Goal: Task Accomplishment & Management: Use online tool/utility

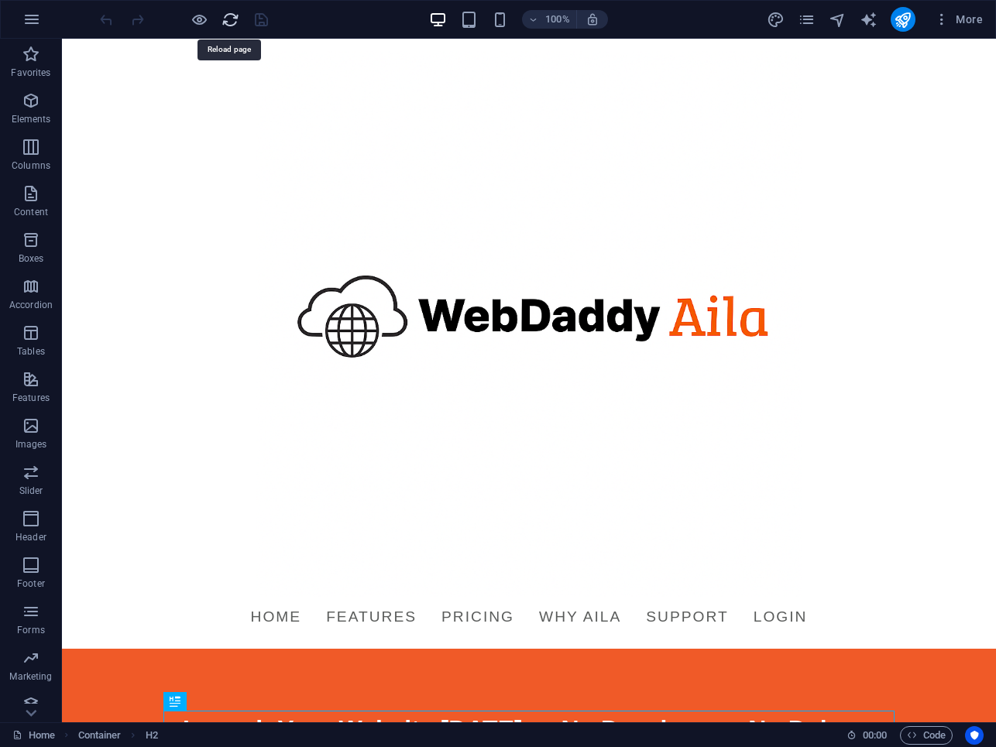
click at [222, 19] on icon "reload" at bounding box center [231, 20] width 18 height 18
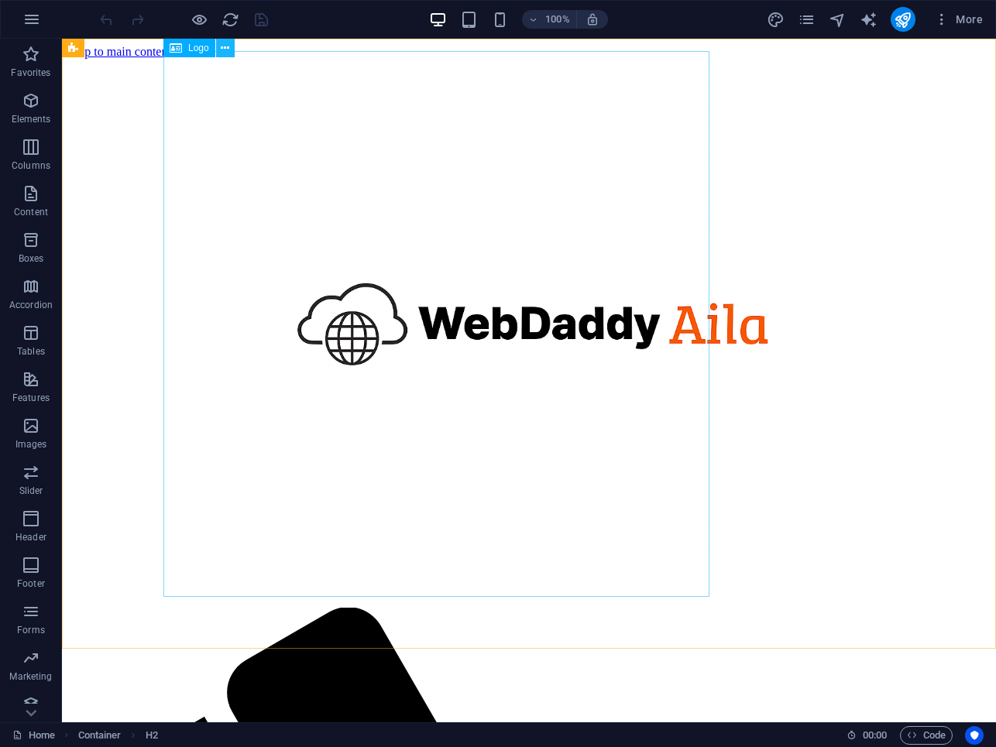
click at [223, 50] on icon at bounding box center [225, 48] width 9 height 16
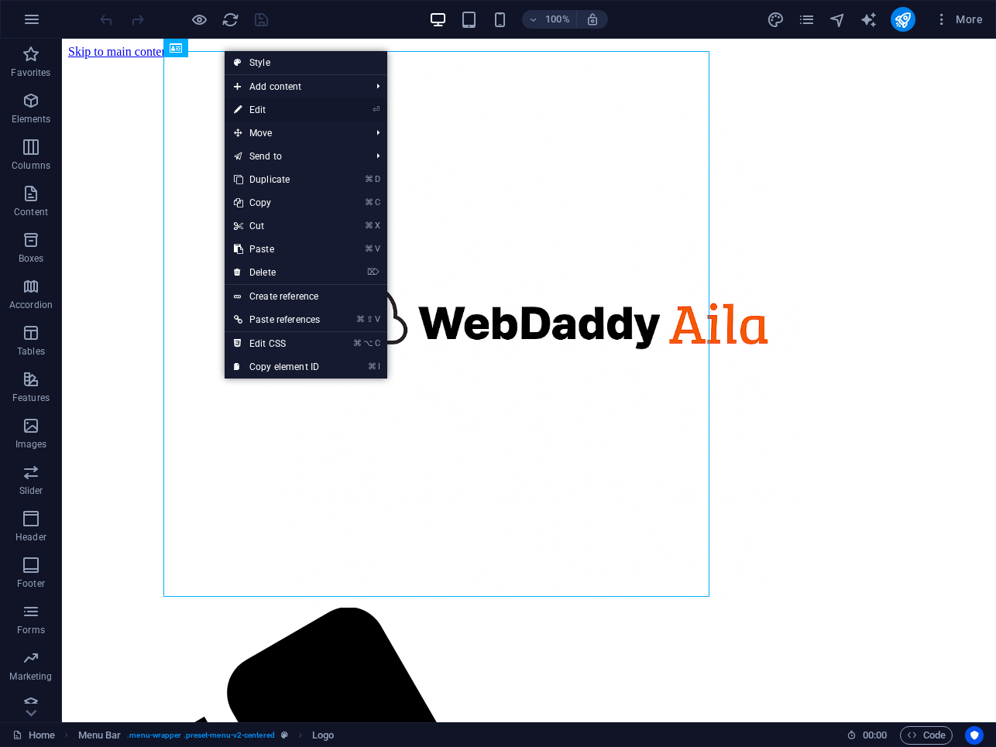
click at [252, 109] on link "⏎ Edit" at bounding box center [277, 109] width 105 height 23
select select "px"
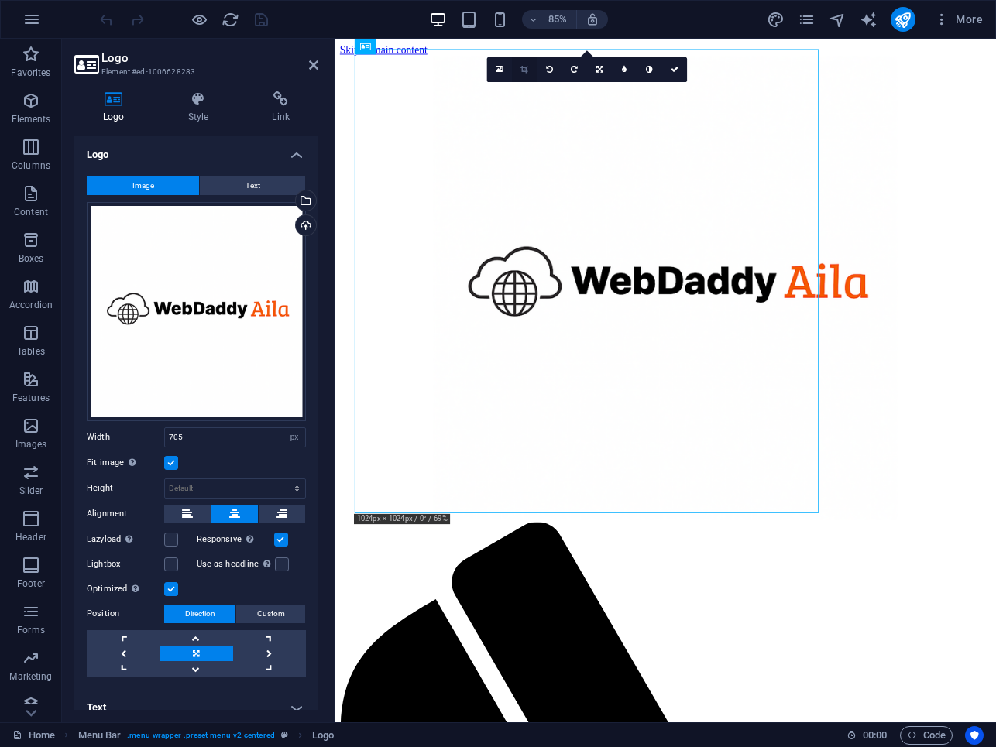
click at [524, 71] on icon at bounding box center [523, 70] width 7 height 8
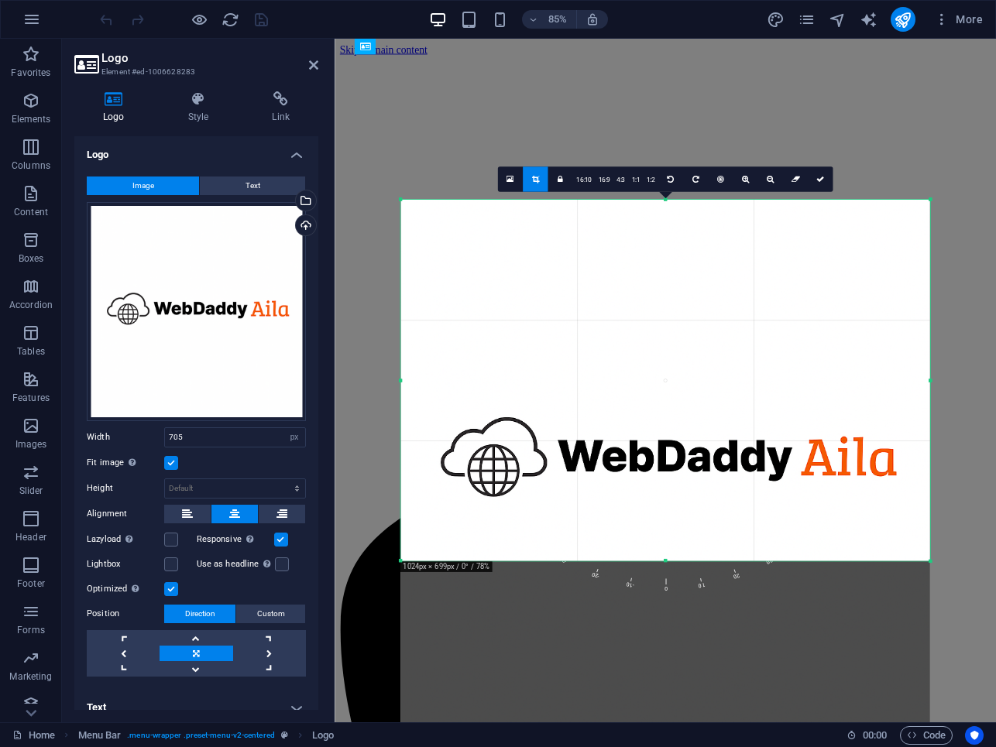
drag, startPoint x: 665, startPoint y: 645, endPoint x: 657, endPoint y: 448, distance: 197.6
click at [657, 448] on div "180 170 160 150 140 130 120 110 100 90 80 70 60 50 40 30 20 10 0 -10 -20 -30 -4…" at bounding box center [664, 380] width 529 height 361
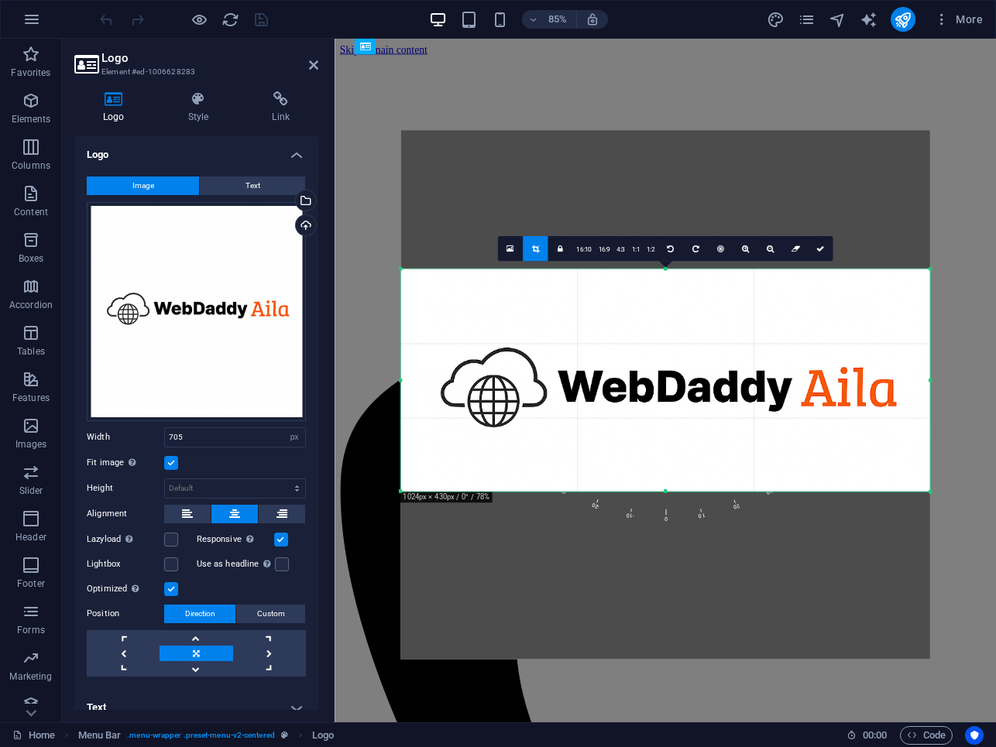
drag, startPoint x: 664, startPoint y: 201, endPoint x: 654, endPoint y: 364, distance: 163.7
click at [654, 364] on div "180 170 160 150 140 130 120 110 100 90 80 70 60 50 40 30 20 10 0 -10 -20 -30 -4…" at bounding box center [664, 381] width 529 height 222
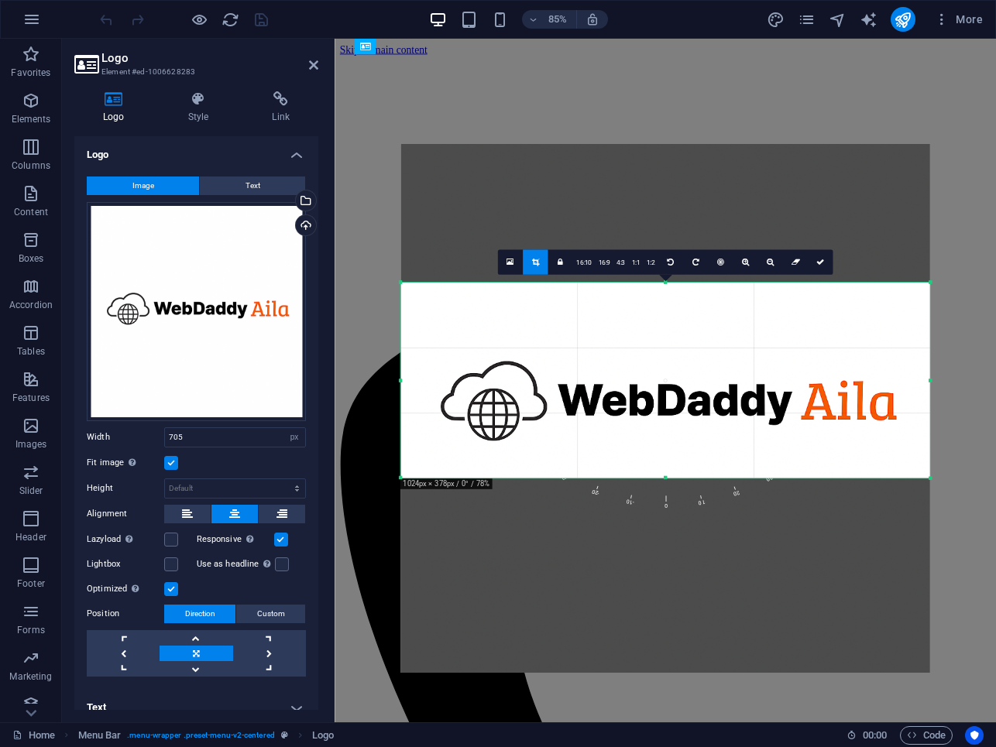
drag, startPoint x: 664, startPoint y: 490, endPoint x: 661, endPoint y: 458, distance: 31.9
click at [661, 458] on div "180 170 160 150 140 130 120 110 100 90 80 70 60 50 40 30 20 10 0 -10 -20 -30 -4…" at bounding box center [664, 380] width 529 height 195
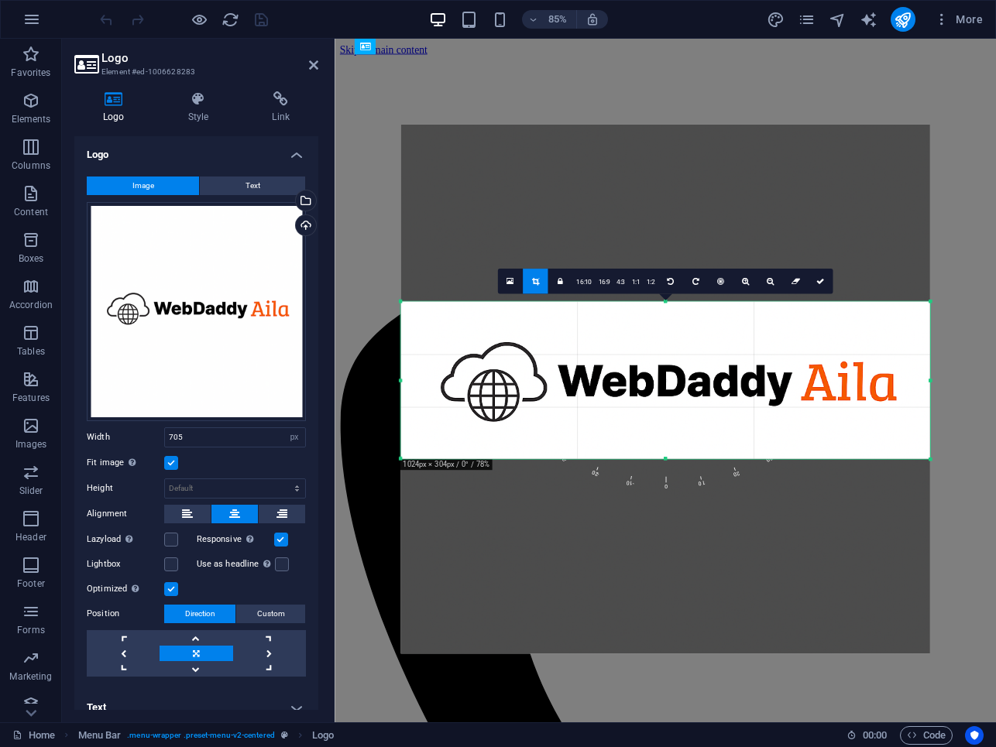
drag, startPoint x: 665, startPoint y: 282, endPoint x: 668, endPoint y: 327, distance: 45.1
click at [668, 327] on div "180 170 160 150 140 130 120 110 100 90 80 70 60 50 40 30 20 10 0 -10 -20 -30 -4…" at bounding box center [664, 380] width 529 height 157
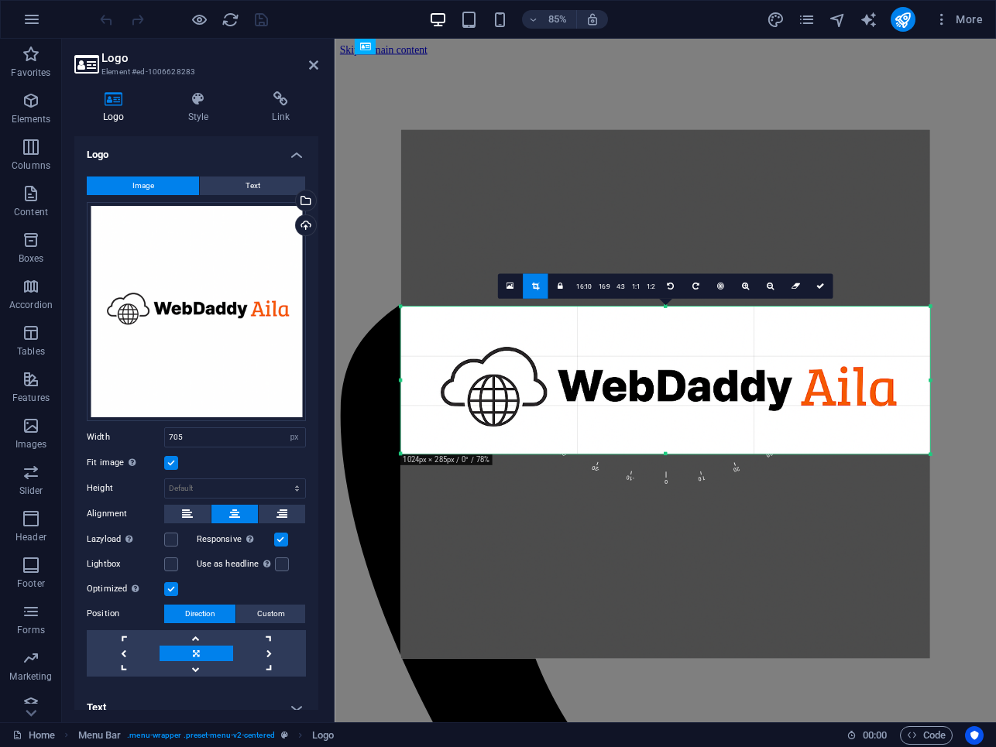
drag, startPoint x: 665, startPoint y: 457, endPoint x: 663, endPoint y: 445, distance: 11.7
click at [663, 445] on div "180 170 160 150 140 130 120 110 100 90 80 70 60 50 40 30 20 10 0 -10 -20 -30 -4…" at bounding box center [664, 380] width 529 height 147
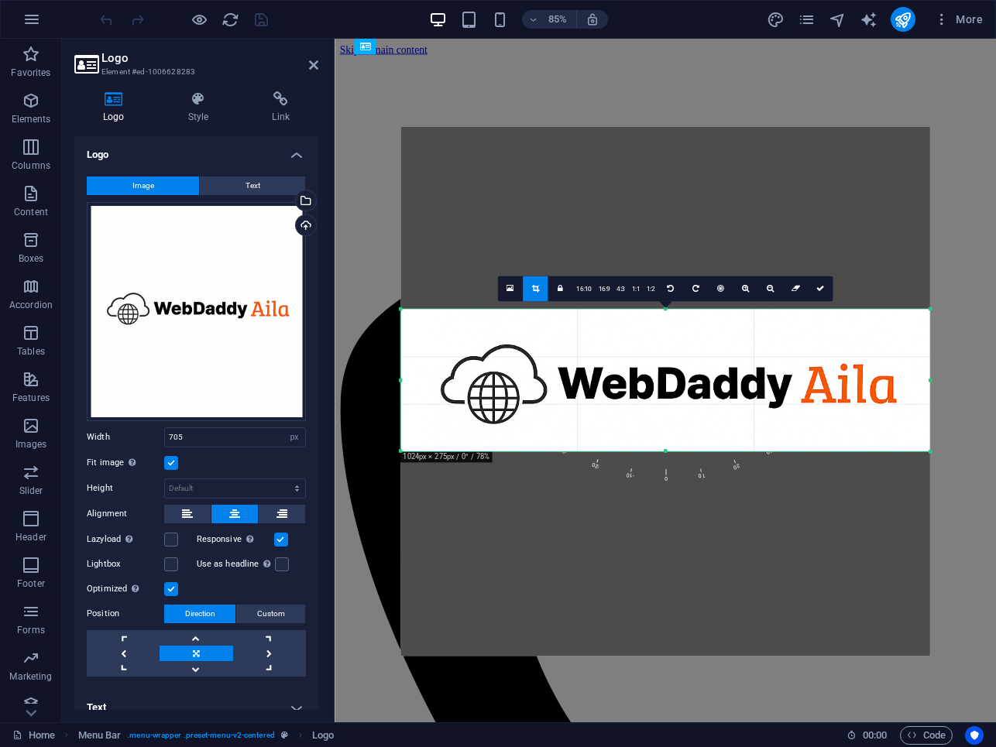
click at [666, 313] on div "180 170 160 150 140 130 120 110 100 90 80 70 60 50 40 30 20 10 0 -10 -20 -30 -4…" at bounding box center [664, 381] width 529 height 142
click at [665, 450] on div at bounding box center [664, 451] width 529 height 5
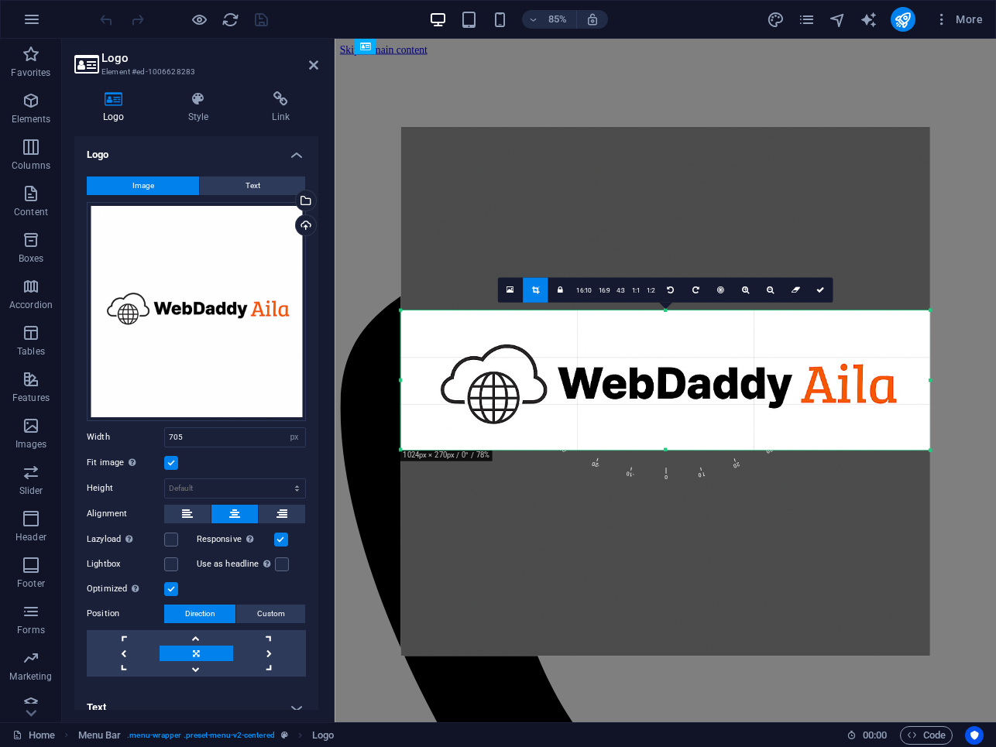
click at [664, 314] on div "180 170 160 150 140 130 120 110 100 90 80 70 60 50 40 30 20 10 0 -10 -20 -30 -4…" at bounding box center [664, 380] width 529 height 139
click at [816, 291] on icon at bounding box center [820, 291] width 8 height 8
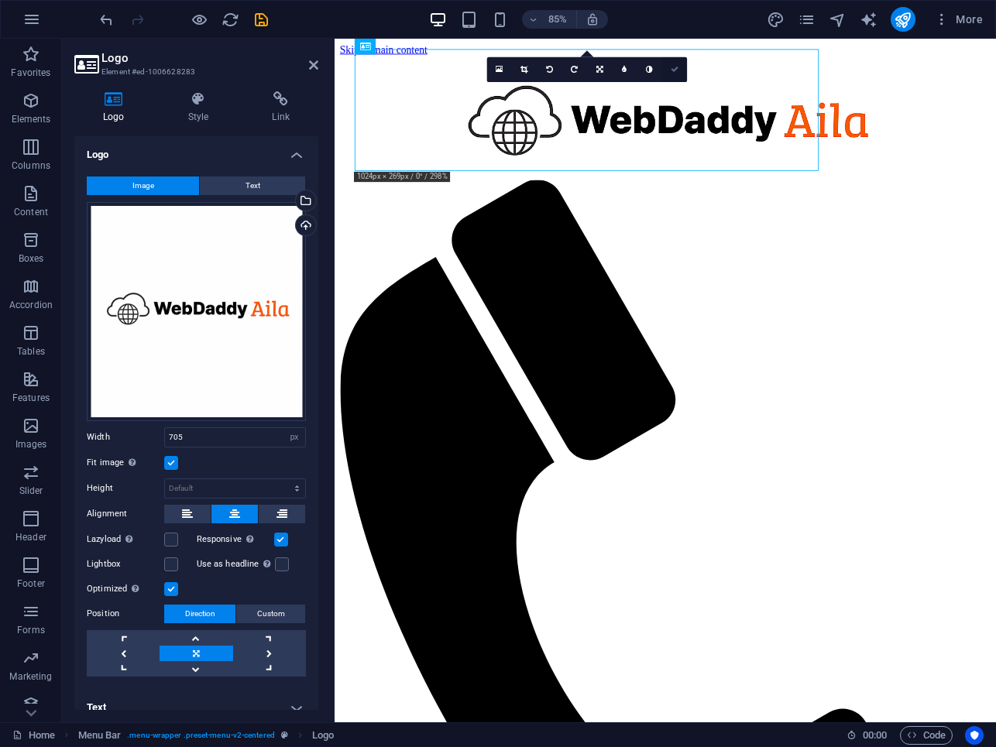
click at [672, 68] on icon at bounding box center [674, 70] width 8 height 8
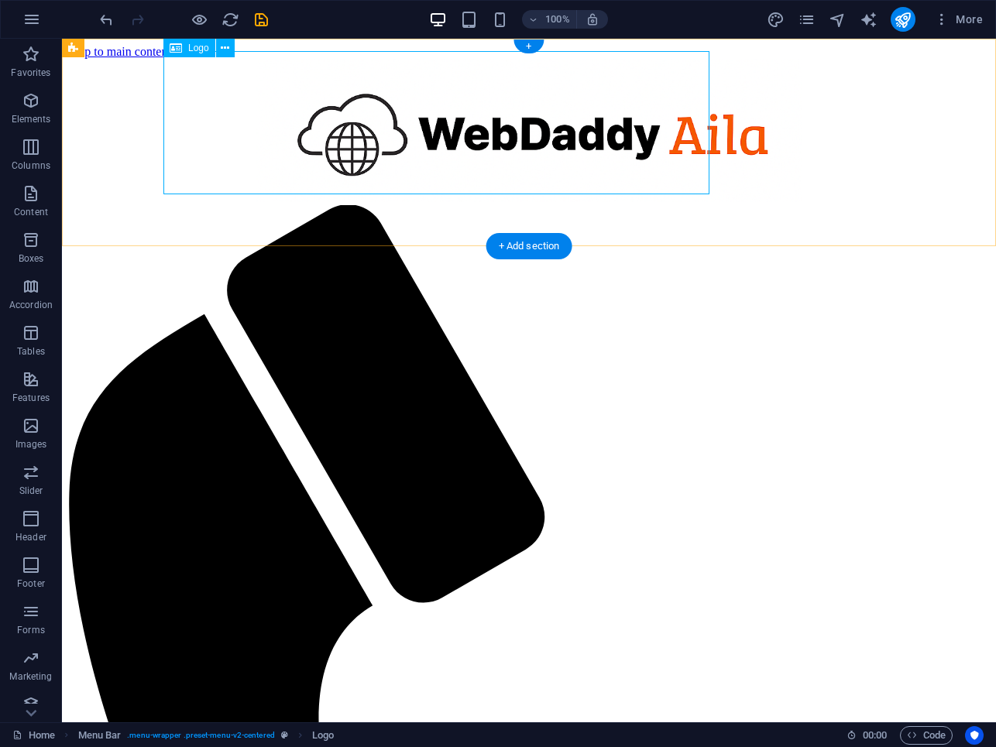
click at [570, 100] on div at bounding box center [529, 132] width 922 height 146
select select "px"
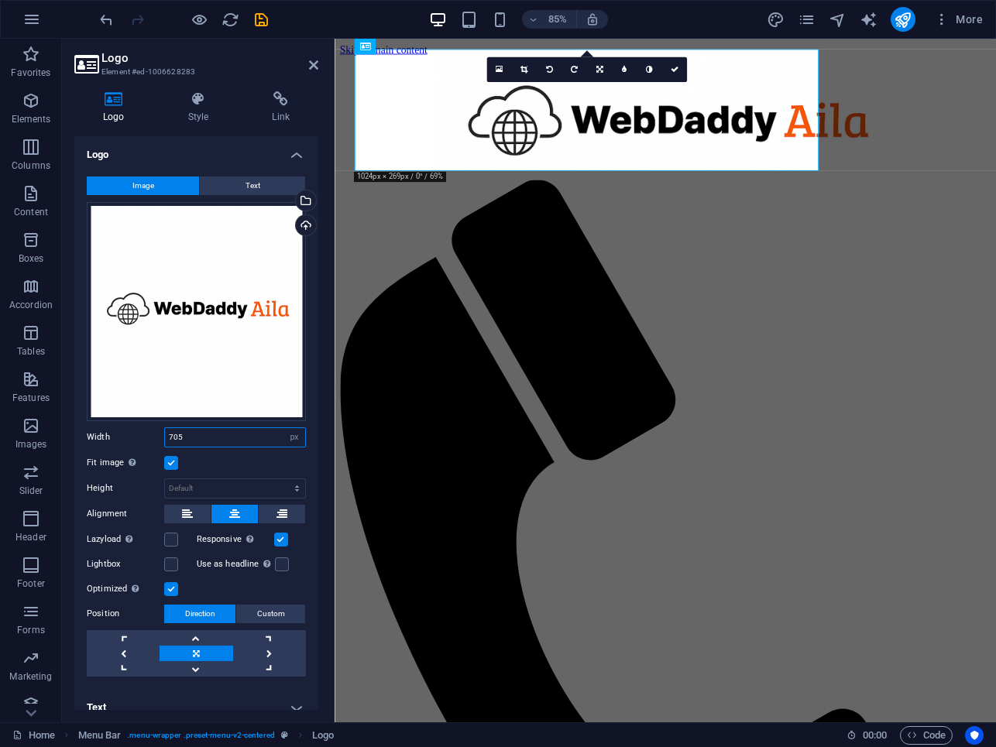
click at [184, 432] on input "705" at bounding box center [235, 437] width 140 height 19
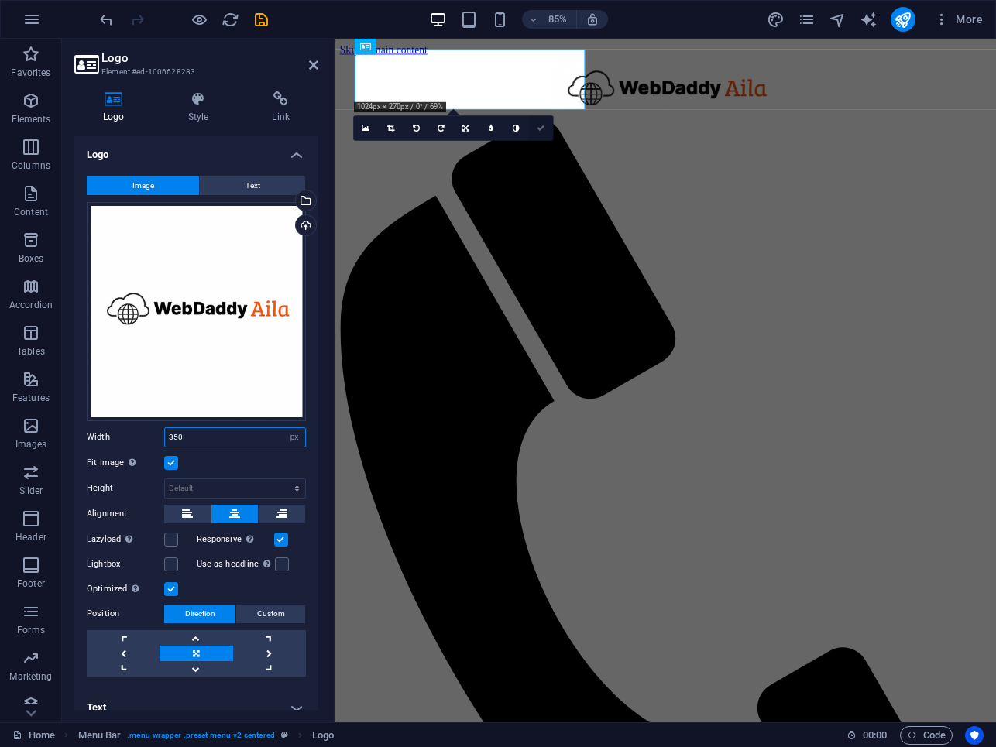
type input "350"
click at [542, 129] on icon at bounding box center [541, 129] width 8 height 8
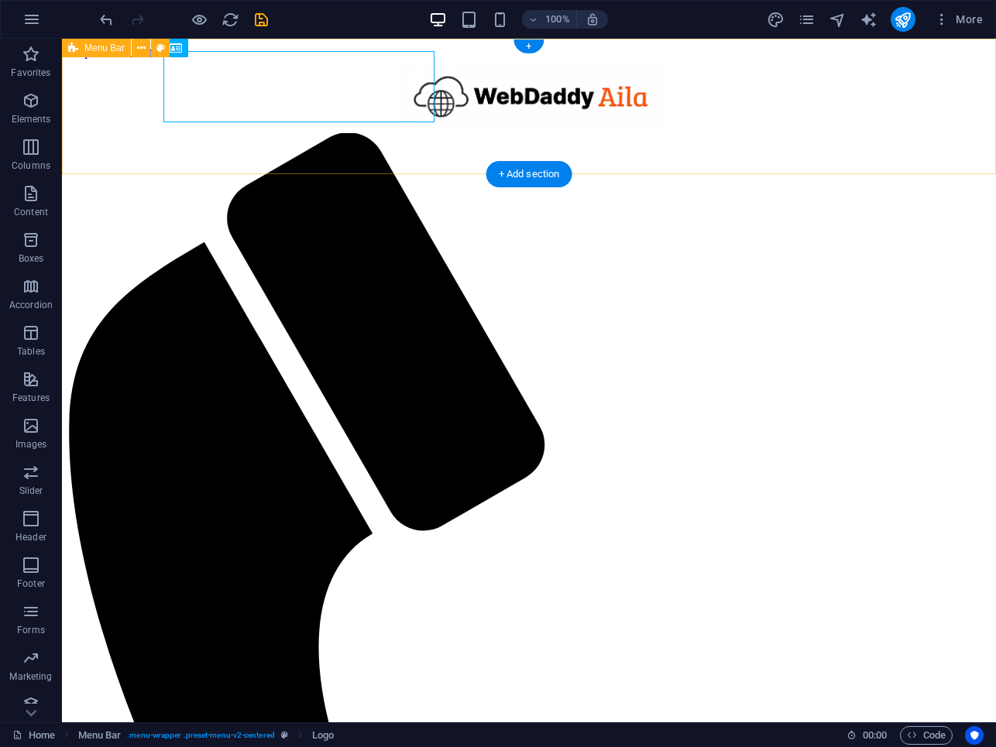
click at [531, 86] on div "Menu Home Features Pricing Why Aila Support Login" at bounding box center [529, 757] width 922 height 1397
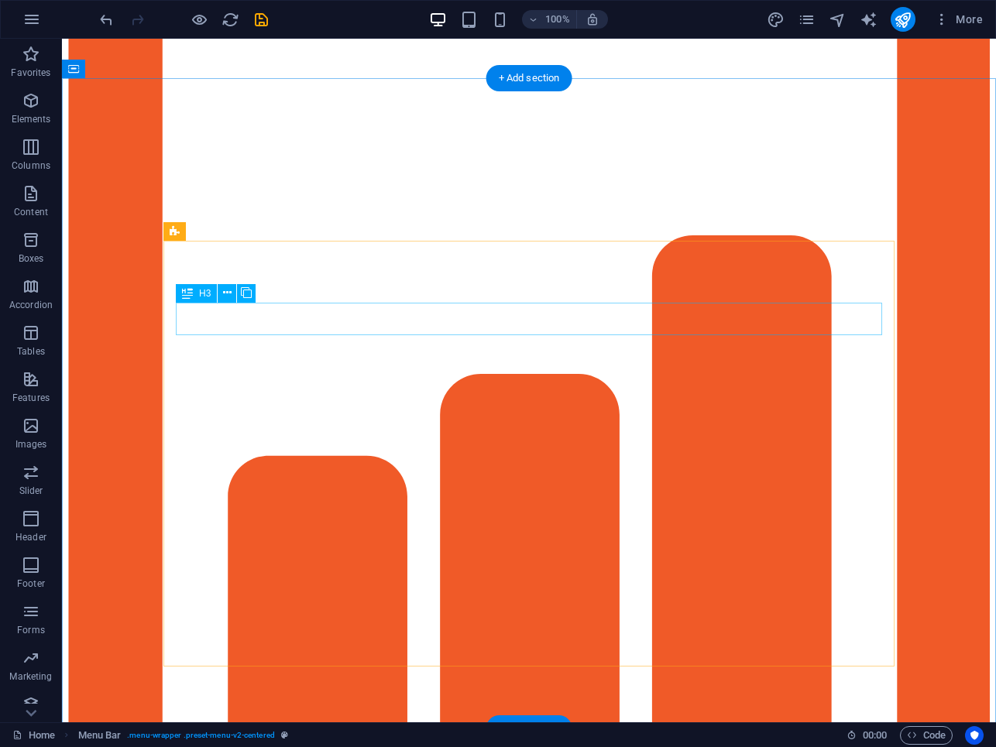
scroll to position [5305, 0]
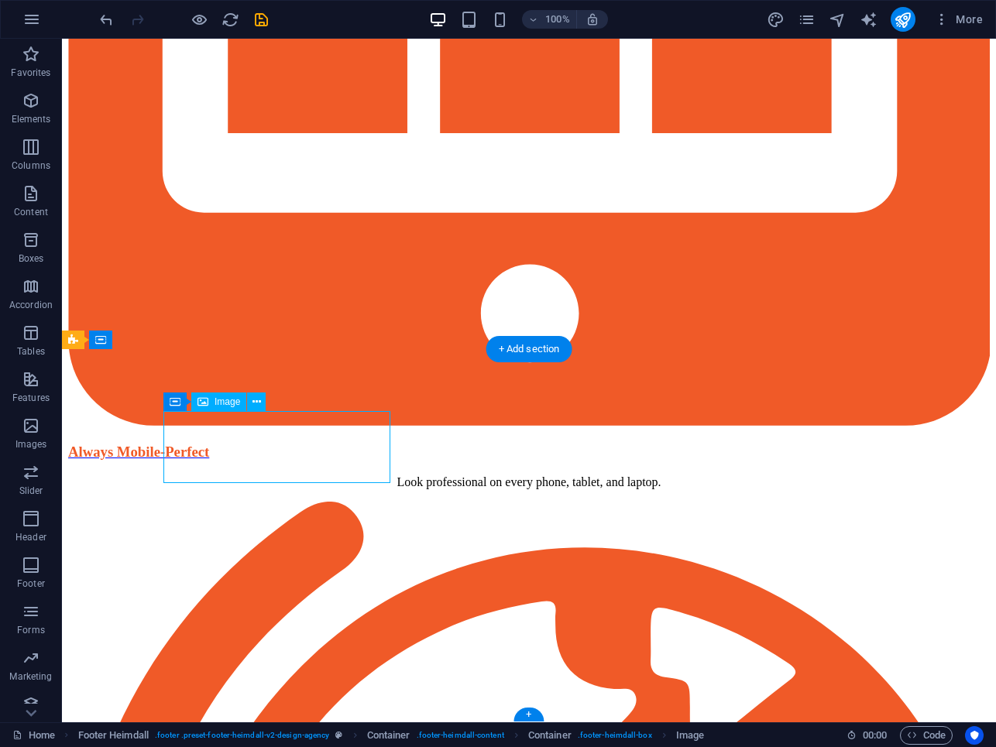
select select "px"
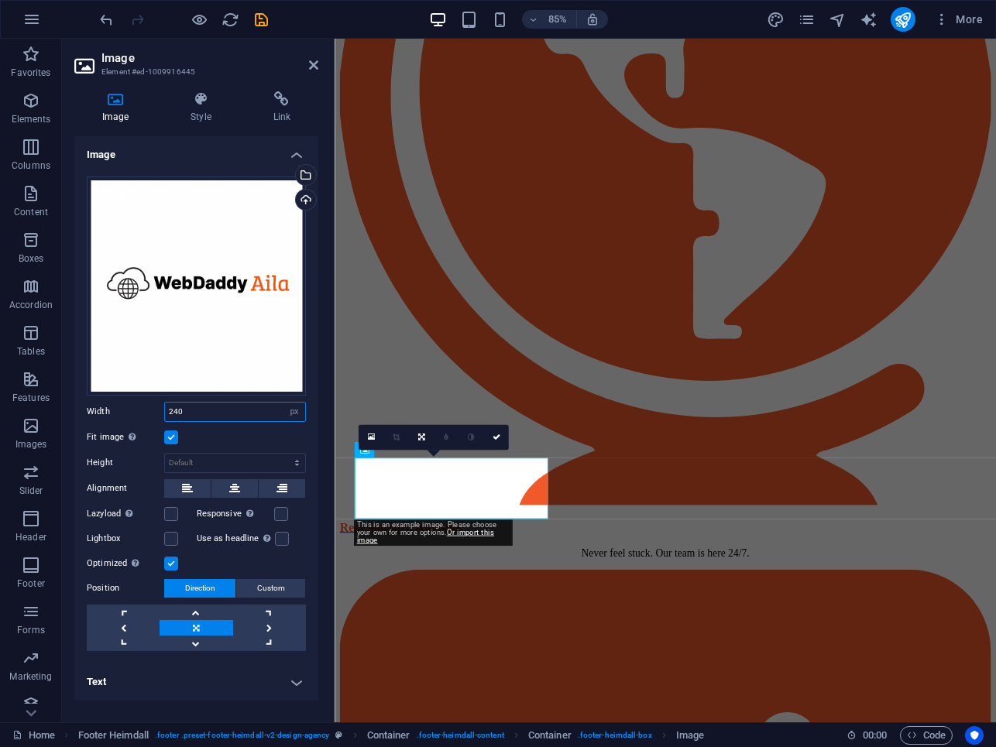
click at [196, 409] on input "240" at bounding box center [235, 412] width 140 height 19
type input "241"
click at [495, 436] on icon at bounding box center [497, 438] width 8 height 8
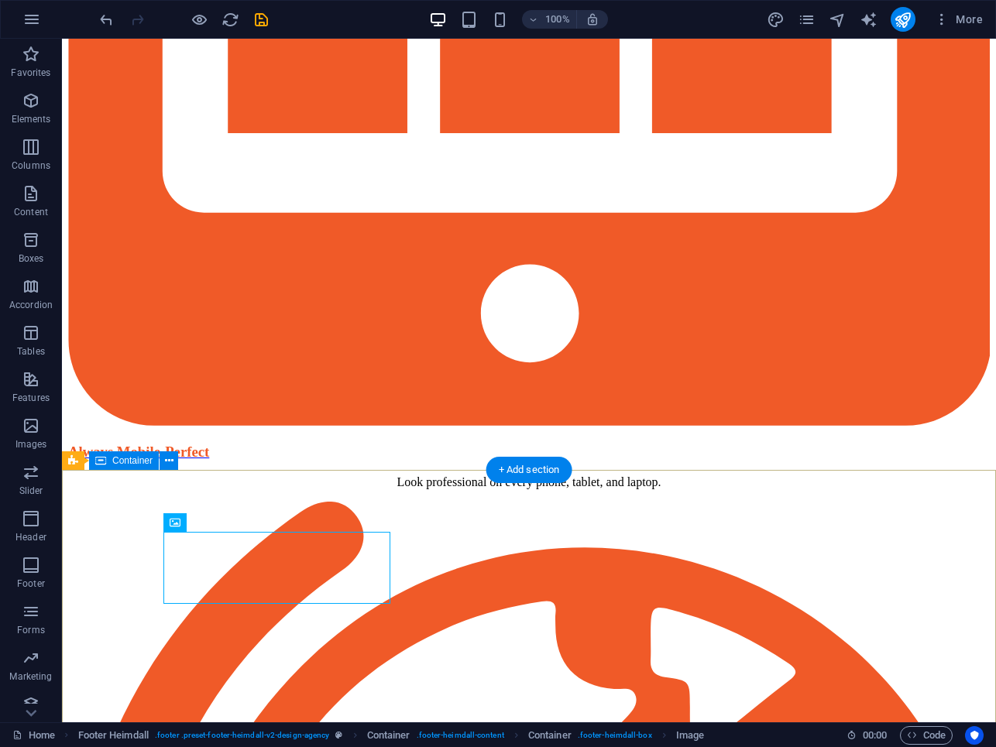
select select "px"
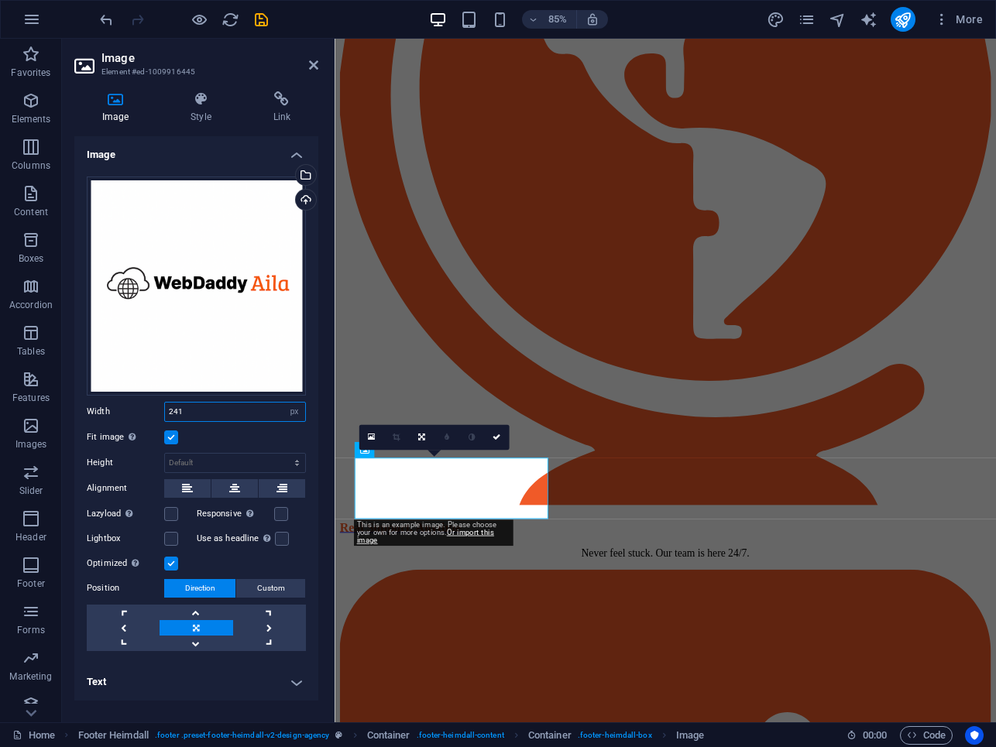
click at [203, 414] on input "241" at bounding box center [235, 412] width 140 height 19
type input "240"
click at [496, 442] on link at bounding box center [495, 437] width 25 height 25
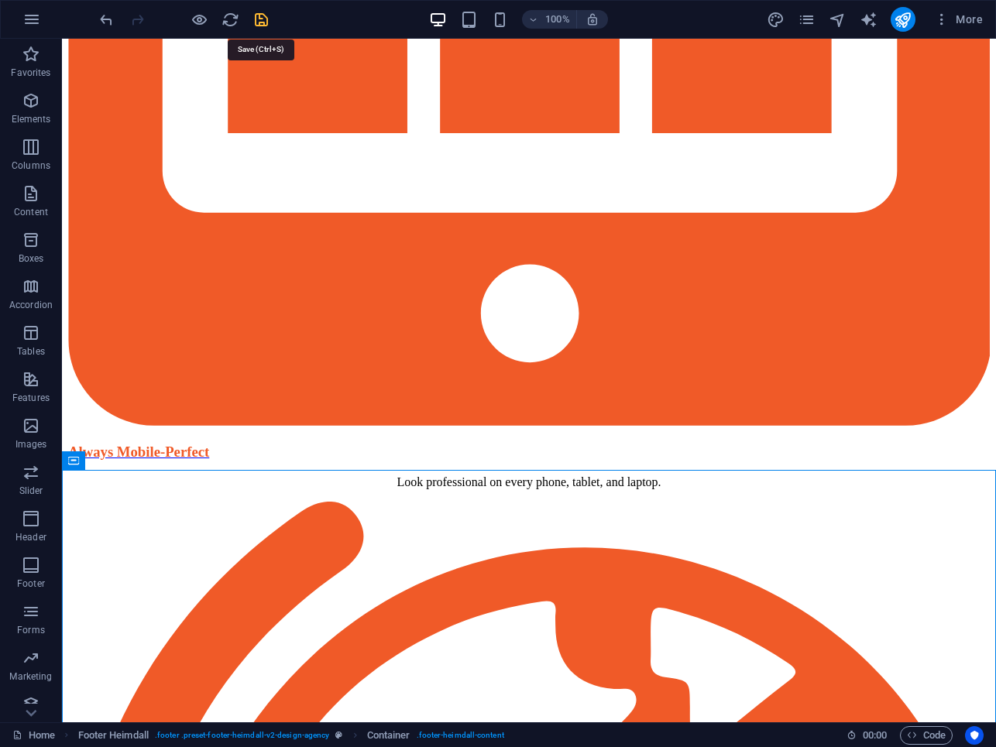
click at [263, 19] on icon "save" at bounding box center [261, 20] width 18 height 18
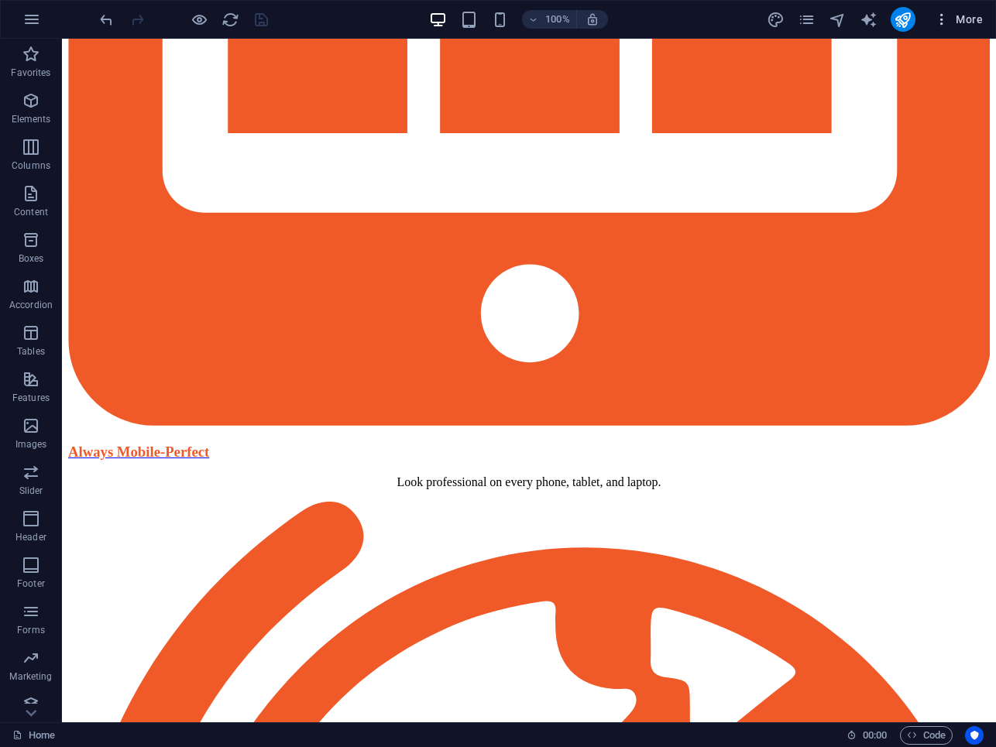
click at [938, 22] on icon "button" at bounding box center [941, 19] width 15 height 15
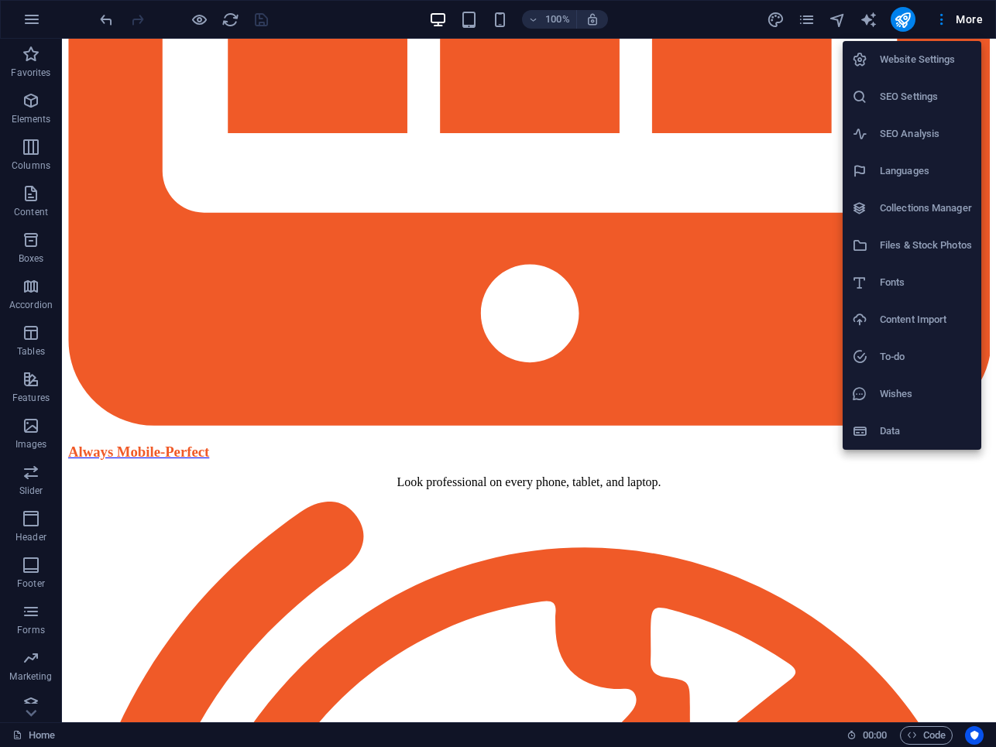
click at [905, 26] on div at bounding box center [498, 373] width 996 height 747
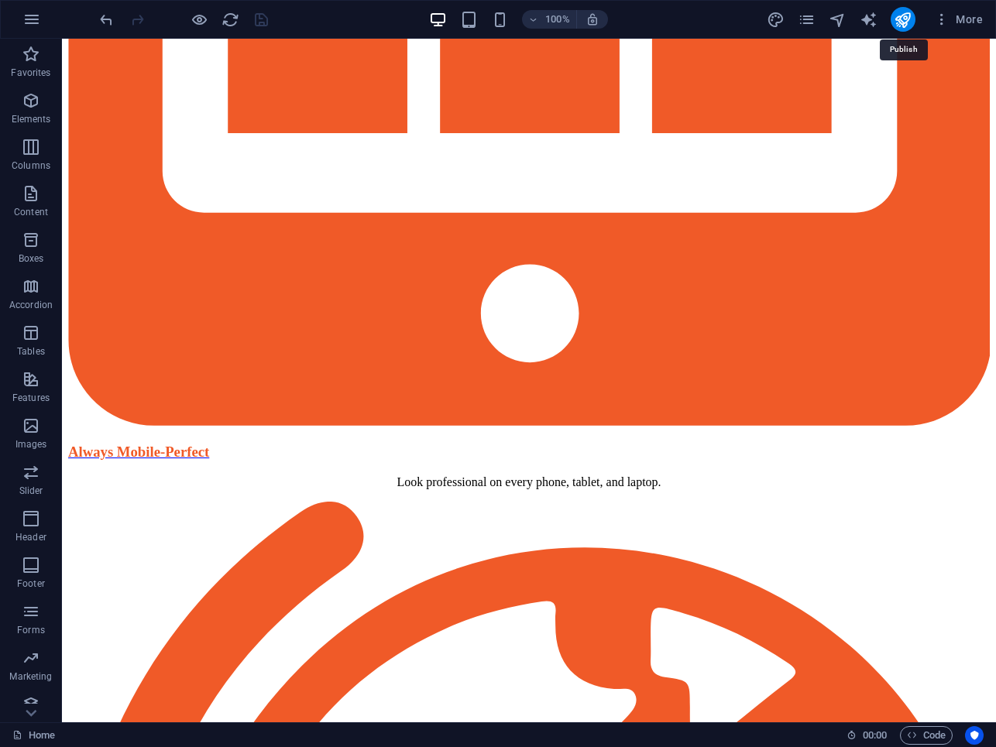
click at [905, 26] on icon "publish" at bounding box center [903, 20] width 18 height 18
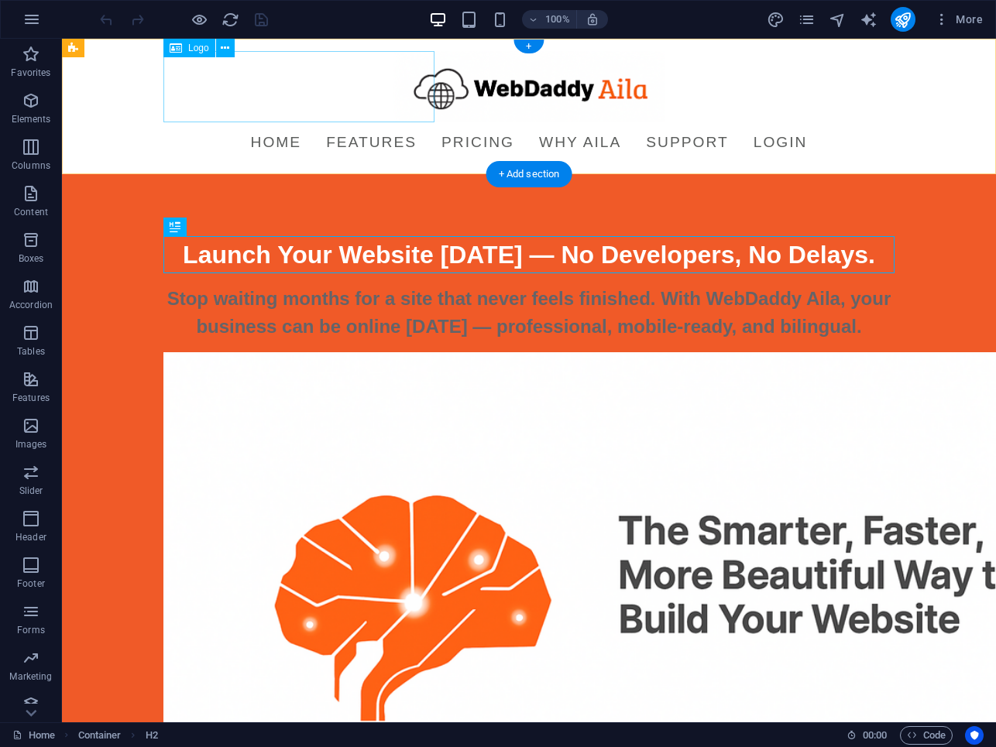
click at [285, 88] on div at bounding box center [528, 86] width 731 height 71
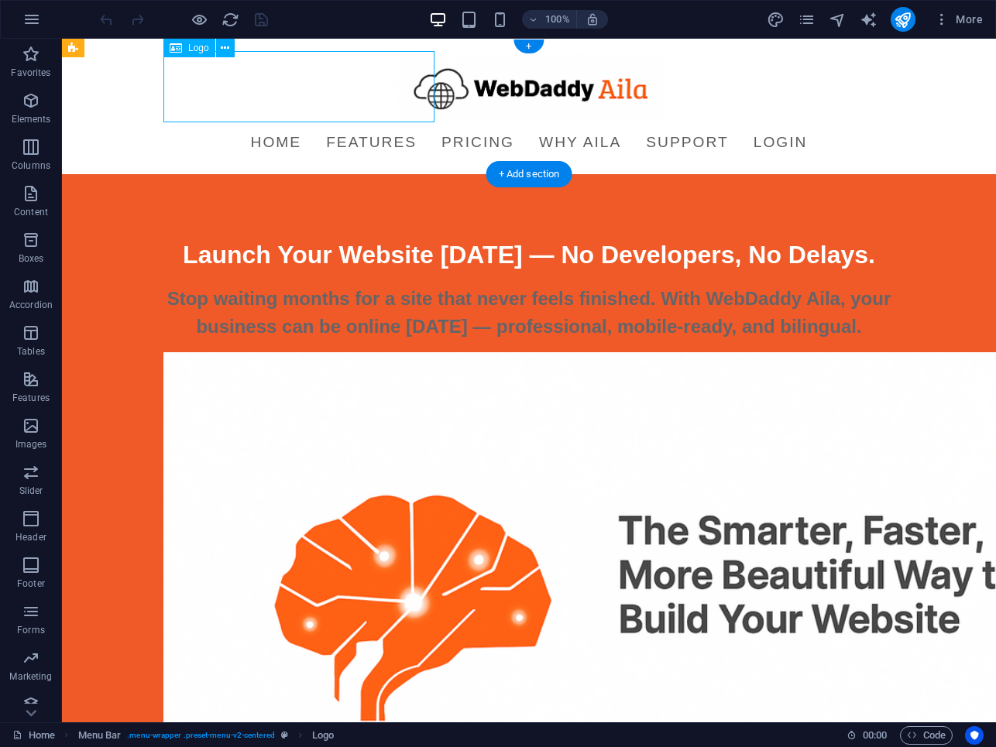
click at [285, 88] on div at bounding box center [528, 86] width 731 height 71
select select "px"
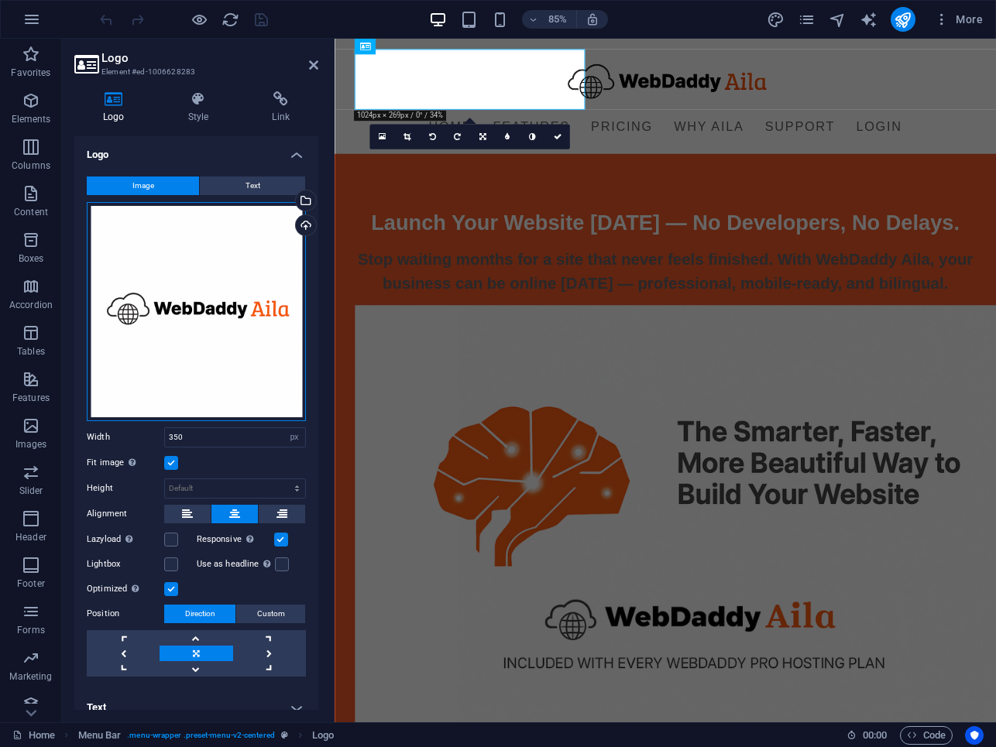
click at [266, 249] on div "Drag files here, click to choose files or select files from Files or our free s…" at bounding box center [196, 311] width 219 height 219
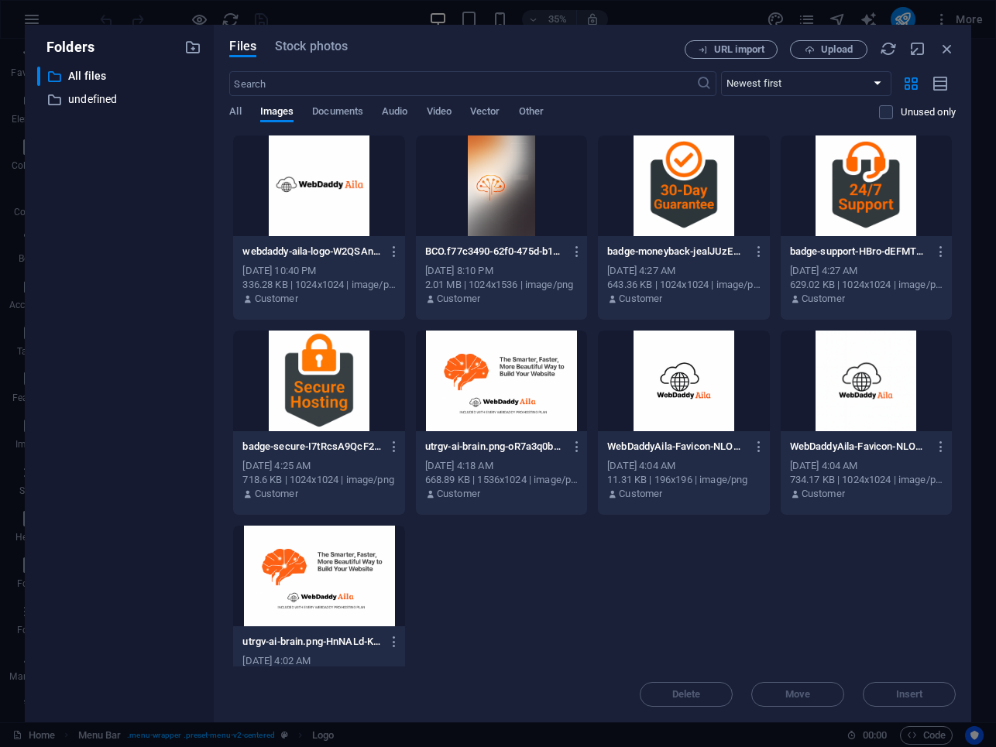
click at [266, 249] on p "webdaddy-aila-logo-W2QSAnwMDGKiC0rrkqUNfQ.png" at bounding box center [311, 252] width 139 height 14
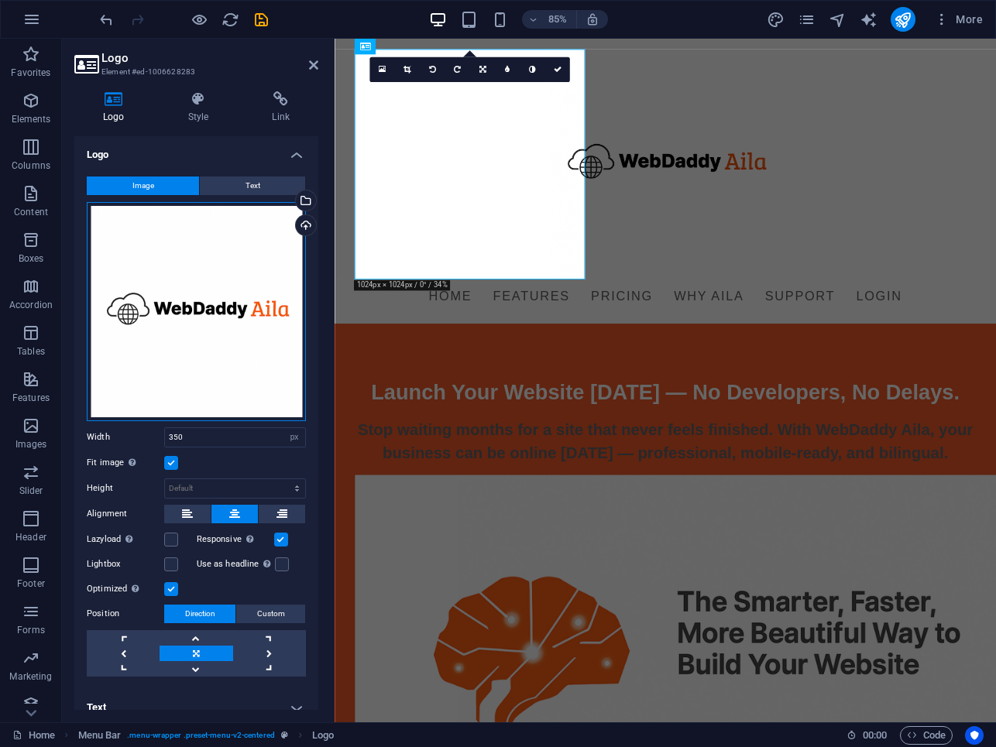
click at [259, 281] on div "Drag files here, click to choose files or select files from Files or our free s…" at bounding box center [196, 311] width 219 height 219
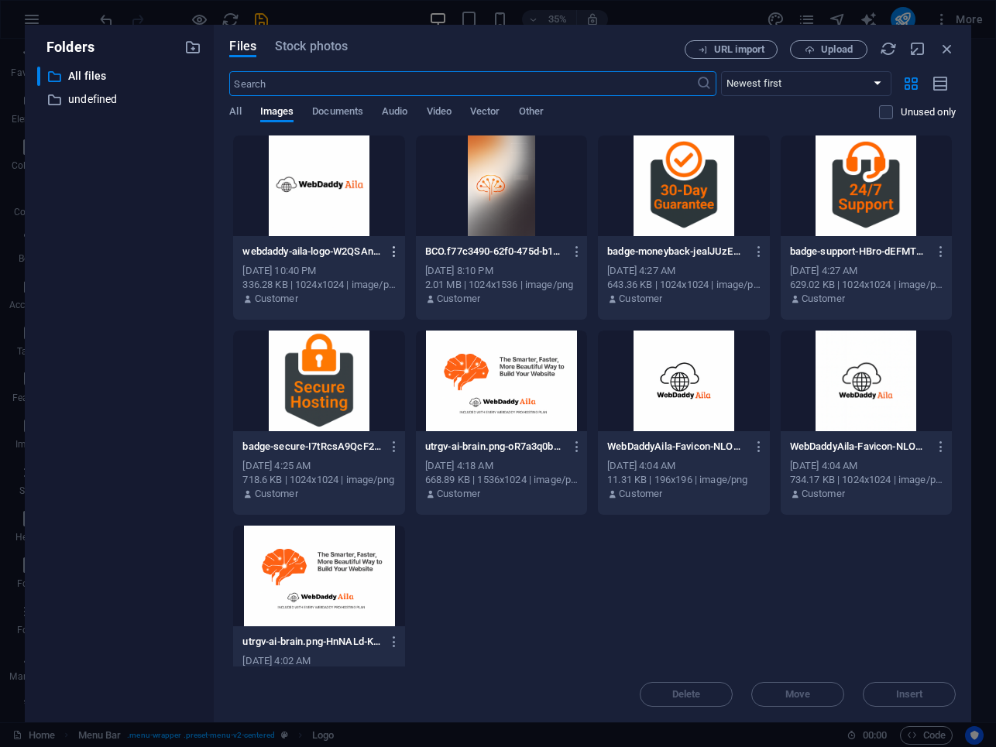
click at [393, 249] on icon "button" at bounding box center [394, 252] width 15 height 14
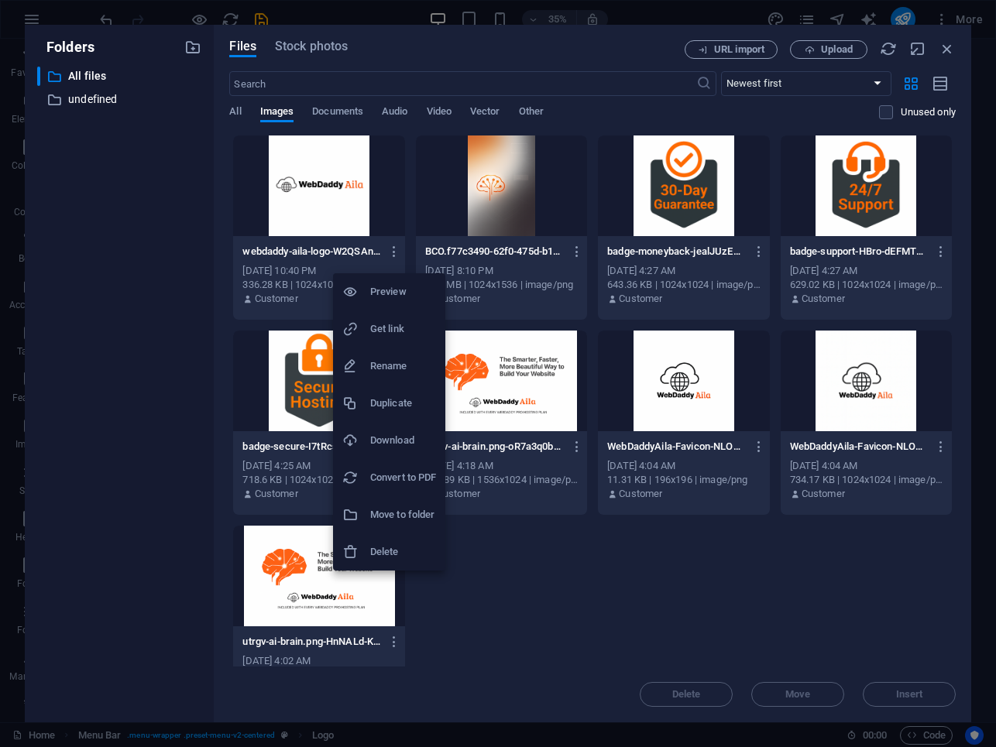
click at [388, 549] on h6 "Delete" at bounding box center [403, 552] width 66 height 19
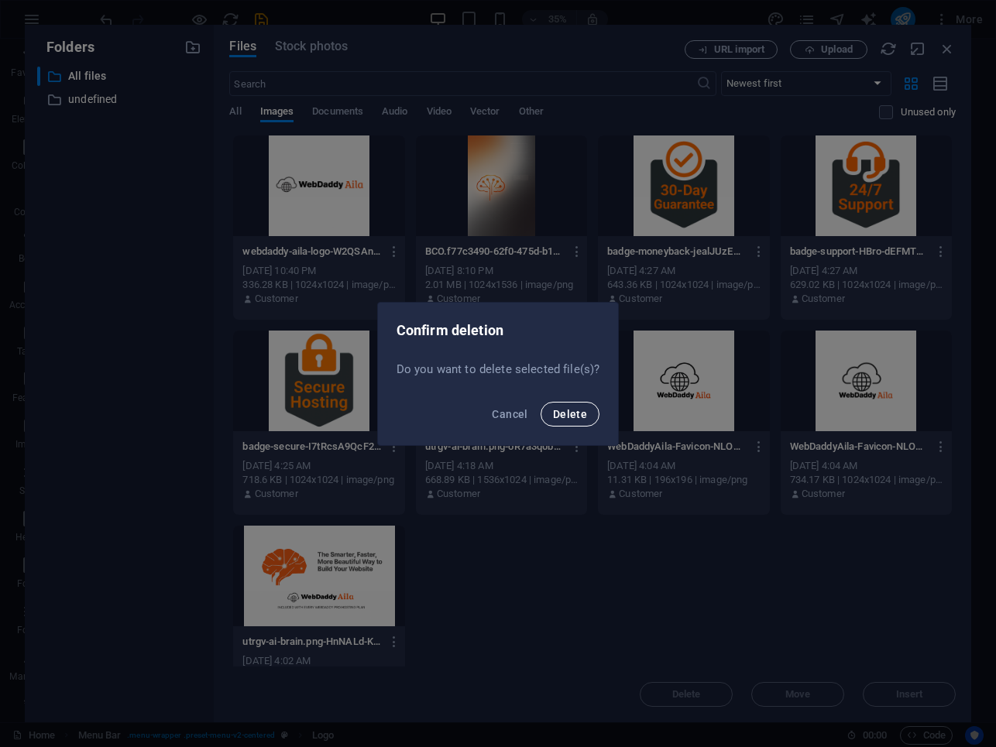
click at [581, 416] on span "Delete" at bounding box center [570, 414] width 34 height 12
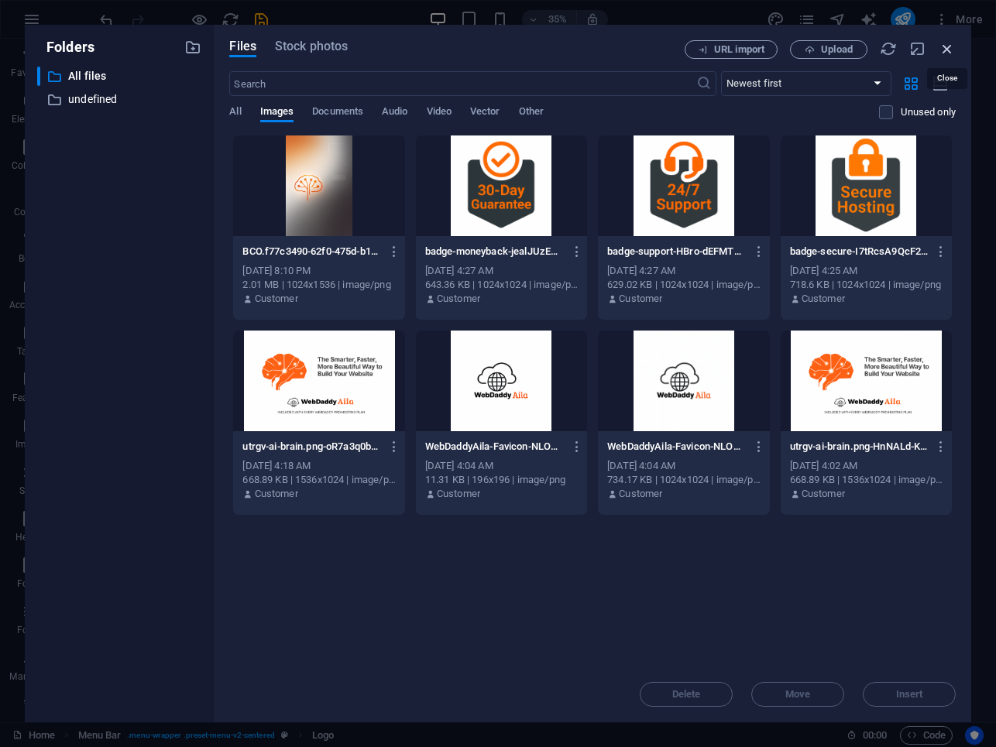
click at [947, 51] on icon "button" at bounding box center [947, 48] width 17 height 17
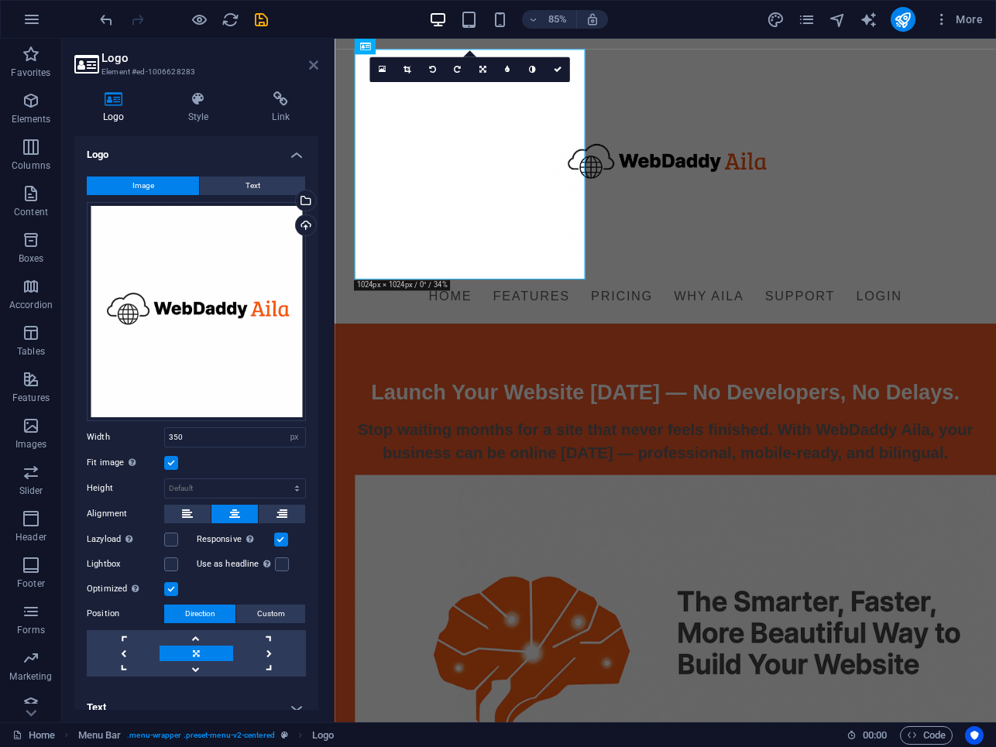
click at [314, 67] on icon at bounding box center [313, 65] width 9 height 12
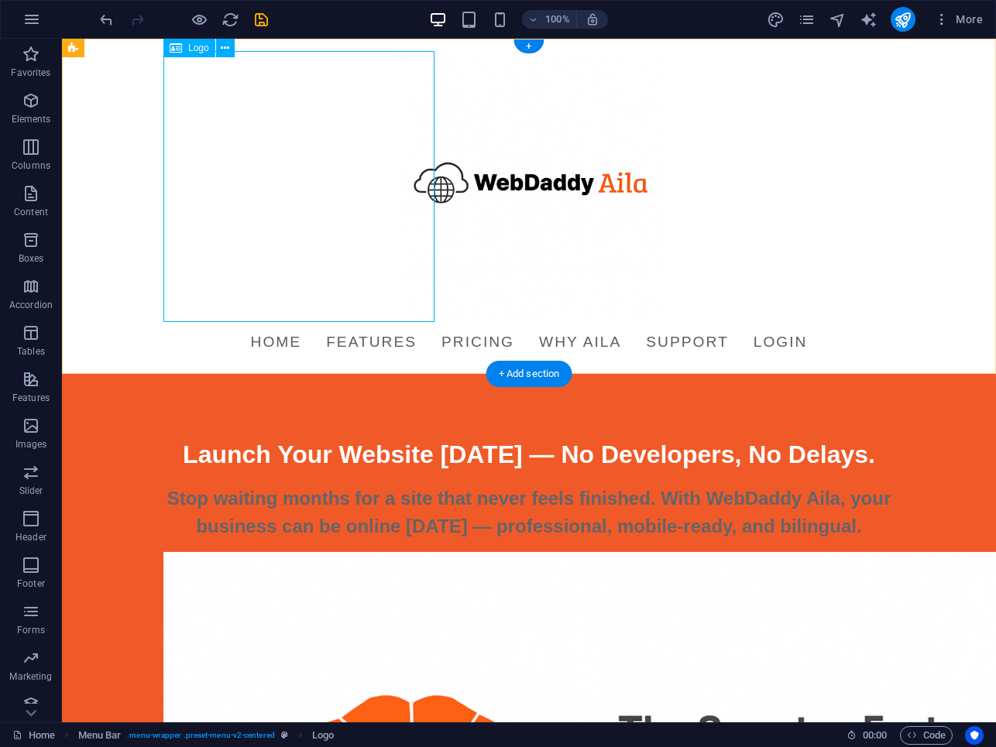
click at [319, 80] on div at bounding box center [528, 186] width 731 height 271
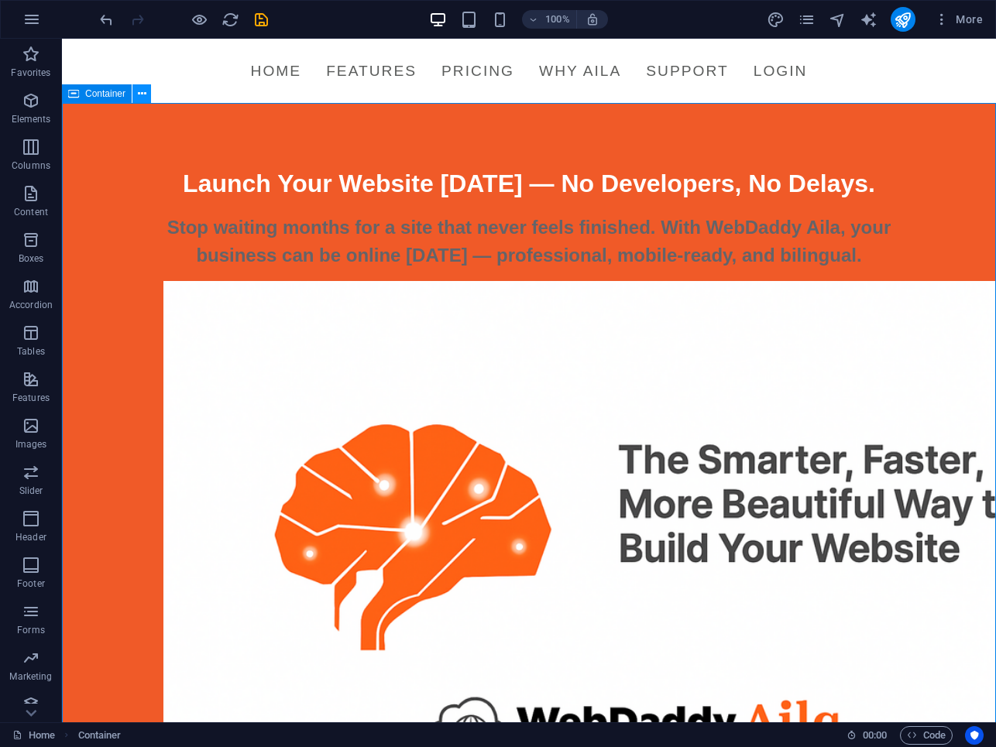
click at [139, 95] on icon at bounding box center [142, 94] width 9 height 16
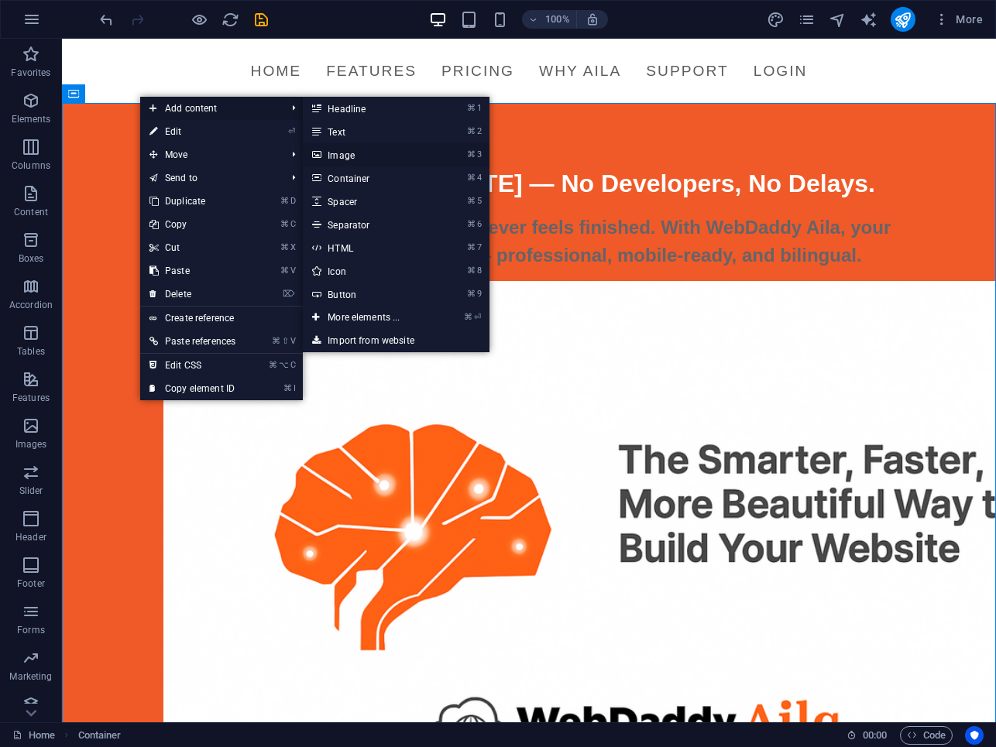
click at [338, 152] on link "⌘ 3 Image" at bounding box center [367, 154] width 128 height 23
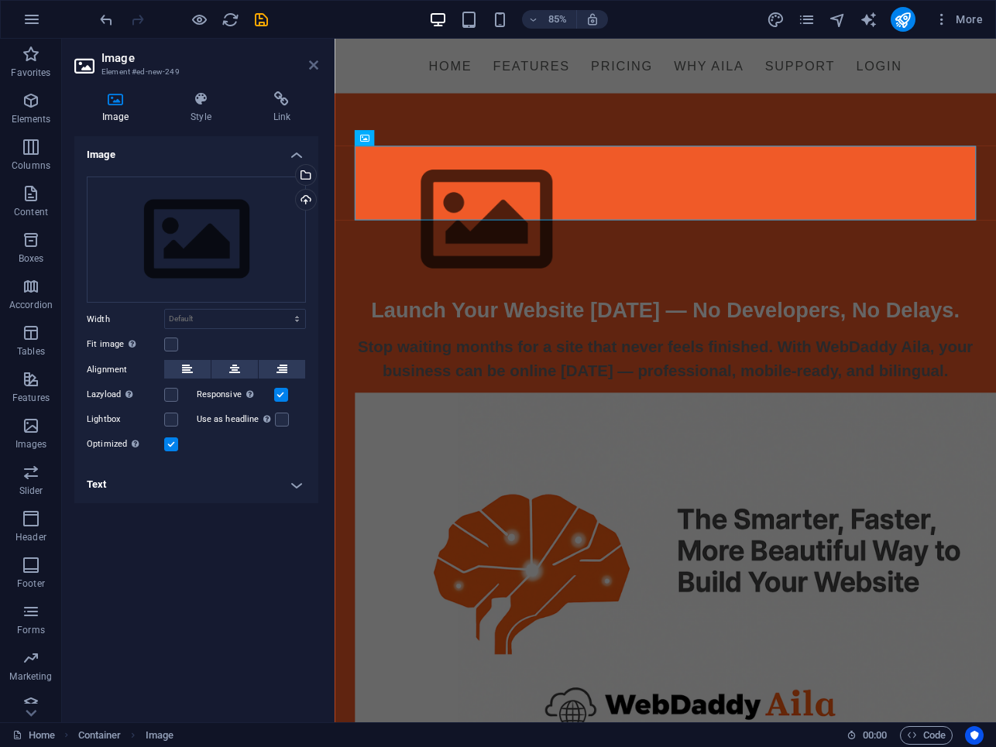
click at [314, 65] on icon at bounding box center [313, 65] width 9 height 12
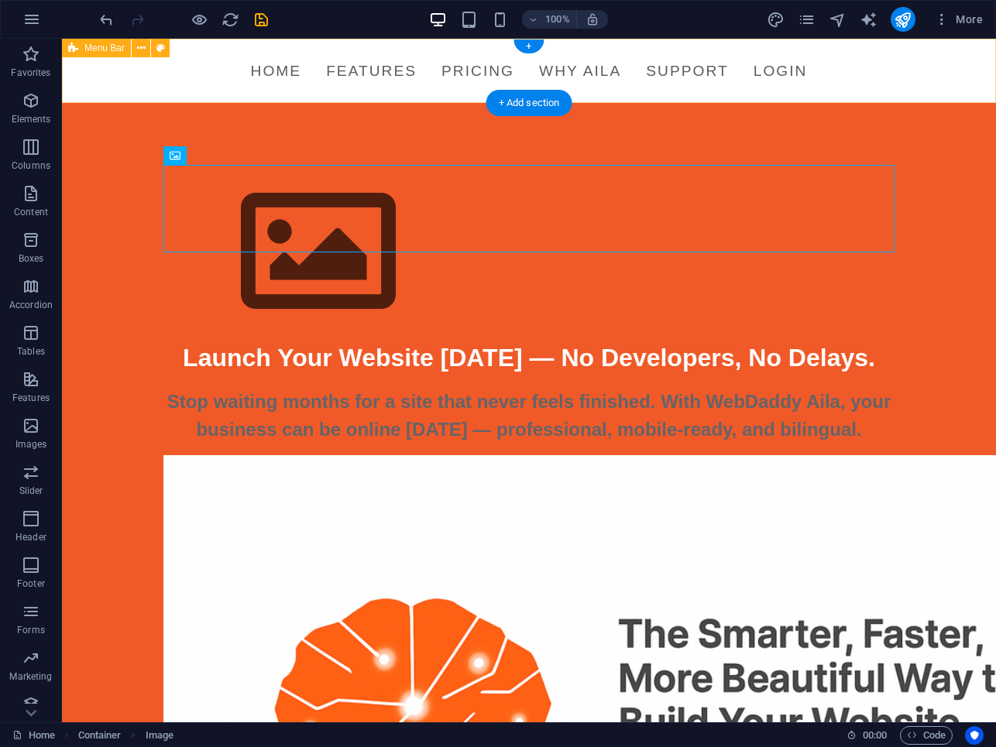
click at [118, 69] on div "Menu Home Features Pricing Why Aila Support Login" at bounding box center [529, 71] width 934 height 64
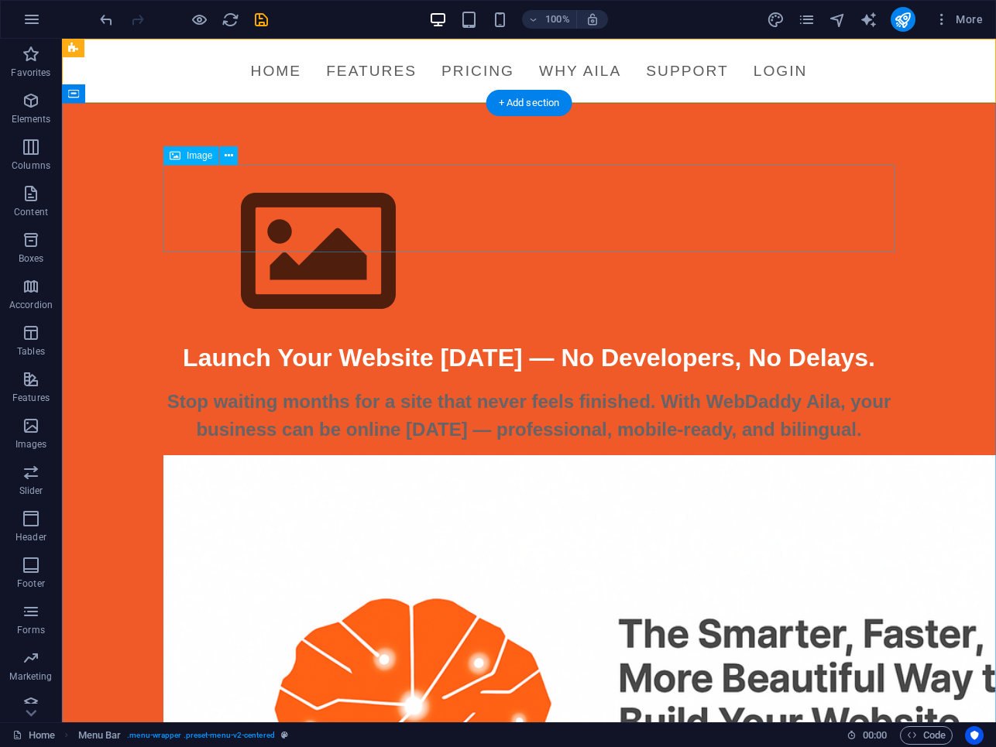
click at [235, 186] on figure at bounding box center [528, 252] width 731 height 174
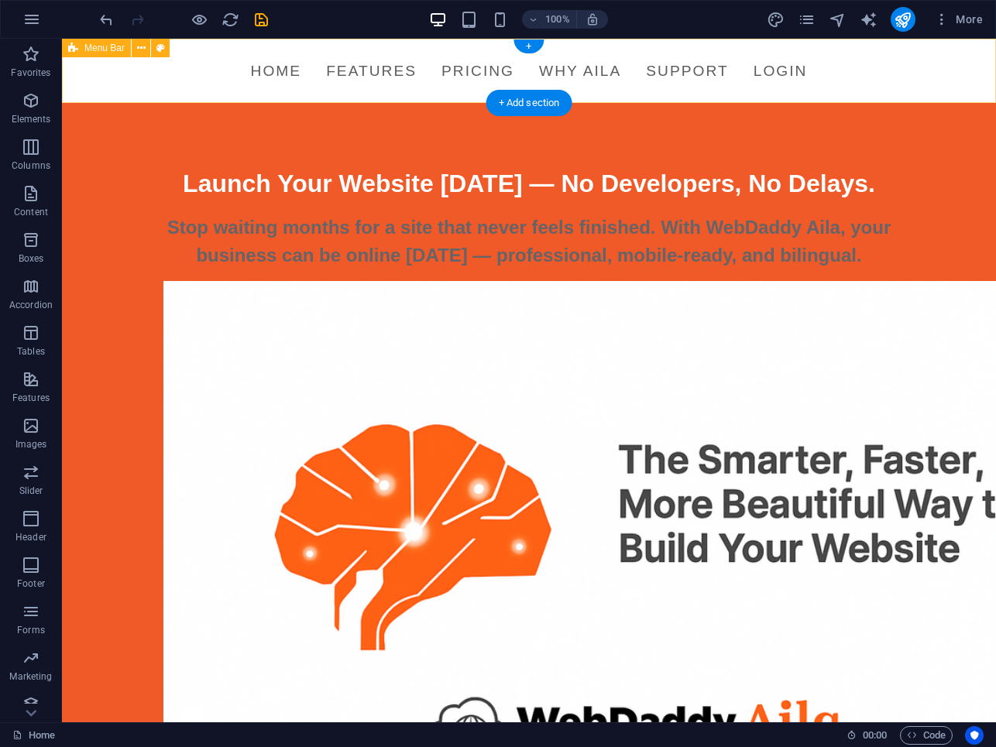
click at [126, 61] on div "Menu Home Features Pricing Why Aila Support Login" at bounding box center [529, 71] width 934 height 64
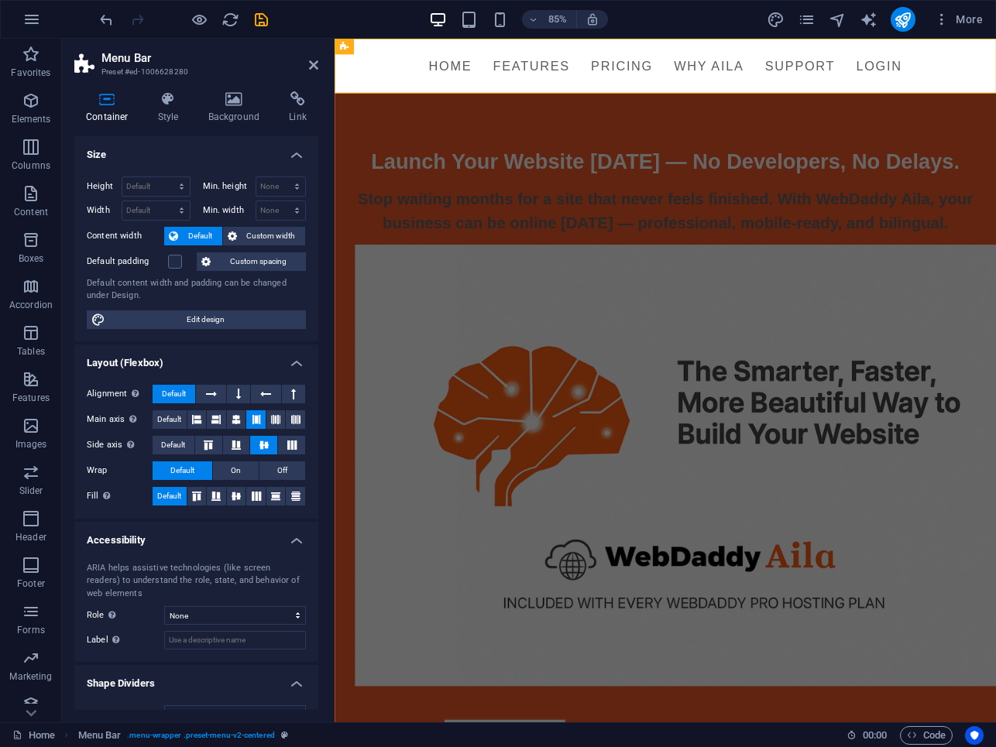
click at [306, 64] on h2 "Menu Bar" at bounding box center [209, 58] width 217 height 14
click at [307, 64] on h2 "Menu Bar" at bounding box center [209, 58] width 217 height 14
click at [310, 64] on icon at bounding box center [313, 65] width 9 height 12
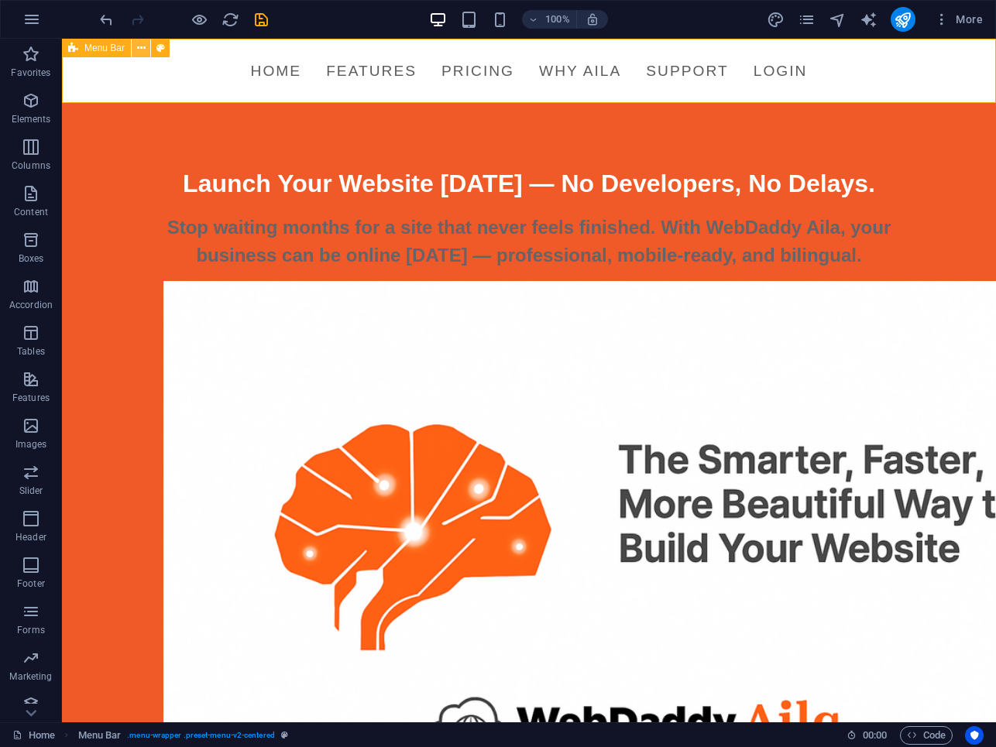
click at [137, 50] on icon at bounding box center [141, 48] width 9 height 16
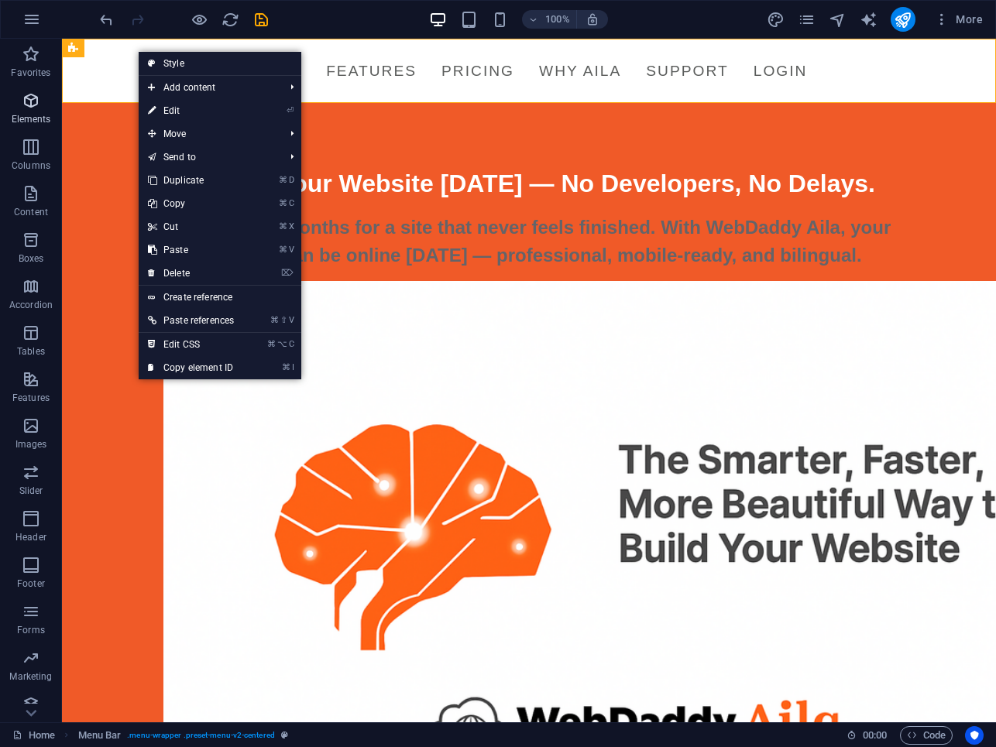
click at [31, 98] on icon "button" at bounding box center [31, 100] width 19 height 19
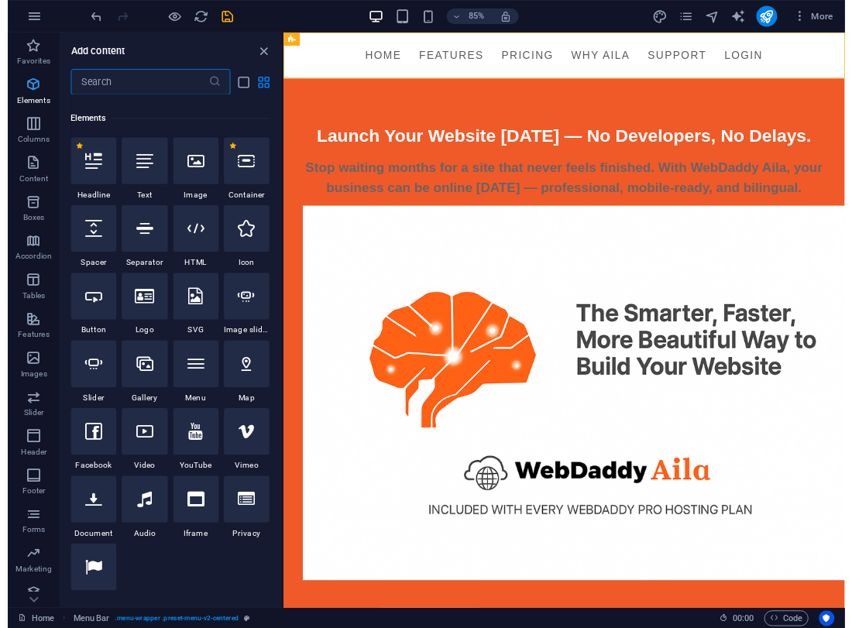
scroll to position [165, 0]
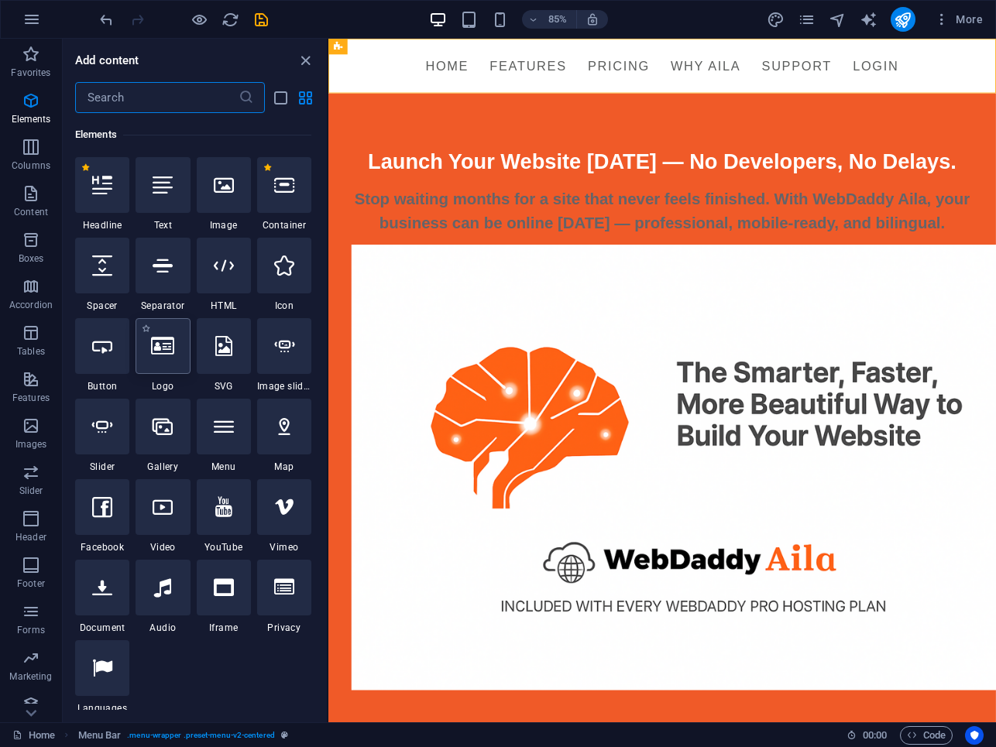
click at [167, 373] on div at bounding box center [163, 346] width 54 height 56
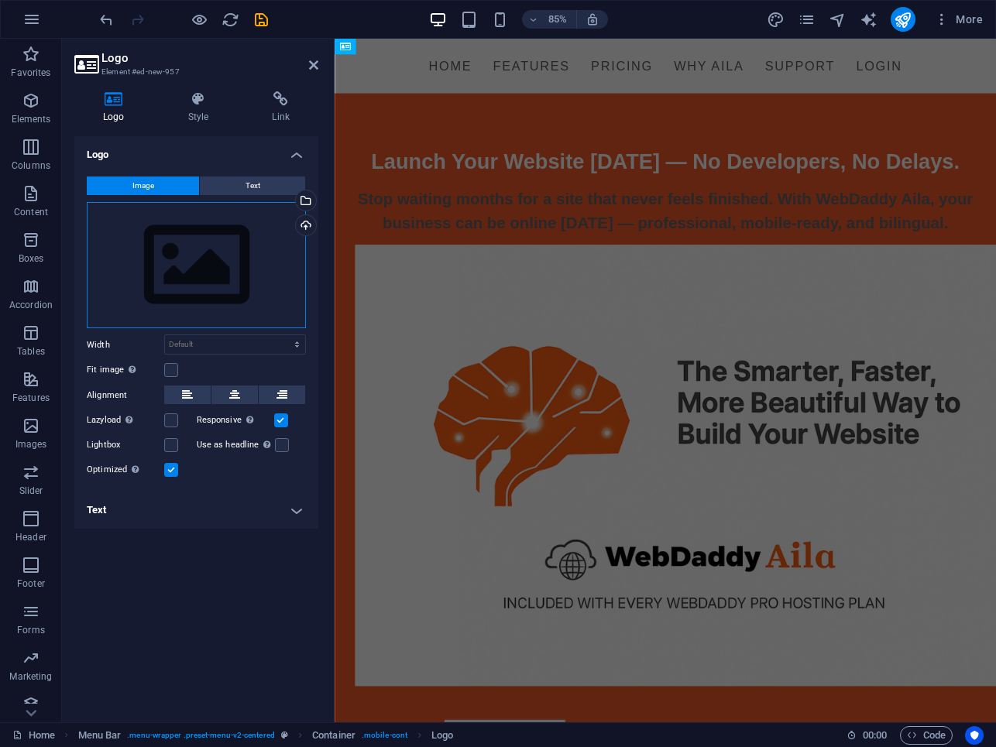
click at [177, 280] on div "Drag files here, click to choose files or select files from Files or our free s…" at bounding box center [196, 265] width 219 height 127
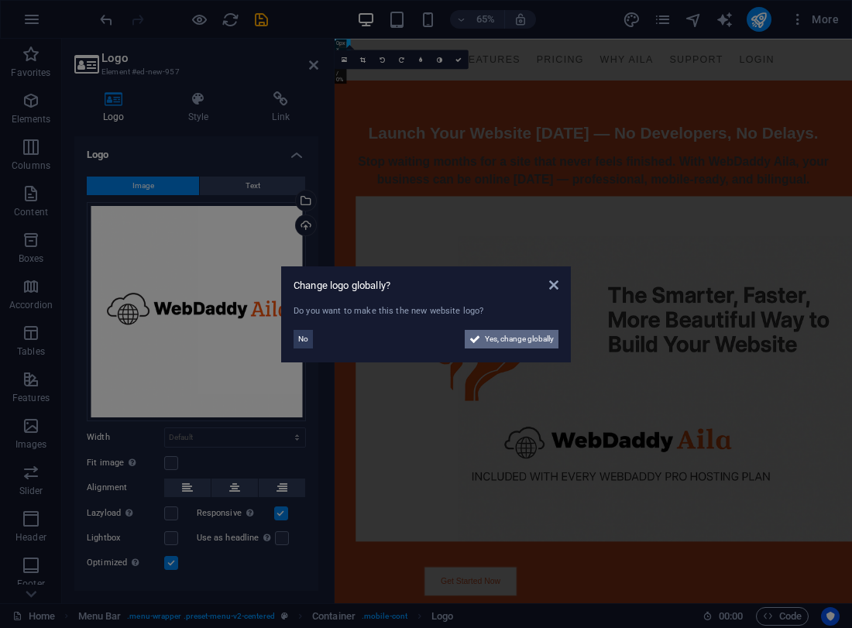
click at [519, 342] on span "Yes, change globally" at bounding box center [519, 339] width 69 height 19
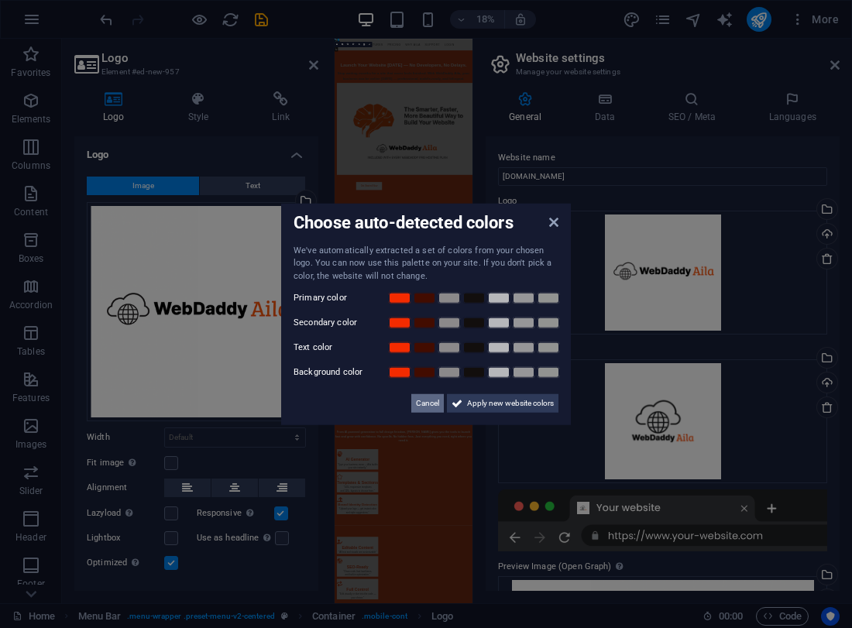
click at [420, 406] on span "Cancel" at bounding box center [427, 403] width 23 height 19
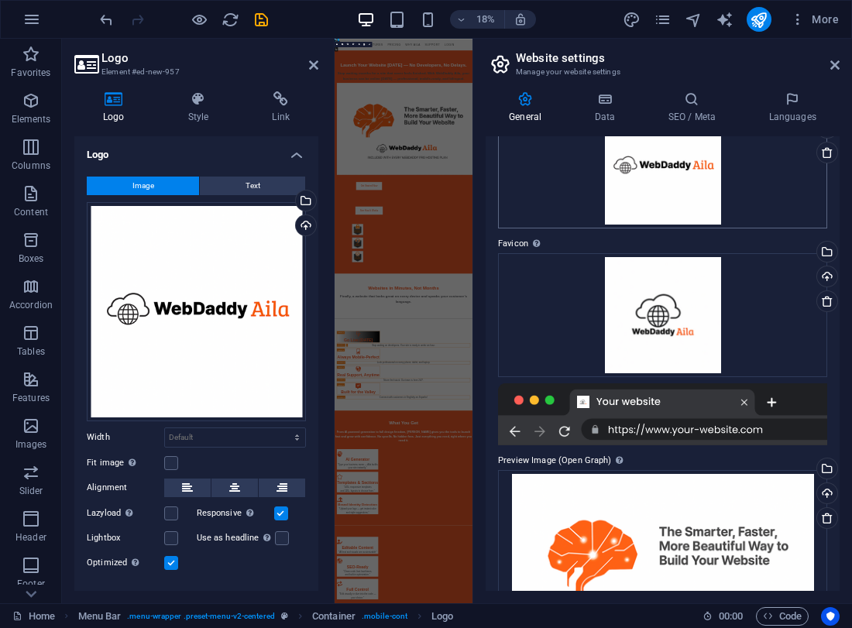
scroll to position [118, 0]
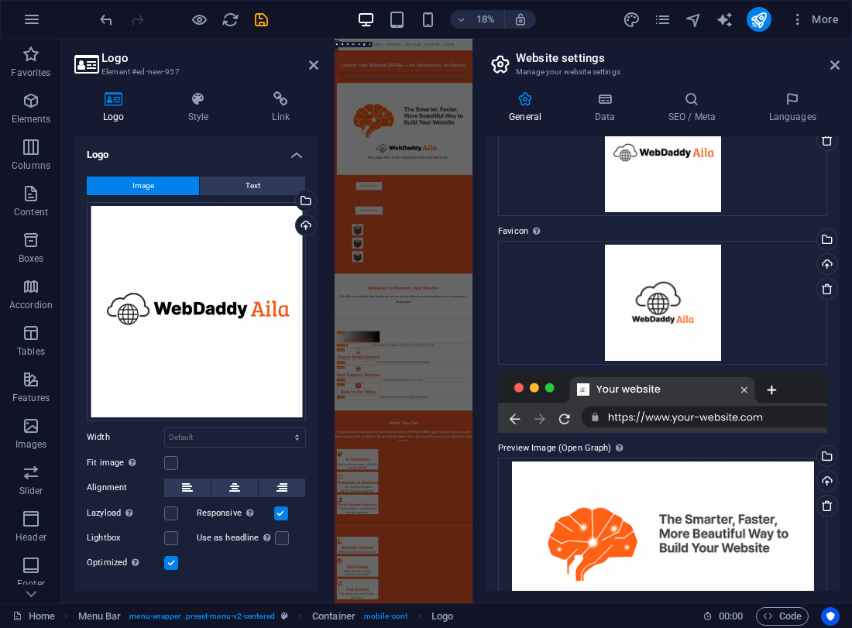
click at [829, 66] on header "Website settings Manage your website settings" at bounding box center [664, 59] width 351 height 40
click at [833, 67] on icon at bounding box center [834, 65] width 9 height 12
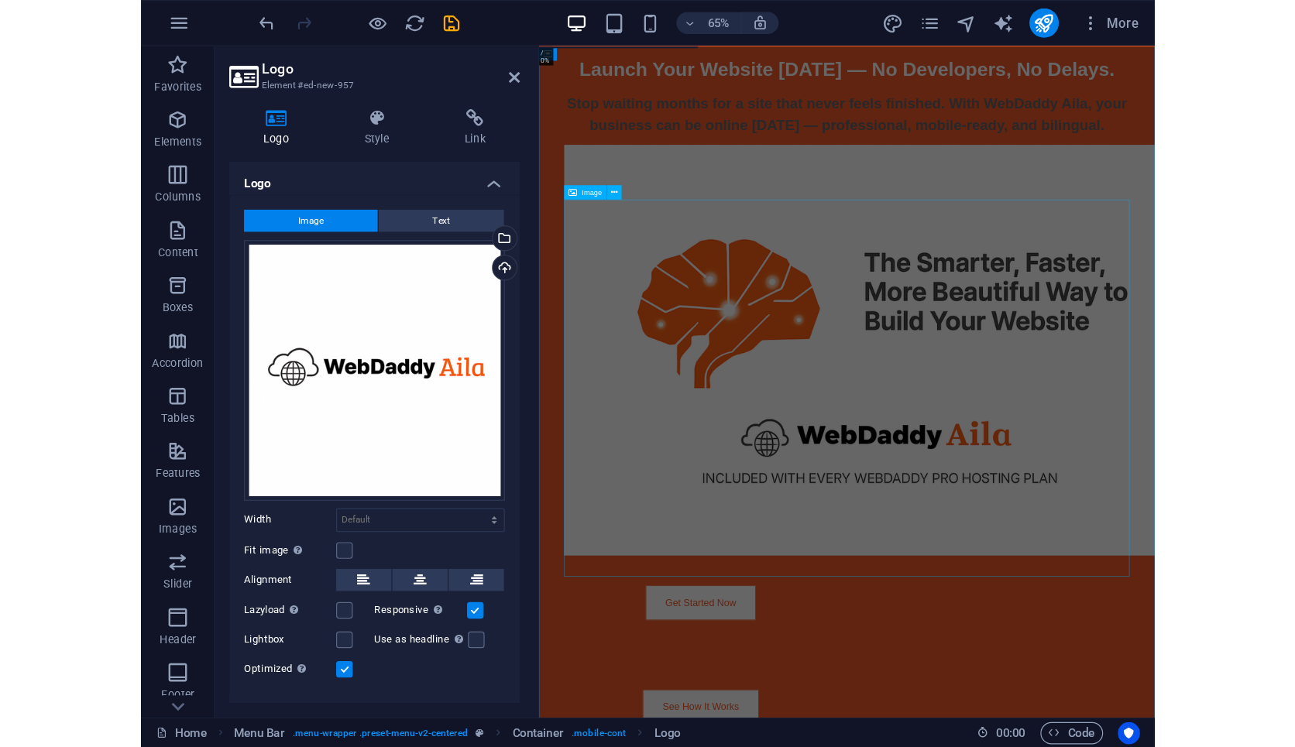
scroll to position [0, 0]
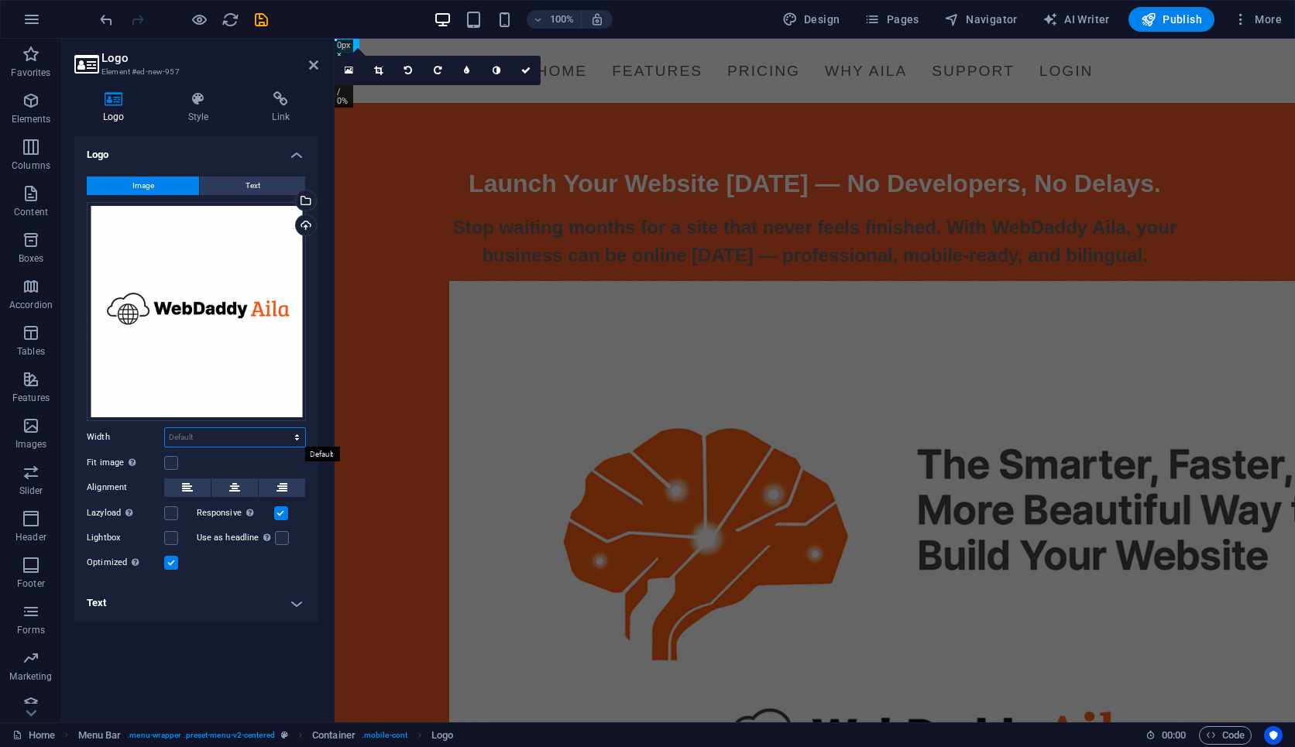
click at [209, 433] on select "Default auto px rem % em vh vw" at bounding box center [235, 437] width 140 height 19
select select "px"
click at [283, 428] on select "Default auto px rem % em vh vw" at bounding box center [235, 437] width 140 height 19
click at [169, 466] on label at bounding box center [171, 463] width 14 height 14
click at [0, 0] on input "Fit image Automatically fit image to a fixed width and height" at bounding box center [0, 0] width 0 height 0
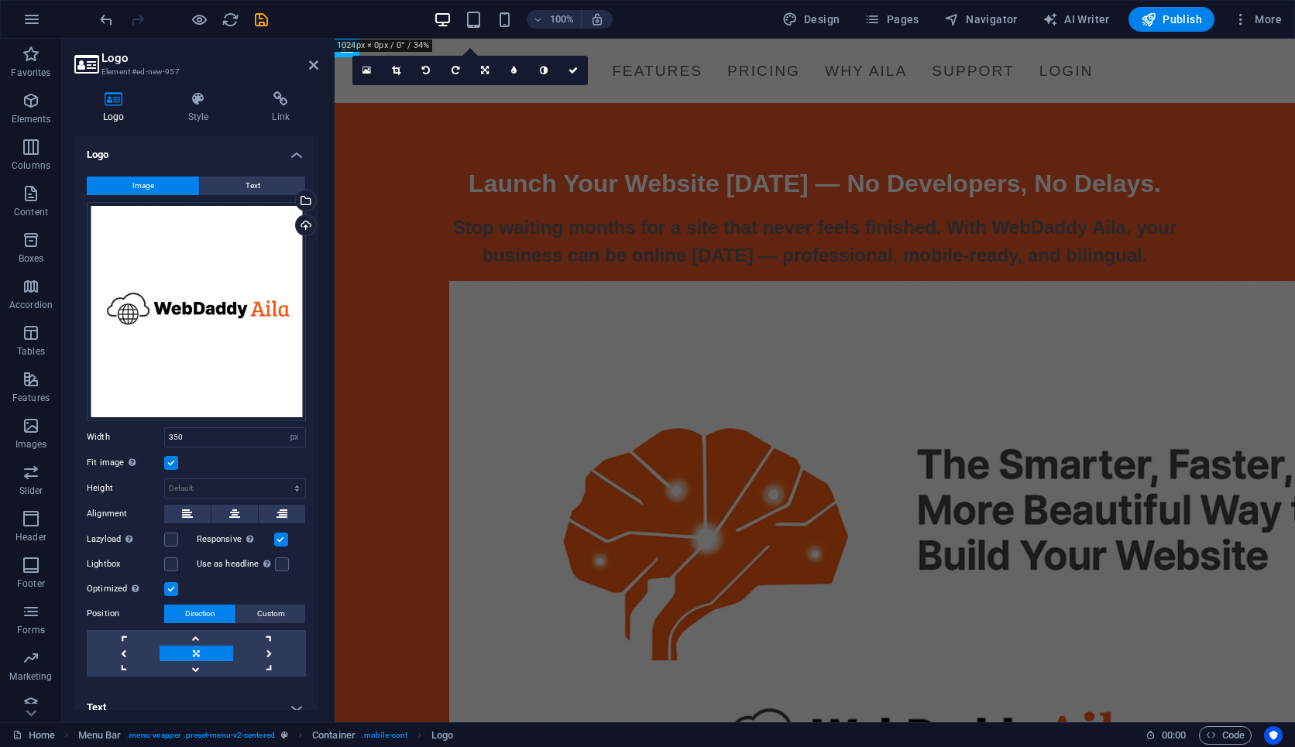
click at [171, 462] on label at bounding box center [171, 463] width 14 height 14
click at [0, 0] on input "Fit image Automatically fit image to a fixed width and height" at bounding box center [0, 0] width 0 height 0
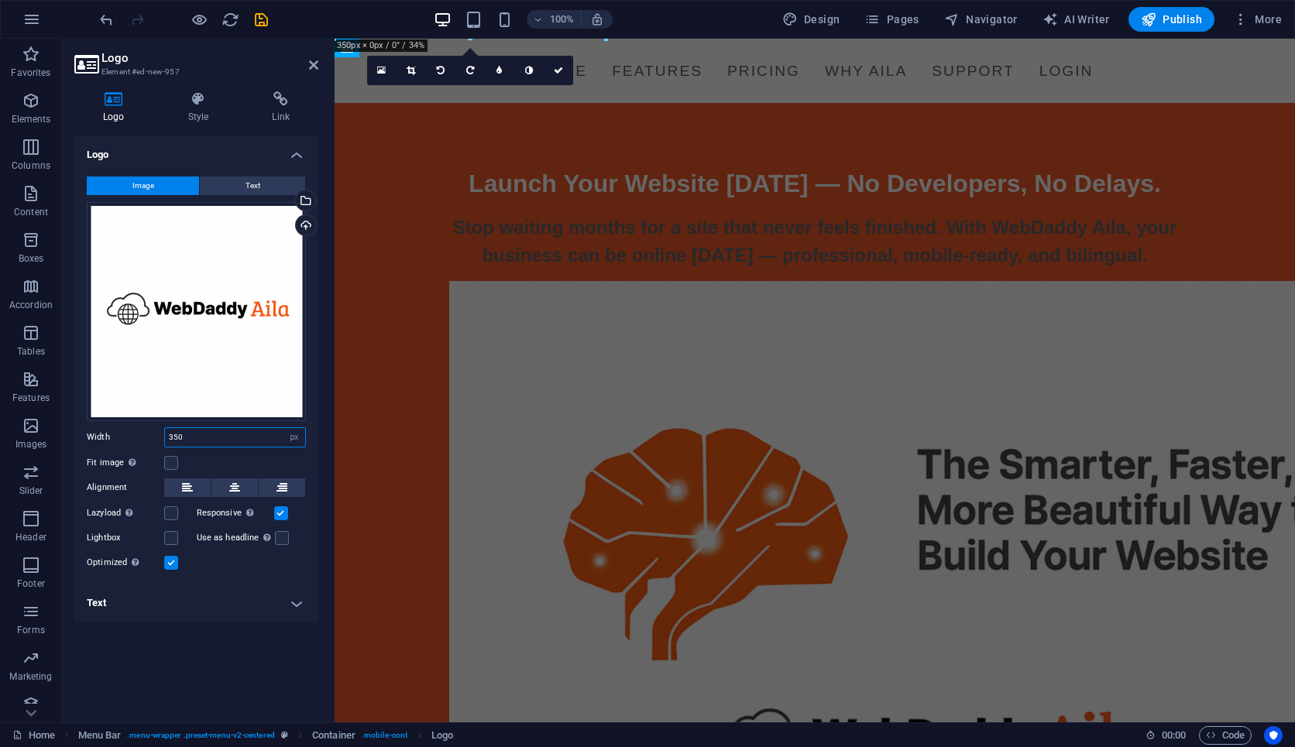
click at [183, 437] on input "350" at bounding box center [235, 437] width 140 height 19
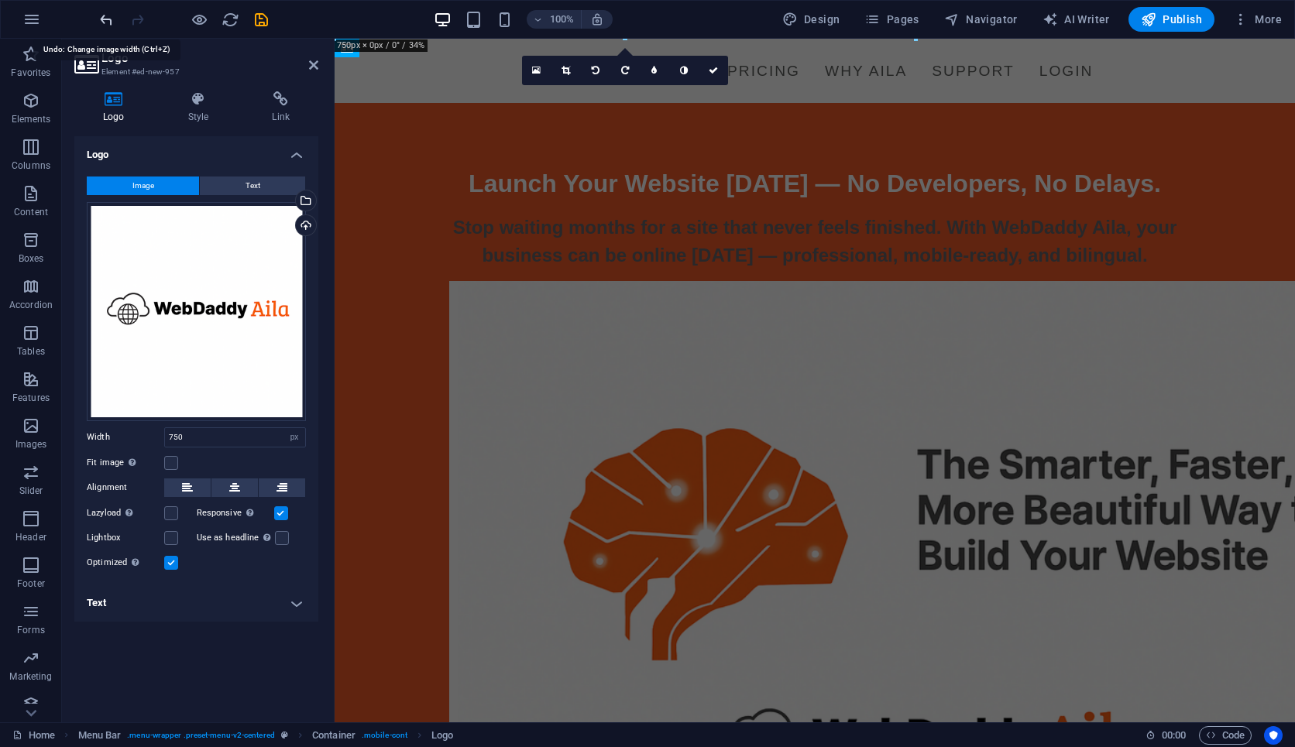
click at [102, 24] on icon "undo" at bounding box center [107, 20] width 18 height 18
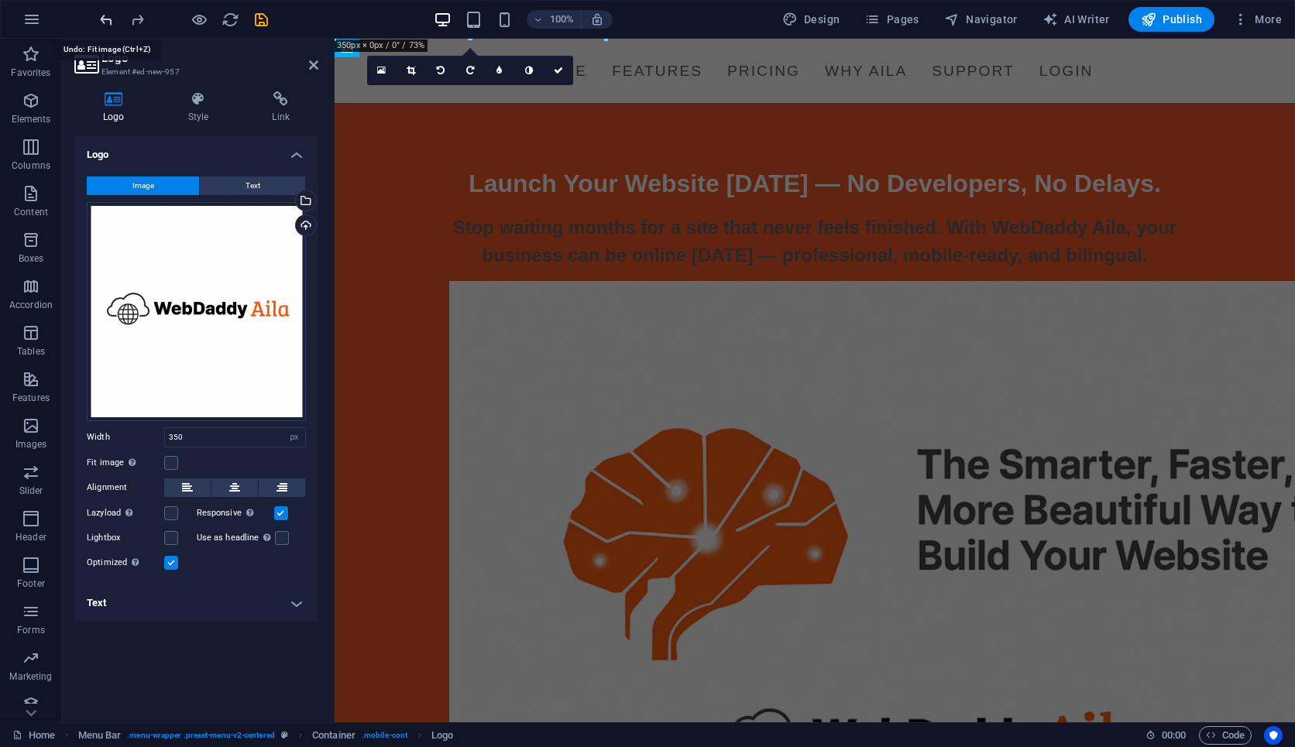
click at [102, 24] on icon "undo" at bounding box center [107, 20] width 18 height 18
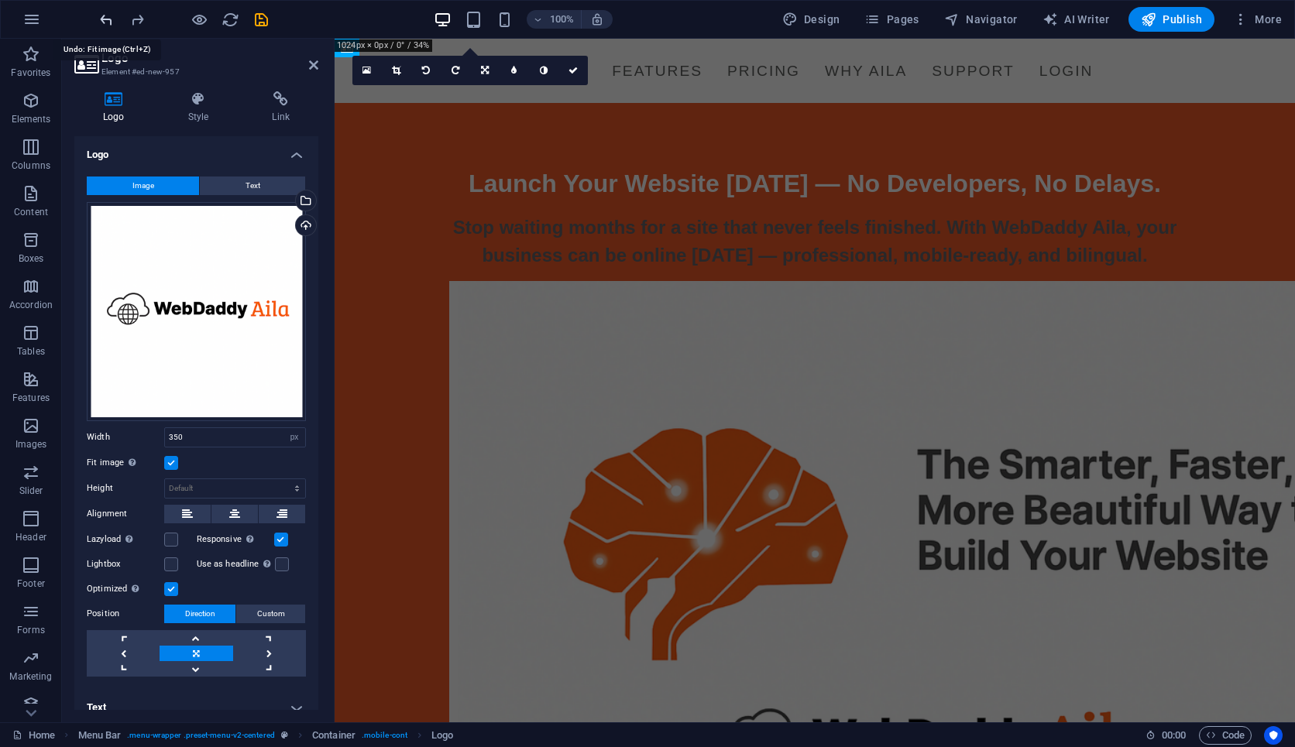
click at [102, 24] on icon "undo" at bounding box center [107, 20] width 18 height 18
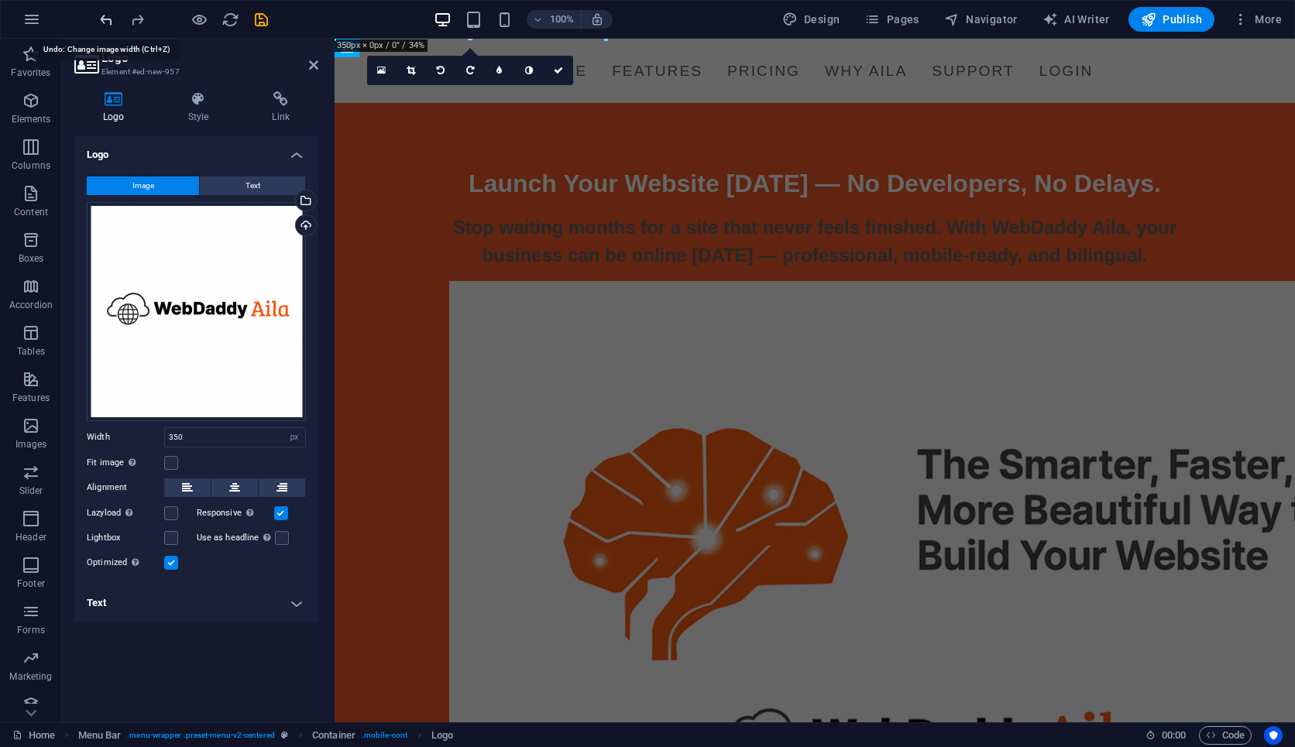
click at [102, 24] on icon "undo" at bounding box center [107, 20] width 18 height 18
type input "0"
click at [102, 24] on icon "undo" at bounding box center [107, 20] width 18 height 18
select select "DISABLED_OPTION_VALUE"
click at [102, 24] on icon "undo" at bounding box center [107, 20] width 18 height 18
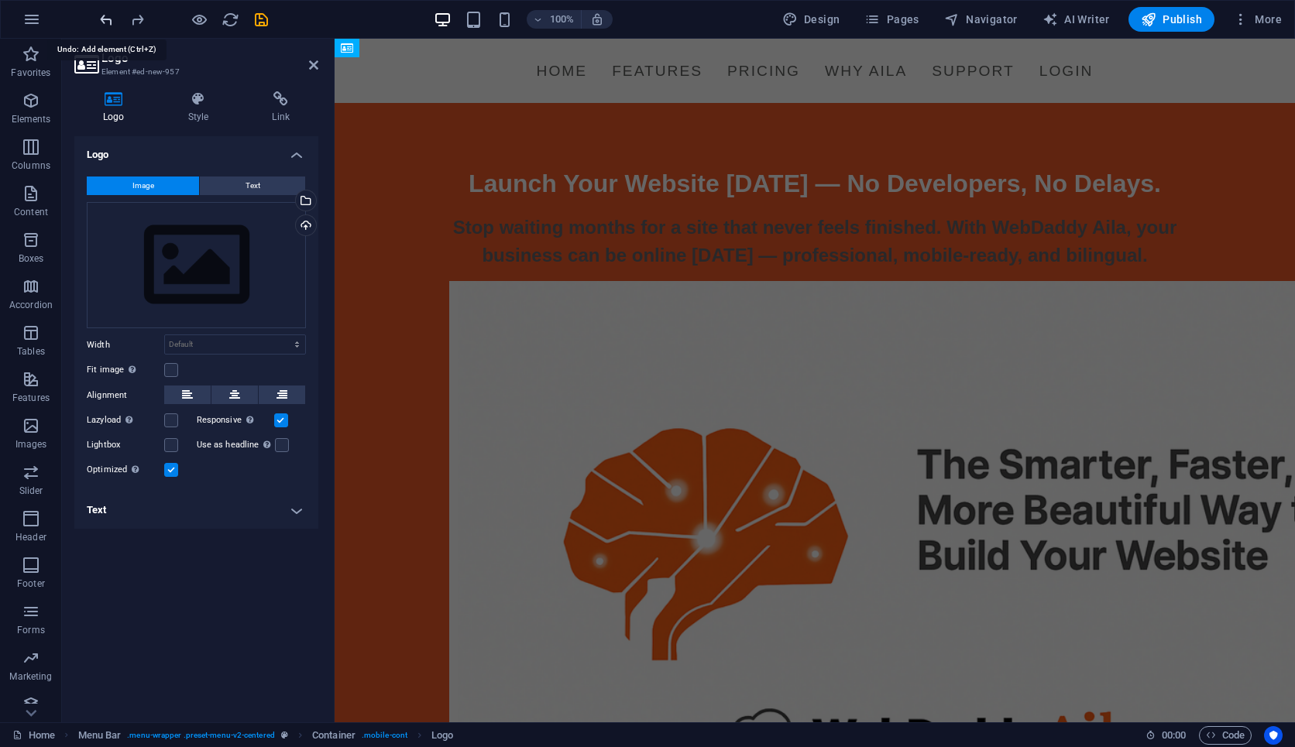
click at [103, 25] on icon "undo" at bounding box center [107, 20] width 18 height 18
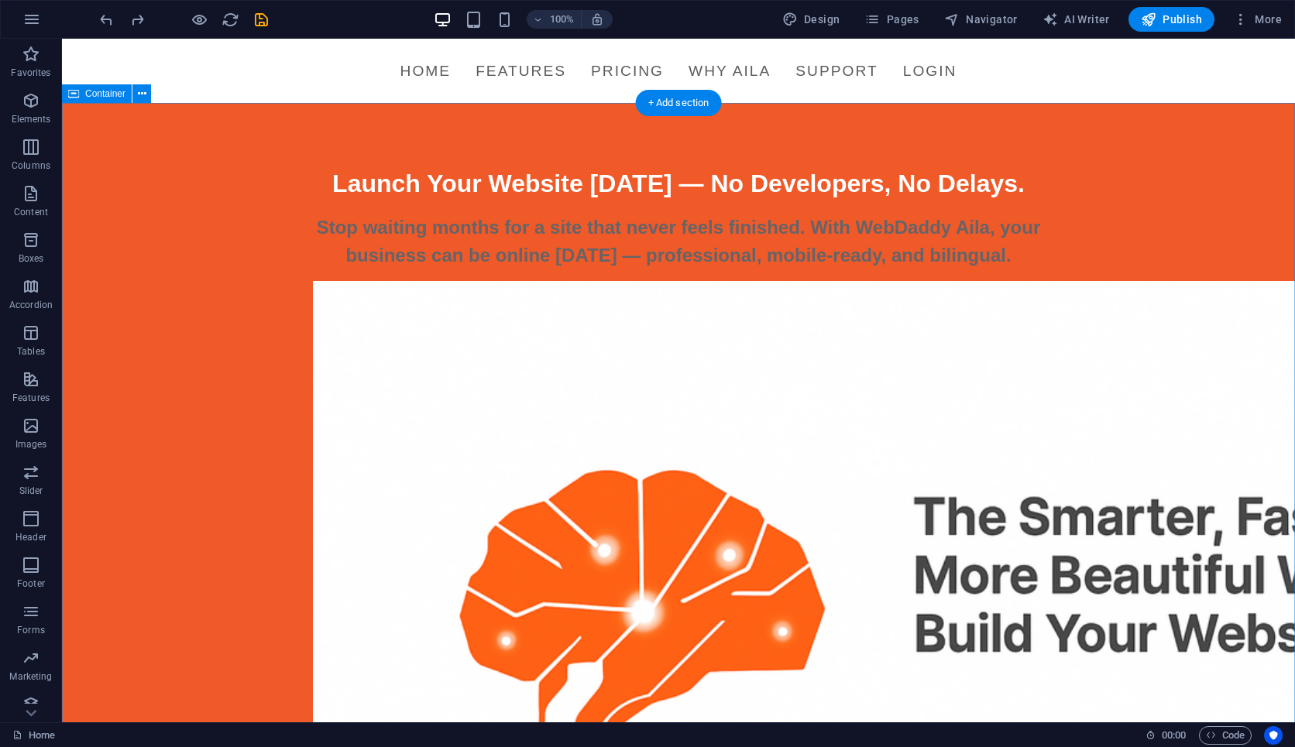
click at [108, 22] on icon "undo" at bounding box center [107, 20] width 18 height 18
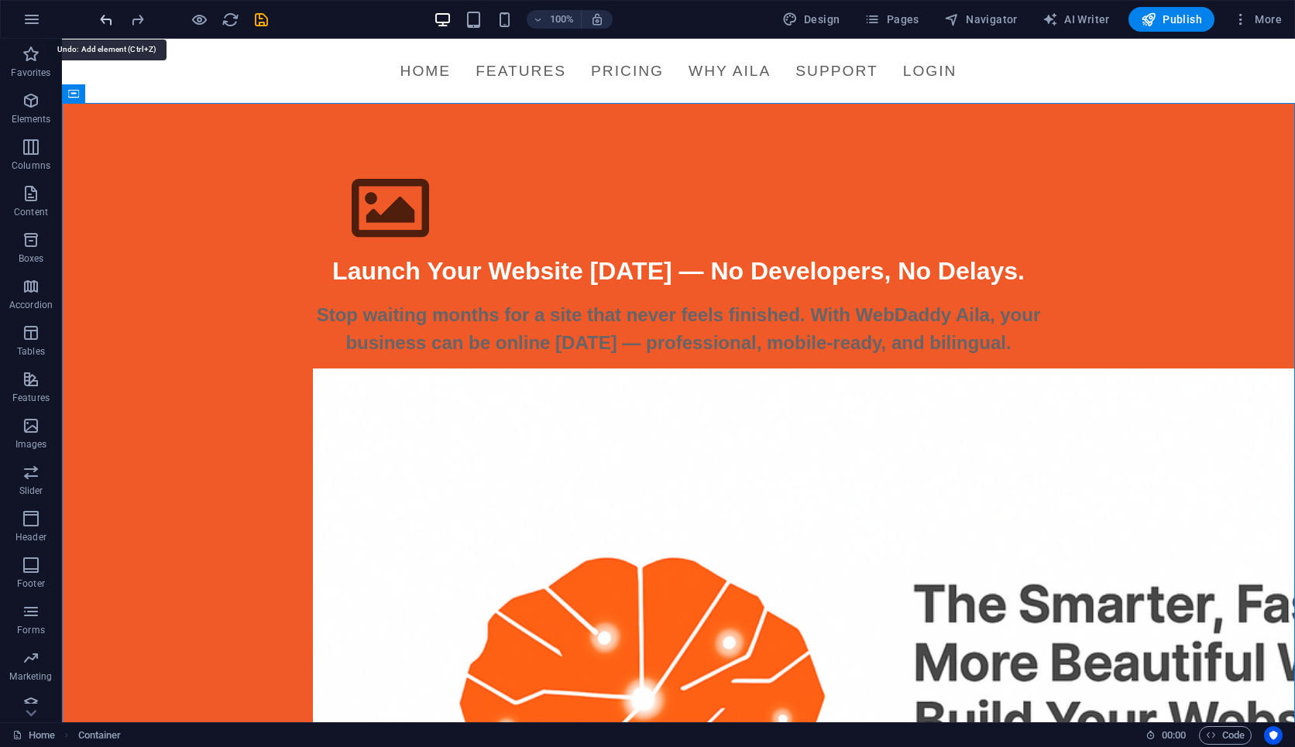
click at [108, 22] on icon "undo" at bounding box center [107, 20] width 18 height 18
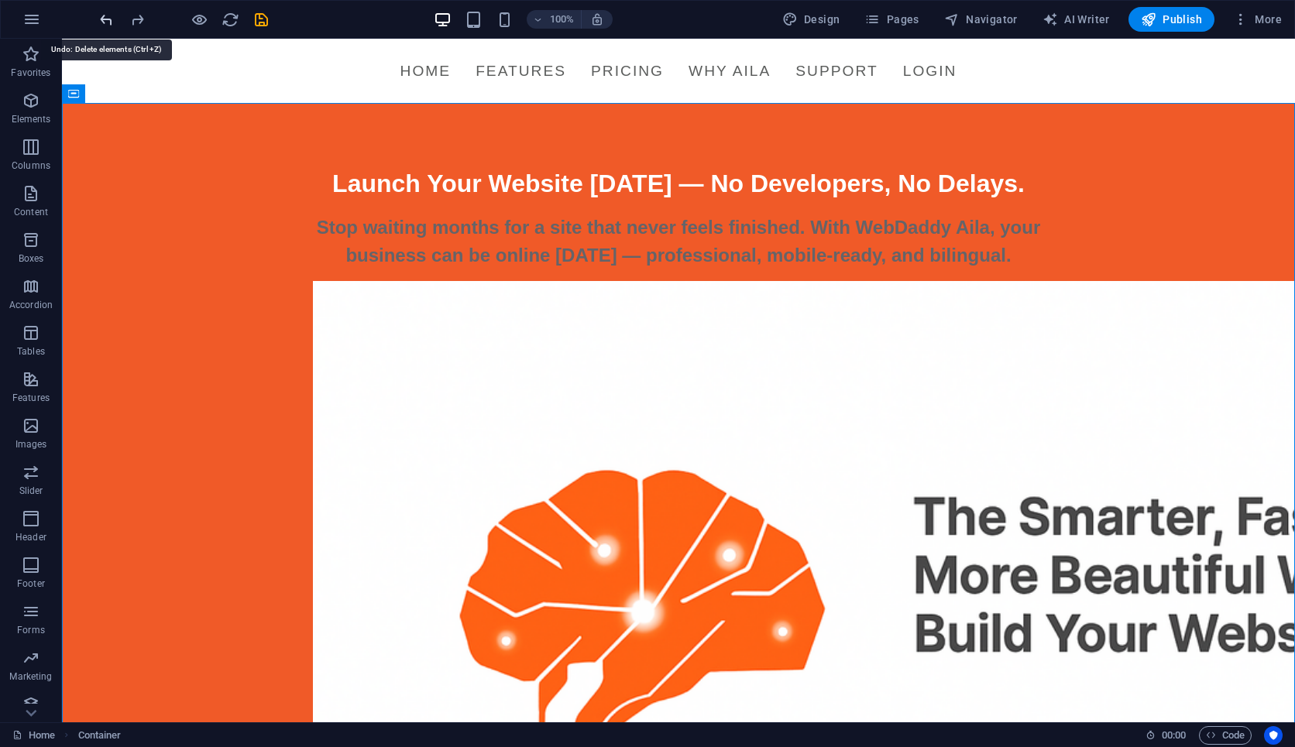
click at [108, 22] on icon "undo" at bounding box center [107, 20] width 18 height 18
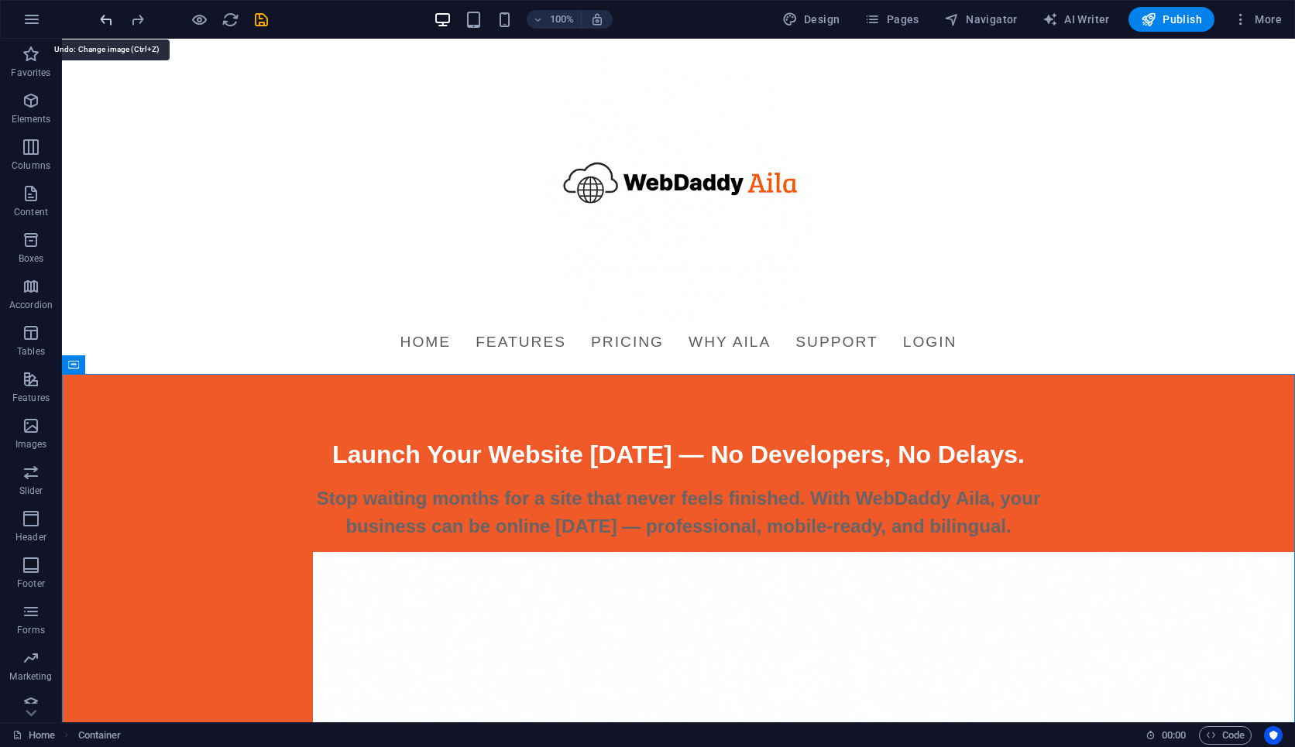
click at [108, 22] on icon "undo" at bounding box center [107, 20] width 18 height 18
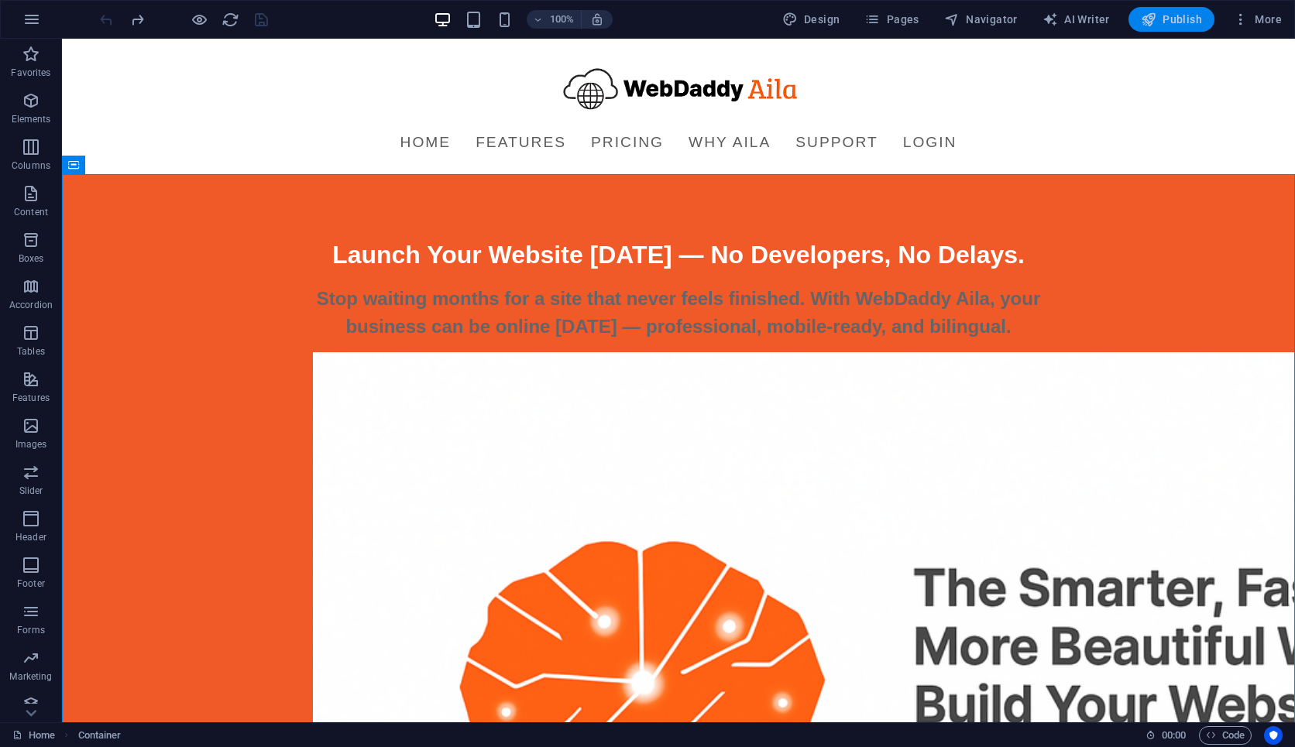
click at [995, 14] on span "Publish" at bounding box center [1171, 19] width 61 height 15
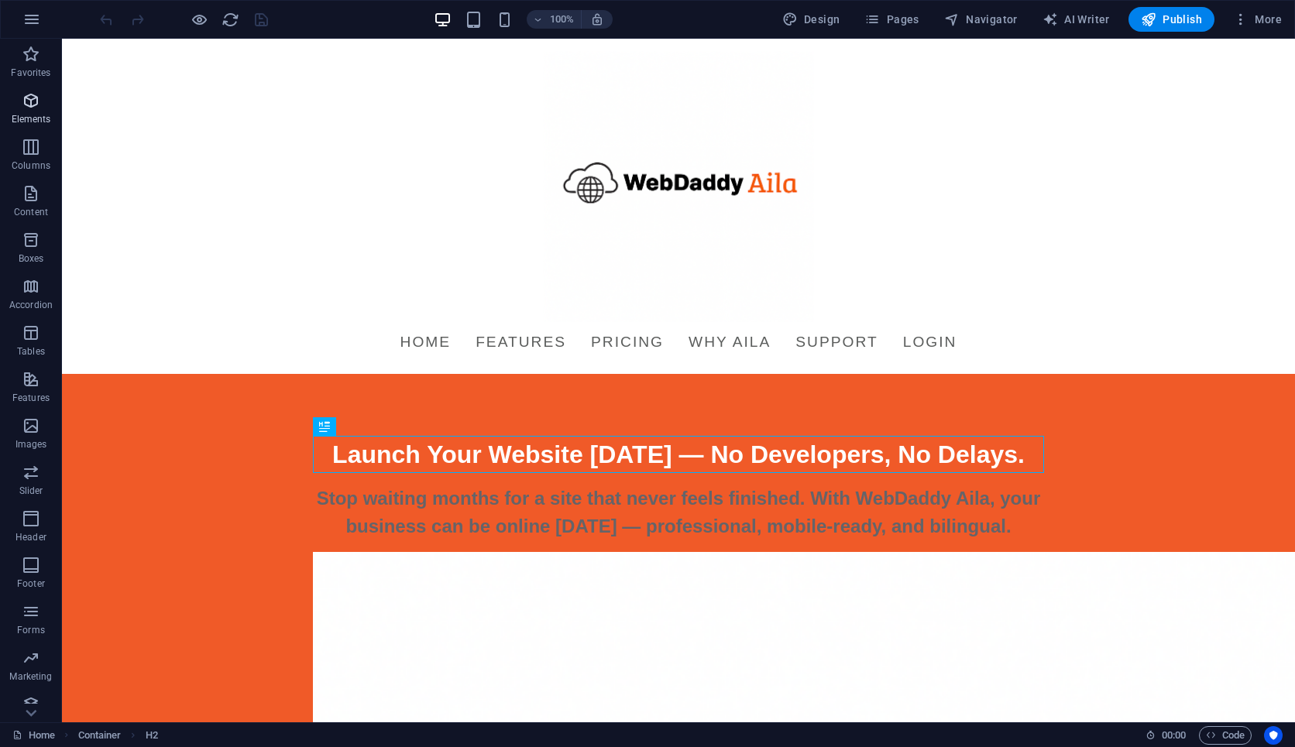
click at [29, 112] on span "Elements" at bounding box center [31, 109] width 62 height 37
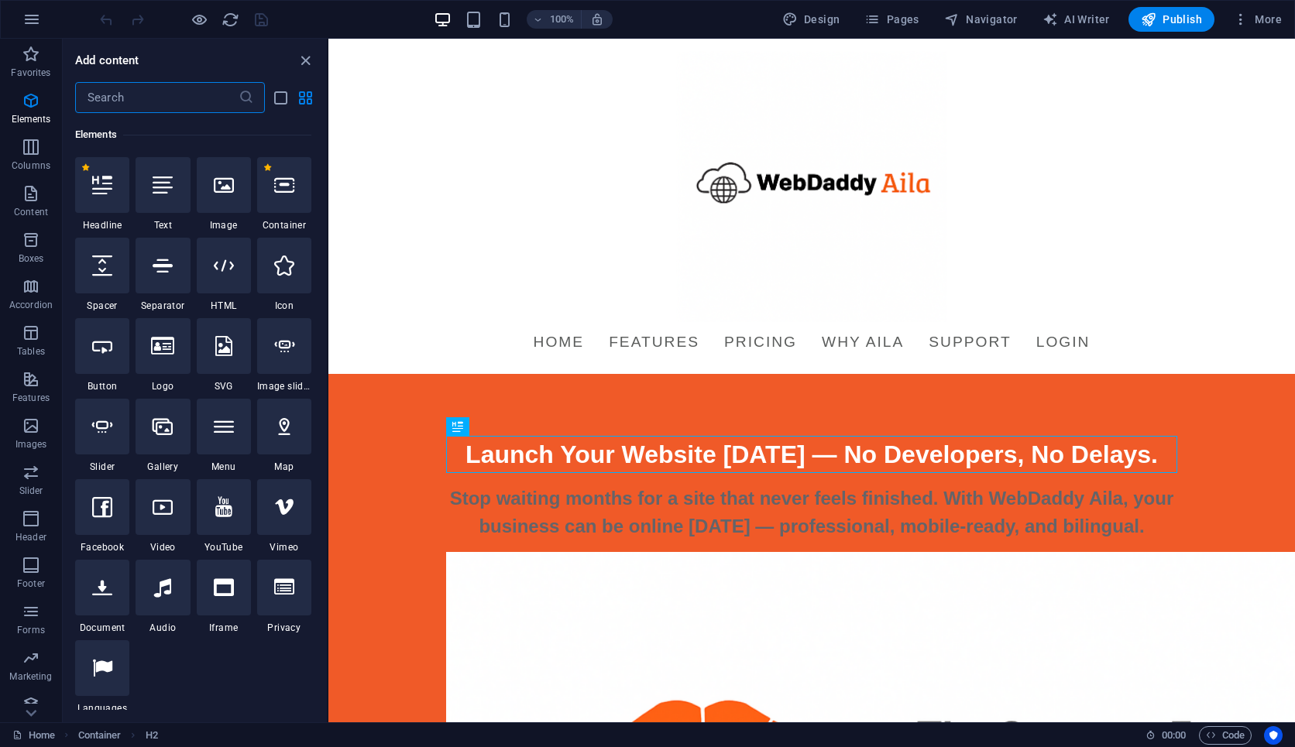
scroll to position [165, 0]
click at [167, 356] on div at bounding box center [163, 346] width 54 height 56
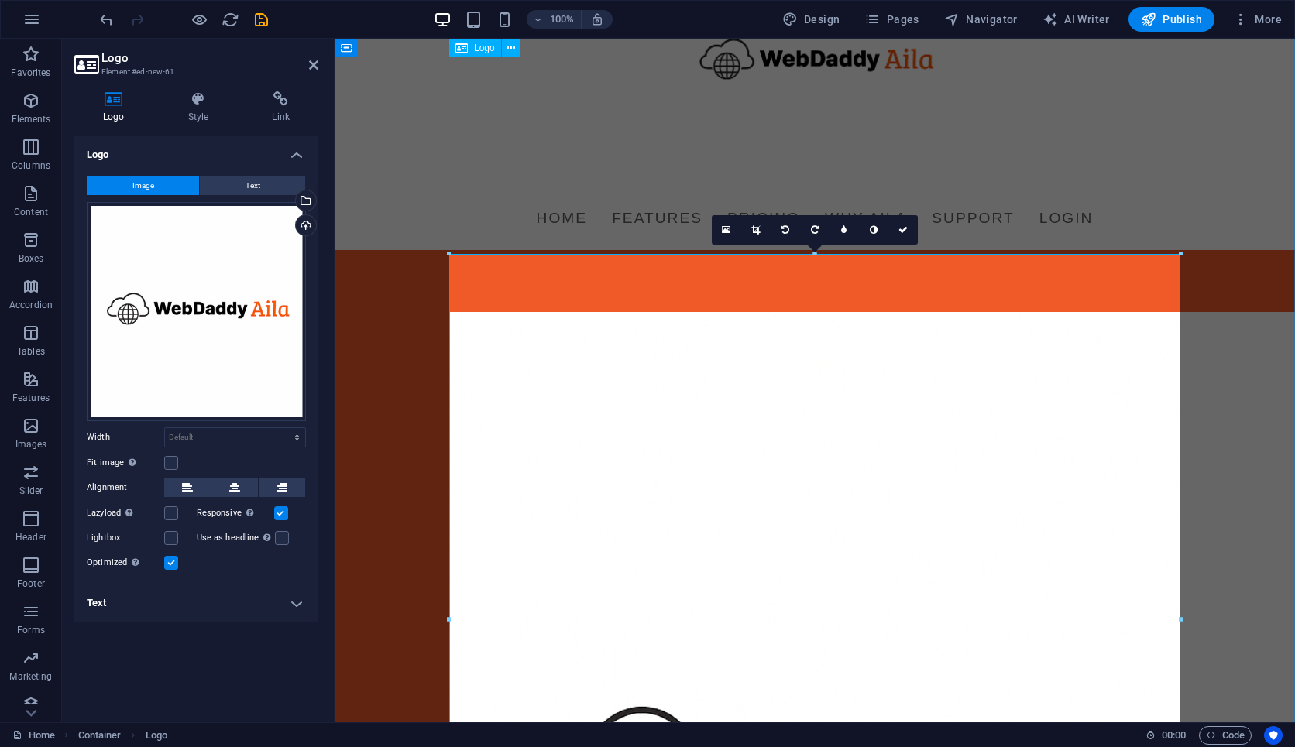
scroll to position [115, 0]
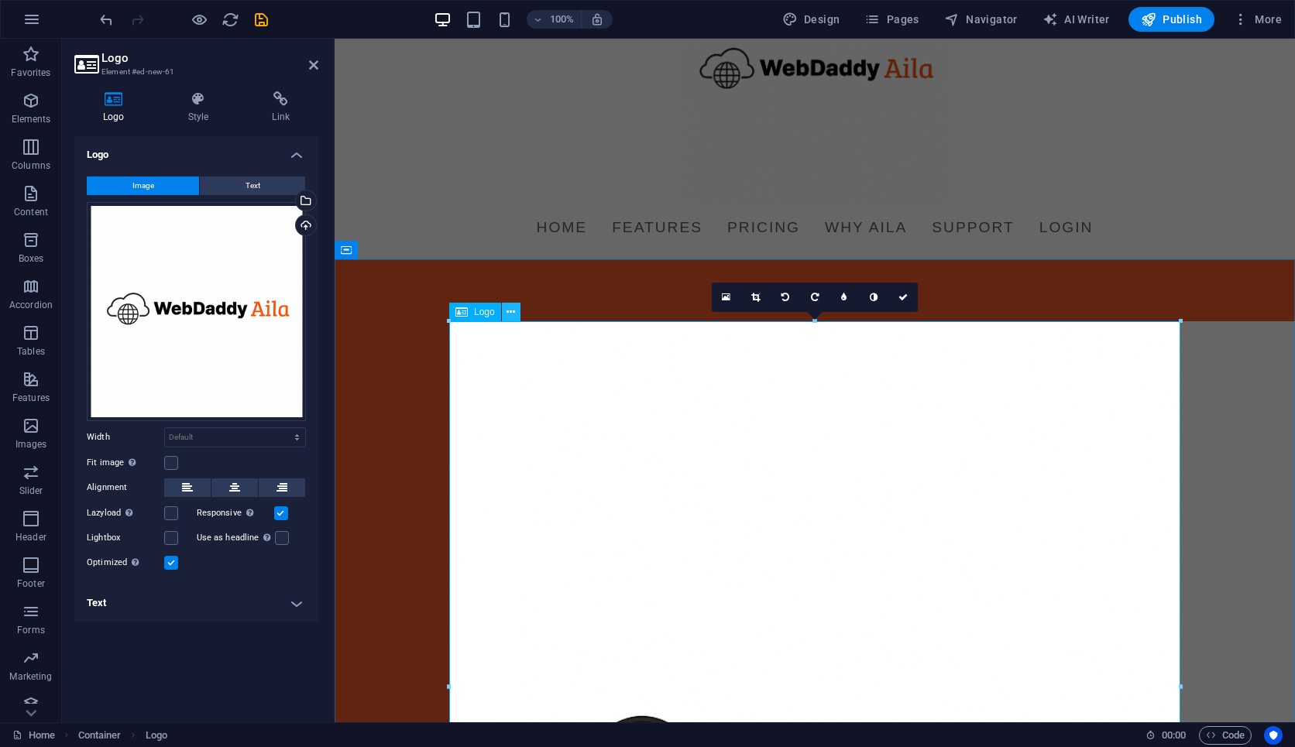
click at [509, 311] on icon at bounding box center [511, 312] width 9 height 16
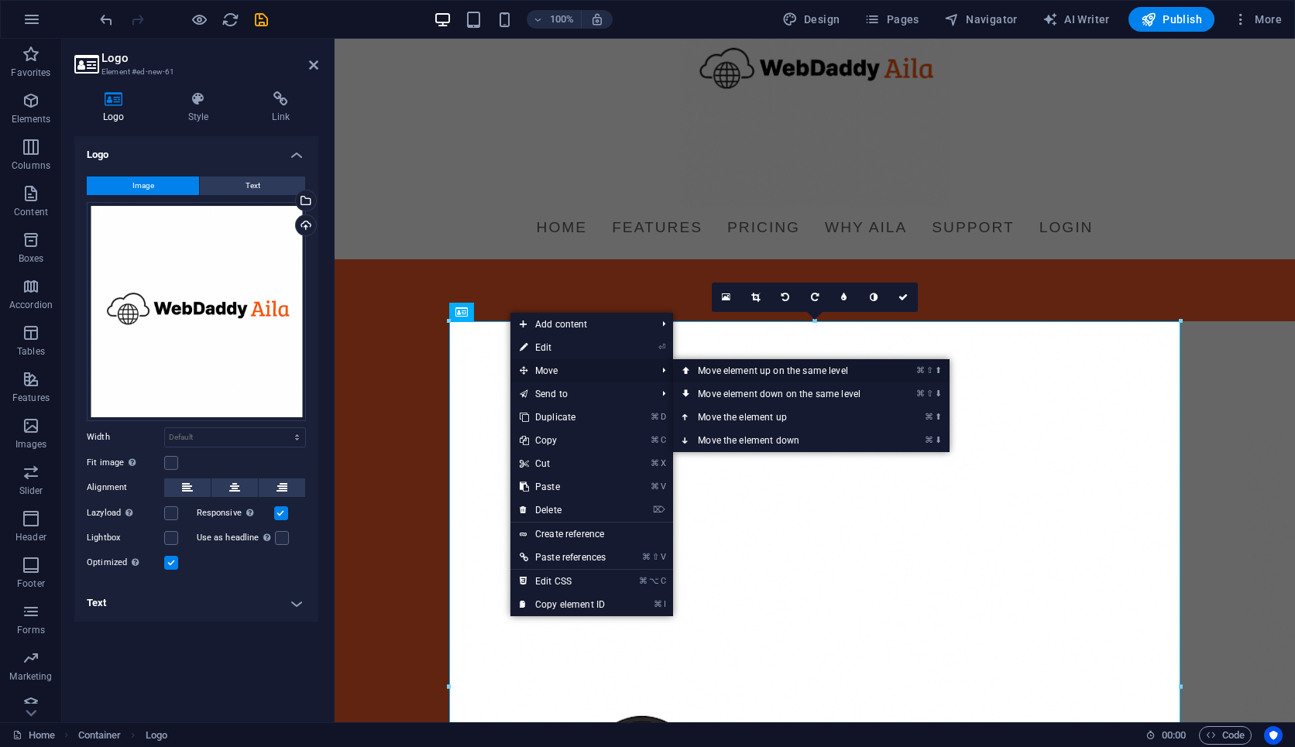
click at [685, 369] on icon at bounding box center [686, 370] width 8 height 23
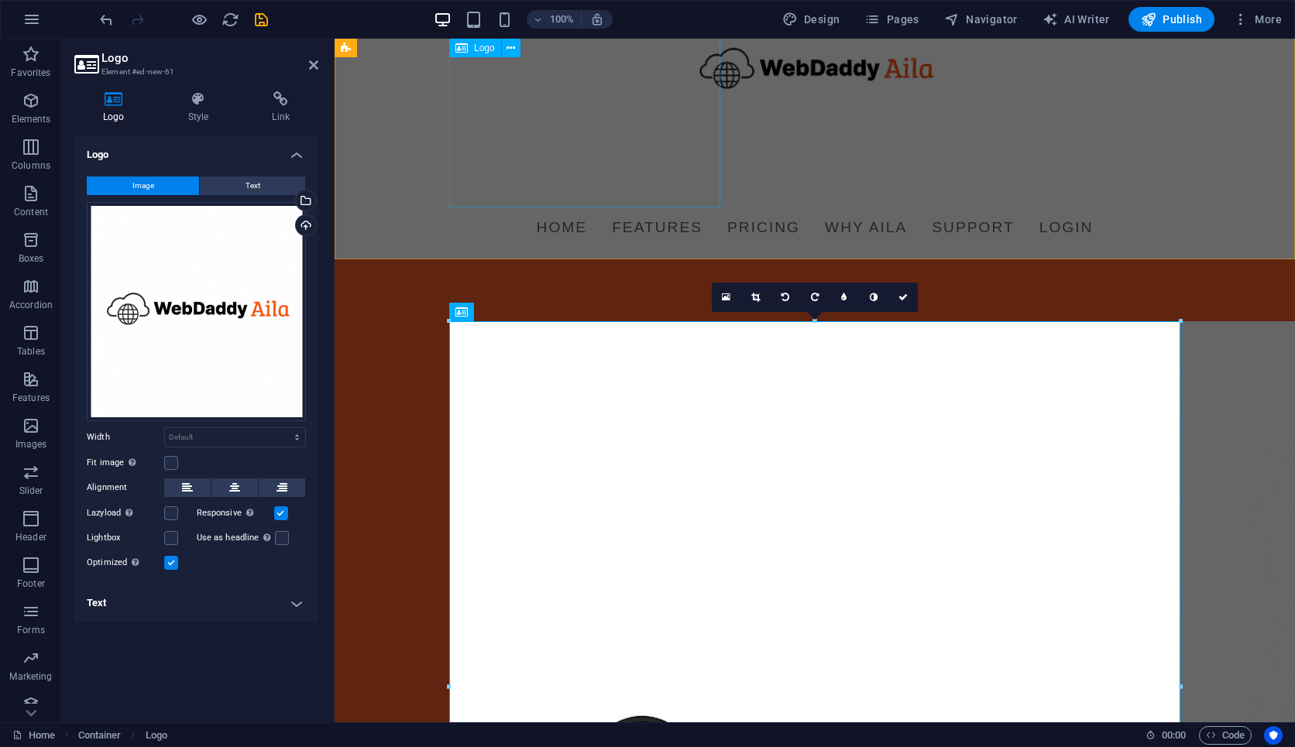
click at [587, 69] on div at bounding box center [814, 71] width 731 height 271
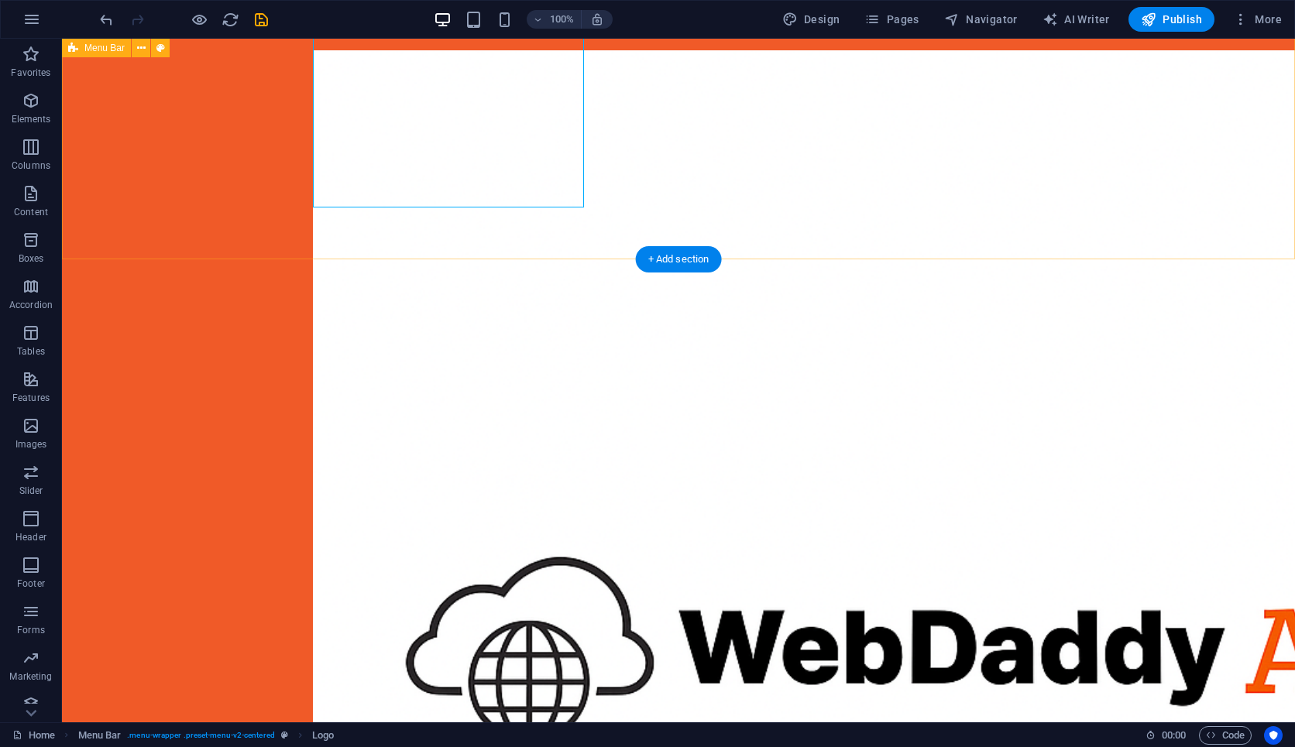
scroll to position [0, 0]
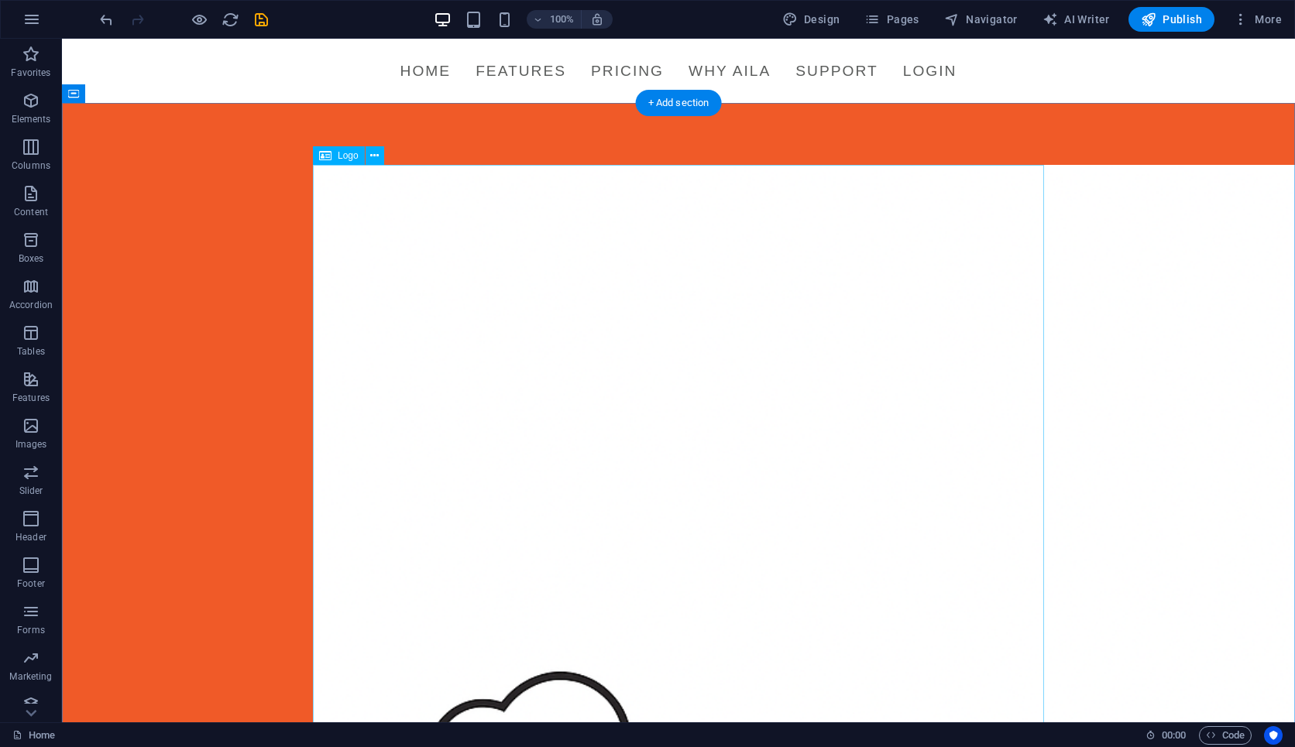
click at [379, 154] on button at bounding box center [375, 155] width 19 height 19
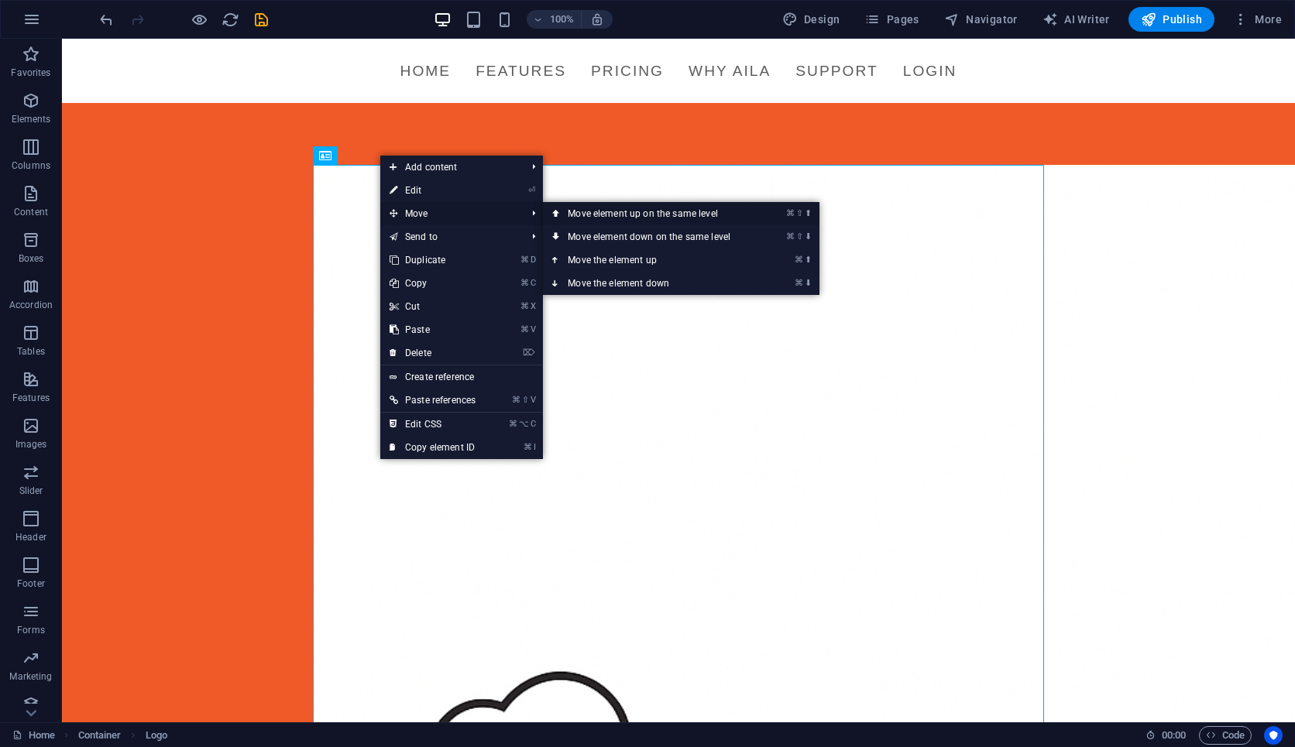
click at [595, 214] on link "⌘ ⇧ ⬆ Move element up on the same level" at bounding box center [652, 213] width 218 height 23
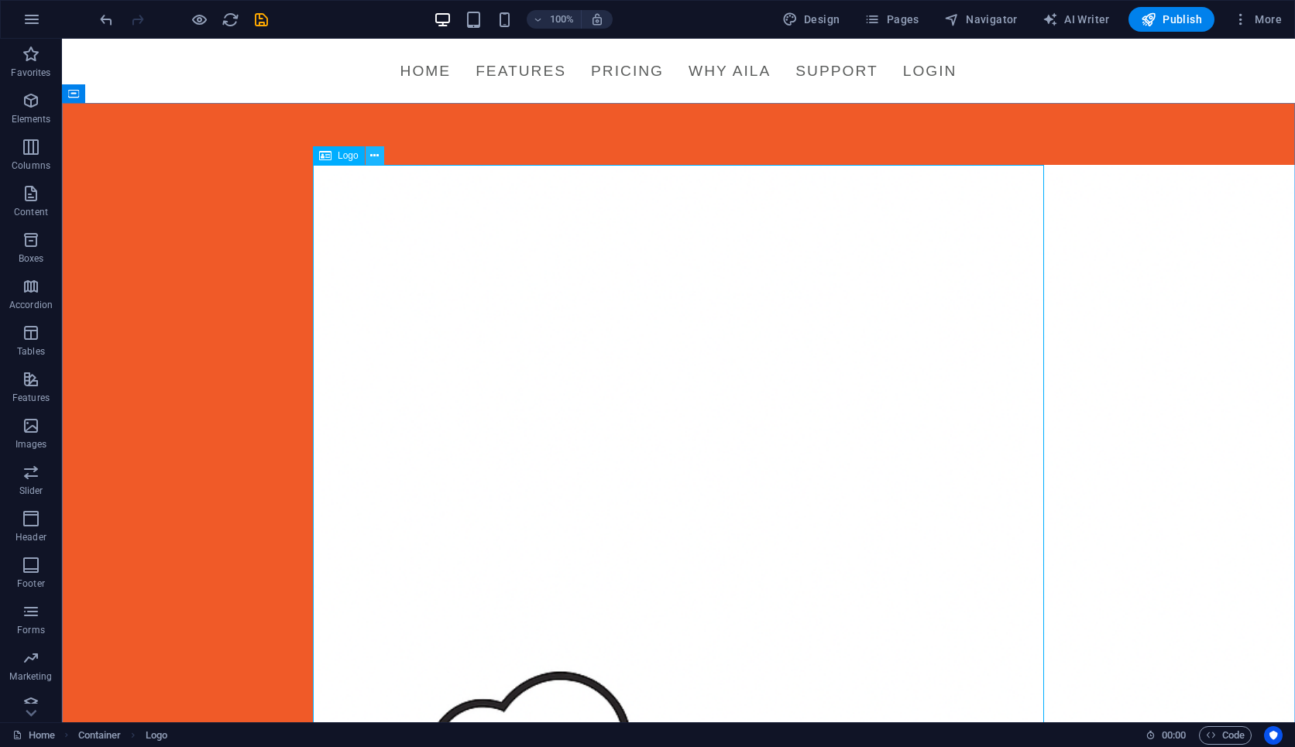
click at [375, 159] on icon at bounding box center [374, 156] width 9 height 16
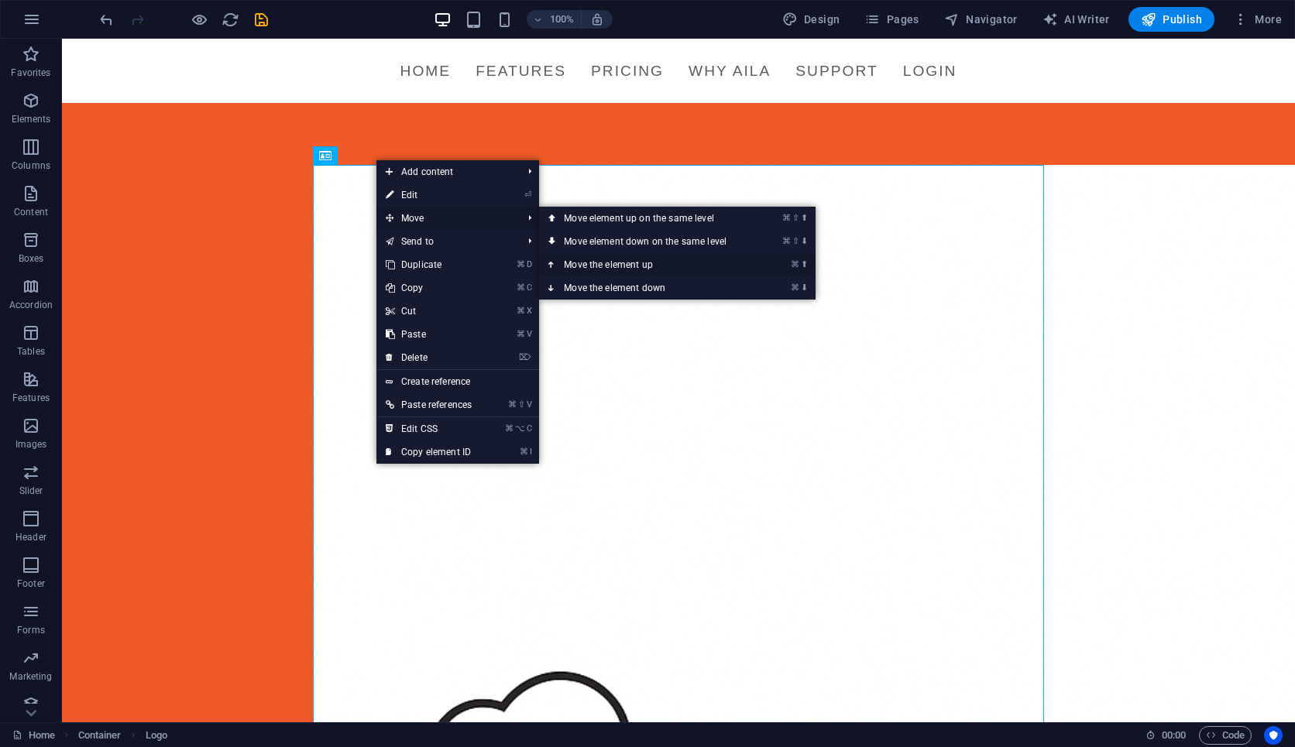
click at [585, 260] on link "⌘ ⬆ Move the element up" at bounding box center [648, 264] width 218 height 23
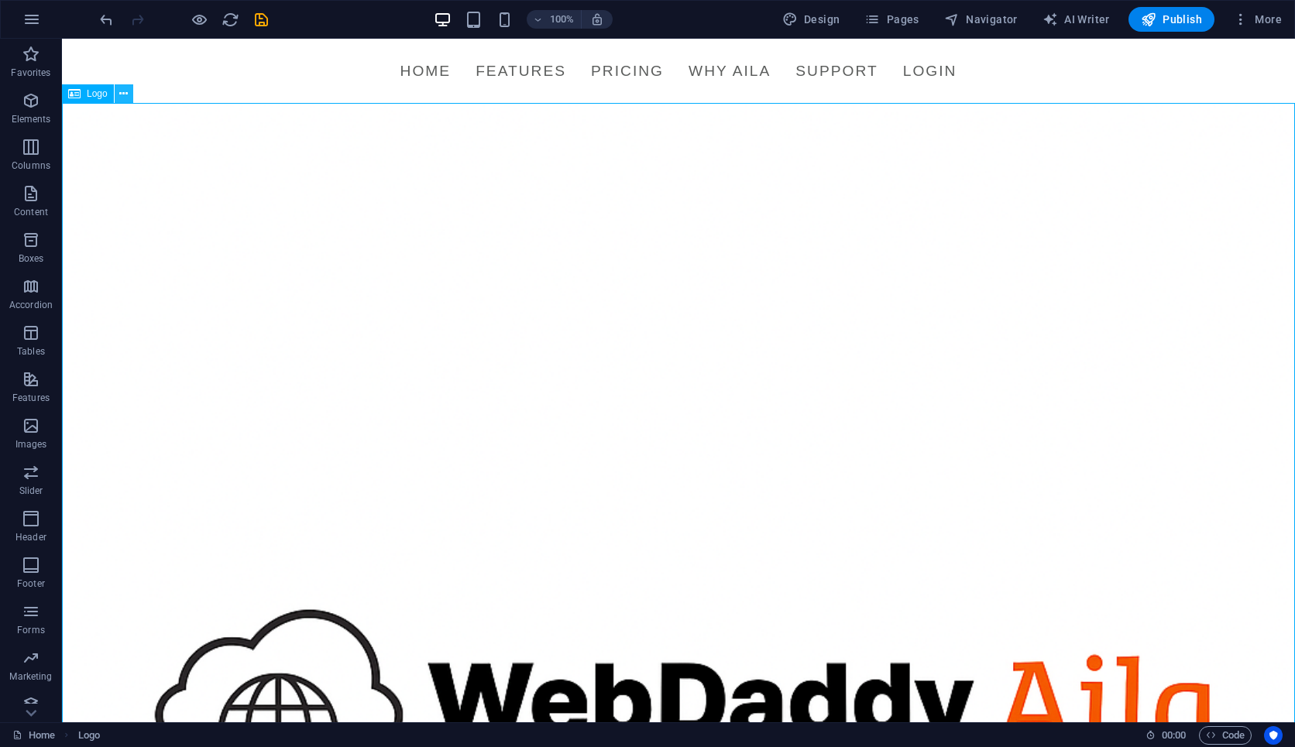
click at [123, 88] on icon at bounding box center [123, 94] width 9 height 16
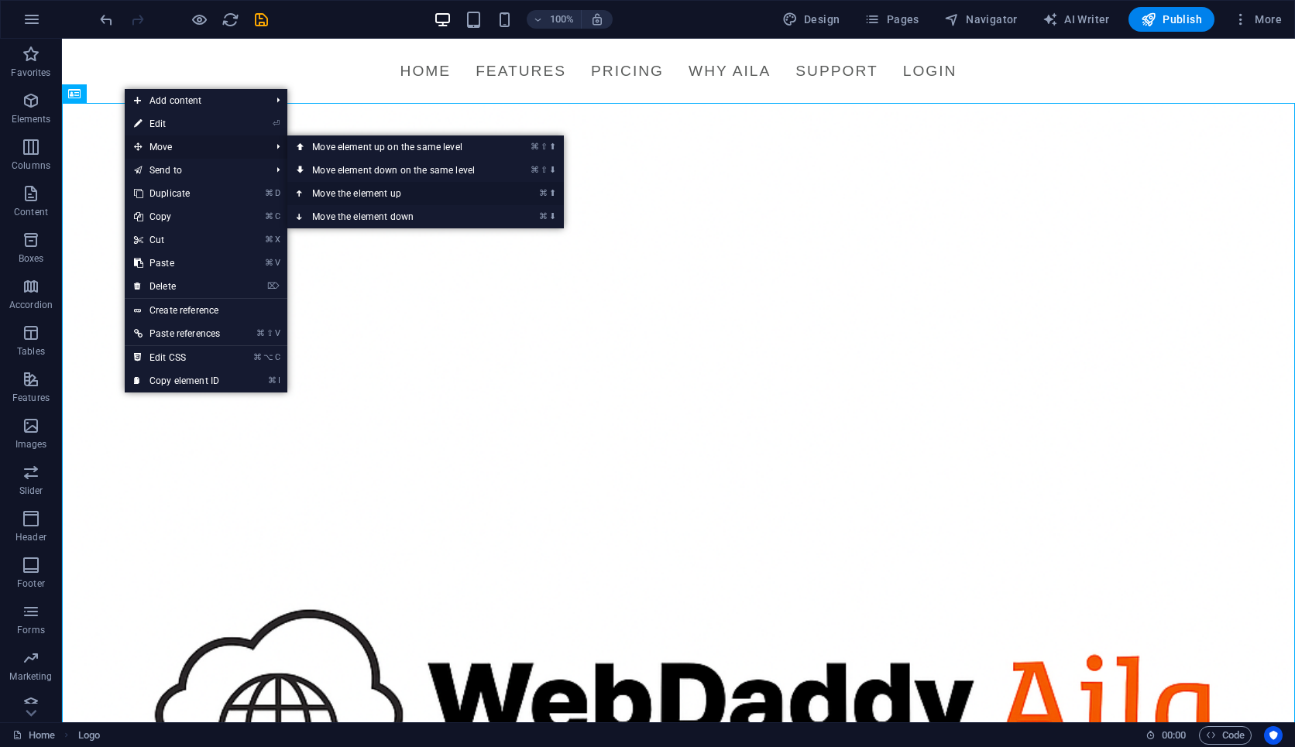
click at [325, 193] on link "⌘ ⬆ Move the element up" at bounding box center [396, 193] width 218 height 23
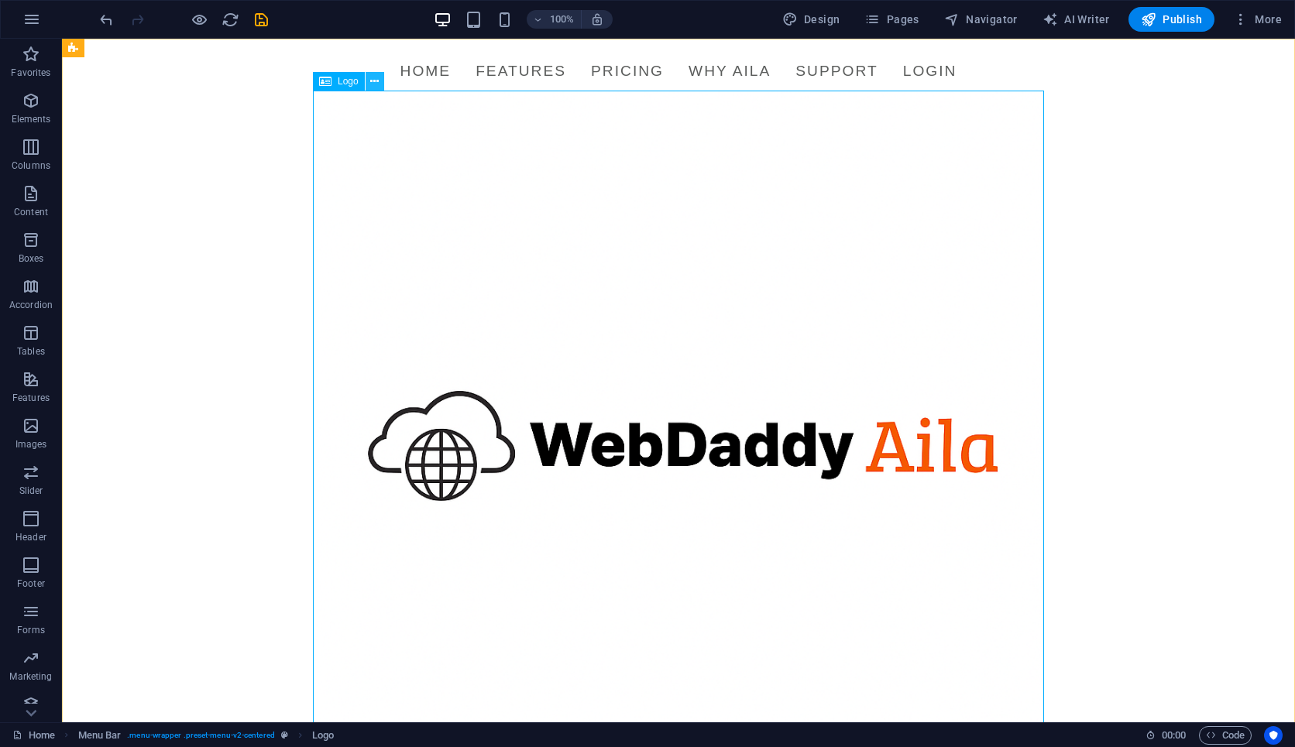
click at [367, 83] on button at bounding box center [375, 81] width 19 height 19
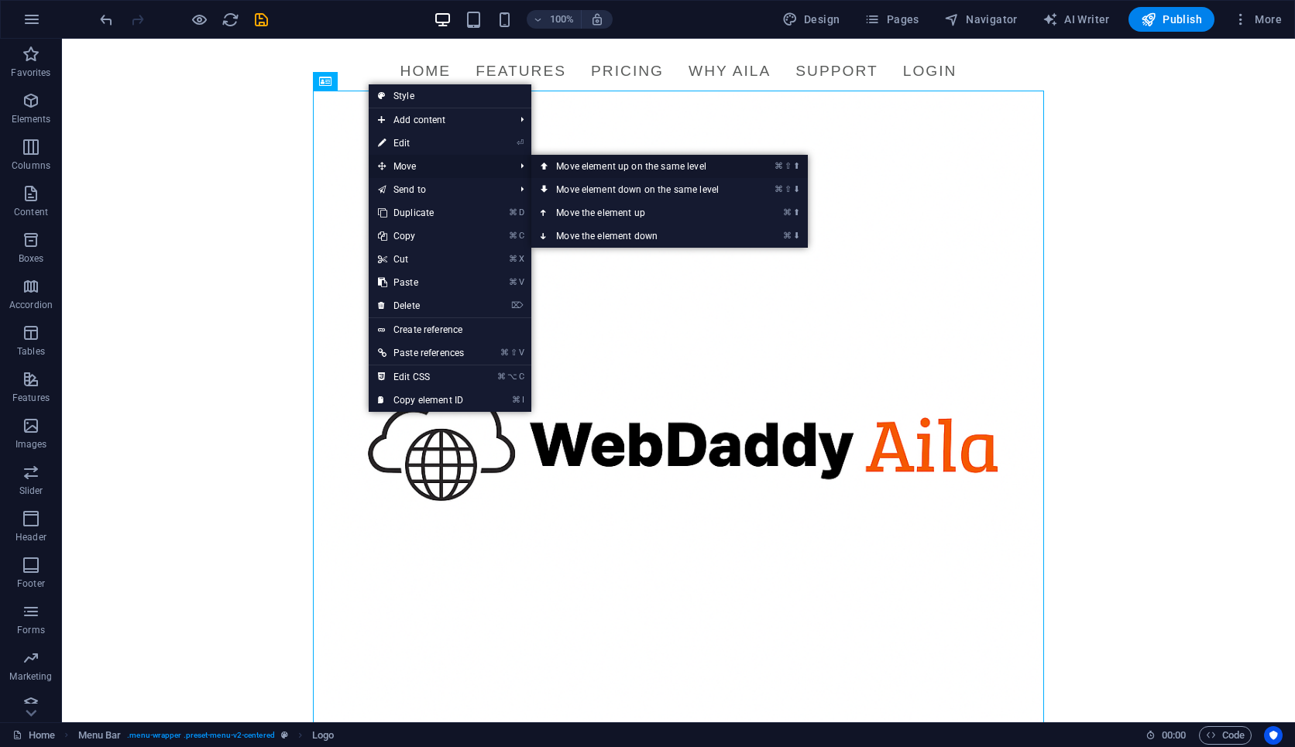
click at [548, 162] on icon at bounding box center [545, 166] width 8 height 23
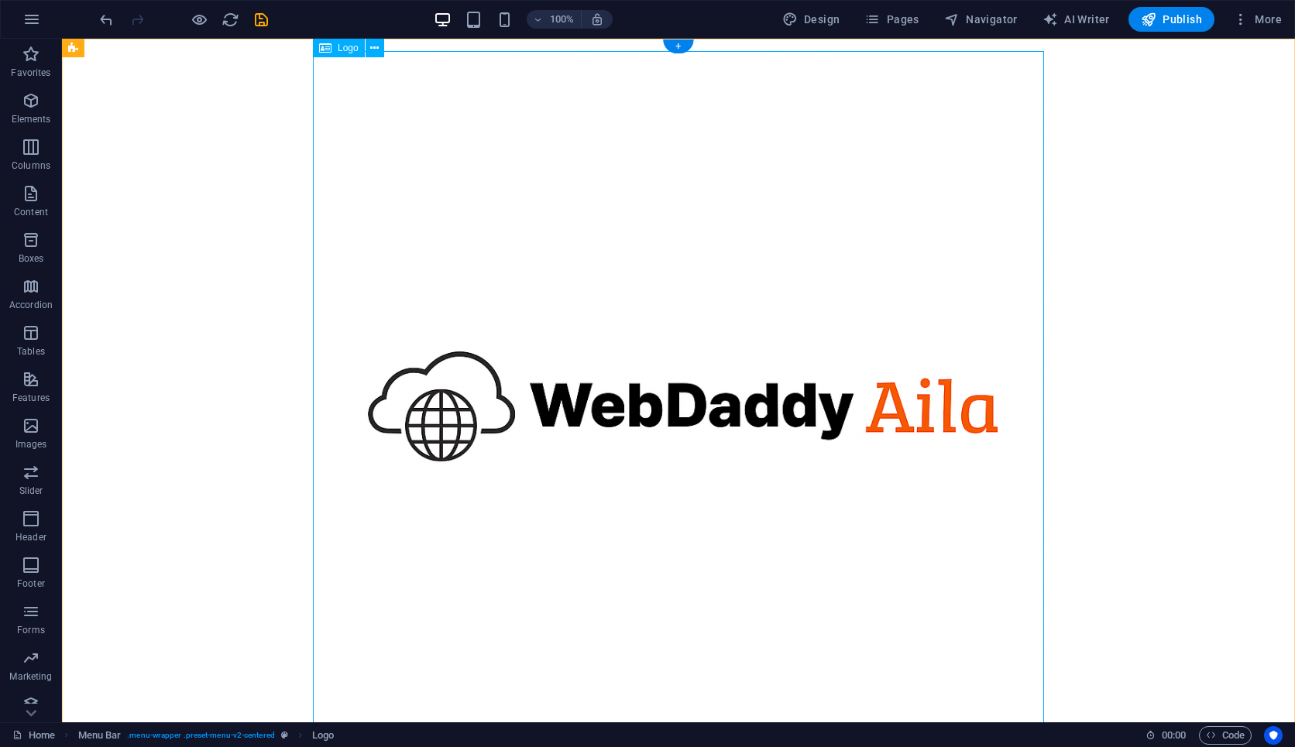
click at [531, 177] on div at bounding box center [678, 416] width 731 height 731
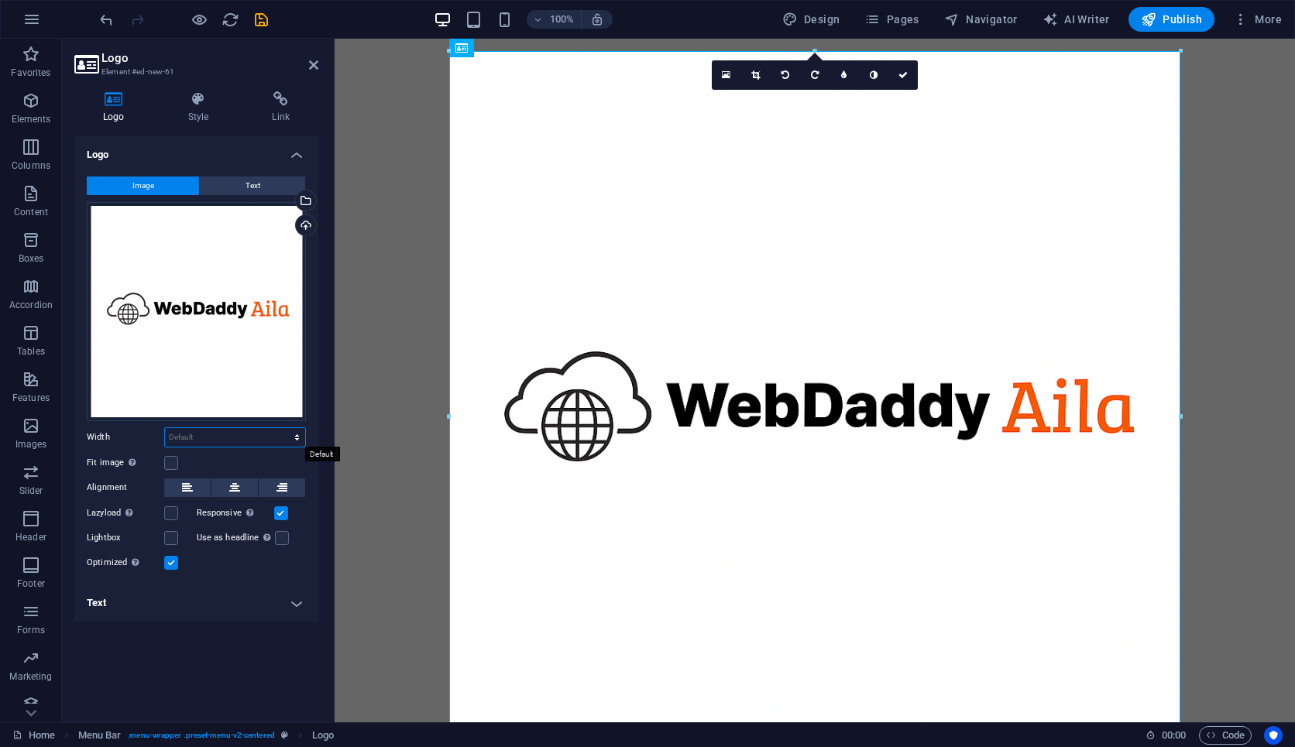
click at [177, 438] on select "Default auto px rem % em vh vw" at bounding box center [235, 437] width 140 height 19
select select "px"
click at [283, 428] on select "Default auto px rem % em vh vw" at bounding box center [235, 437] width 140 height 19
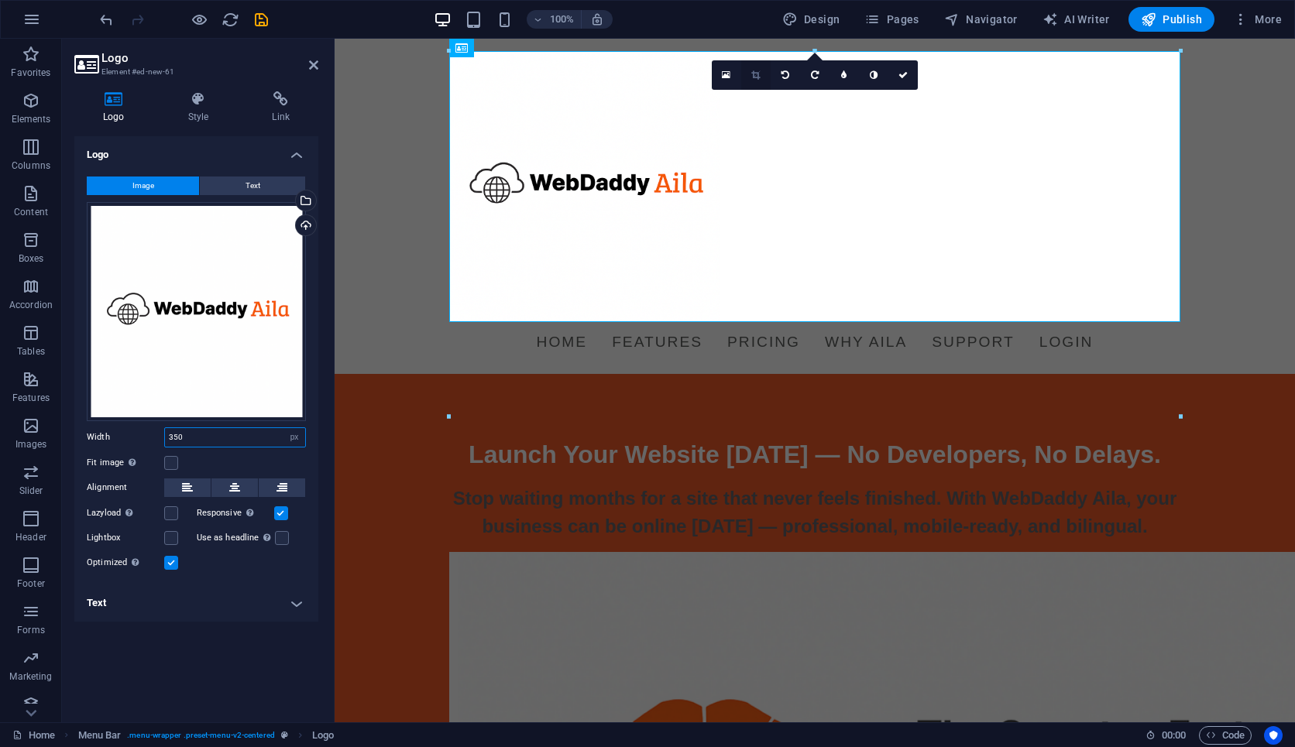
type input "350"
click at [753, 81] on link at bounding box center [755, 74] width 29 height 29
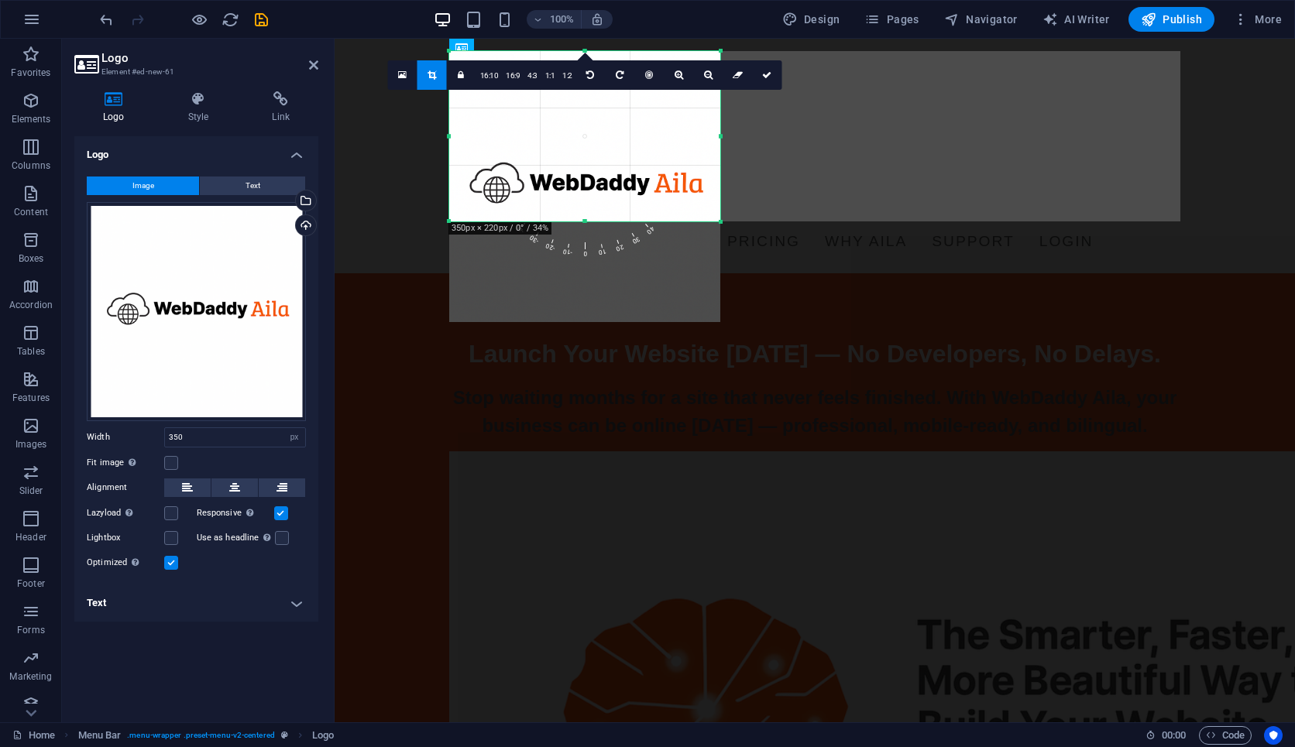
drag, startPoint x: 586, startPoint y: 321, endPoint x: 568, endPoint y: 220, distance: 102.2
click at [568, 220] on div at bounding box center [584, 221] width 271 height 5
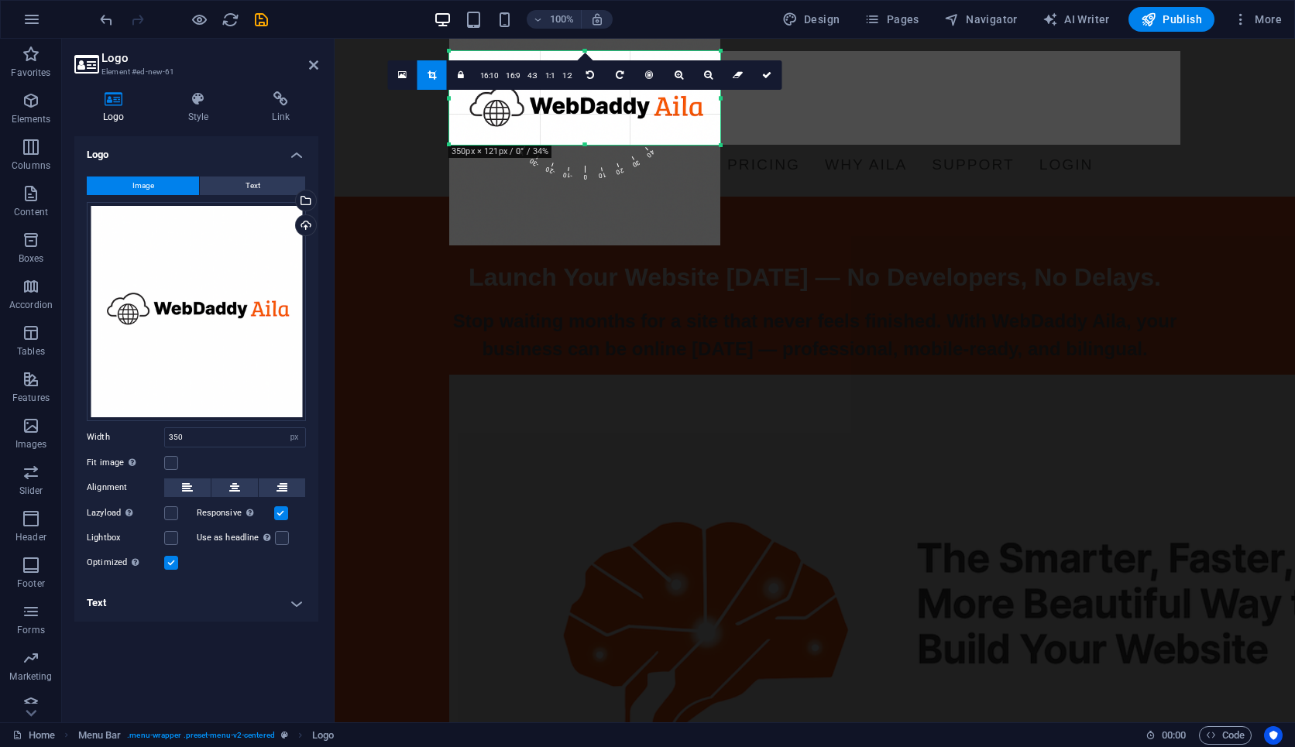
drag, startPoint x: 584, startPoint y: 49, endPoint x: 576, endPoint y: 125, distance: 77.1
click at [576, 125] on div "180 170 160 150 140 130 120 110 100 90 80 70 60 50 40 30 20 10 0 -10 -20 -30 -4…" at bounding box center [584, 98] width 271 height 94
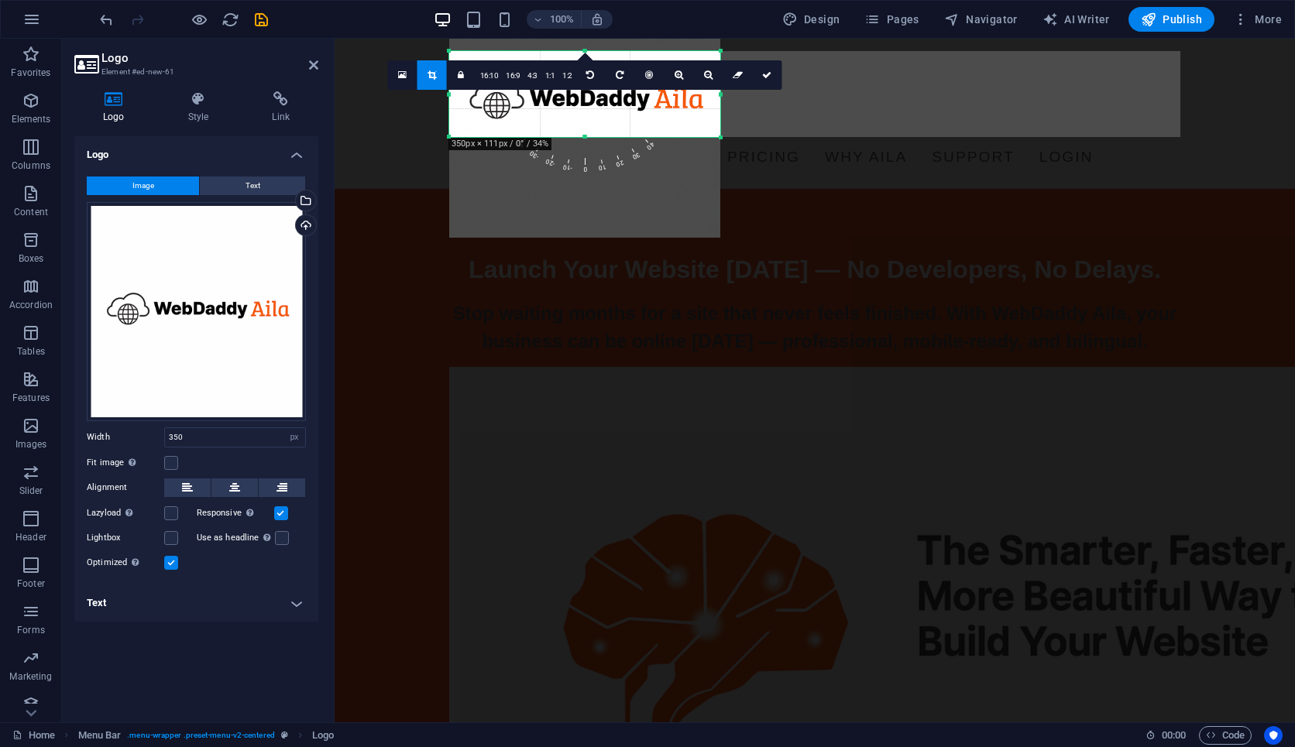
click at [583, 57] on div "180 170 160 150 140 130 120 110 100 90 80 70 60 50 40 30 20 10 0 -10 -20 -30 -4…" at bounding box center [584, 94] width 271 height 86
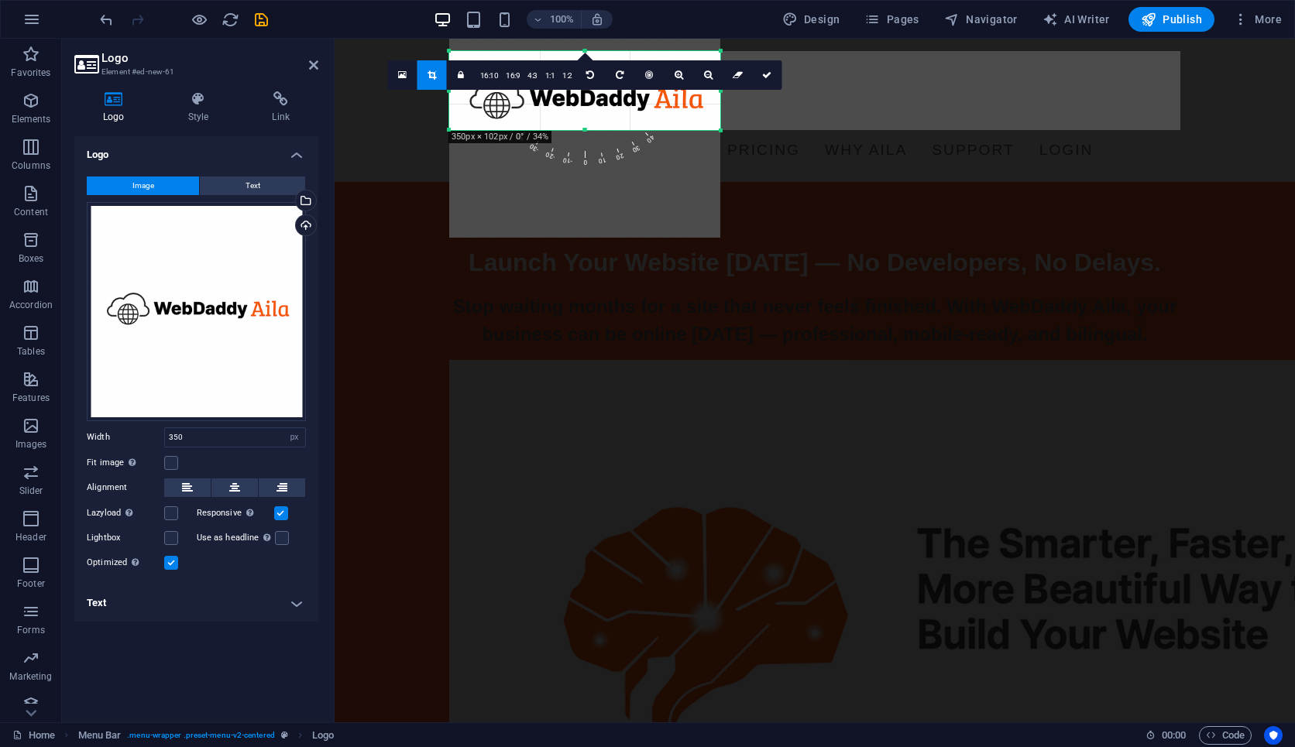
click at [583, 129] on div at bounding box center [584, 130] width 271 height 5
click at [768, 70] on icon at bounding box center [766, 74] width 9 height 9
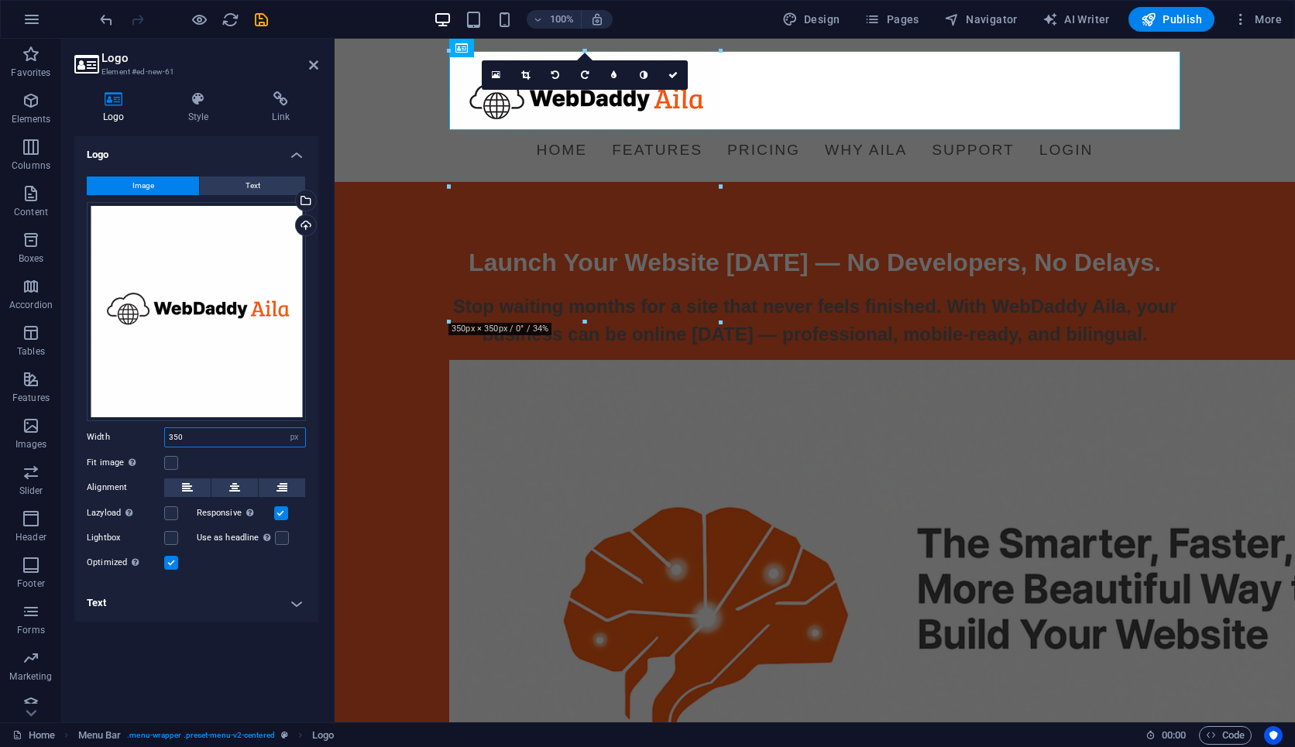
click at [180, 438] on input "350" at bounding box center [235, 437] width 140 height 19
click at [235, 444] on input "number" at bounding box center [235, 437] width 140 height 19
click at [290, 435] on select "Default auto px rem % em vh vw" at bounding box center [294, 437] width 22 height 19
click at [283, 428] on select "Default auto px rem % em vh vw" at bounding box center [294, 437] width 22 height 19
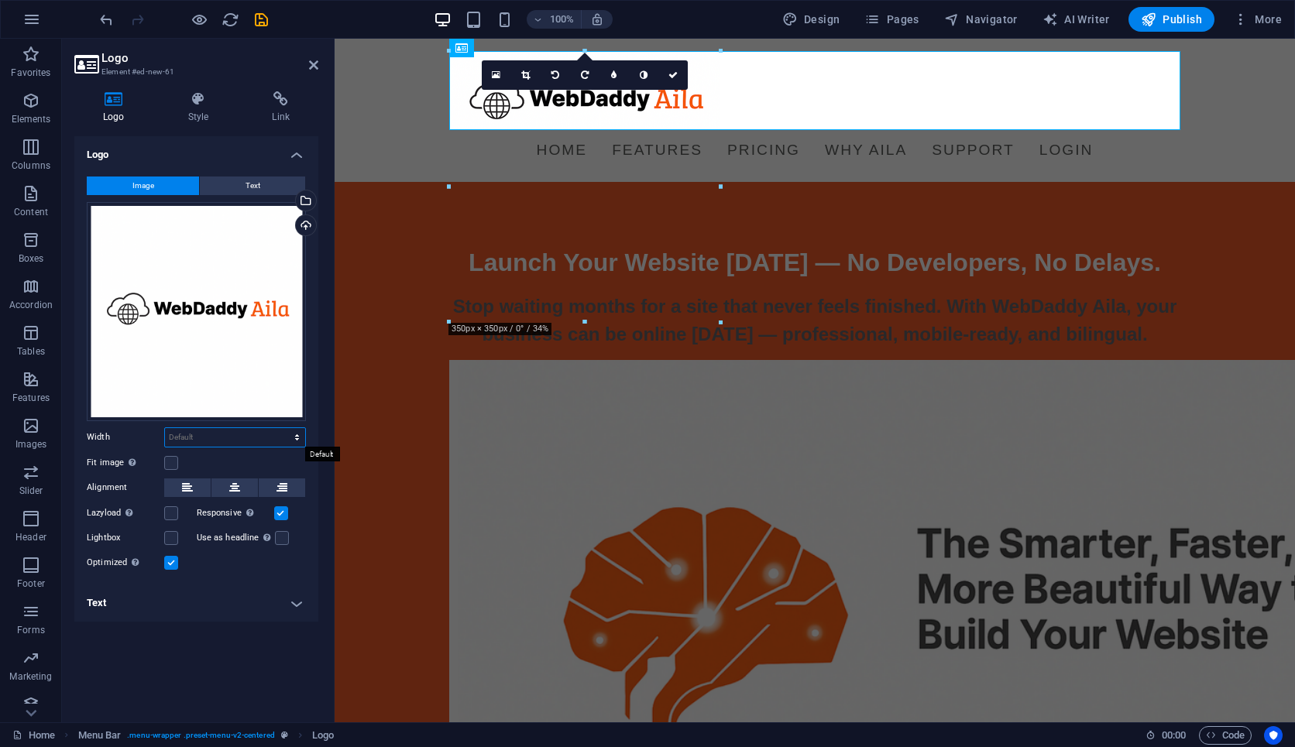
click at [225, 434] on select "Default auto px rem % em vh vw" at bounding box center [235, 437] width 140 height 19
select select "%"
click at [283, 428] on select "Default auto px rem % em vh vw" at bounding box center [235, 437] width 140 height 19
type input "37.1"
click at [524, 76] on icon at bounding box center [525, 74] width 9 height 9
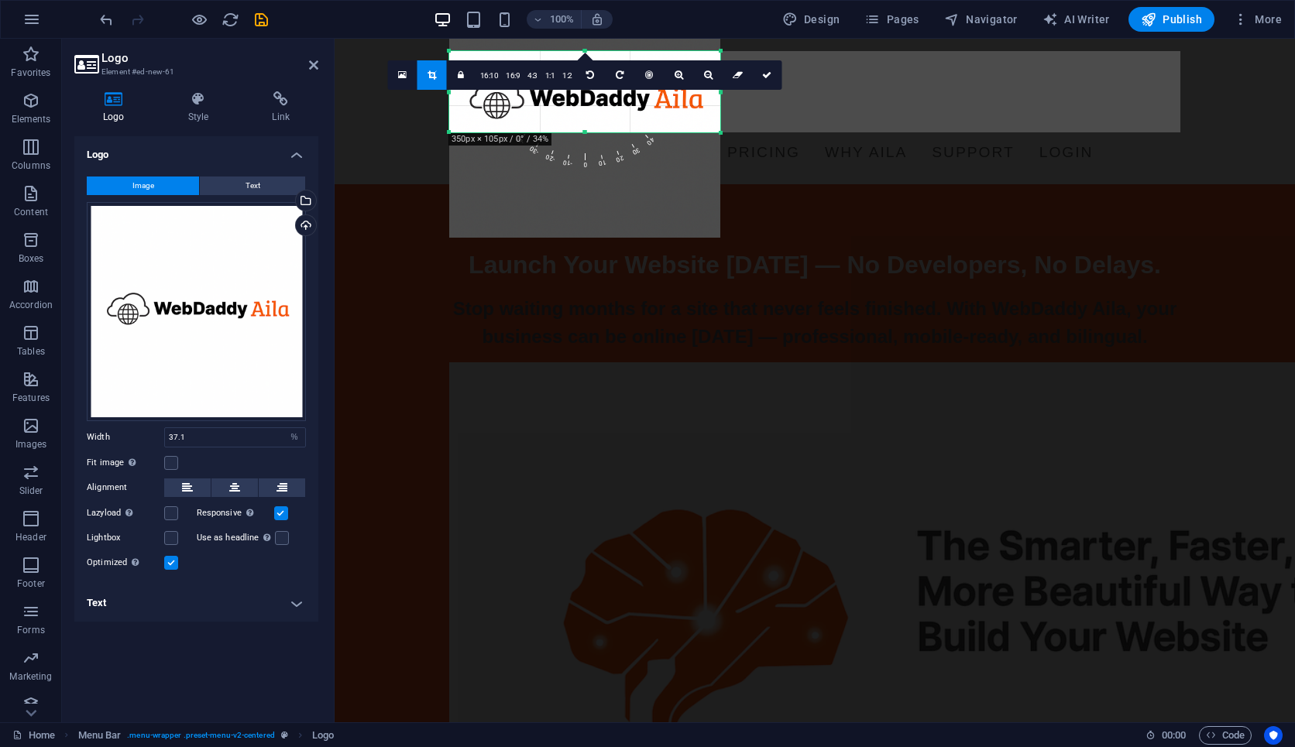
click at [586, 131] on div at bounding box center [584, 132] width 271 height 5
click at [762, 79] on link at bounding box center [767, 74] width 29 height 29
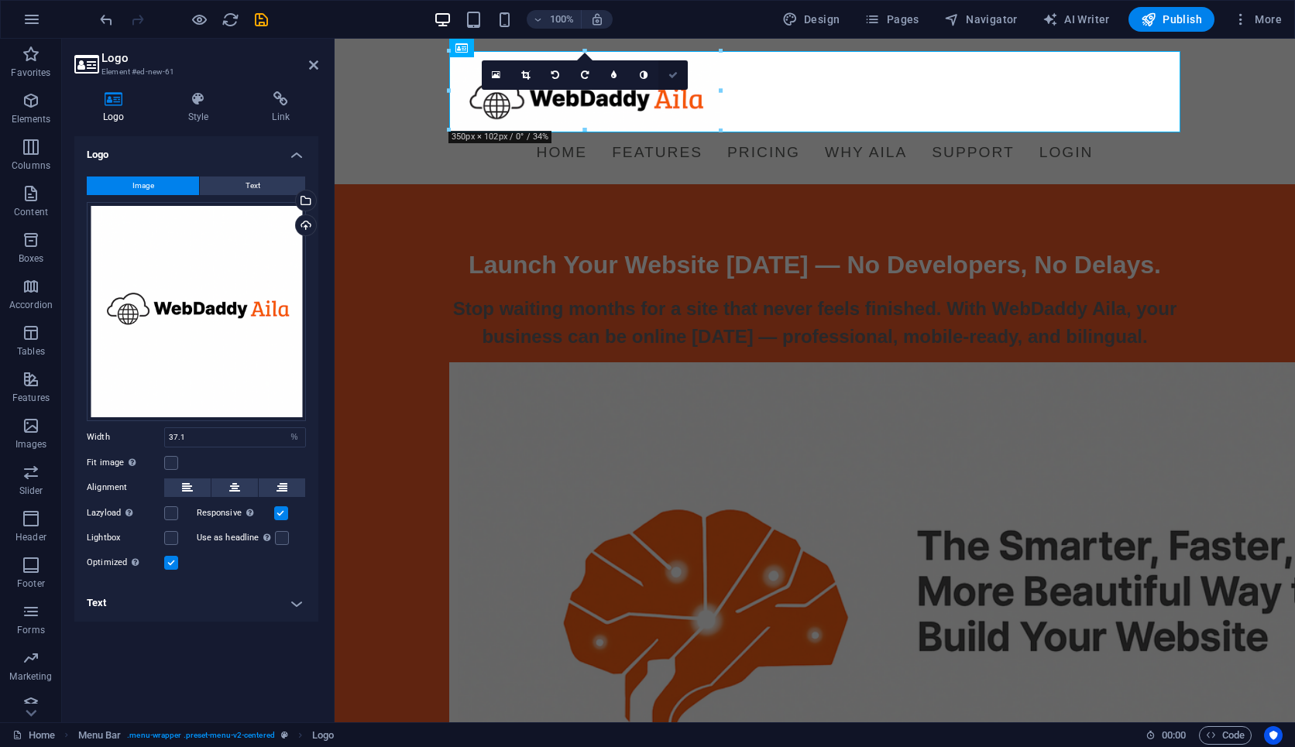
click at [672, 77] on icon at bounding box center [672, 74] width 9 height 9
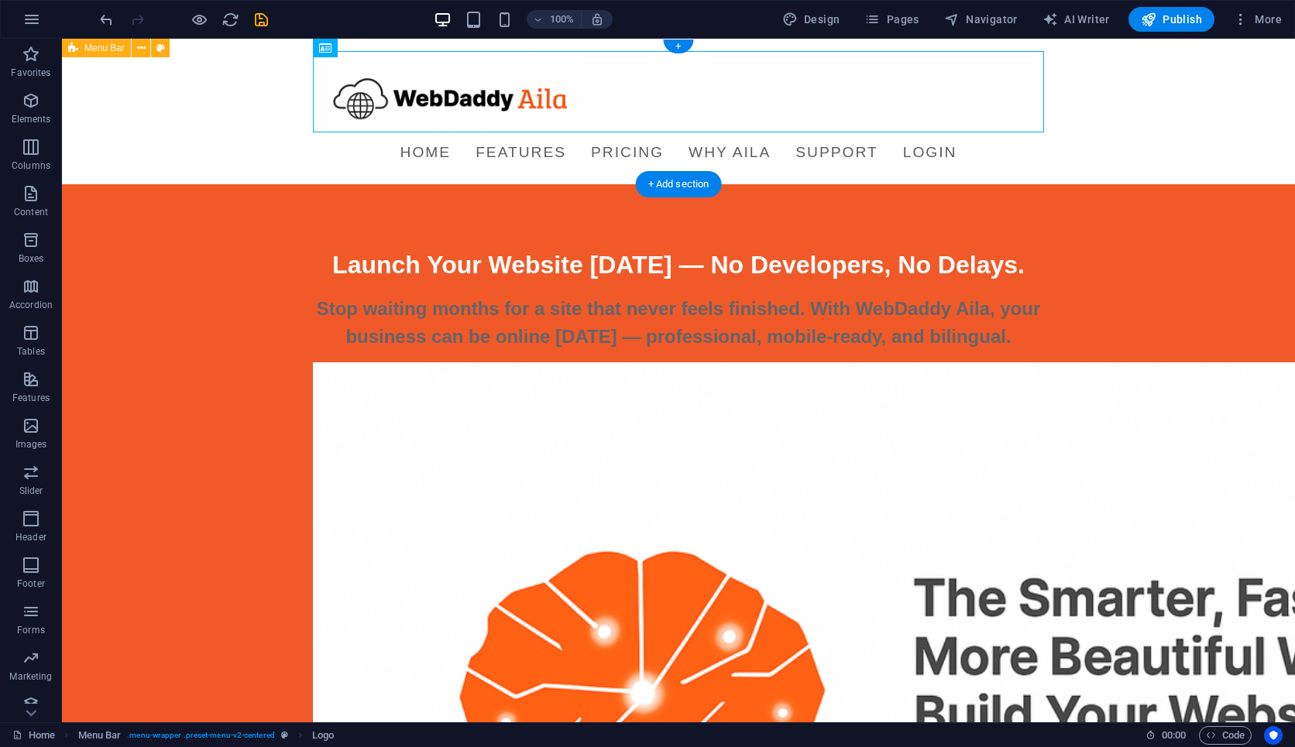
click at [1079, 72] on div "Menu Home Features Pricing Why Aila Support Login" at bounding box center [678, 112] width 1233 height 146
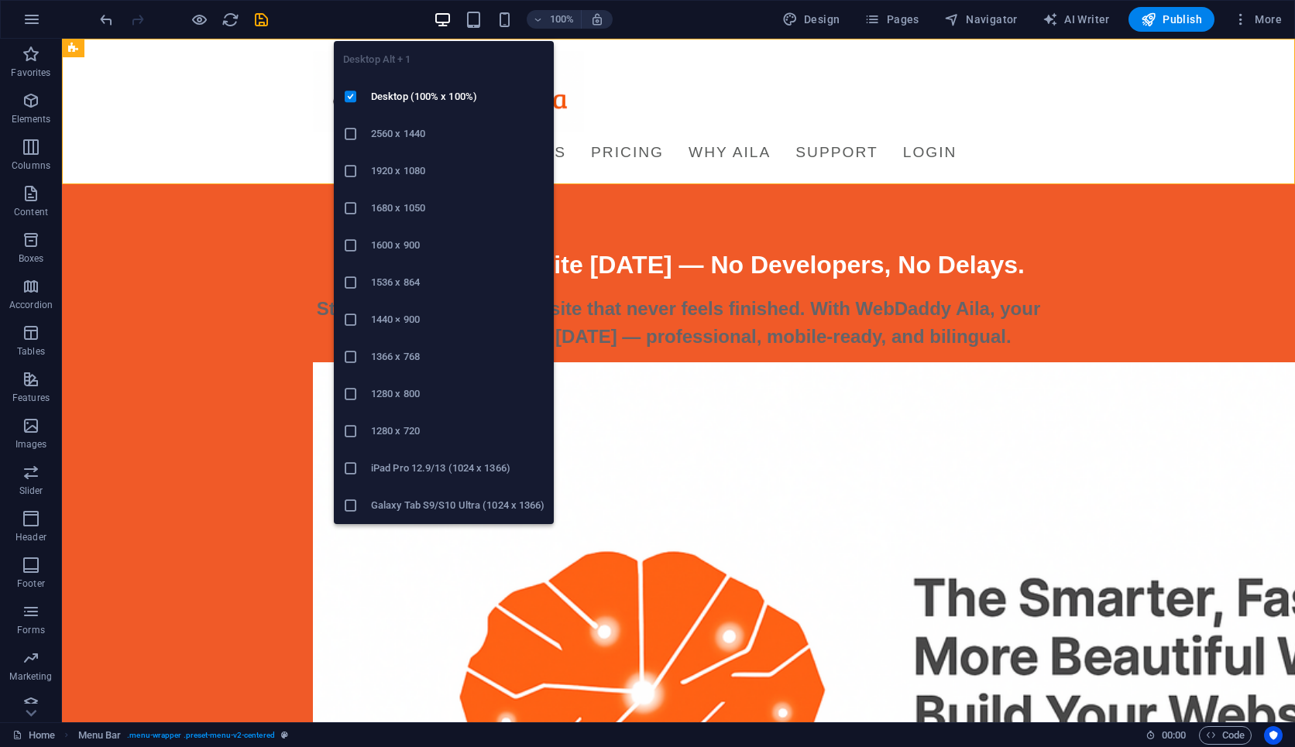
click at [443, 19] on icon "button" at bounding box center [443, 20] width 18 height 18
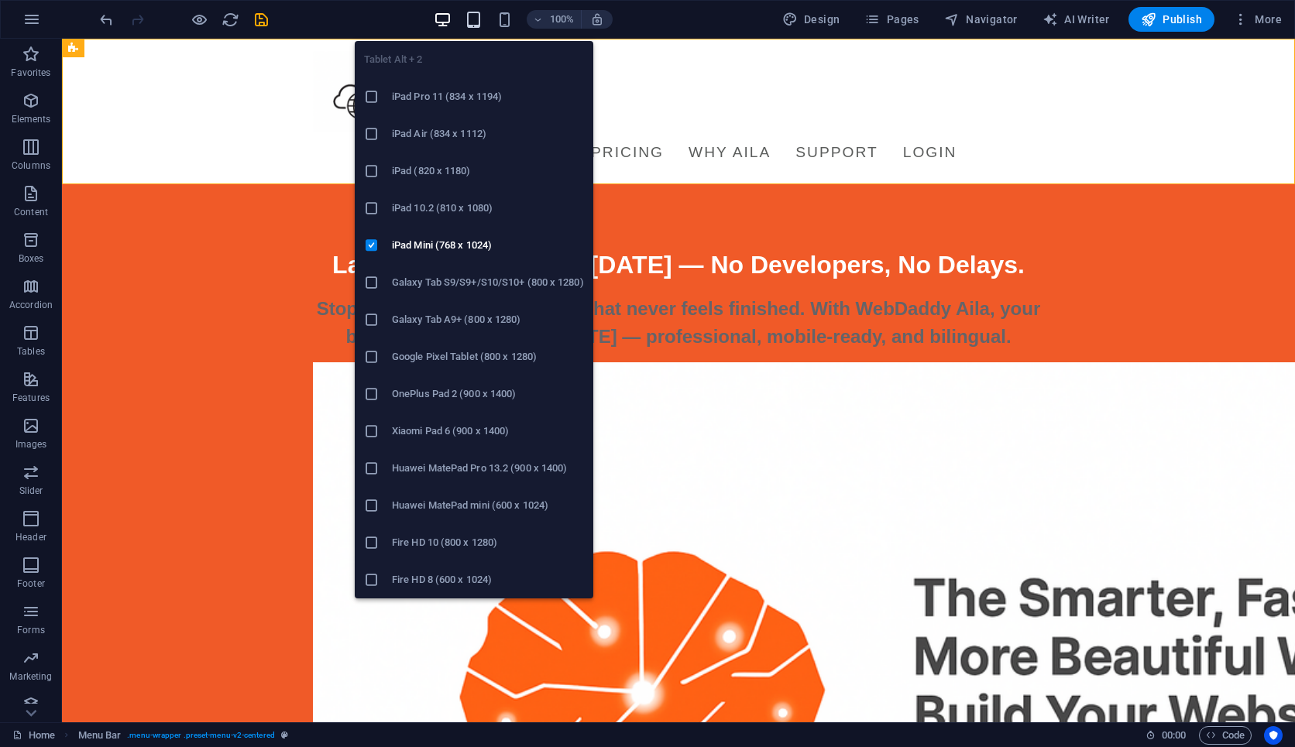
click at [476, 19] on icon "button" at bounding box center [474, 20] width 18 height 18
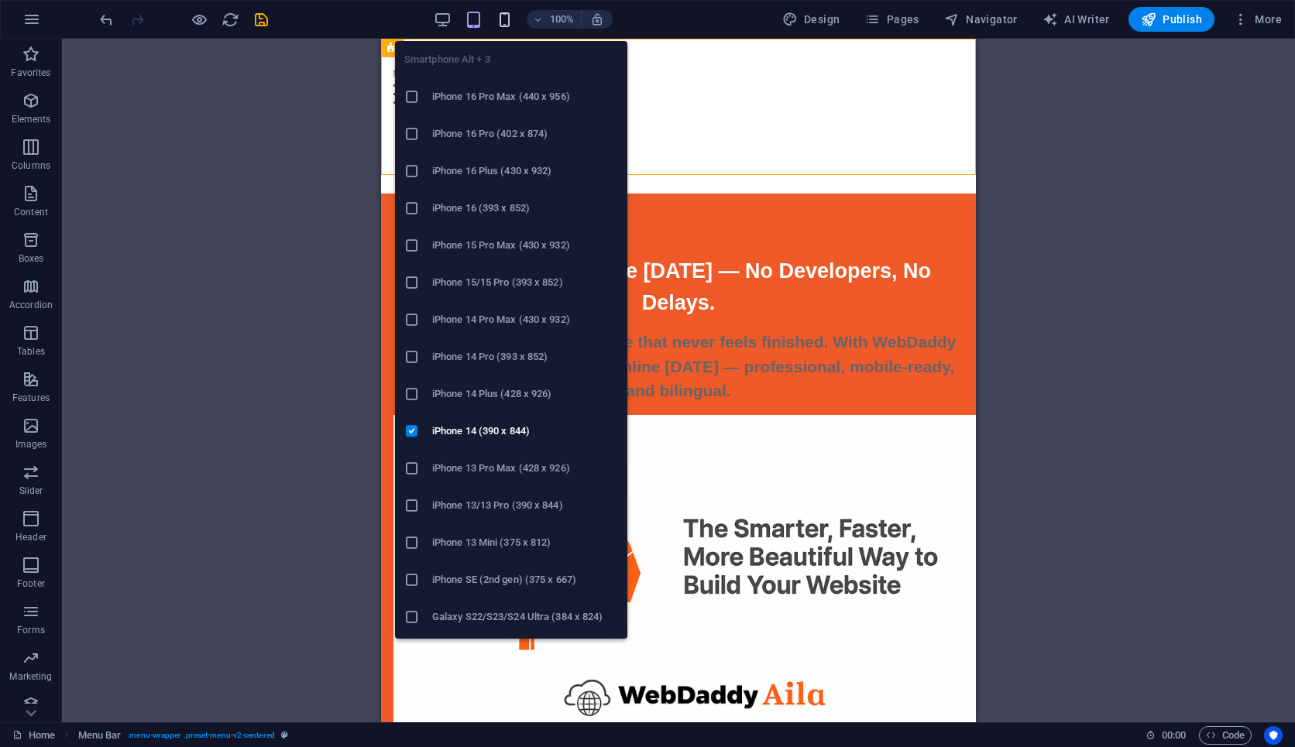
click at [504, 20] on icon "button" at bounding box center [505, 20] width 18 height 18
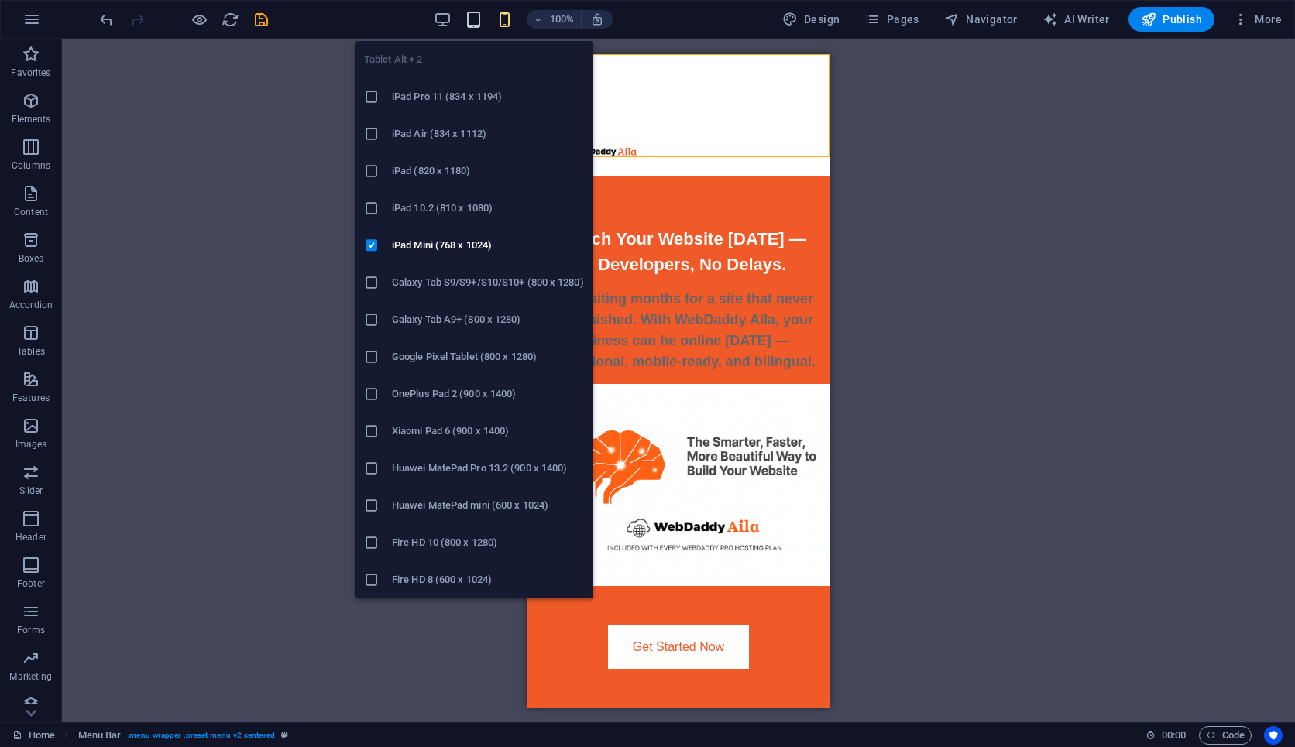
click at [479, 18] on icon "button" at bounding box center [474, 20] width 18 height 18
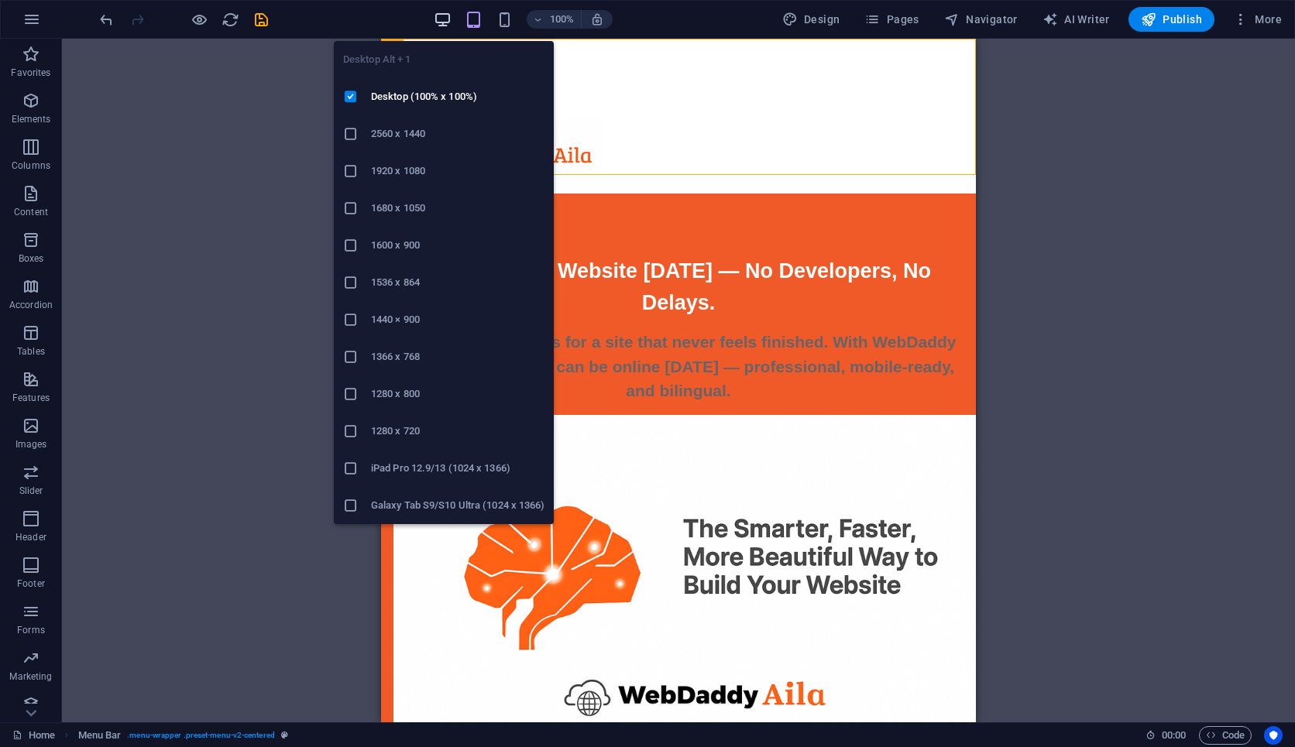
click at [447, 15] on icon "button" at bounding box center [443, 20] width 18 height 18
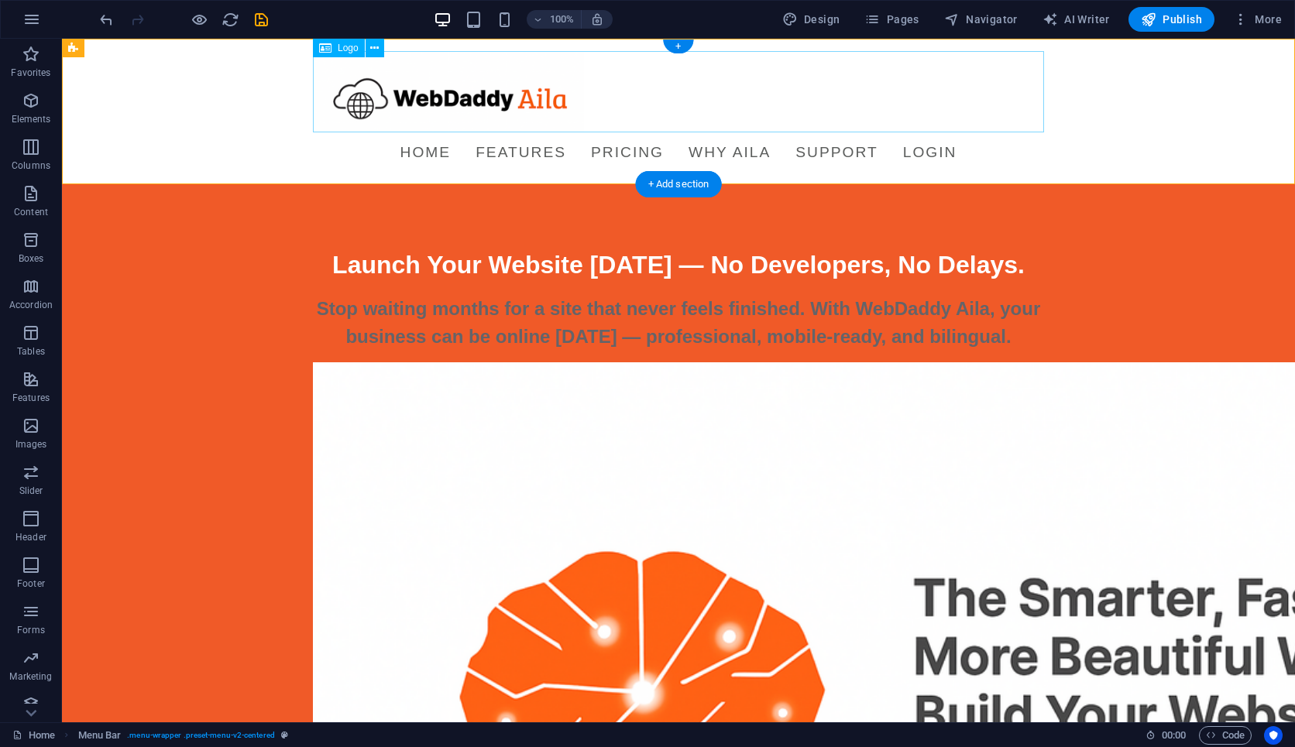
click at [351, 104] on div at bounding box center [678, 91] width 731 height 81
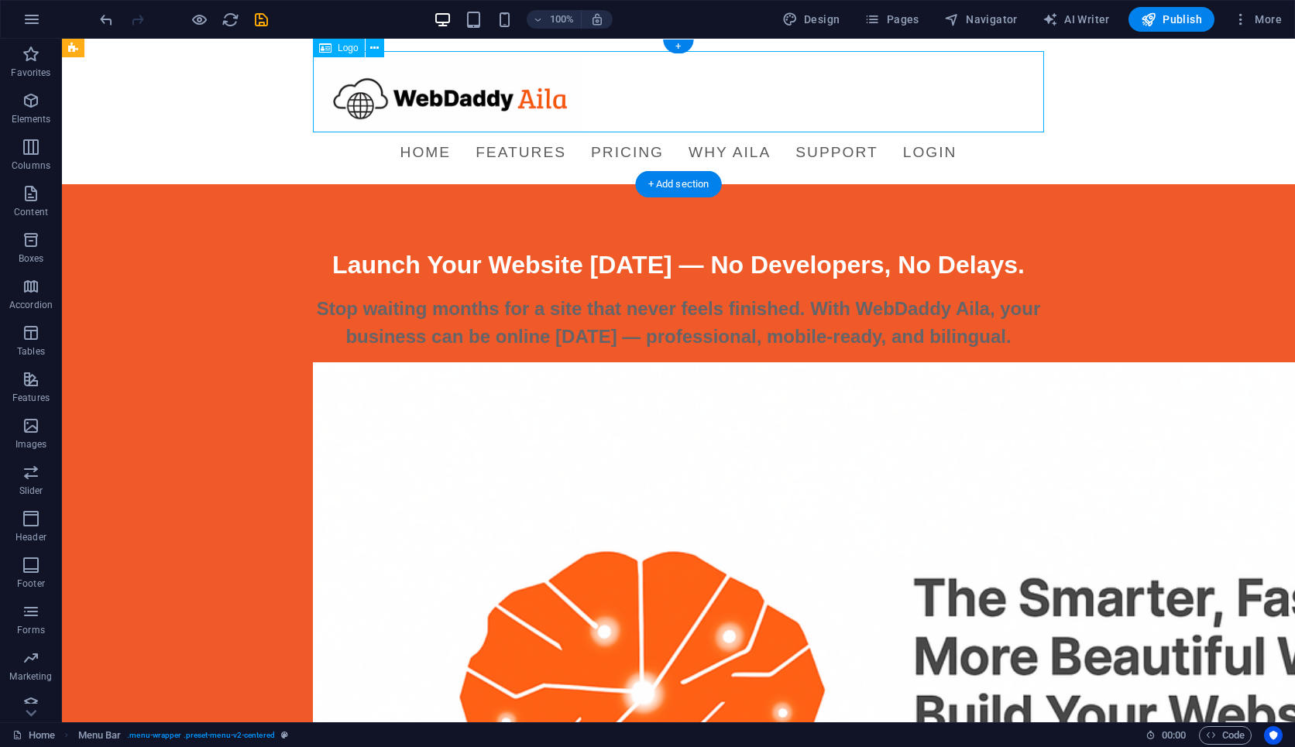
click at [351, 104] on div at bounding box center [678, 91] width 731 height 81
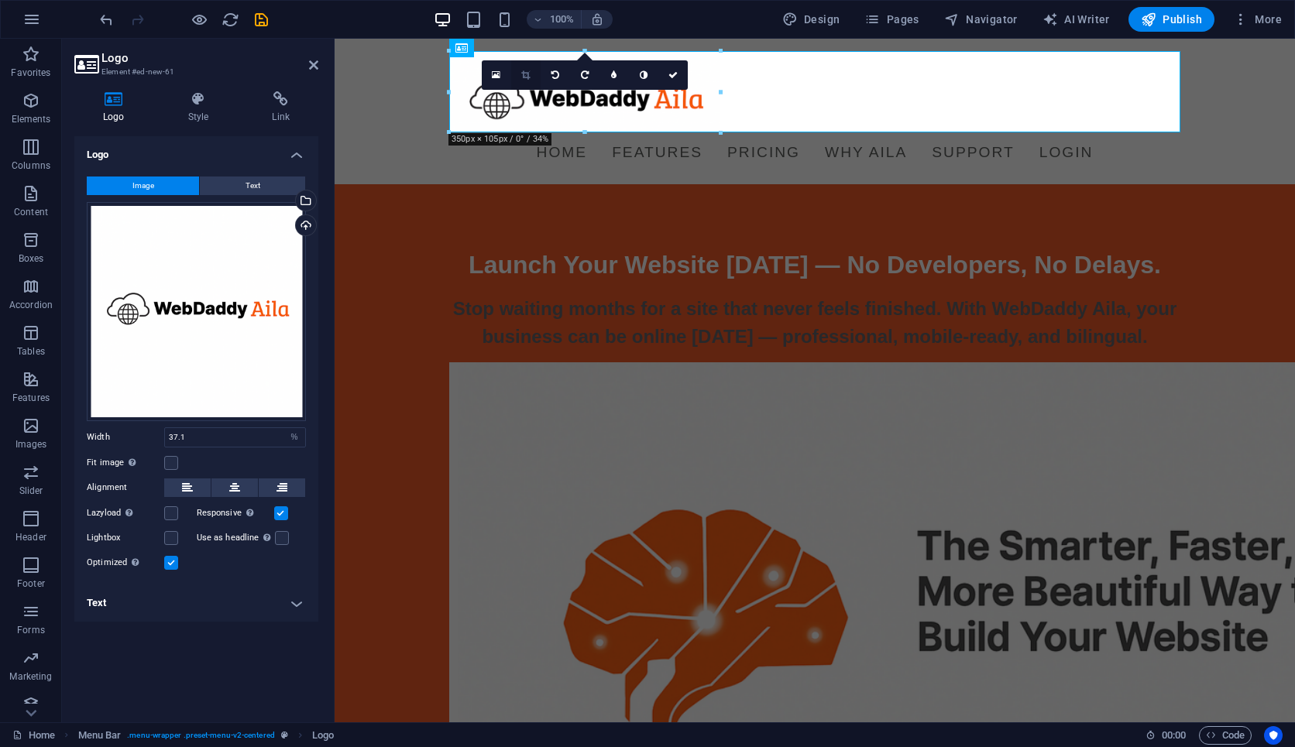
click at [524, 76] on icon at bounding box center [525, 74] width 9 height 9
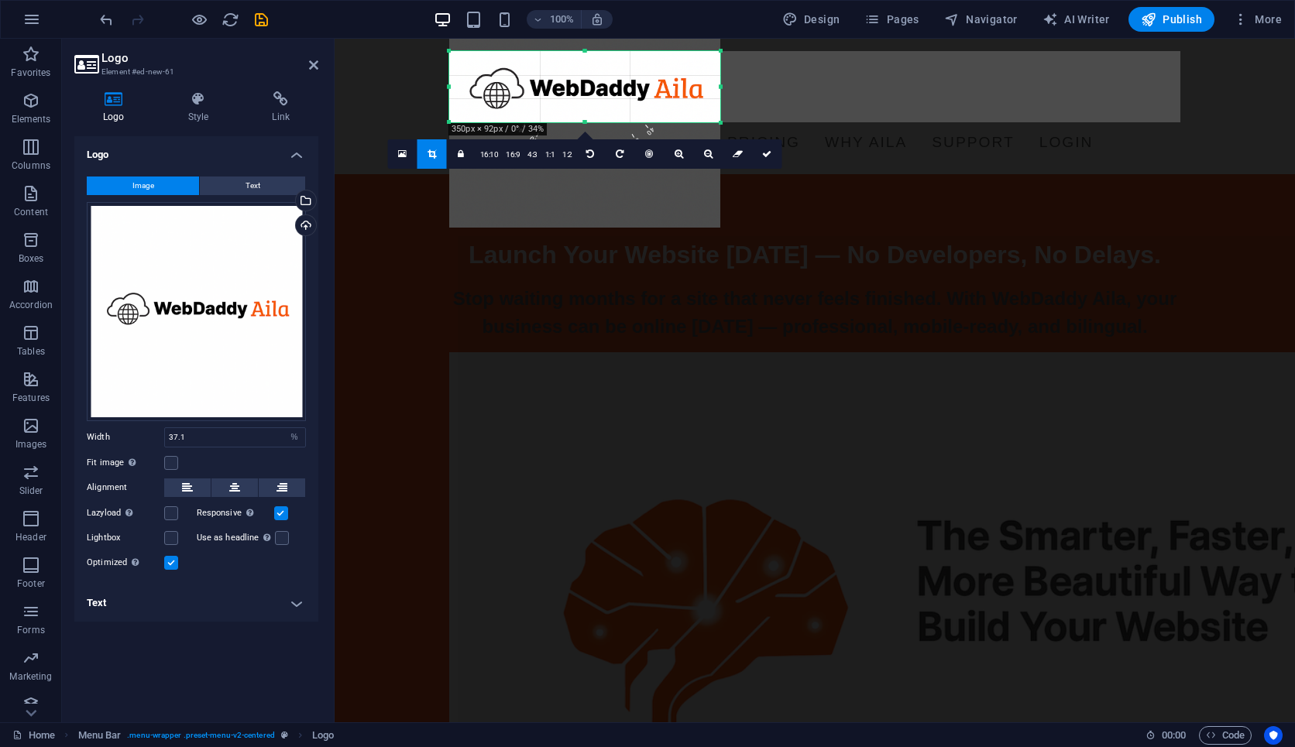
drag, startPoint x: 582, startPoint y: 49, endPoint x: 584, endPoint y: 57, distance: 7.9
click at [584, 58] on div "180 170 160 150 140 130 120 110 100 90 80 70 60 50 40 30 20 10 0 -10 -20 -30 -4…" at bounding box center [584, 86] width 271 height 71
click at [586, 122] on div at bounding box center [584, 122] width 271 height 5
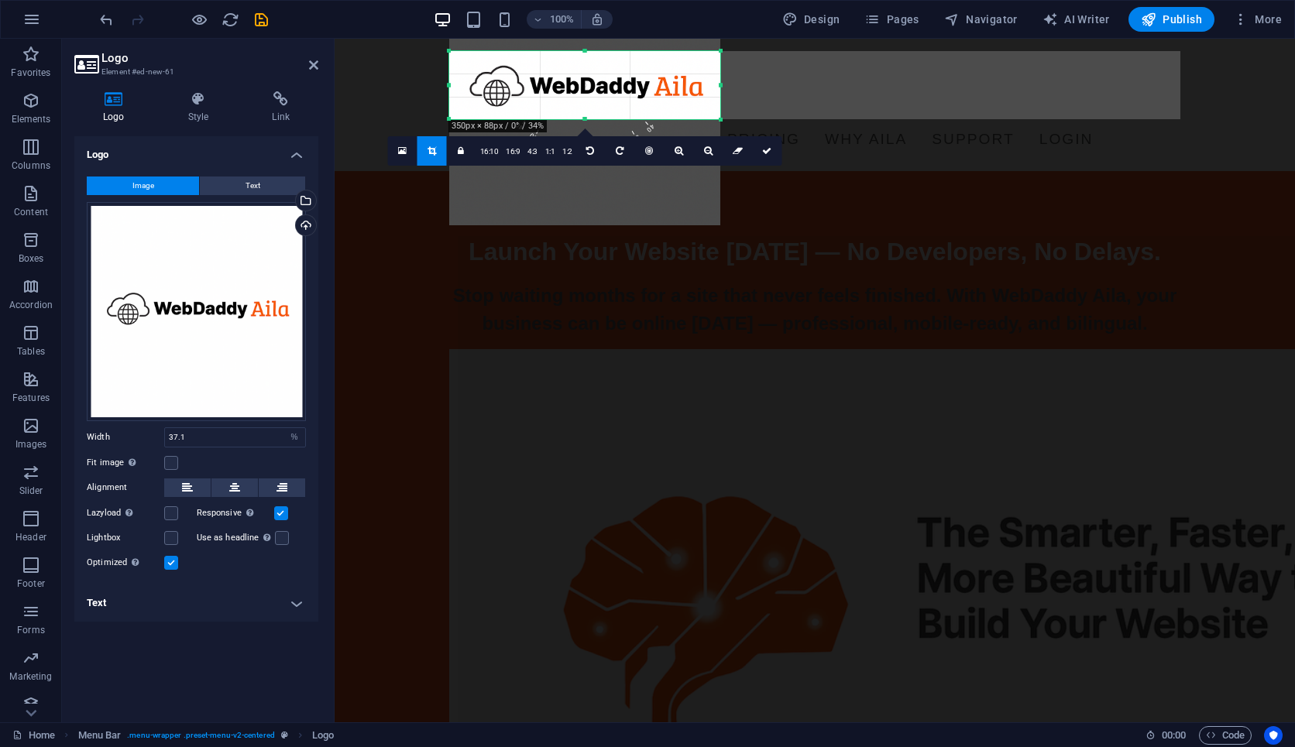
click at [586, 54] on div "180 170 160 150 140 130 120 110 100 90 80 70 60 50 40 30 20 10 0 -10 -20 -30 -4…" at bounding box center [584, 85] width 271 height 68
click at [763, 153] on icon at bounding box center [766, 150] width 9 height 9
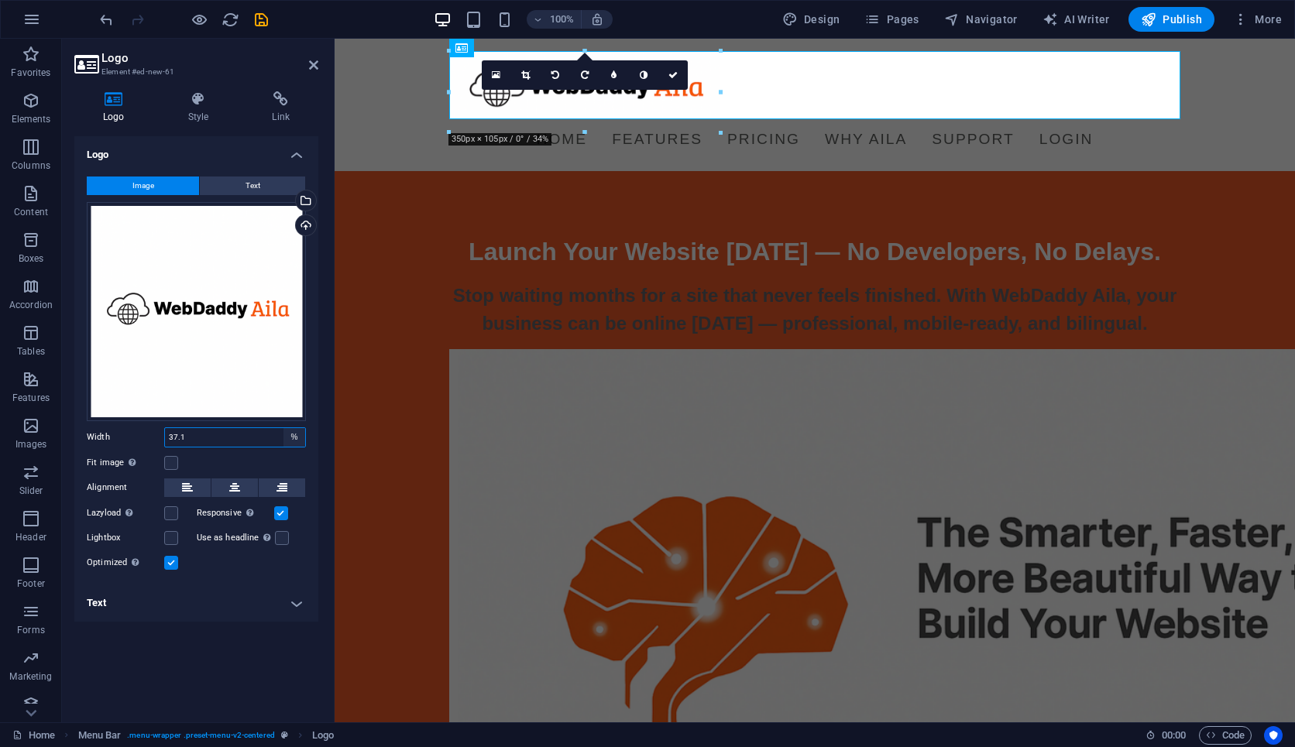
click at [293, 434] on select "Default auto px rem % em vh vw" at bounding box center [294, 437] width 22 height 19
select select "auto"
click at [283, 428] on select "Default auto px rem % em vh vw" at bounding box center [294, 437] width 22 height 19
select select "DISABLED_OPTION_VALUE"
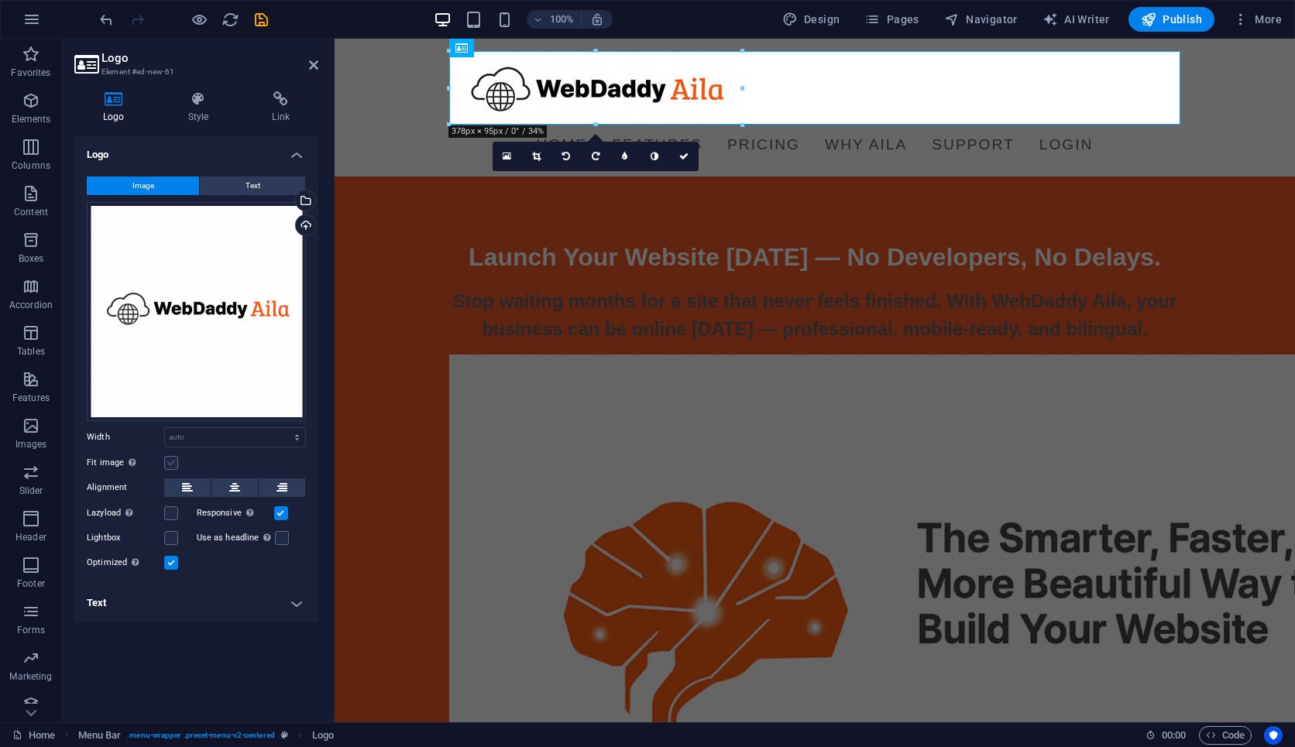
click at [170, 459] on label at bounding box center [171, 463] width 14 height 14
click at [0, 0] on input "Fit image Automatically fit image to a fixed width and height" at bounding box center [0, 0] width 0 height 0
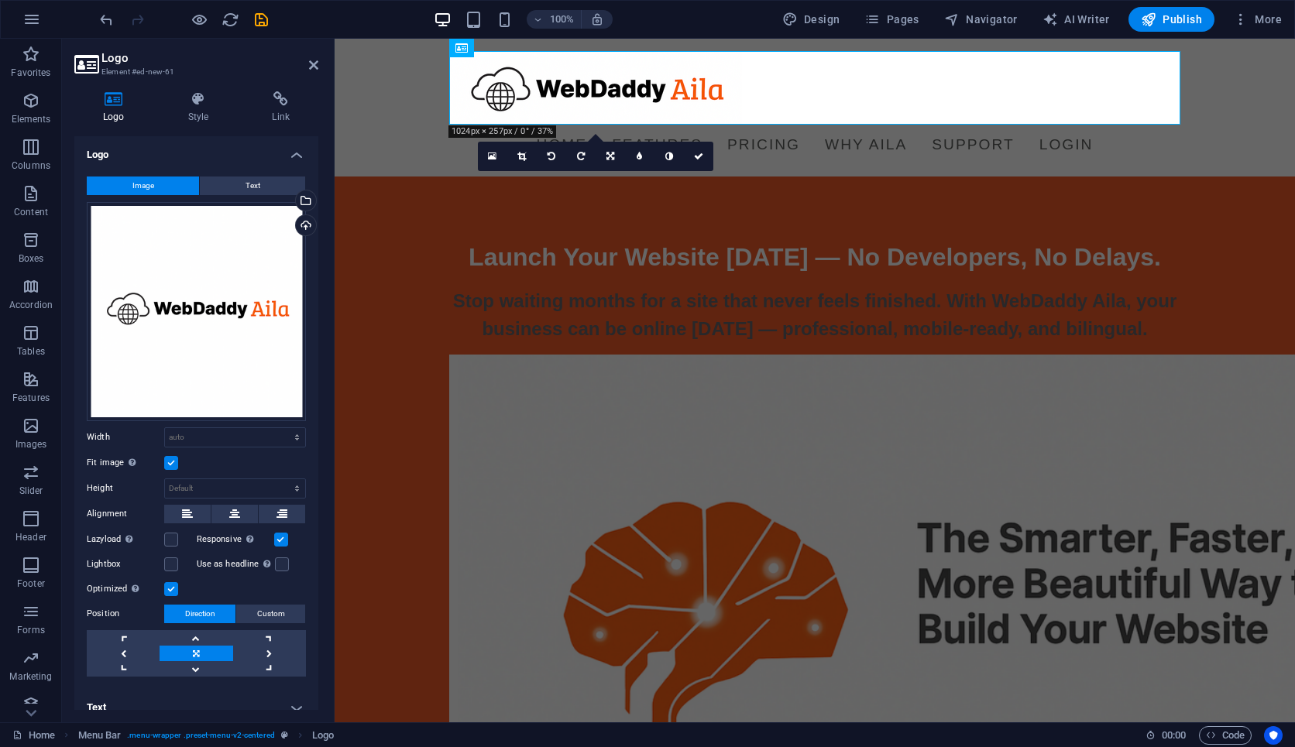
click at [170, 459] on label at bounding box center [171, 463] width 14 height 14
click at [0, 0] on input "Fit image Automatically fit image to a fixed width and height" at bounding box center [0, 0] width 0 height 0
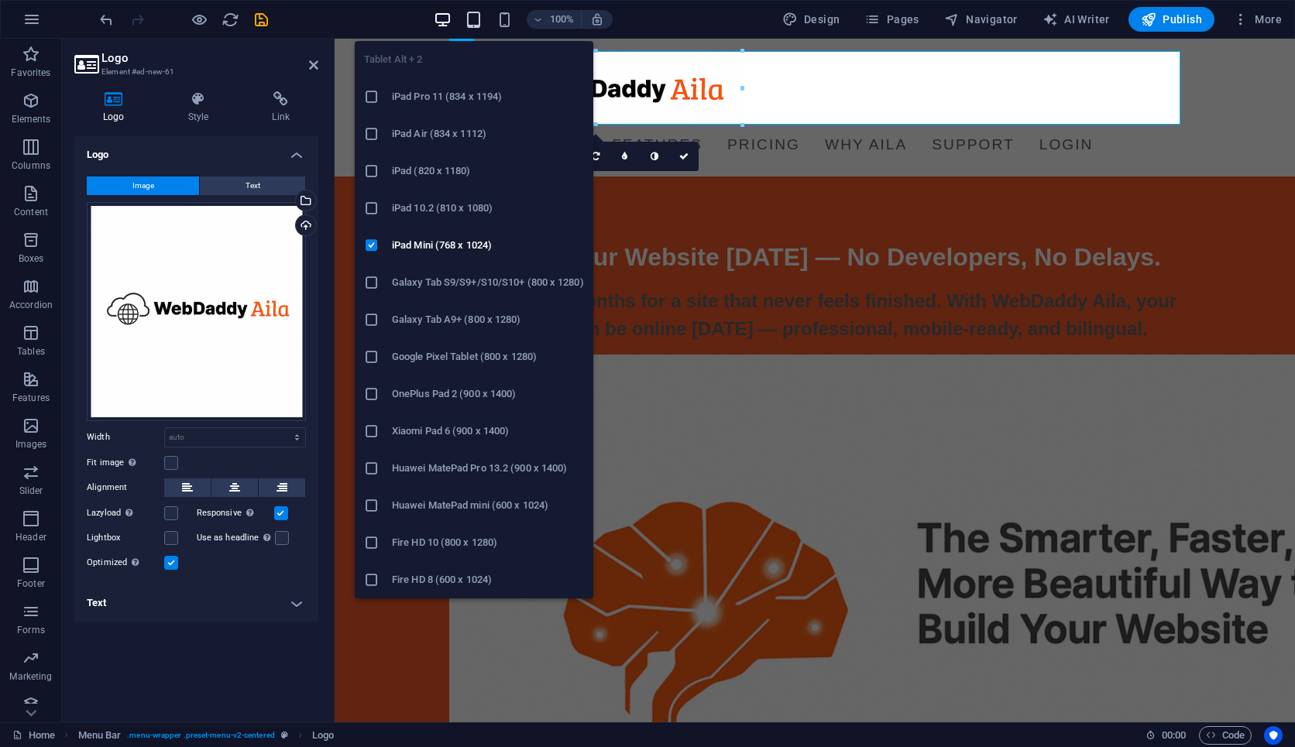
click at [478, 18] on icon "button" at bounding box center [474, 20] width 18 height 18
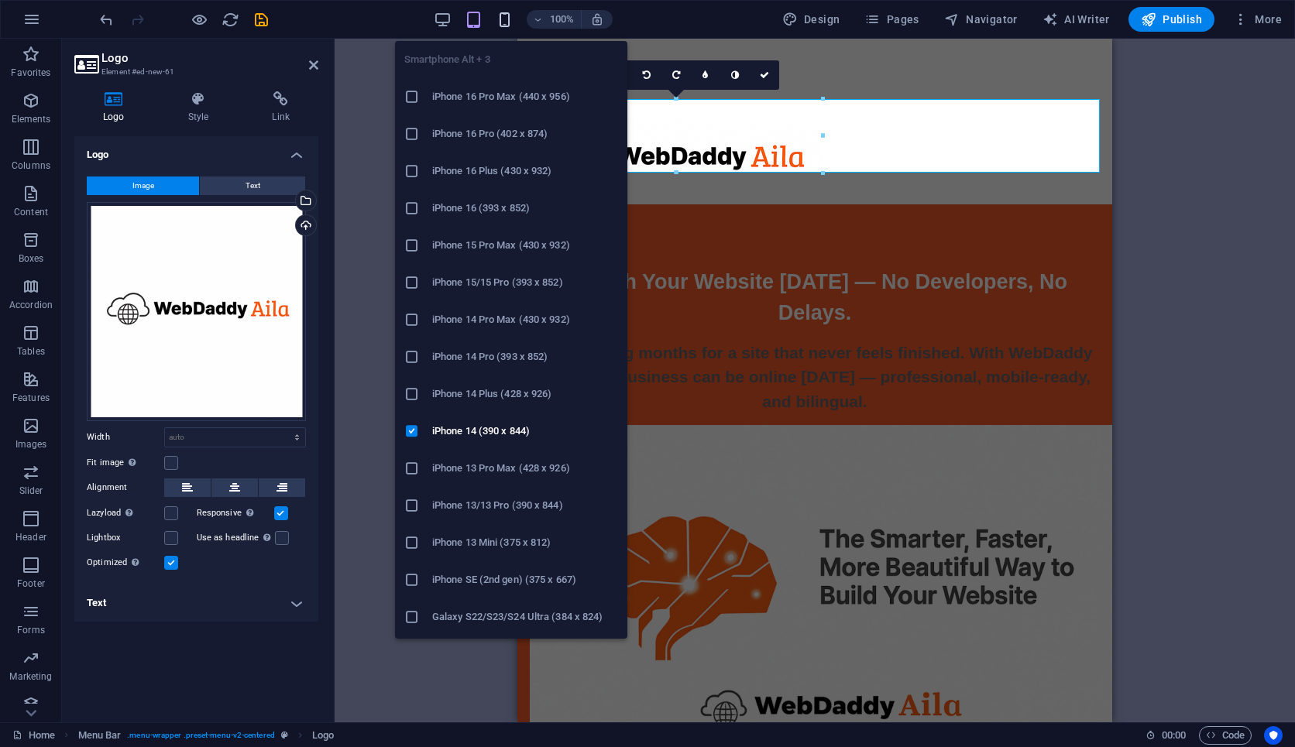
click at [503, 22] on icon "button" at bounding box center [505, 20] width 18 height 18
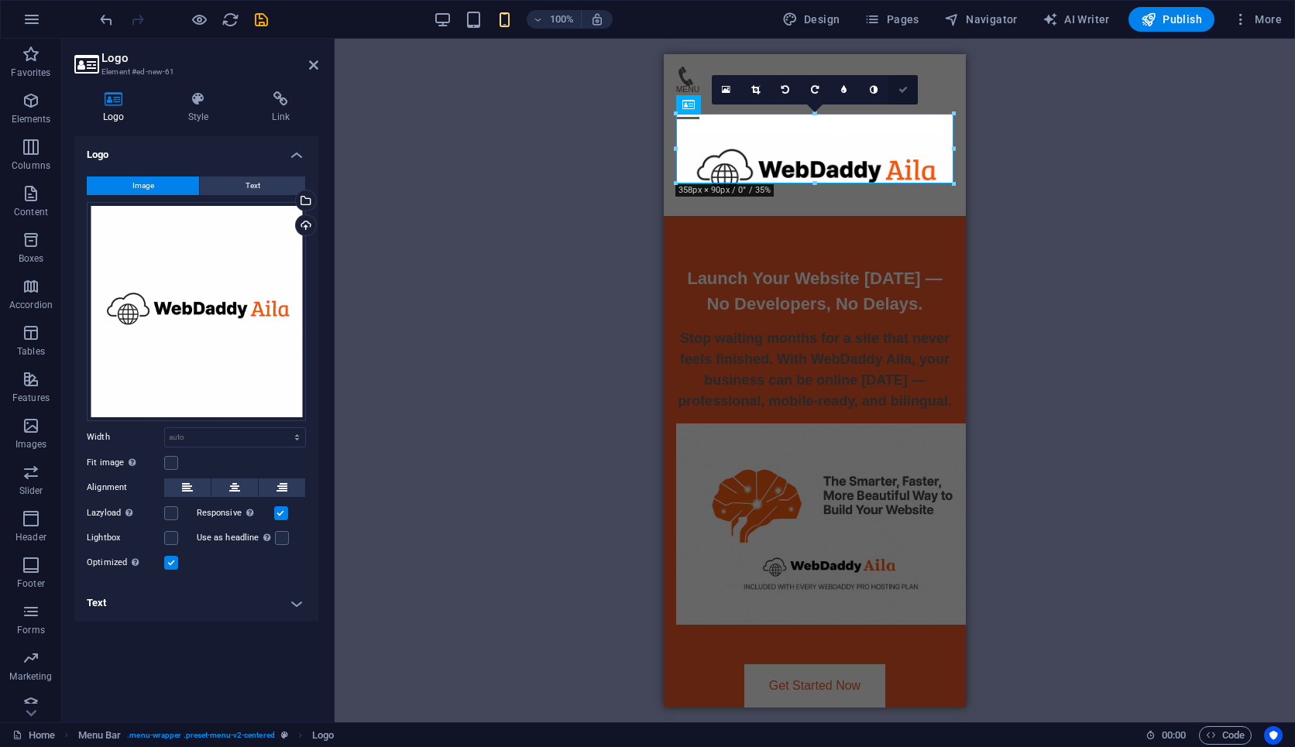
click at [901, 93] on icon at bounding box center [902, 89] width 9 height 9
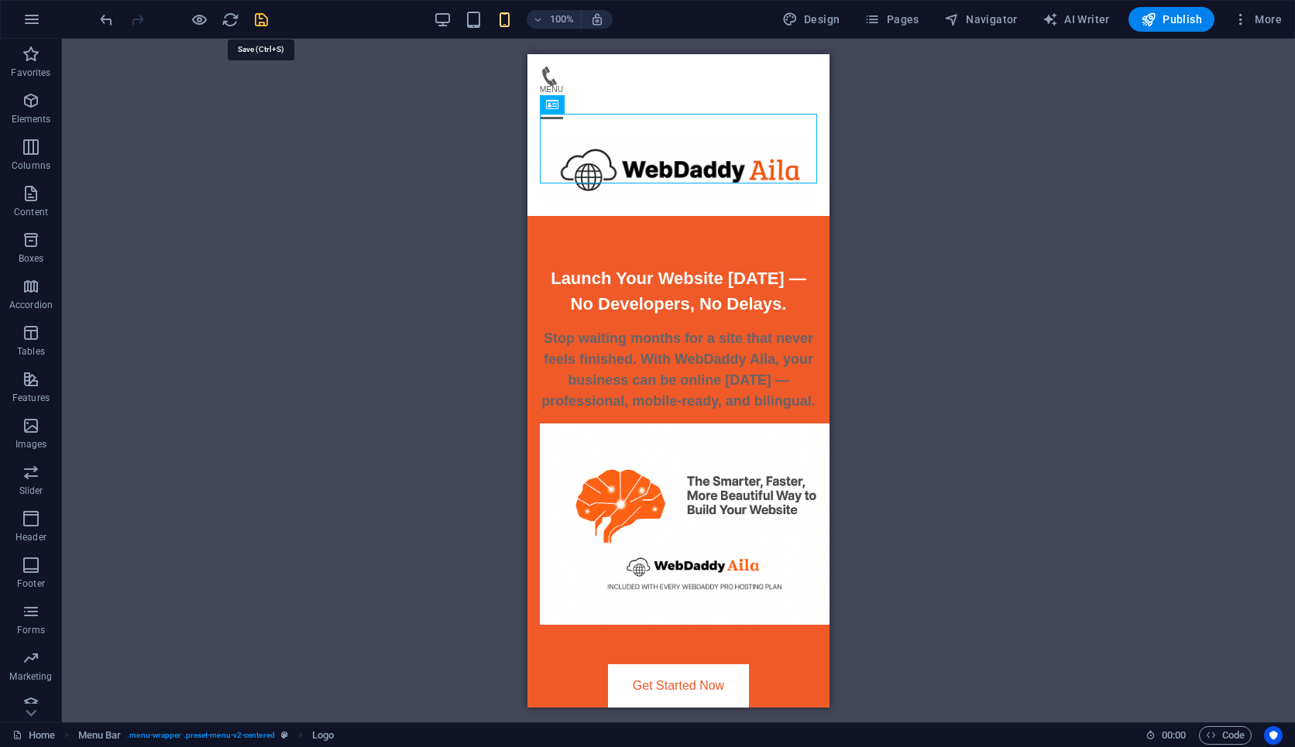
click at [258, 22] on icon "save" at bounding box center [261, 20] width 18 height 18
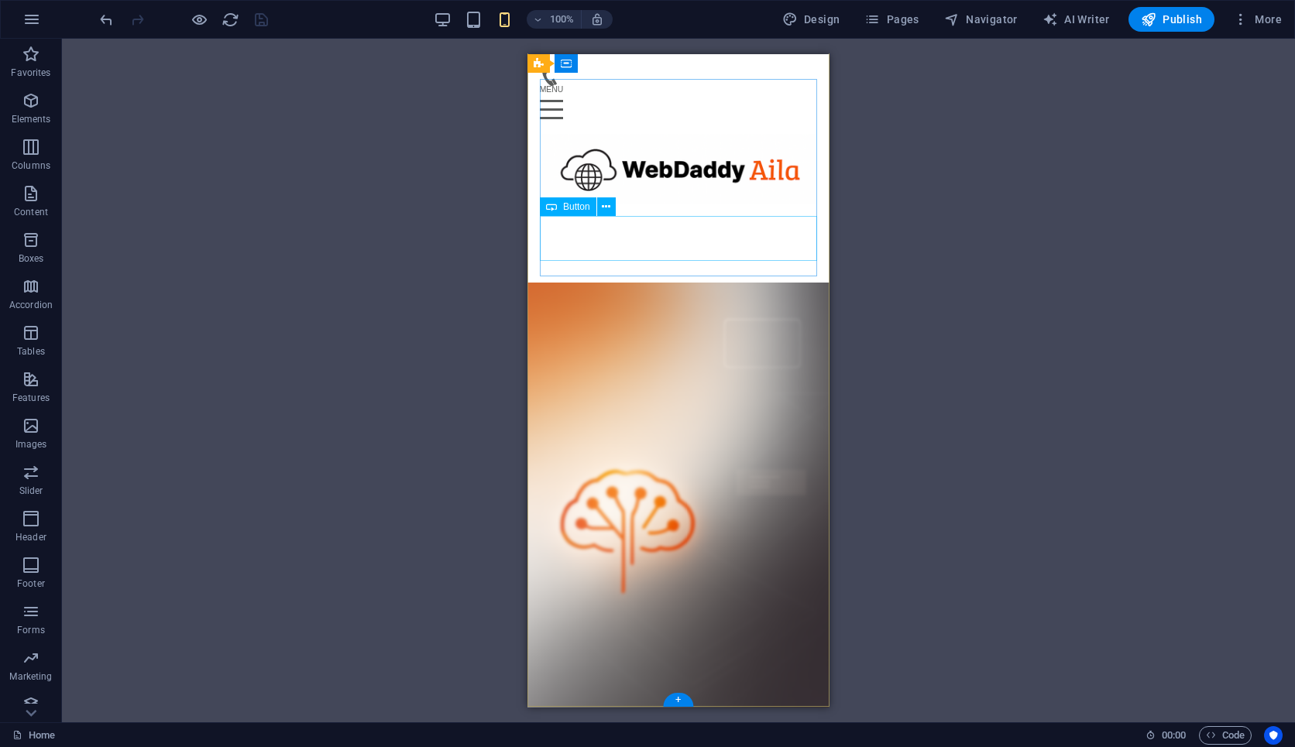
scroll to position [7923, 0]
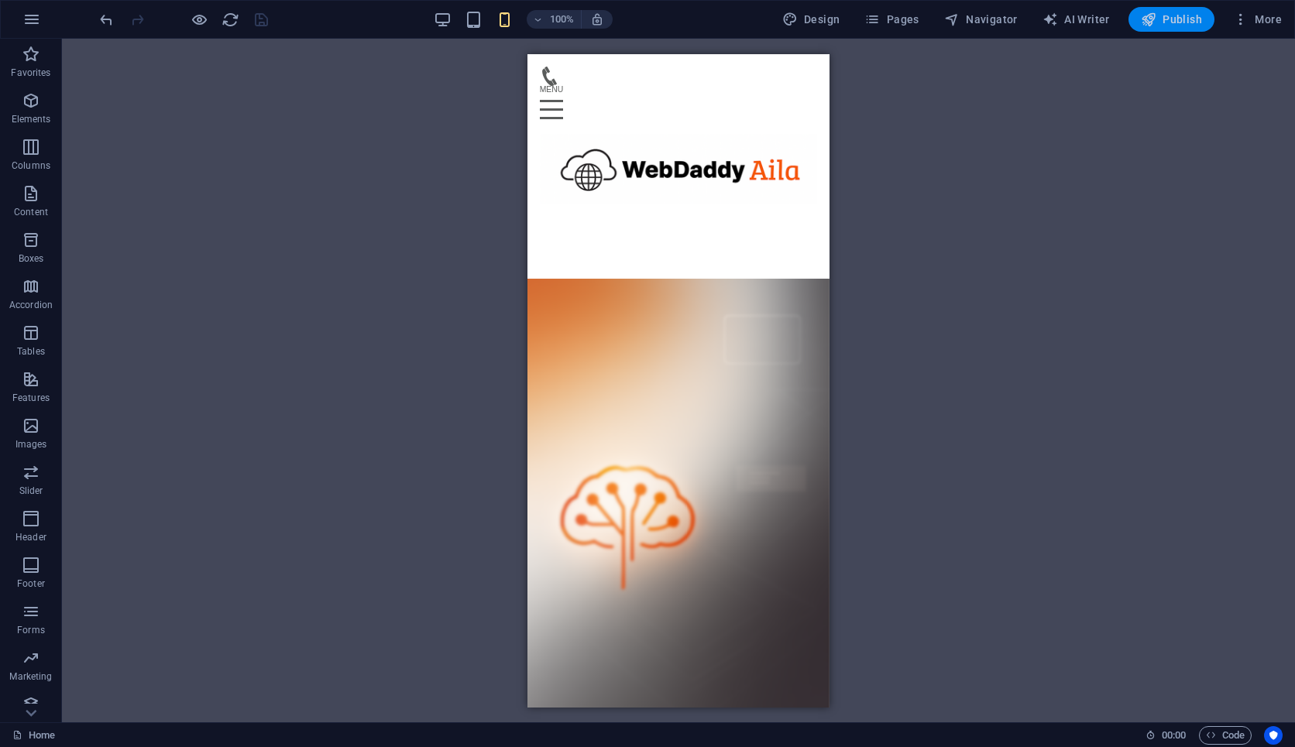
click at [1165, 17] on span "Publish" at bounding box center [1171, 19] width 61 height 15
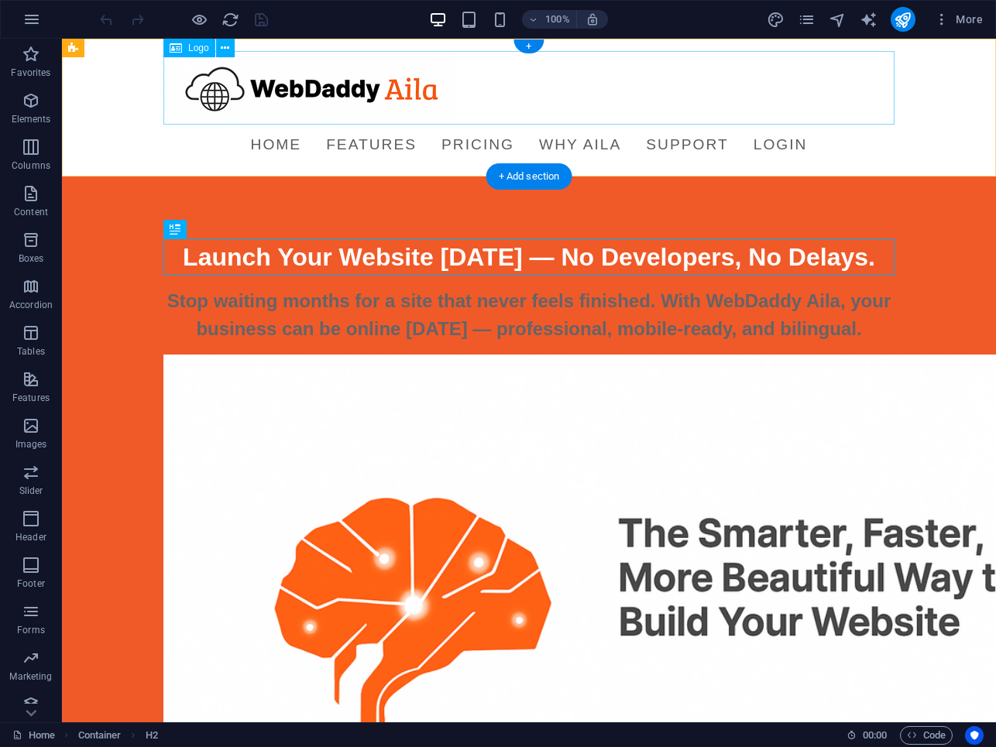
click at [307, 97] on div at bounding box center [528, 88] width 731 height 74
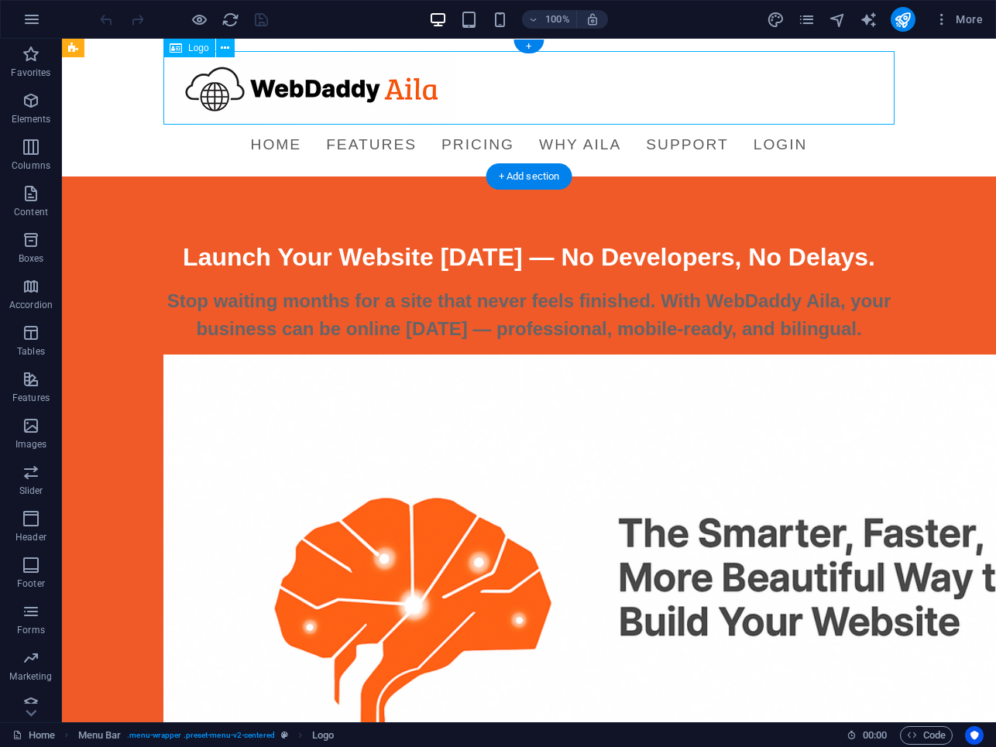
click at [307, 97] on div at bounding box center [528, 88] width 731 height 74
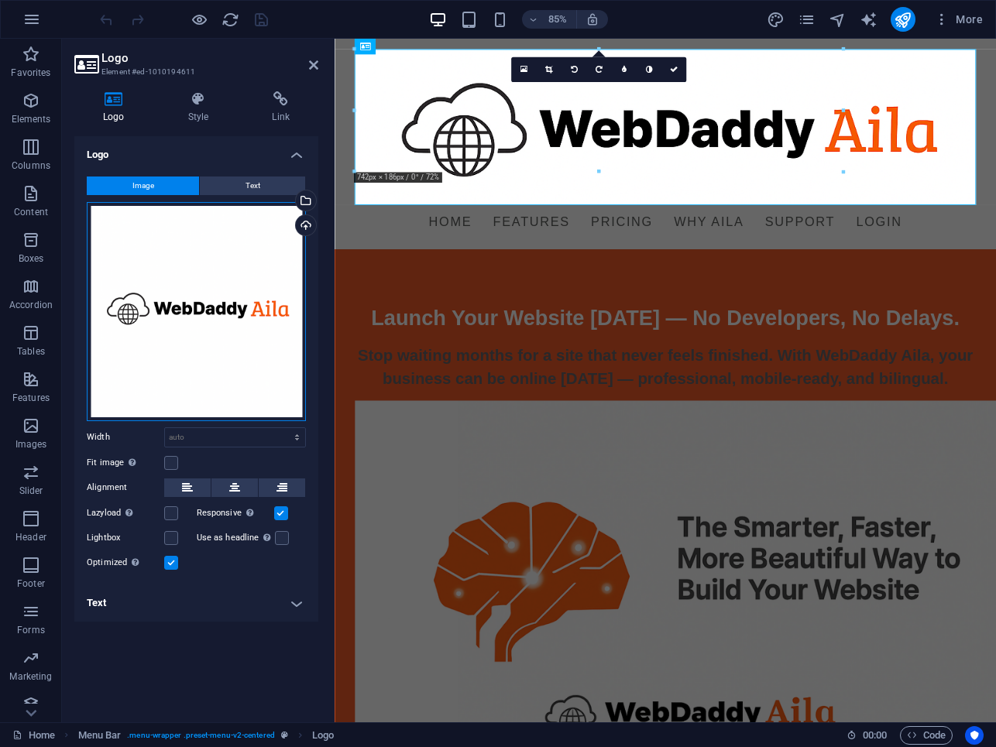
click at [200, 290] on div "Drag files here, click to choose files or select files from Files or our free s…" at bounding box center [196, 311] width 219 height 219
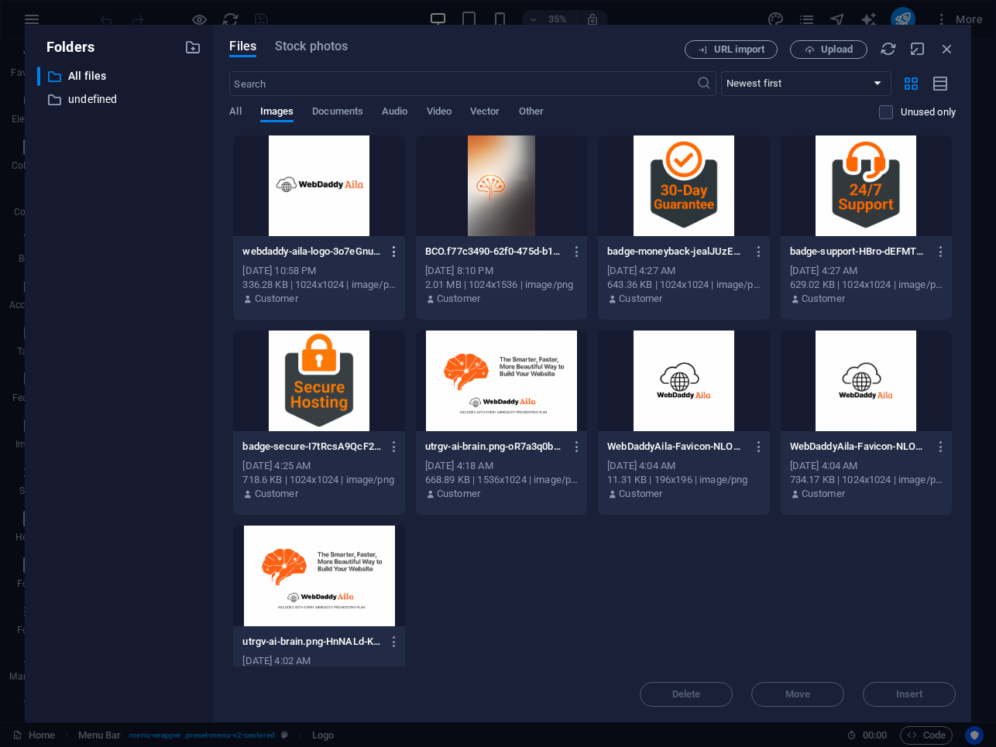
click at [391, 249] on icon "button" at bounding box center [394, 252] width 15 height 14
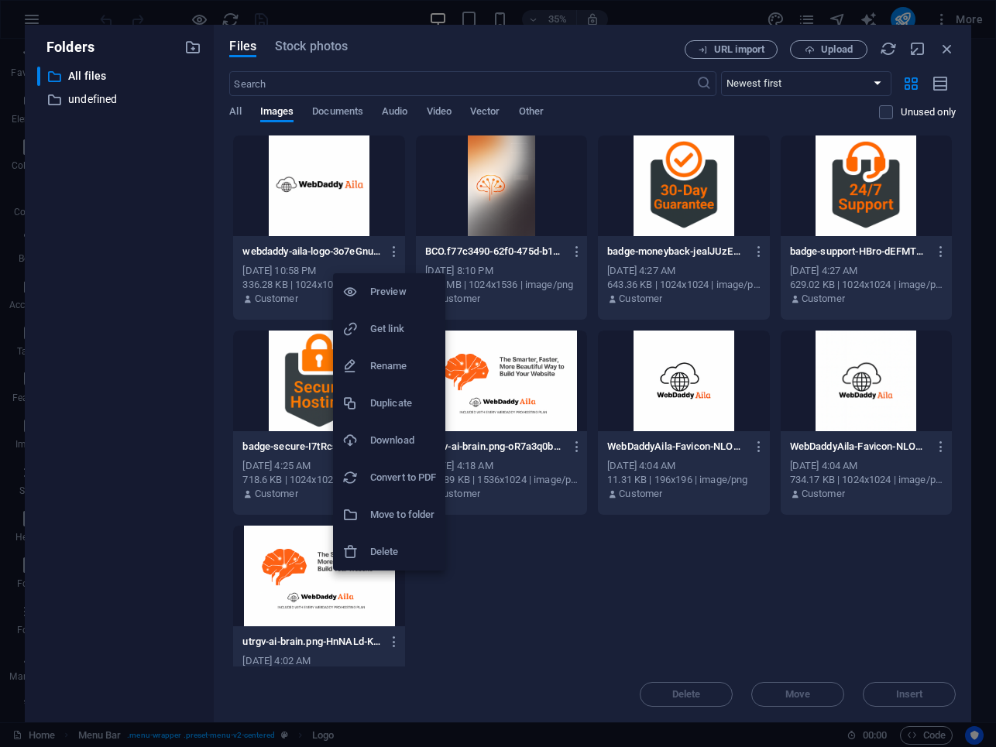
click at [398, 328] on h6 "Get link" at bounding box center [403, 329] width 66 height 19
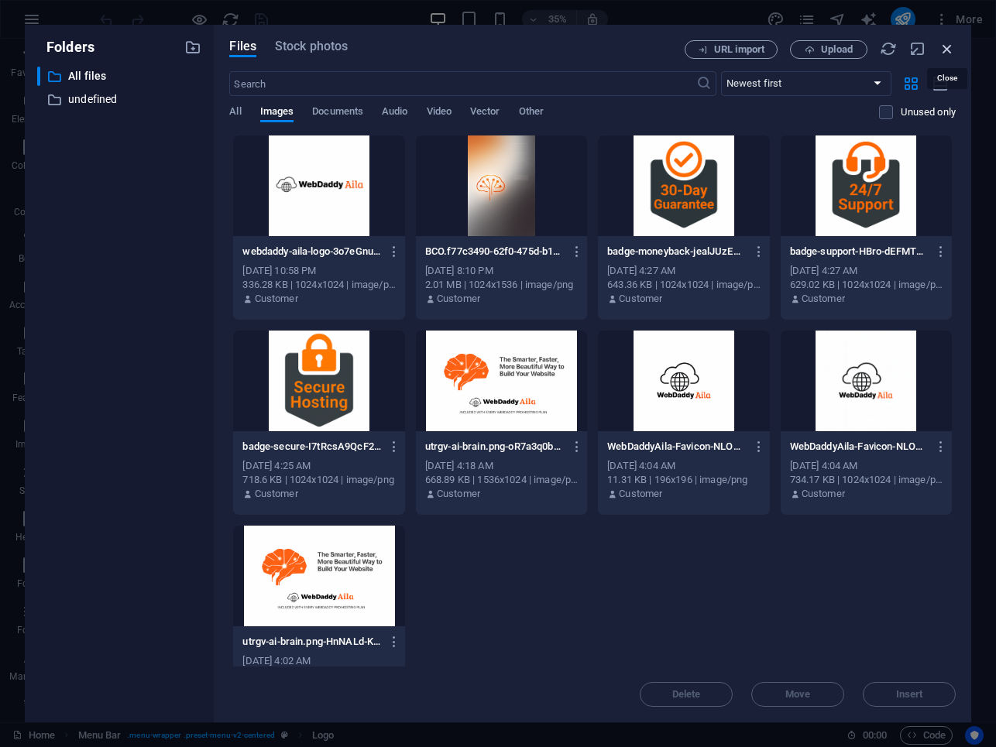
click at [946, 55] on icon "button" at bounding box center [947, 48] width 17 height 17
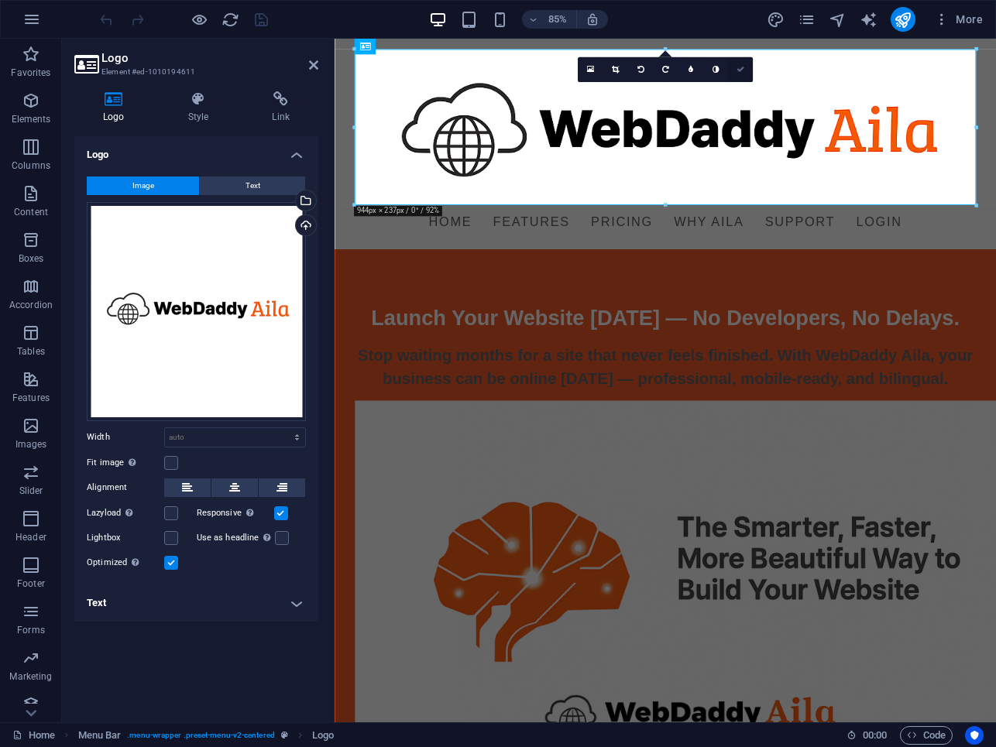
click at [742, 73] on link at bounding box center [740, 69] width 25 height 25
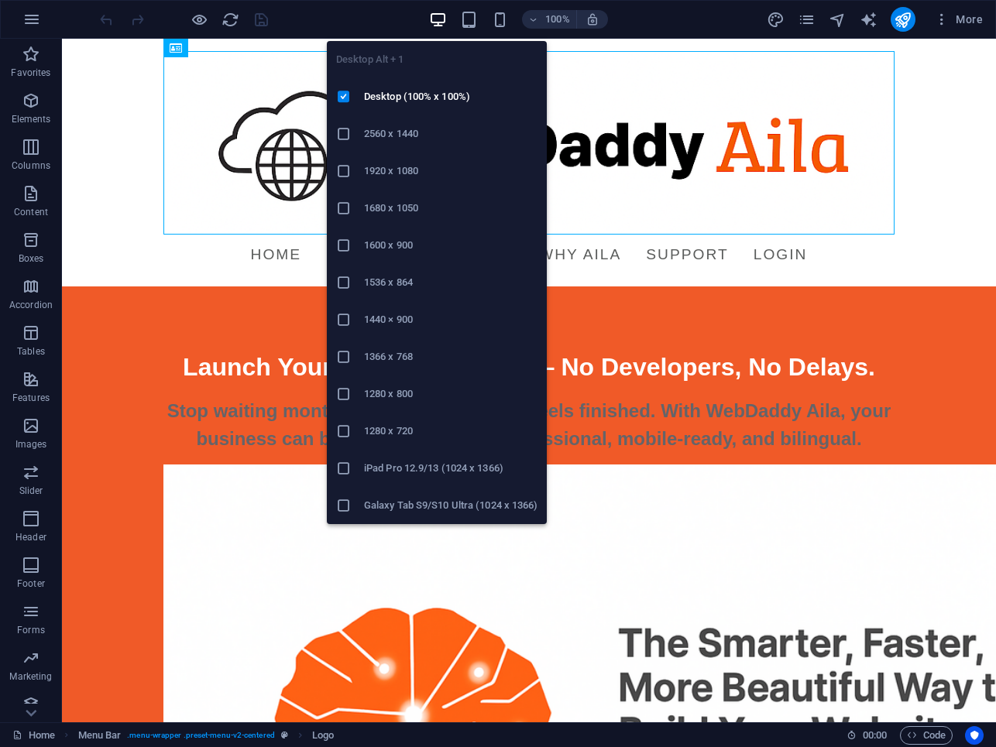
click at [441, 22] on icon "button" at bounding box center [438, 20] width 18 height 18
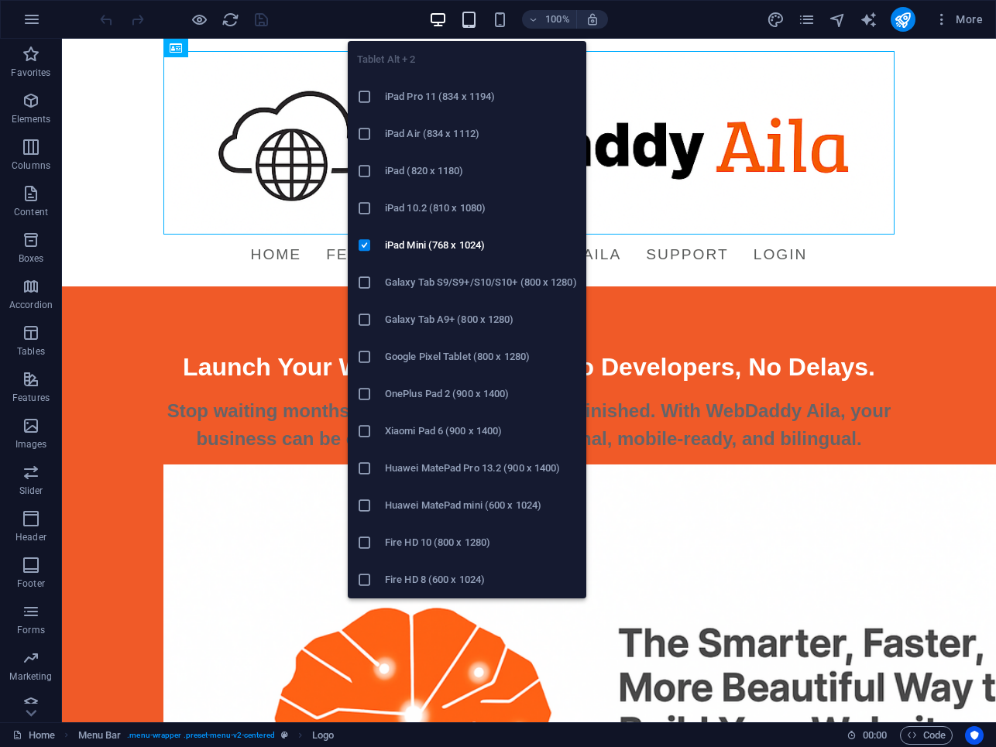
click at [470, 22] on icon "button" at bounding box center [469, 20] width 18 height 18
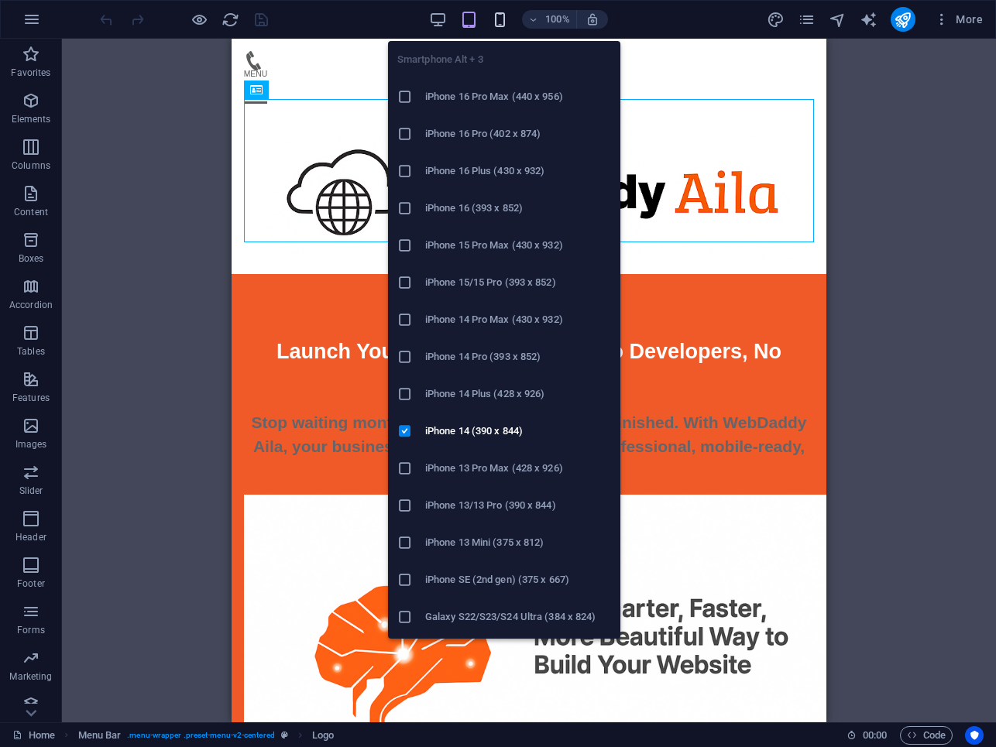
click at [500, 20] on icon "button" at bounding box center [500, 20] width 18 height 18
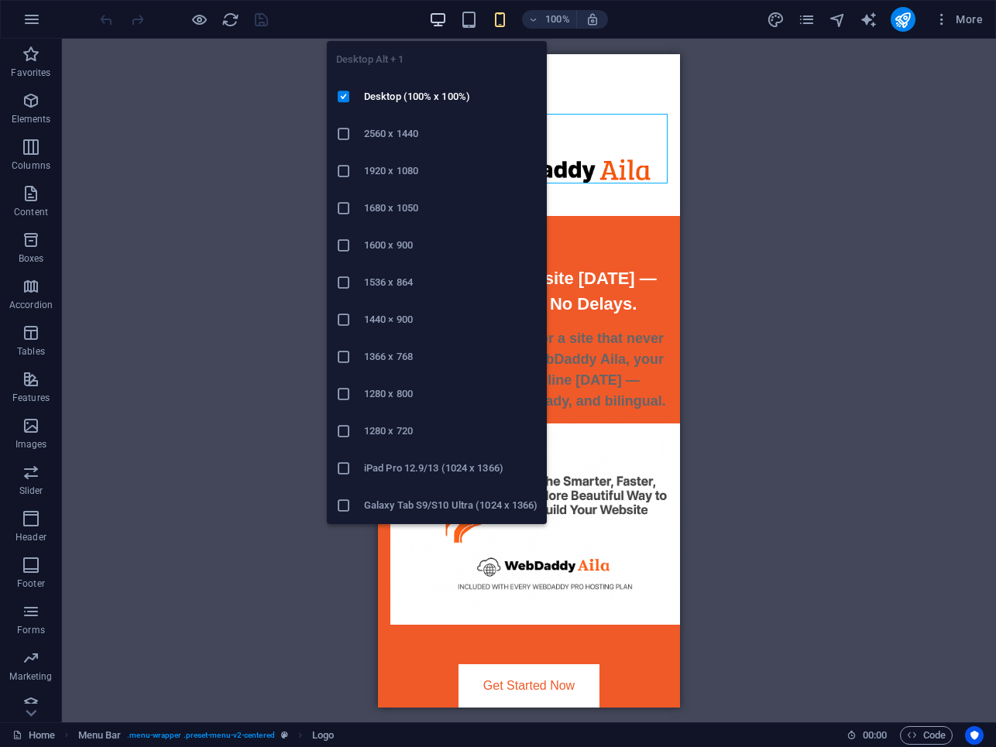
click at [439, 17] on icon "button" at bounding box center [438, 20] width 18 height 18
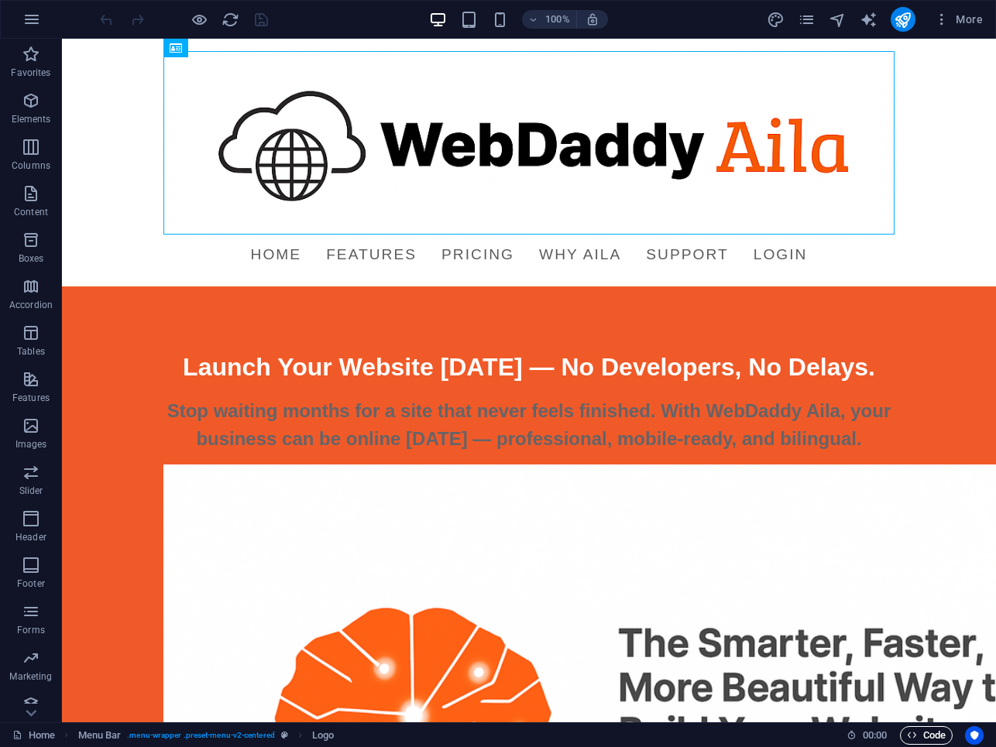
click at [930, 730] on span "Code" at bounding box center [926, 735] width 39 height 19
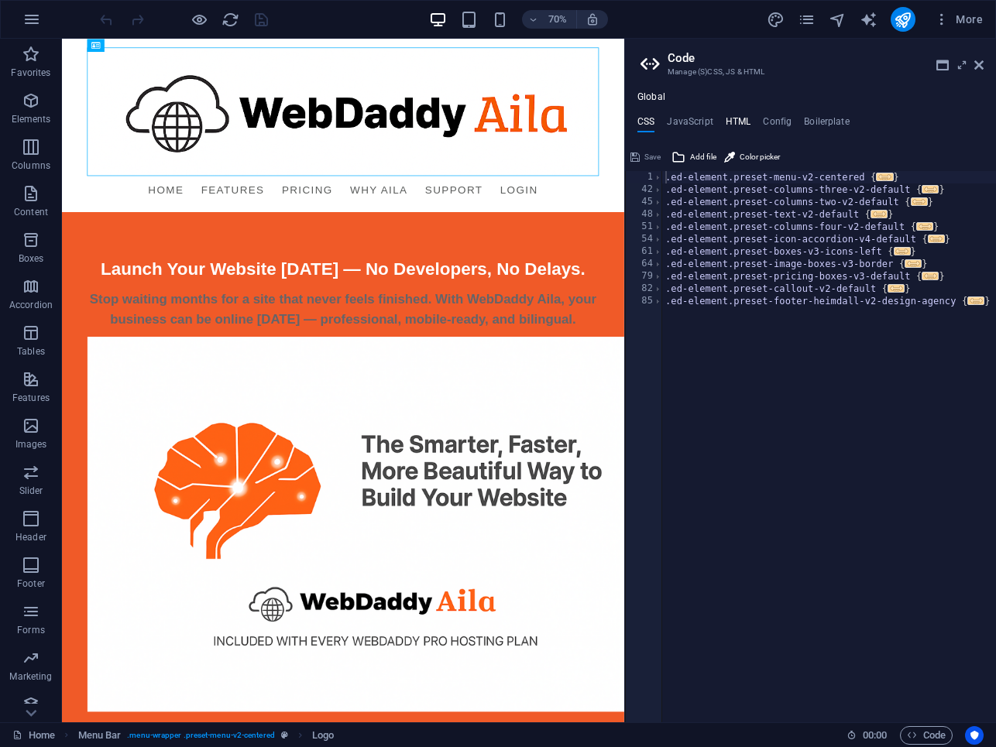
click at [744, 121] on h4 "HTML" at bounding box center [739, 124] width 26 height 17
type textarea "<a href="#main-content" class="wv-link-content button">Skip to main content</a>"
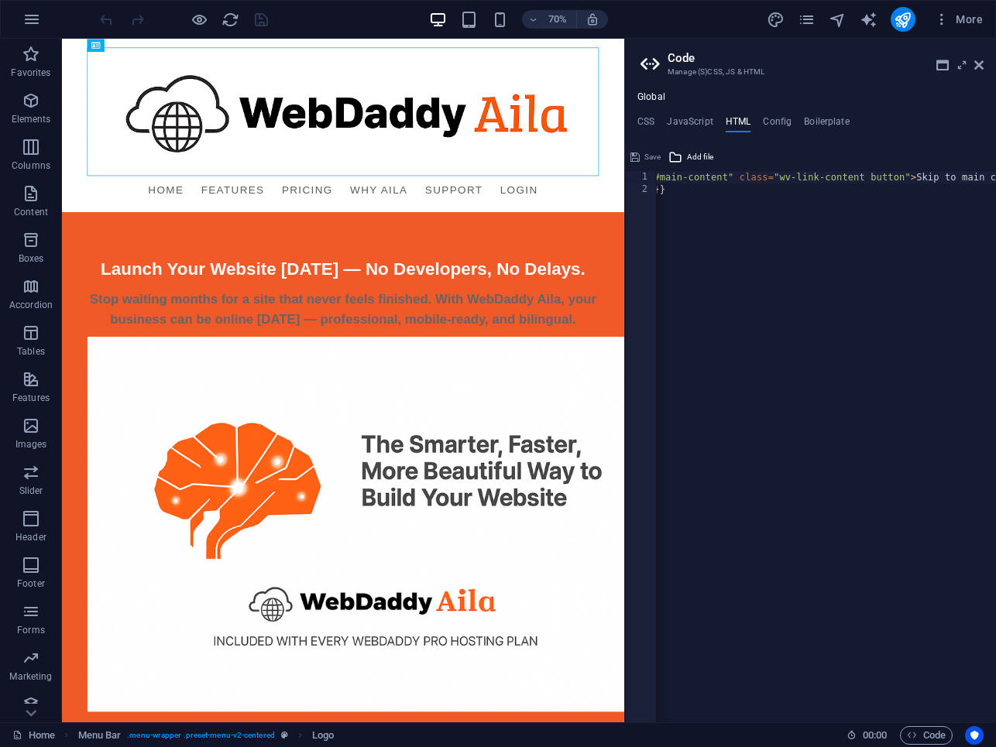
scroll to position [0, 115]
click at [980, 59] on icon at bounding box center [978, 65] width 9 height 12
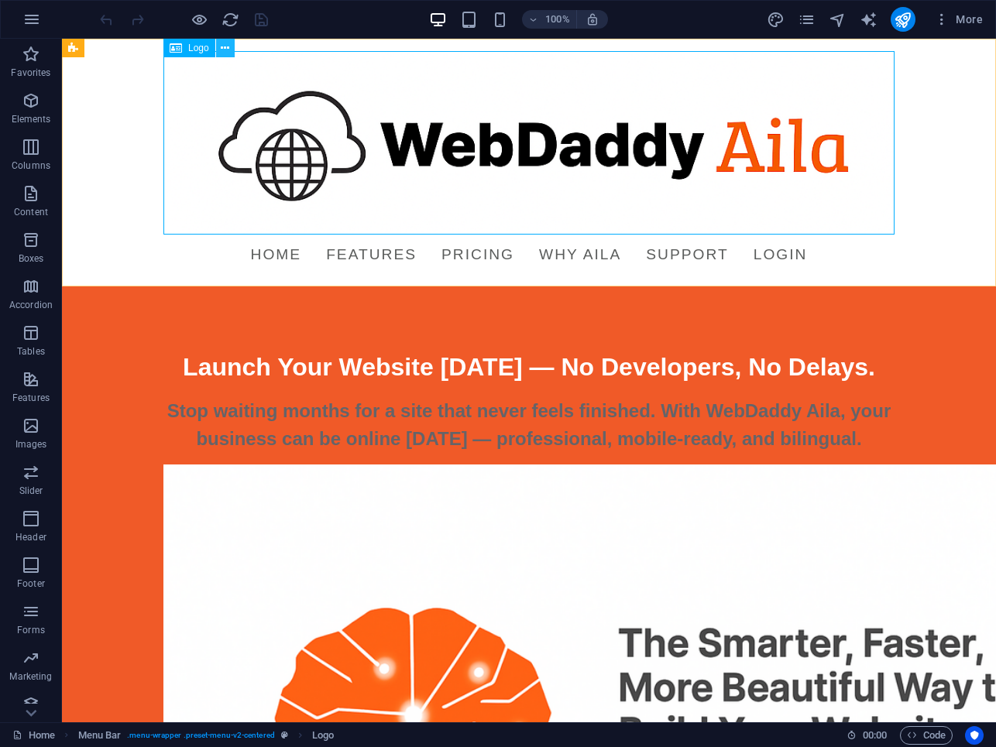
click at [222, 49] on icon at bounding box center [225, 48] width 9 height 16
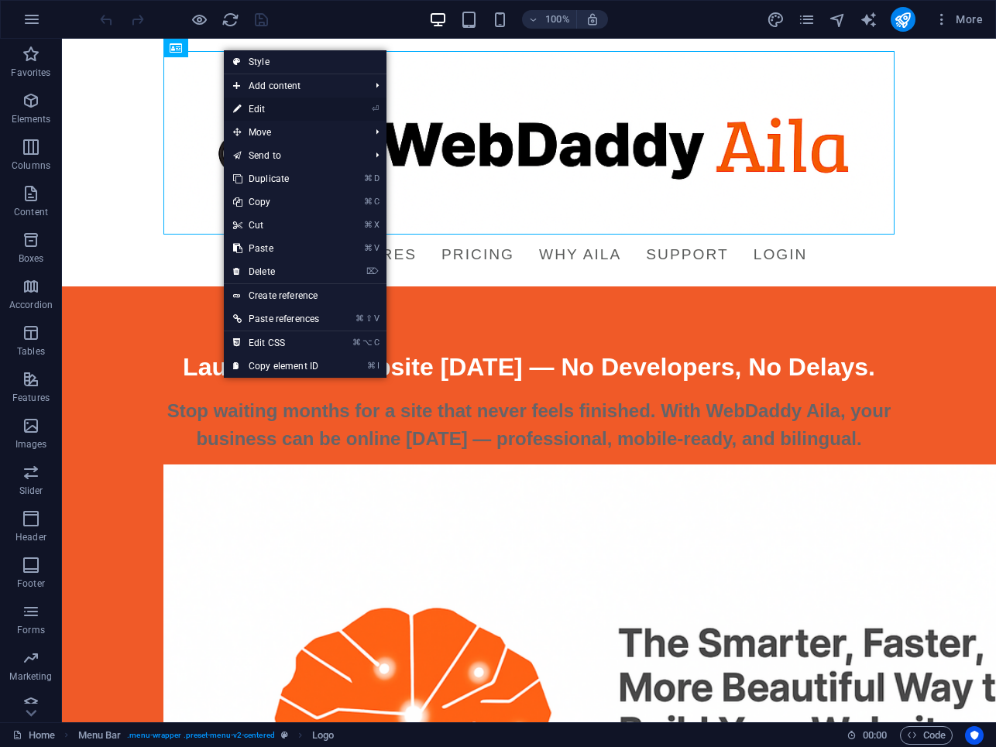
click at [267, 105] on link "⏎ Edit" at bounding box center [276, 109] width 105 height 23
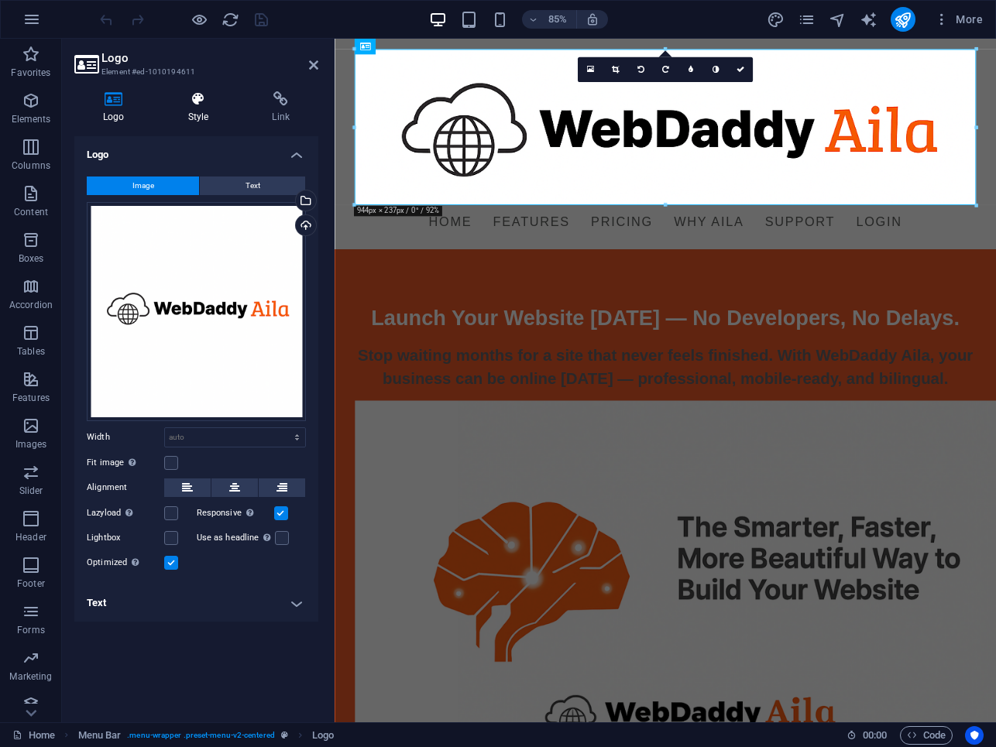
click at [208, 97] on icon at bounding box center [199, 98] width 78 height 15
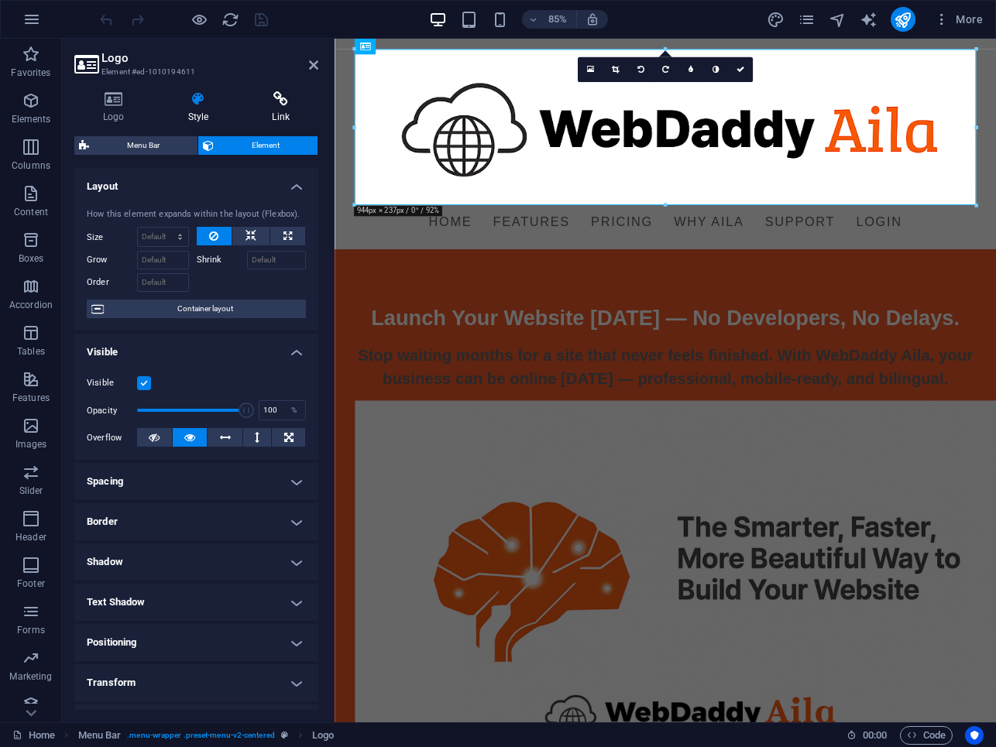
click at [270, 108] on h4 "Link" at bounding box center [280, 107] width 75 height 33
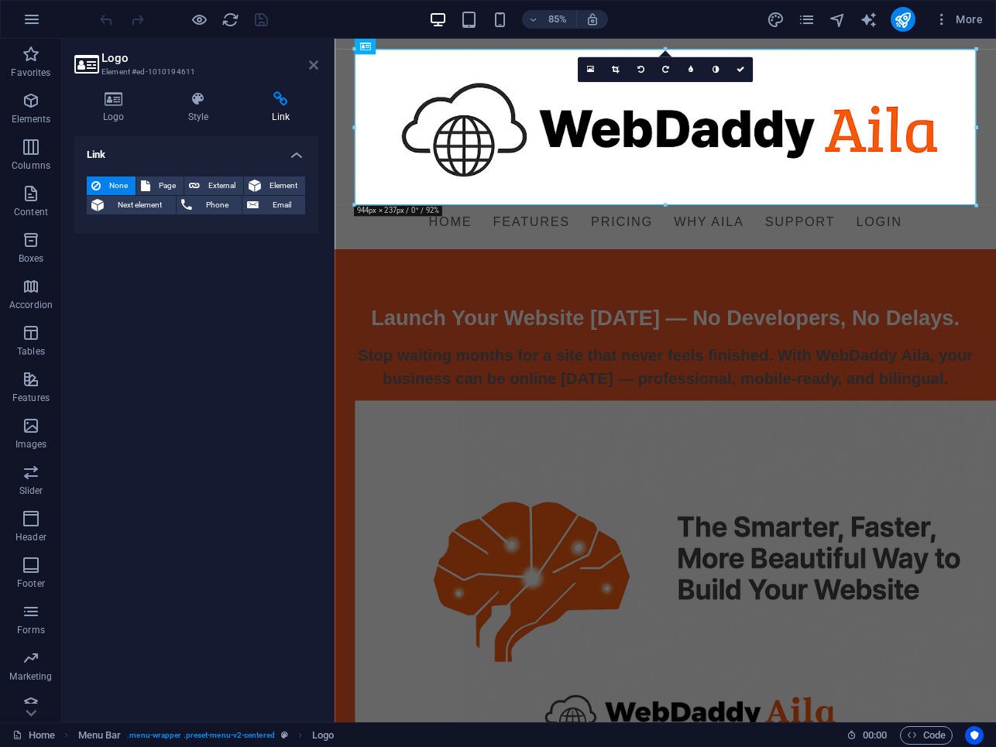
click at [312, 70] on icon at bounding box center [313, 65] width 9 height 12
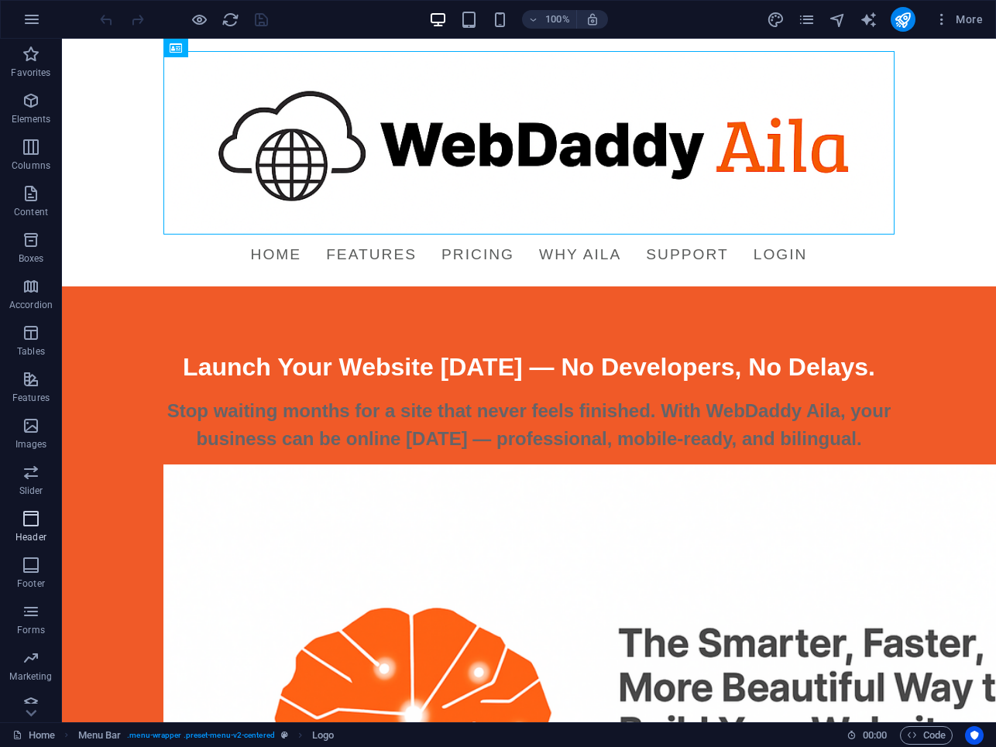
click at [37, 531] on p "Header" at bounding box center [30, 537] width 31 height 12
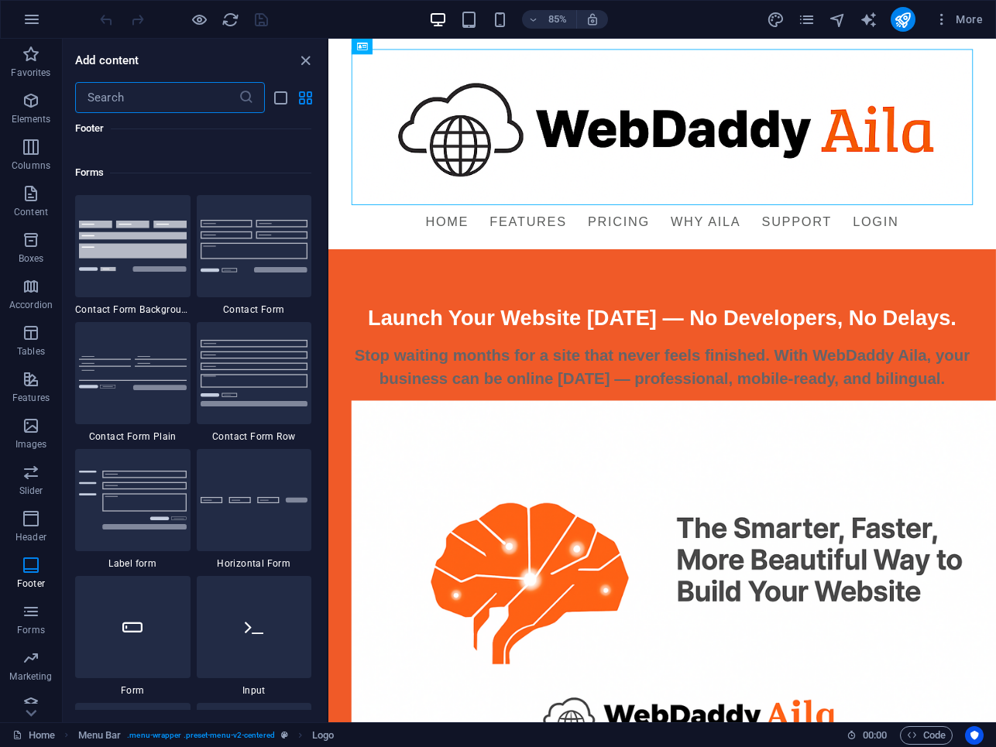
scroll to position [11271, 0]
click at [298, 60] on icon "close panel" at bounding box center [306, 61] width 18 height 18
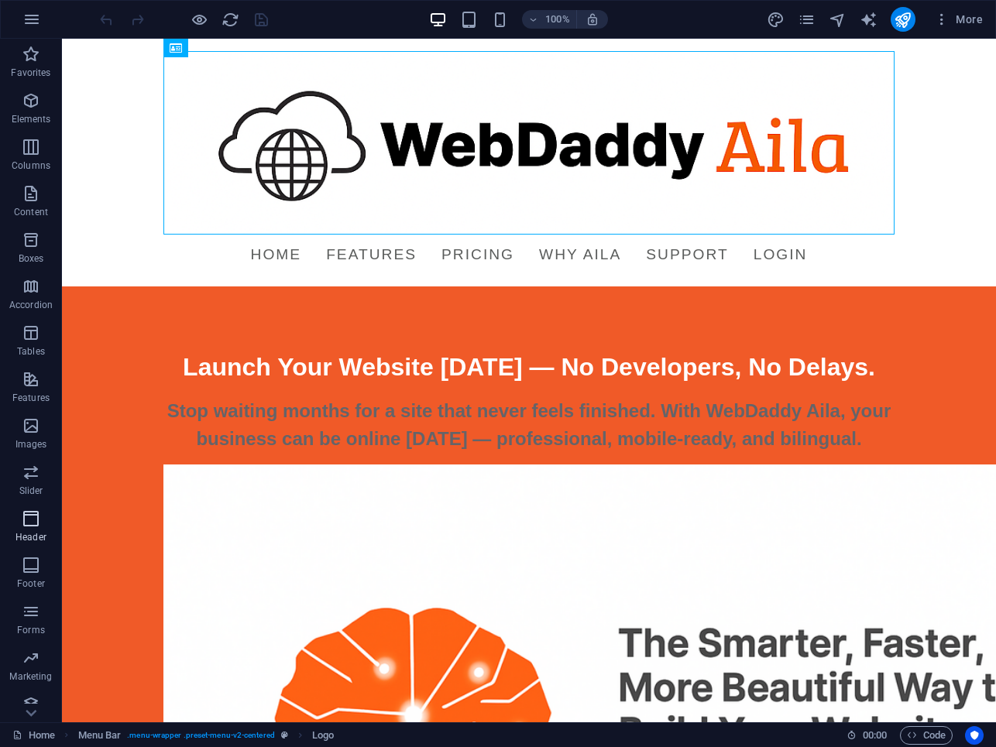
click at [33, 525] on icon "button" at bounding box center [31, 519] width 19 height 19
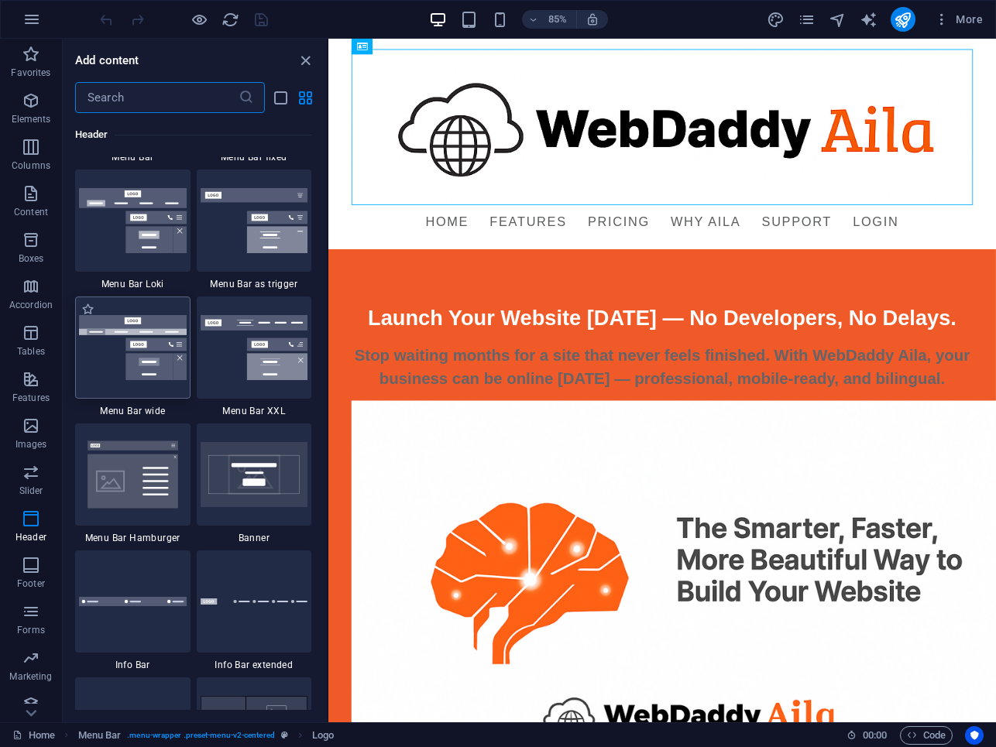
scroll to position [9566, 0]
click at [156, 288] on span "Menu Bar Loki" at bounding box center [132, 286] width 115 height 12
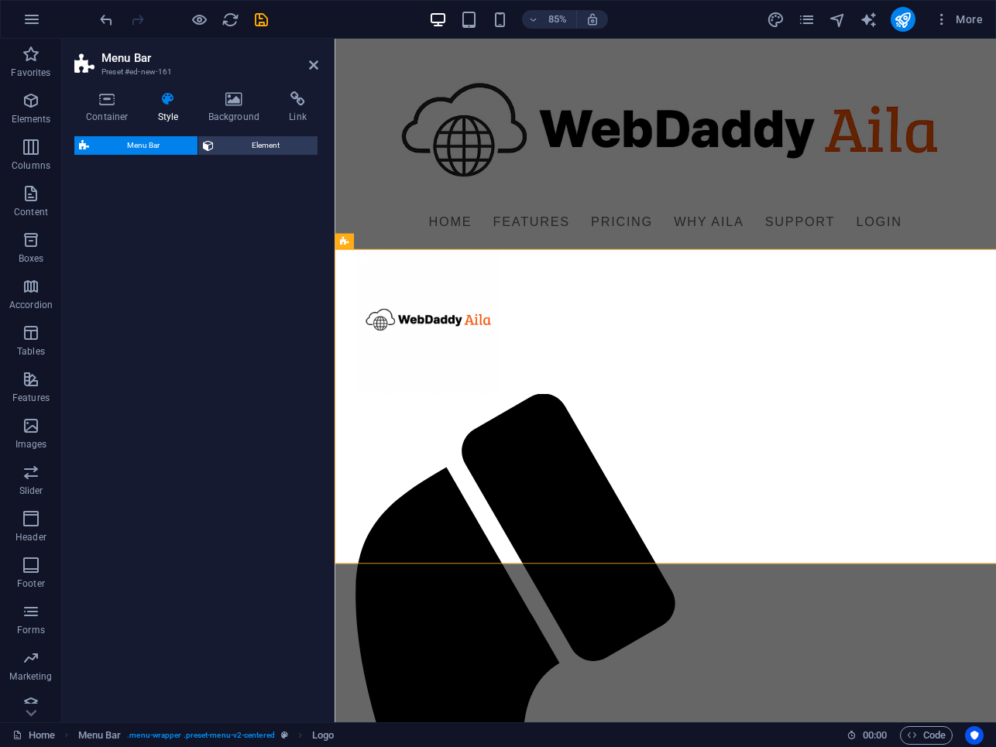
select select "rem"
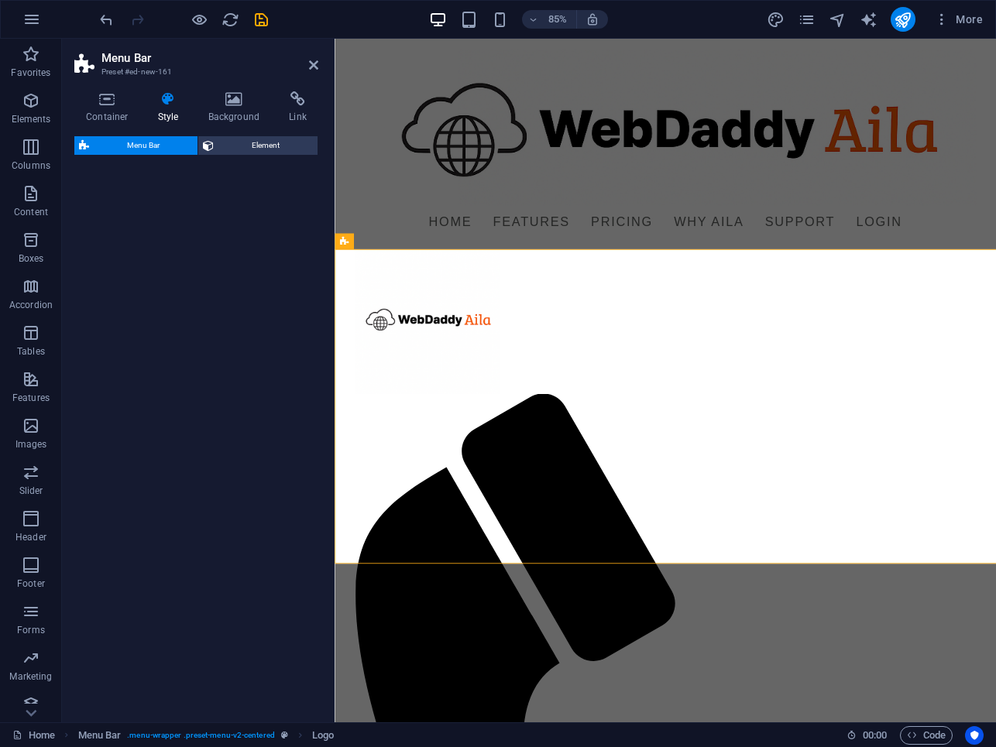
select select "rem"
select select "preset-menu-v2-loki"
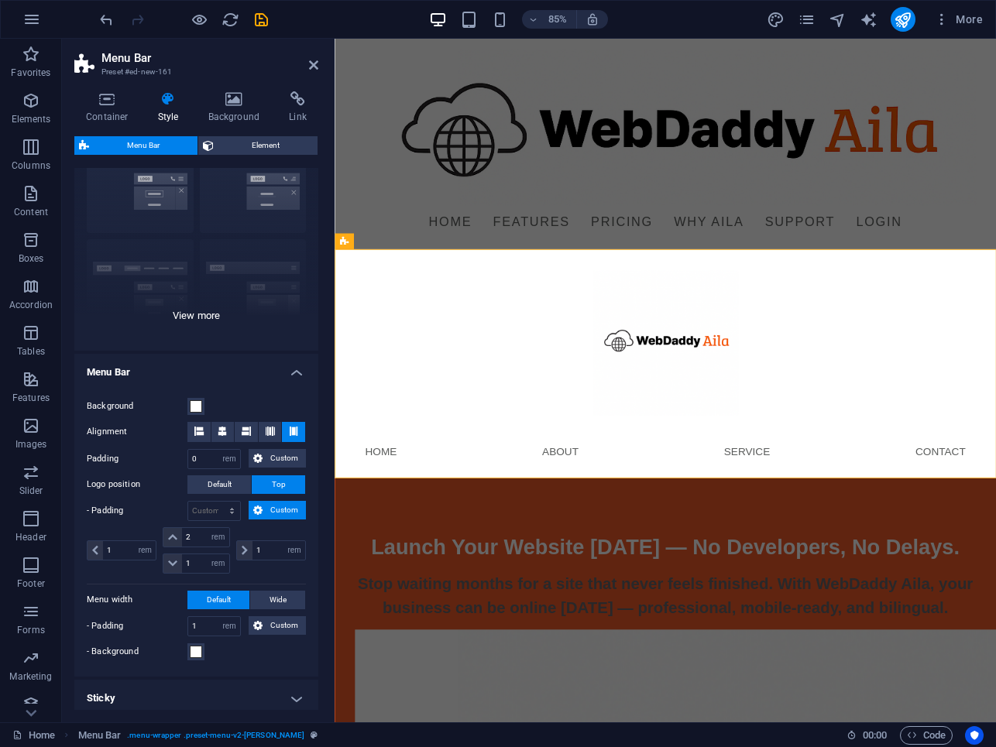
scroll to position [80, 0]
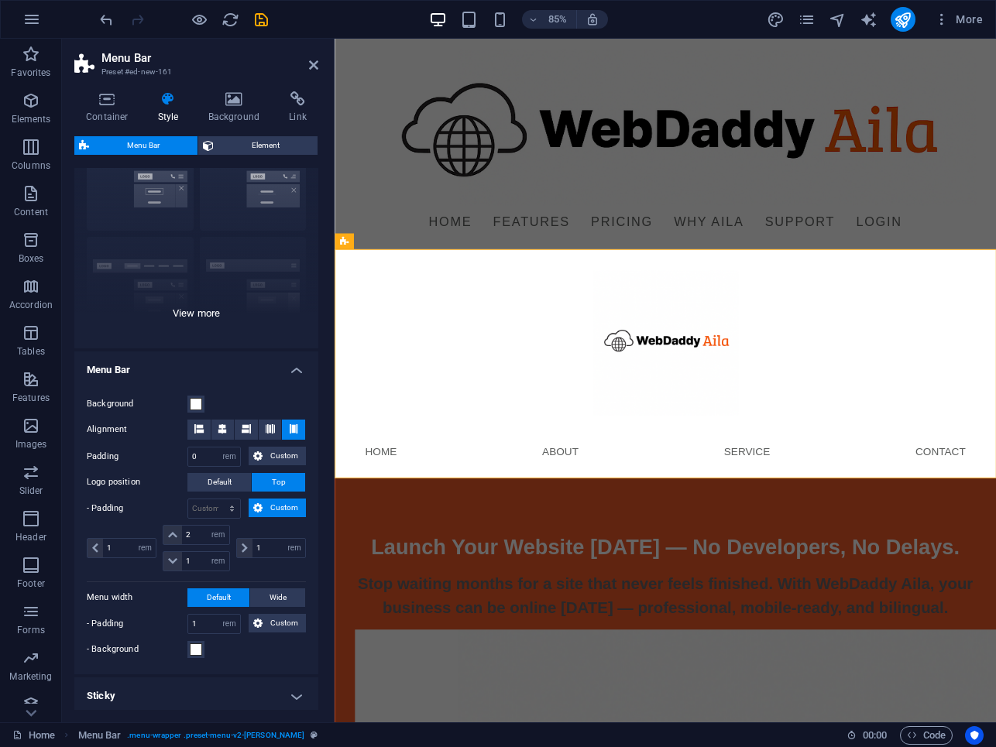
click at [204, 308] on div "Border Centered Default Fixed Loki Trigger Wide XXL" at bounding box center [196, 232] width 244 height 232
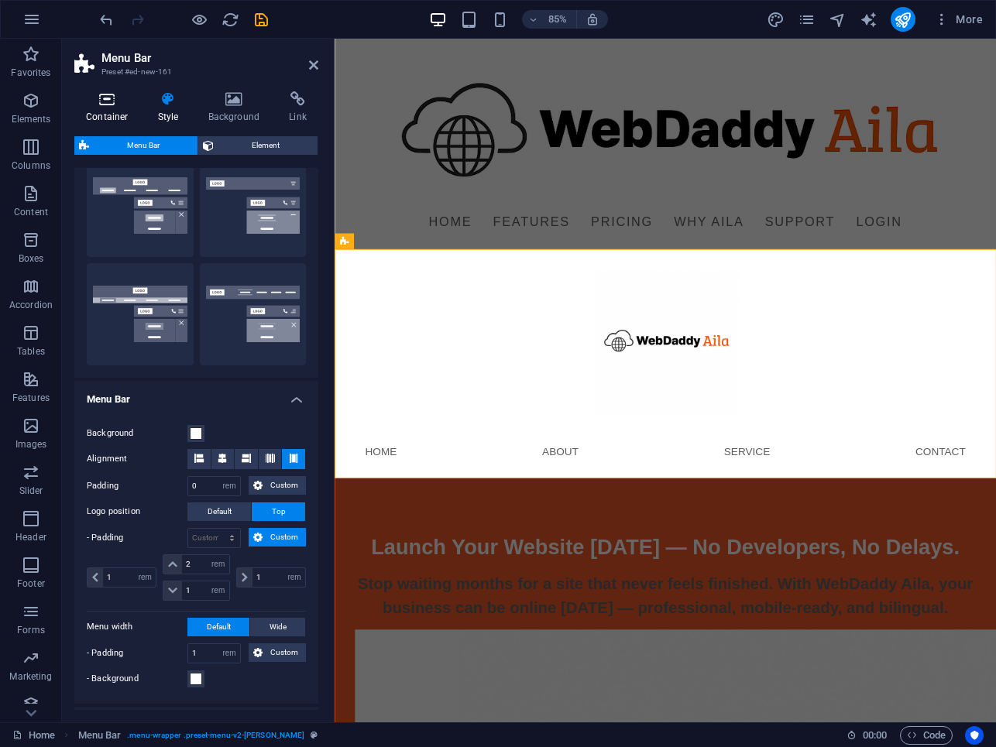
scroll to position [271, 0]
click at [101, 13] on icon "undo" at bounding box center [107, 20] width 18 height 18
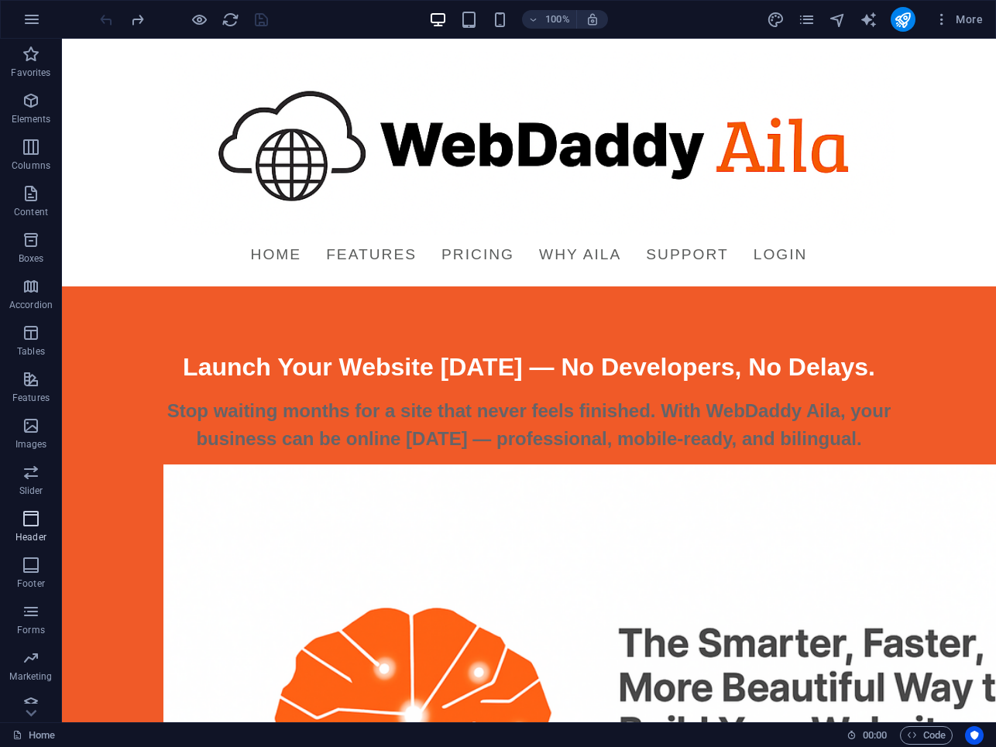
click at [33, 536] on p "Header" at bounding box center [30, 537] width 31 height 12
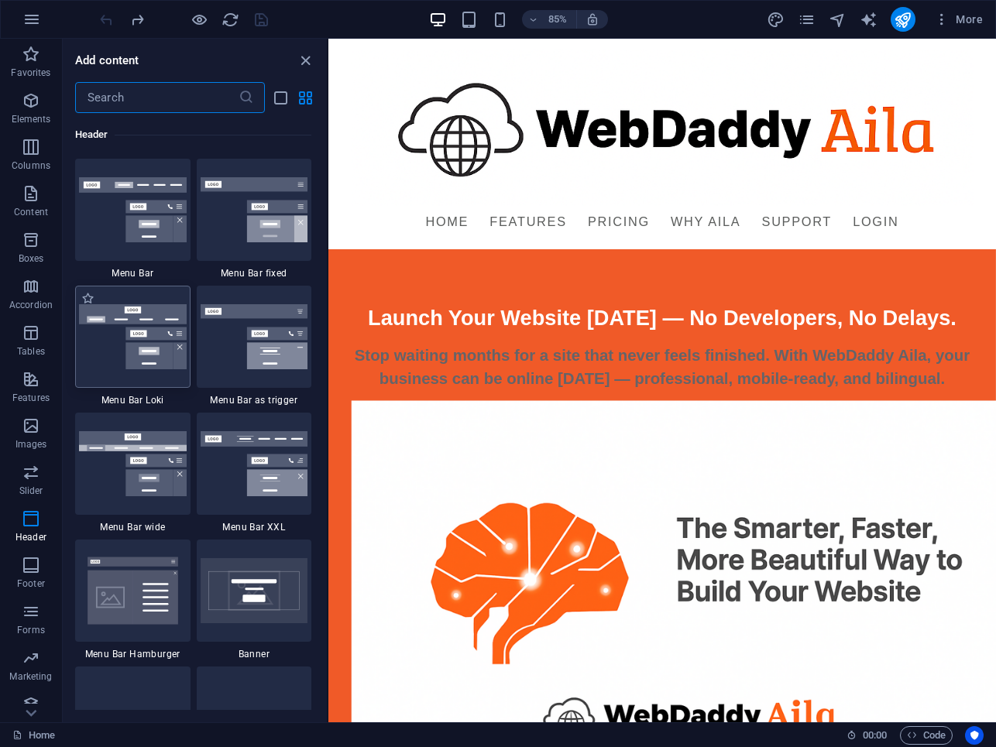
scroll to position [9453, 0]
click at [153, 337] on img at bounding box center [133, 336] width 108 height 65
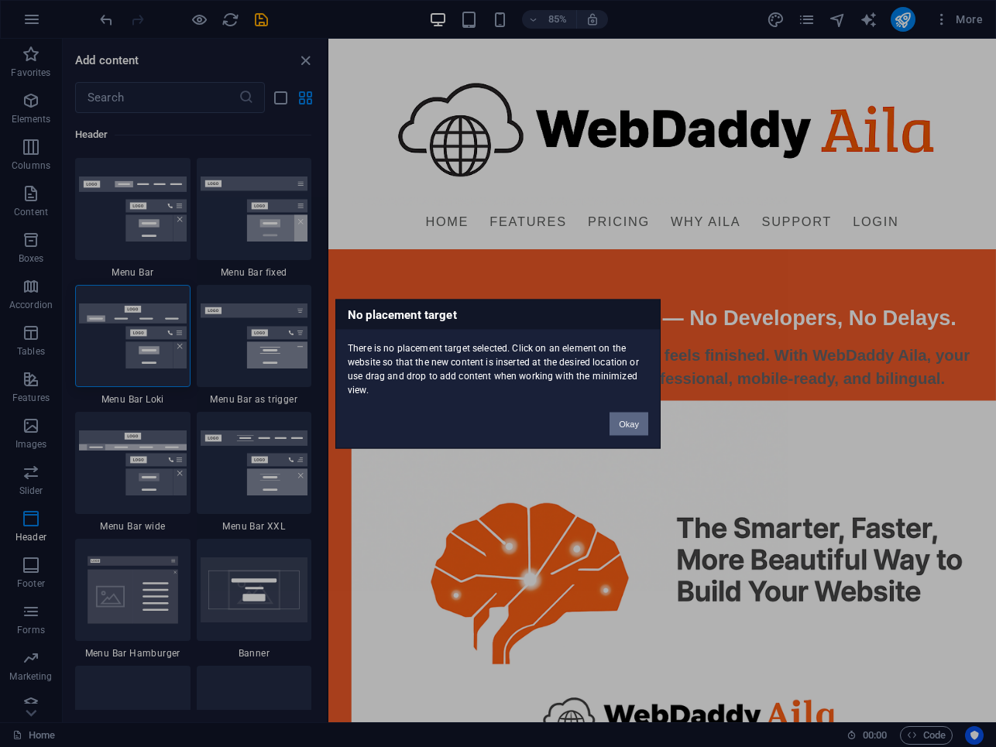
click at [630, 427] on button "Okay" at bounding box center [629, 423] width 39 height 23
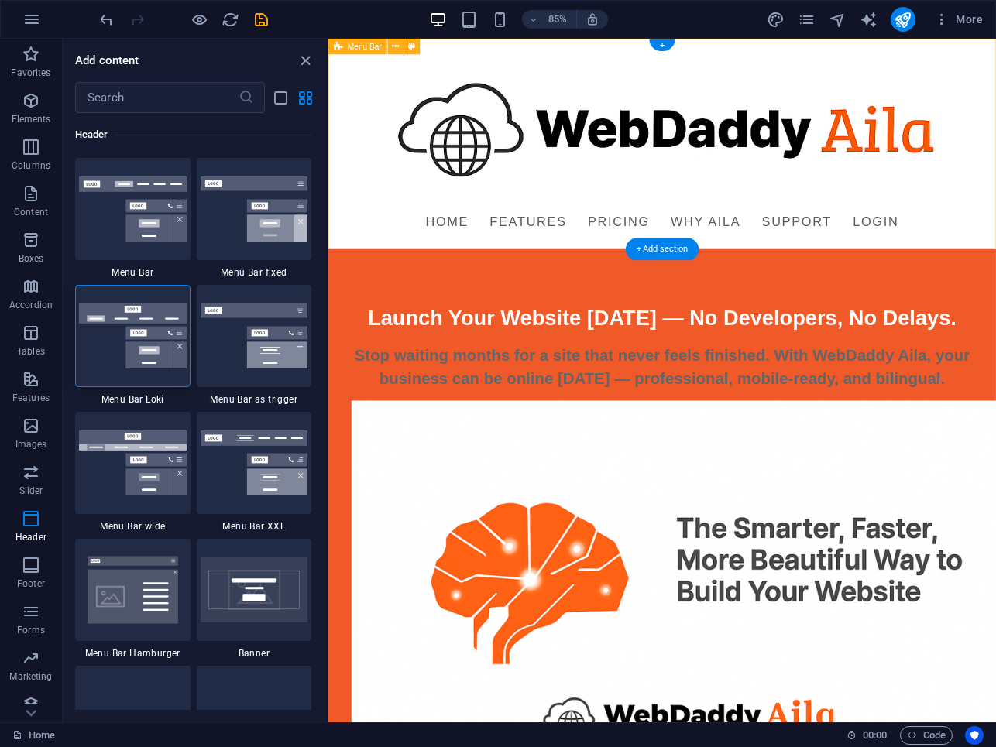
click at [473, 281] on div "Menu Home Features Pricing Why Aila Support Login" at bounding box center [720, 163] width 785 height 248
click at [454, 284] on div "Menu Home Features Pricing Why Aila Support Login" at bounding box center [720, 163] width 785 height 248
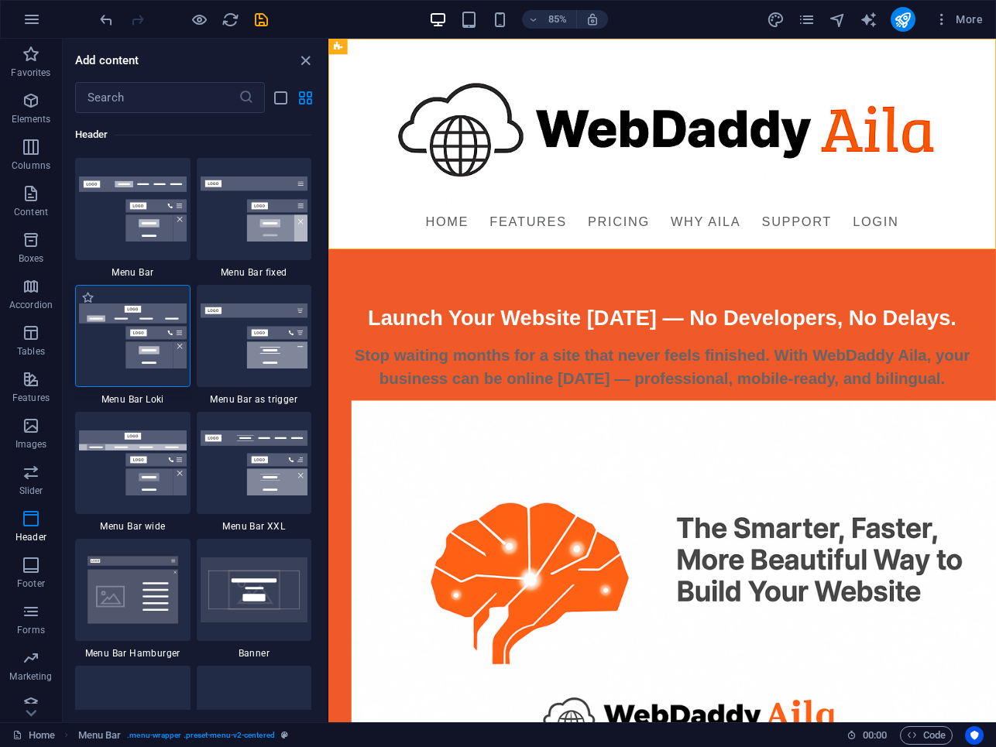
click at [170, 359] on img at bounding box center [133, 336] width 108 height 65
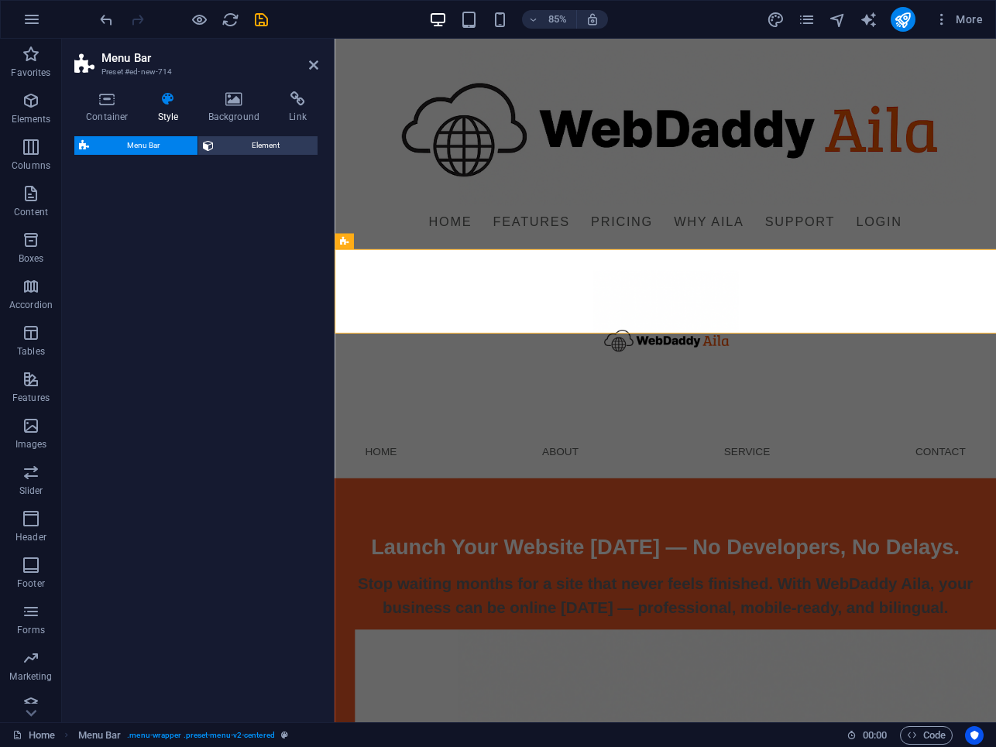
select select "rem"
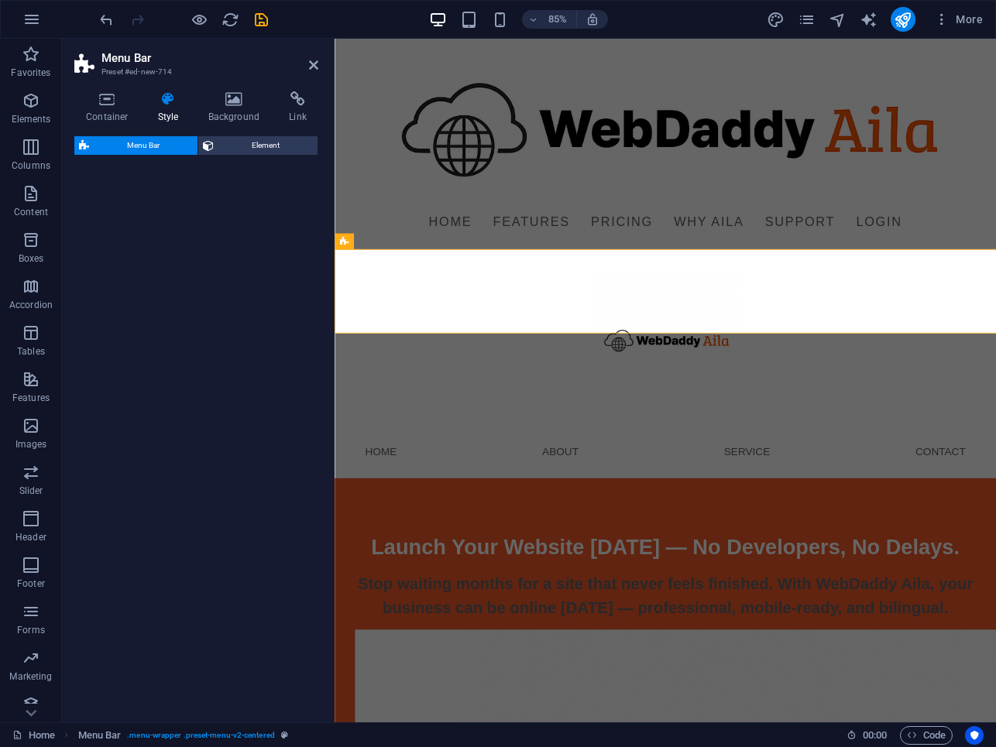
select select "rem"
select select "preset-menu-v2-loki"
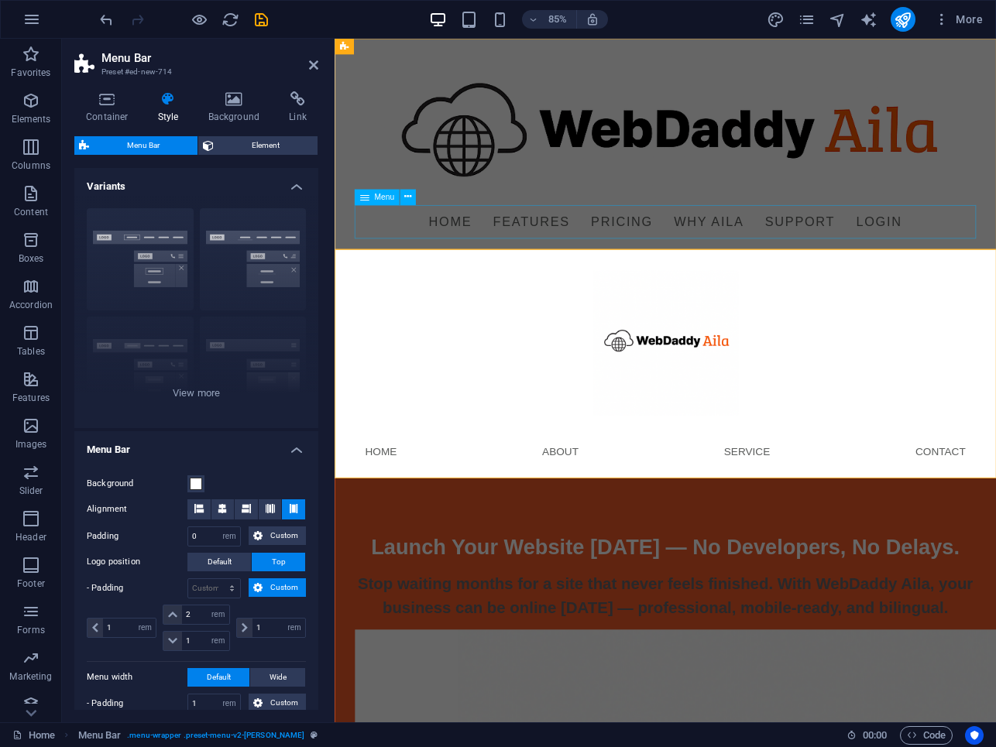
click at [548, 258] on nav "Home Features Pricing Why Aila Support Login" at bounding box center [724, 254] width 731 height 39
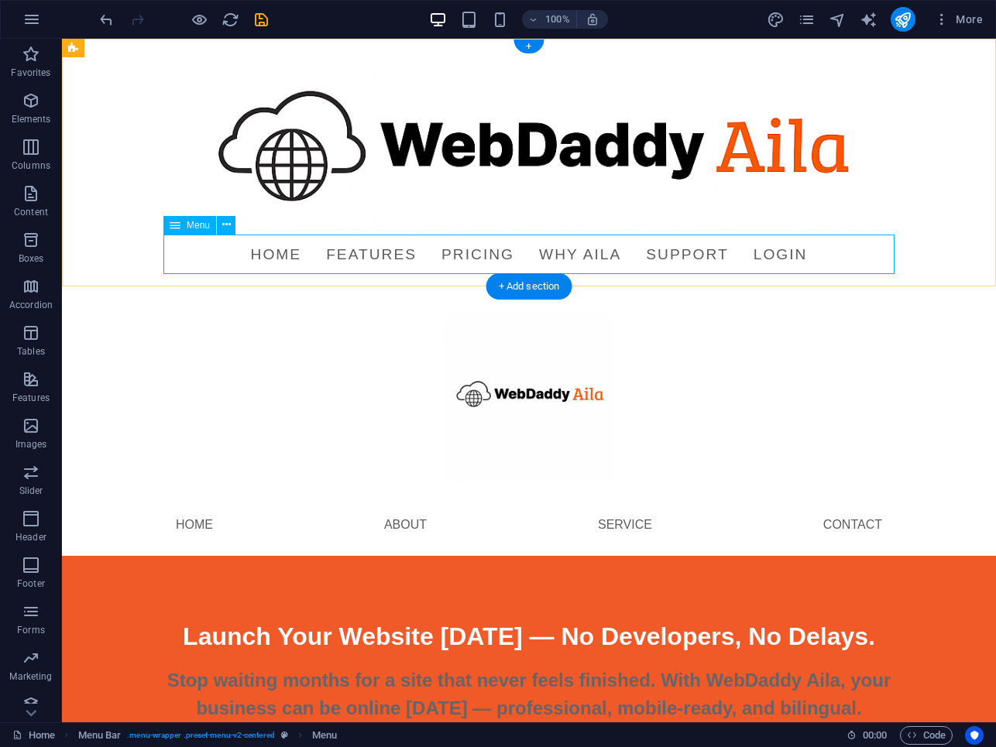
click at [476, 244] on nav "Home Features Pricing Why Aila Support Login" at bounding box center [528, 254] width 731 height 39
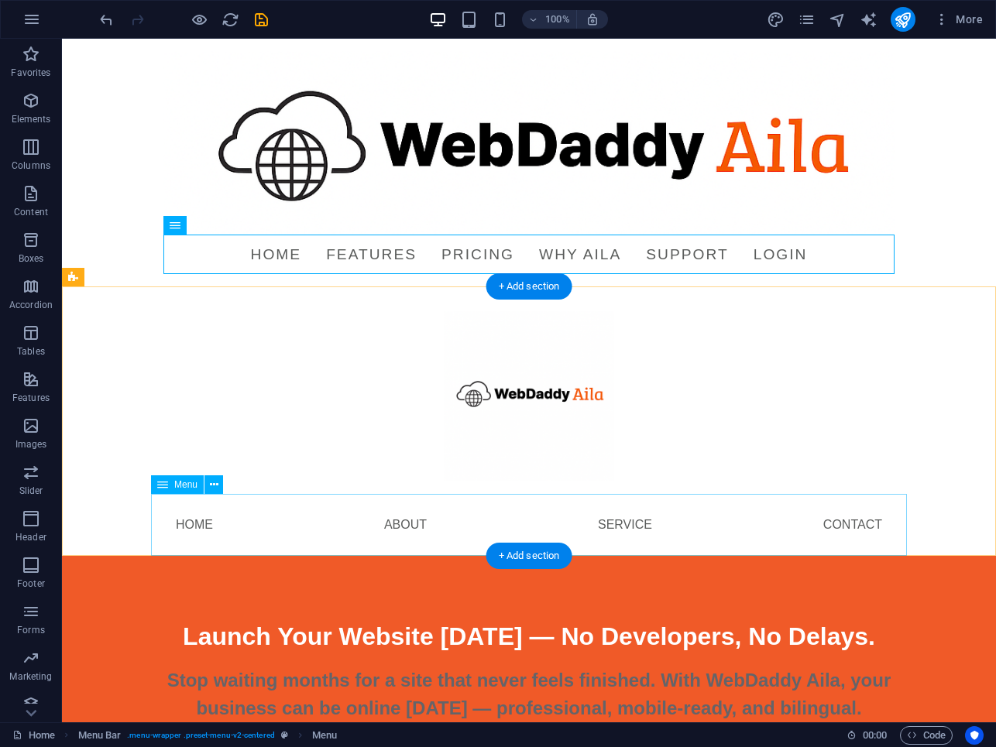
click at [348, 523] on nav "Home About Service Contact" at bounding box center [529, 525] width 756 height 62
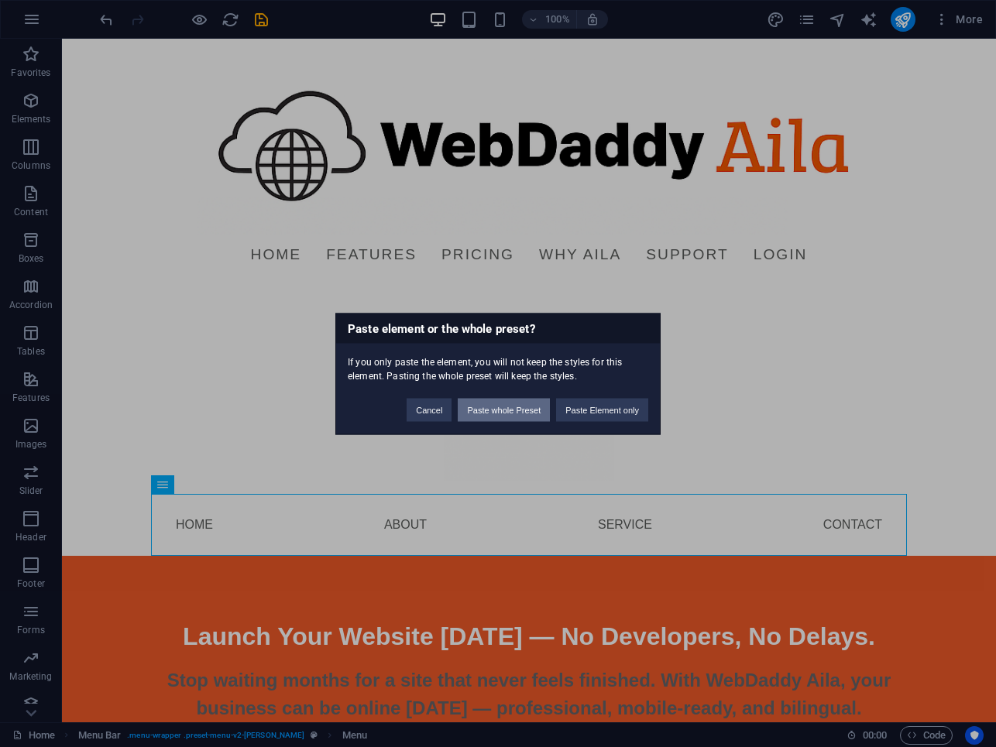
click at [544, 407] on button "Paste whole Preset" at bounding box center [504, 409] width 92 height 23
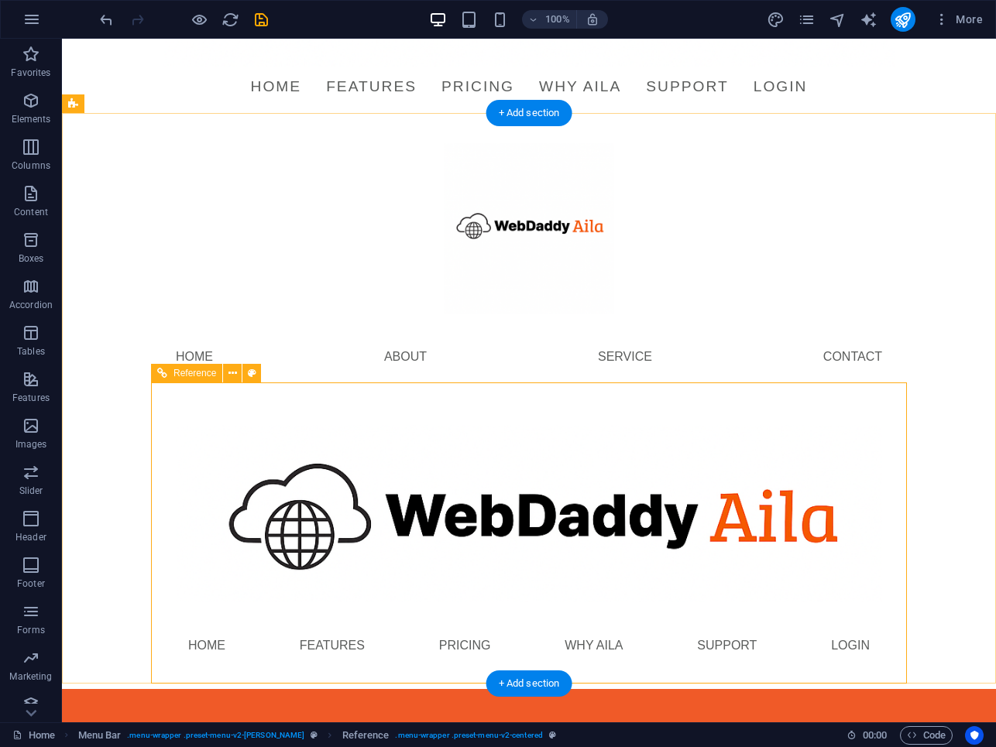
scroll to position [166, 0]
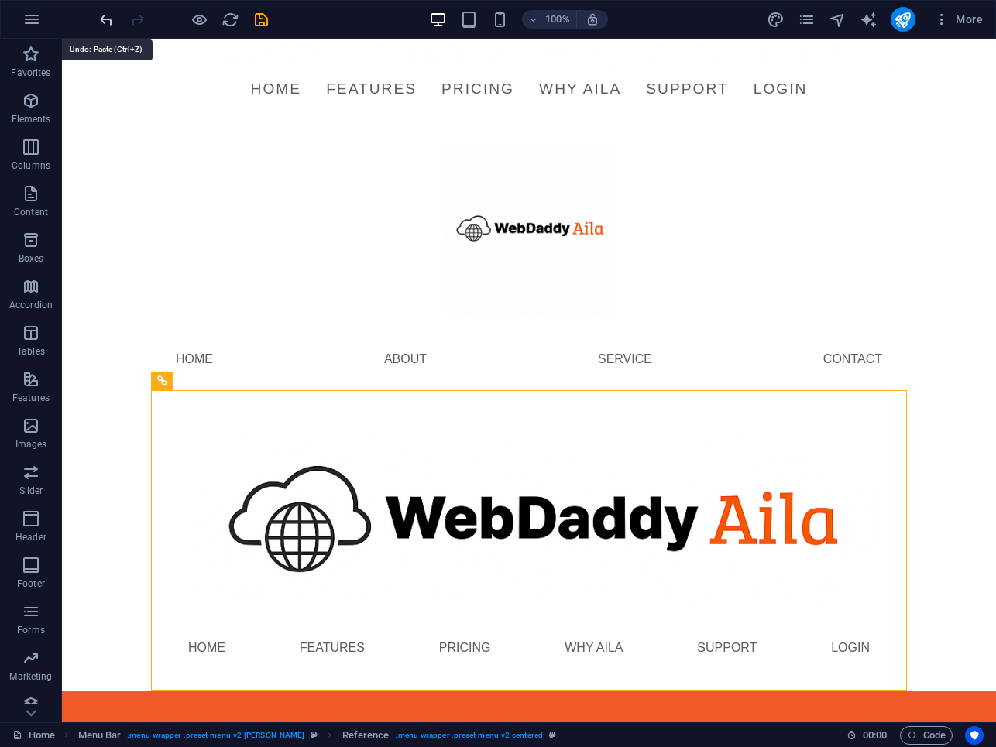
click at [98, 23] on icon "undo" at bounding box center [107, 20] width 18 height 18
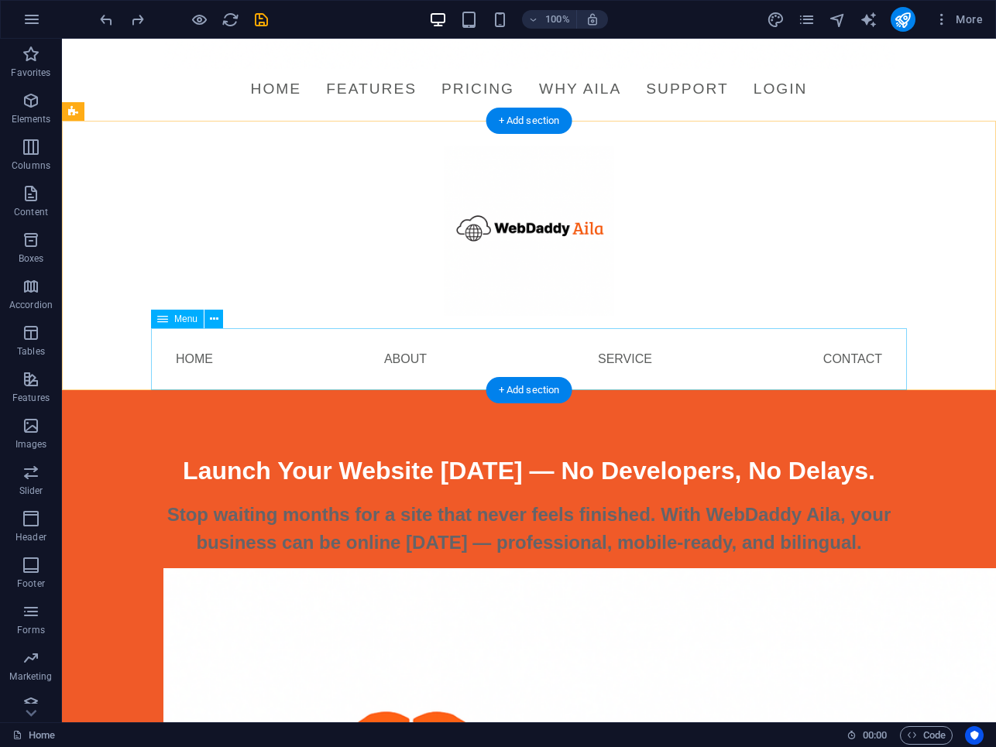
click at [380, 344] on nav "Home About Service Contact" at bounding box center [529, 359] width 756 height 62
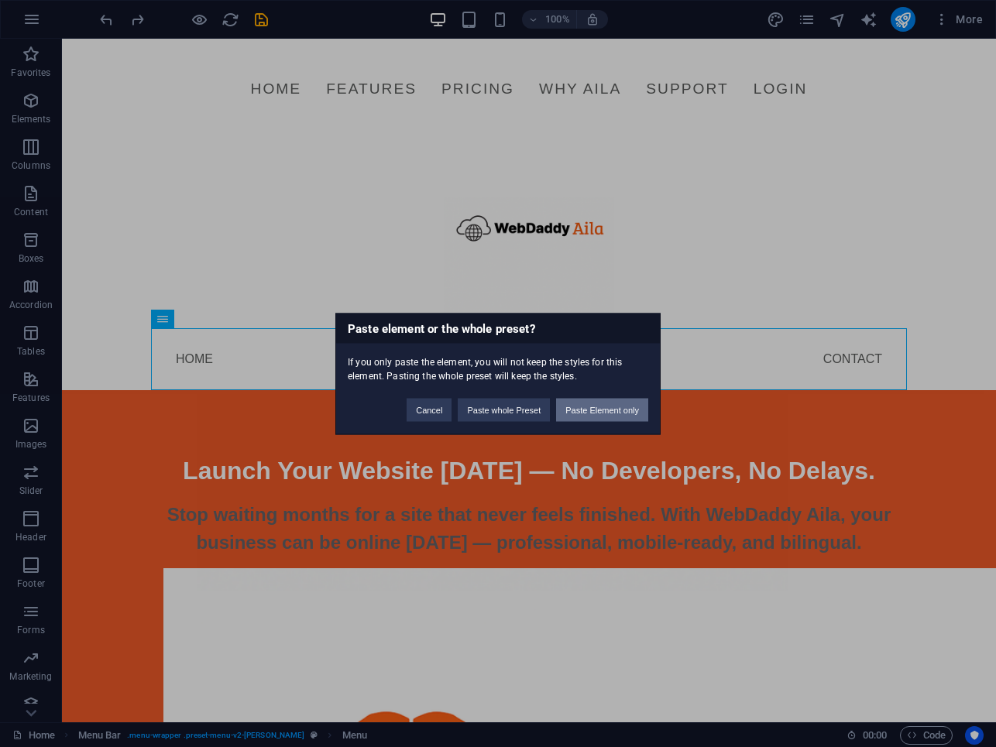
click at [582, 409] on button "Paste Element only" at bounding box center [602, 409] width 92 height 23
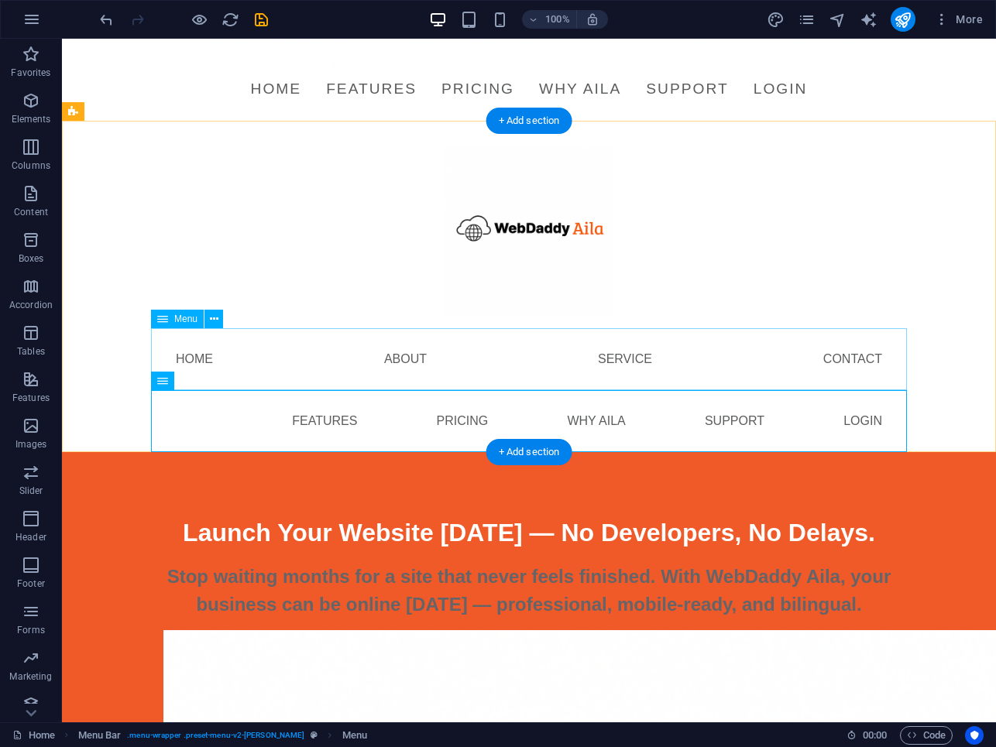
click at [279, 367] on nav "Home About Service Contact" at bounding box center [529, 359] width 756 height 62
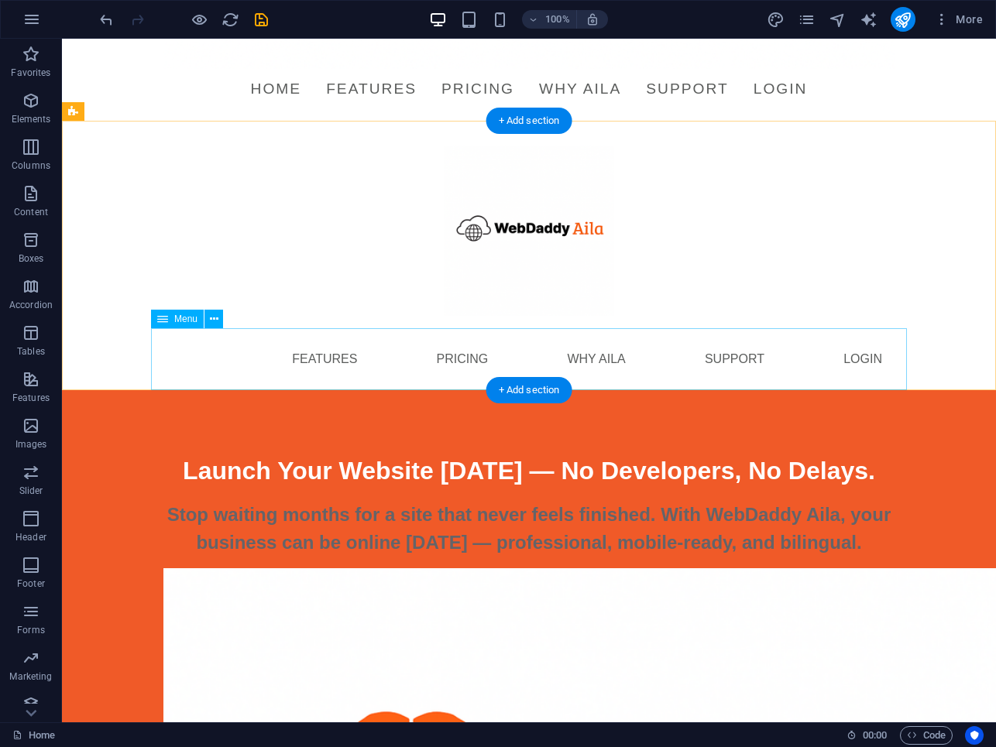
click at [254, 354] on nav "Home Features Pricing Why Aila Support Login" at bounding box center [529, 359] width 756 height 62
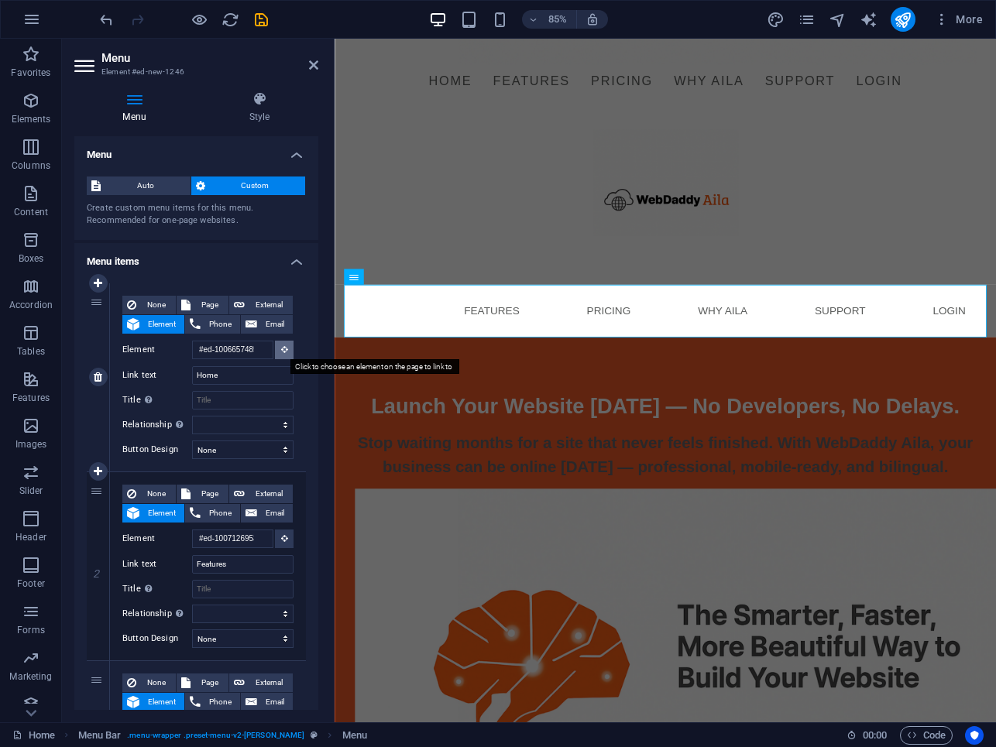
click at [283, 350] on icon at bounding box center [284, 349] width 7 height 8
click at [293, 263] on h4 "Menu items" at bounding box center [196, 257] width 244 height 28
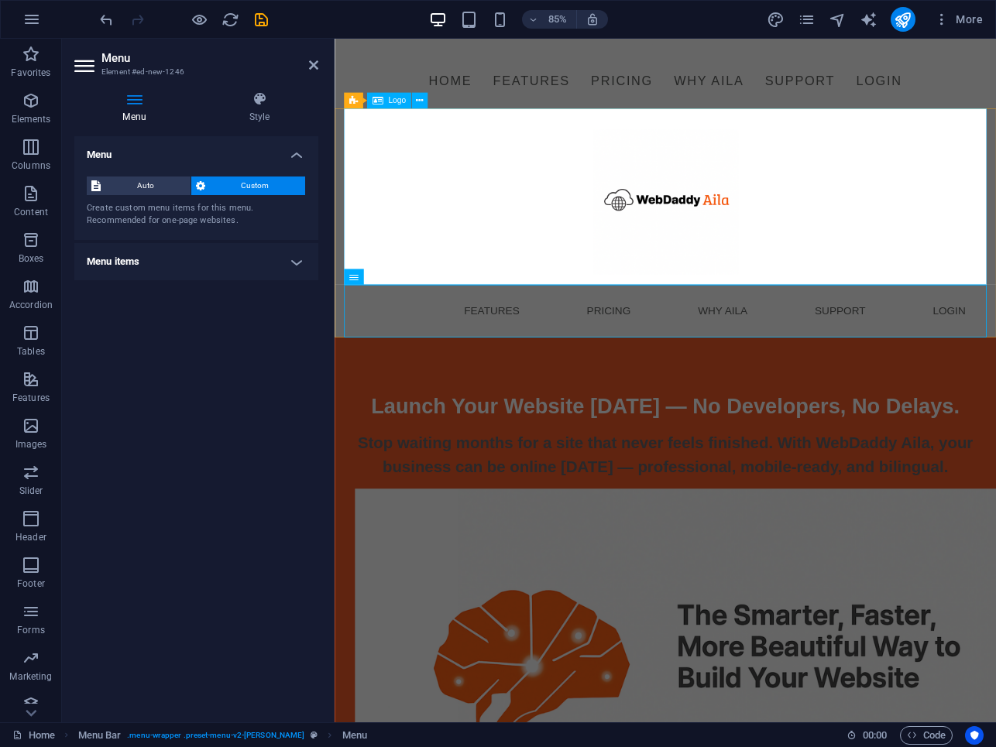
click at [637, 222] on div at bounding box center [724, 225] width 756 height 208
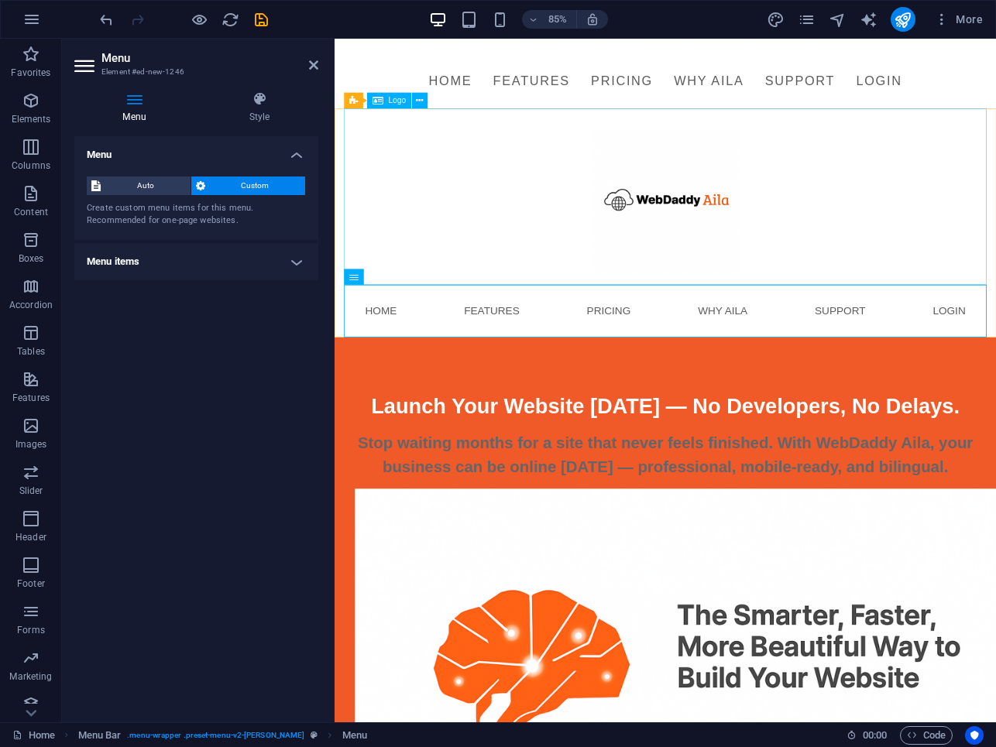
click at [662, 222] on div at bounding box center [724, 225] width 756 height 208
select select "px"
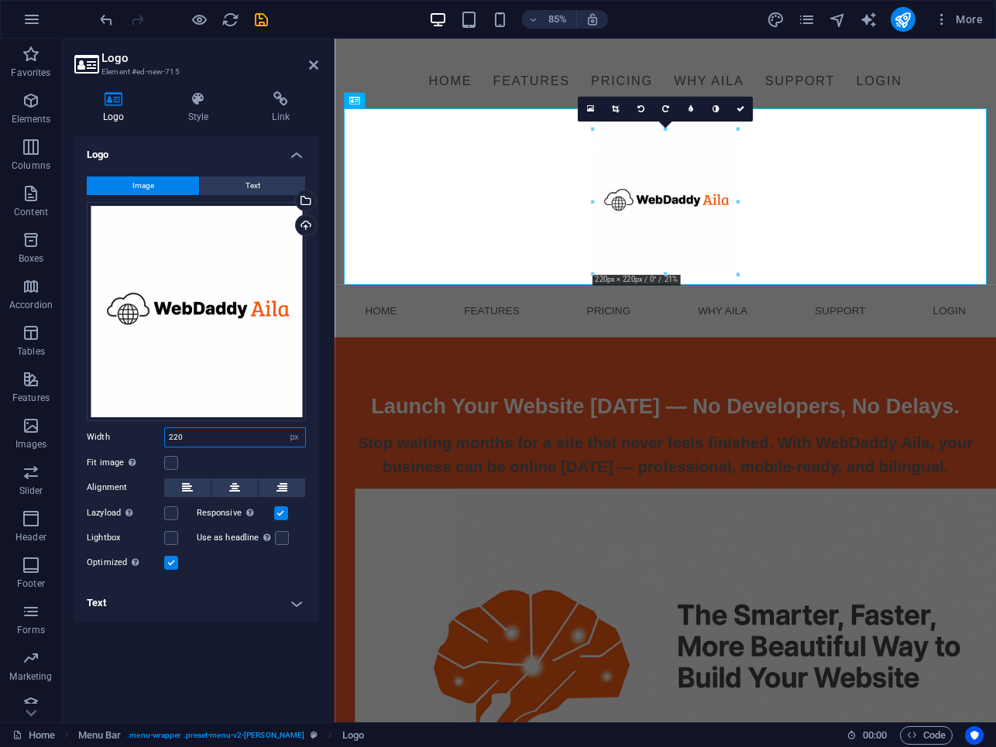
click at [187, 441] on input "220" at bounding box center [235, 437] width 140 height 19
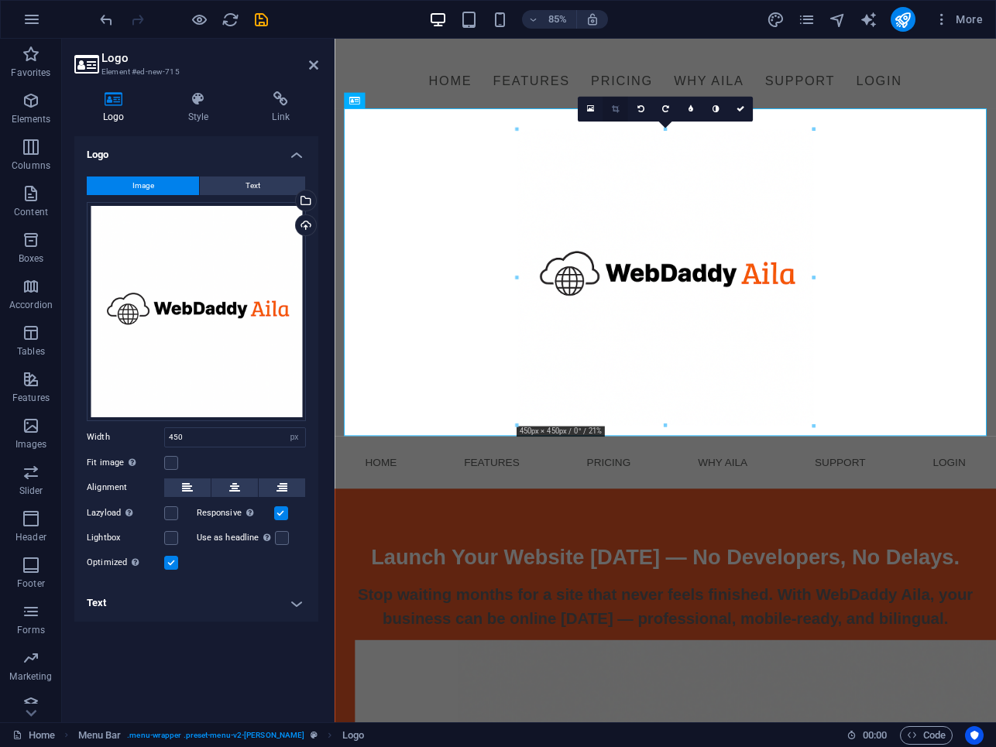
click at [614, 107] on icon at bounding box center [615, 109] width 7 height 8
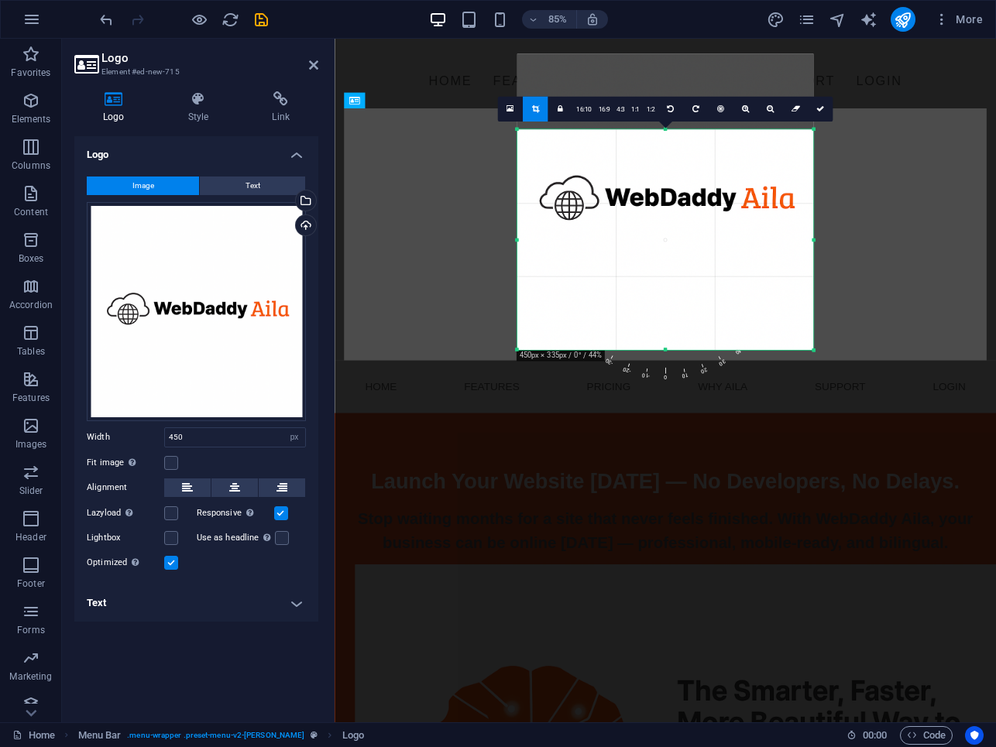
drag, startPoint x: 665, startPoint y: 130, endPoint x: 666, endPoint y: 219, distance: 89.1
click at [666, 219] on div "180 170 160 150 140 130 120 110 100 90 80 70 60 50 40 30 20 10 0 -10 -20 -30 -4…" at bounding box center [665, 239] width 297 height 221
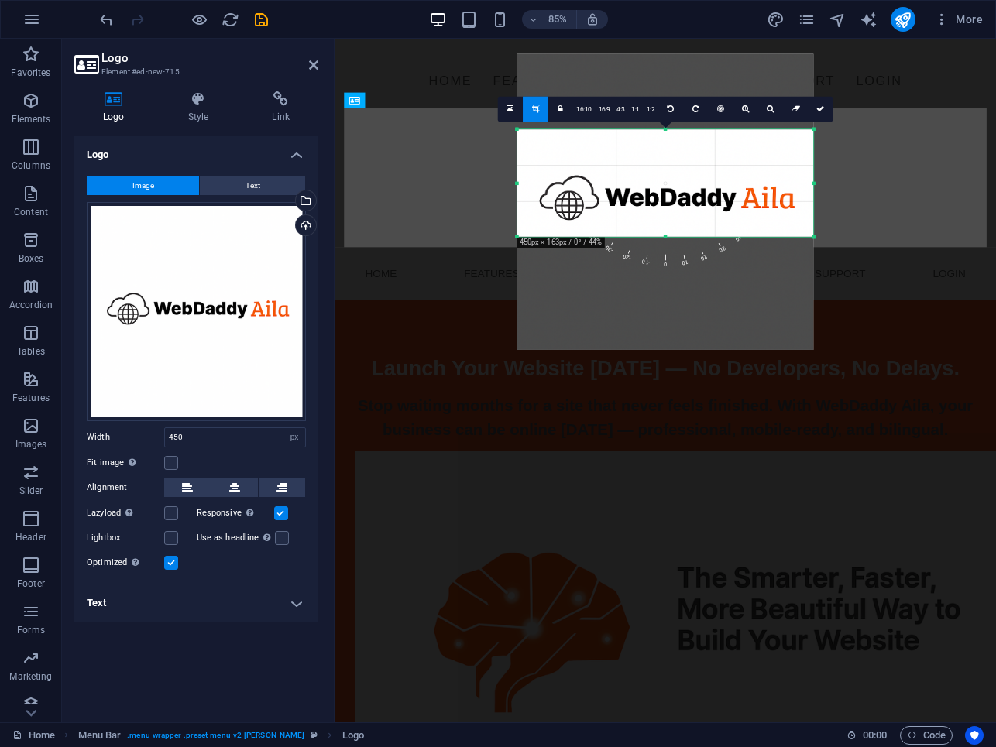
drag, startPoint x: 665, startPoint y: 348, endPoint x: 644, endPoint y: 215, distance: 134.7
click at [644, 215] on div "180 170 160 150 140 130 120 110 100 90 80 70 60 50 40 30 20 10 0 -10 -20 -30 -4…" at bounding box center [665, 183] width 297 height 108
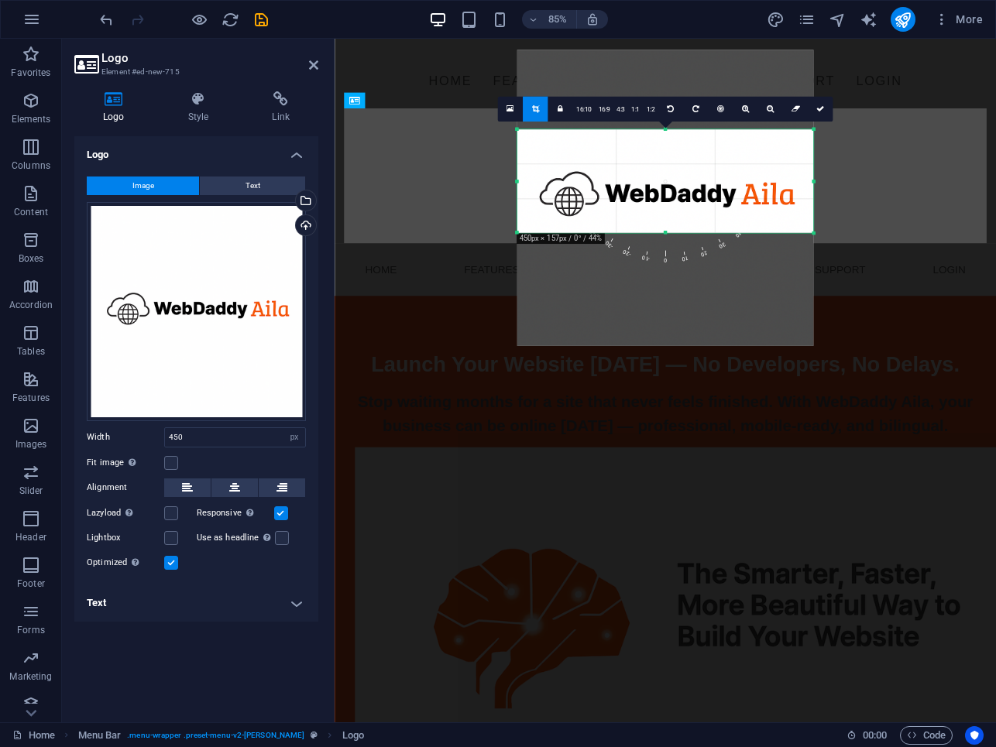
click at [665, 136] on div "180 170 160 150 140 130 120 110 100 90 80 70 60 50 40 30 20 10 0 -10 -20 -30 -4…" at bounding box center [665, 180] width 297 height 103
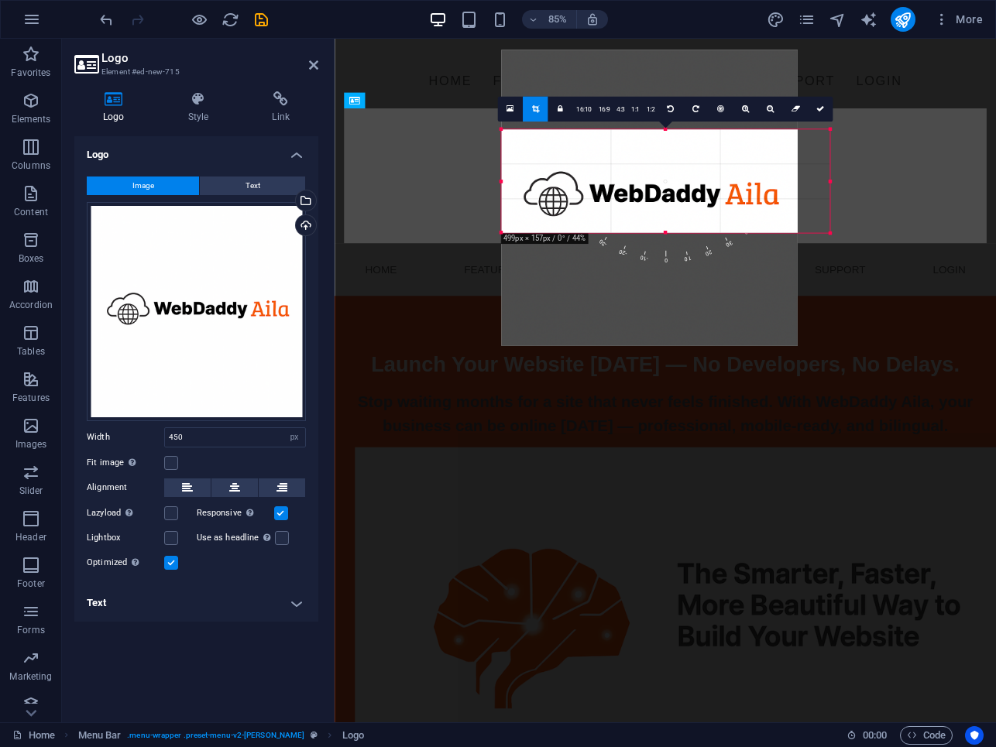
drag, startPoint x: 517, startPoint y: 181, endPoint x: 477, endPoint y: 182, distance: 39.5
click at [477, 182] on div "Drag here to replace the existing content. Press “Ctrl” if you want to create a…" at bounding box center [665, 310] width 661 height 825
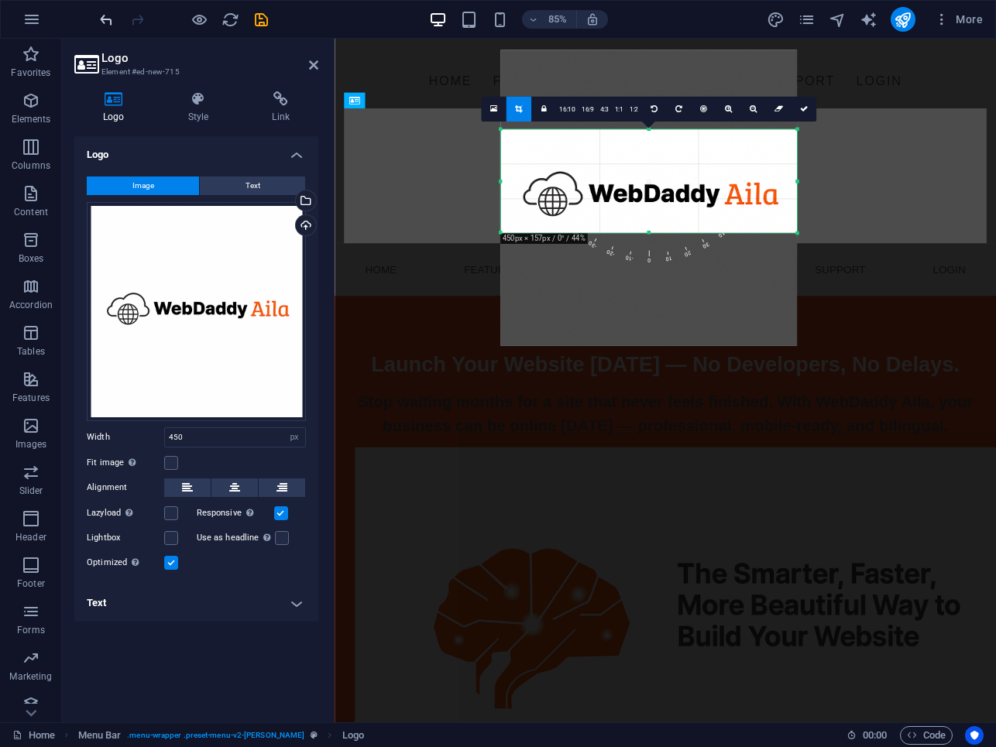
click at [106, 26] on icon "undo" at bounding box center [107, 20] width 18 height 18
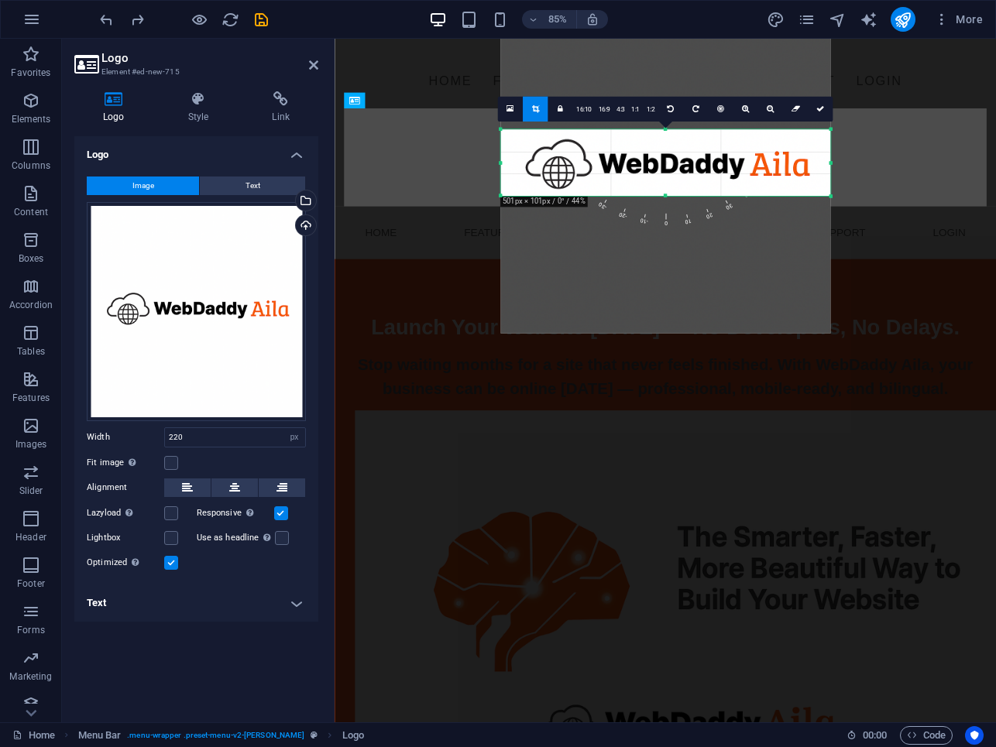
drag, startPoint x: 664, startPoint y: 131, endPoint x: 667, endPoint y: 173, distance: 42.7
click at [667, 173] on div "180 170 160 150 140 130 120 110 100 90 80 70 60 50 40 30 20 10 0 -10 -20 -30 -4…" at bounding box center [665, 162] width 330 height 67
click at [822, 110] on icon at bounding box center [820, 109] width 8 height 8
type input "501"
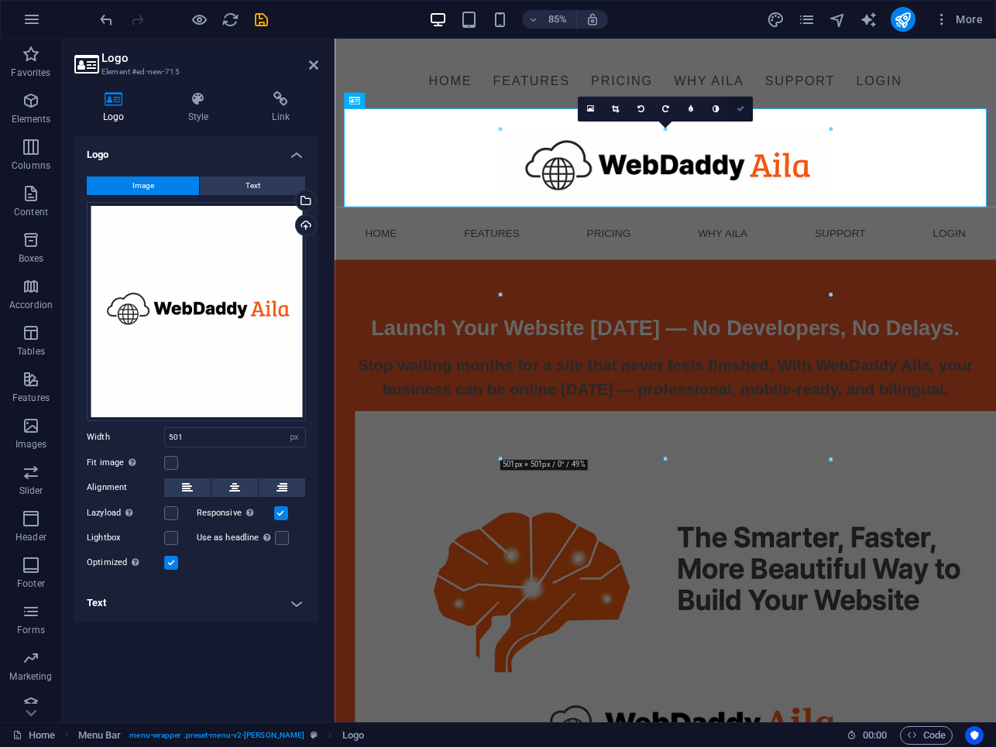
click at [742, 110] on icon at bounding box center [741, 109] width 8 height 8
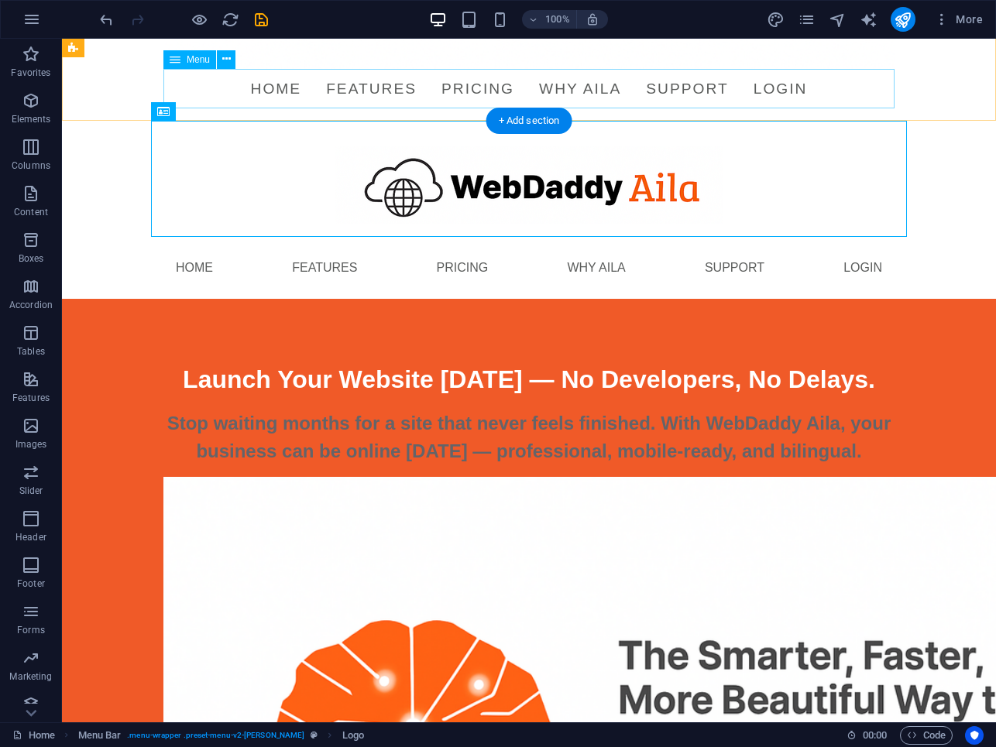
click at [628, 91] on nav "Home Features Pricing Why Aila Support Login" at bounding box center [528, 88] width 731 height 39
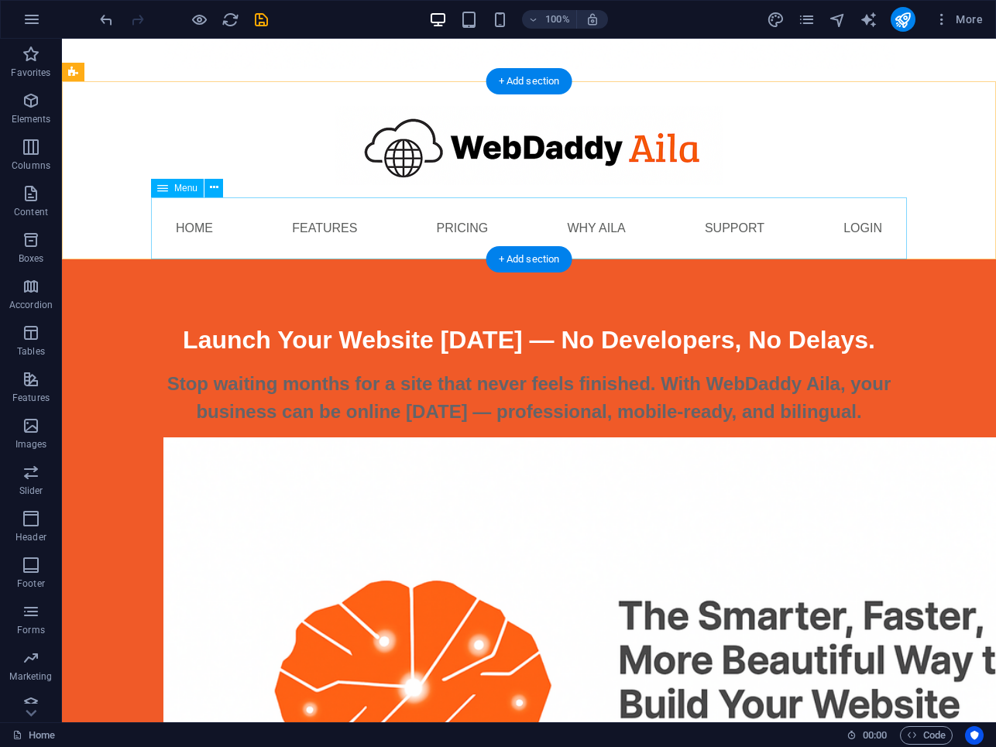
click at [221, 231] on nav "Home Features Pricing Why Aila Support Login" at bounding box center [529, 228] width 756 height 62
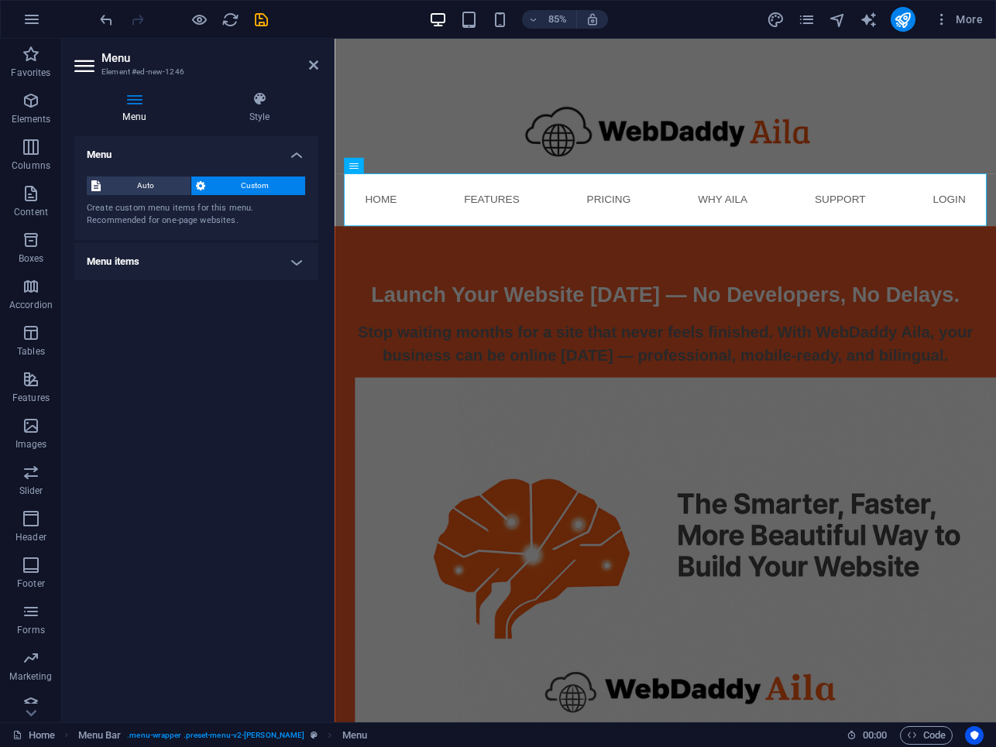
click at [303, 262] on h4 "Menu items" at bounding box center [196, 261] width 244 height 37
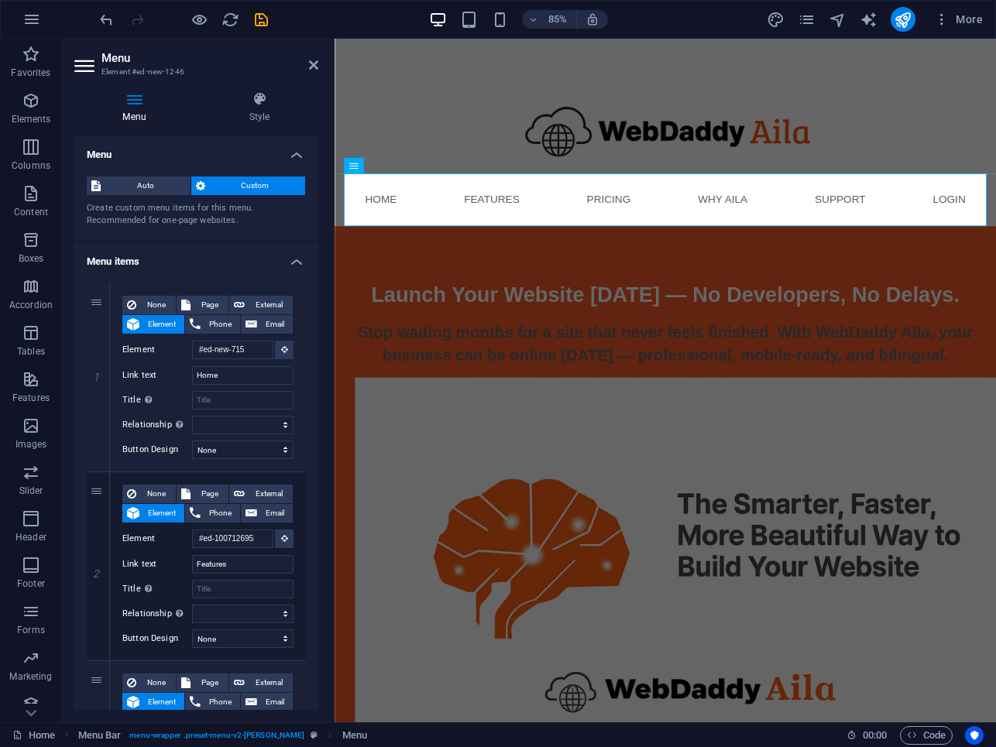
click at [290, 262] on h4 "Menu items" at bounding box center [196, 257] width 244 height 28
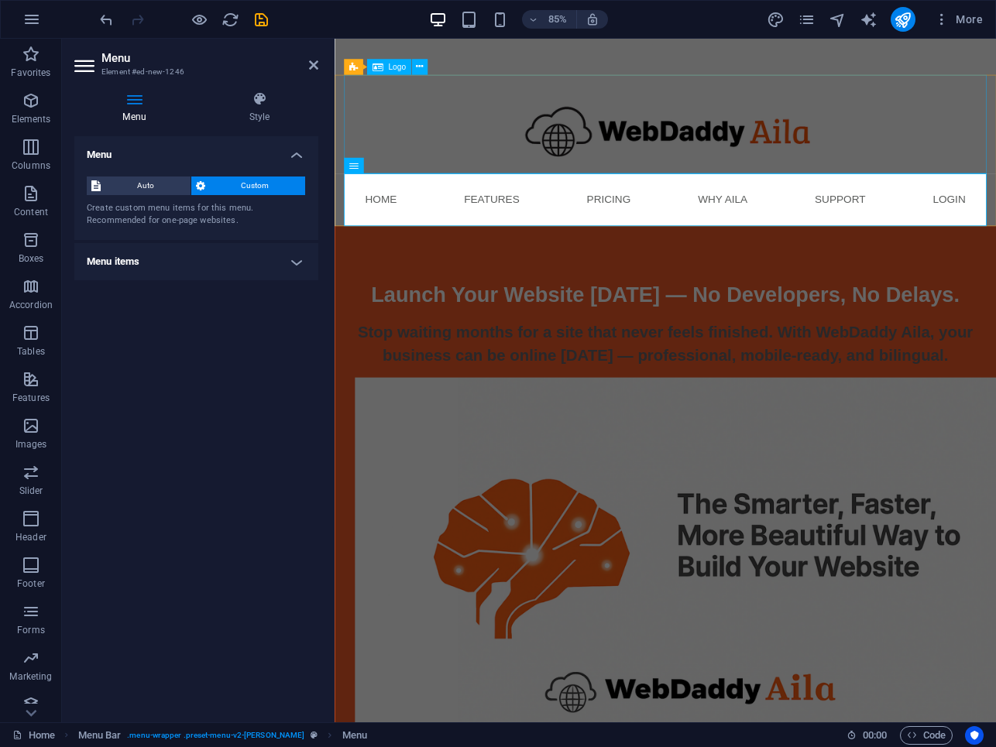
click at [428, 159] on div at bounding box center [724, 139] width 756 height 116
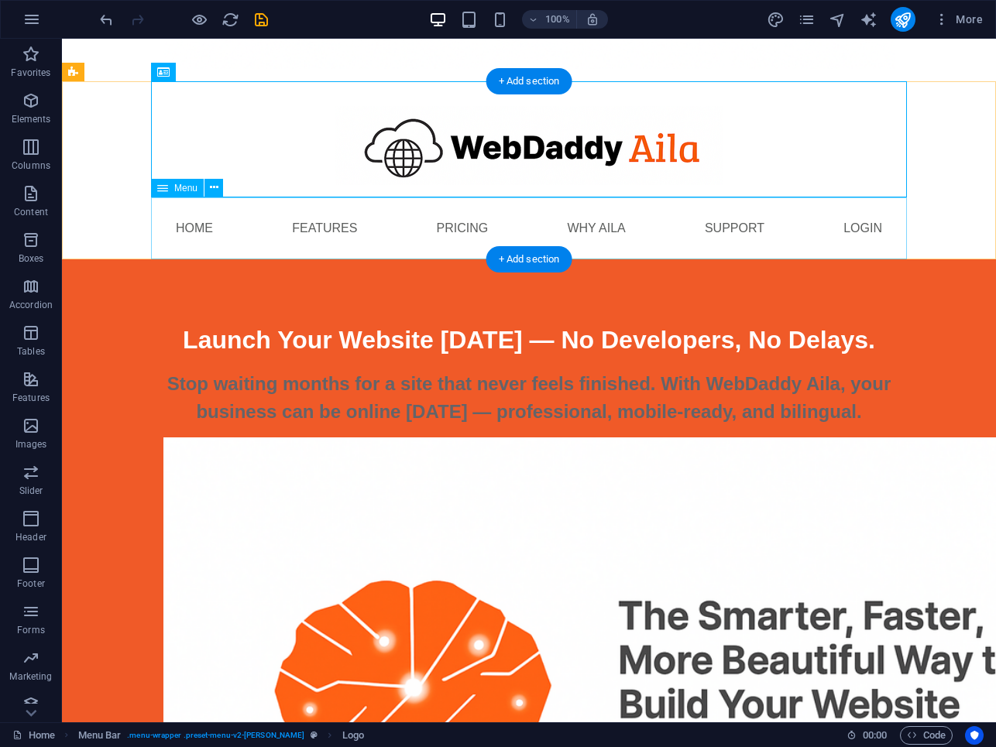
click at [636, 228] on nav "Home Features Pricing Why Aila Support Login" at bounding box center [529, 228] width 756 height 62
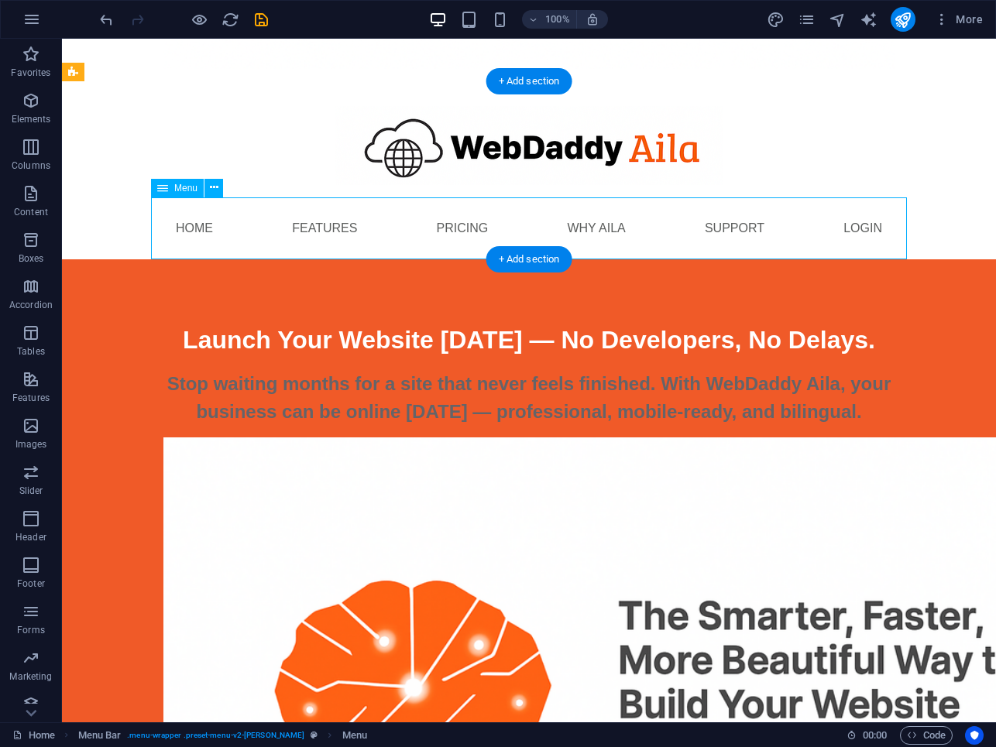
click at [636, 228] on nav "Home Features Pricing Why Aila Support Login" at bounding box center [529, 228] width 756 height 62
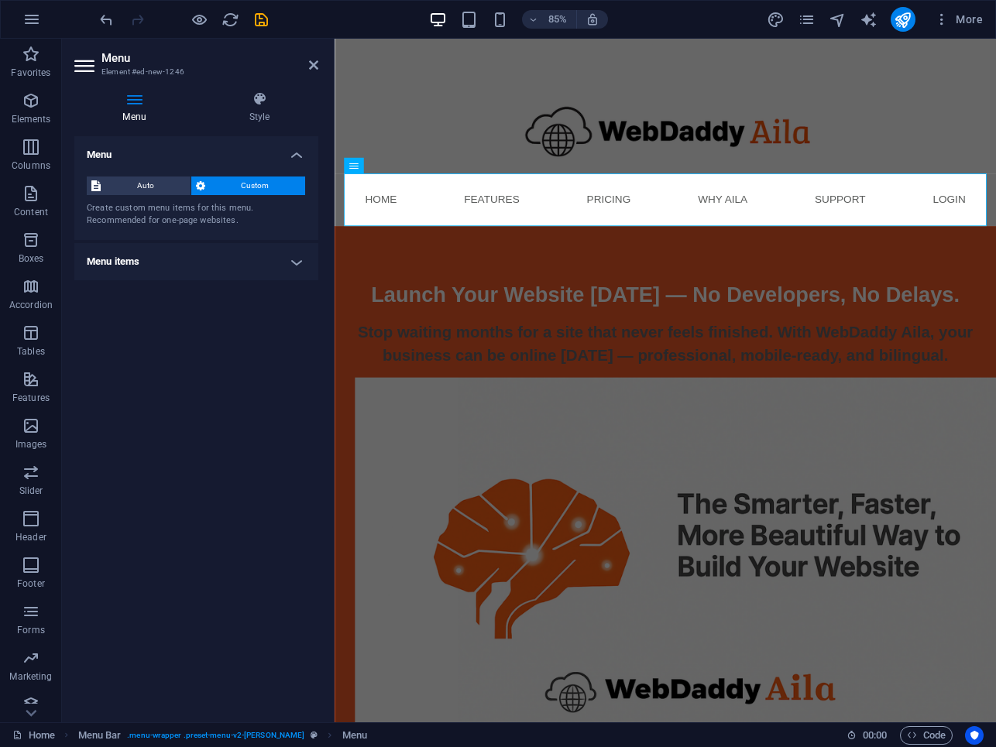
click at [293, 256] on h4 "Menu items" at bounding box center [196, 261] width 244 height 37
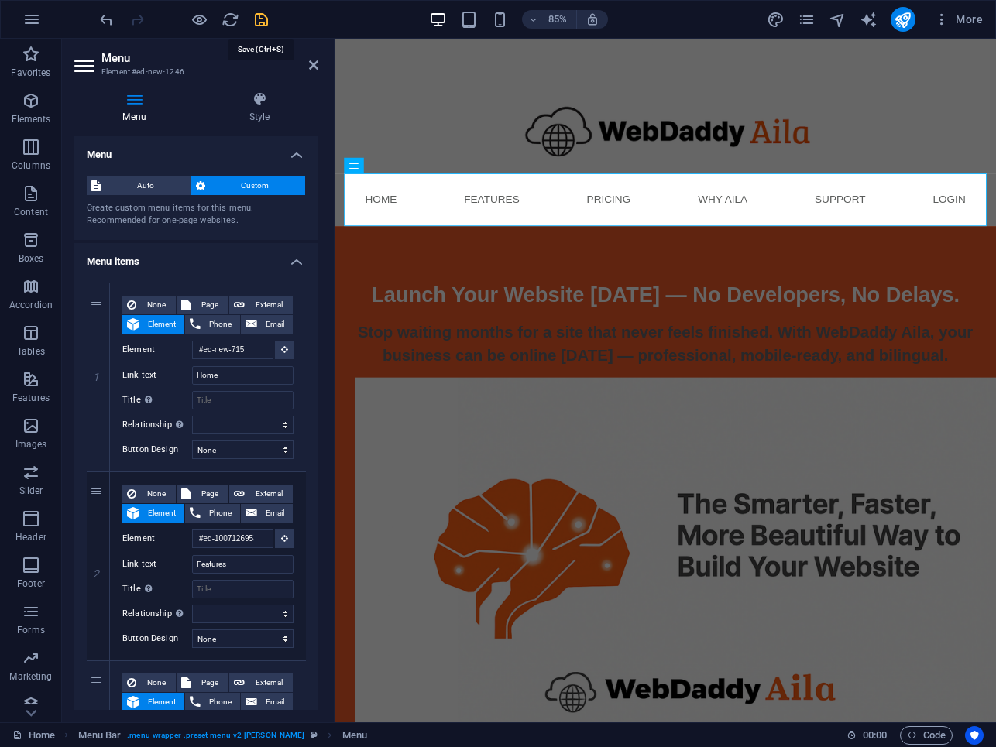
click at [266, 18] on icon "save" at bounding box center [261, 20] width 18 height 18
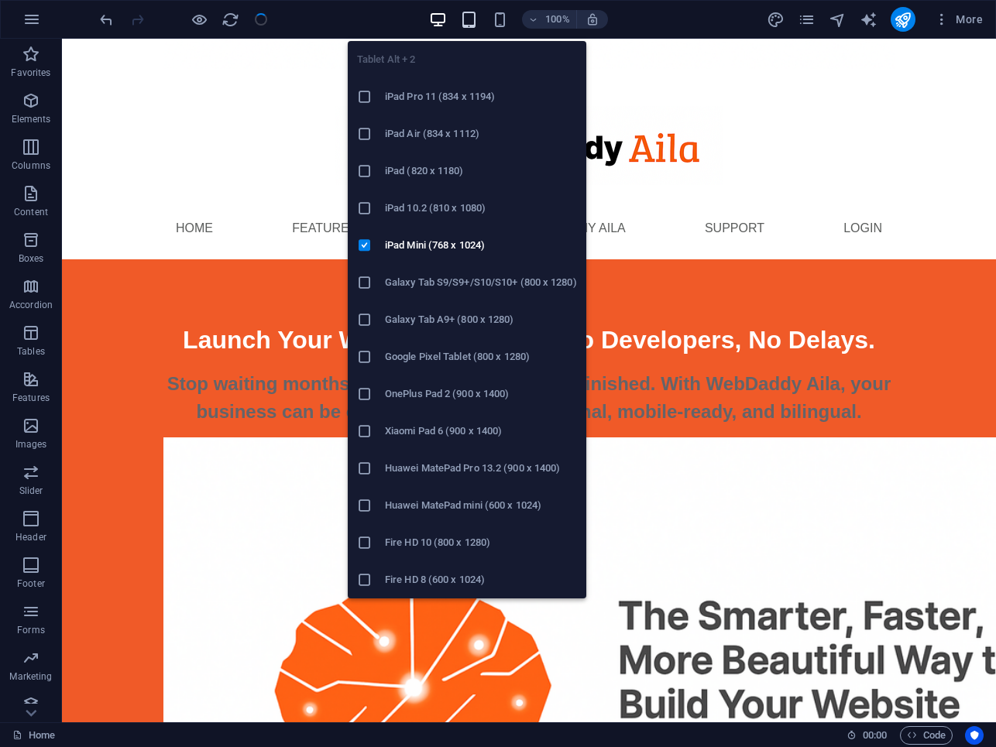
click at [467, 19] on icon "button" at bounding box center [469, 20] width 18 height 18
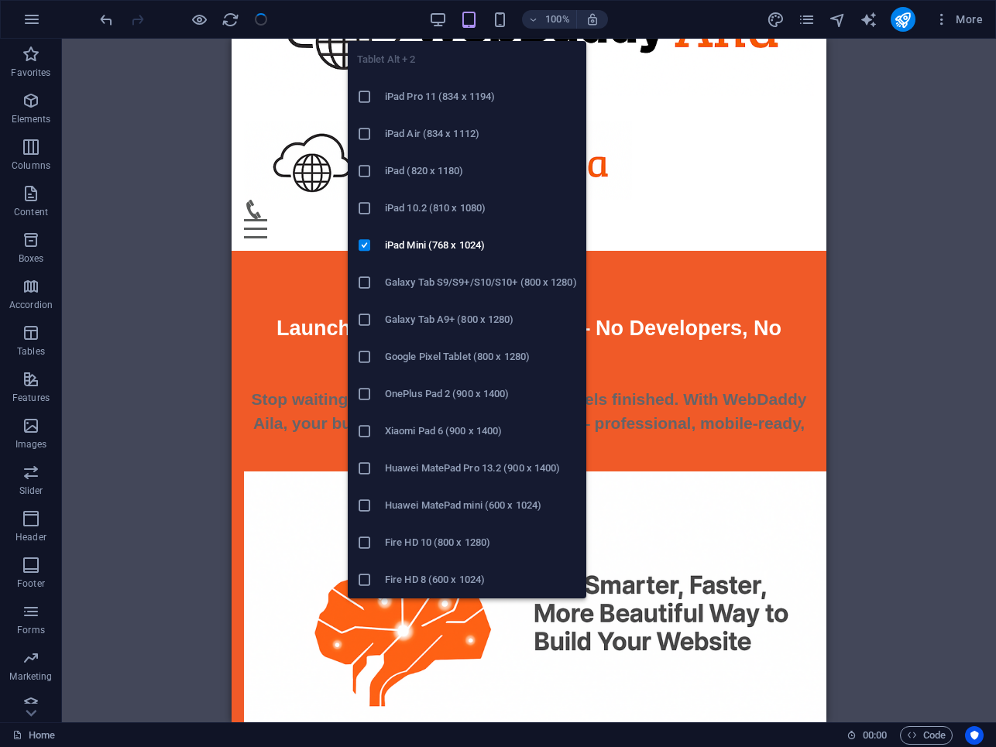
scroll to position [214, 0]
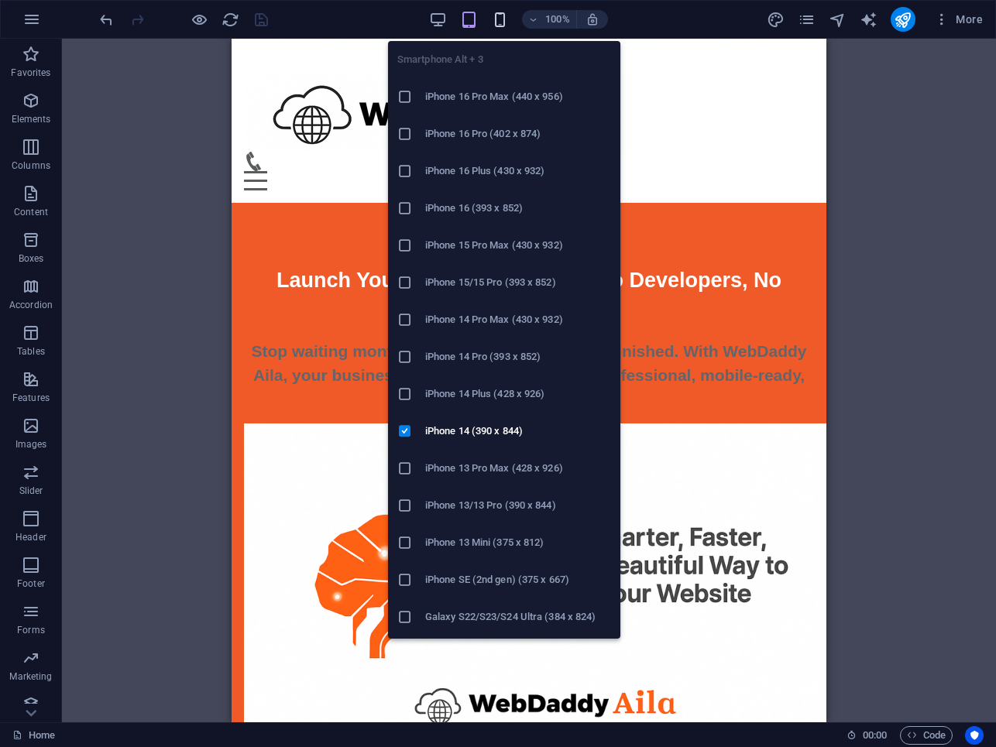
click at [498, 21] on icon "button" at bounding box center [500, 20] width 18 height 18
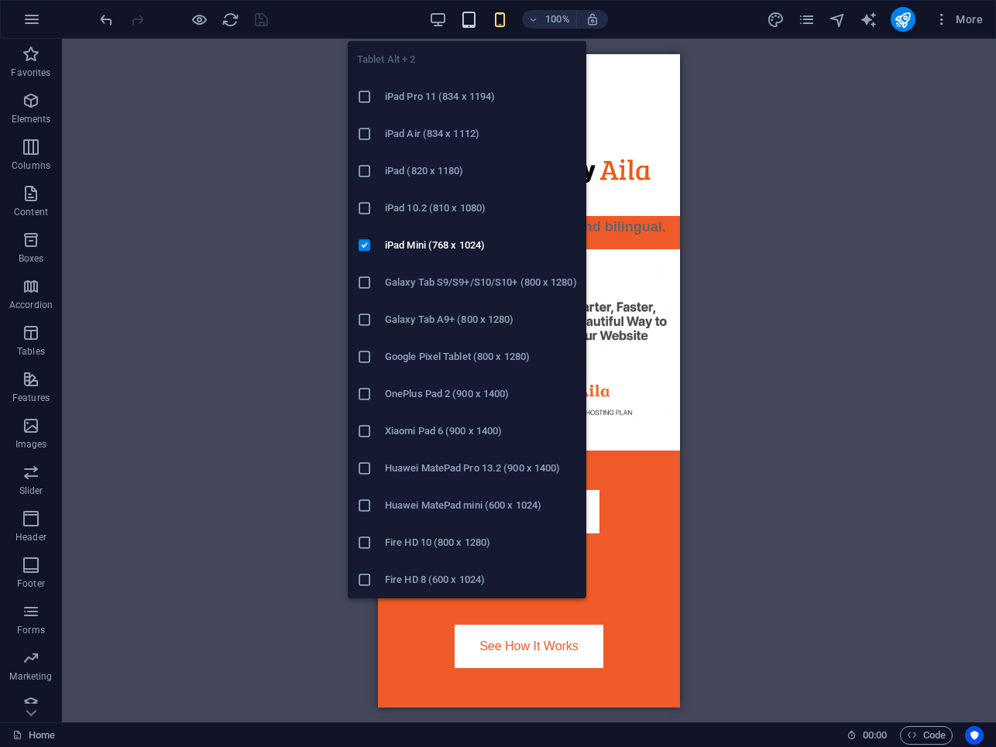
click at [465, 15] on icon "button" at bounding box center [469, 20] width 18 height 18
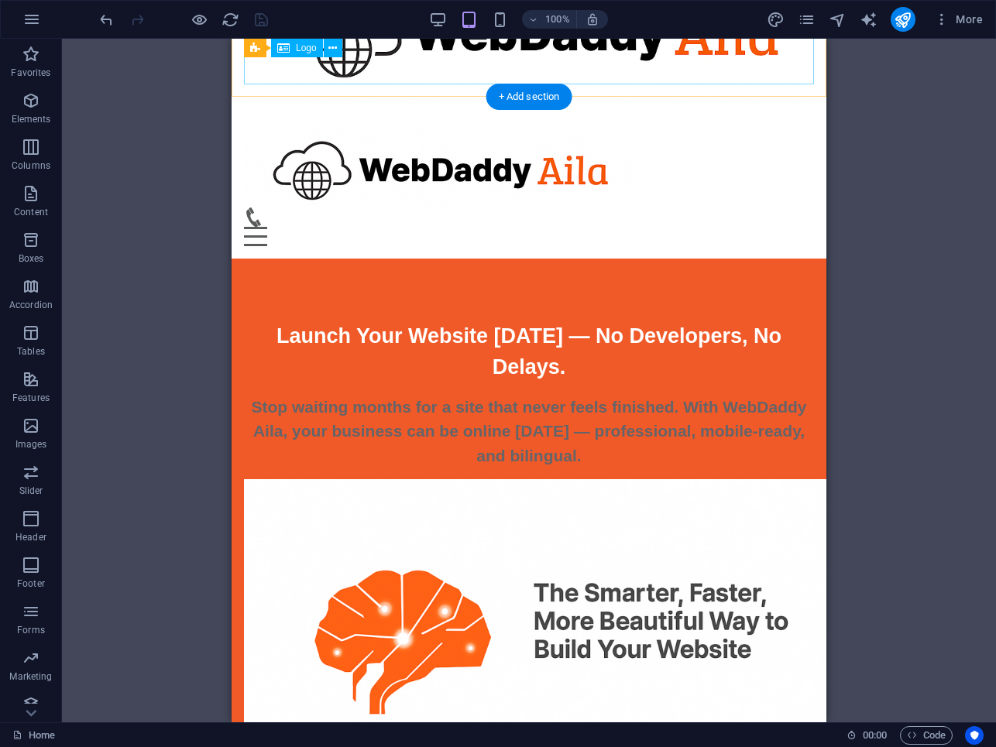
click at [414, 50] on div at bounding box center [529, 32] width 570 height 143
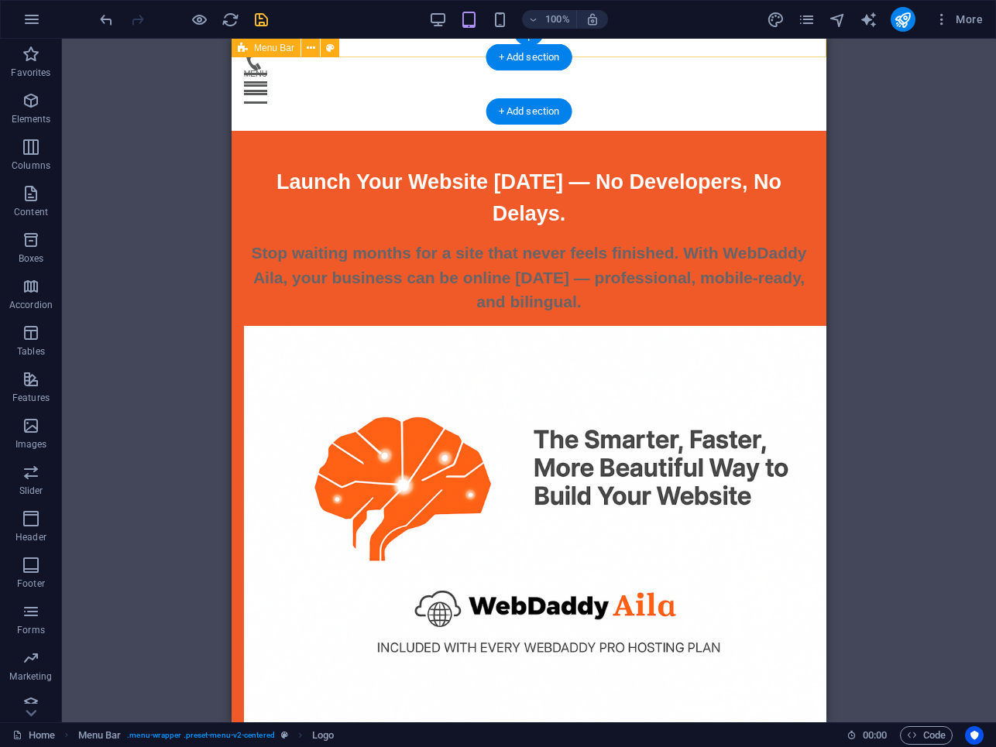
scroll to position [167, 0]
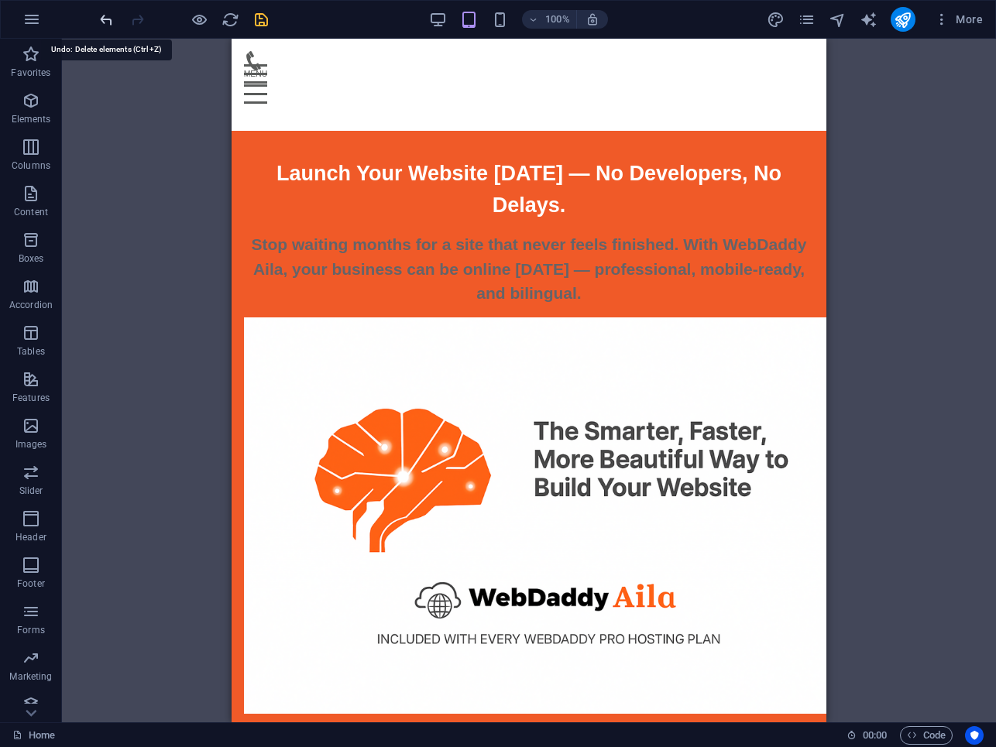
click at [108, 24] on icon "undo" at bounding box center [107, 20] width 18 height 18
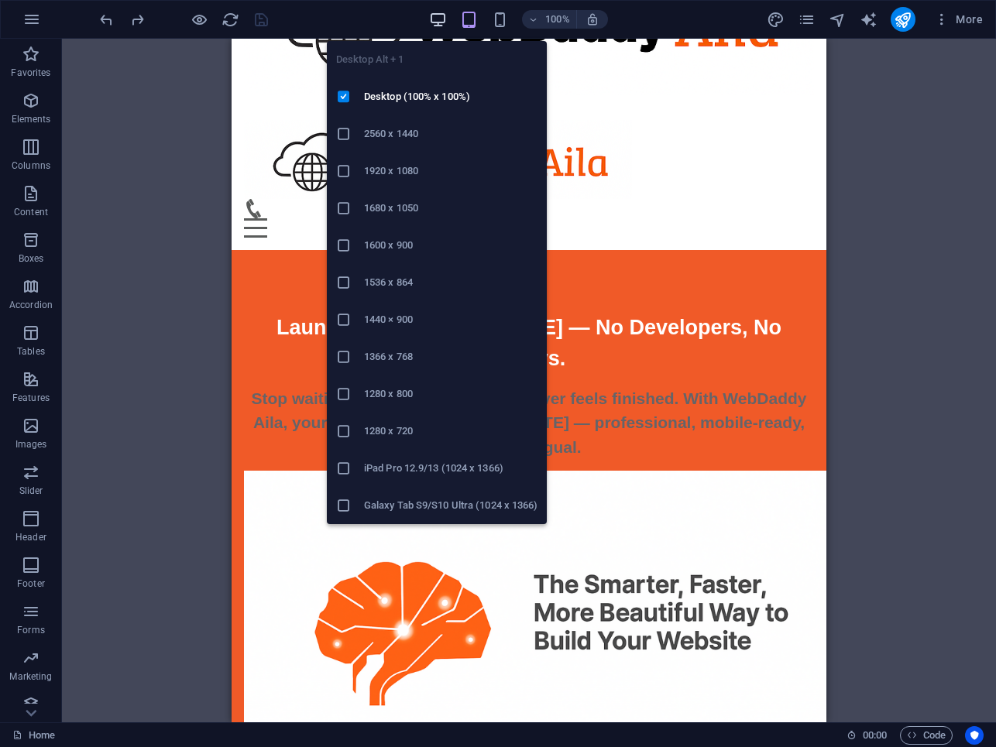
click at [438, 24] on icon "button" at bounding box center [438, 20] width 18 height 18
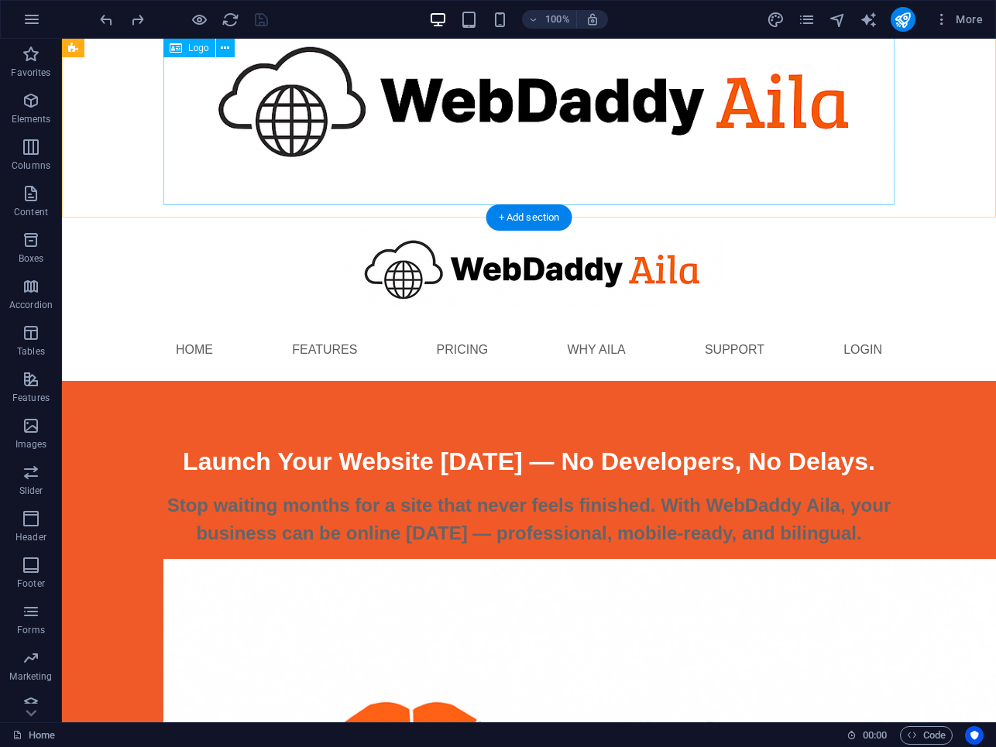
scroll to position [0, 0]
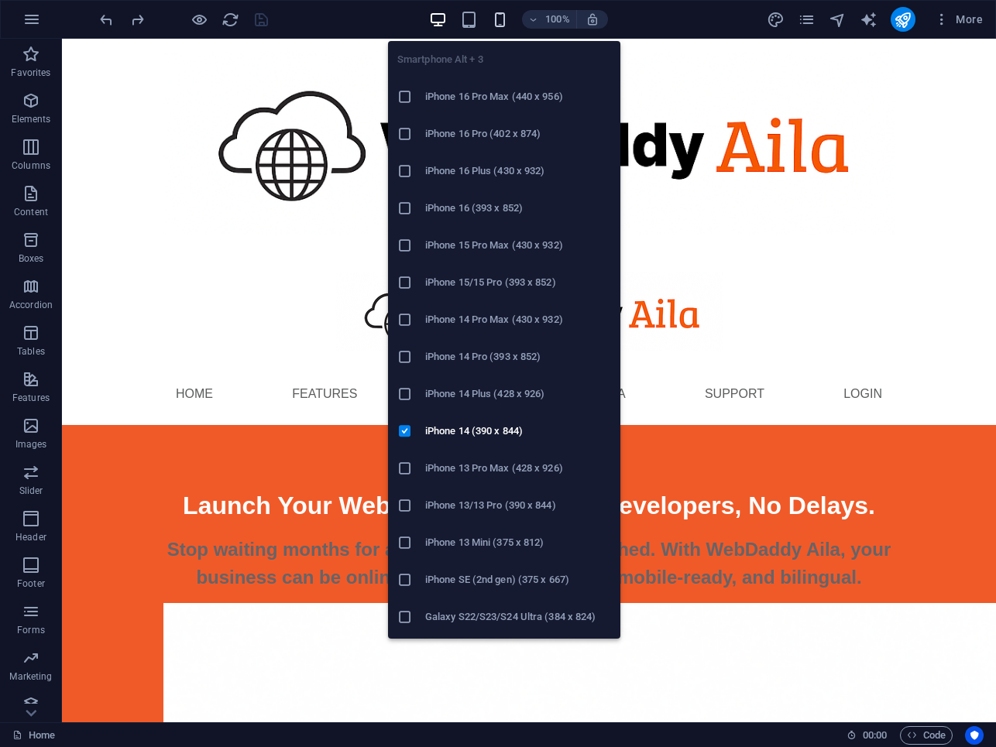
click at [500, 18] on icon "button" at bounding box center [500, 20] width 18 height 18
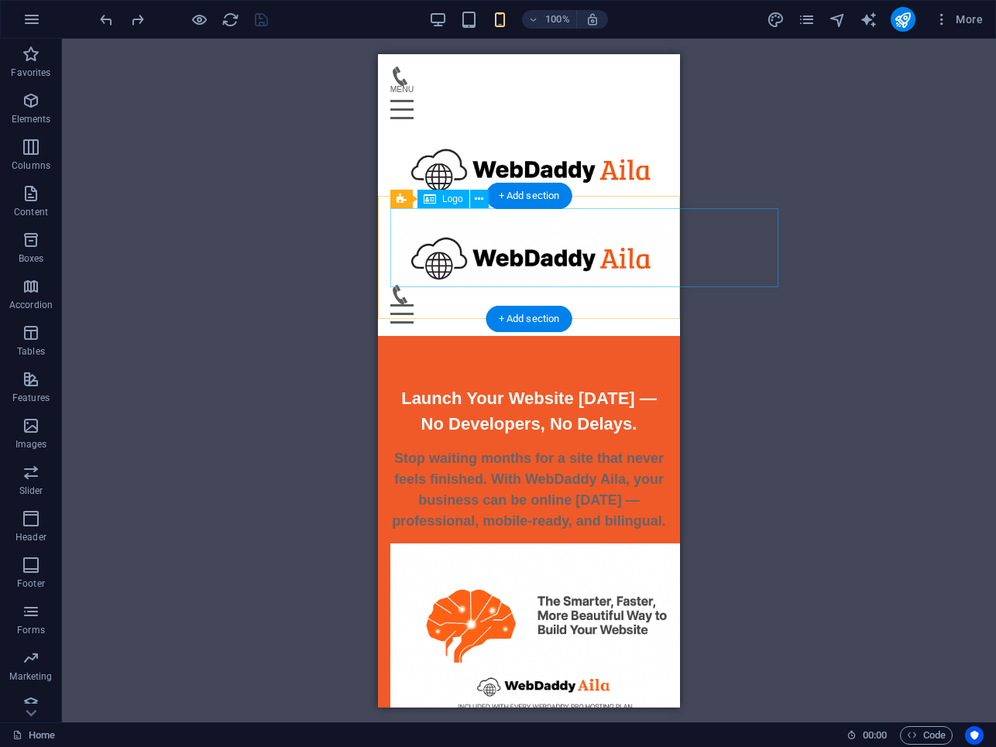
click at [496, 228] on div at bounding box center [528, 256] width 277 height 57
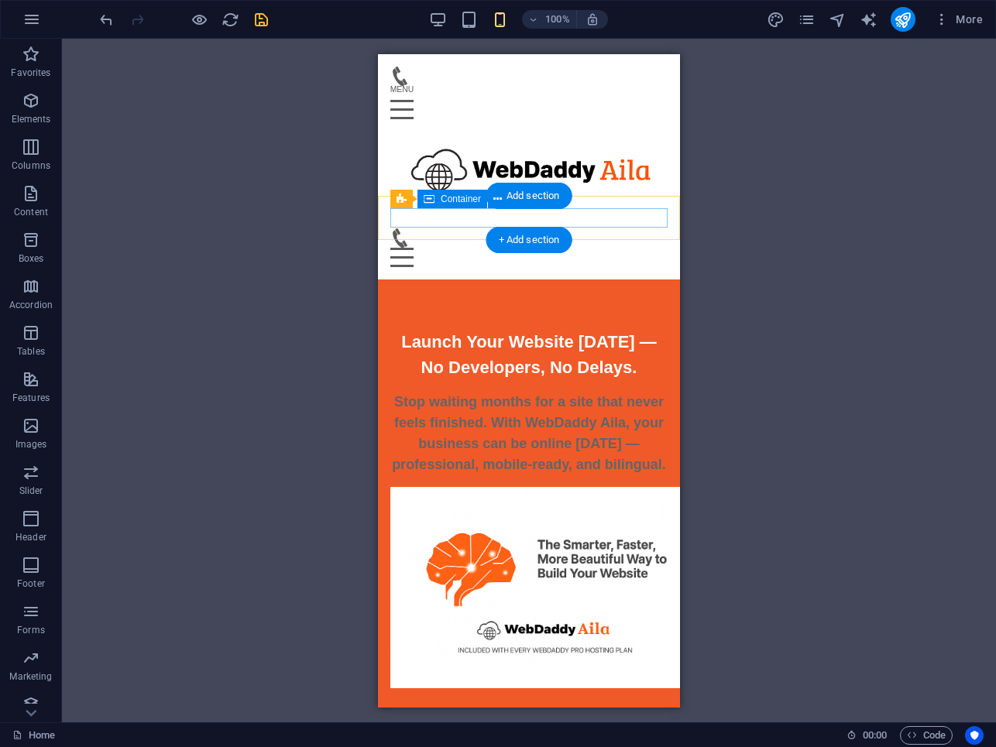
click at [589, 228] on div "Menu" at bounding box center [528, 247] width 277 height 39
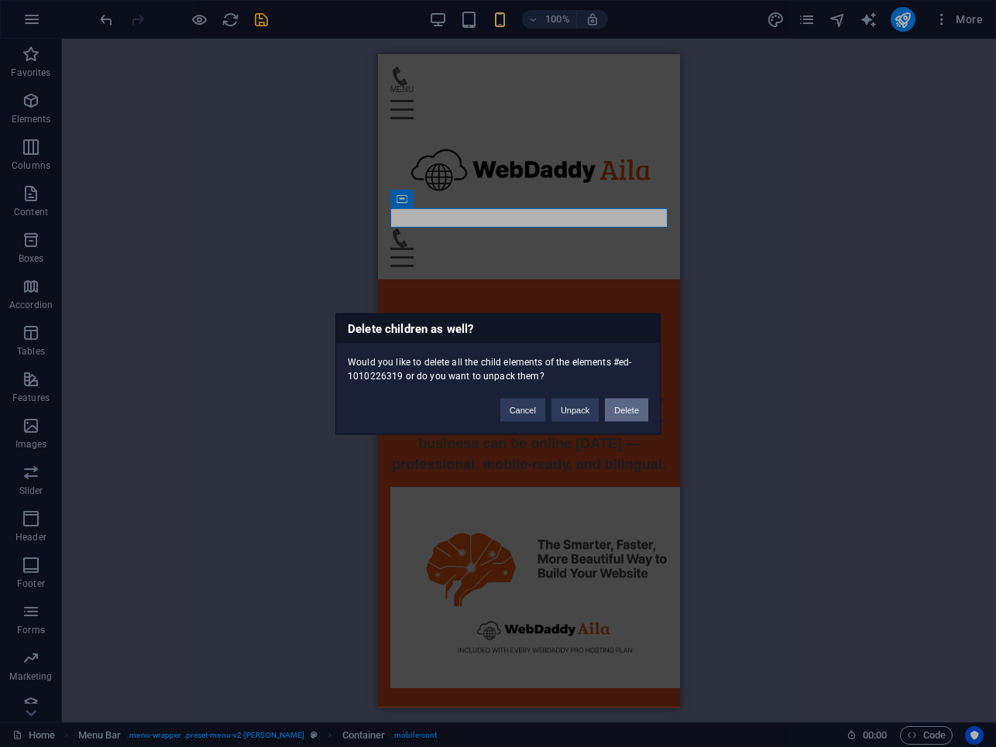
click at [620, 402] on button "Delete" at bounding box center [626, 409] width 43 height 23
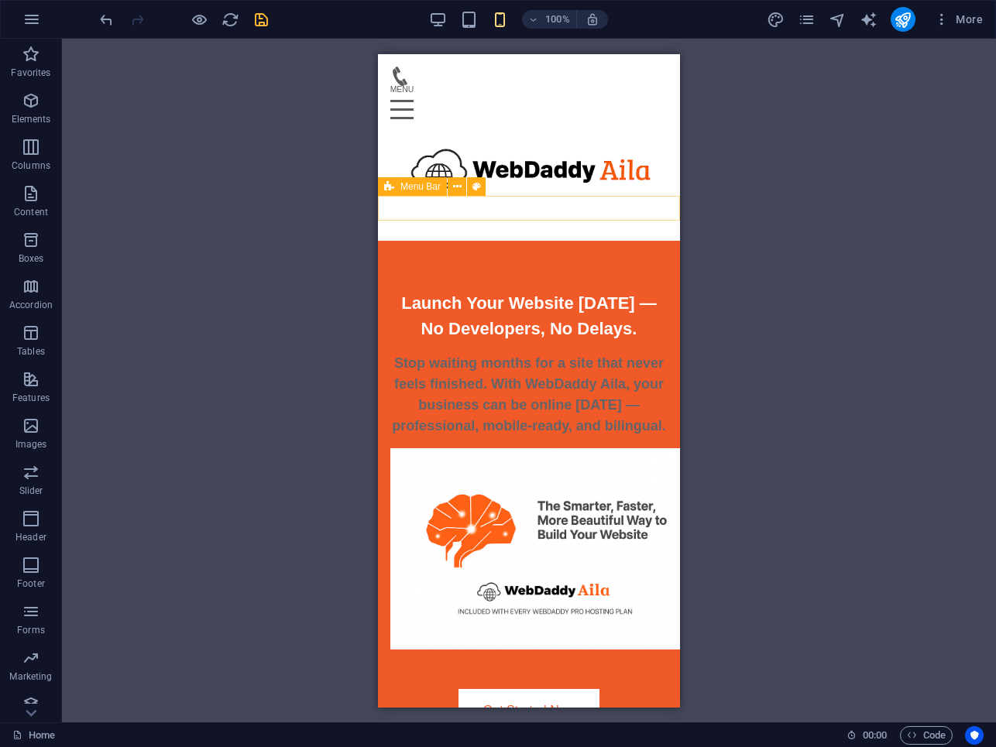
click at [570, 215] on div "Home Features Pricing Why Aila Support Login" at bounding box center [529, 227] width 302 height 25
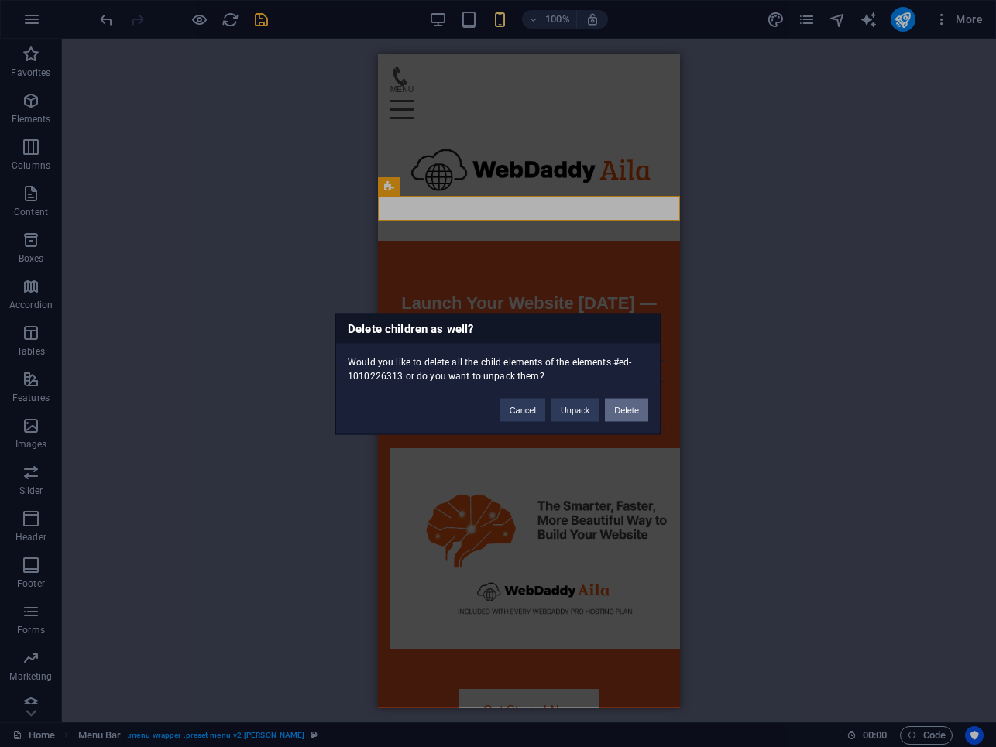
click at [631, 410] on button "Delete" at bounding box center [626, 409] width 43 height 23
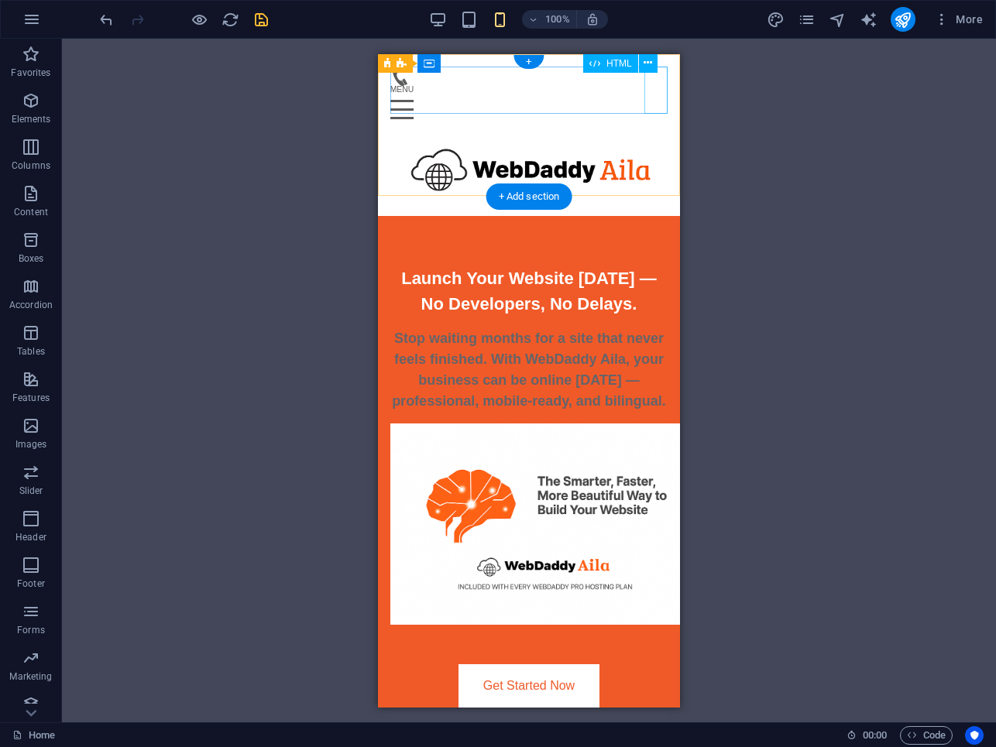
click at [655, 94] on div "Menu" at bounding box center [528, 109] width 277 height 48
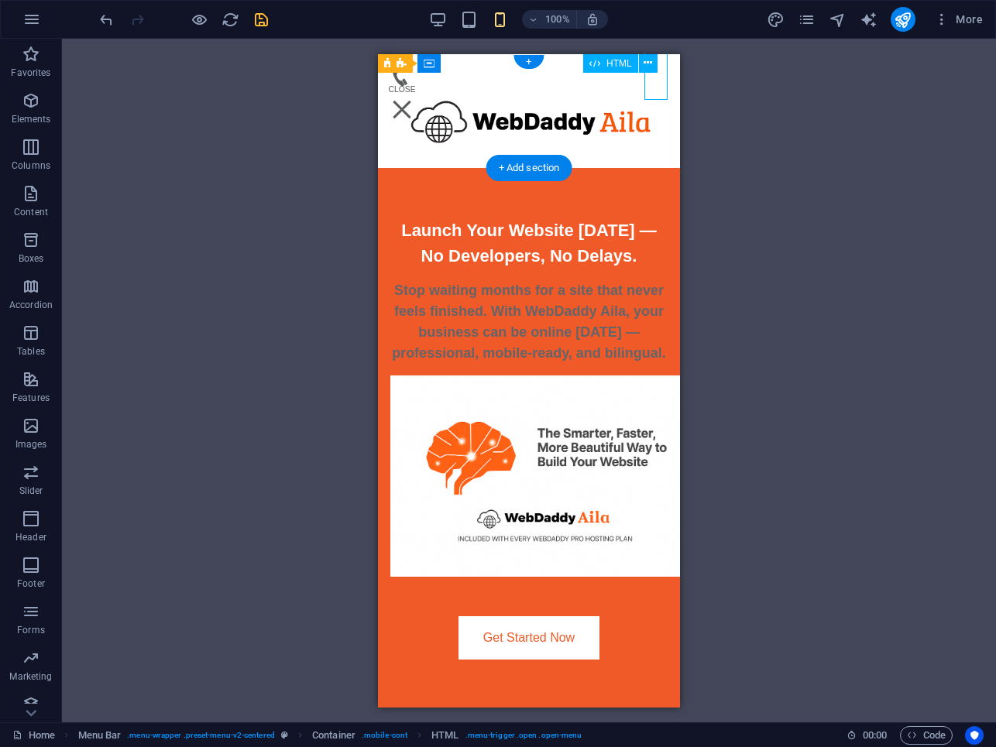
click at [414, 85] on div "Menu" at bounding box center [401, 109] width 23 height 48
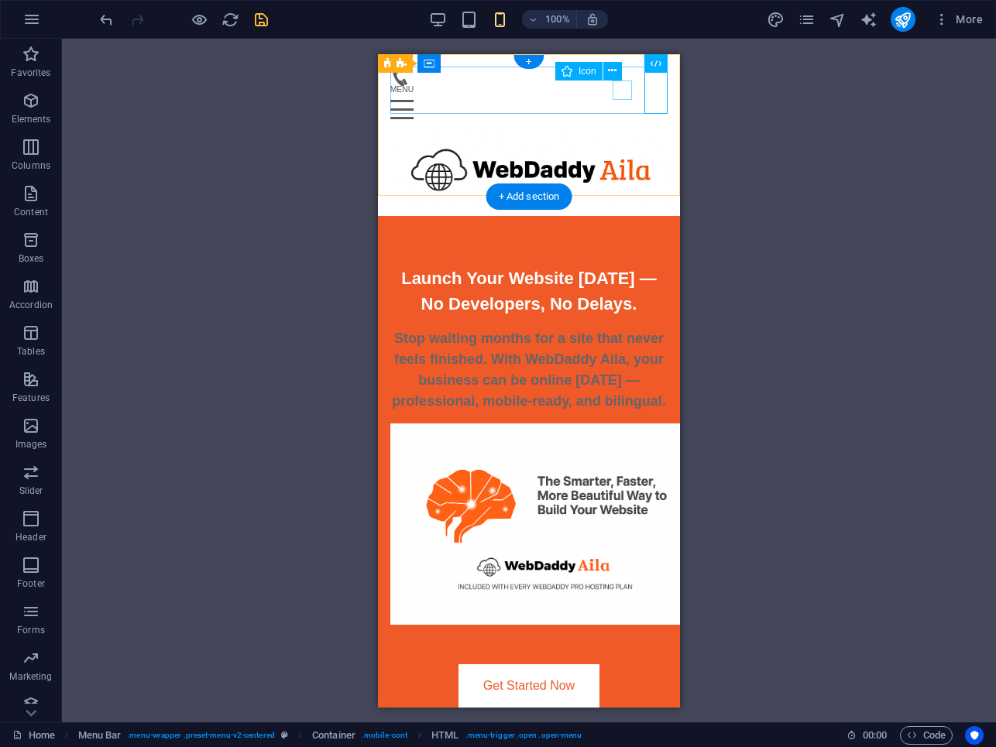
click at [622, 85] on figure at bounding box center [522, 75] width 265 height 19
click at [664, 96] on div "Menu" at bounding box center [528, 109] width 277 height 48
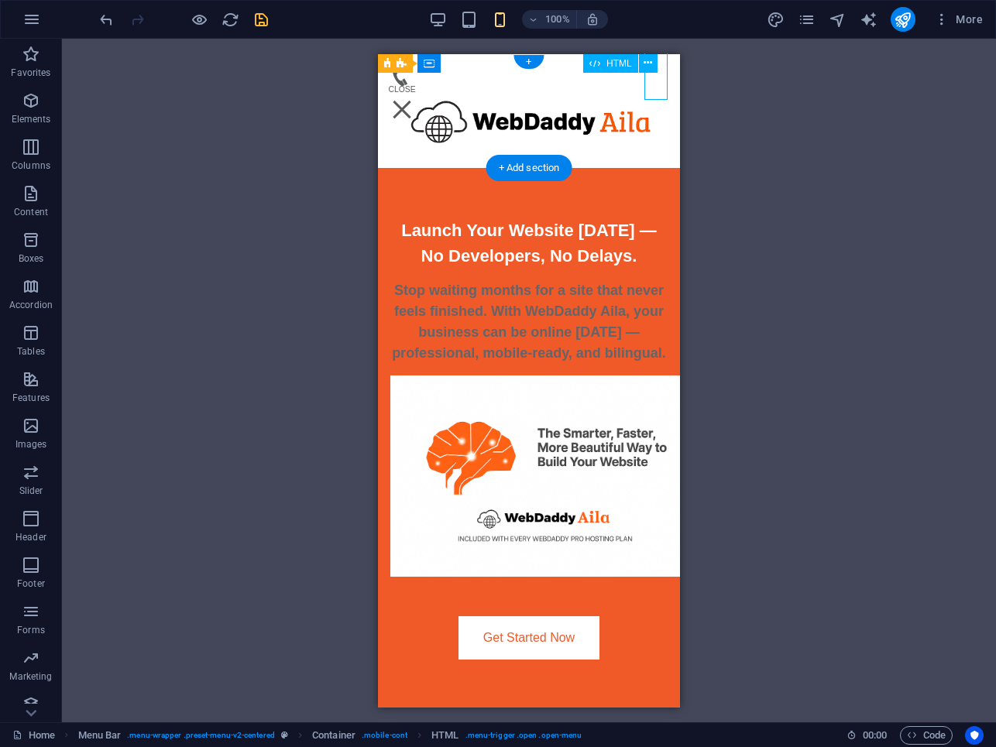
click at [414, 85] on div "Menu" at bounding box center [401, 109] width 23 height 48
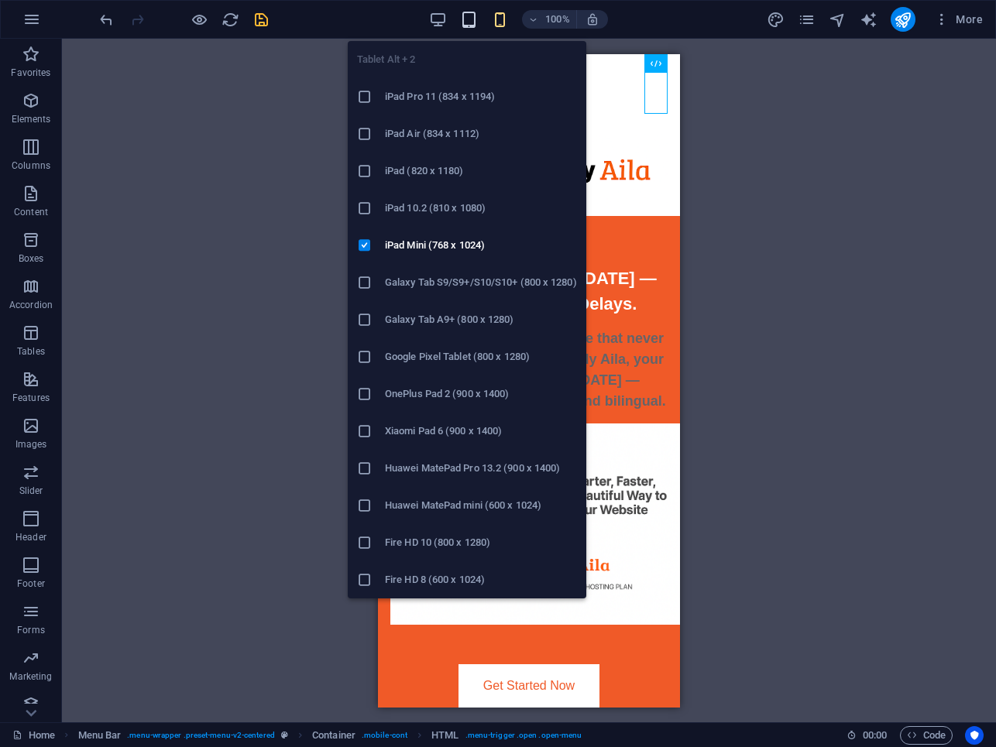
click at [472, 17] on icon "button" at bounding box center [469, 20] width 18 height 18
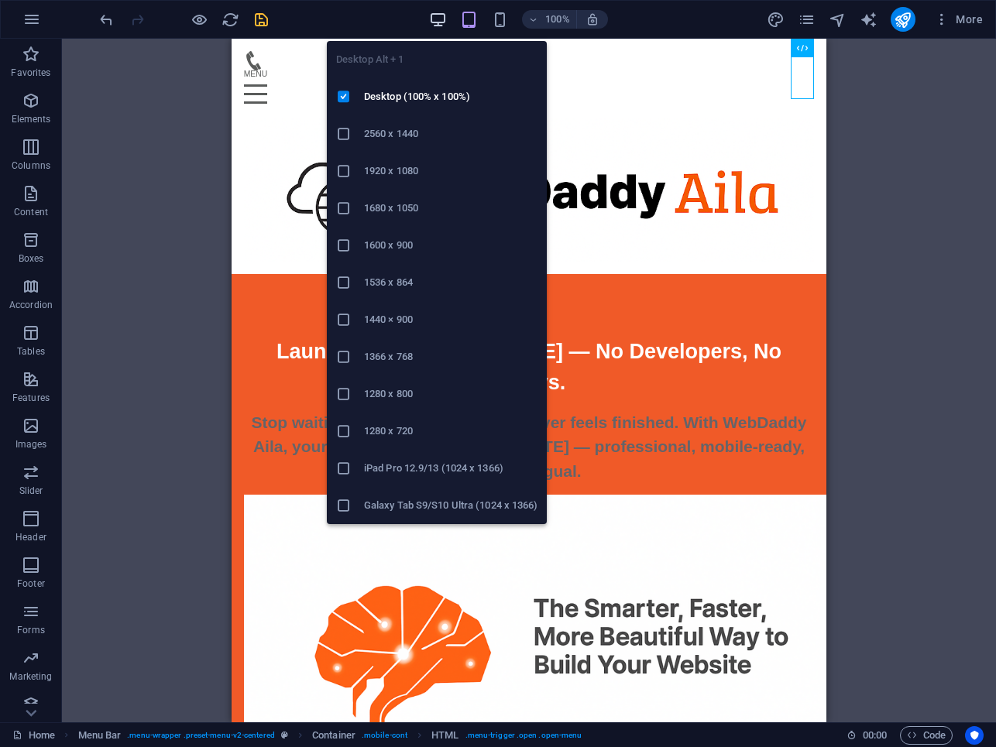
click at [438, 22] on icon "button" at bounding box center [438, 20] width 18 height 18
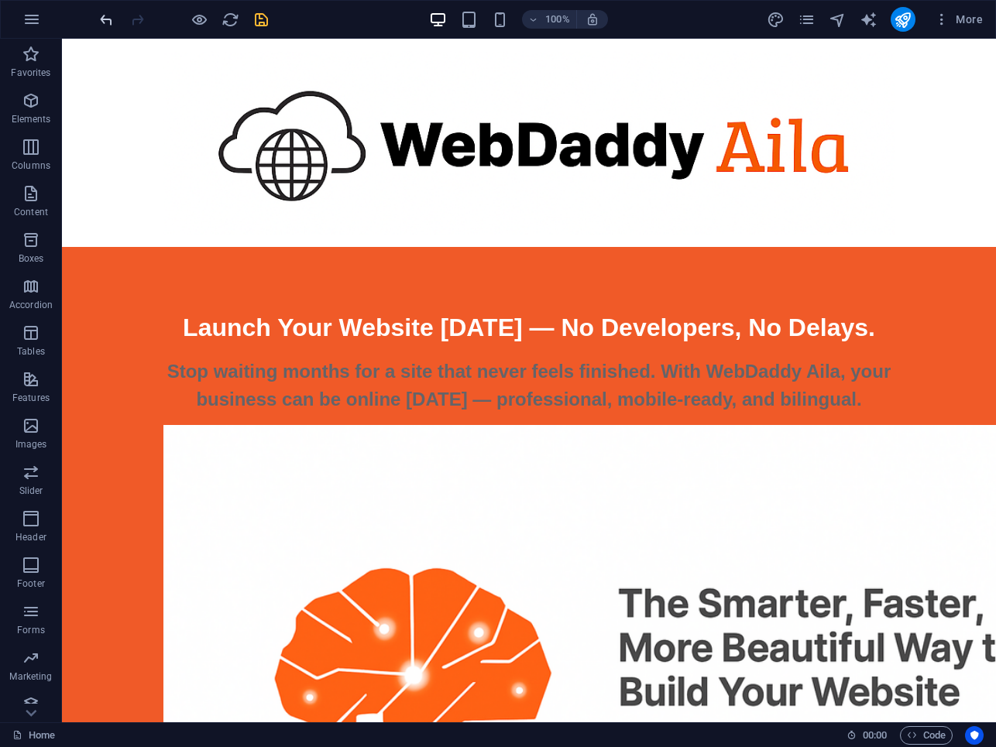
click at [107, 17] on icon "undo" at bounding box center [107, 20] width 18 height 18
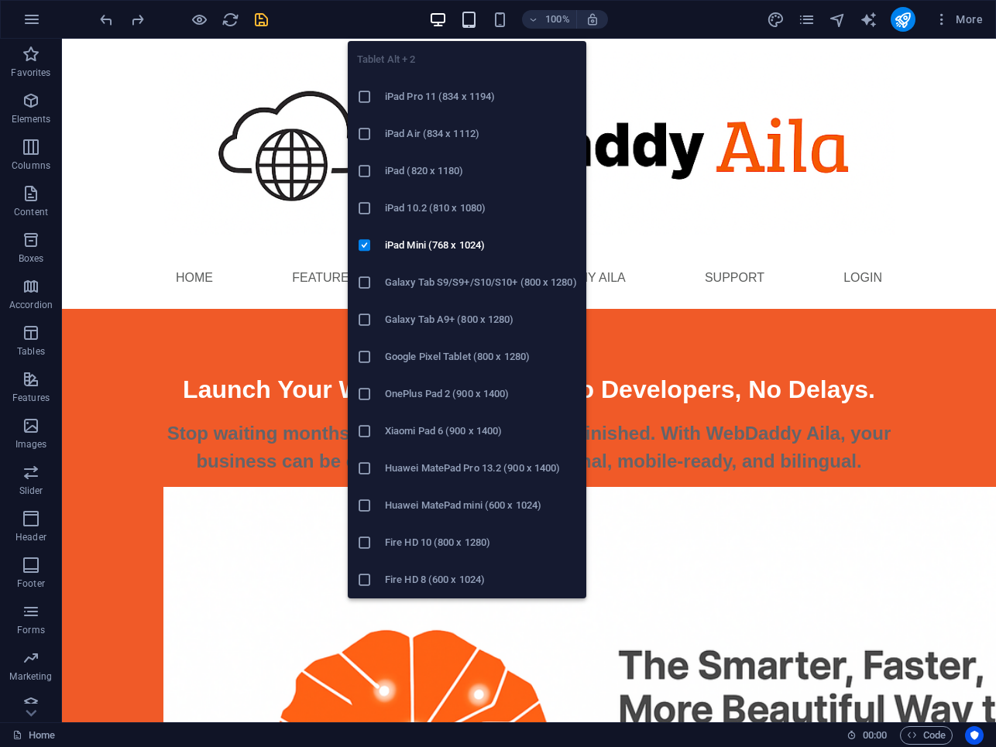
click at [472, 19] on icon "button" at bounding box center [469, 20] width 18 height 18
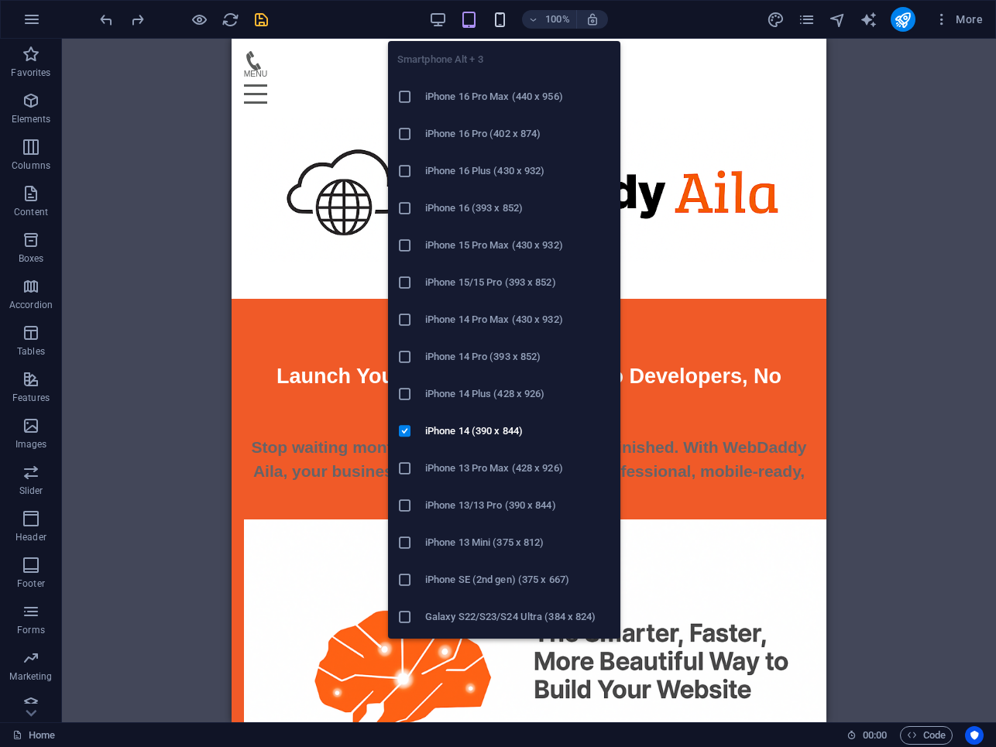
click at [497, 19] on icon "button" at bounding box center [500, 20] width 18 height 18
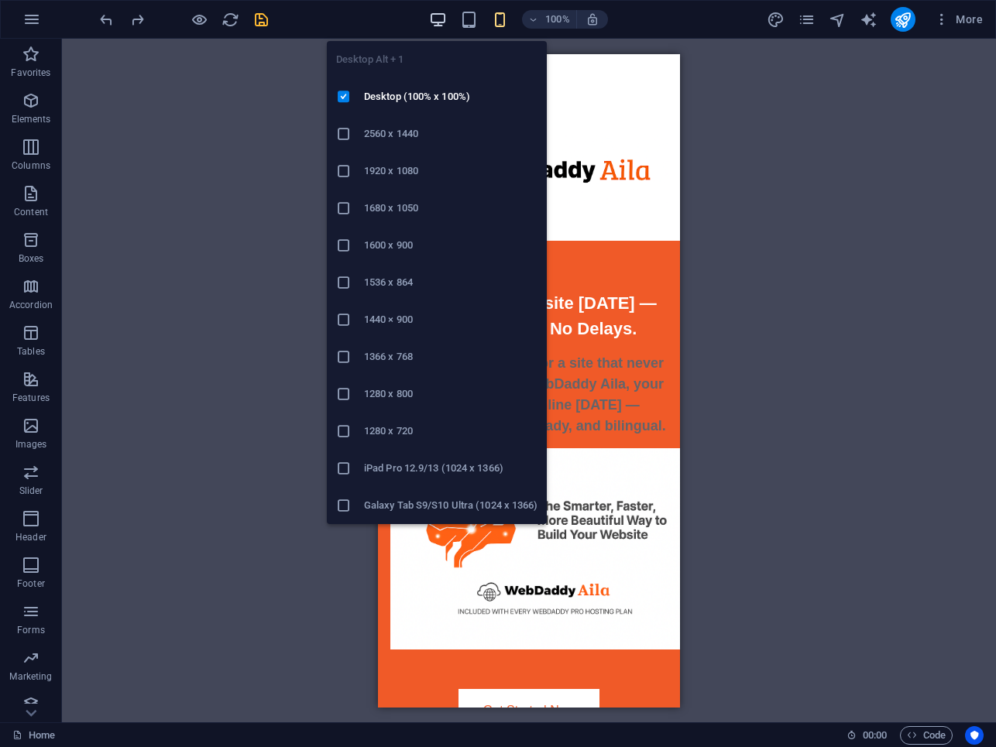
click at [444, 13] on icon "button" at bounding box center [438, 20] width 18 height 18
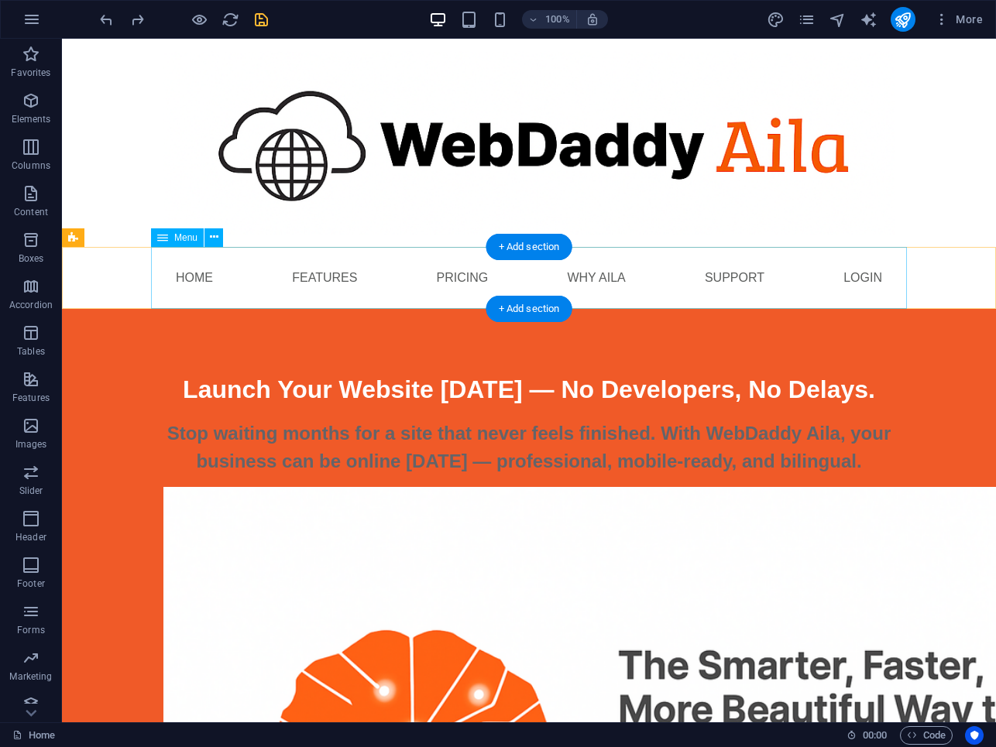
click at [197, 273] on nav "Home Features Pricing Why Aila Support Login" at bounding box center [529, 278] width 756 height 62
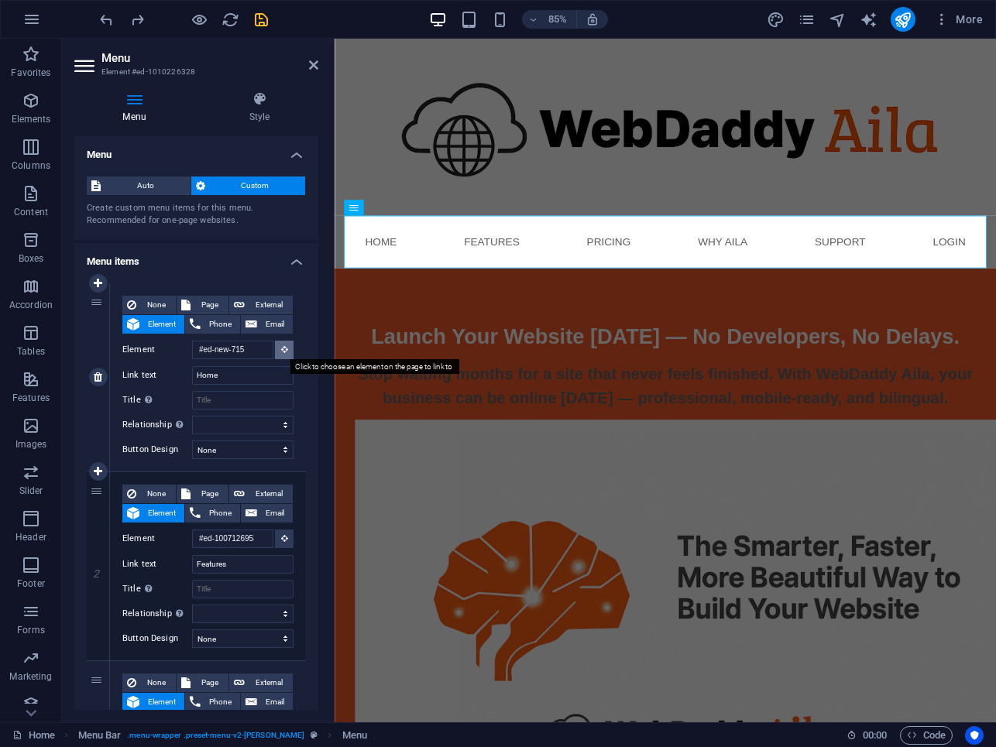
click at [281, 349] on icon at bounding box center [284, 349] width 7 height 8
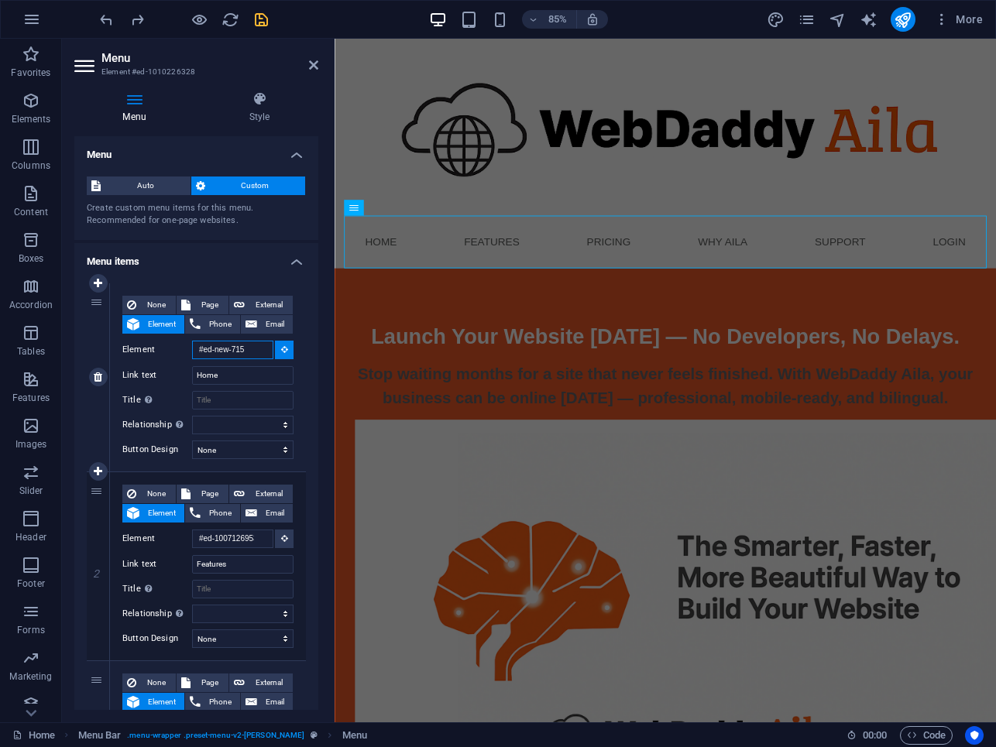
select select
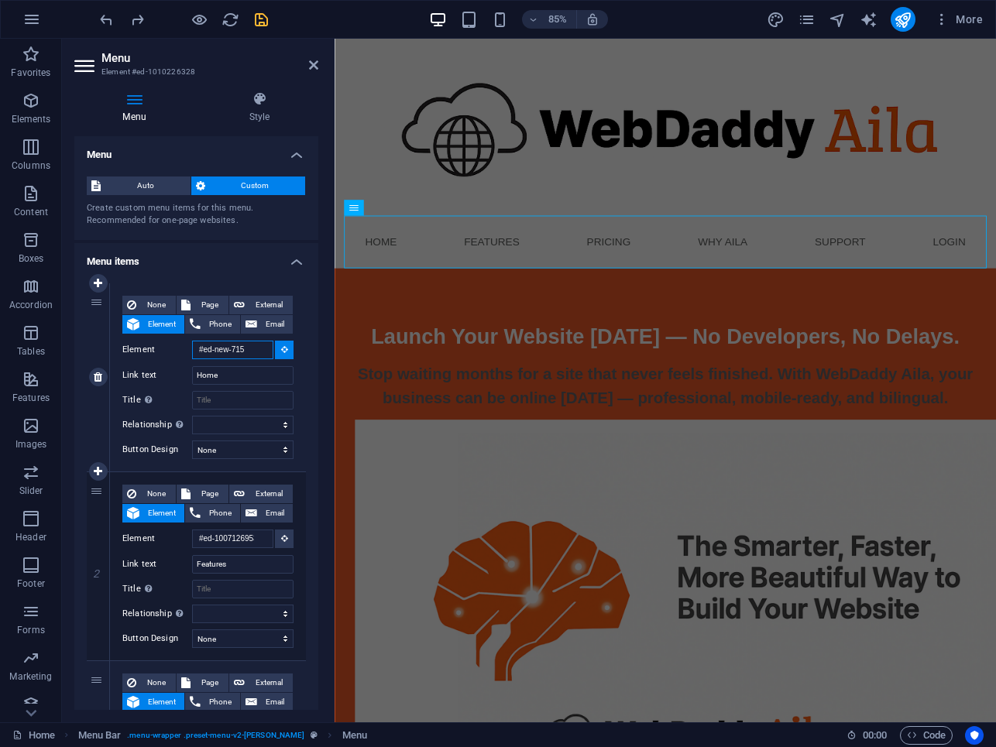
select select
click at [252, 352] on input "Element" at bounding box center [232, 350] width 81 height 19
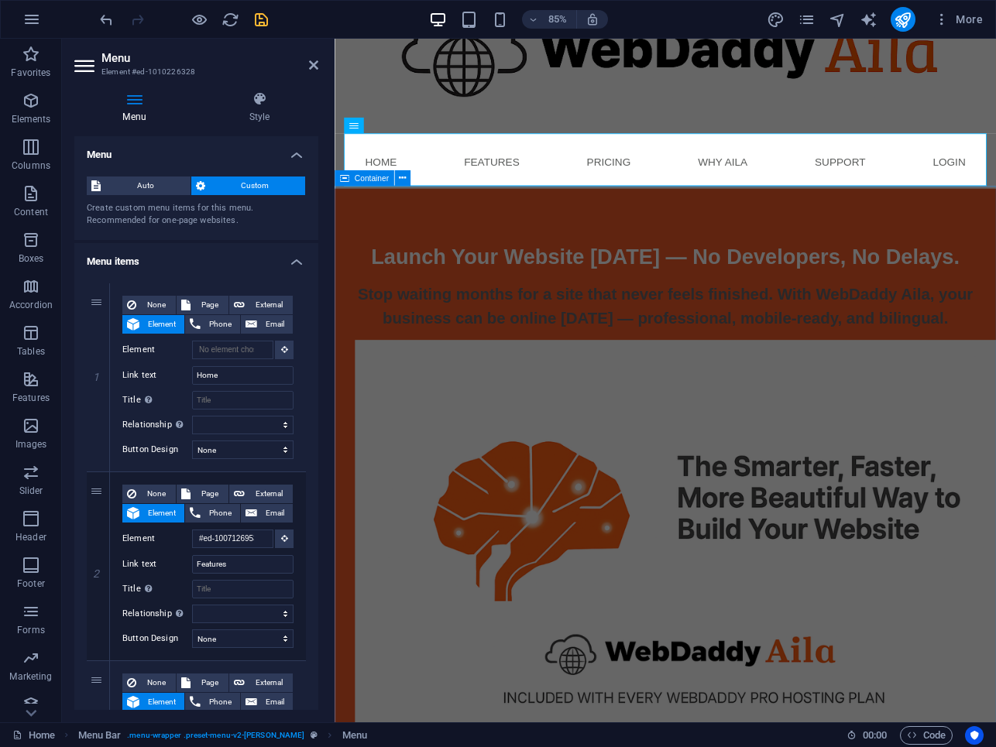
scroll to position [98, 0]
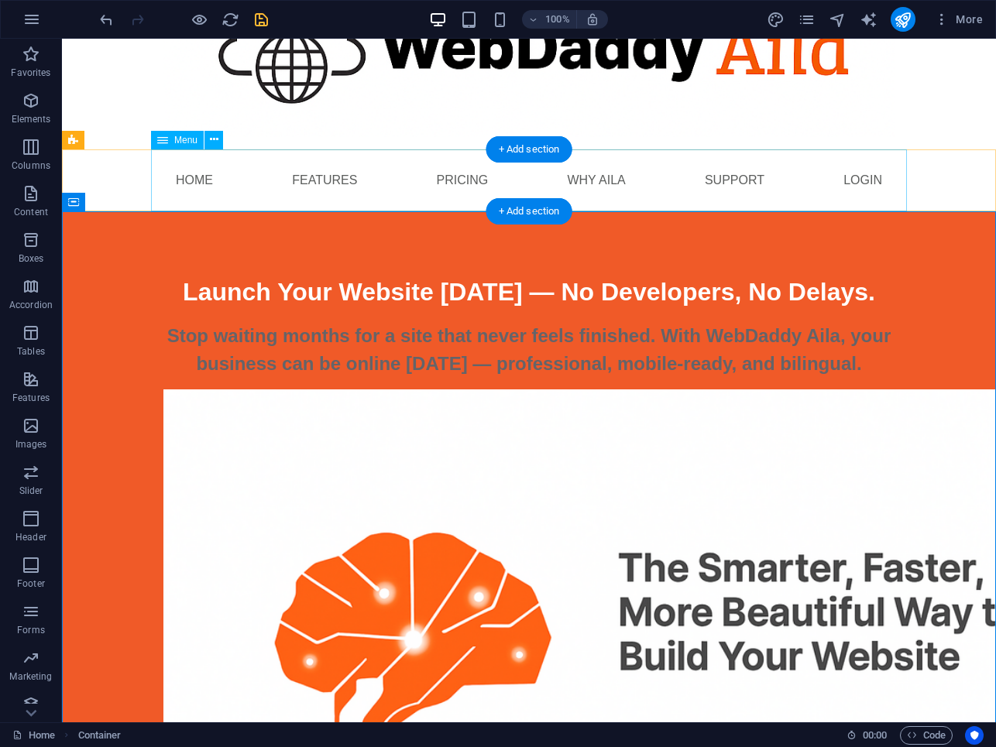
click at [264, 180] on nav "Home Features Pricing Why Aila Support Login" at bounding box center [529, 180] width 756 height 62
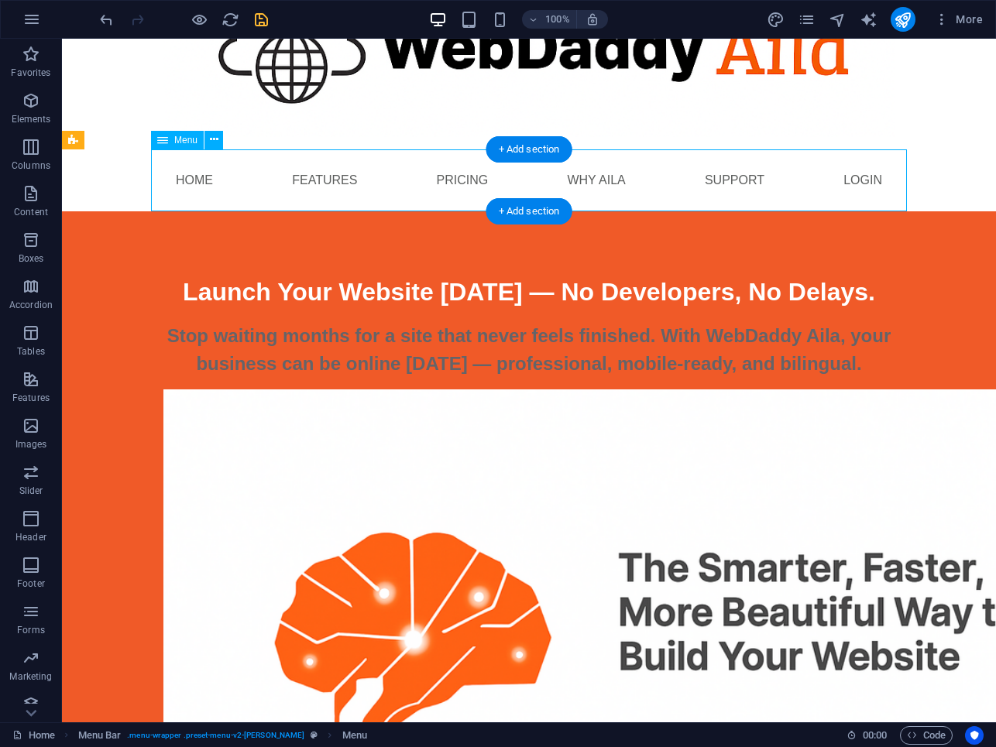
click at [264, 180] on nav "Home Features Pricing Why Aila Support Login" at bounding box center [529, 180] width 756 height 62
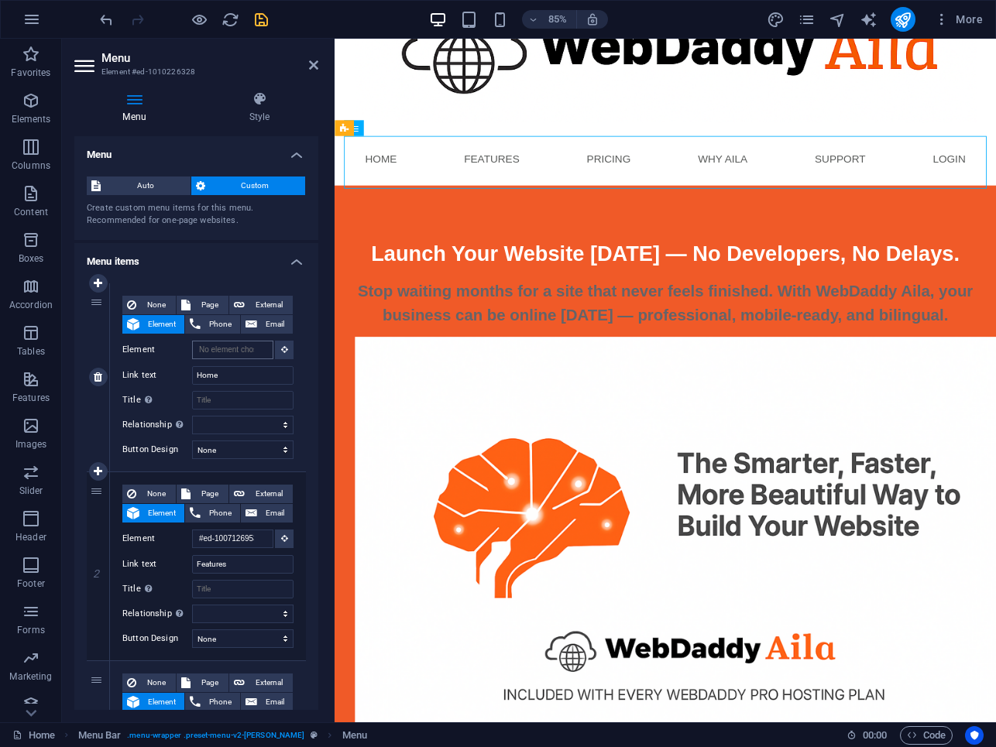
scroll to position [0, 0]
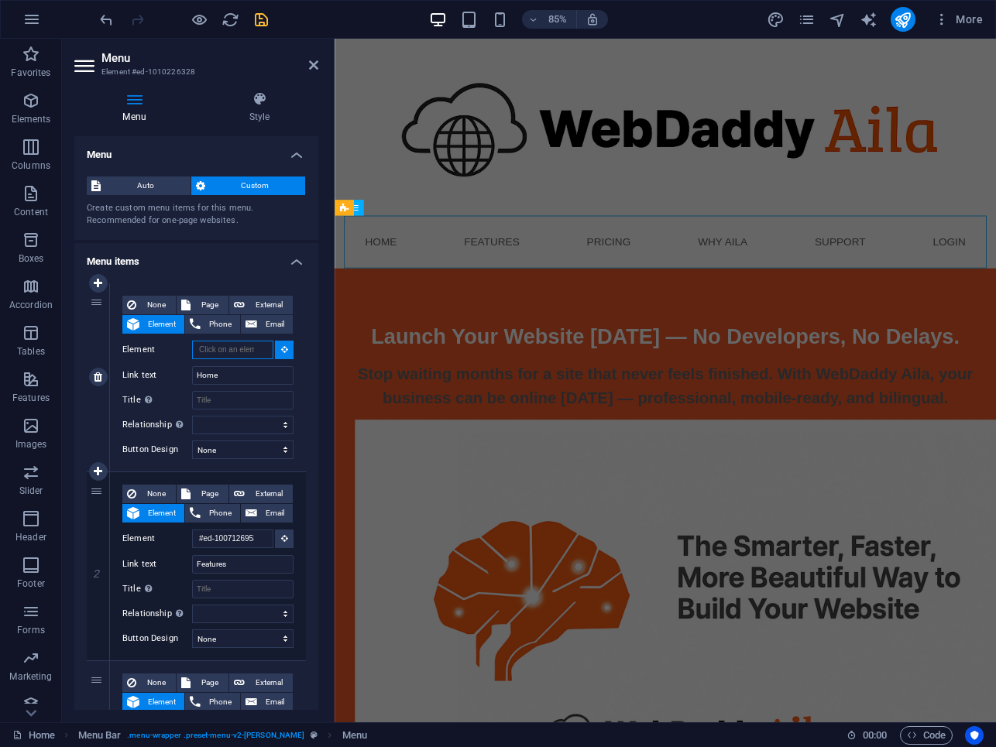
click at [253, 354] on input "Element" at bounding box center [232, 350] width 81 height 19
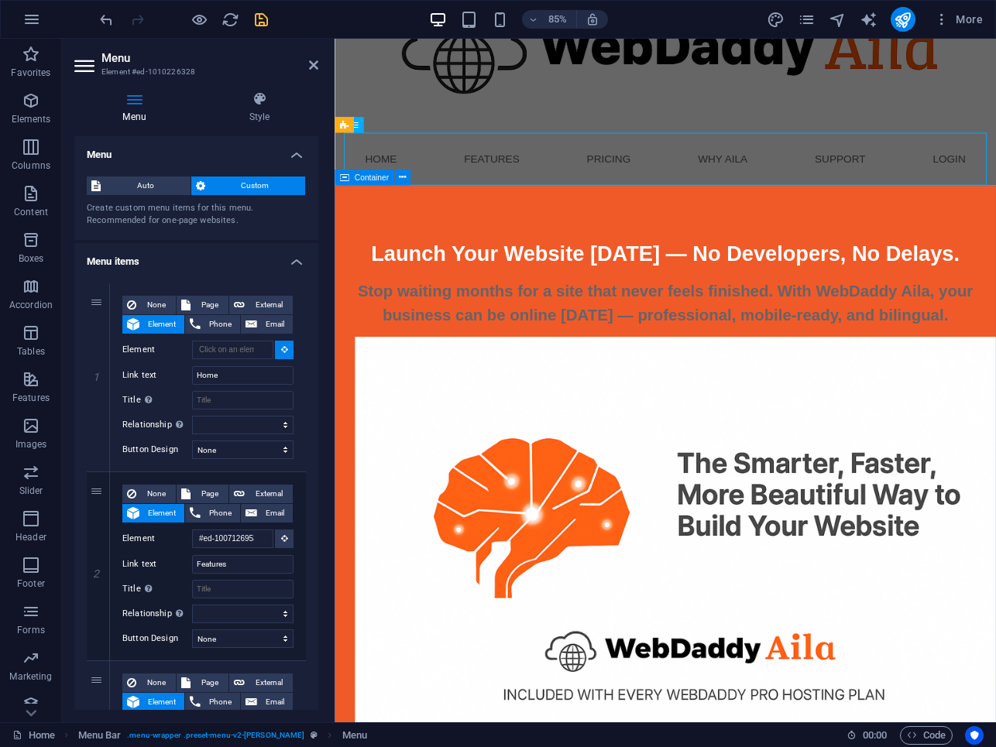
type input "#ed-1006657485"
select select
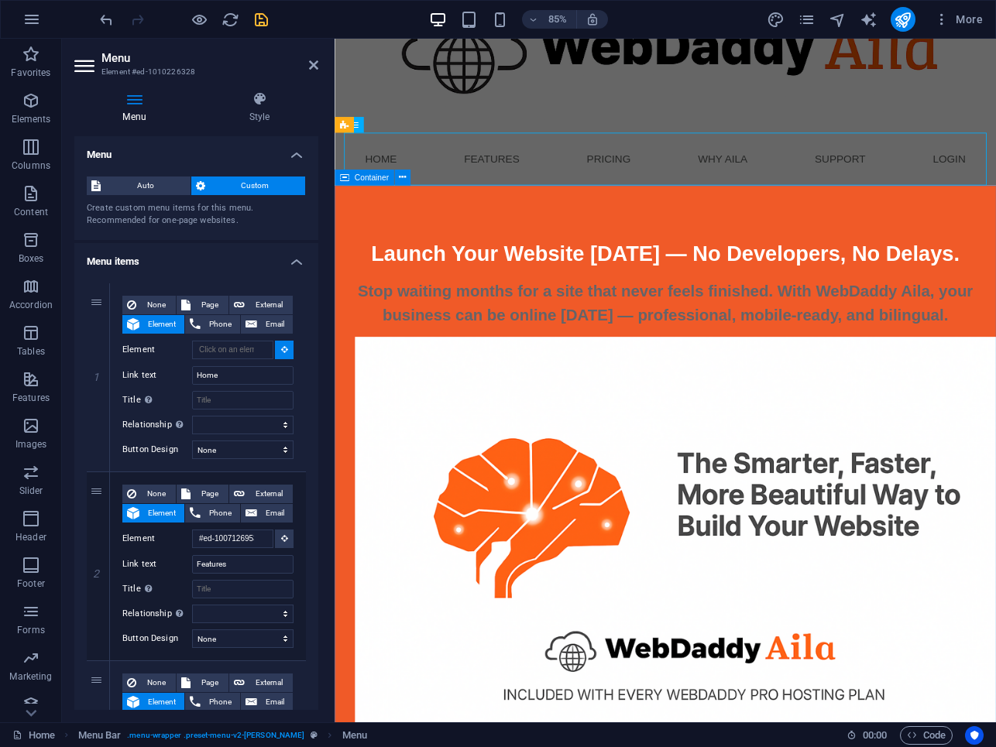
select select
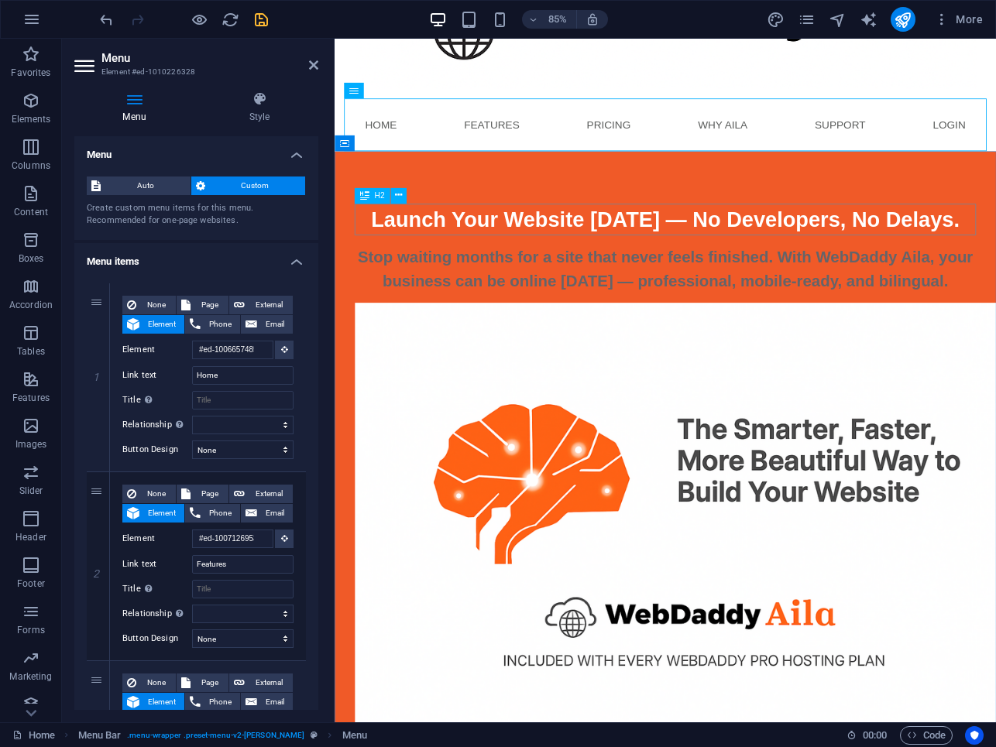
scroll to position [0, 0]
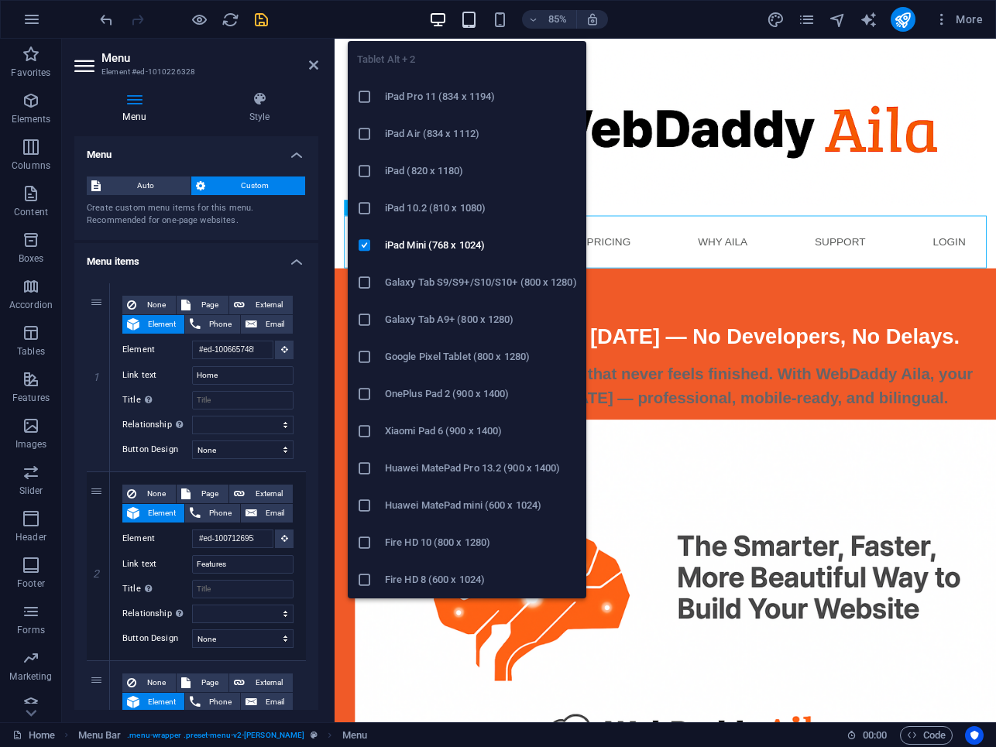
click at [464, 15] on icon "button" at bounding box center [469, 20] width 18 height 18
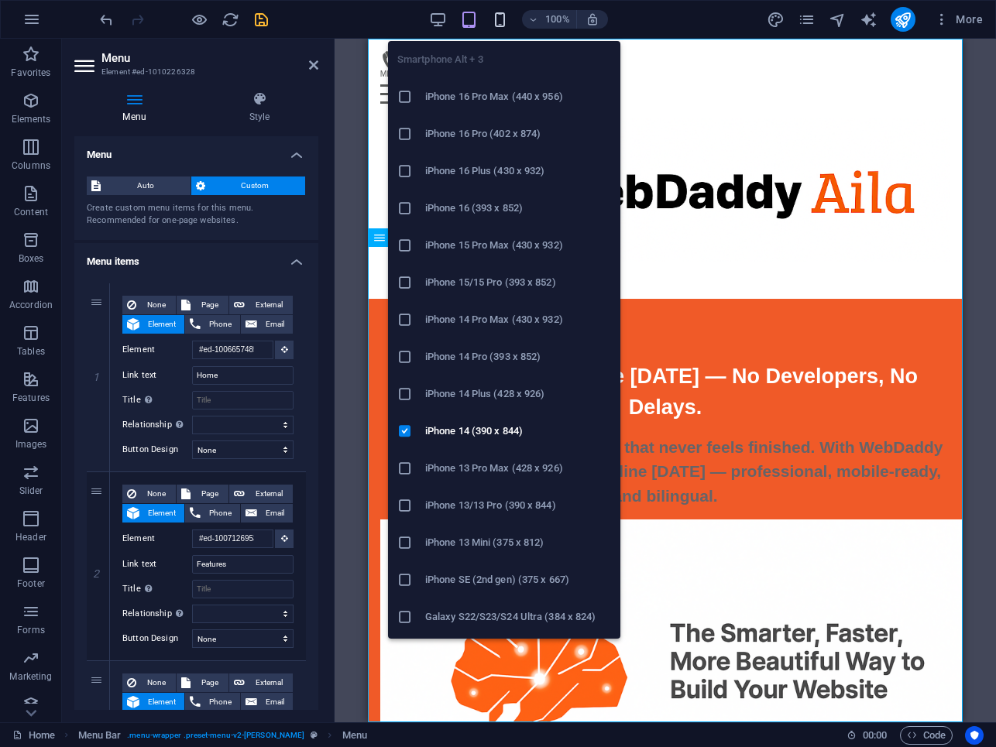
click at [501, 20] on icon "button" at bounding box center [500, 20] width 18 height 18
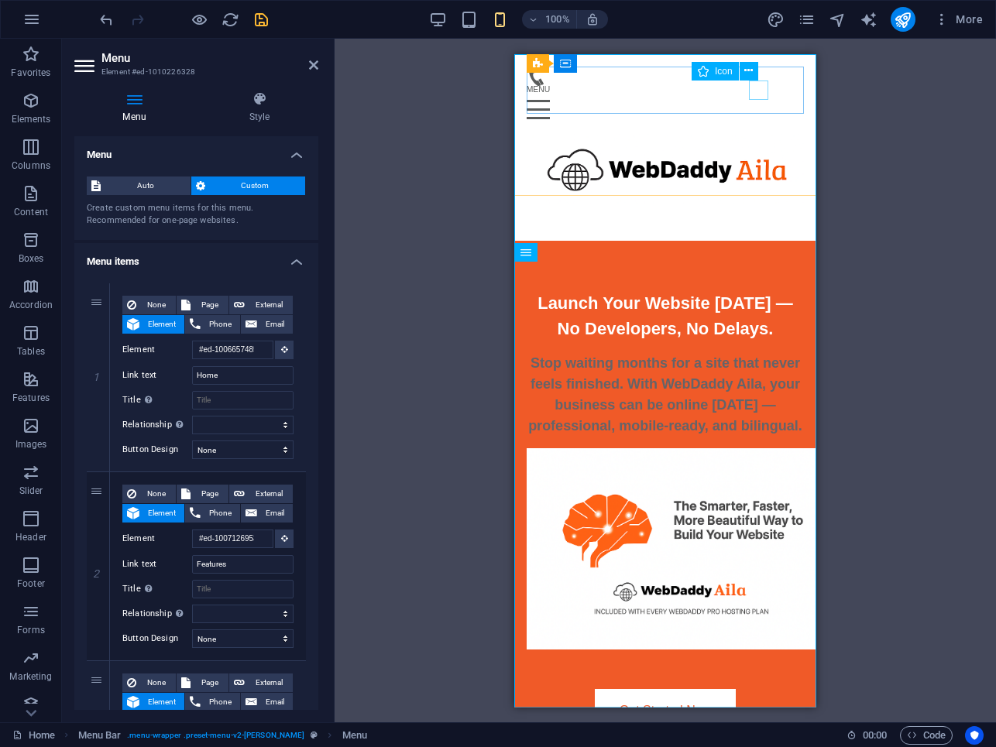
click at [754, 85] on figure at bounding box center [659, 75] width 265 height 19
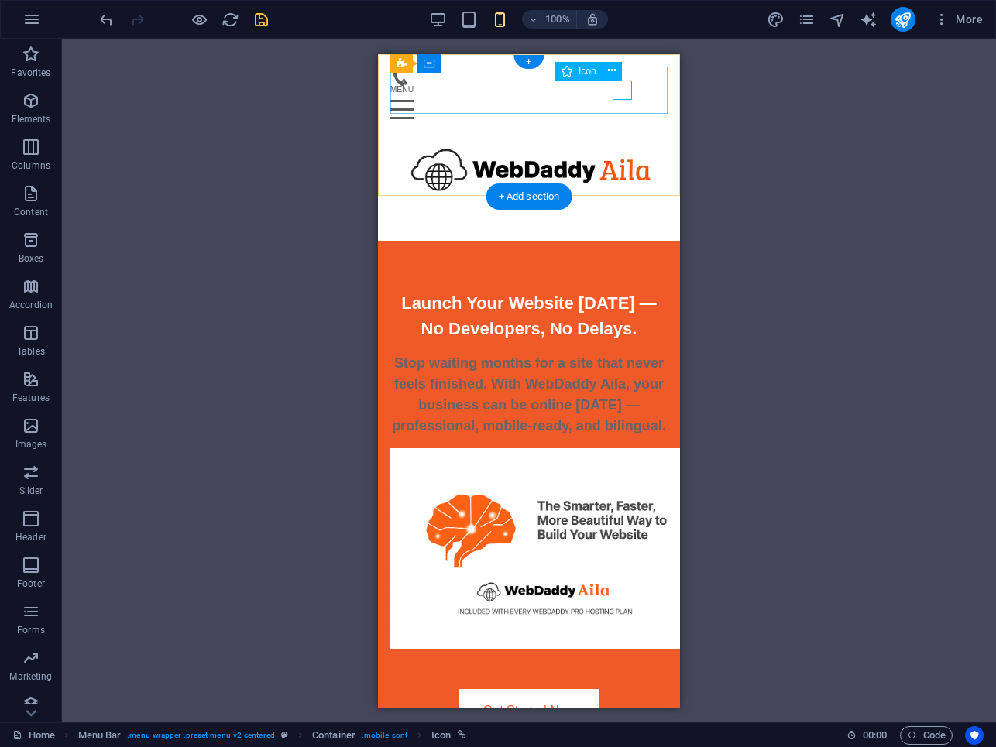
click at [623, 84] on figure at bounding box center [522, 75] width 265 height 19
select select "xMidYMid"
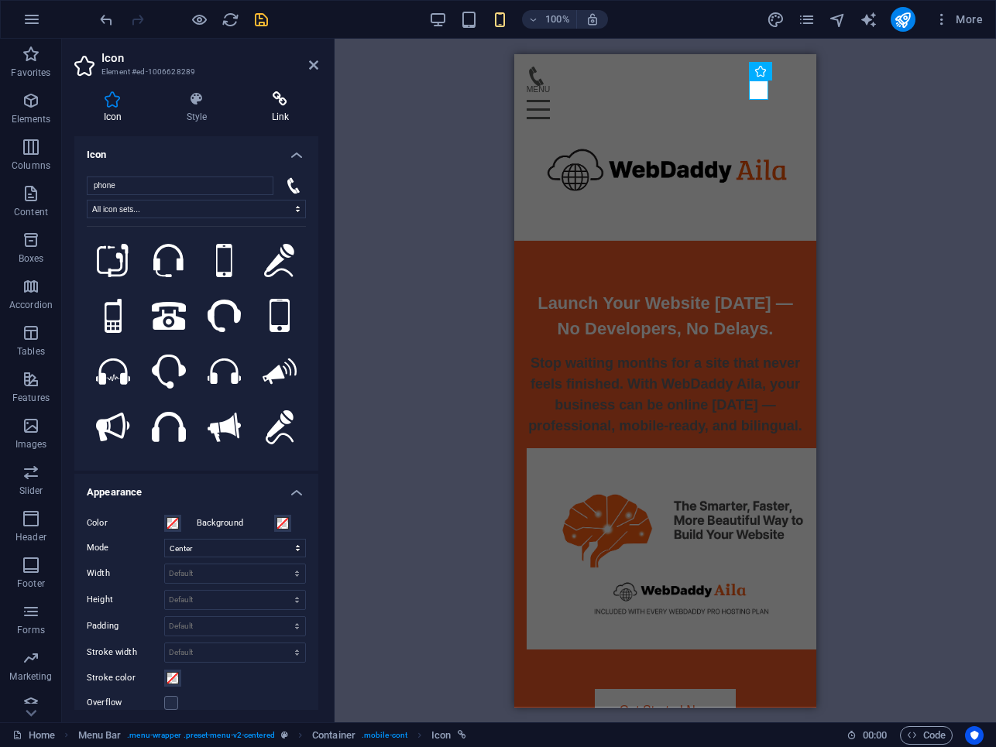
click at [283, 104] on icon at bounding box center [280, 98] width 76 height 15
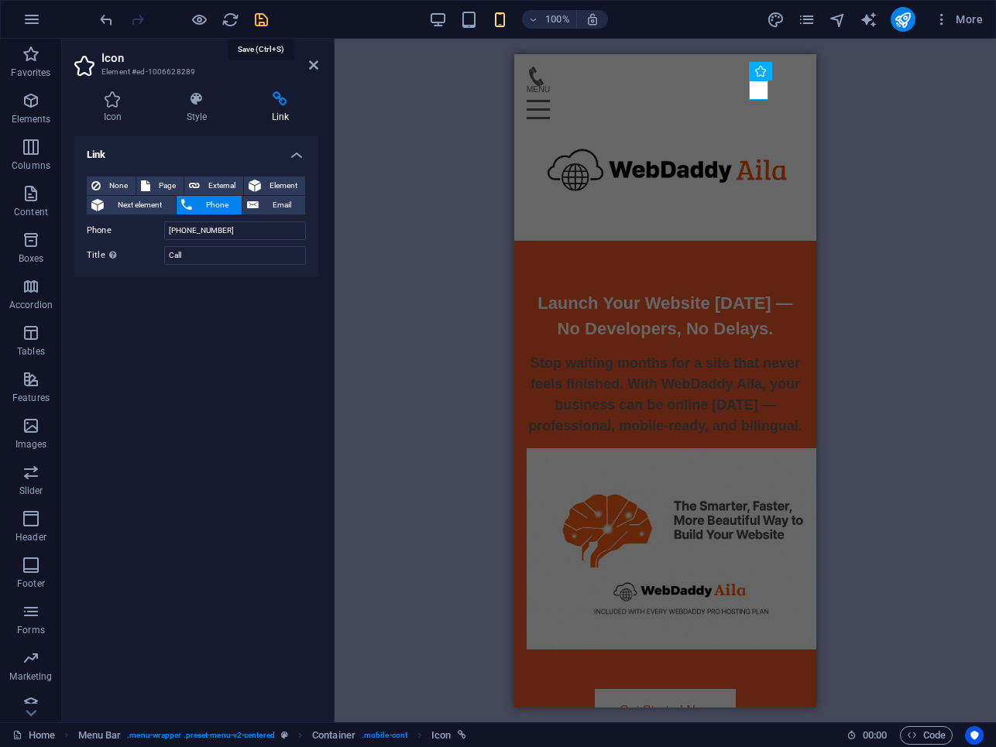
click at [258, 22] on icon "save" at bounding box center [261, 20] width 18 height 18
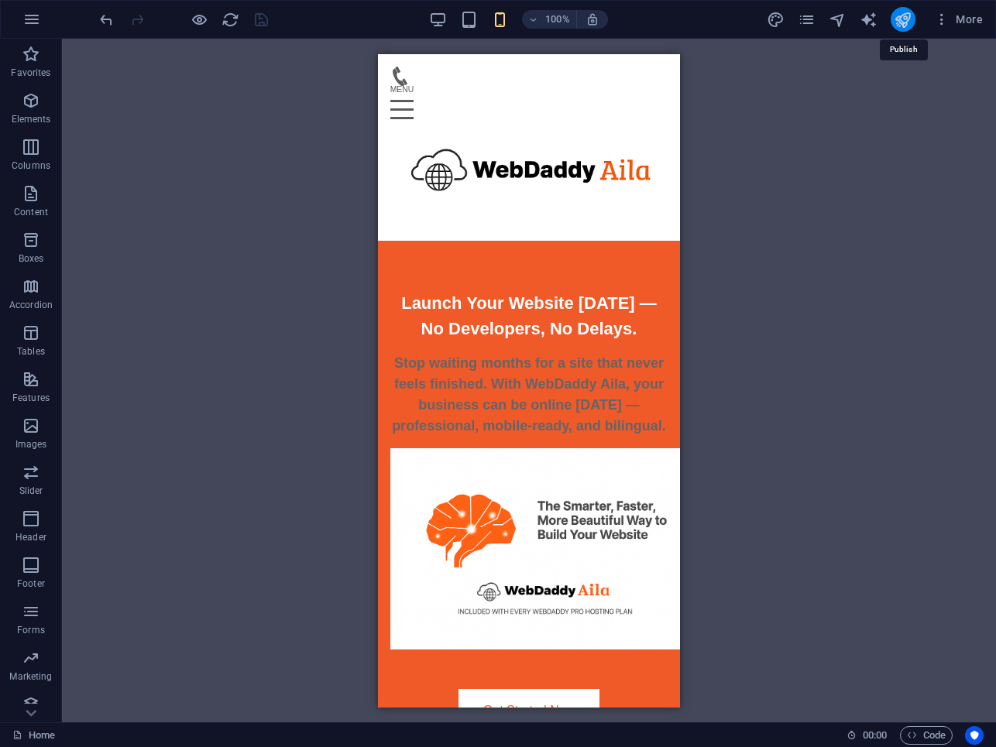
click at [906, 18] on icon "publish" at bounding box center [903, 20] width 18 height 18
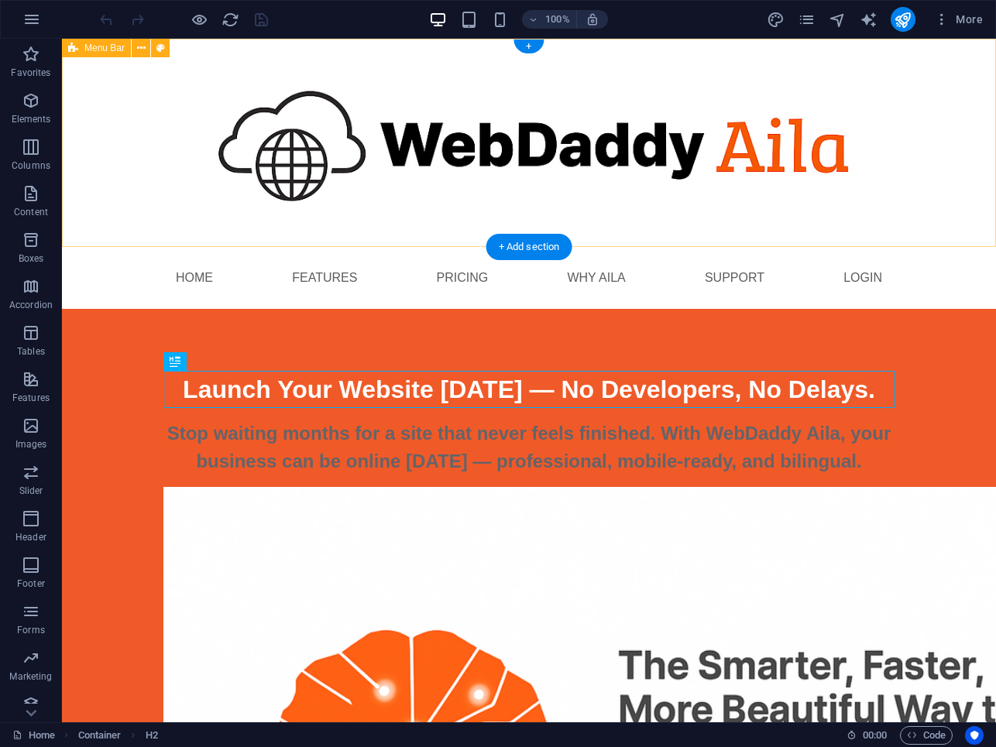
click at [116, 160] on div "Menu" at bounding box center [529, 143] width 934 height 208
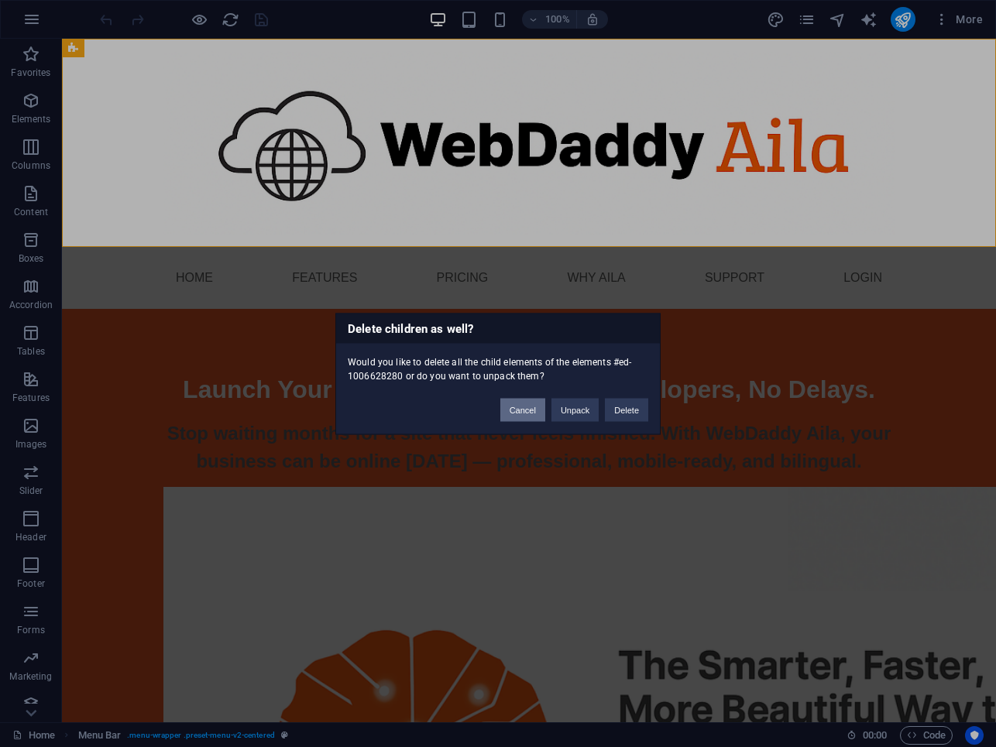
click at [524, 406] on button "Cancel" at bounding box center [522, 409] width 45 height 23
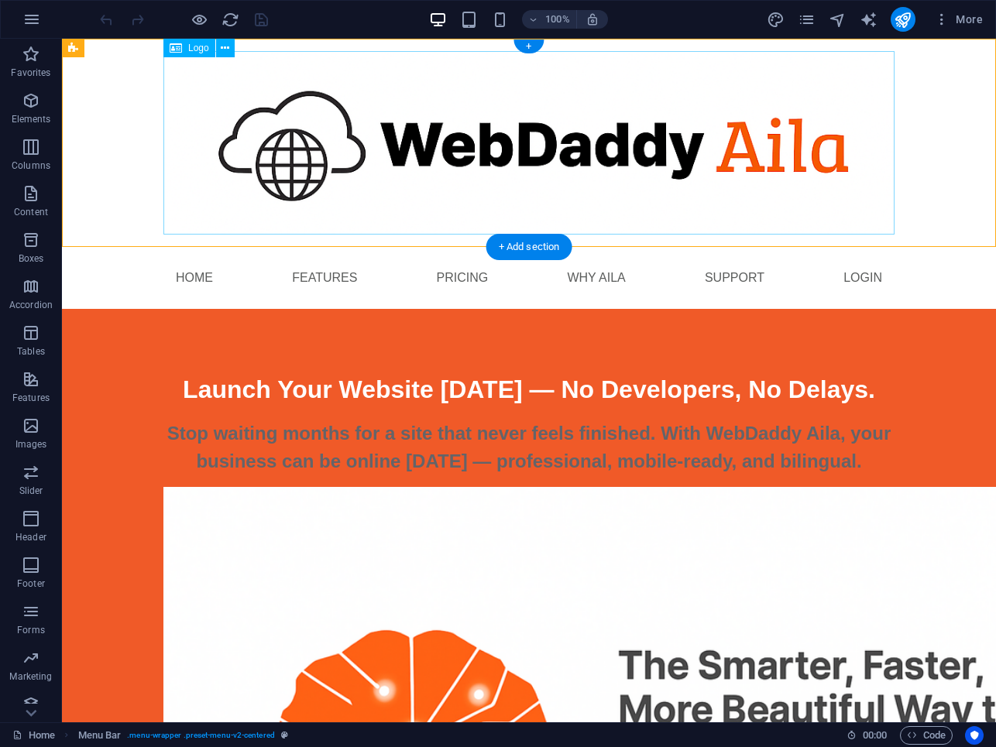
click at [390, 228] on div at bounding box center [528, 143] width 731 height 184
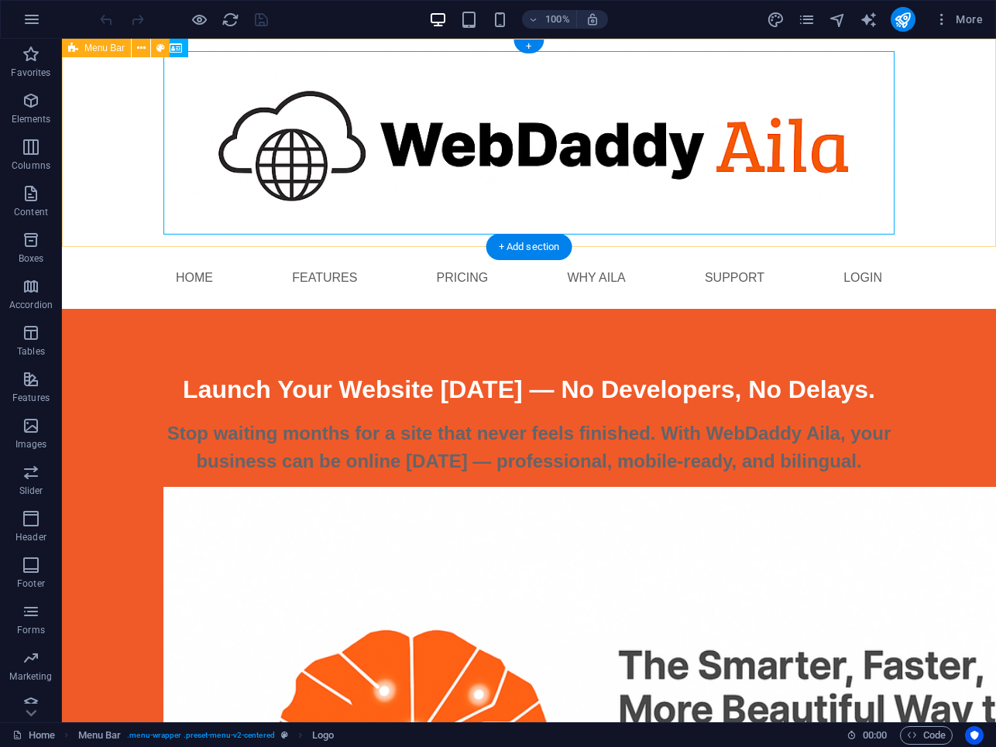
click at [122, 203] on div "Menu" at bounding box center [529, 143] width 934 height 208
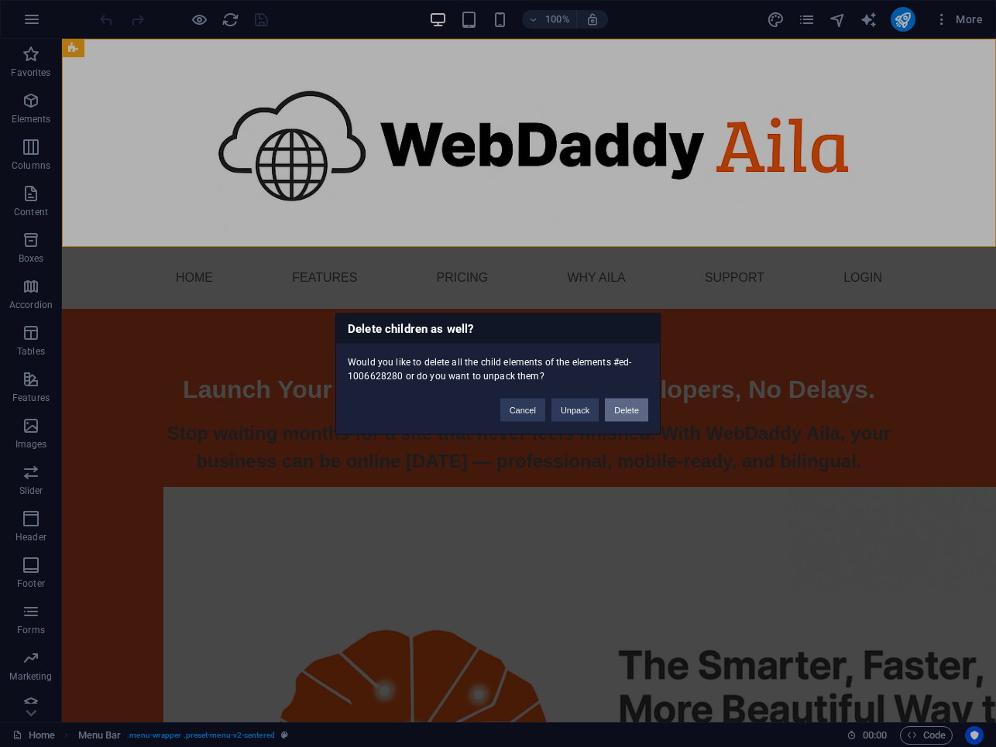
click at [627, 409] on button "Delete" at bounding box center [626, 409] width 43 height 23
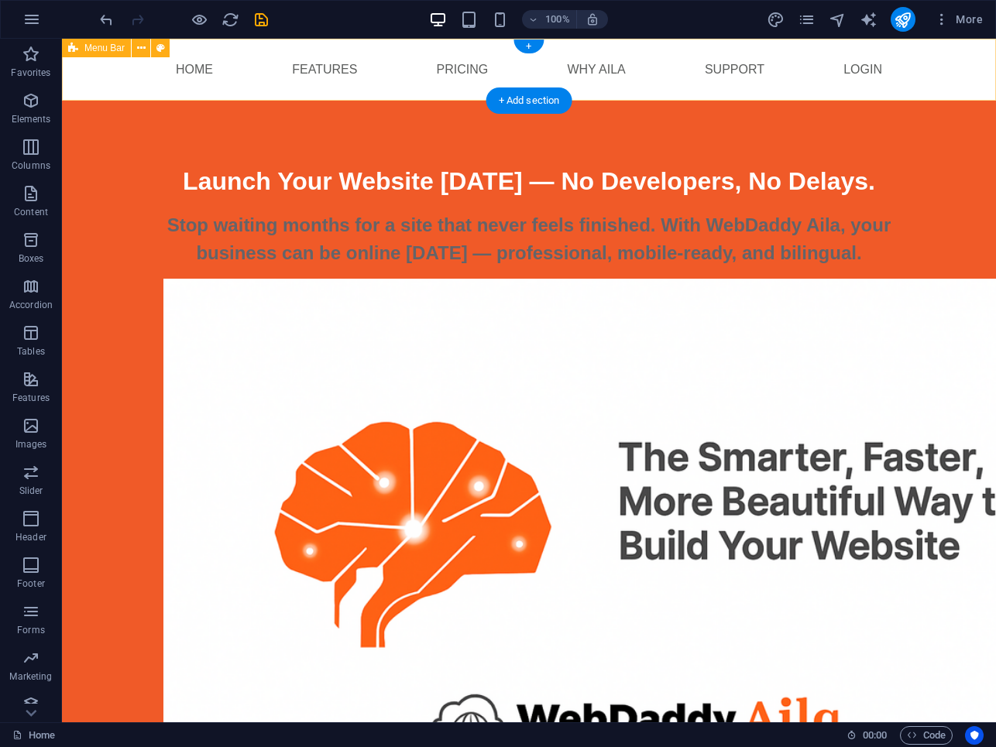
click at [126, 67] on div "Home Features Pricing Why Aila Support Login" at bounding box center [529, 70] width 934 height 62
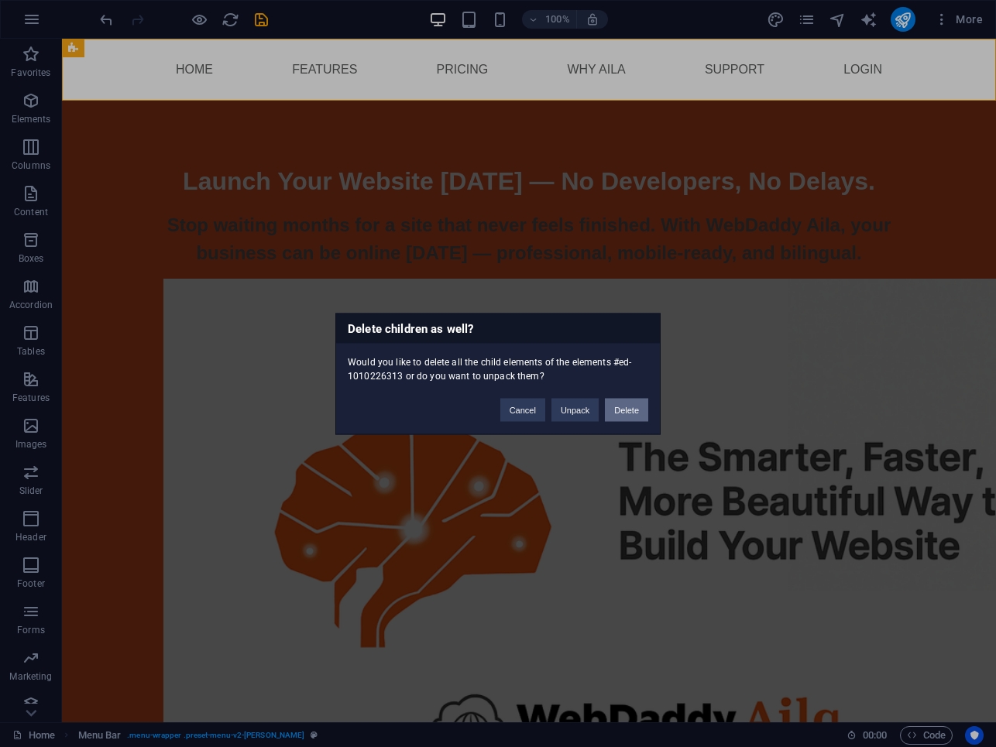
click at [616, 414] on button "Delete" at bounding box center [626, 409] width 43 height 23
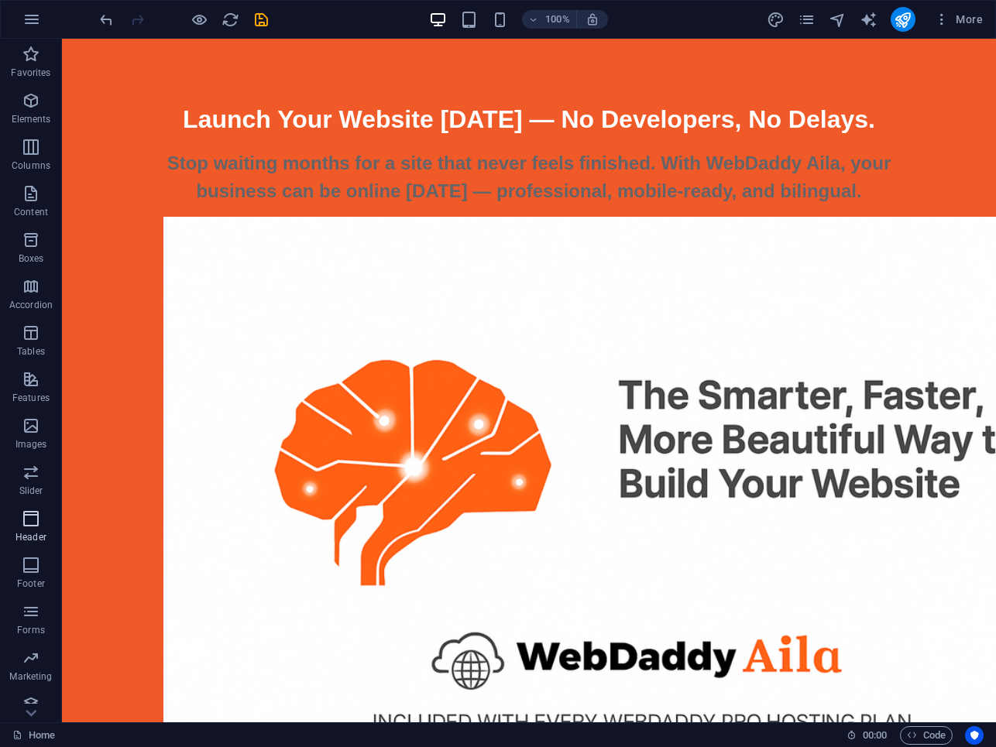
click at [31, 524] on icon "button" at bounding box center [31, 519] width 19 height 19
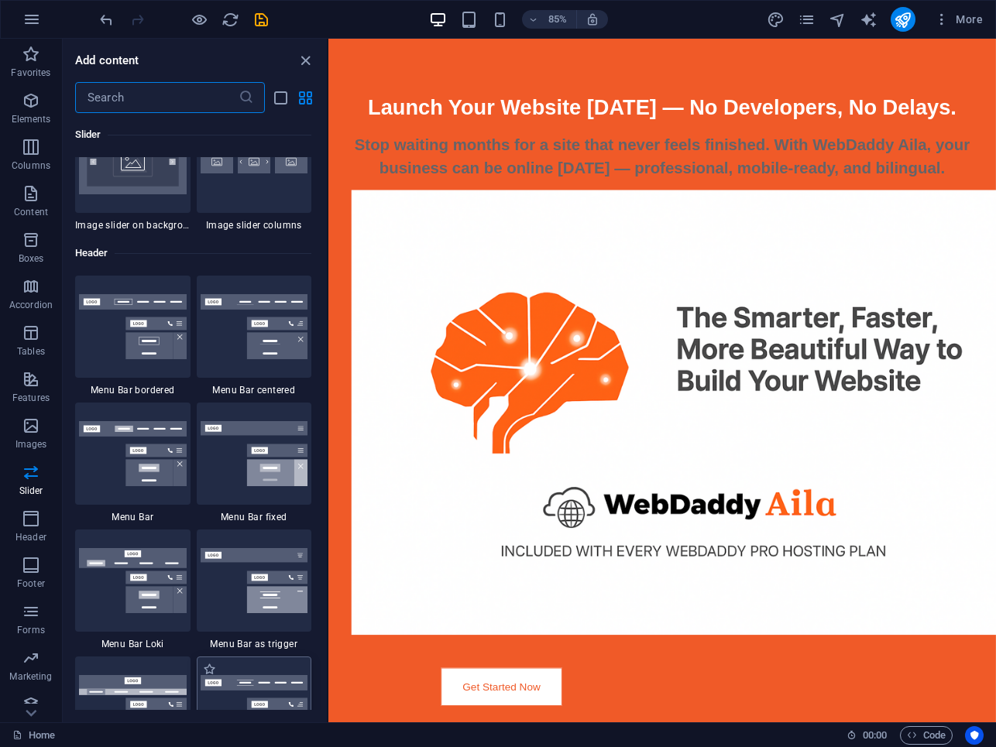
scroll to position [9203, 0]
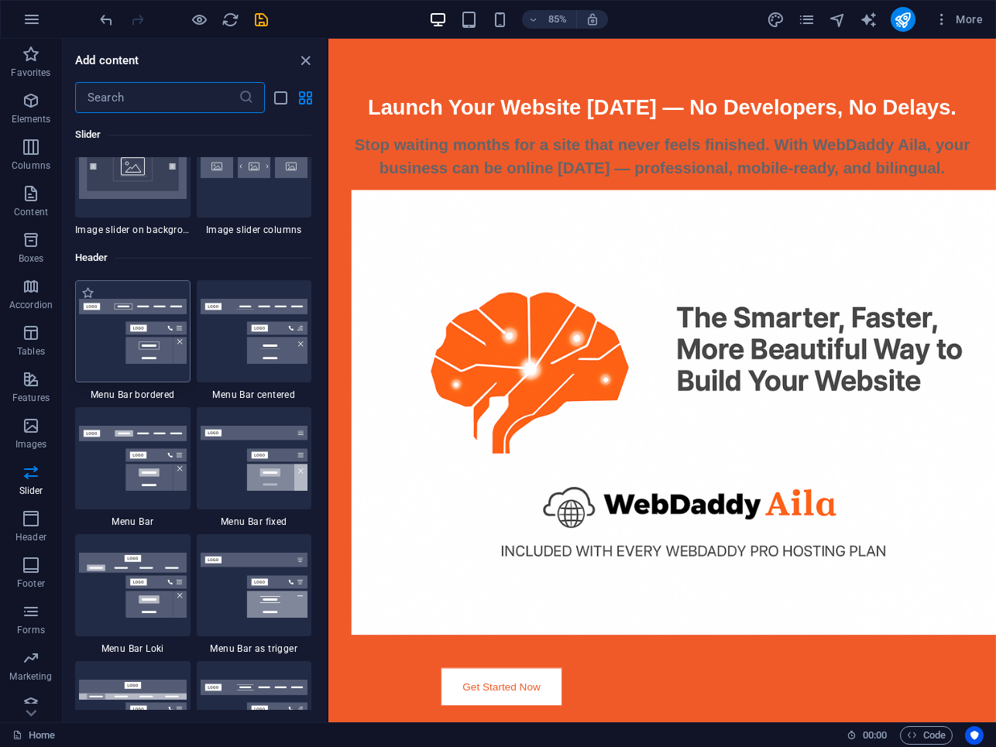
click at [153, 359] on img at bounding box center [133, 331] width 108 height 65
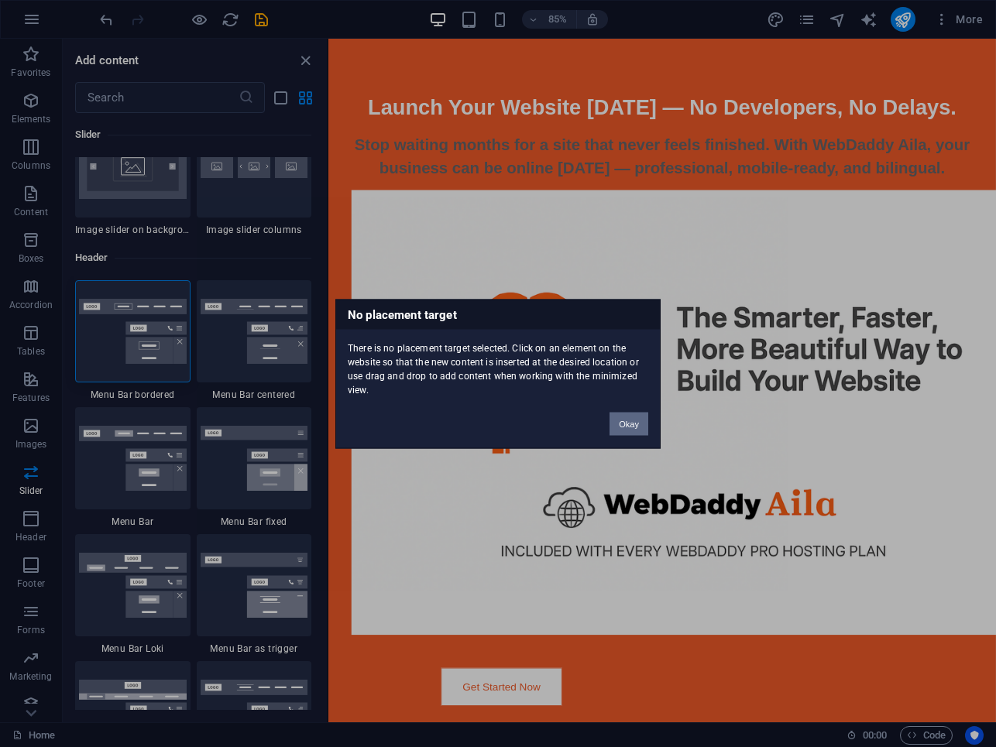
click at [616, 423] on button "Okay" at bounding box center [629, 423] width 39 height 23
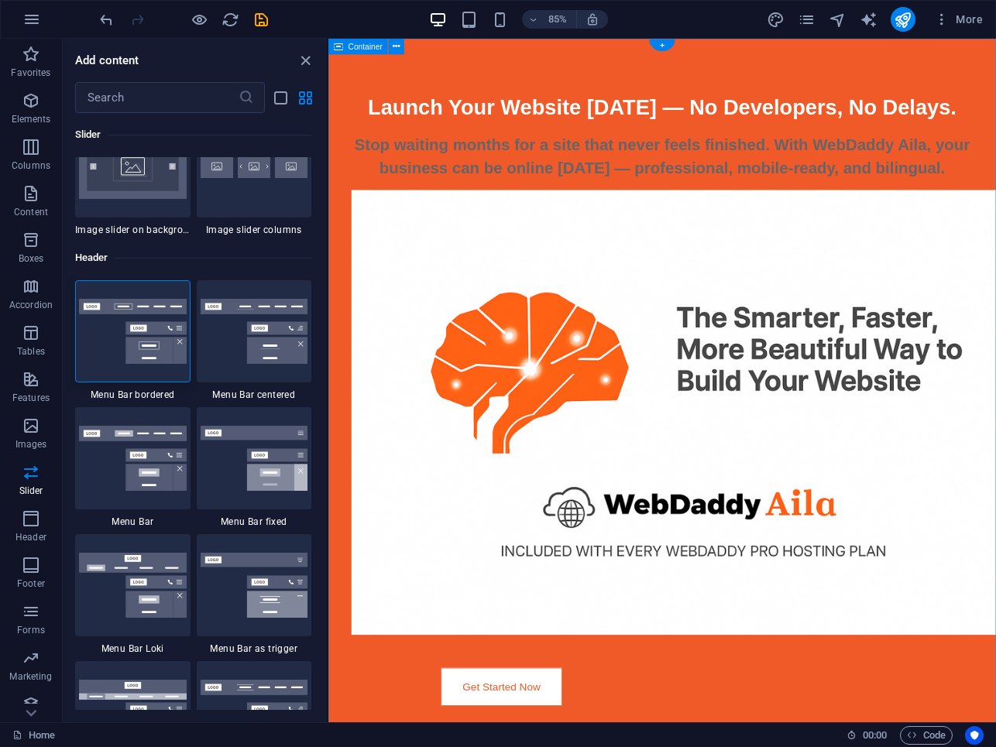
click at [366, 68] on div "Launch Your Website [DATE] — No Developers, No Delays. Stop waiting months for …" at bounding box center [720, 660] width 785 height 1243
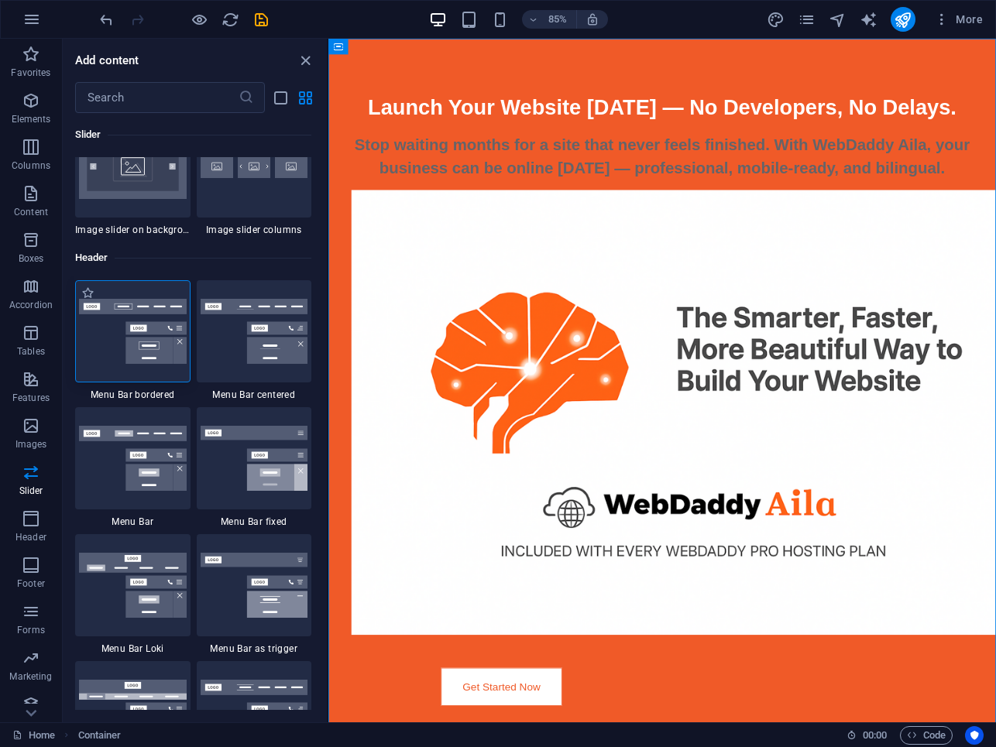
click at [162, 312] on img at bounding box center [133, 331] width 108 height 65
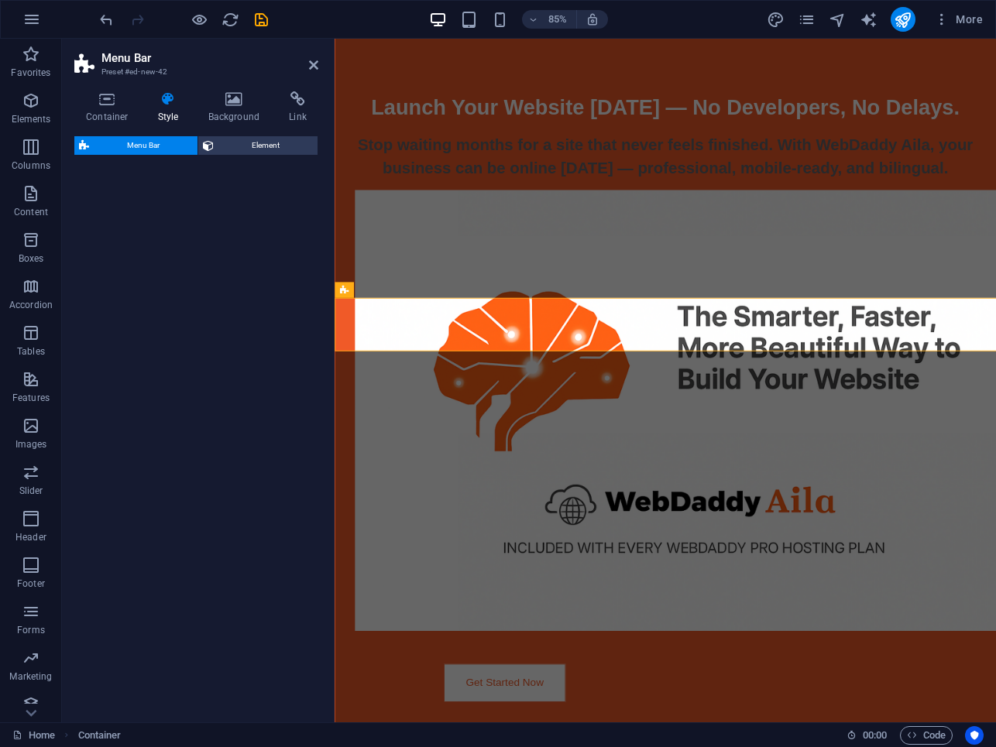
scroll to position [619, 0]
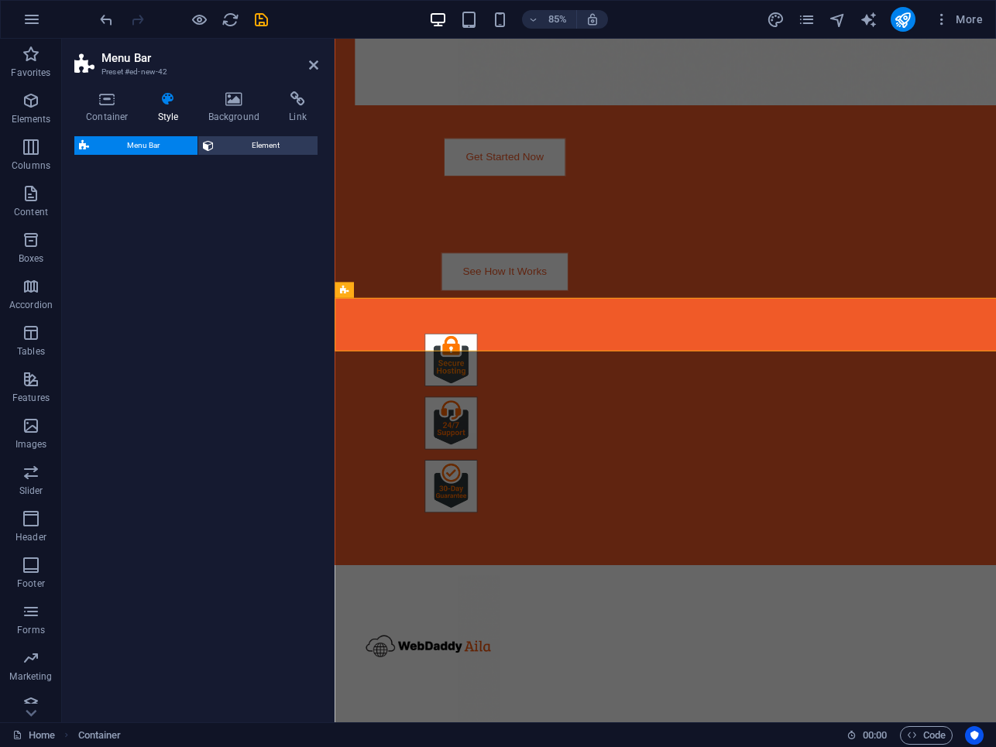
select select "rem"
select select "preset-menu-v2-border"
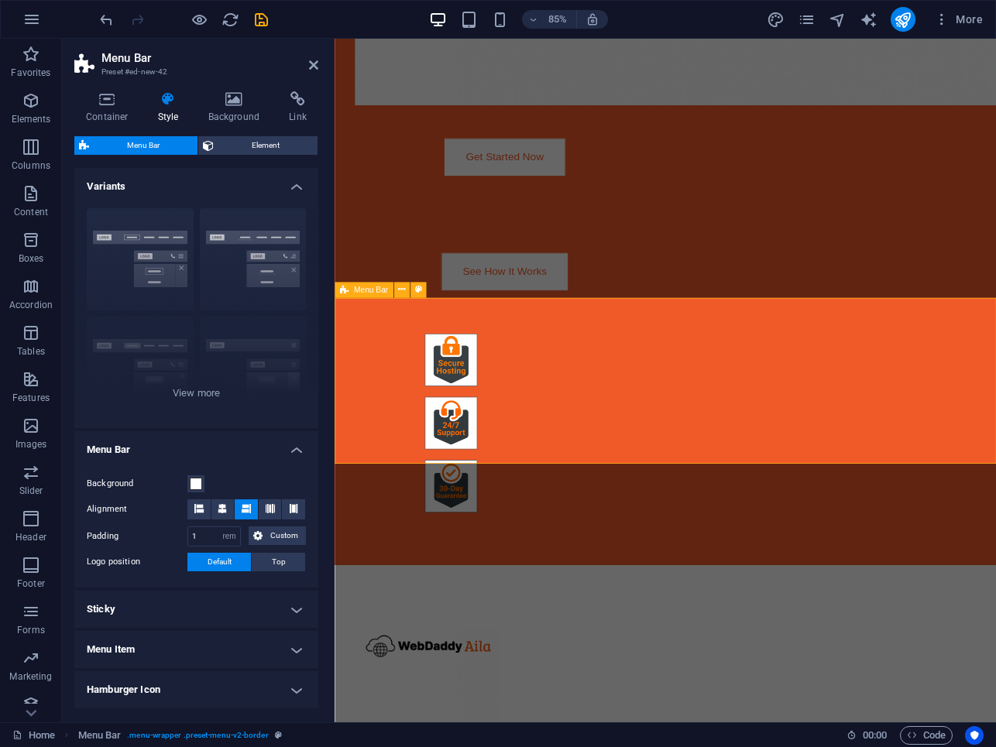
click at [398, 289] on icon at bounding box center [401, 290] width 7 height 14
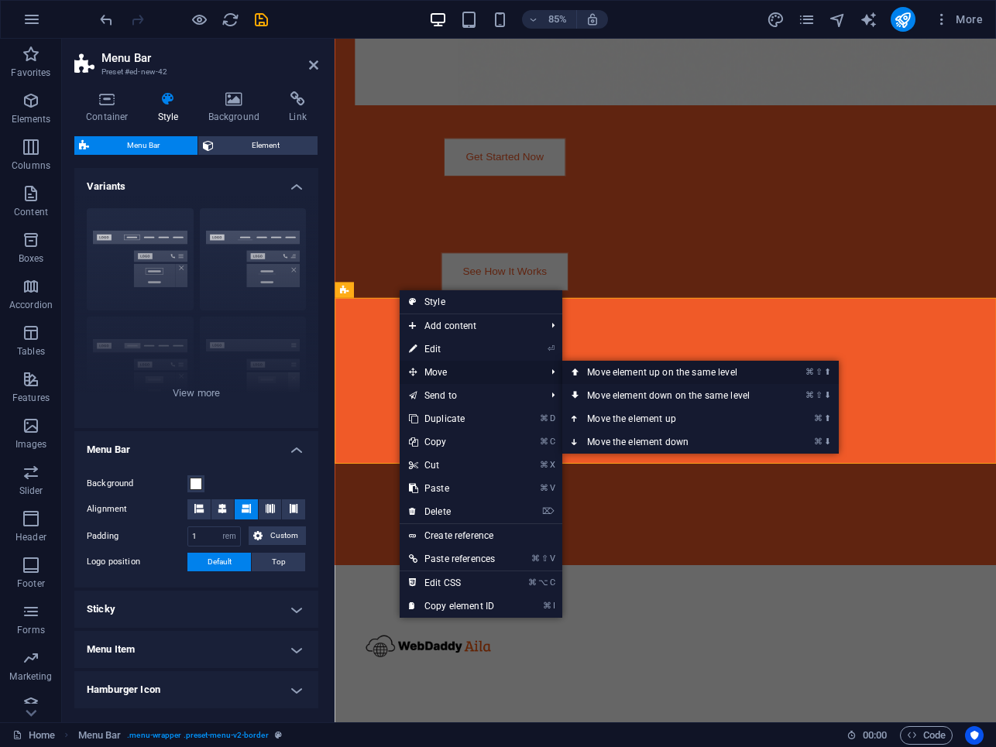
click at [608, 376] on link "⌘ ⇧ ⬆ Move element up on the same level" at bounding box center [671, 372] width 218 height 23
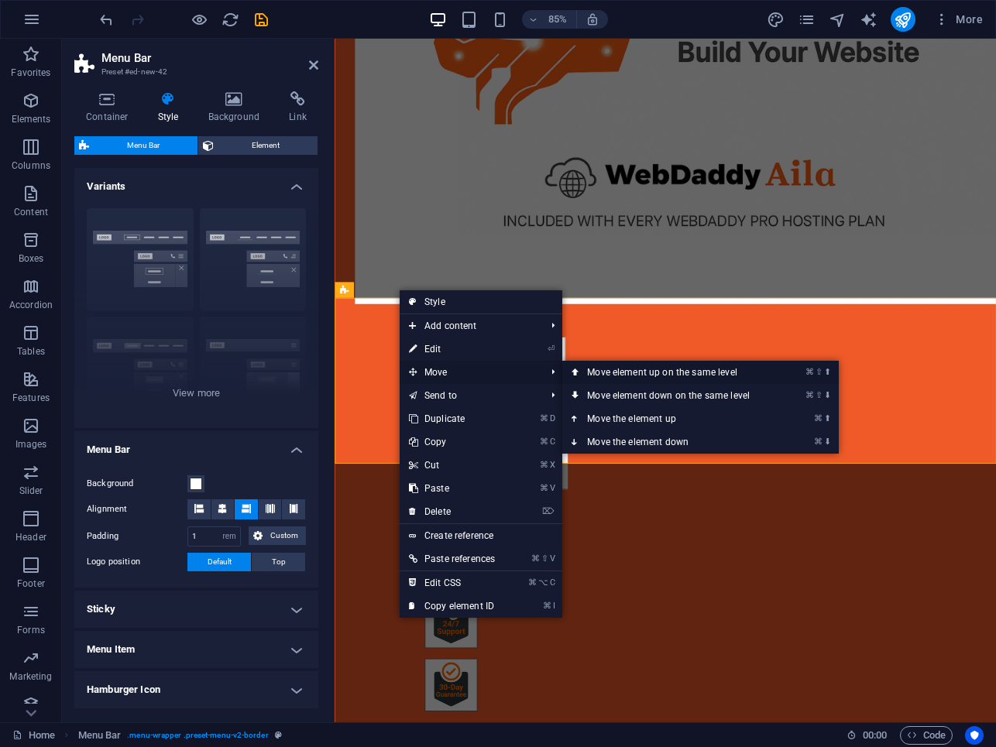
scroll to position [0, 0]
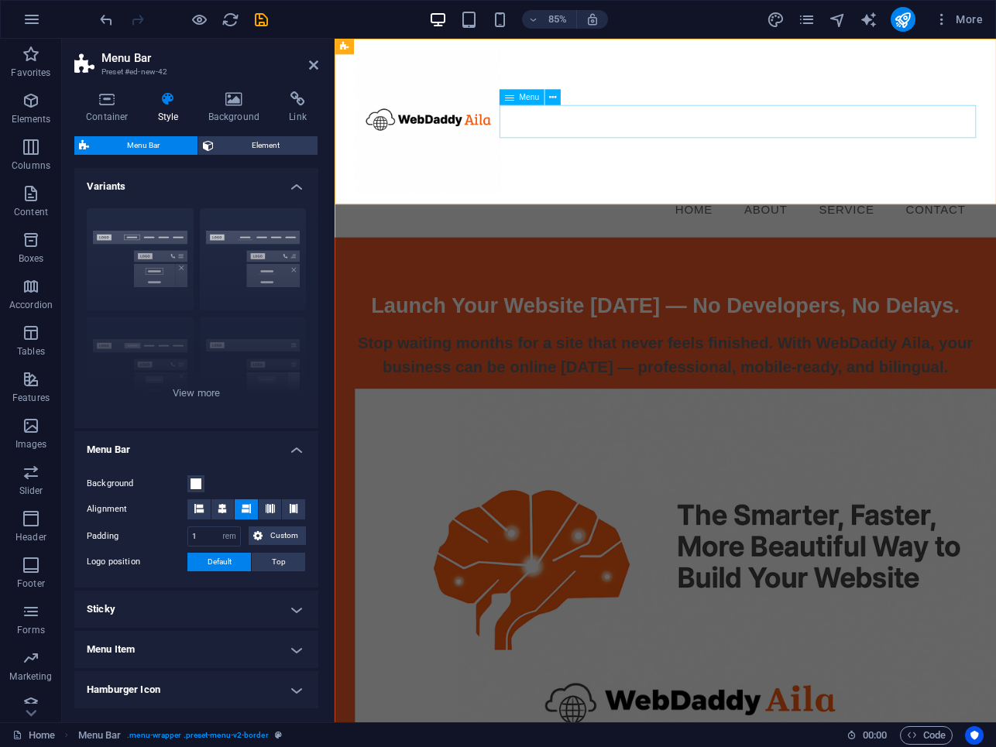
click at [764, 222] on nav "Home About Service Contact" at bounding box center [724, 241] width 731 height 39
select select
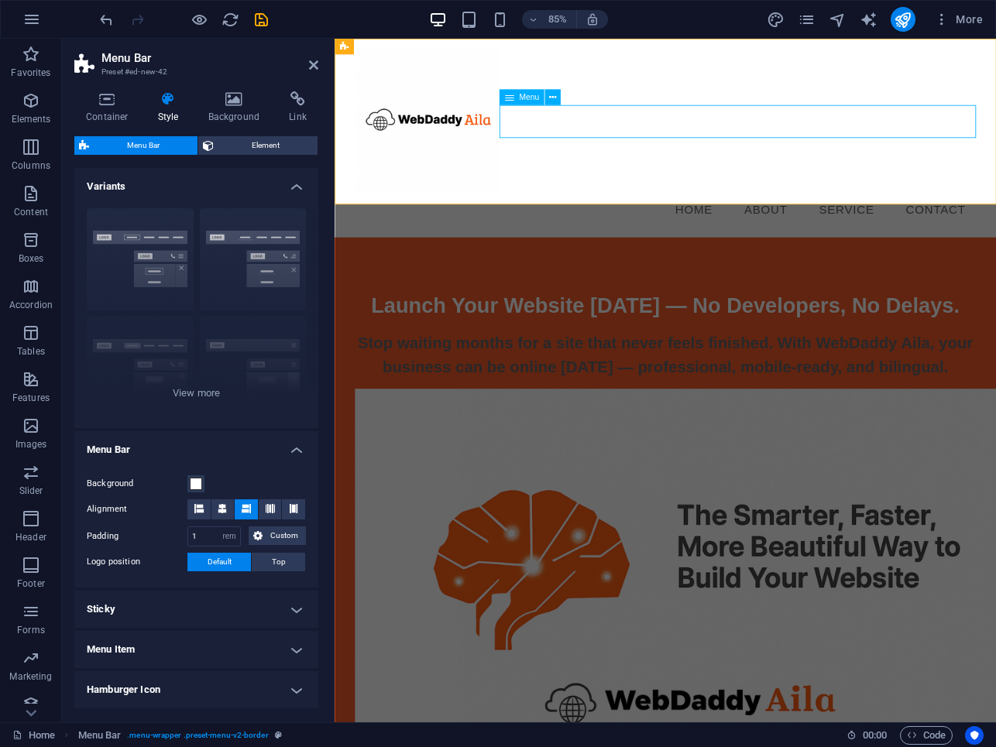
select select
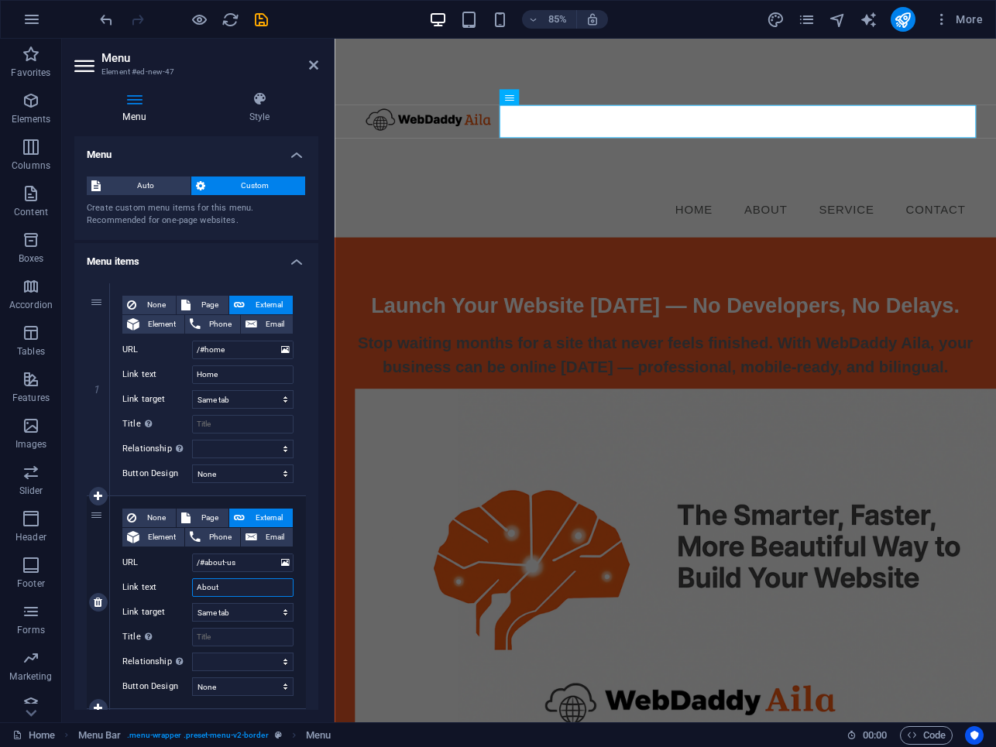
click at [217, 584] on input "About" at bounding box center [242, 588] width 101 height 19
type input "Fea"
select select
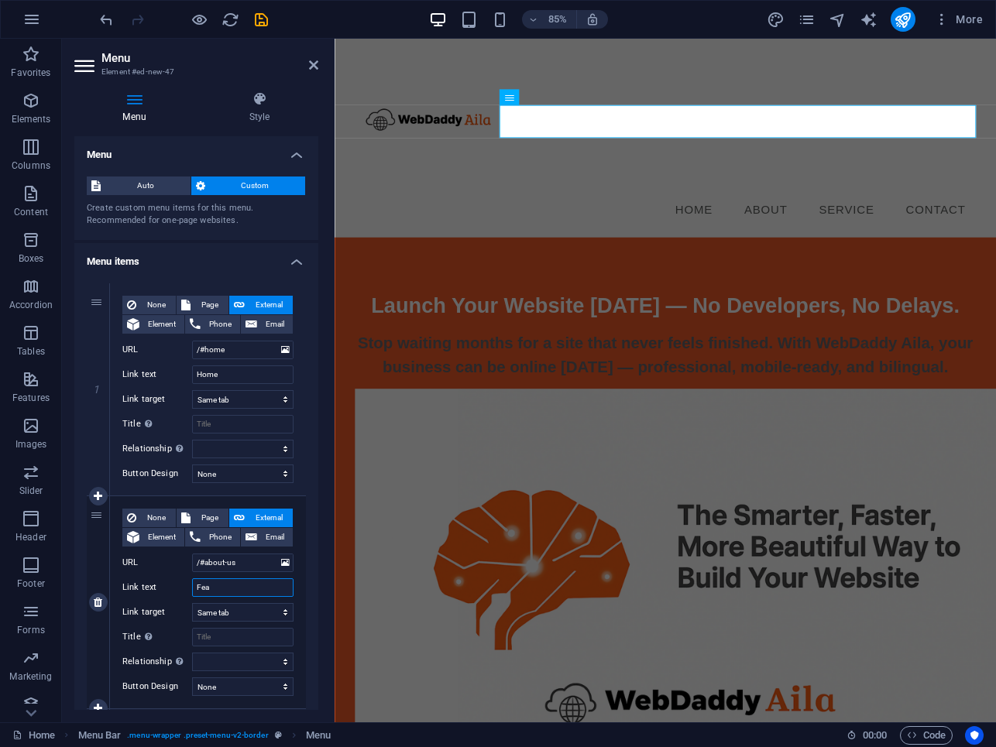
select select
type input "Feat"
select select
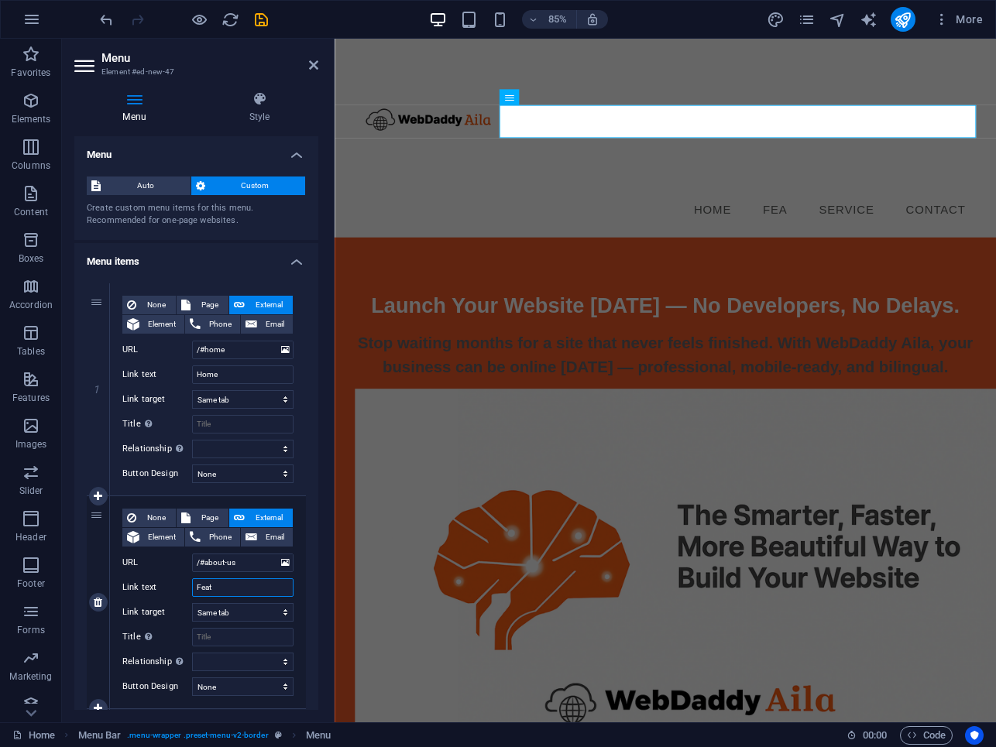
select select
type input "Features"
select select
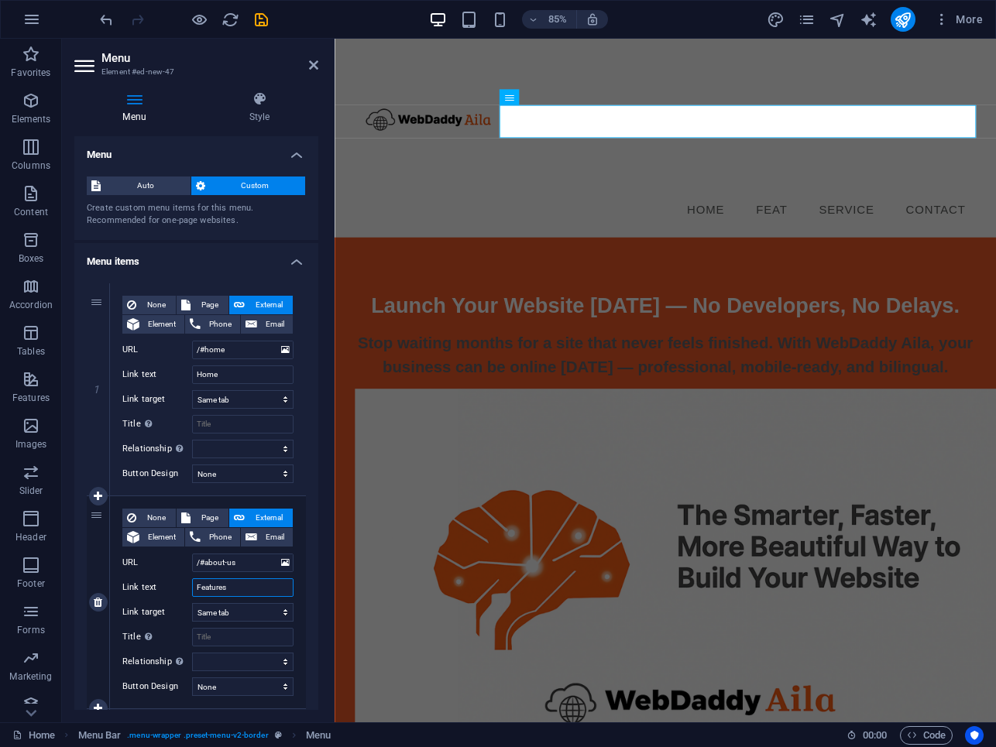
select select
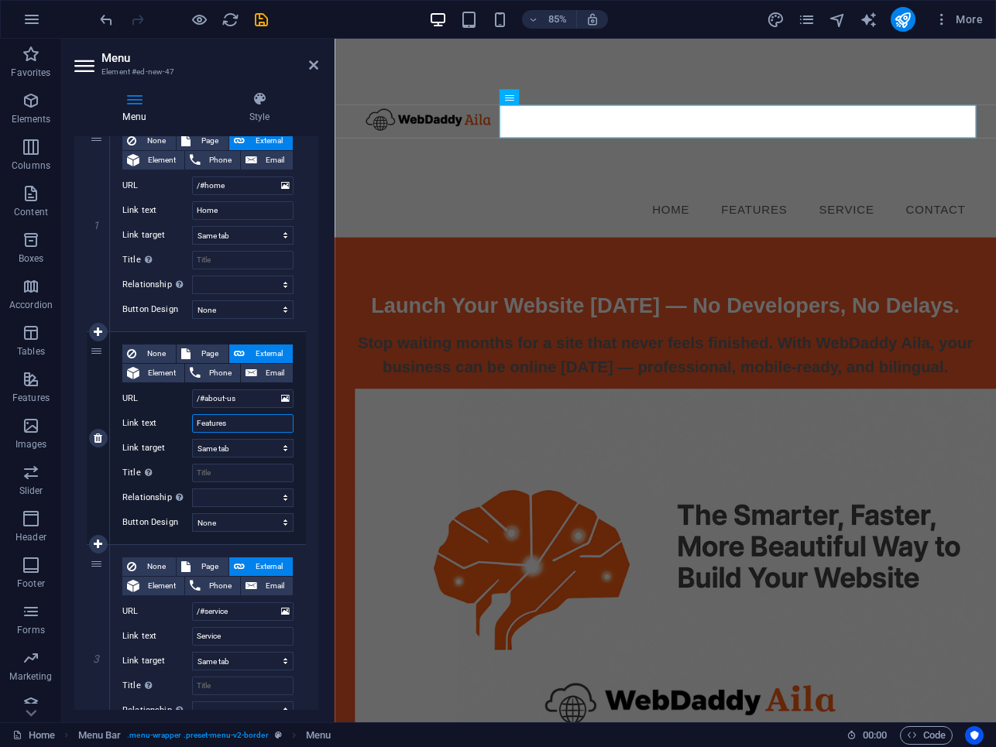
scroll to position [167, 0]
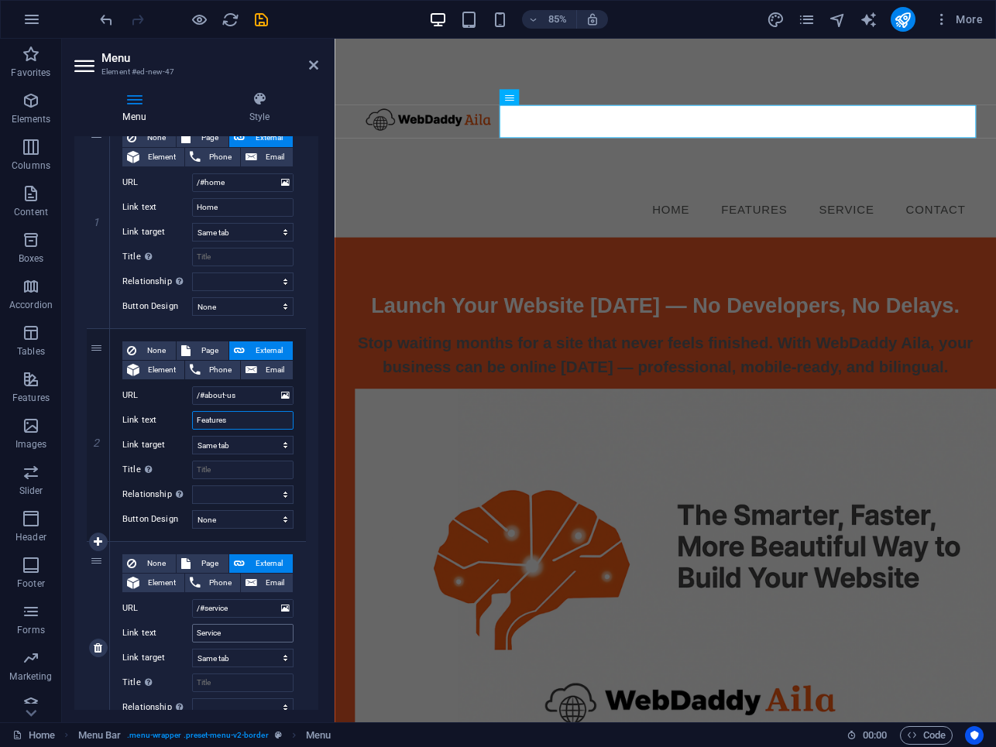
type input "Features"
click at [204, 635] on input "Service" at bounding box center [242, 633] width 101 height 19
type input "Pricing"
select select
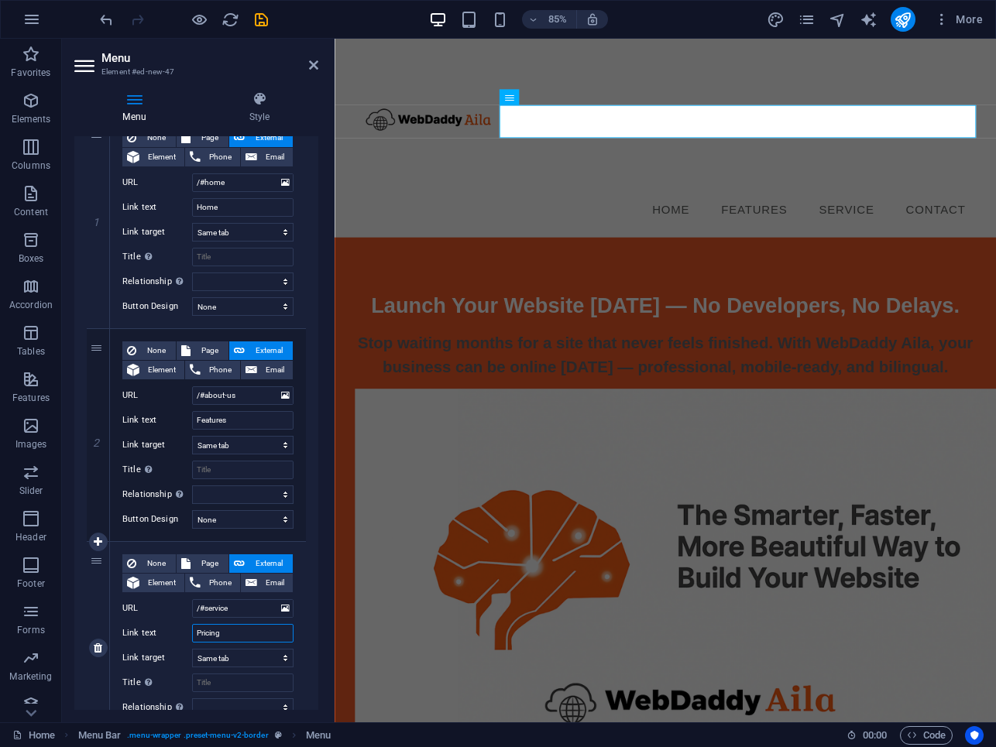
select select
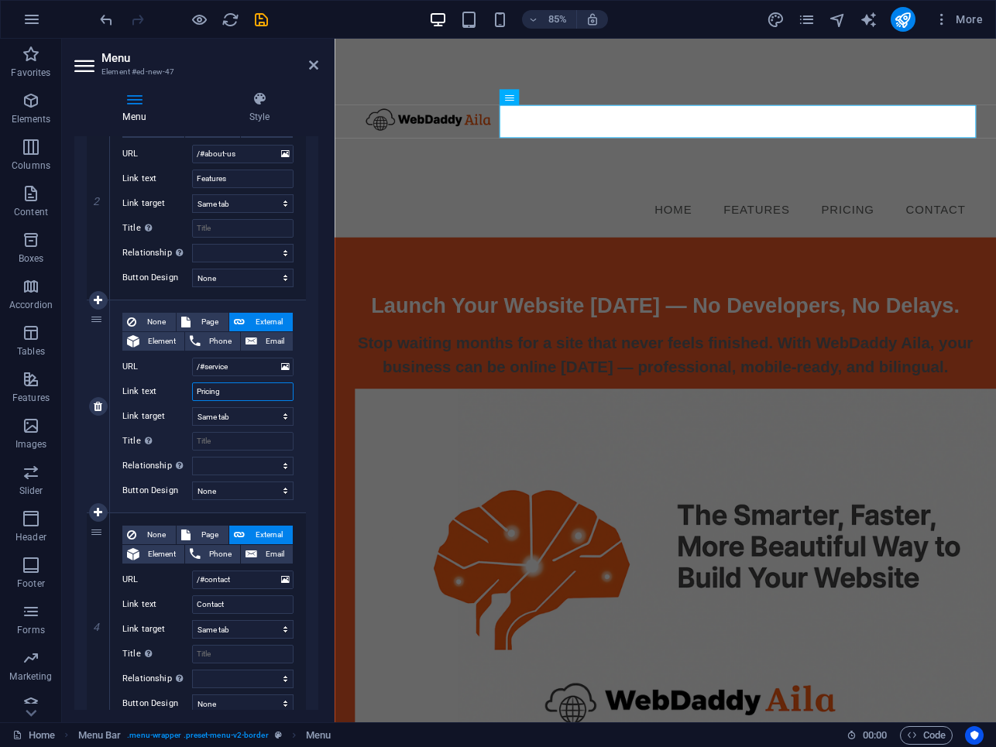
scroll to position [414, 0]
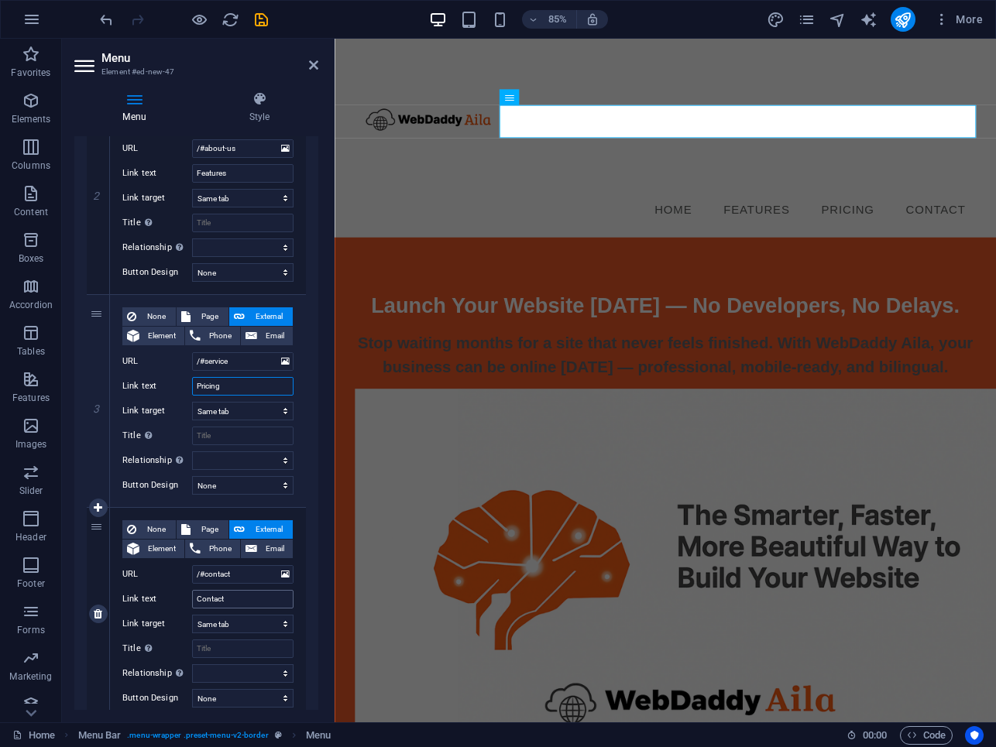
type input "Pricing"
click at [205, 604] on input "Contact" at bounding box center [242, 599] width 101 height 19
type input "Wh"
select select
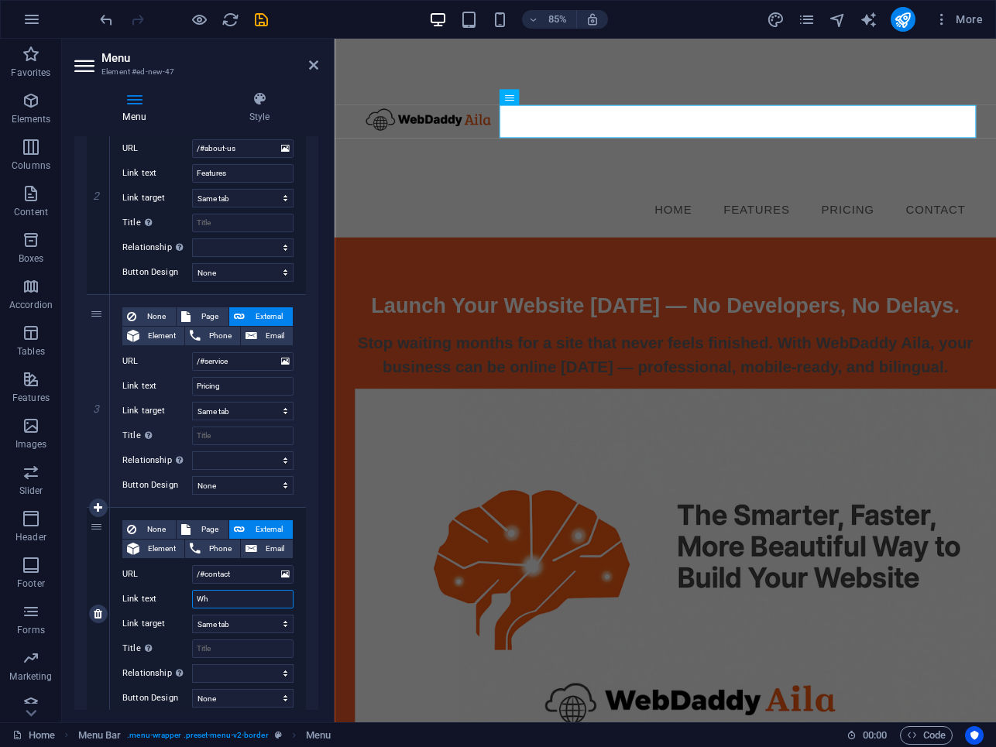
select select
type input "Why"
select select
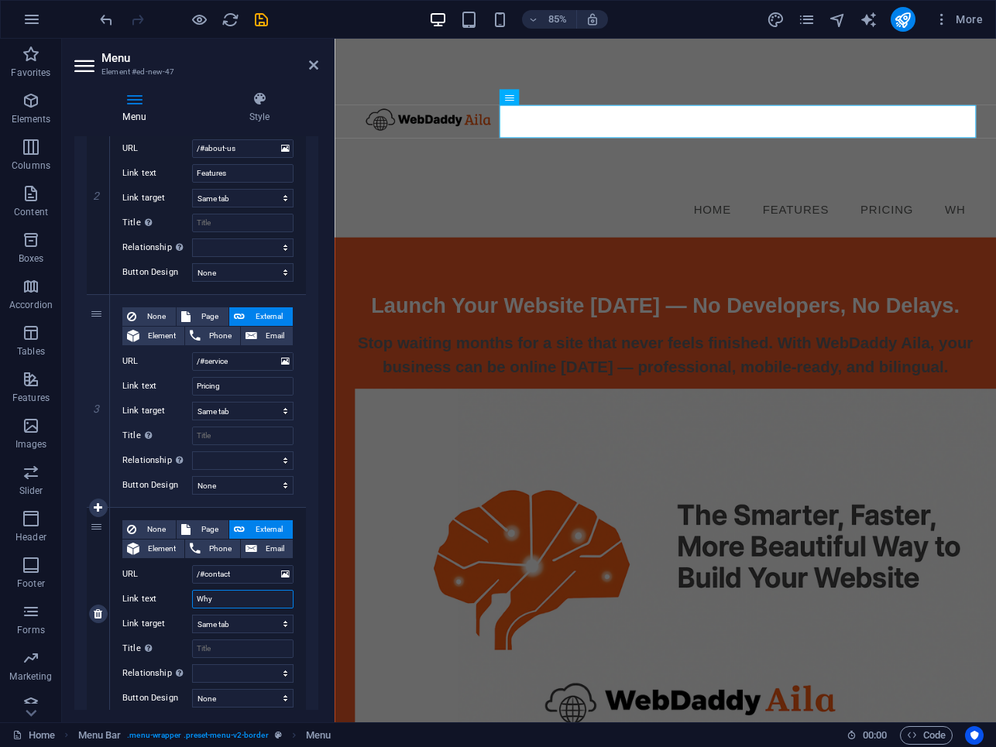
select select
type input "Why"
select select
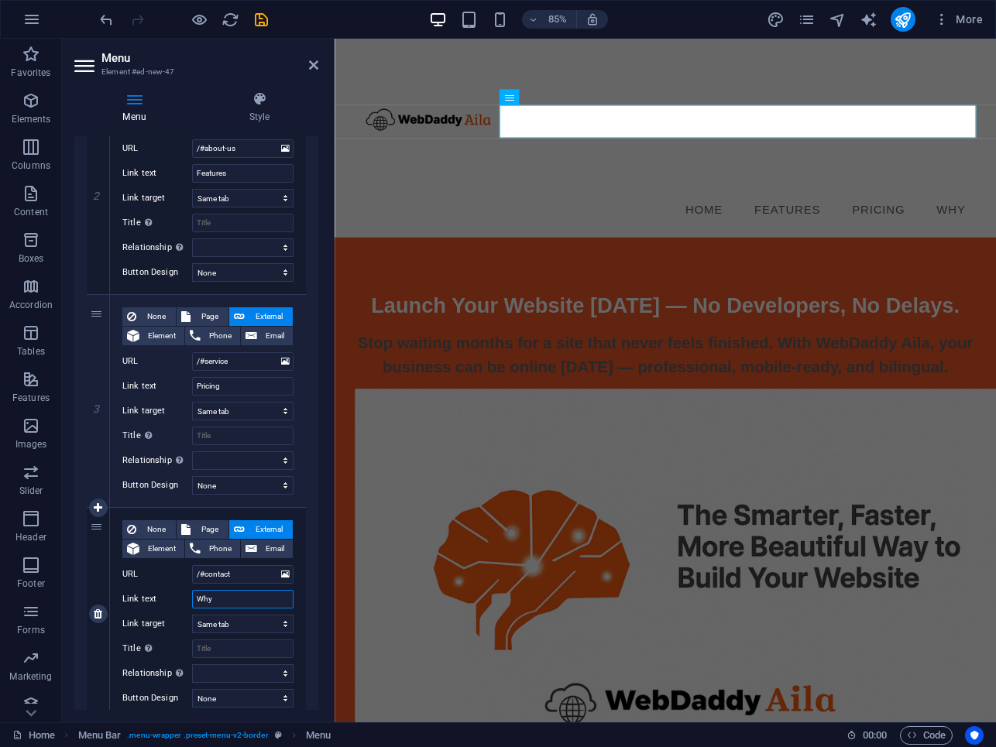
select select
type input "Why A"
select select
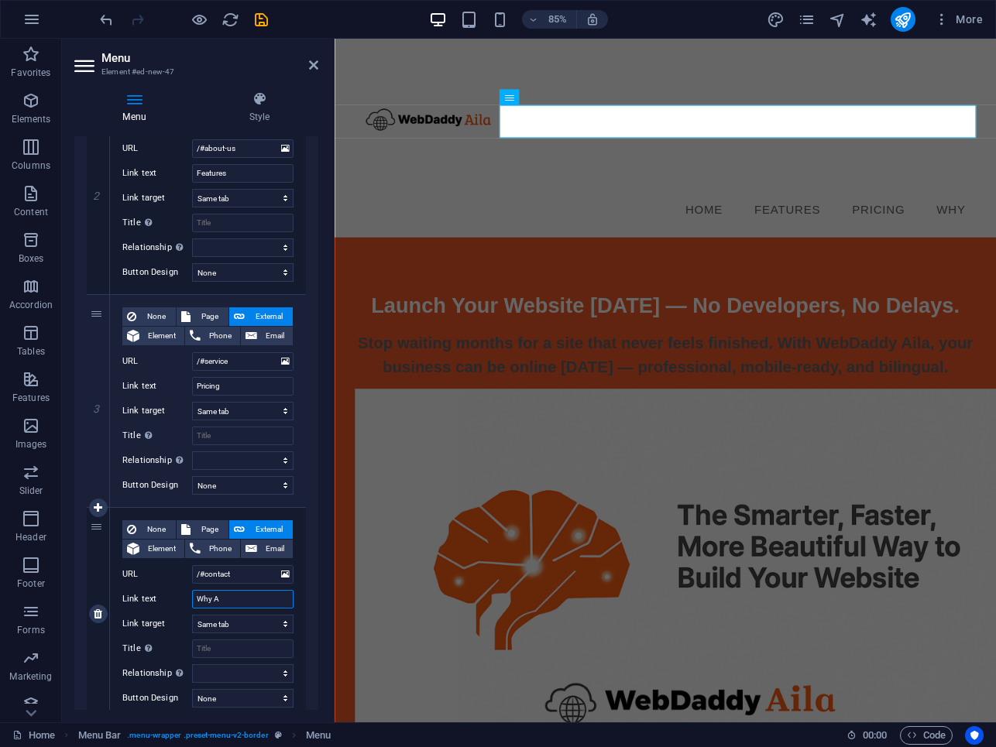
select select
type input "Why Ai"
select select
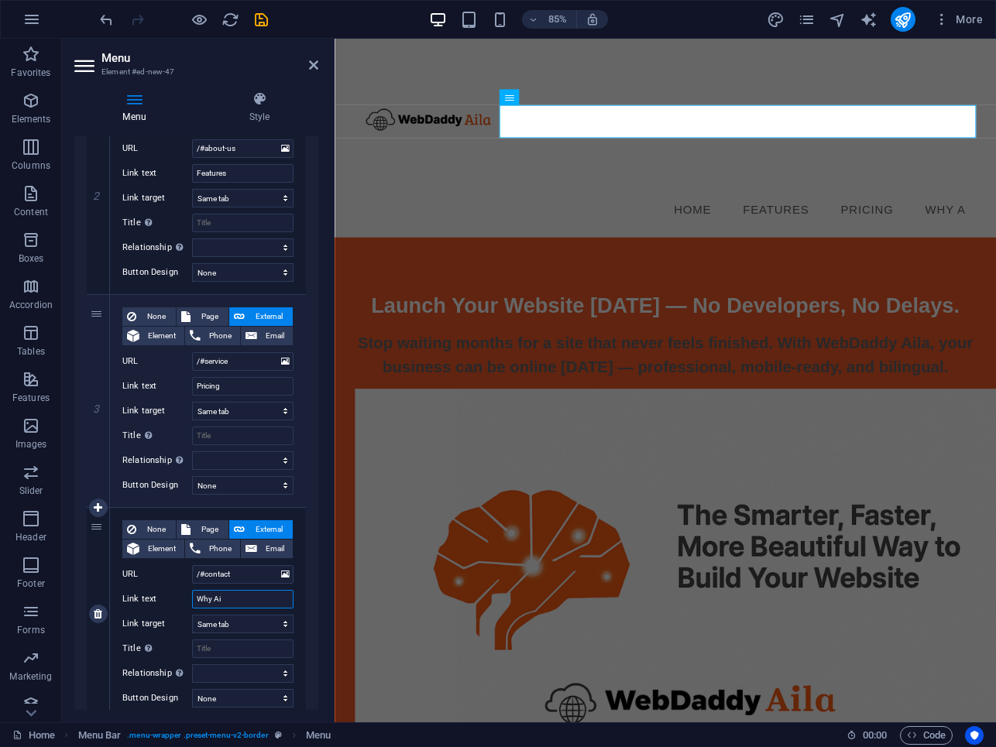
select select
type input "Why Aila"
select select
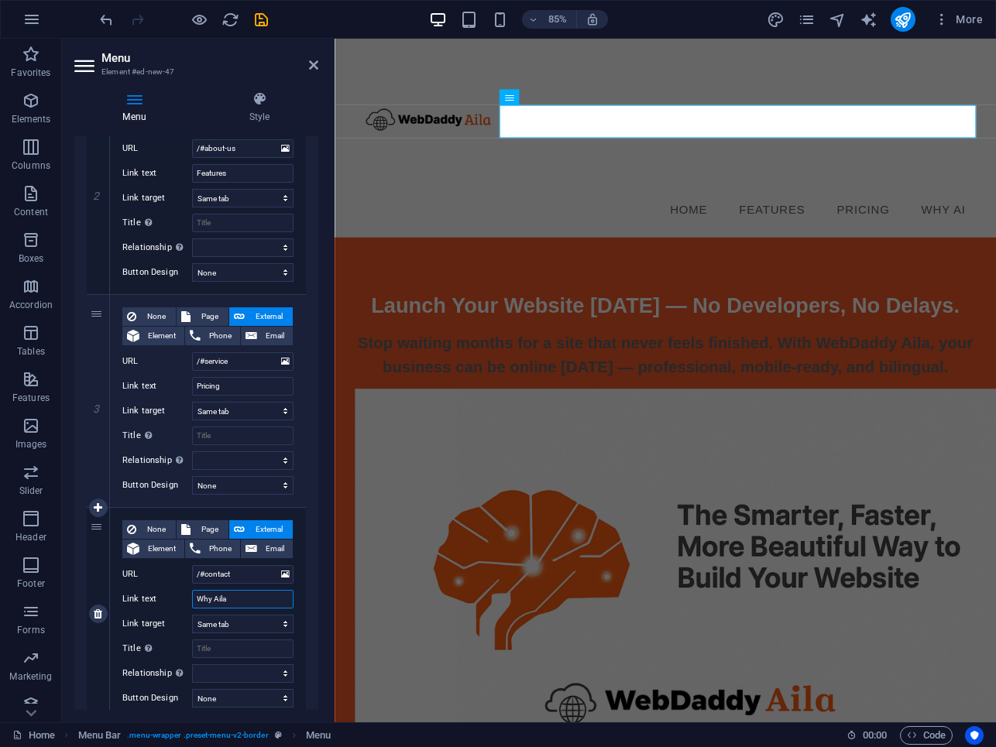
select select
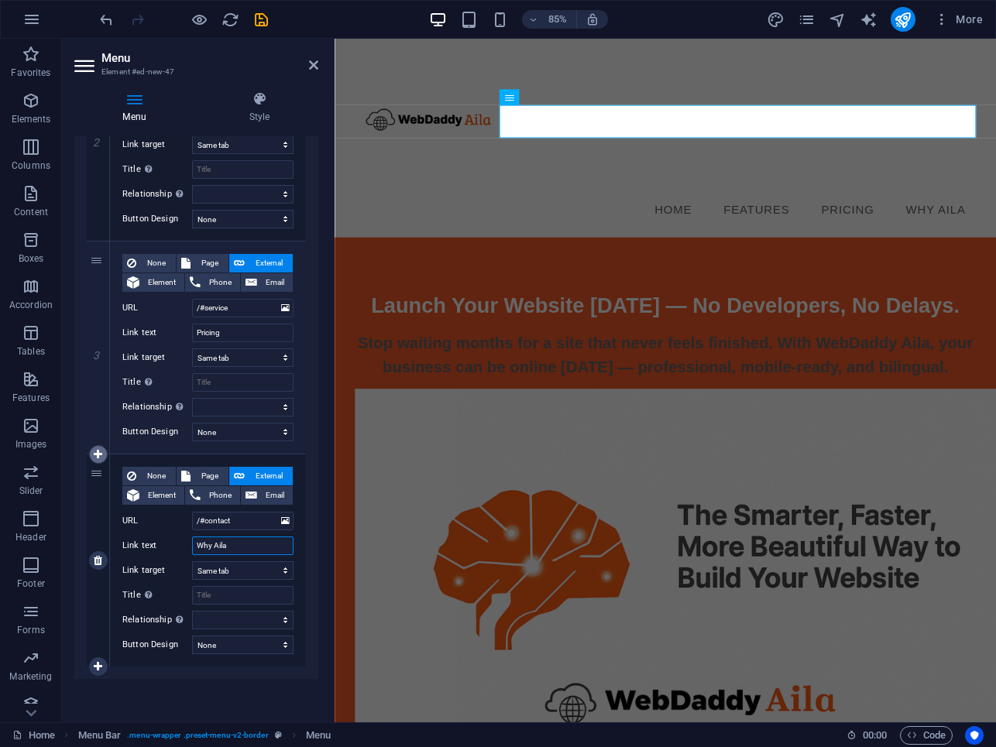
type input "Why Aila"
click at [100, 457] on icon at bounding box center [98, 454] width 9 height 11
select select
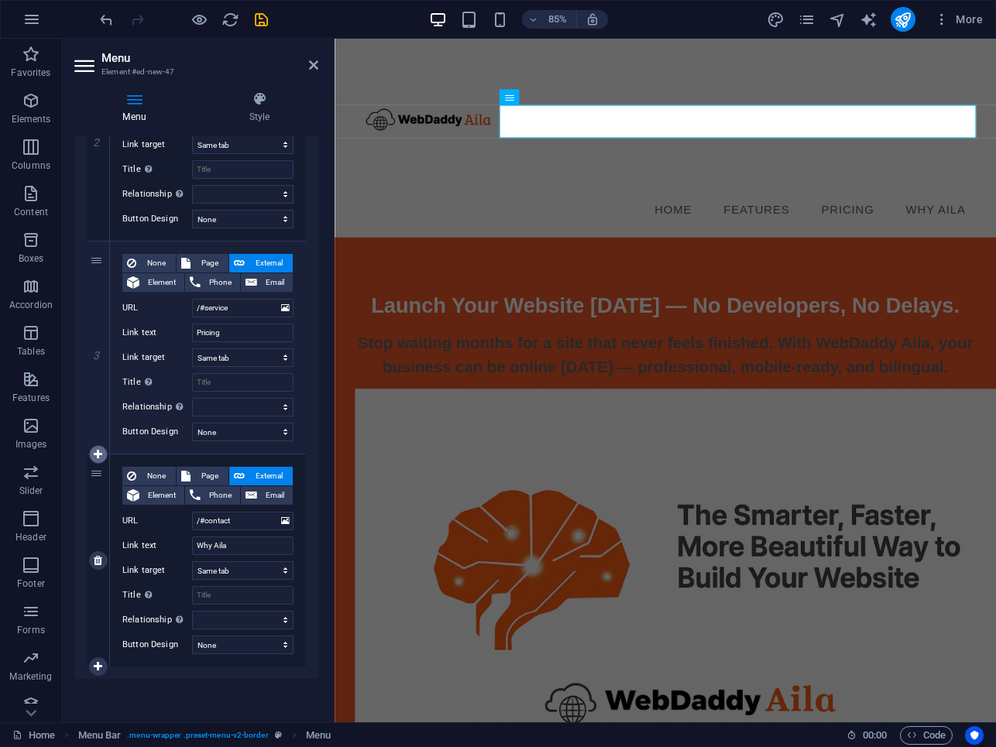
select select
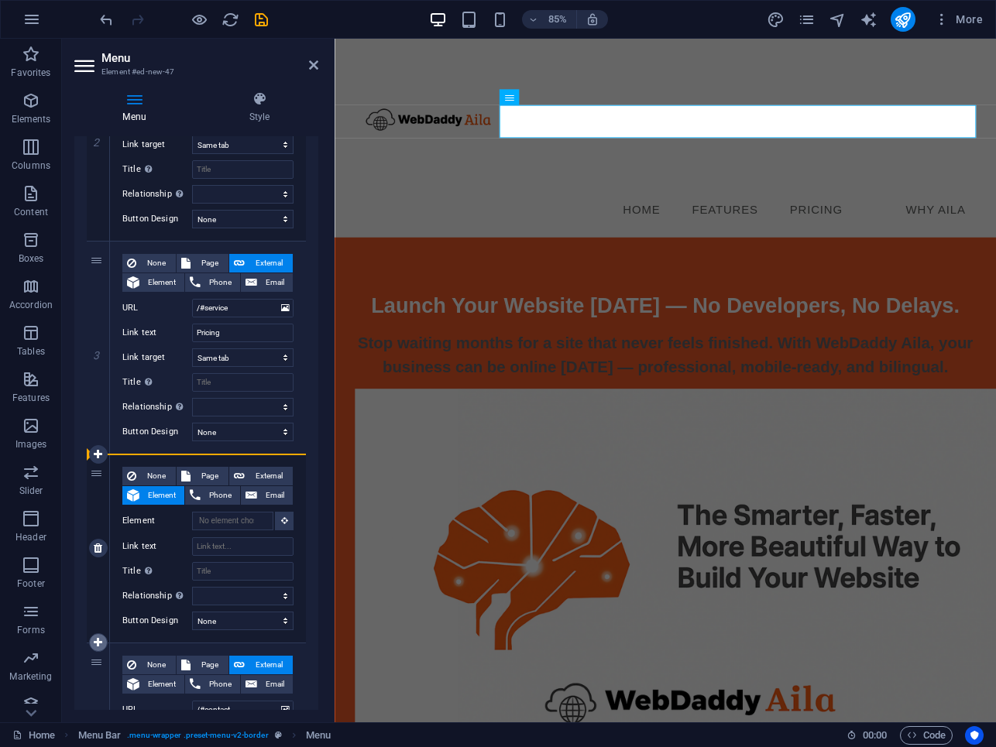
drag, startPoint x: 98, startPoint y: 476, endPoint x: 94, endPoint y: 647, distance: 172.0
click at [94, 643] on div "4" at bounding box center [98, 549] width 23 height 188
select select
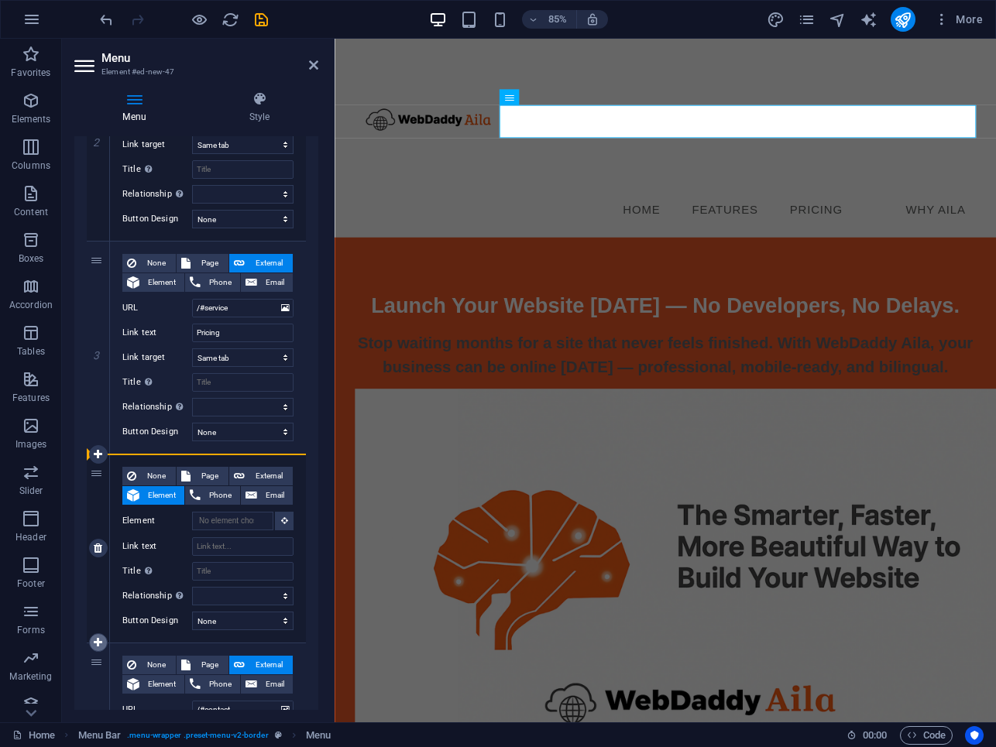
select select
drag, startPoint x: 98, startPoint y: 669, endPoint x: 101, endPoint y: 484, distance: 185.1
click at [101, 484] on div "1 None Page External Element Phone Email Page Home Legal Notice Privacy Element…" at bounding box center [196, 336] width 219 height 1041
select select
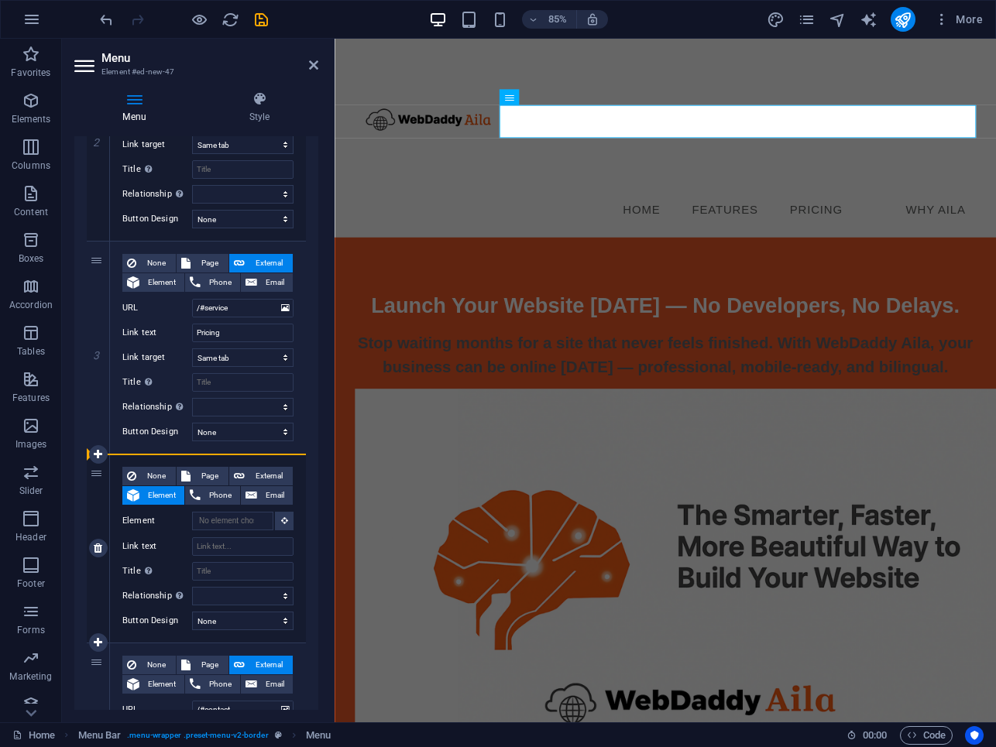
select select
type input "/#contact"
type input "Why Aila"
select select
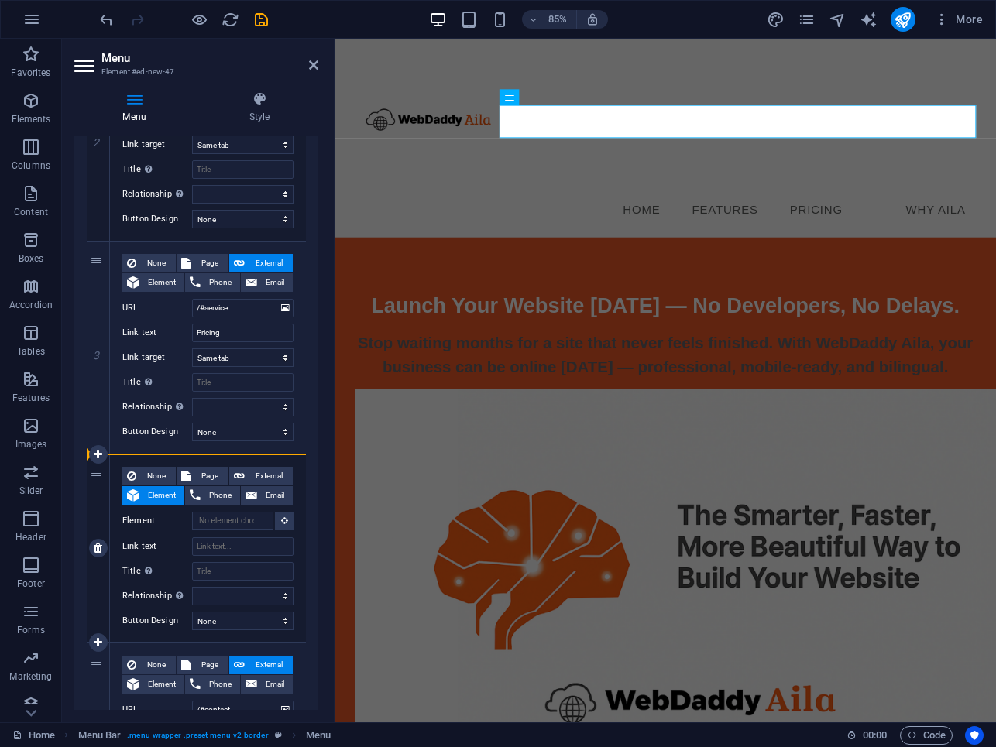
select select
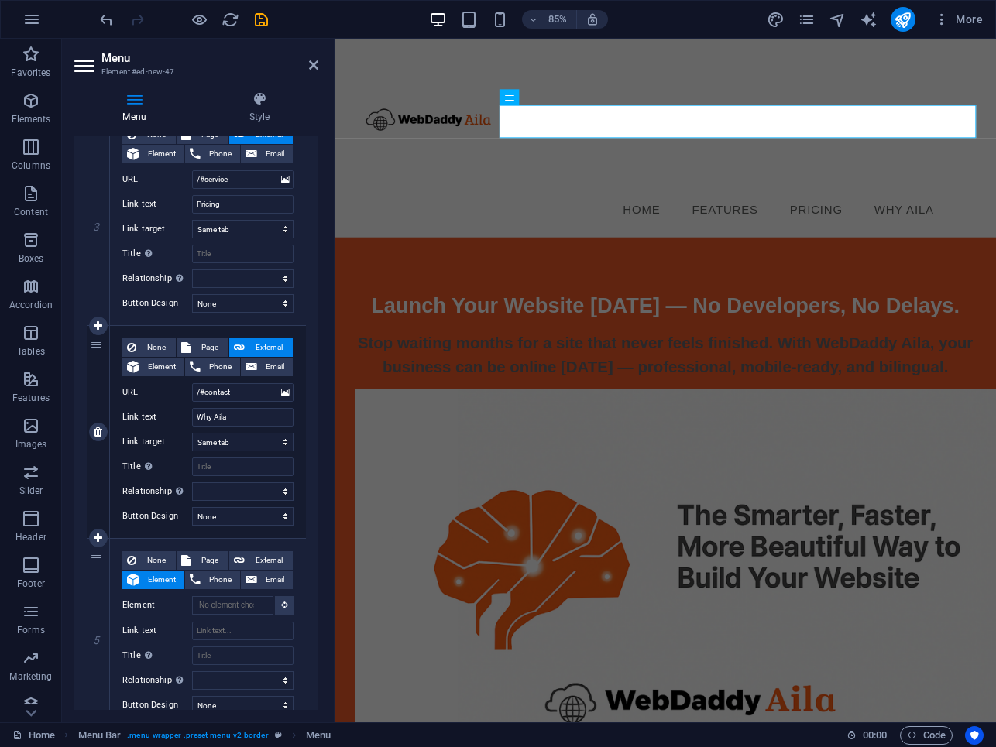
scroll to position [601, 0]
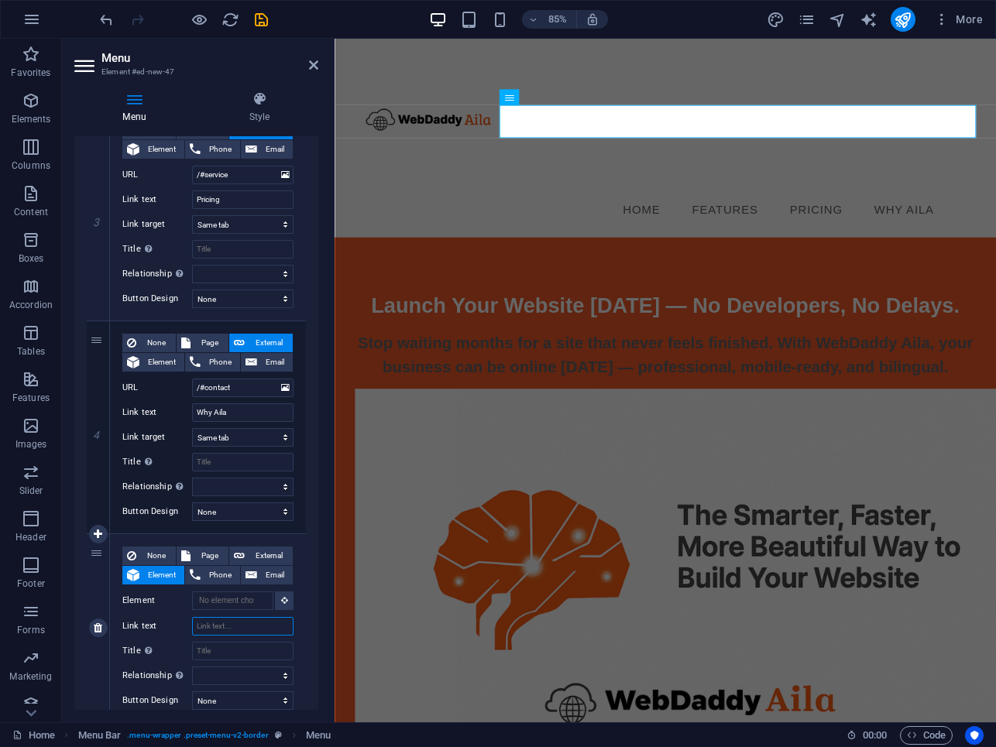
click at [199, 629] on input "Link text" at bounding box center [242, 626] width 101 height 19
type input "FAQ"
select select
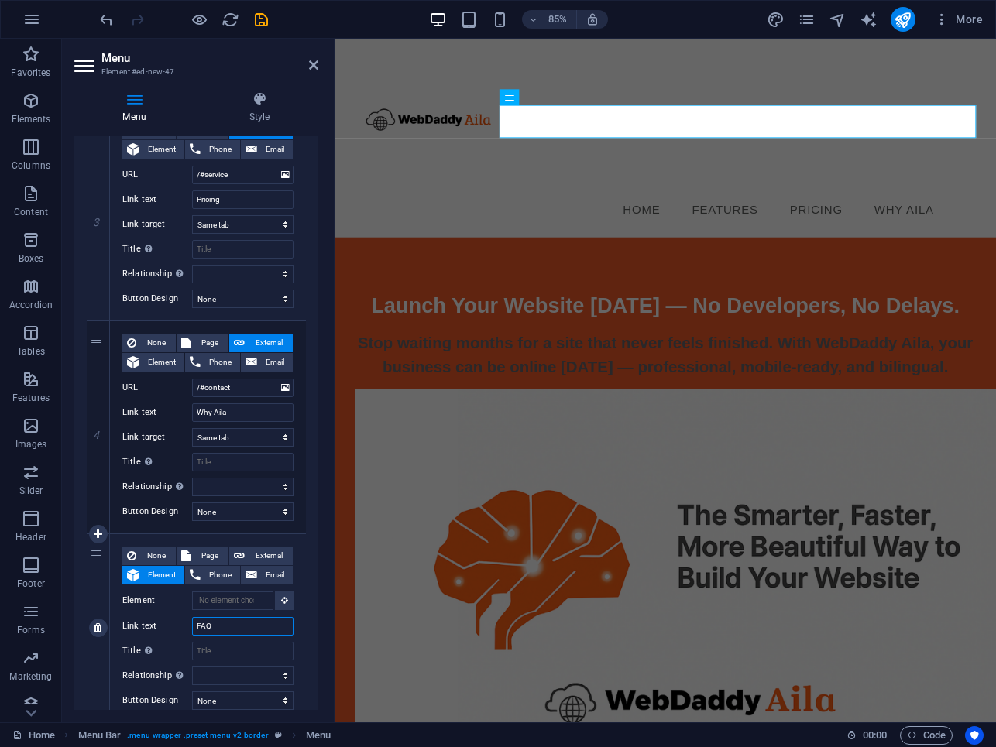
select select
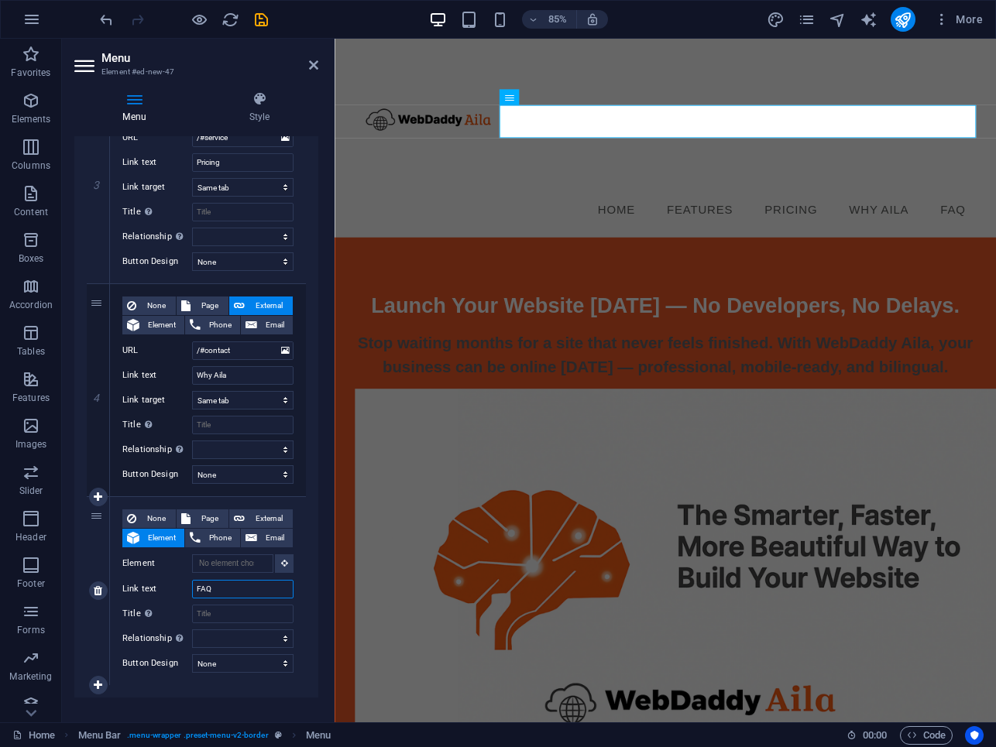
scroll to position [657, 0]
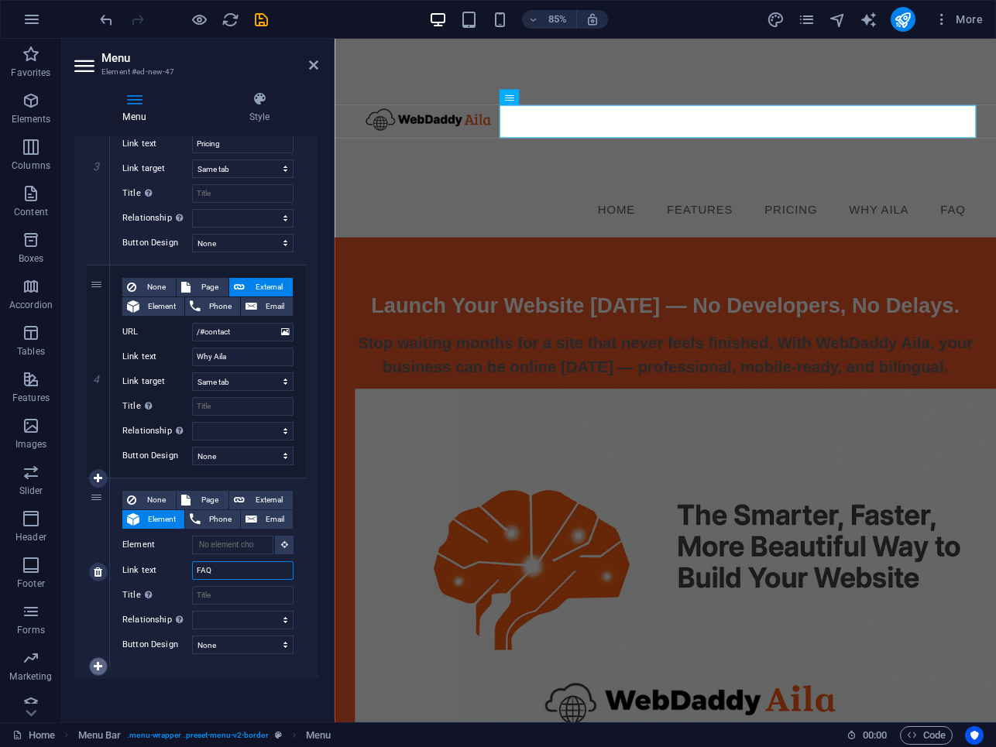
type input "FAQ"
click at [94, 665] on icon at bounding box center [98, 666] width 9 height 11
select select
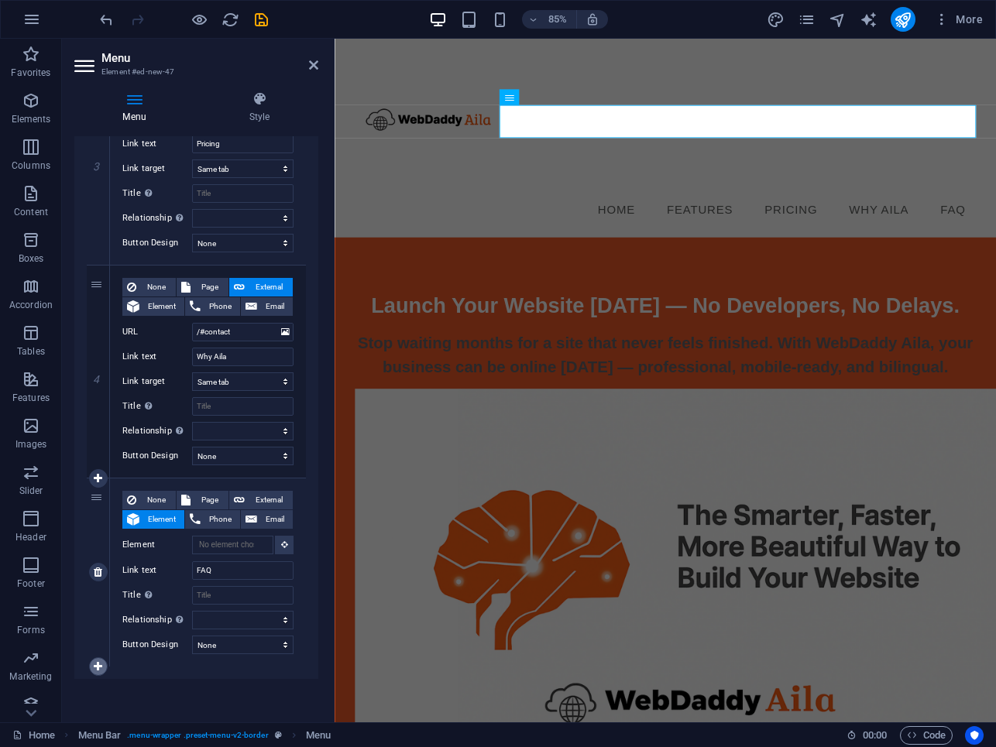
select select
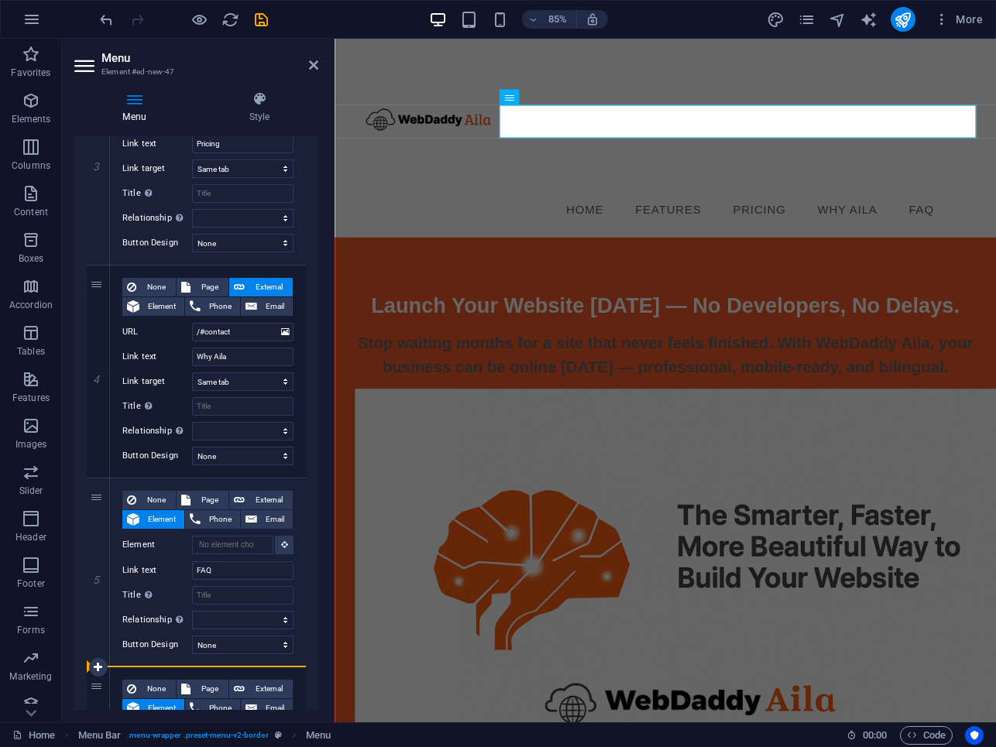
select select
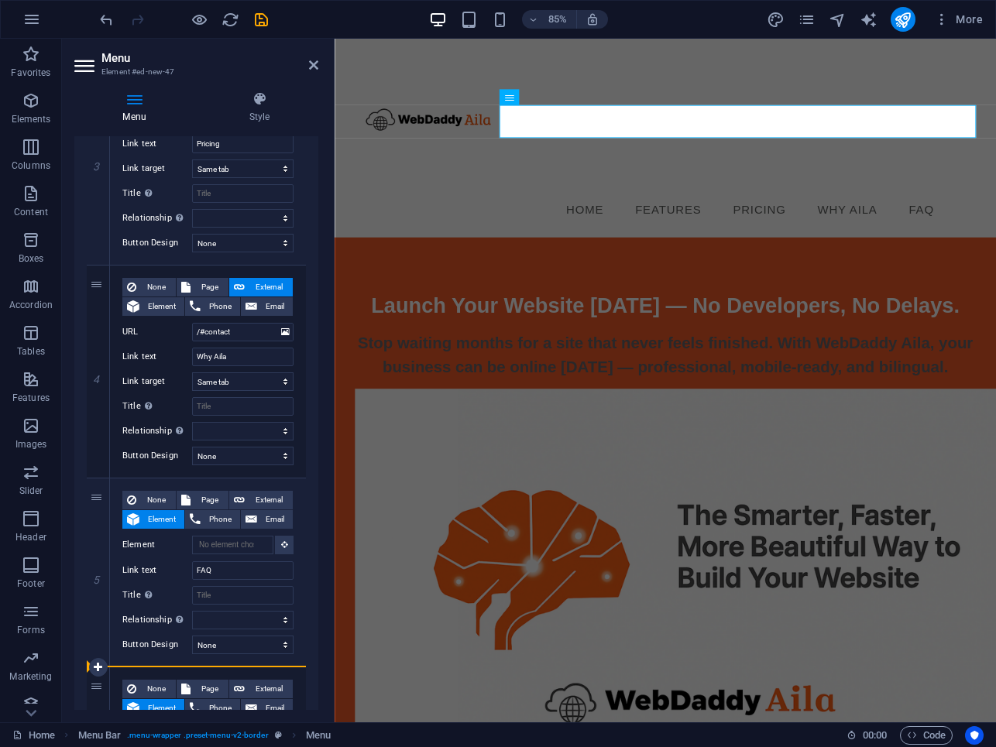
select select
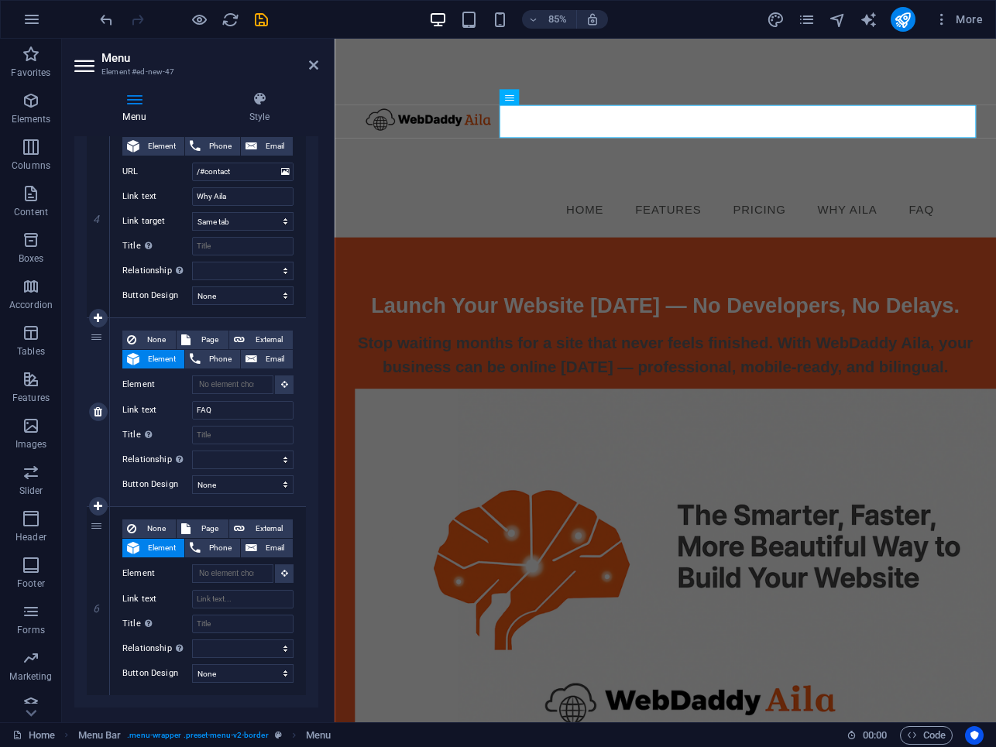
scroll to position [846, 0]
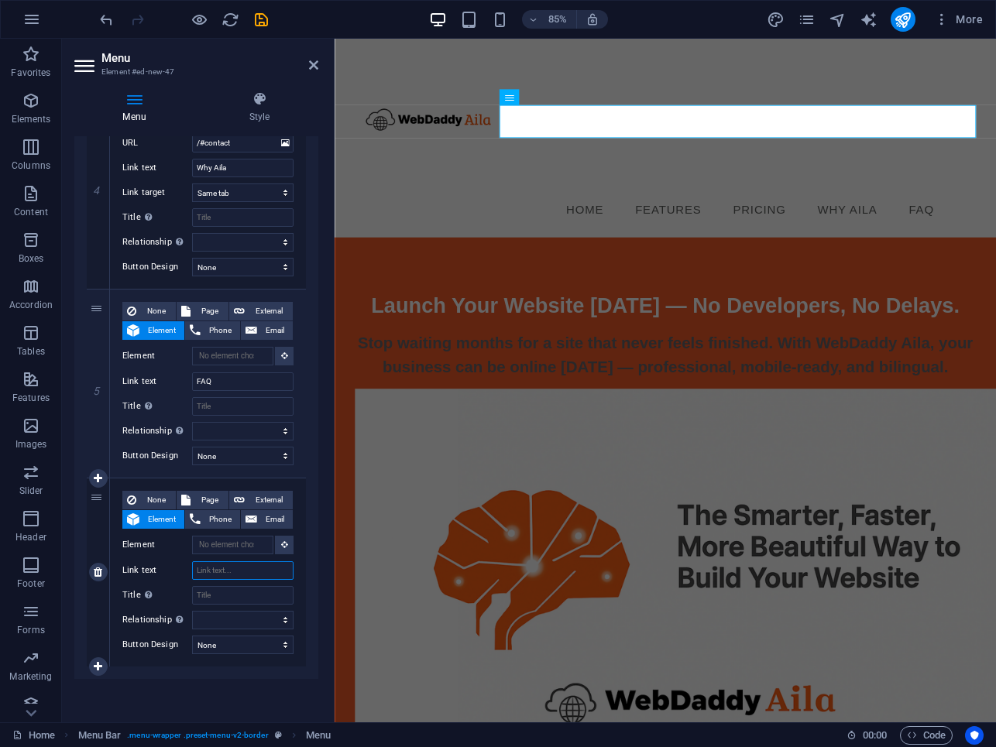
click at [208, 570] on input "Link text" at bounding box center [242, 570] width 101 height 19
type input "S"
select select
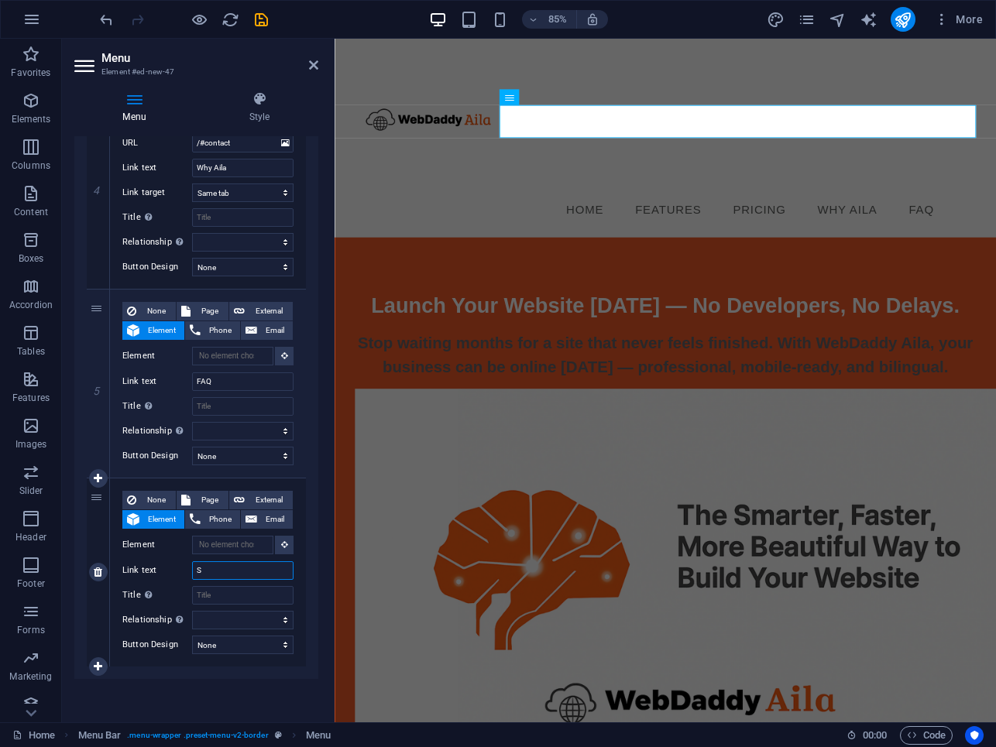
select select
type input "Su"
select select
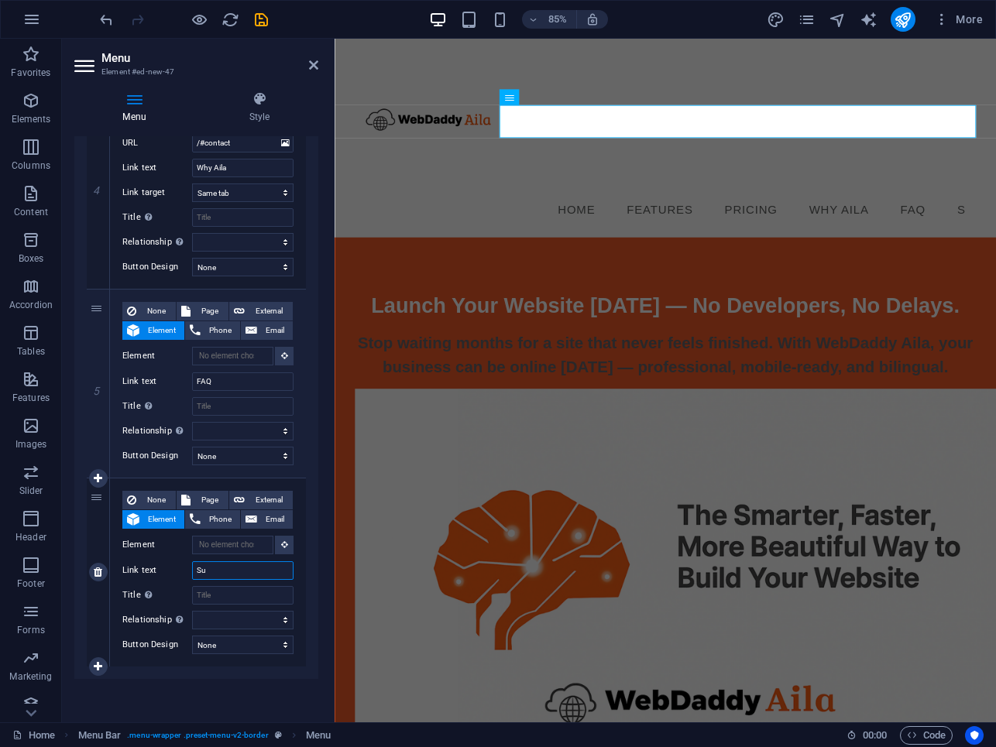
select select
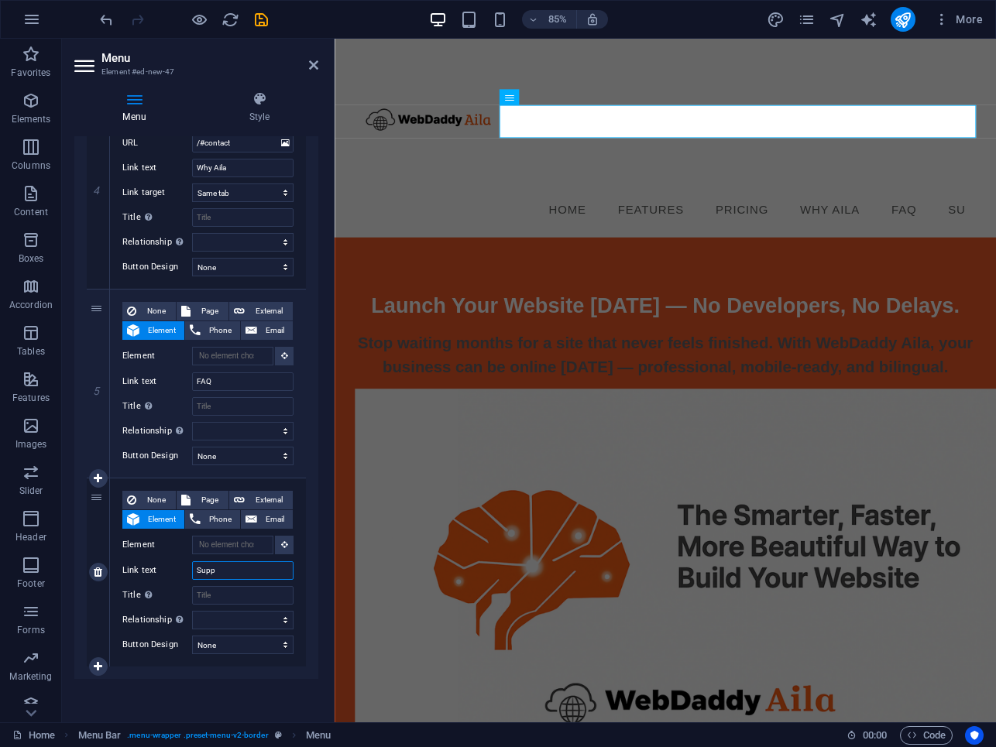
type input "Suppo"
select select
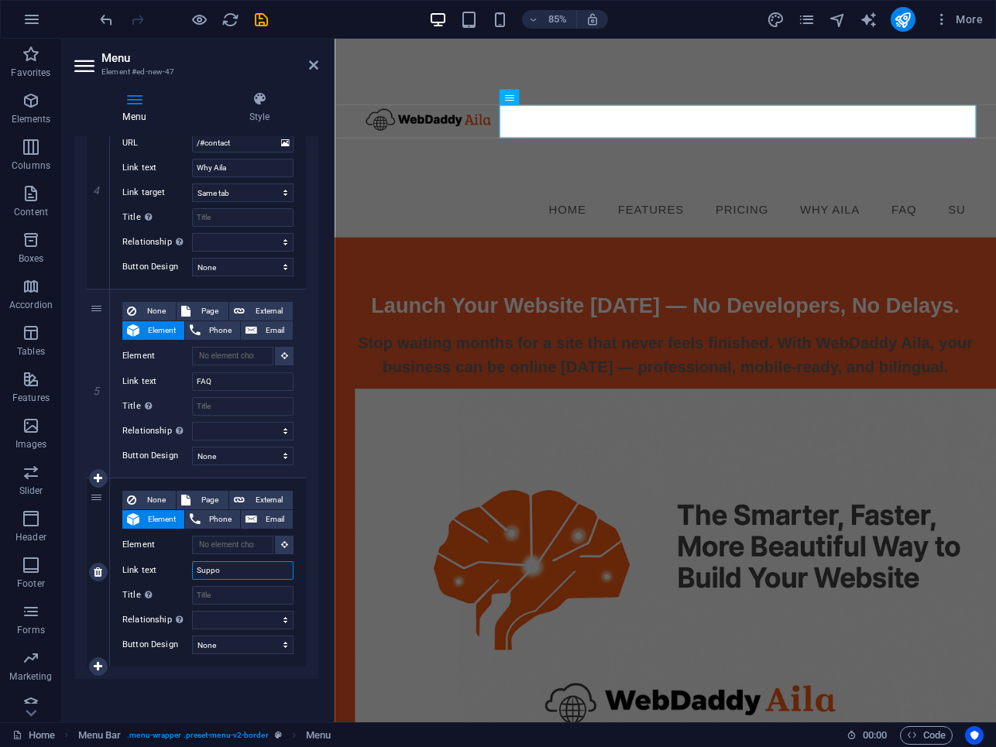
select select
type input "Support"
select select
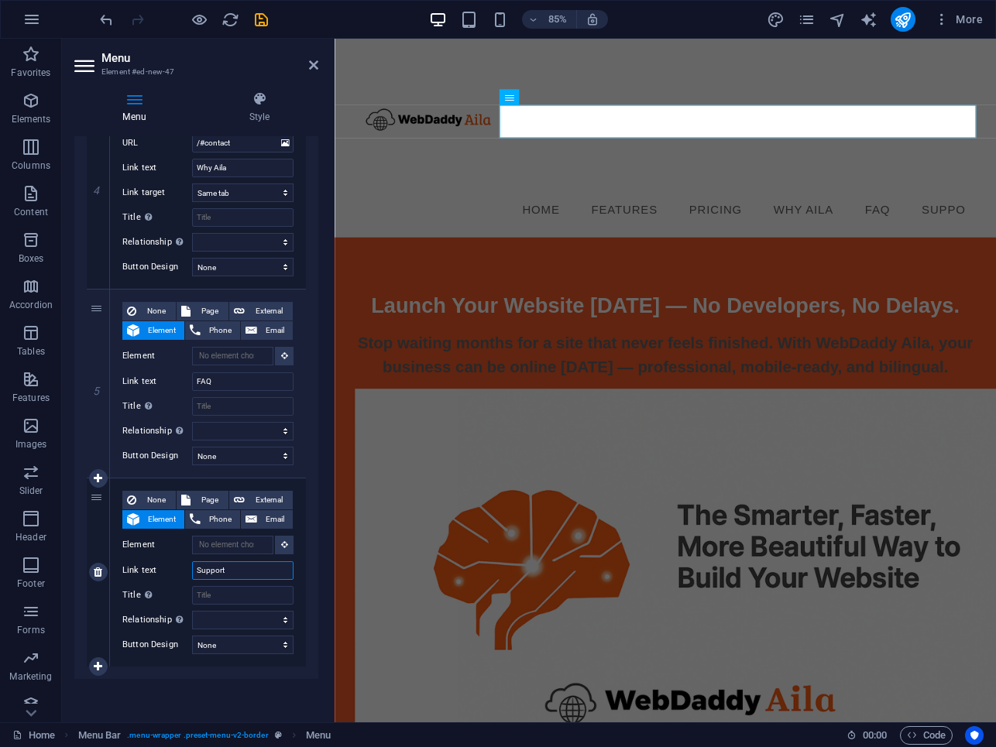
select select
type input "Support"
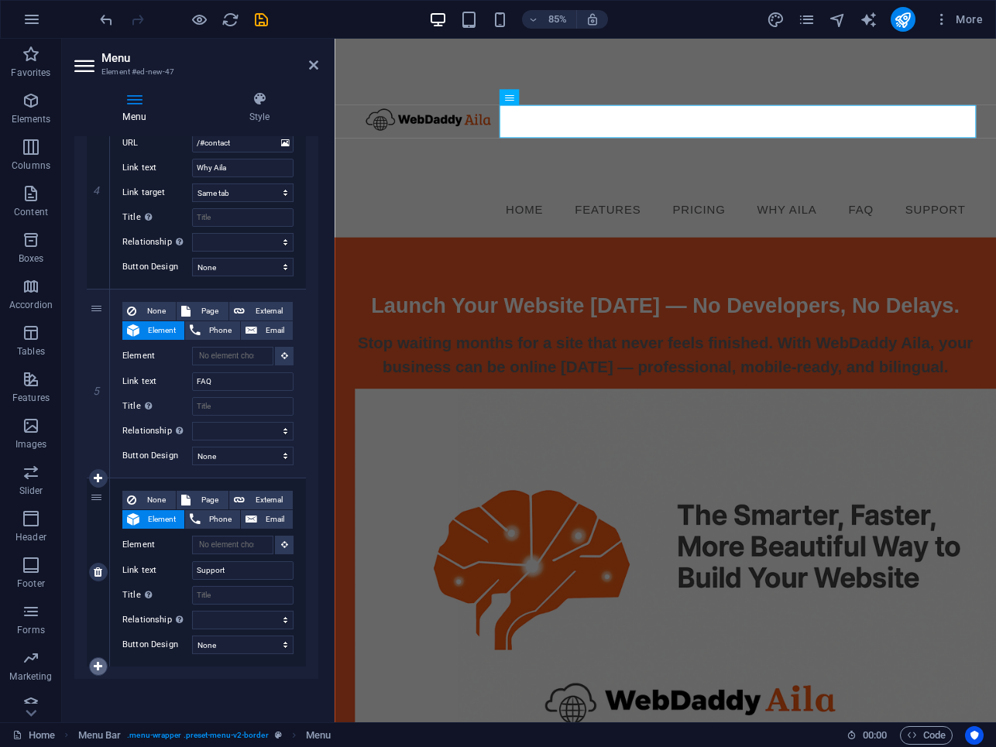
click at [98, 669] on icon at bounding box center [98, 666] width 9 height 11
select select
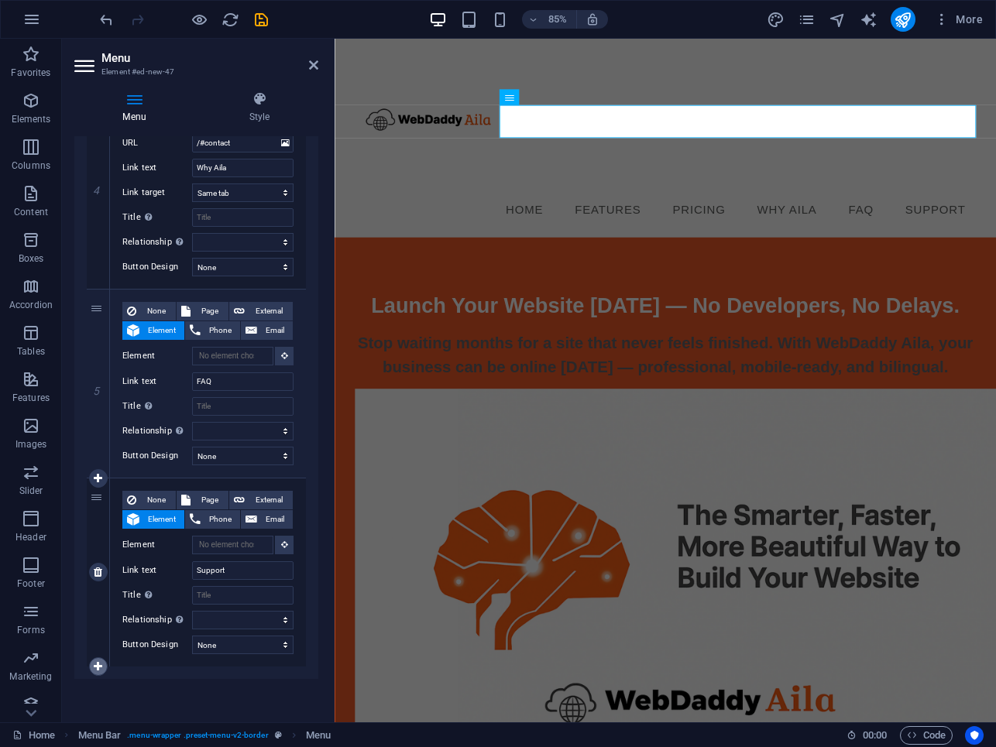
select select
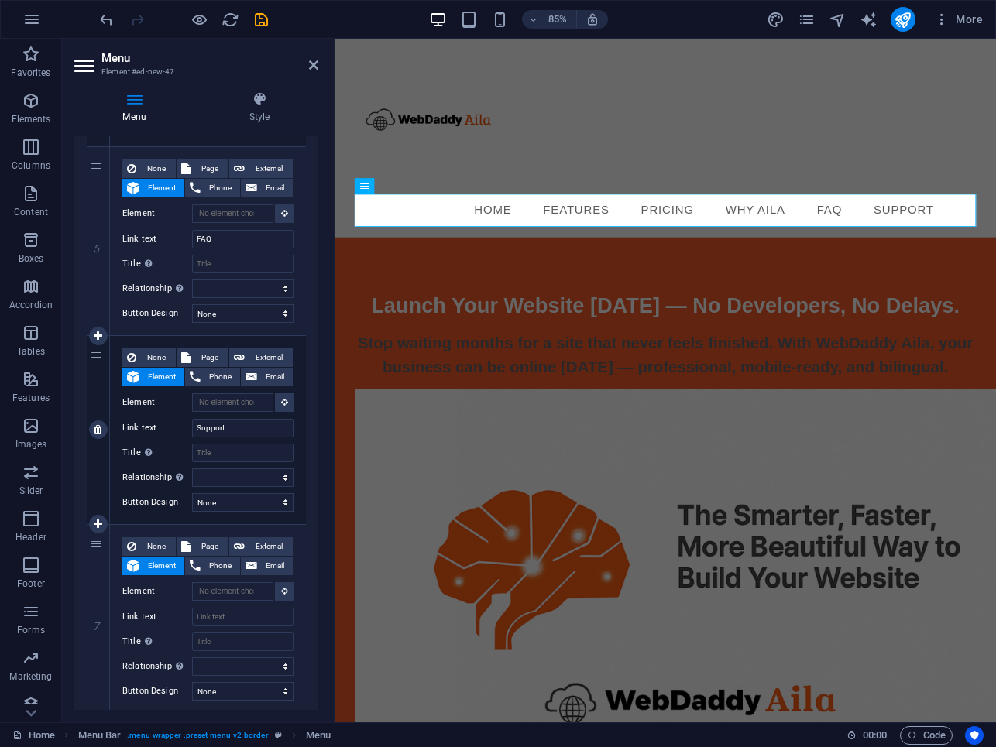
scroll to position [1035, 0]
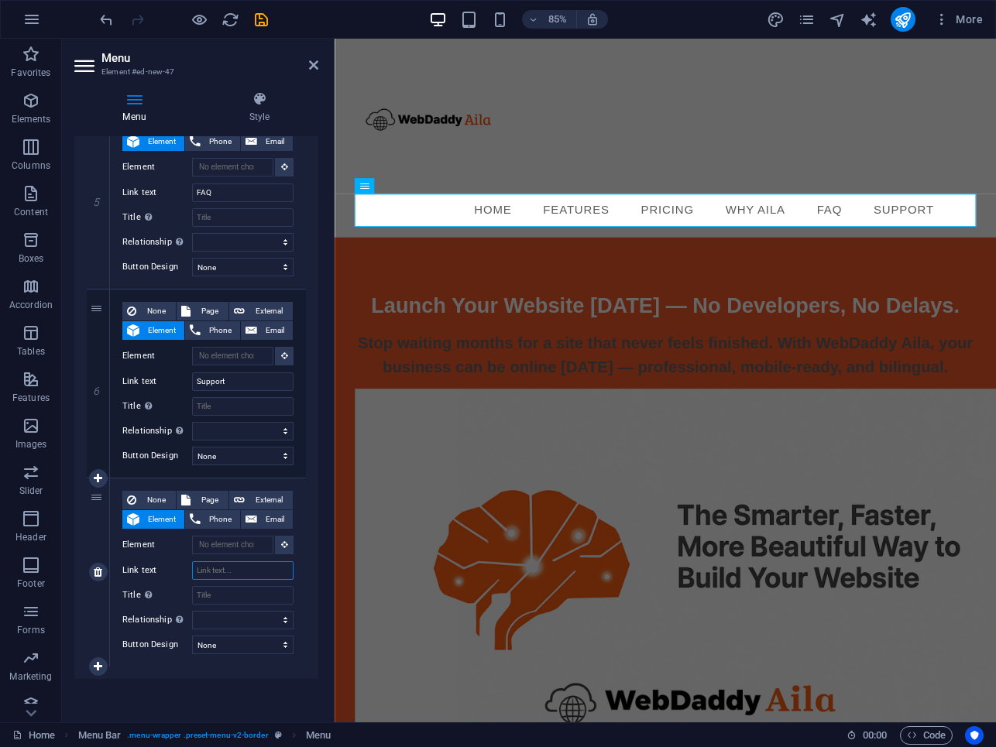
click at [215, 568] on input "Link text" at bounding box center [242, 570] width 101 height 19
type input "Login"
select select
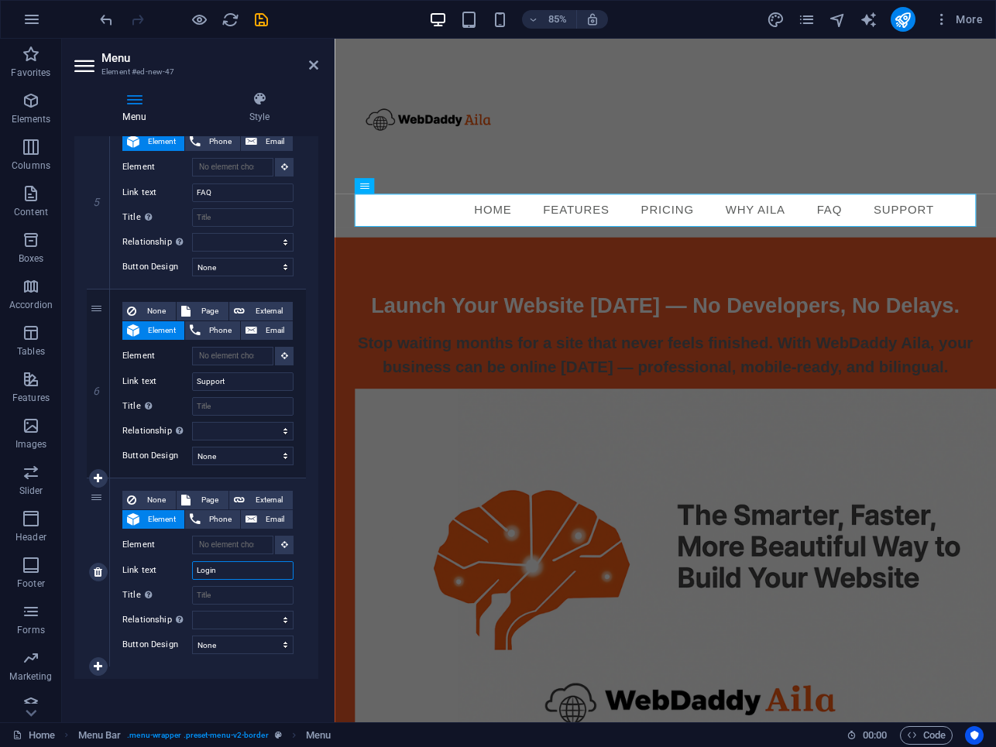
select select
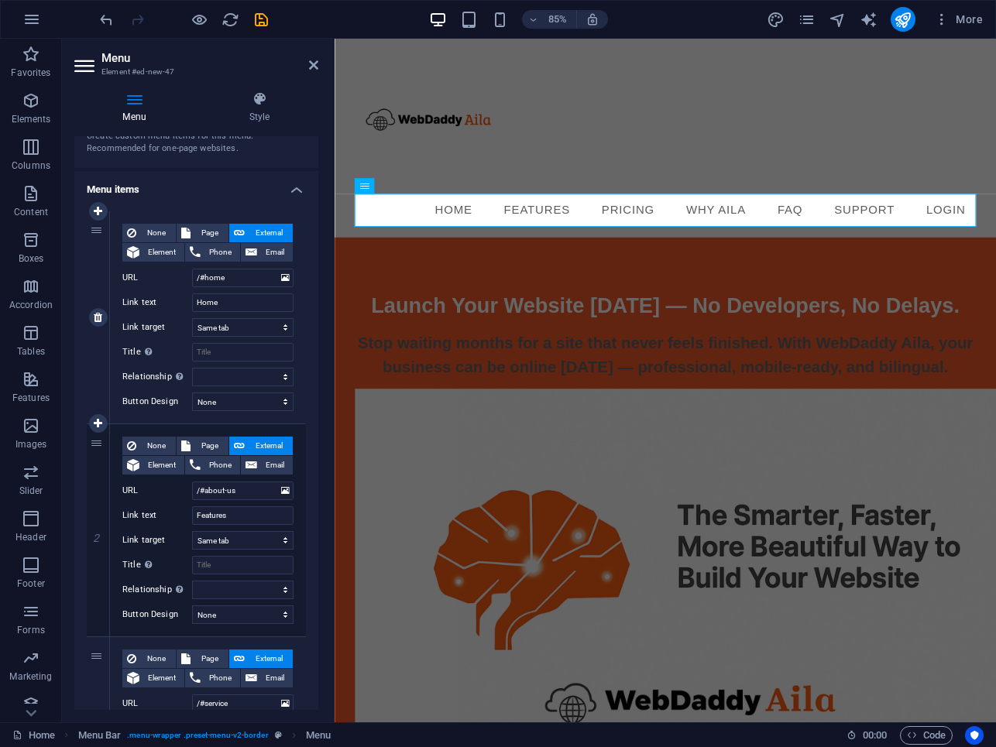
scroll to position [69, 0]
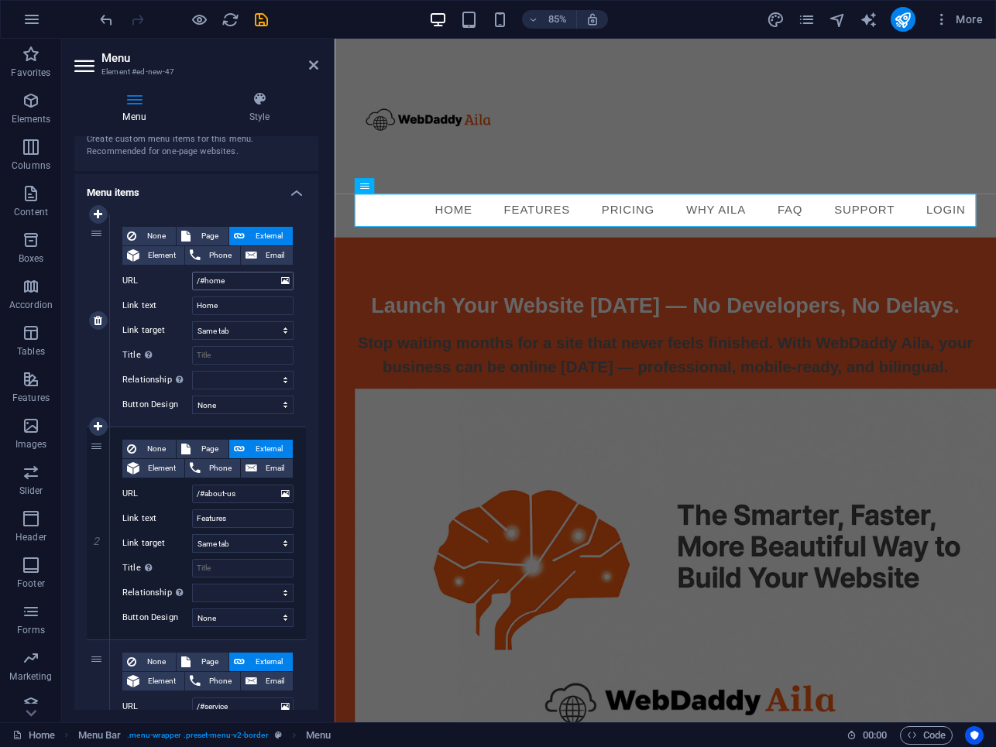
type input "Login"
click at [262, 281] on input "/#home" at bounding box center [242, 281] width 101 height 19
click at [170, 253] on span "Element" at bounding box center [162, 255] width 36 height 19
select select
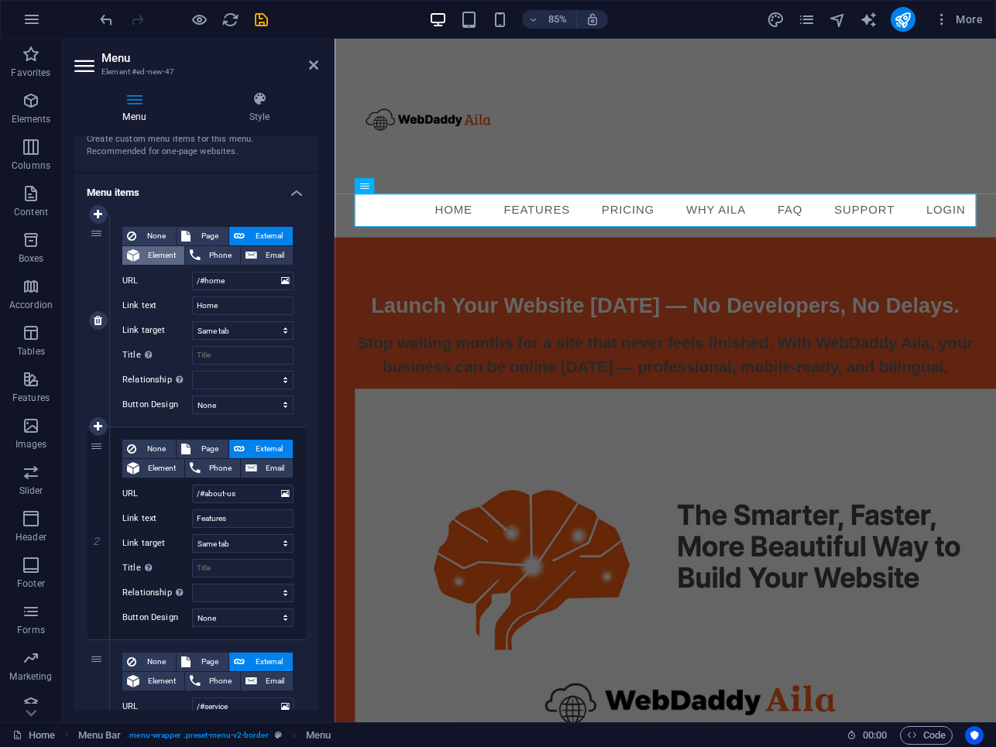
select select
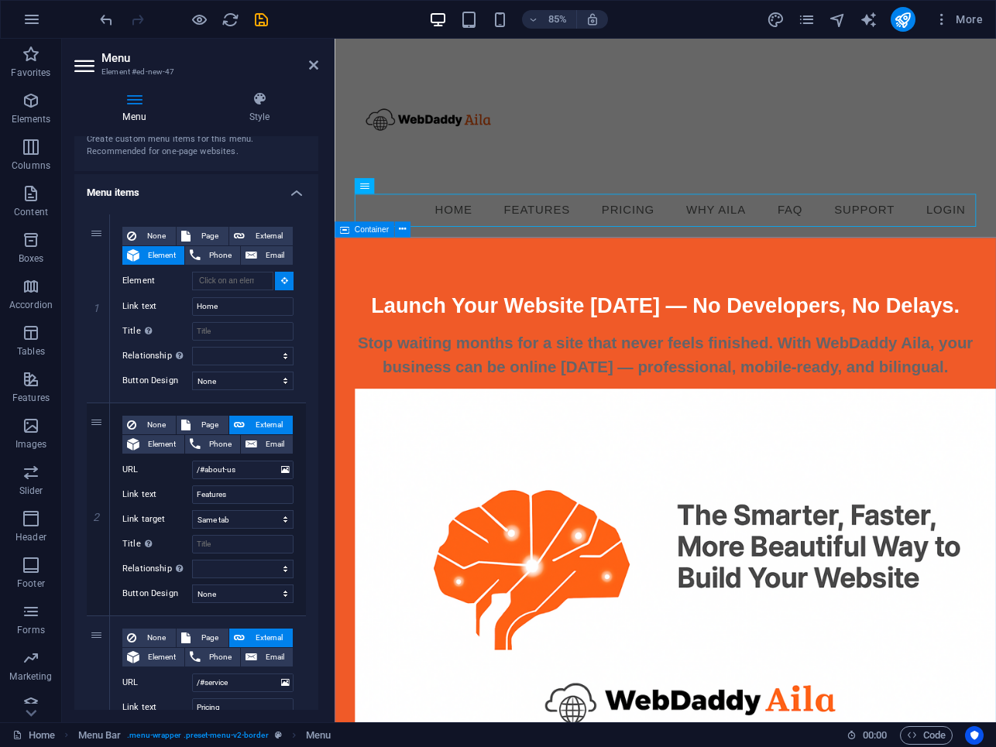
type input "#ed-1006657485"
select select
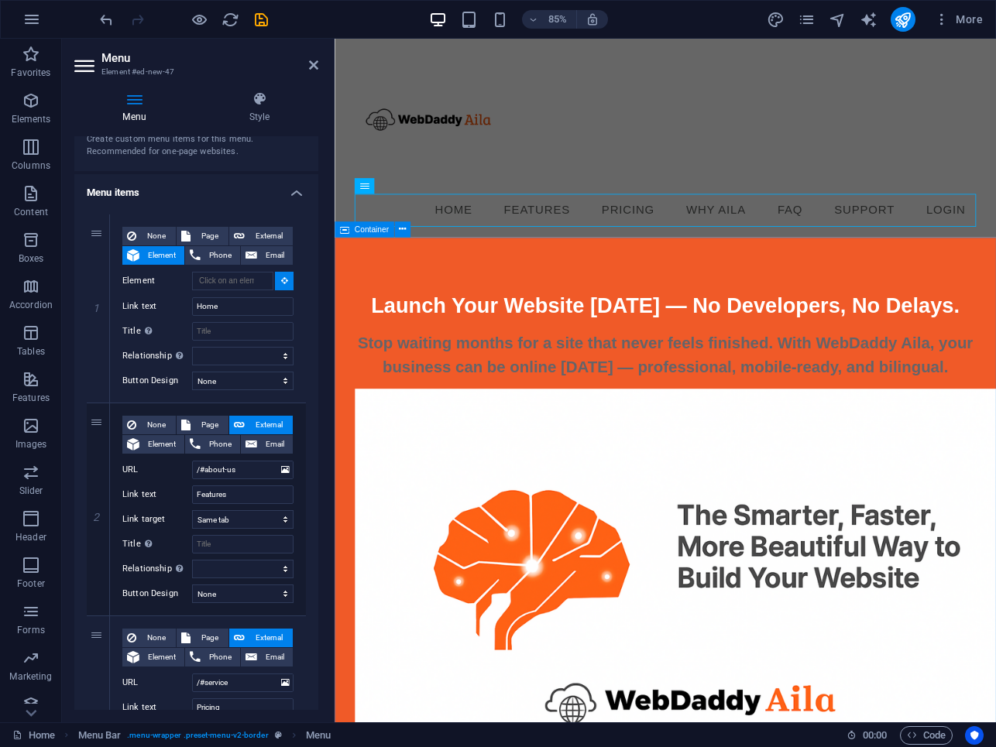
select select
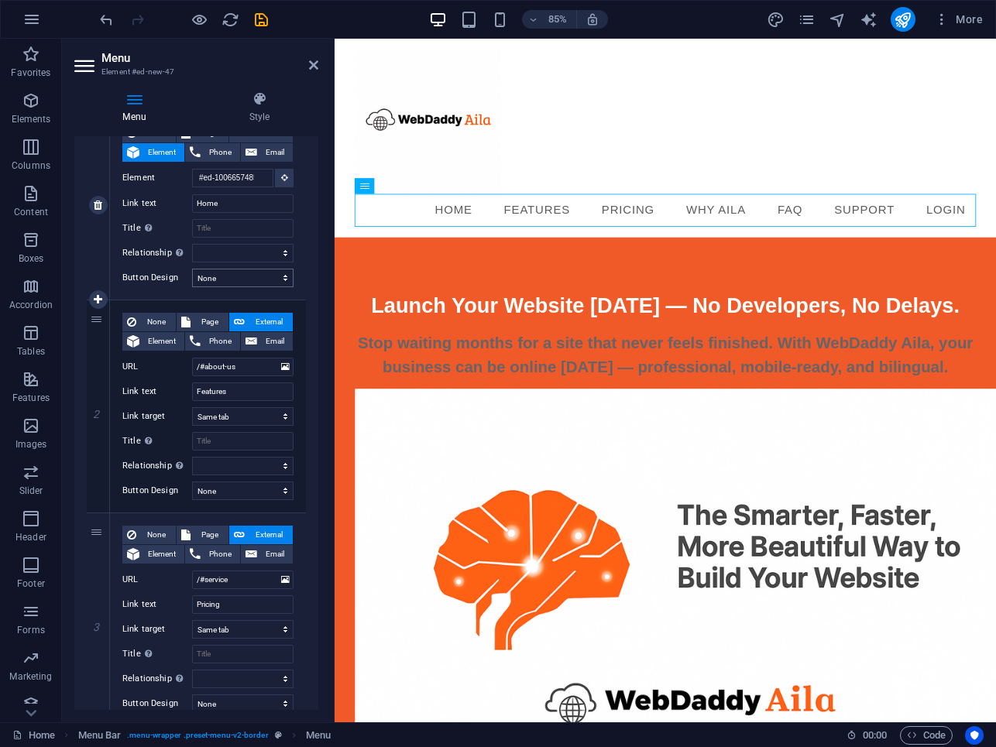
scroll to position [176, 0]
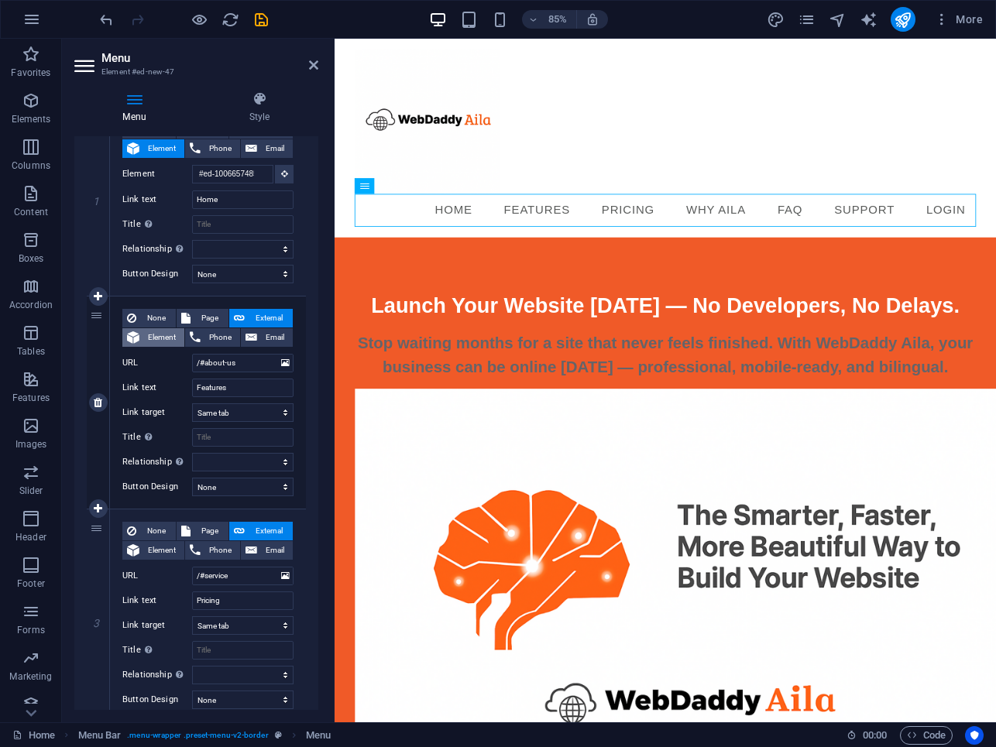
click at [165, 338] on span "Element" at bounding box center [162, 337] width 36 height 19
select select
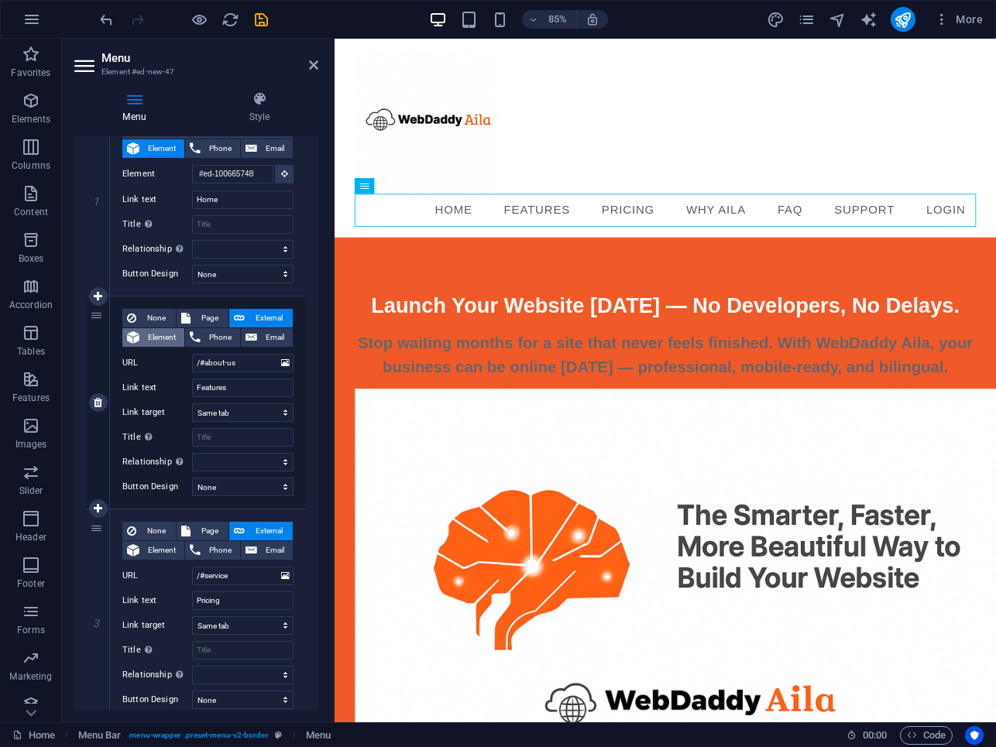
select select
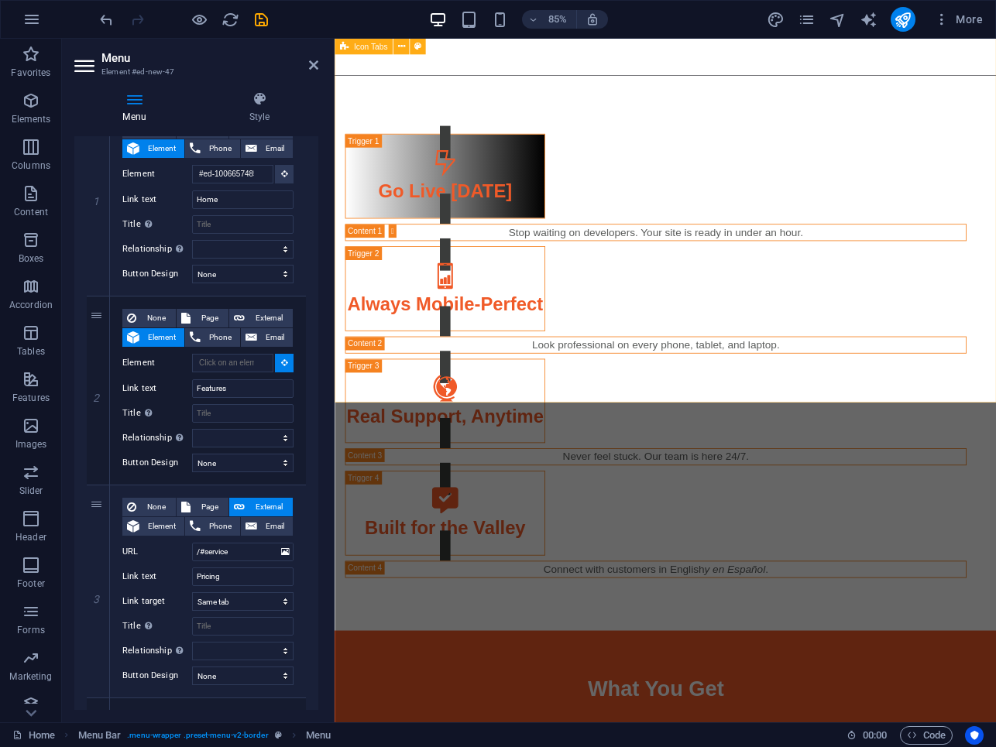
scroll to position [1677, 0]
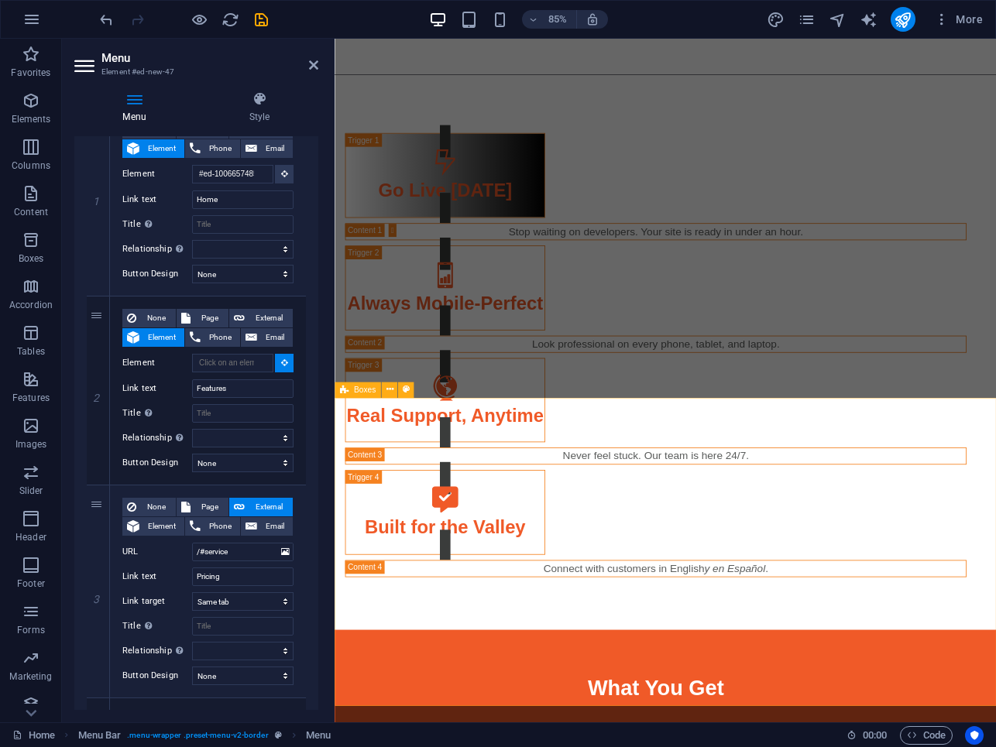
select select
type input "#ed-1007126953"
select select
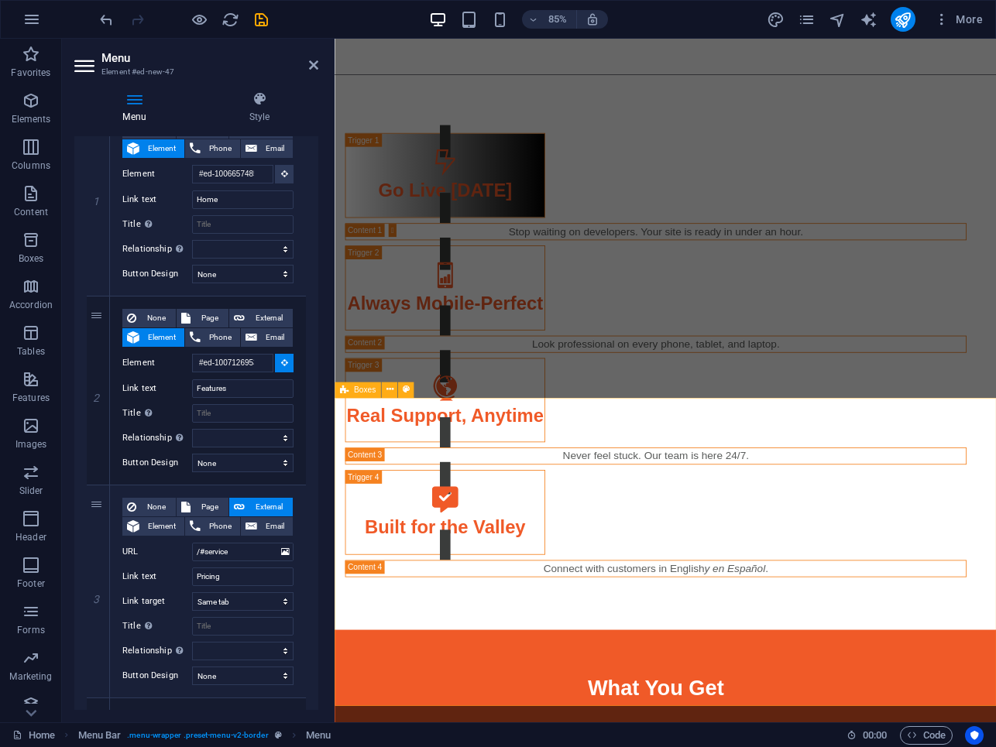
select select
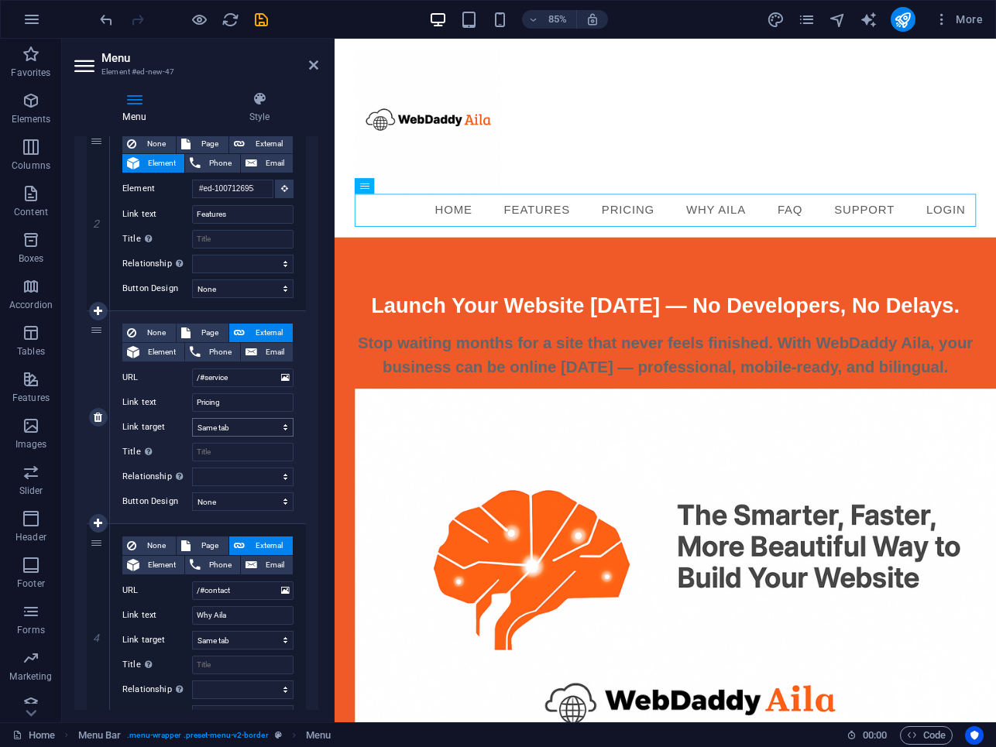
scroll to position [353, 0]
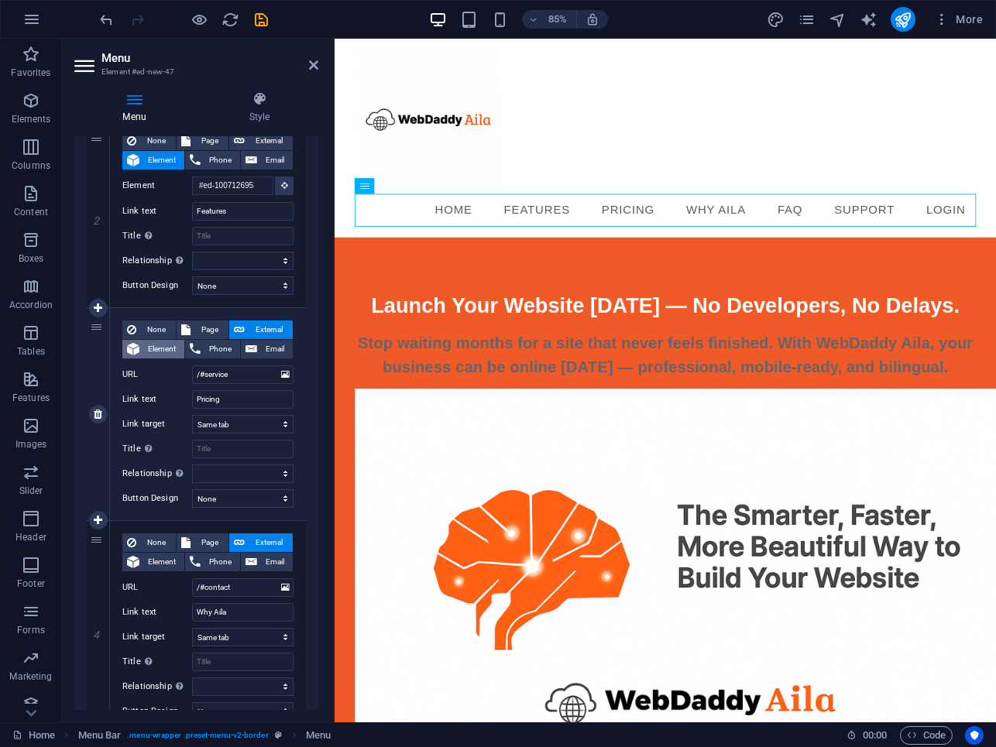
click at [149, 349] on span "Element" at bounding box center [162, 349] width 36 height 19
select select
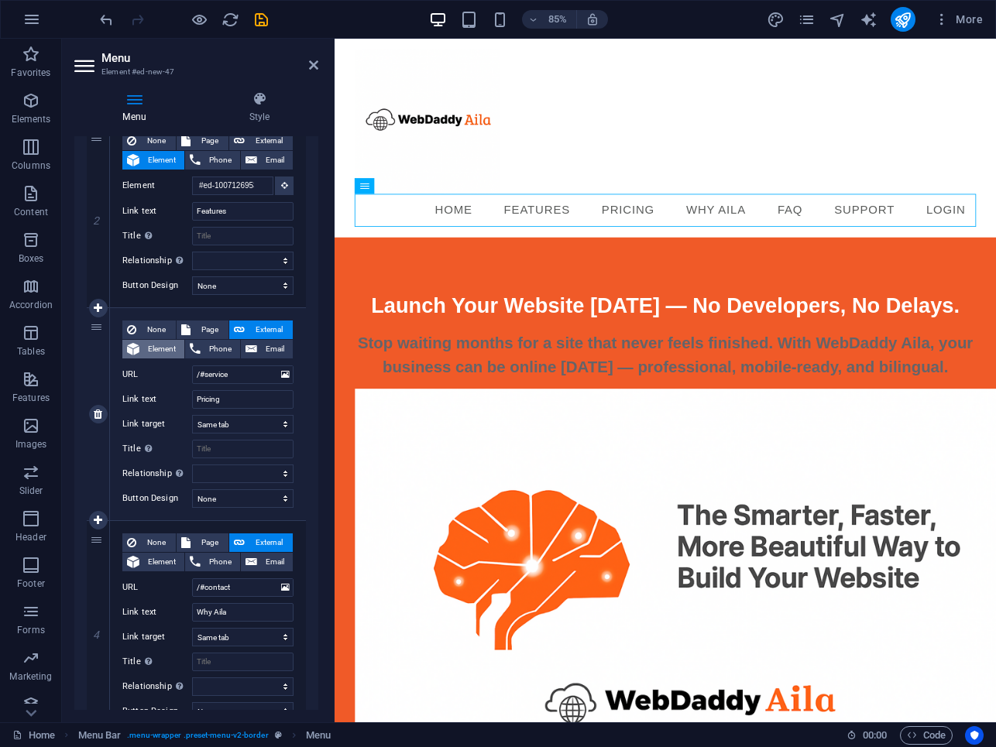
select select
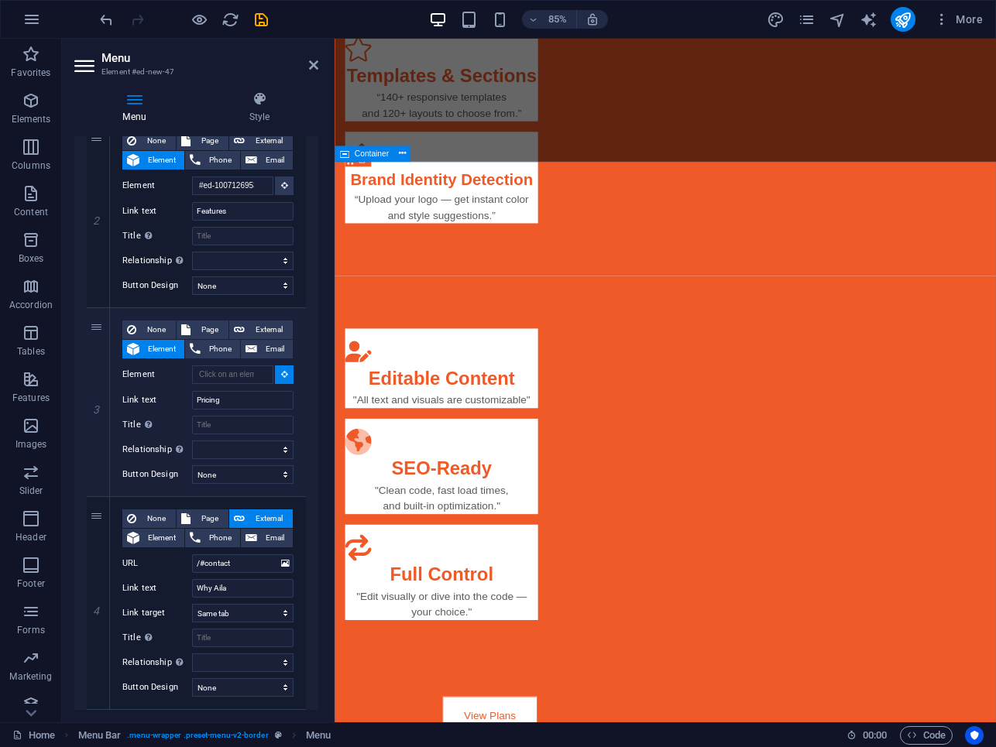
scroll to position [2730, 0]
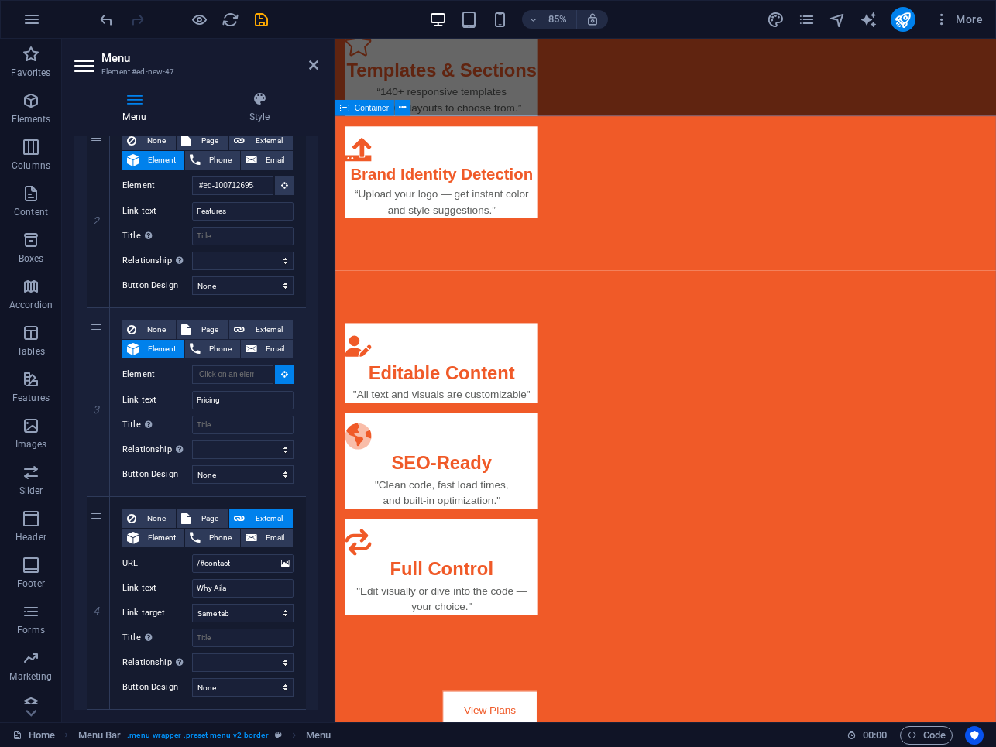
select select
type input "#ed-1007190655"
select select
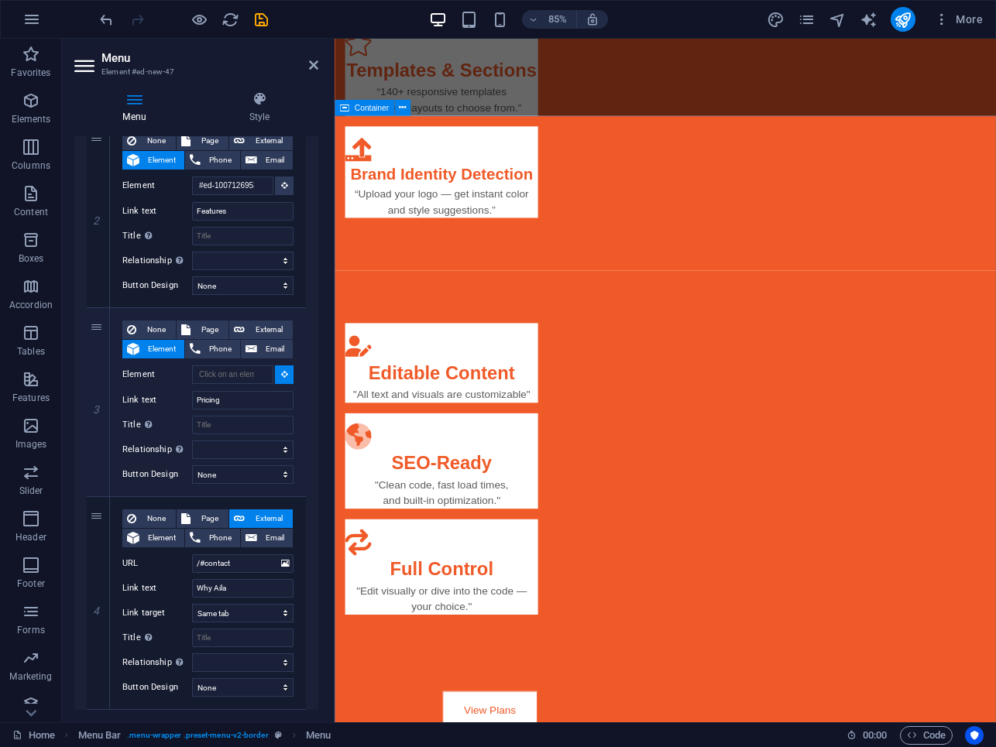
select select
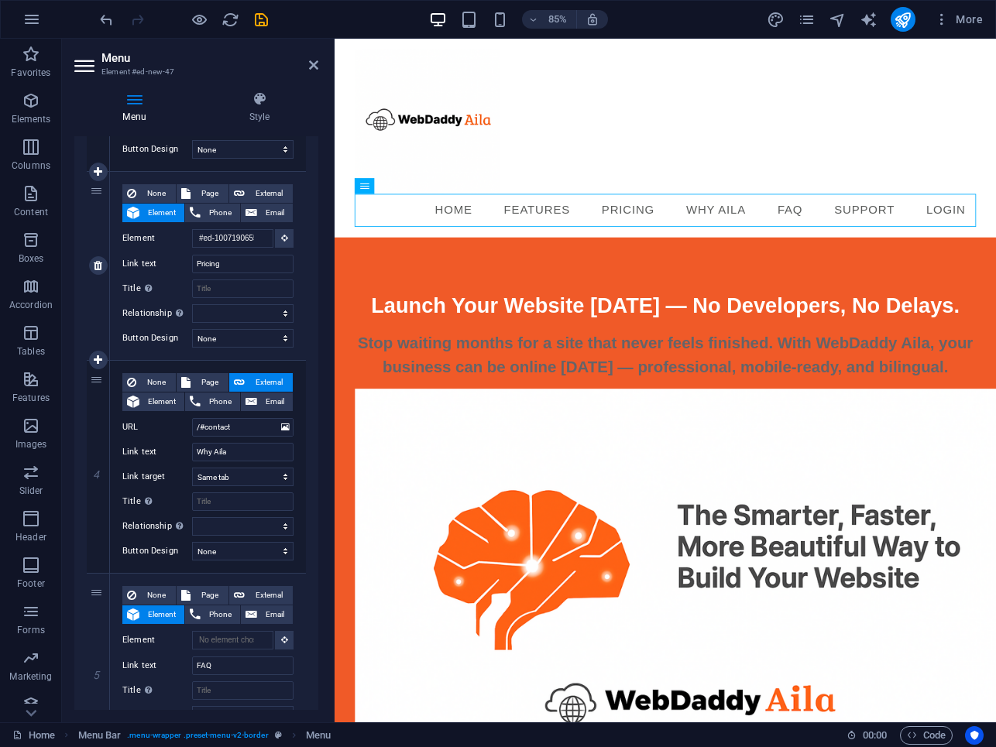
scroll to position [511, 0]
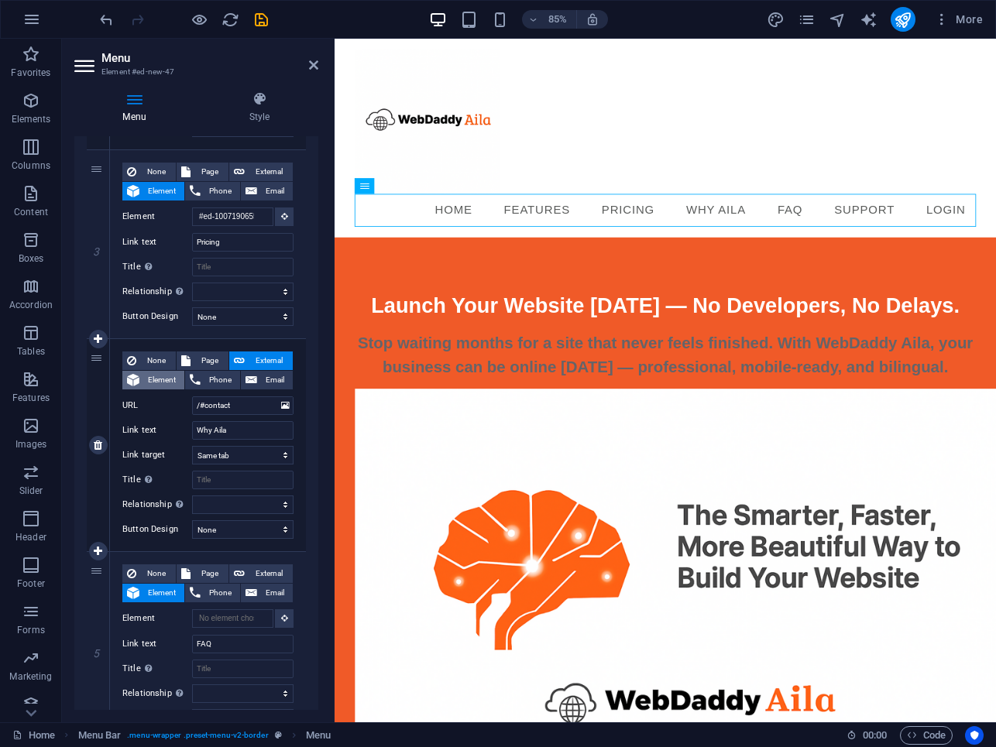
click at [141, 385] on button "Element" at bounding box center [153, 380] width 62 height 19
select select
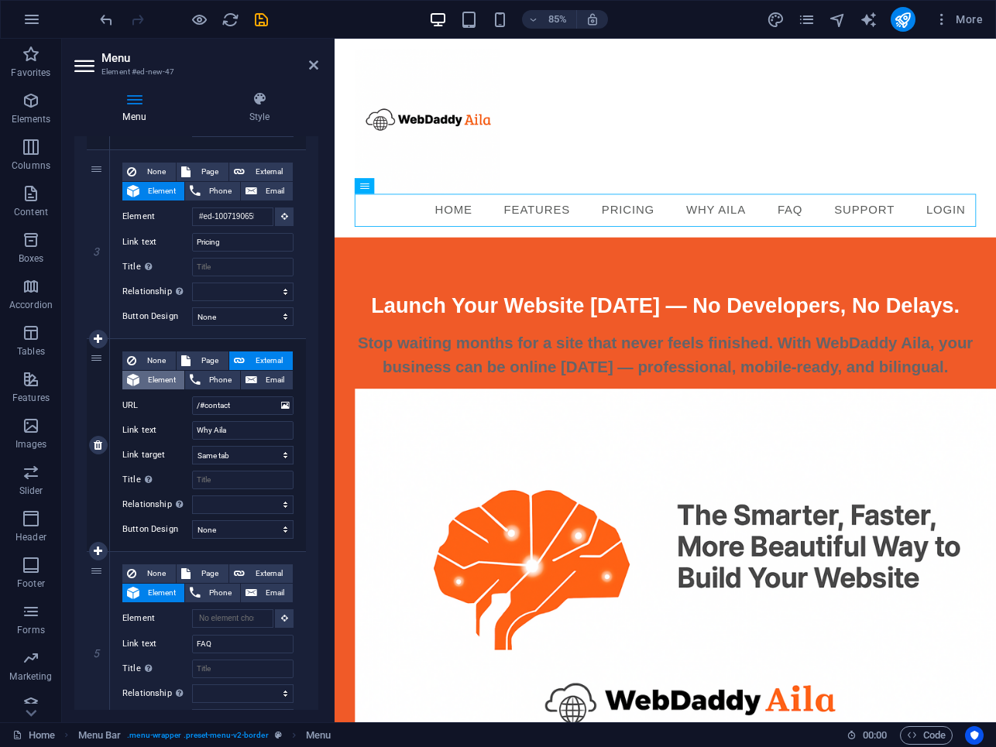
select select
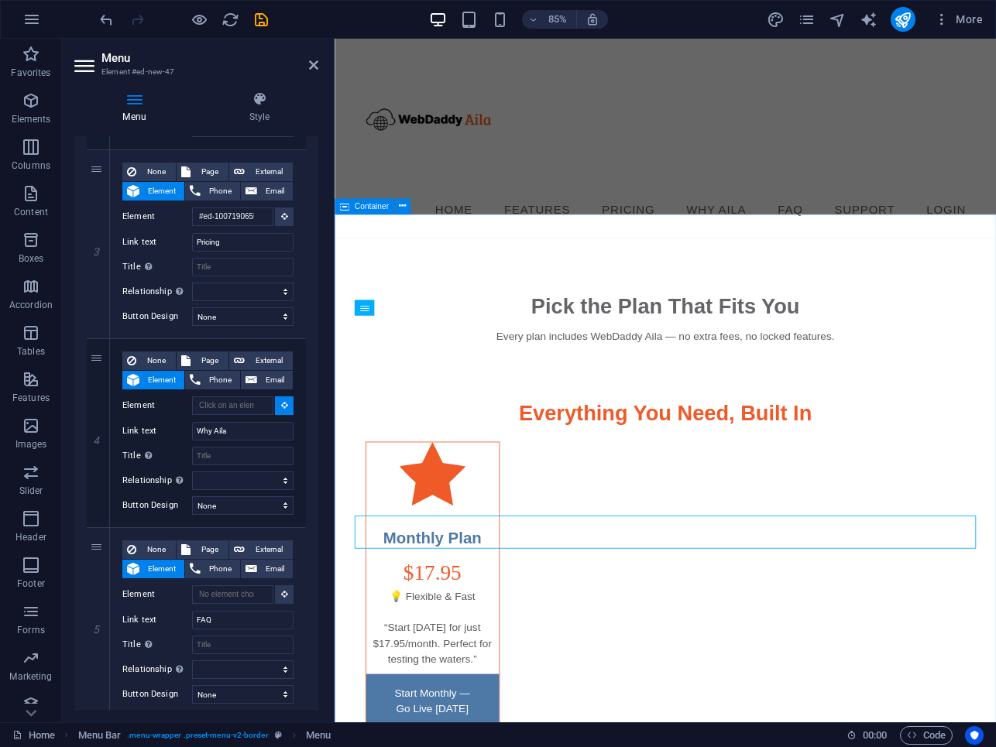
scroll to position [3387, 0]
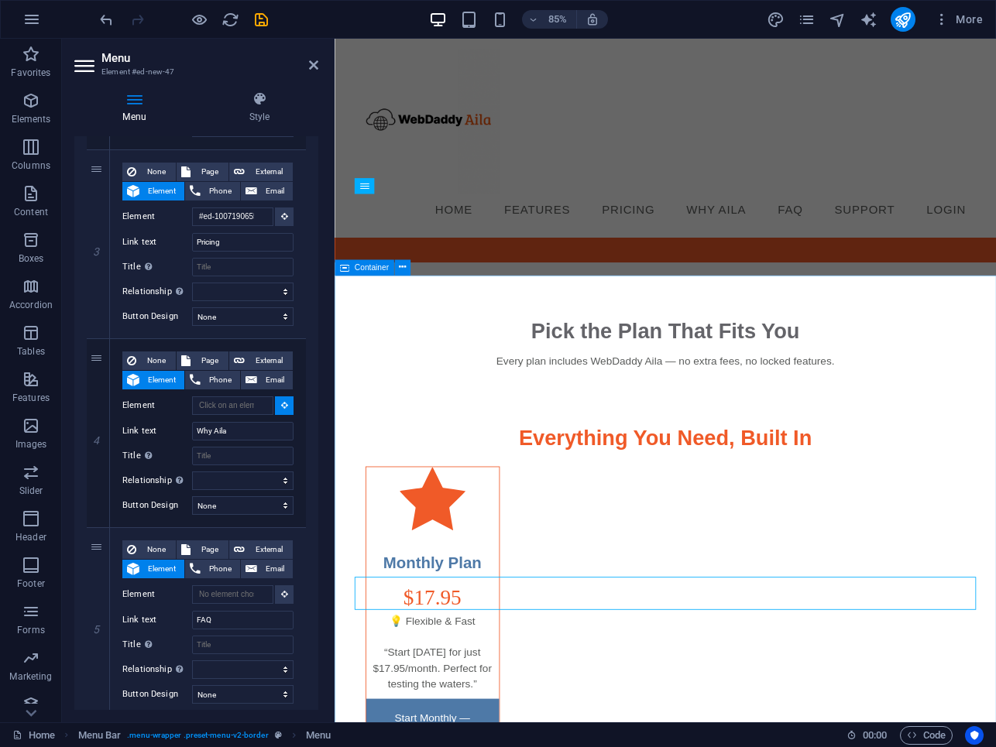
select select
type input "#ed-1007187025"
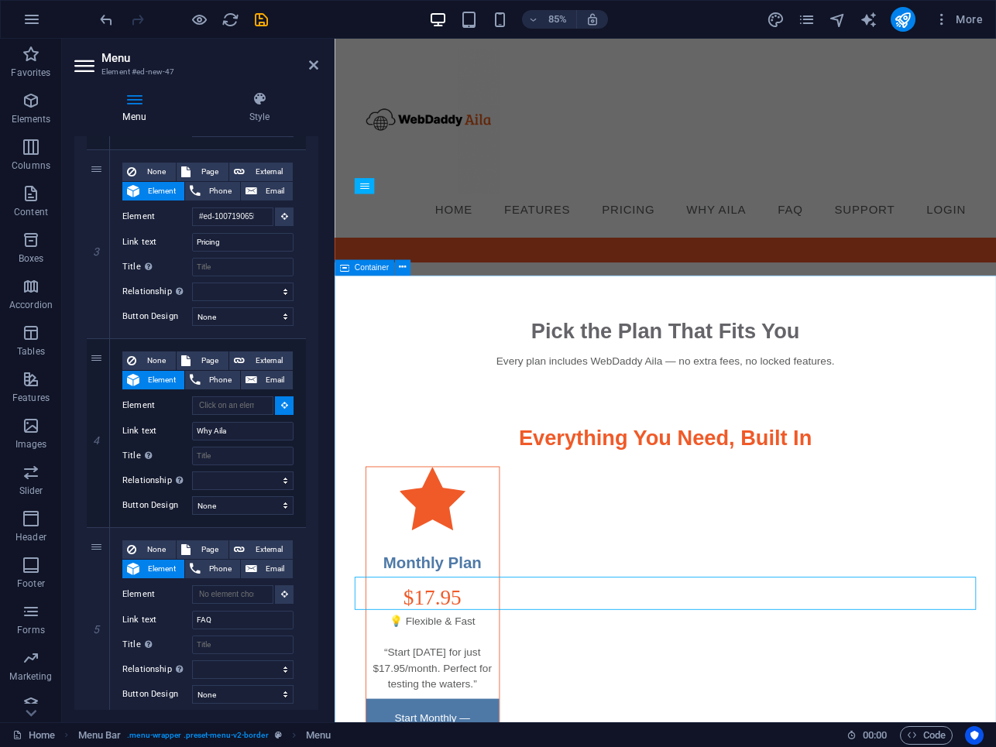
select select
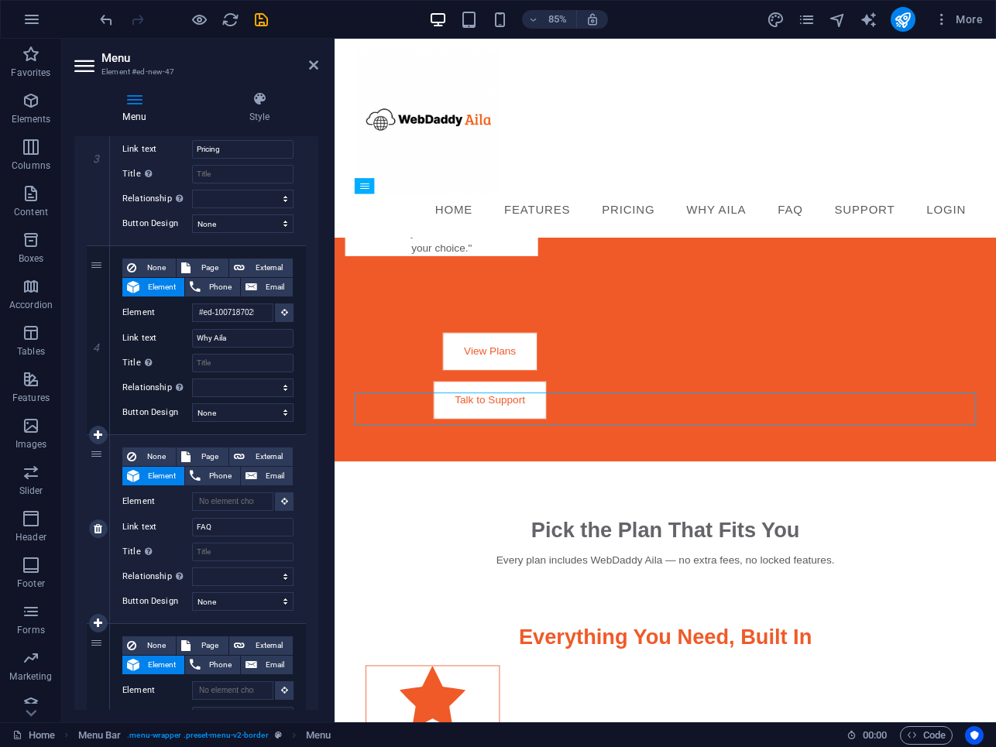
scroll to position [614, 0]
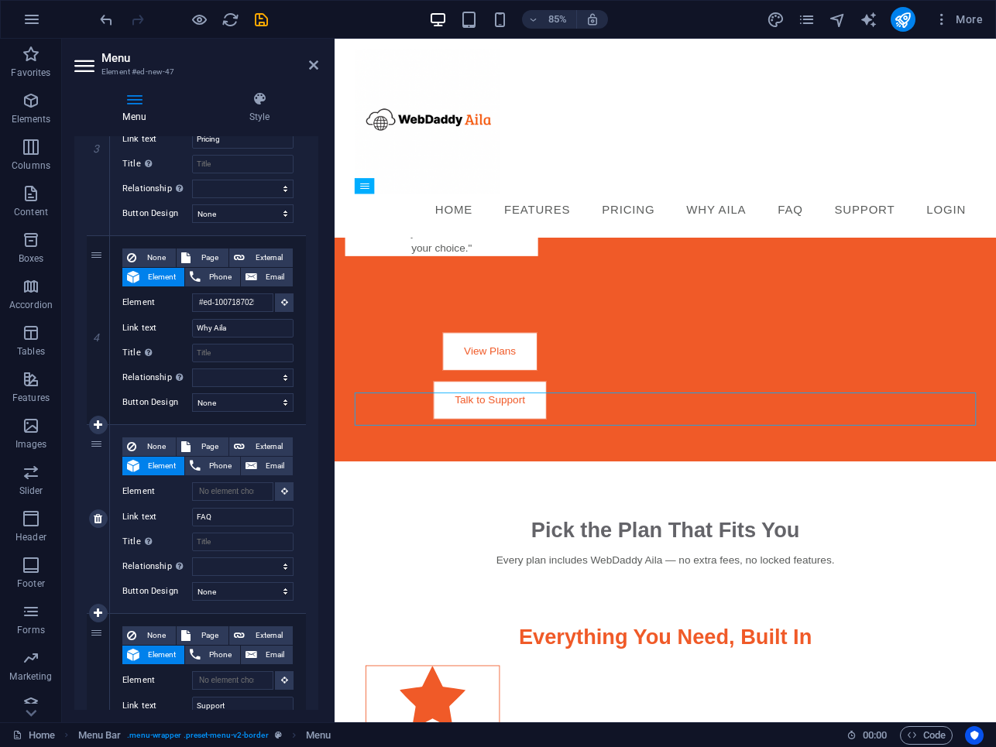
click at [161, 472] on span "Element" at bounding box center [162, 466] width 36 height 19
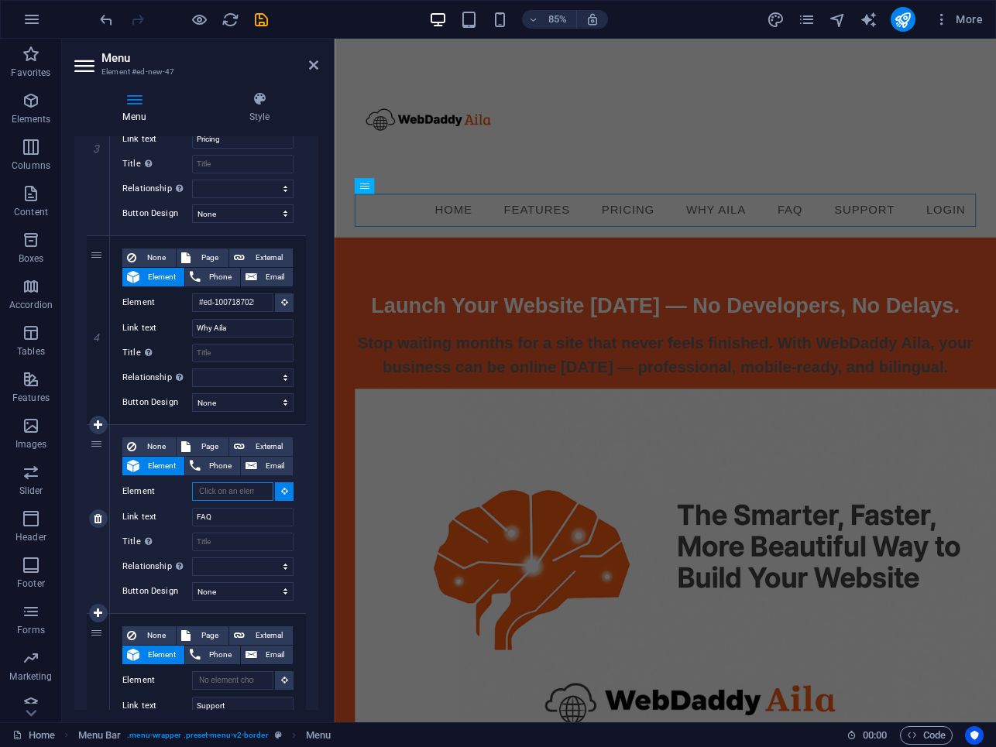
click at [225, 495] on input "Element" at bounding box center [232, 492] width 81 height 19
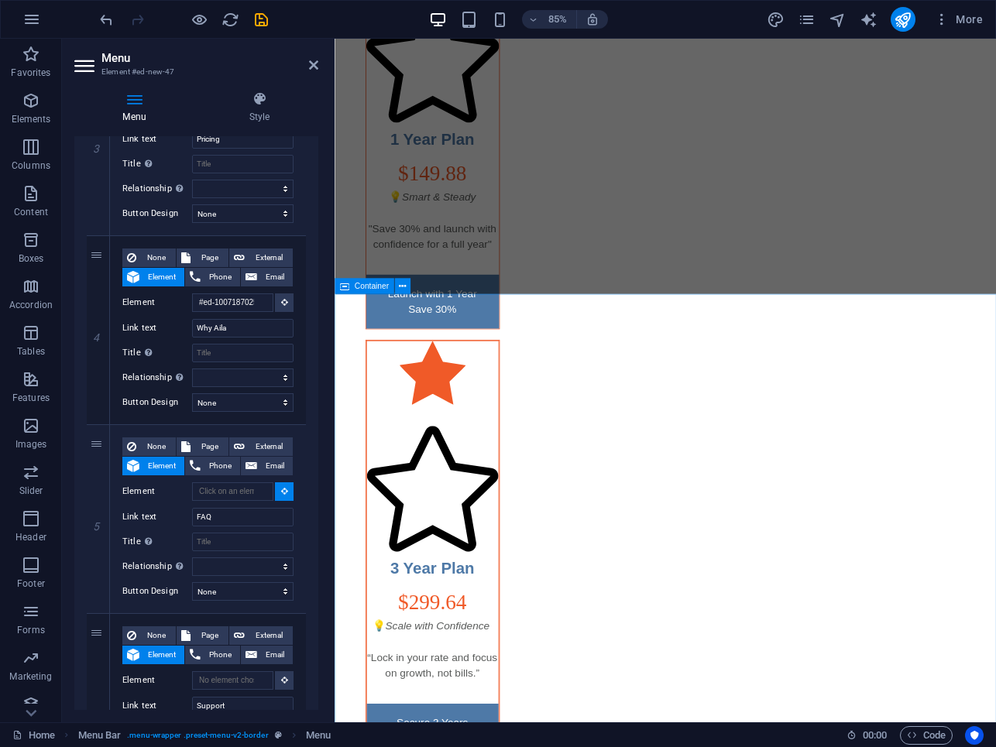
scroll to position [4412, 0]
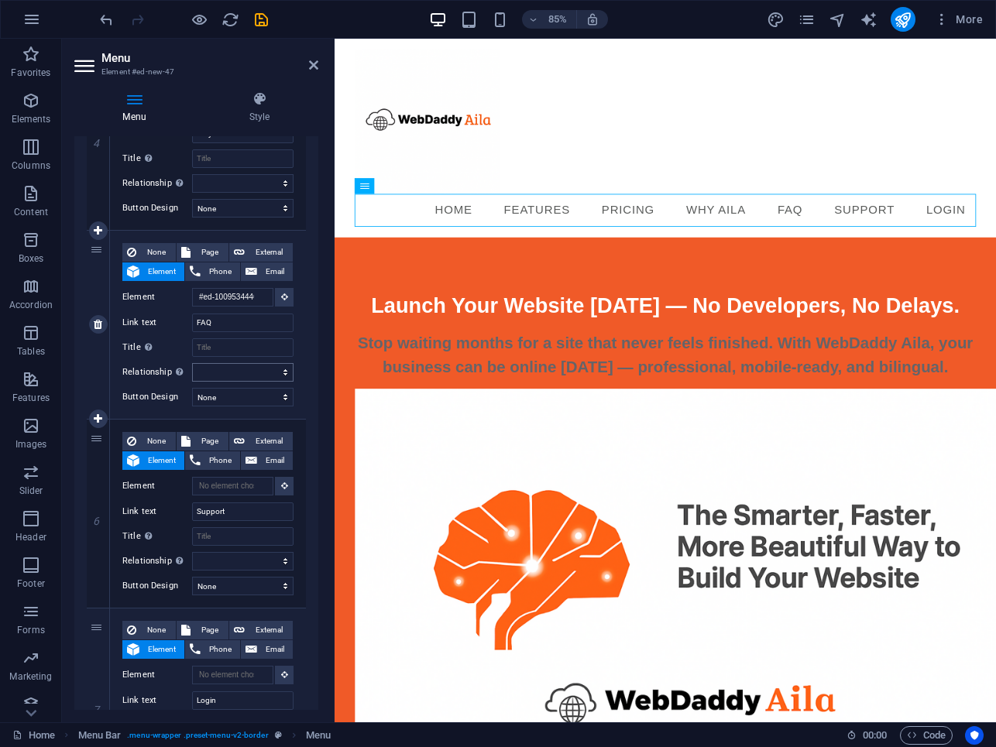
scroll to position [809, 0]
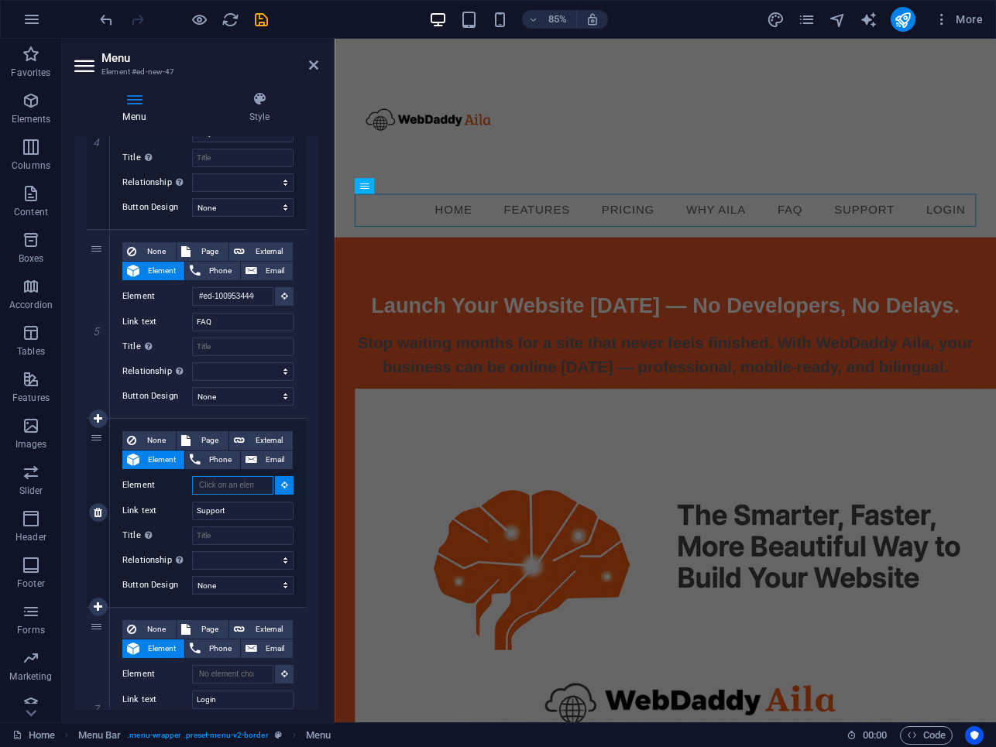
click at [230, 489] on input "Element" at bounding box center [232, 485] width 81 height 19
click at [252, 438] on span "External" at bounding box center [268, 440] width 39 height 19
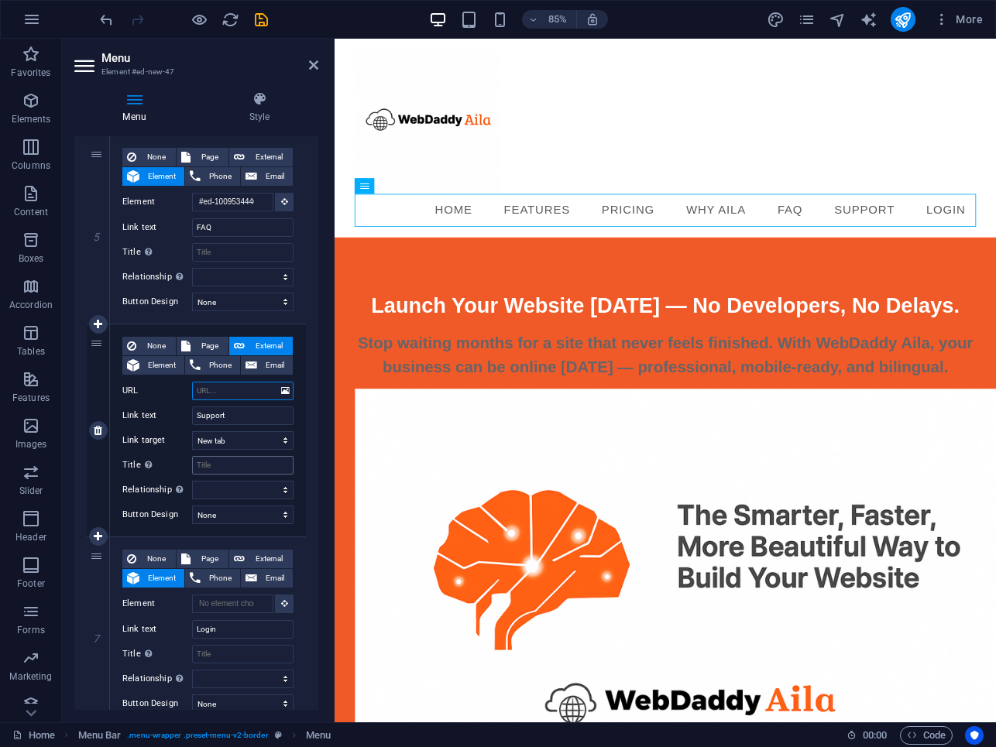
scroll to position [941, 0]
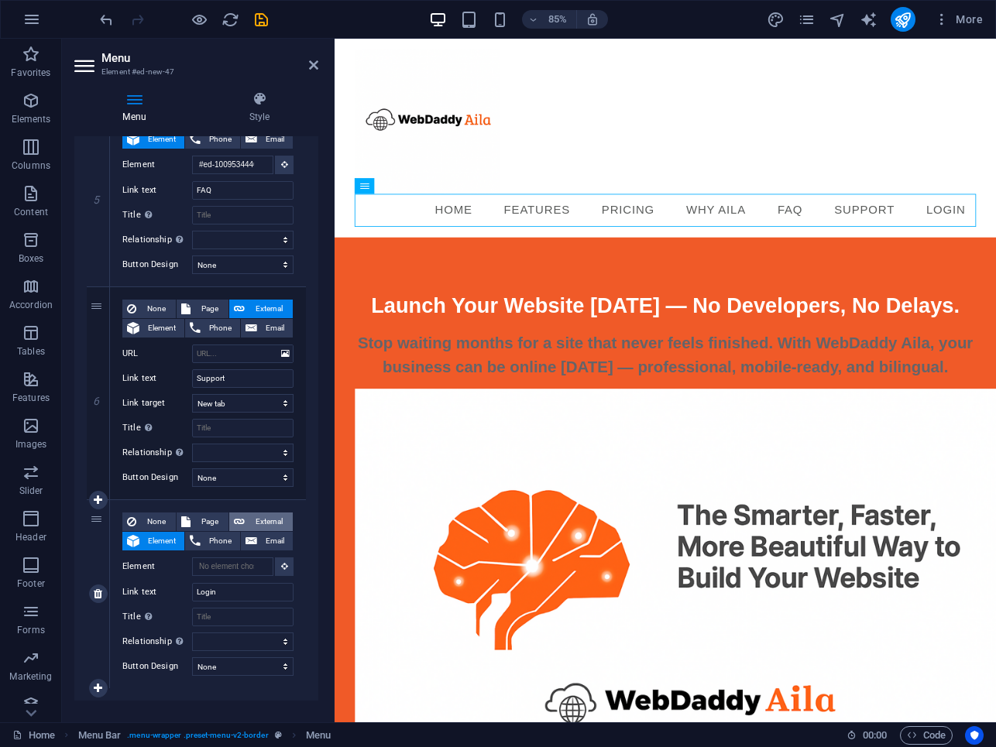
click at [265, 517] on span "External" at bounding box center [268, 522] width 39 height 19
click at [215, 569] on input "URL" at bounding box center [242, 567] width 101 height 19
paste input "https://webdaddy.pro/index.php?rp=/login"
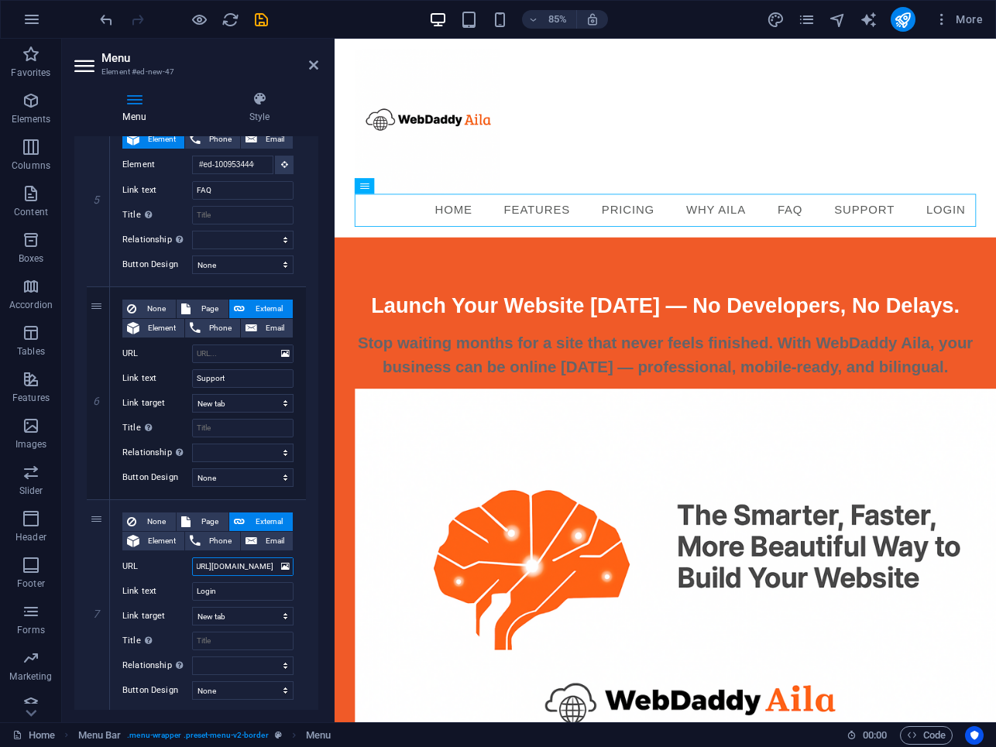
scroll to position [0, 0]
click at [214, 356] on input "URL" at bounding box center [242, 354] width 101 height 19
paste input "https://webdaddy.pro/submitticket.php?step=2&deptid=4"
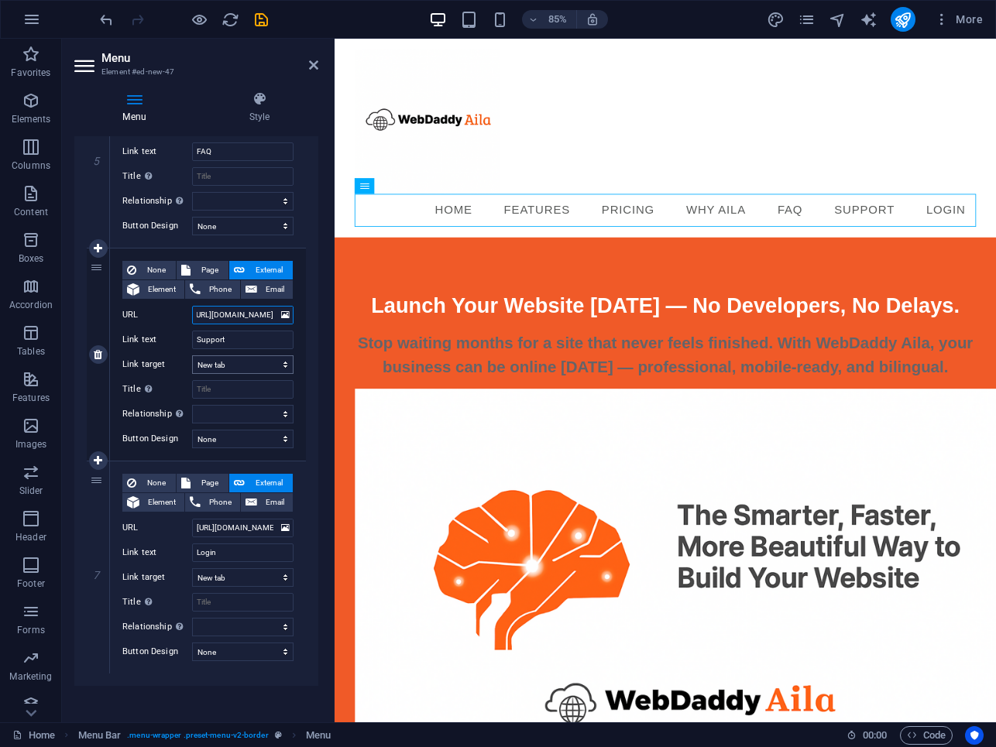
scroll to position [987, 0]
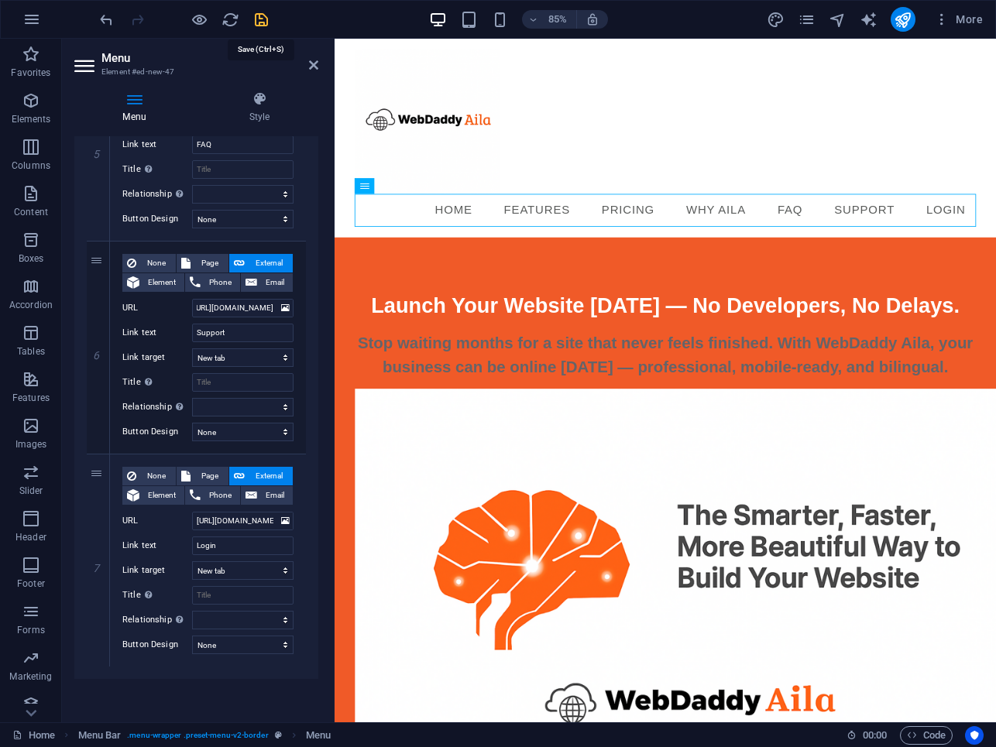
click at [256, 24] on icon "save" at bounding box center [261, 20] width 18 height 18
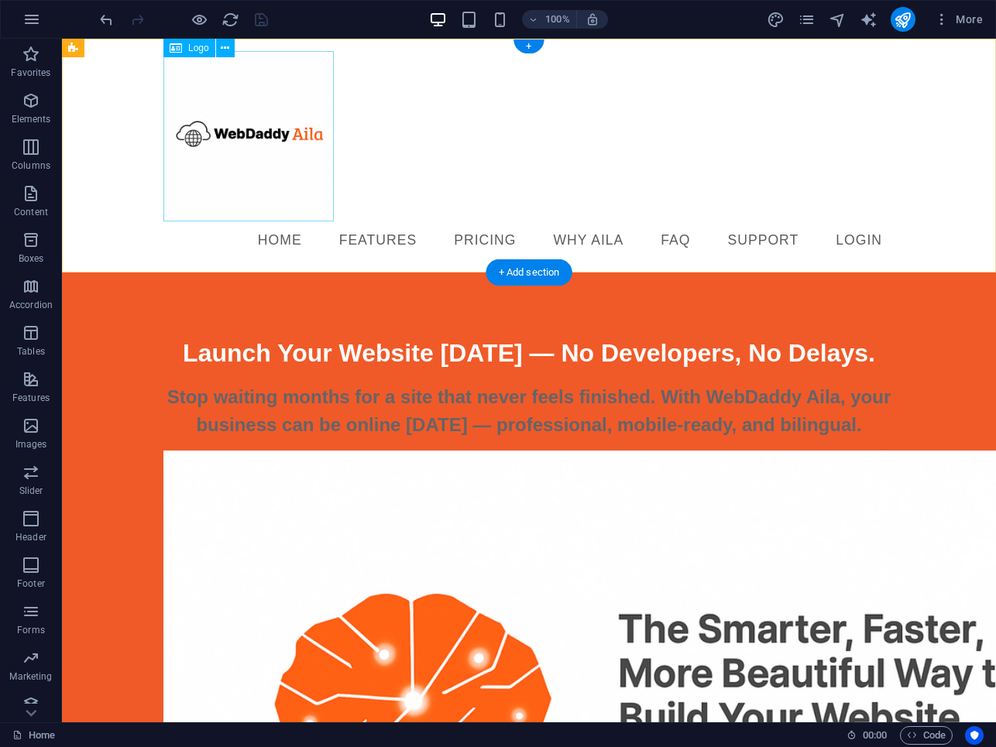
click at [267, 108] on div at bounding box center [528, 136] width 731 height 170
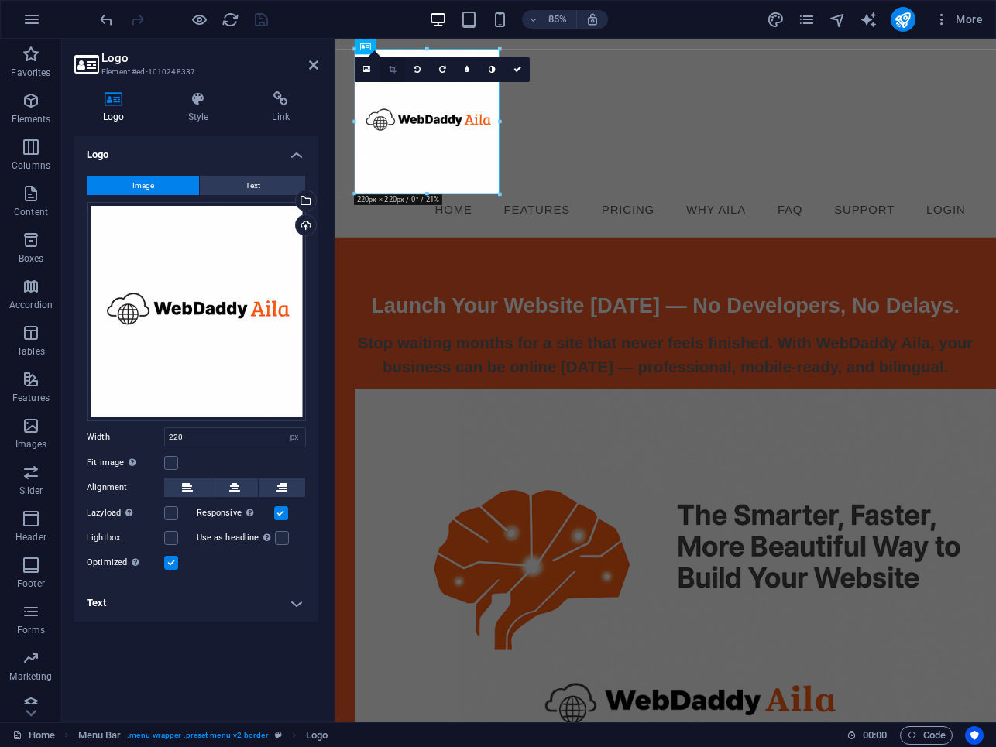
click at [391, 70] on icon at bounding box center [391, 70] width 7 height 8
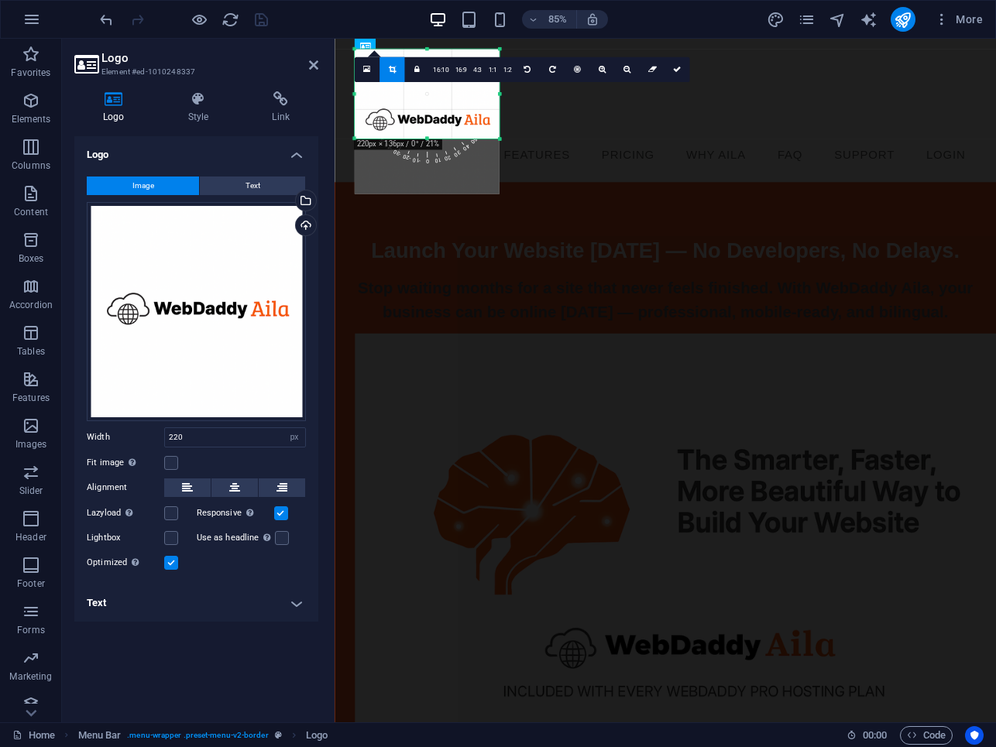
drag, startPoint x: 426, startPoint y: 192, endPoint x: 427, endPoint y: 128, distance: 64.3
click at [427, 128] on div "180 170 160 150 140 130 120 110 100 90 80 70 60 50 40 30 20 10 0 -10 -20 -30 -4…" at bounding box center [427, 95] width 145 height 90
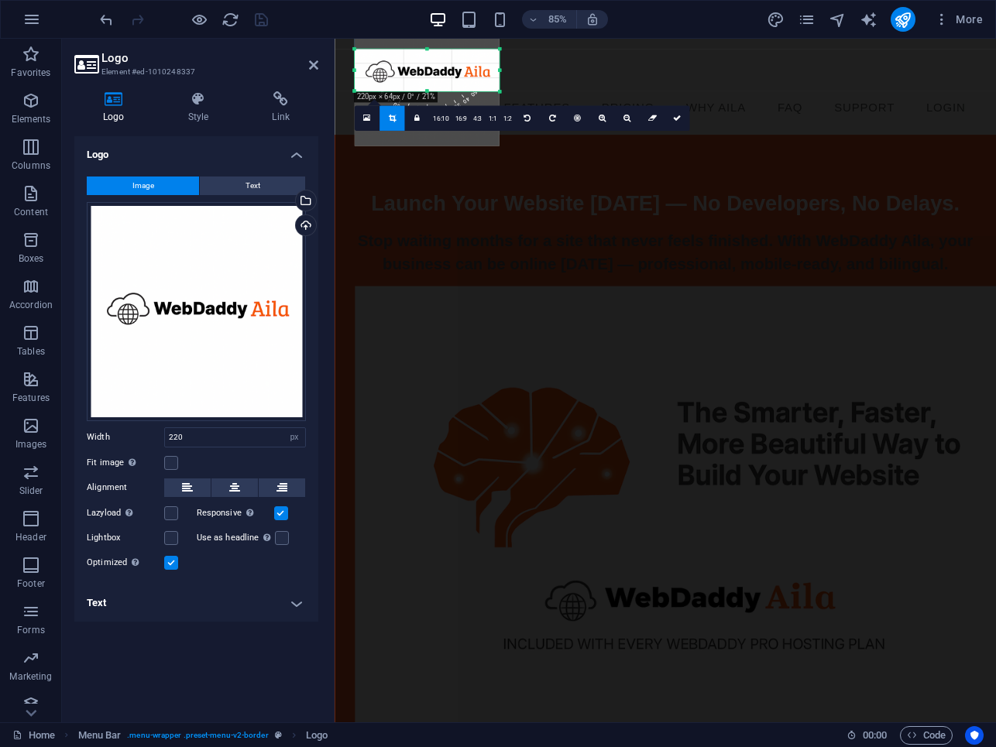
drag, startPoint x: 426, startPoint y: 48, endPoint x: 424, endPoint y: 105, distance: 56.6
click at [424, 91] on div "180 170 160 150 140 130 120 110 100 90 80 70 60 50 40 30 20 10 0 -10 -20 -30 -4…" at bounding box center [427, 71] width 145 height 42
click at [426, 89] on div at bounding box center [427, 91] width 145 height 5
click at [426, 87] on div at bounding box center [427, 89] width 145 height 5
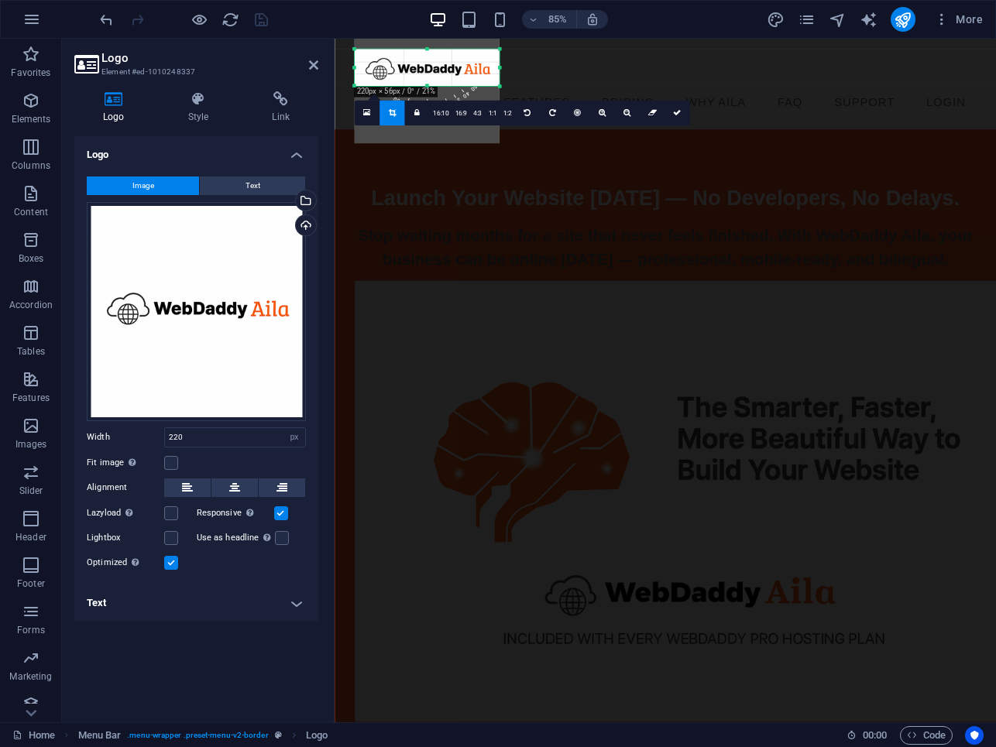
click at [428, 51] on div "180 170 160 150 140 130 120 110 100 90 80 70 60 50 40 30 20 10 0 -10 -20 -30 -4…" at bounding box center [427, 68] width 145 height 37
click at [674, 112] on icon at bounding box center [677, 113] width 8 height 8
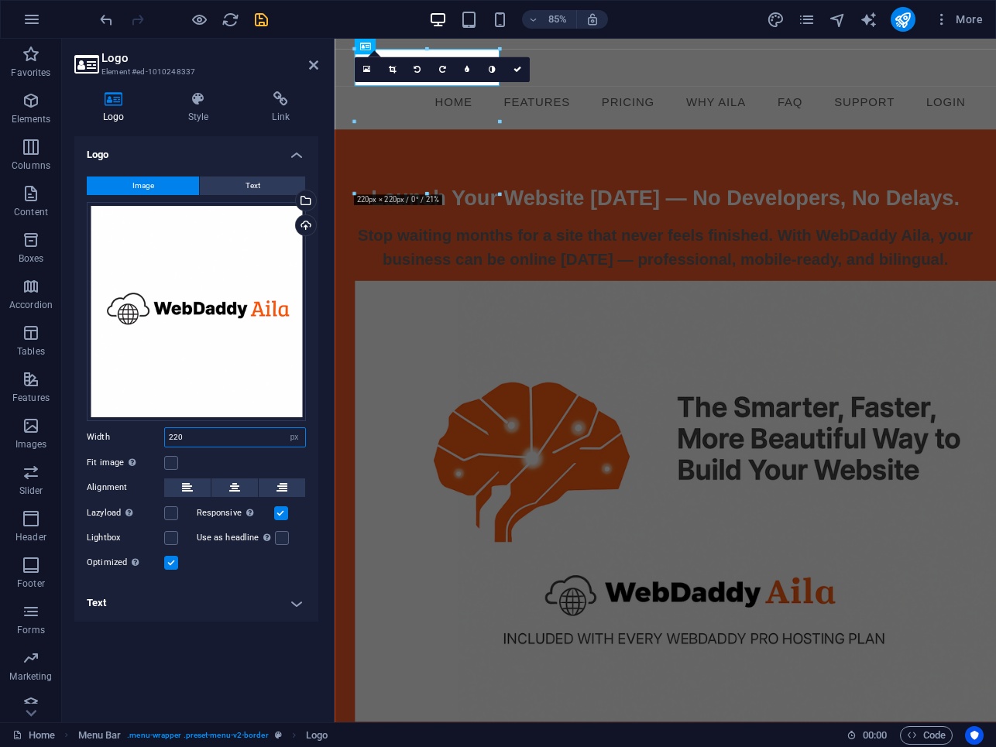
click at [201, 438] on input "220" at bounding box center [235, 437] width 140 height 19
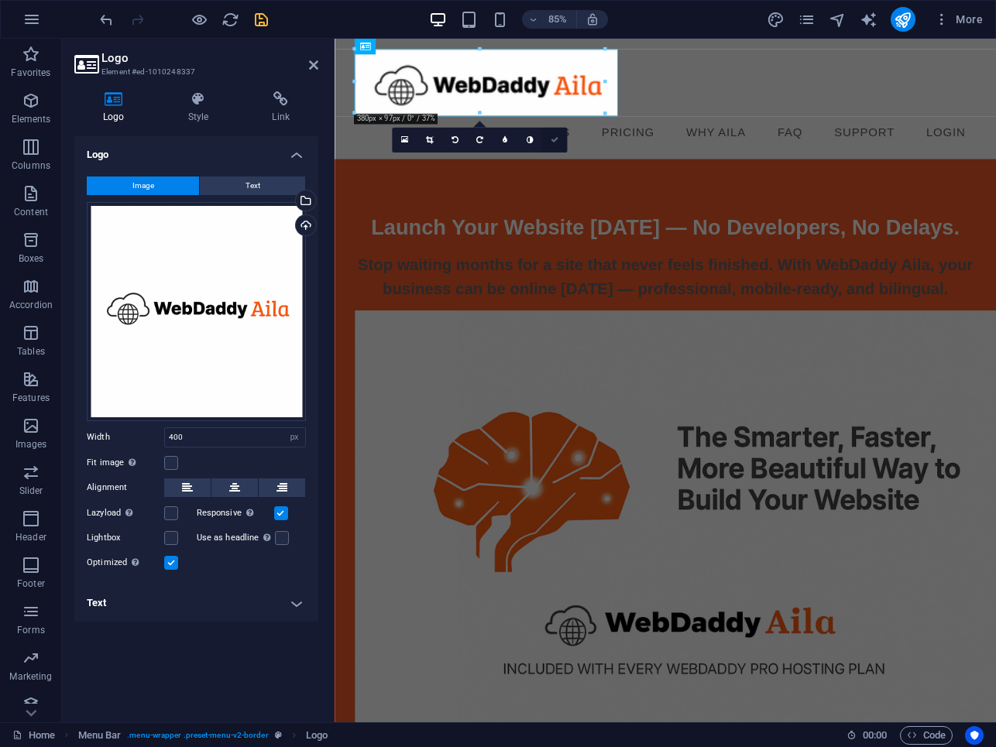
click at [554, 139] on icon at bounding box center [555, 140] width 8 height 8
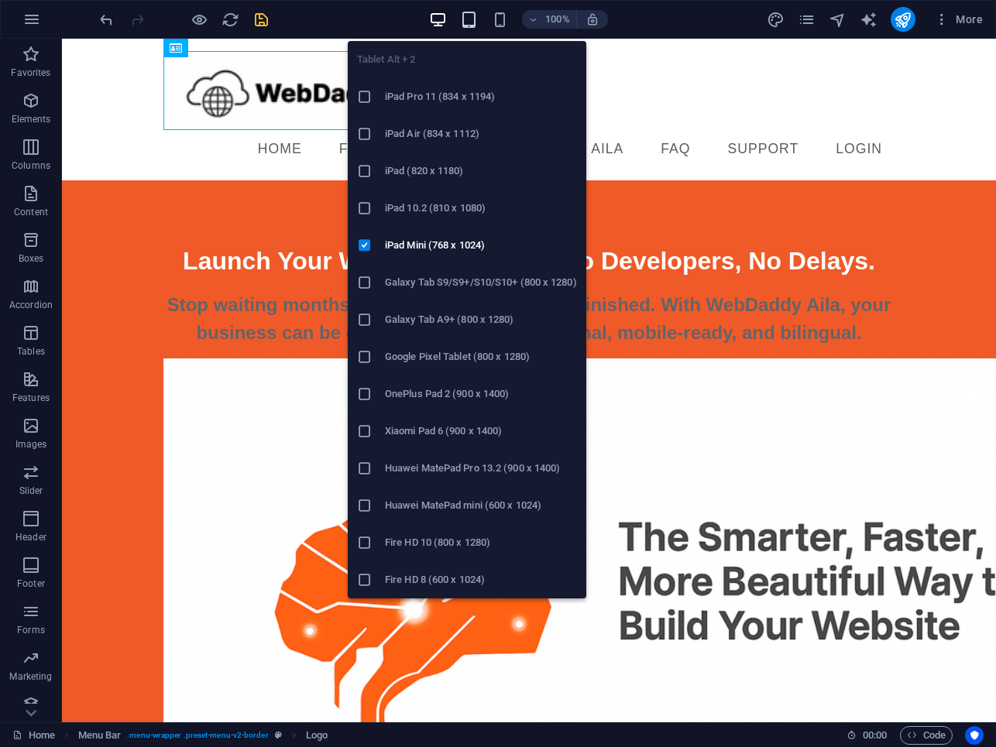
click at [473, 21] on icon "button" at bounding box center [469, 20] width 18 height 18
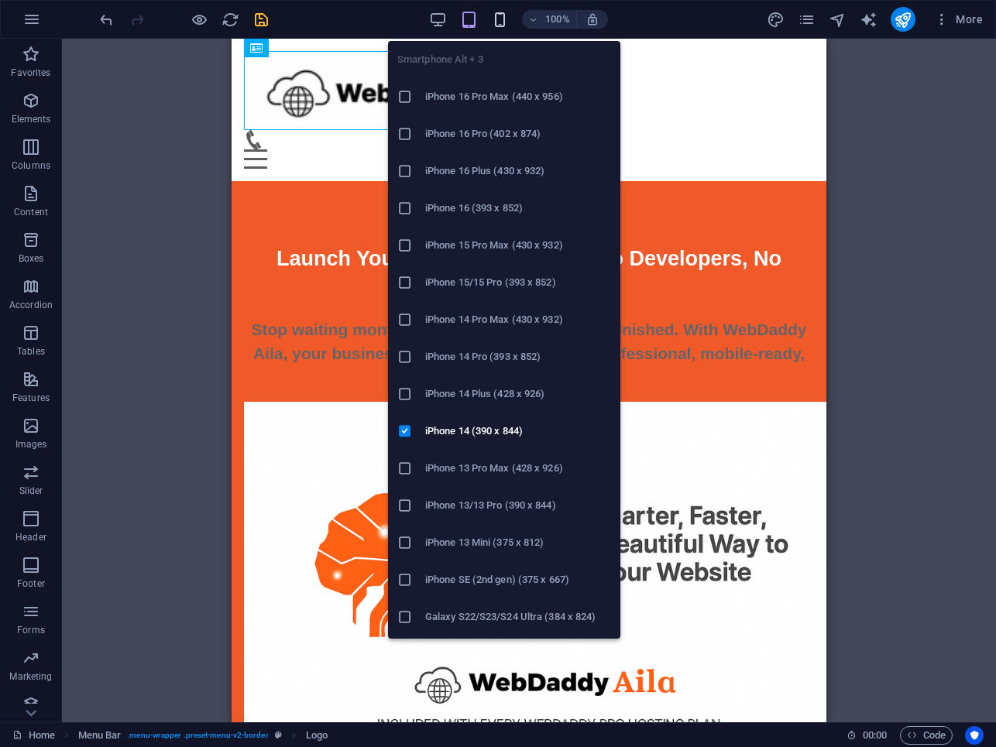
click at [500, 21] on icon "button" at bounding box center [500, 20] width 18 height 18
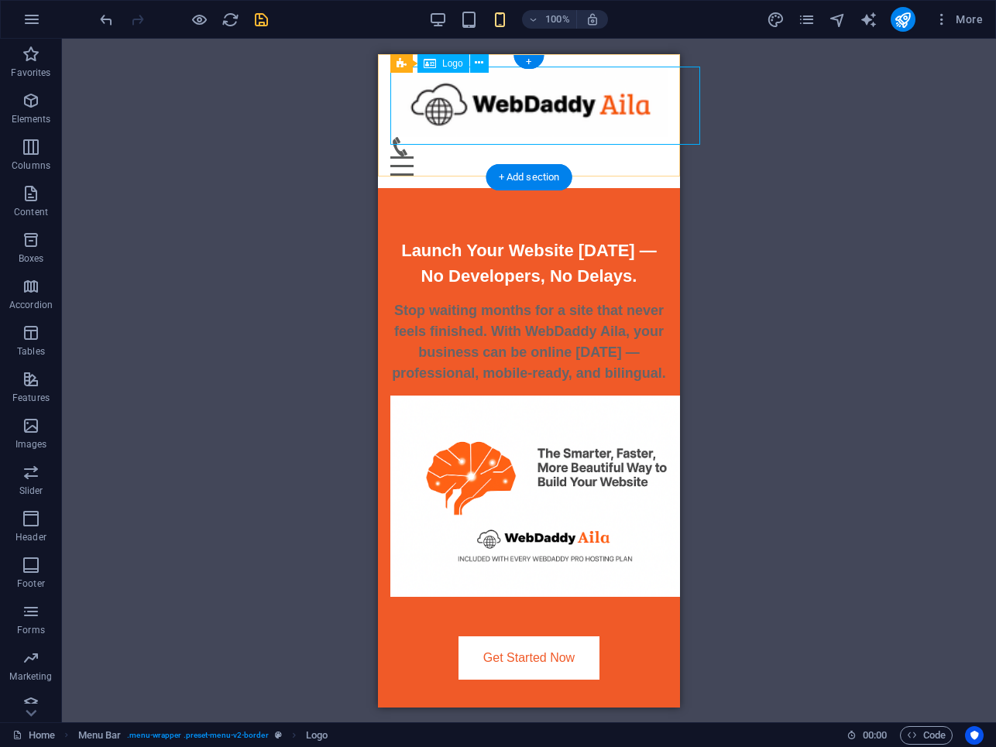
click at [551, 103] on div at bounding box center [528, 101] width 277 height 70
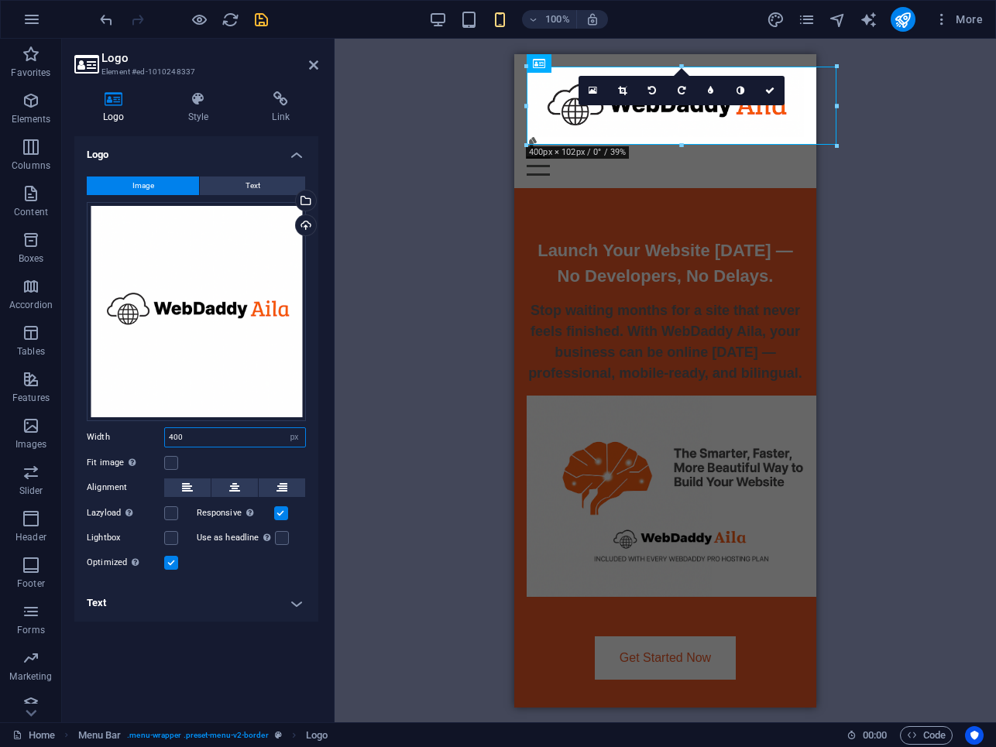
click at [193, 434] on input "400" at bounding box center [235, 437] width 140 height 19
click at [256, 19] on icon "save" at bounding box center [261, 20] width 18 height 18
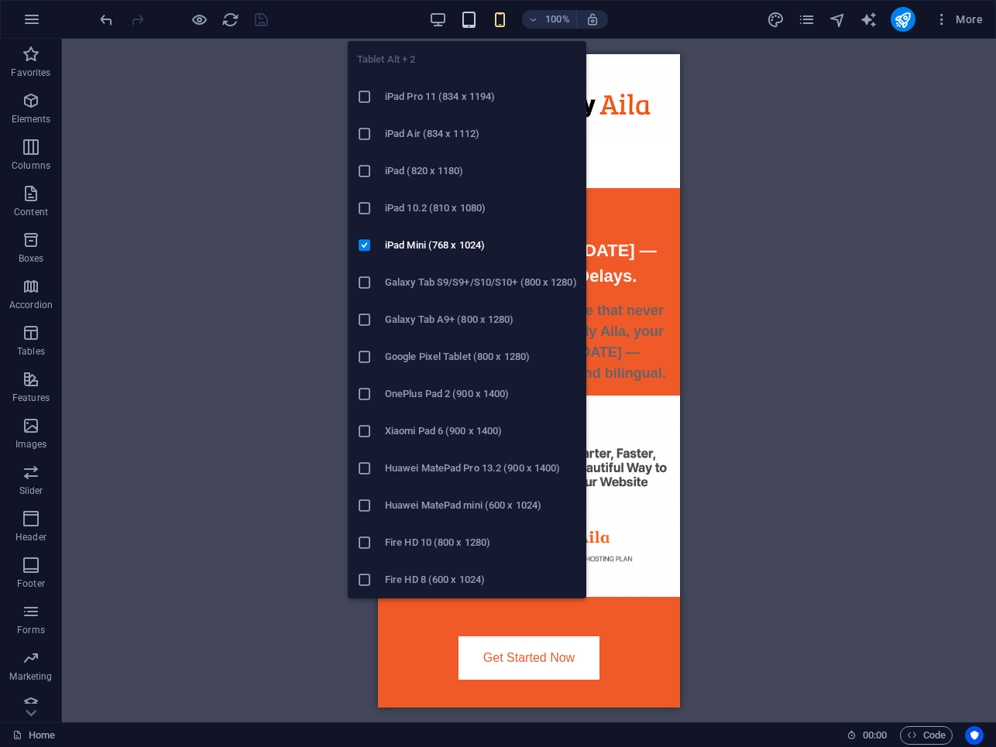
click at [471, 18] on icon "button" at bounding box center [469, 20] width 18 height 18
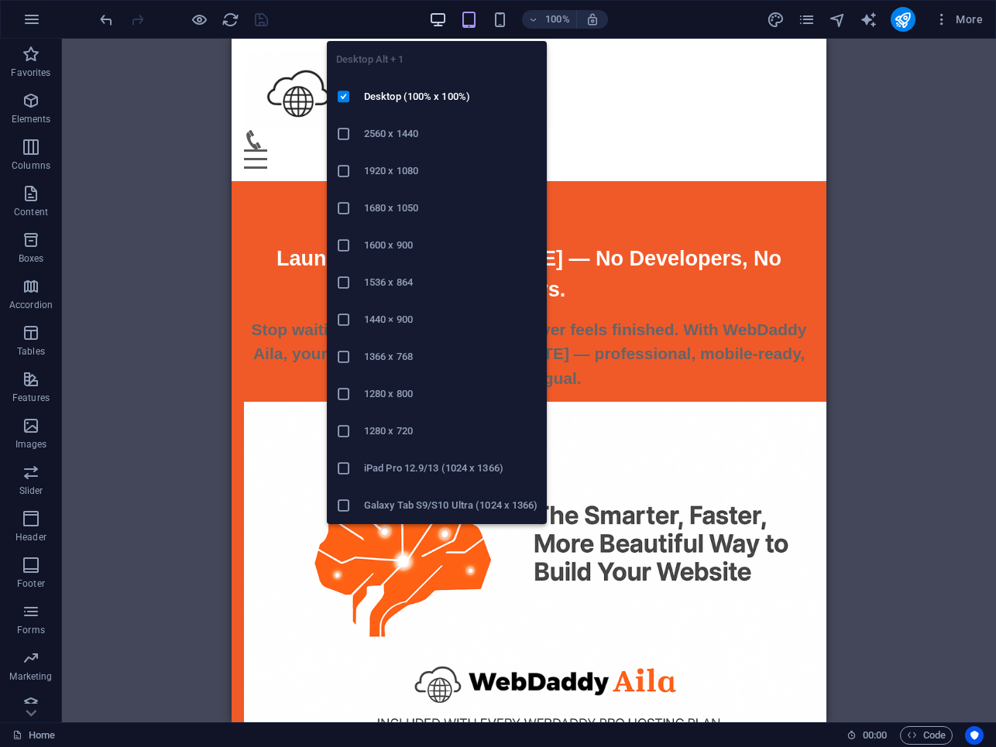
click at [440, 20] on icon "button" at bounding box center [438, 20] width 18 height 18
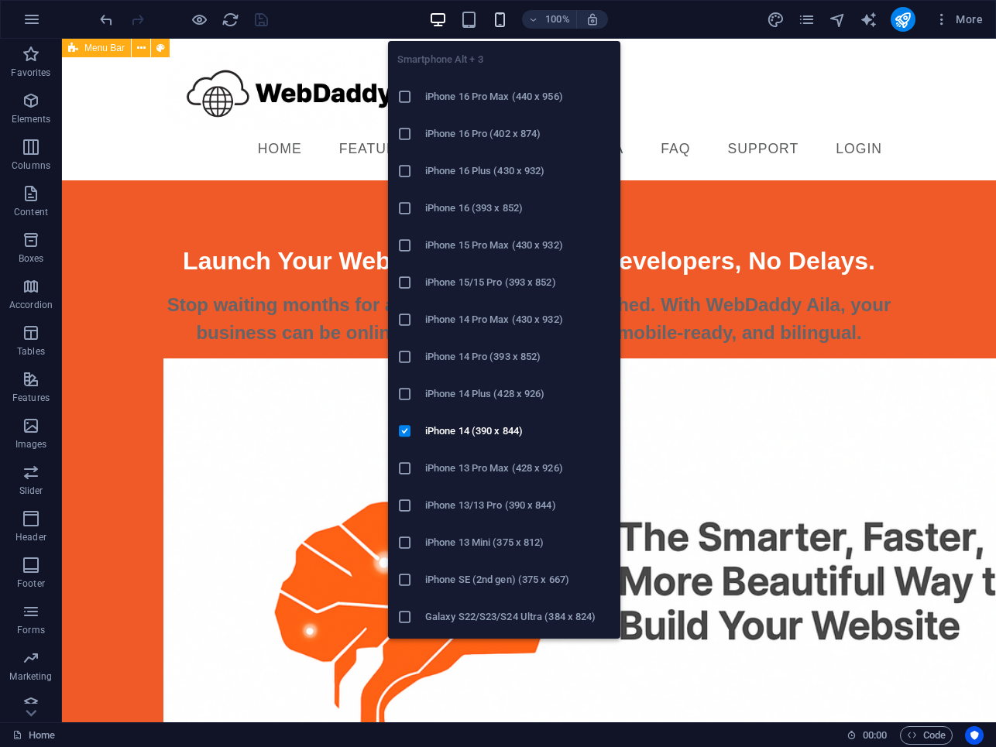
click at [496, 20] on icon "button" at bounding box center [500, 20] width 18 height 18
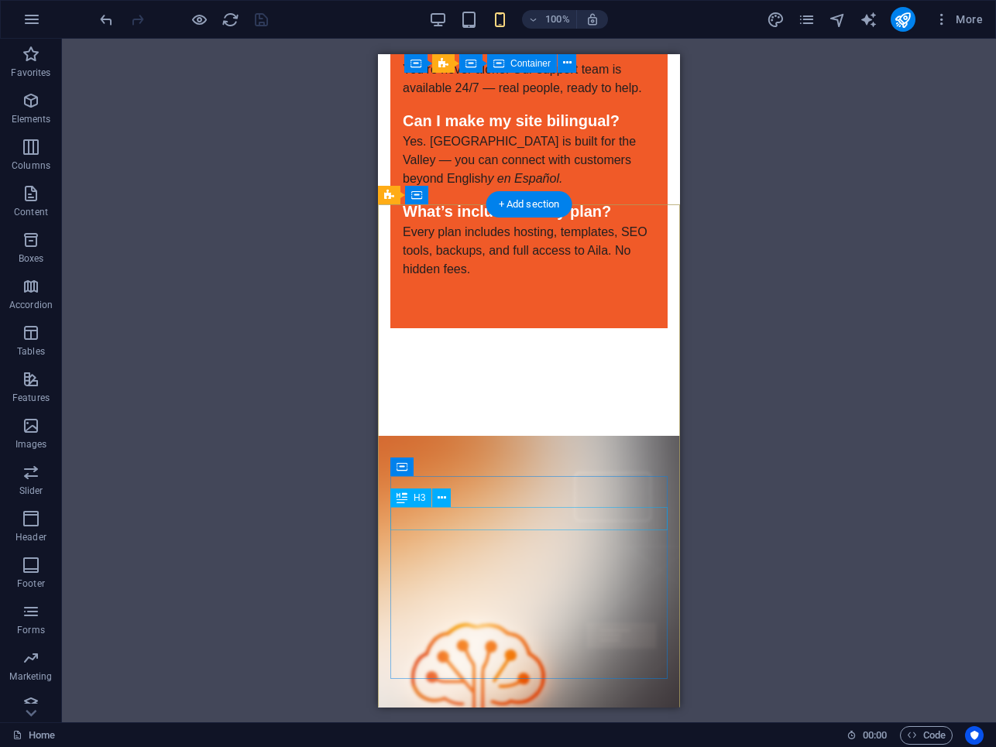
scroll to position [7731, 0]
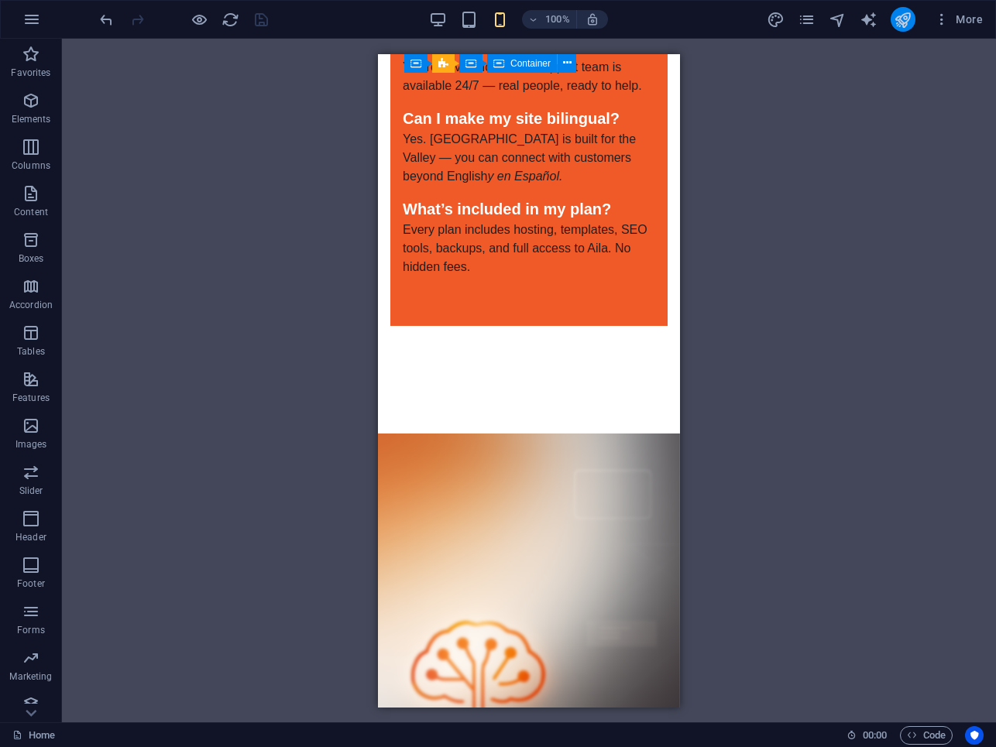
click at [900, 29] on button "publish" at bounding box center [903, 19] width 25 height 25
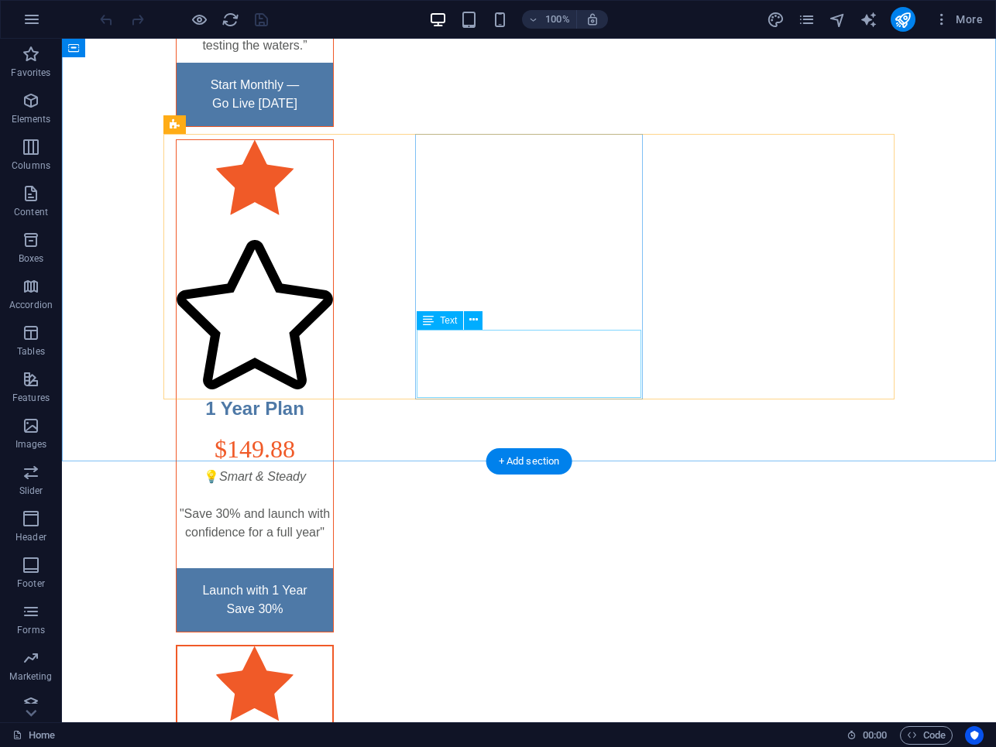
scroll to position [4154, 0]
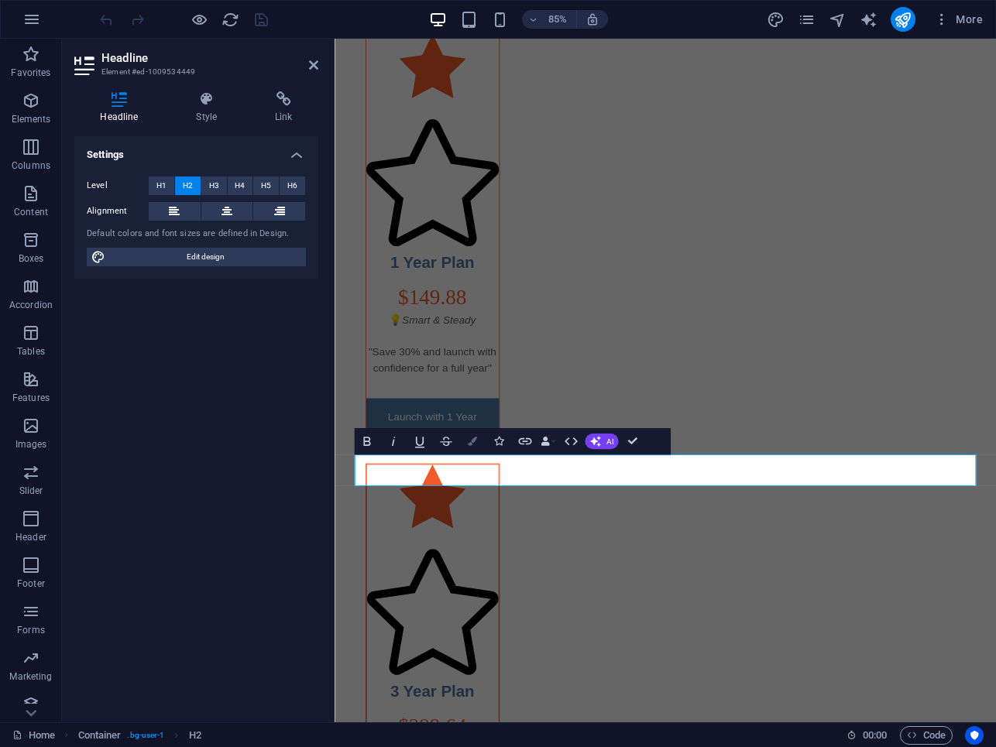
click at [470, 442] on icon "button" at bounding box center [472, 441] width 9 height 9
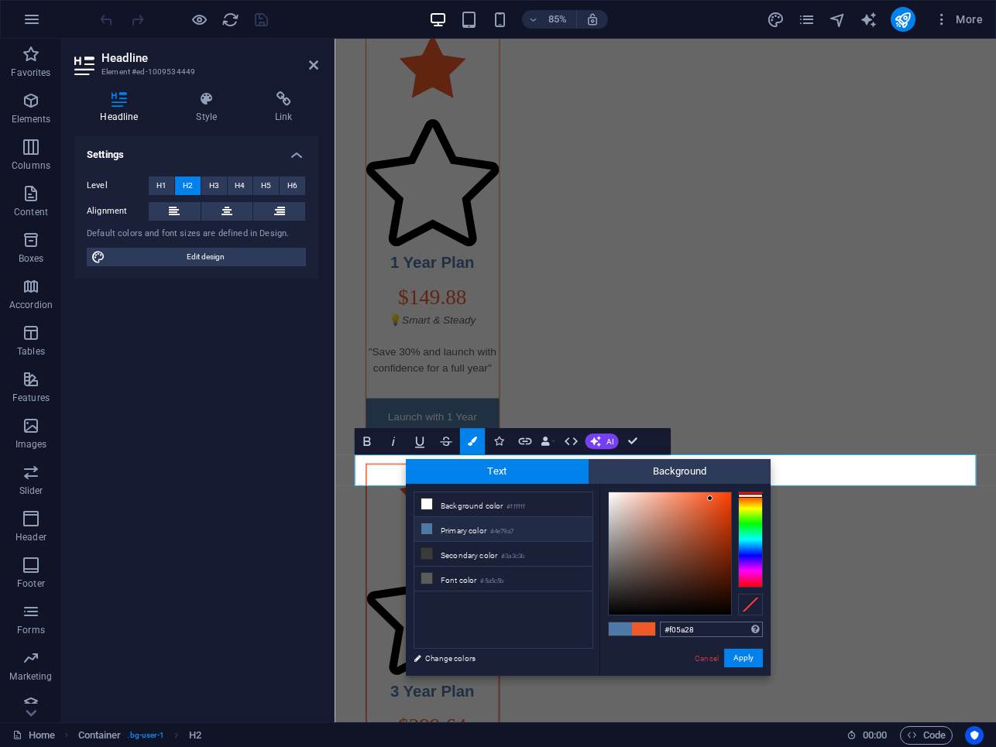
drag, startPoint x: 696, startPoint y: 632, endPoint x: 662, endPoint y: 632, distance: 34.1
click at [662, 632] on input "#f05a28" at bounding box center [711, 629] width 103 height 15
click at [708, 653] on link "Cancel" at bounding box center [706, 659] width 27 height 12
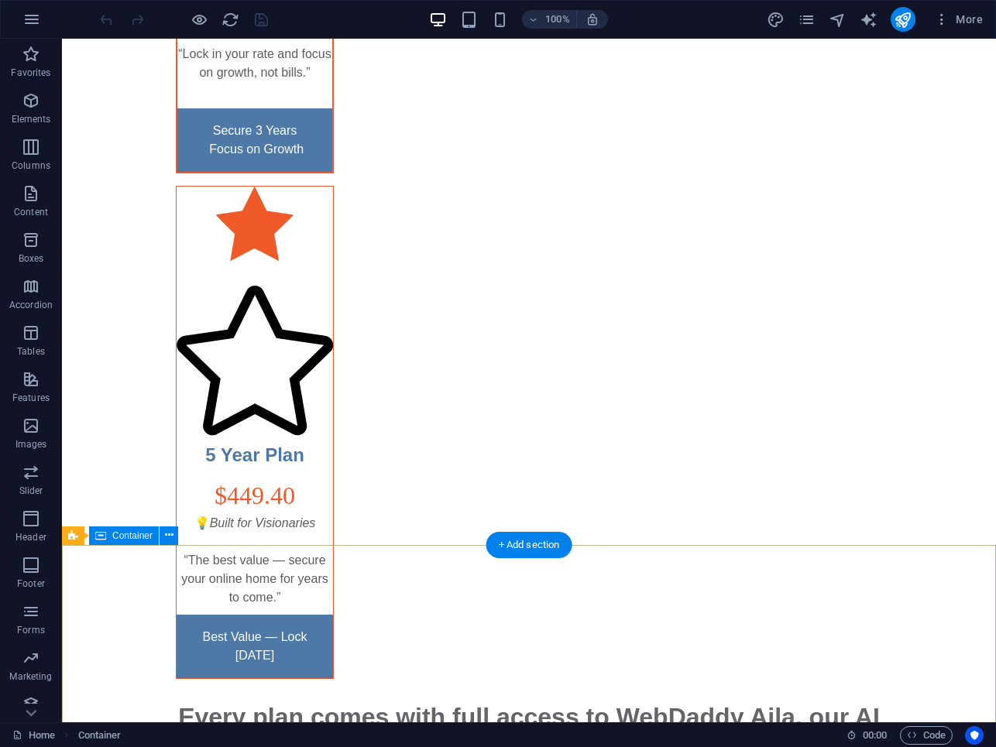
scroll to position [5120, 0]
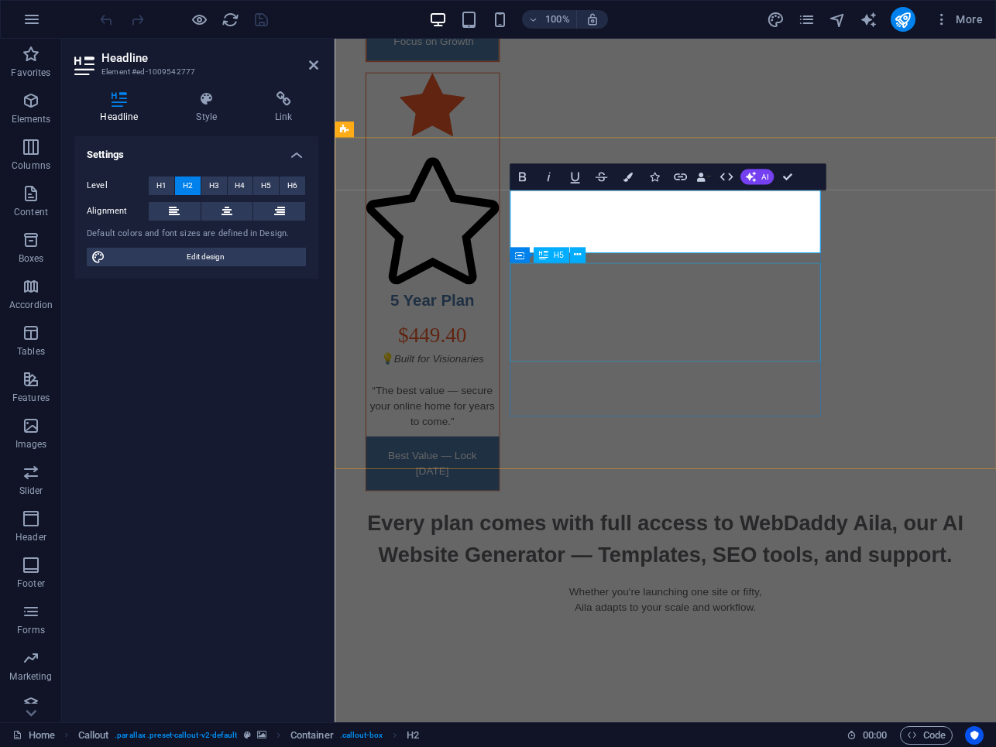
scroll to position [5116, 0]
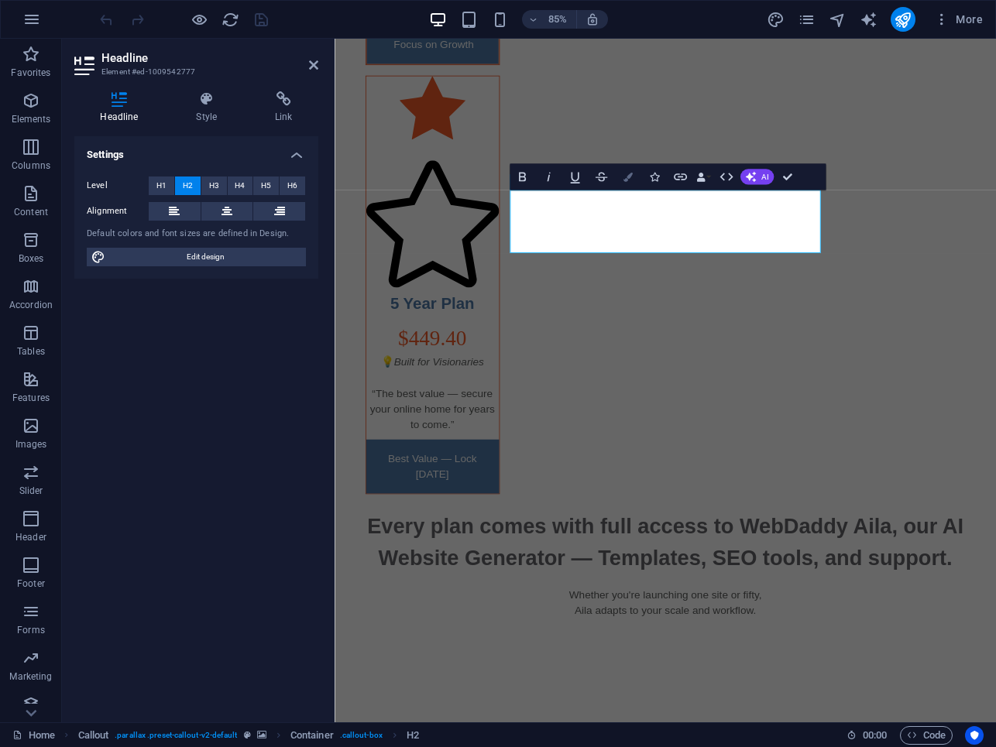
click at [634, 179] on button "Colors" at bounding box center [627, 176] width 25 height 26
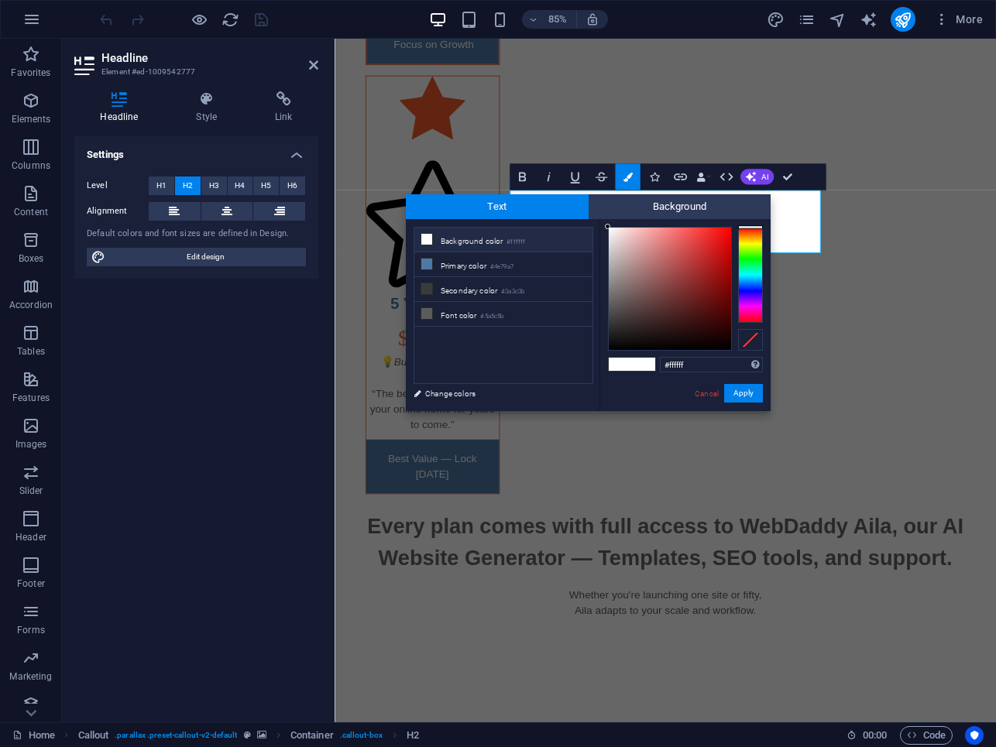
drag, startPoint x: 687, startPoint y: 365, endPoint x: 652, endPoint y: 365, distance: 34.9
click at [652, 365] on div "#ffffff Supported formats #0852ed rgb(8, 82, 237) rgba(8, 82, 237, 90%) hsv(221…" at bounding box center [684, 427] width 171 height 417
type input "#f05a28"
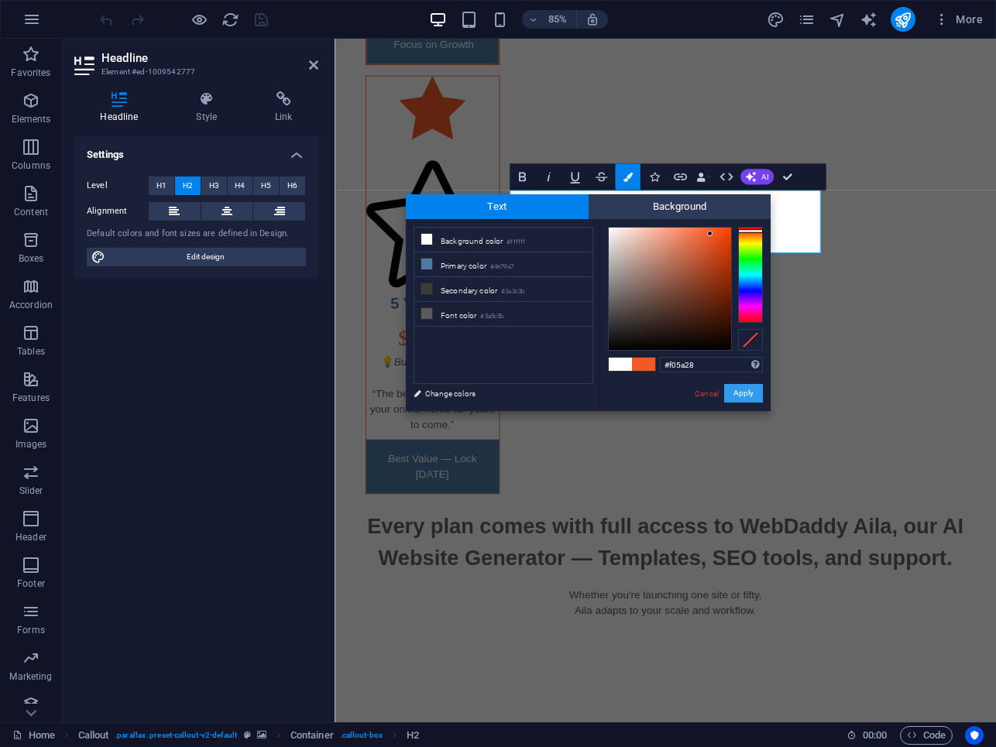
click at [741, 394] on button "Apply" at bounding box center [743, 393] width 39 height 19
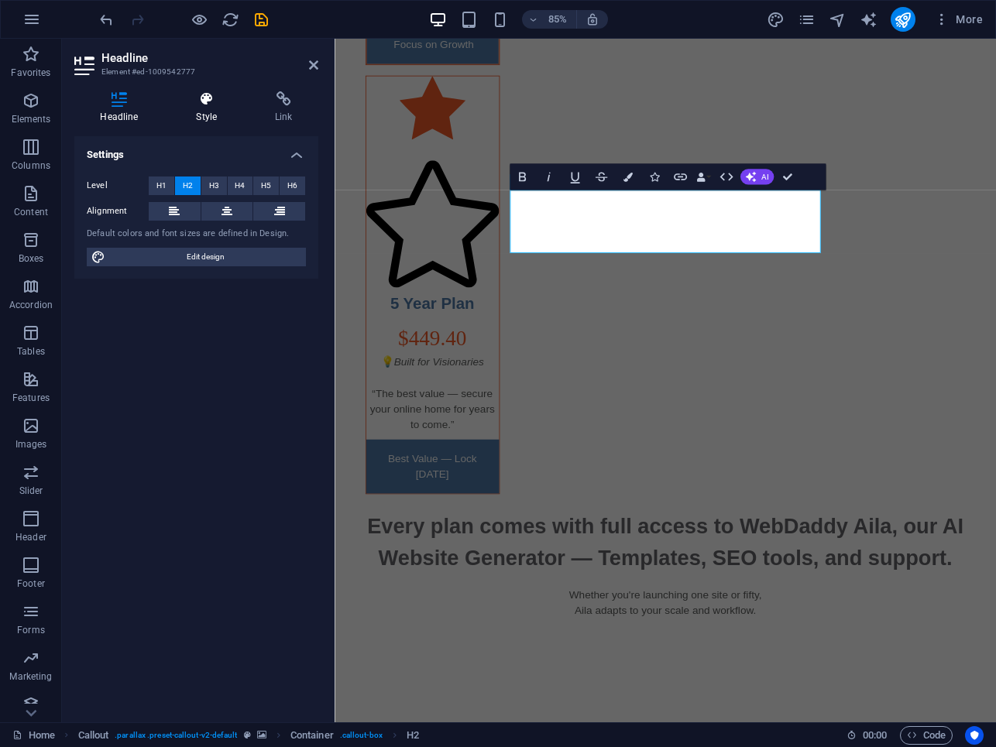
click at [213, 107] on h4 "Style" at bounding box center [209, 107] width 79 height 33
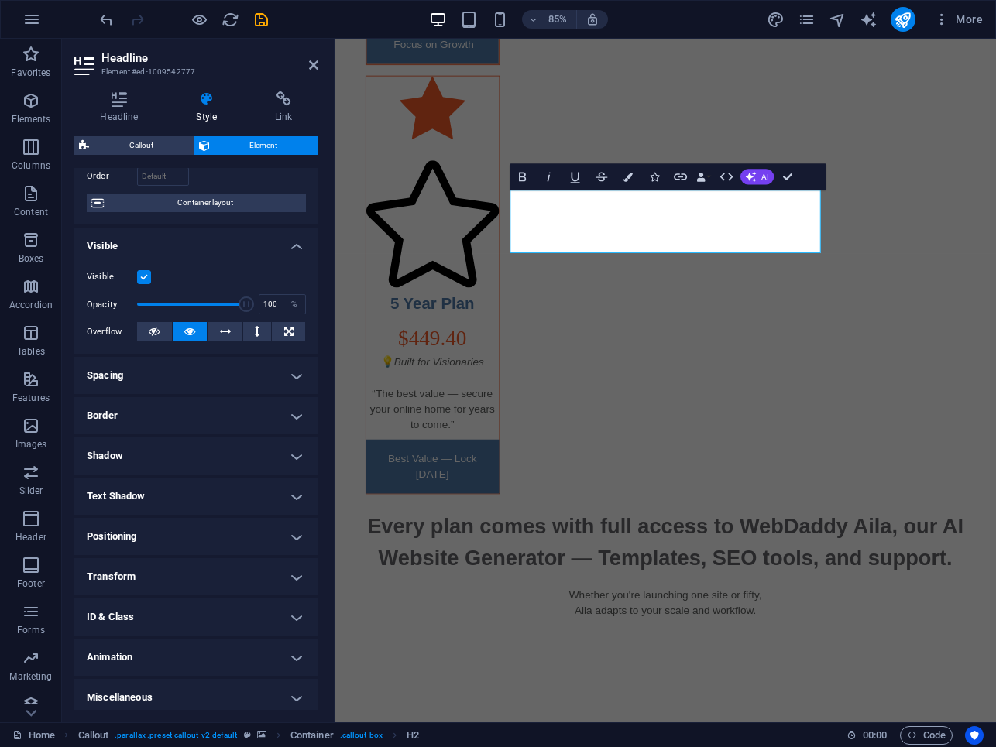
scroll to position [112, 0]
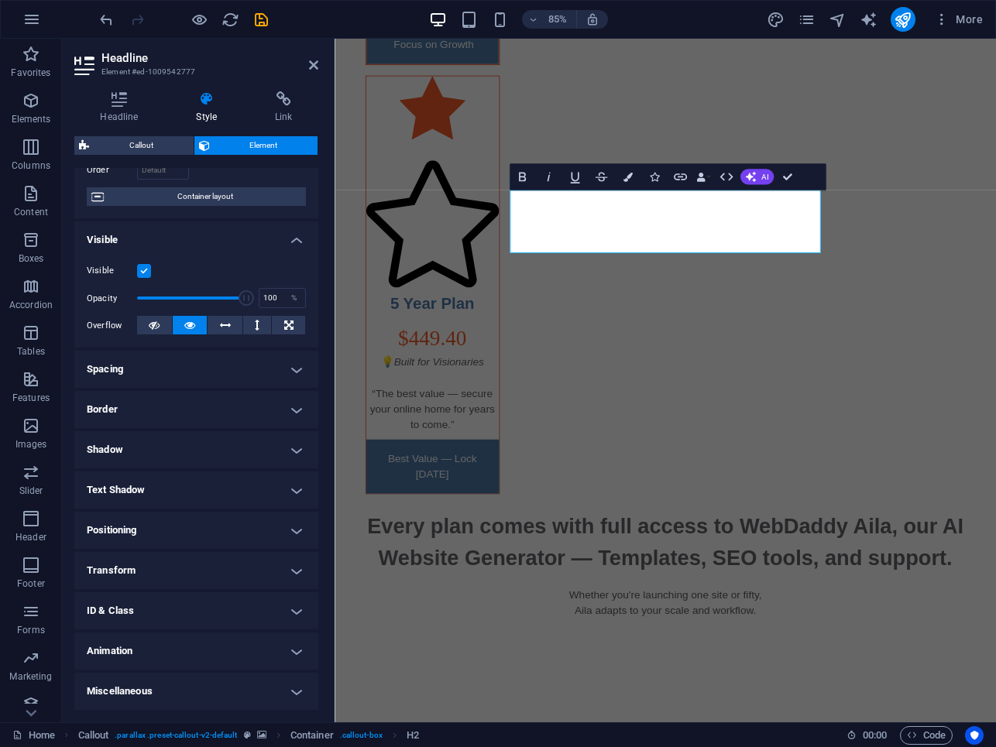
click at [208, 491] on h4 "Text Shadow" at bounding box center [196, 490] width 244 height 37
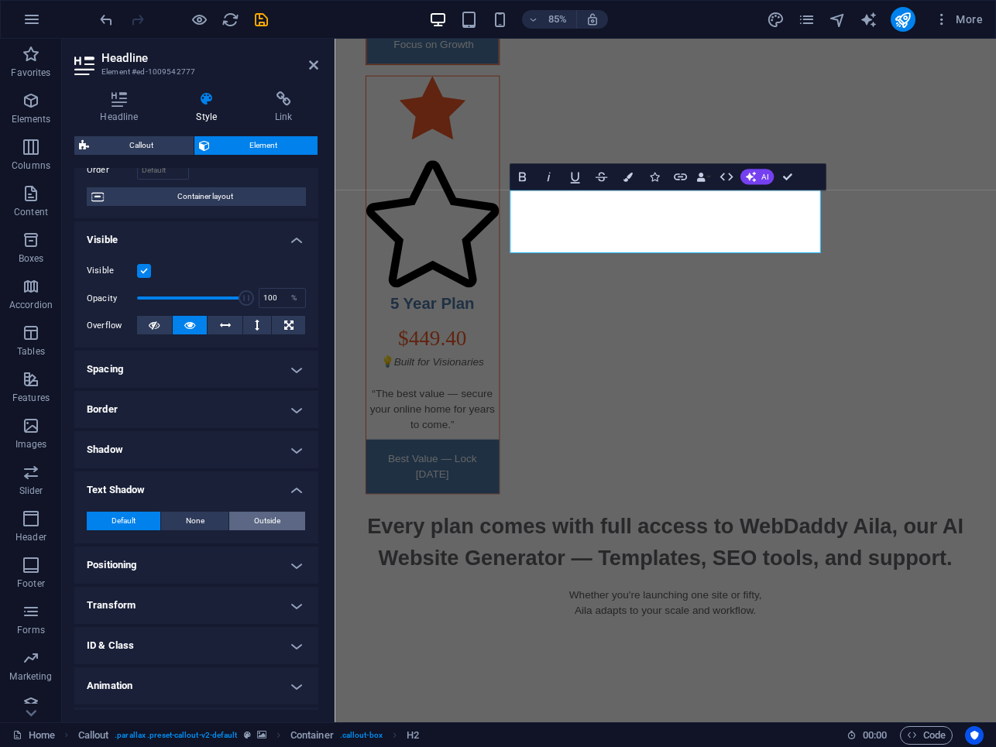
click at [242, 515] on button "Outside" at bounding box center [267, 521] width 76 height 19
type input "2"
type input "4"
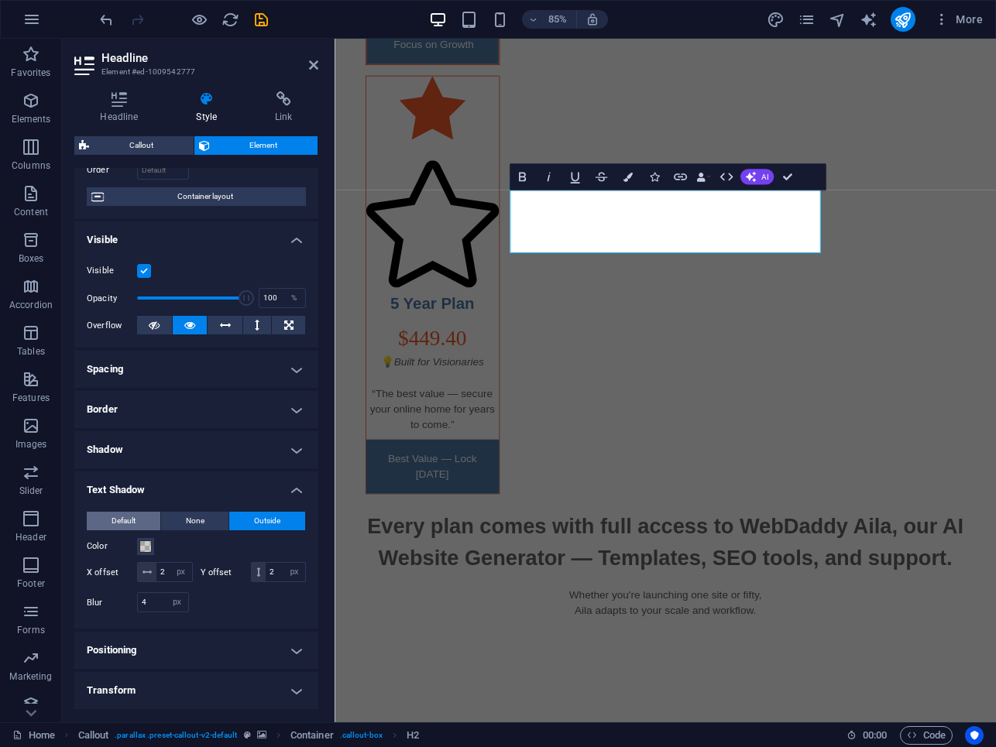
click at [153, 517] on button "Default" at bounding box center [124, 521] width 74 height 19
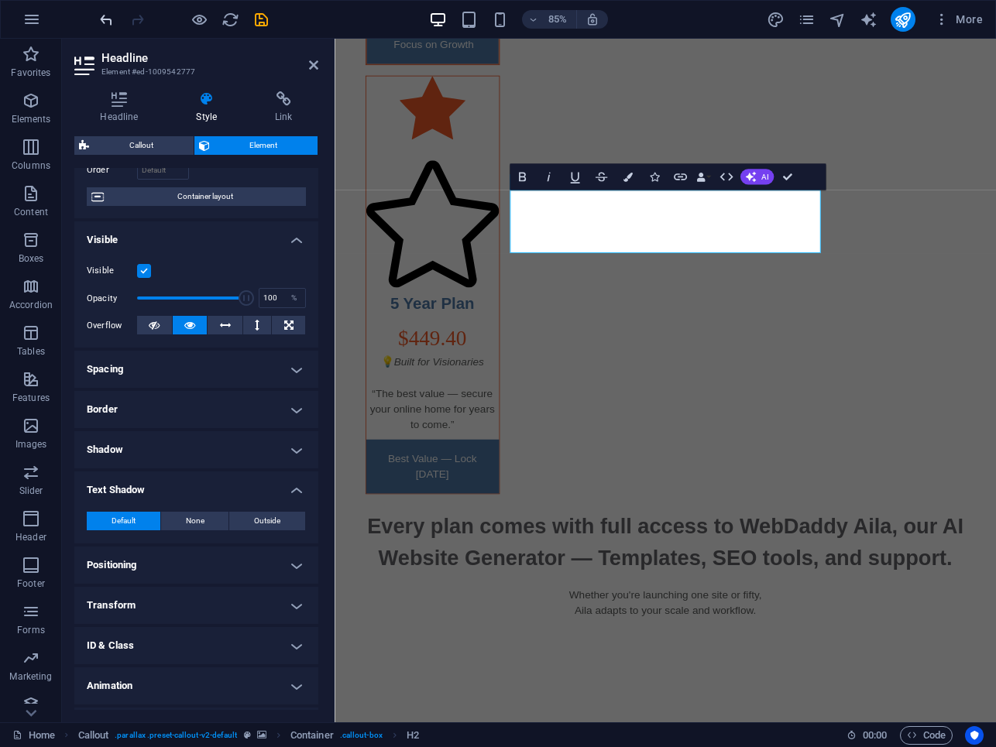
click at [107, 22] on icon "undo" at bounding box center [107, 20] width 18 height 18
type input "2"
type input "4"
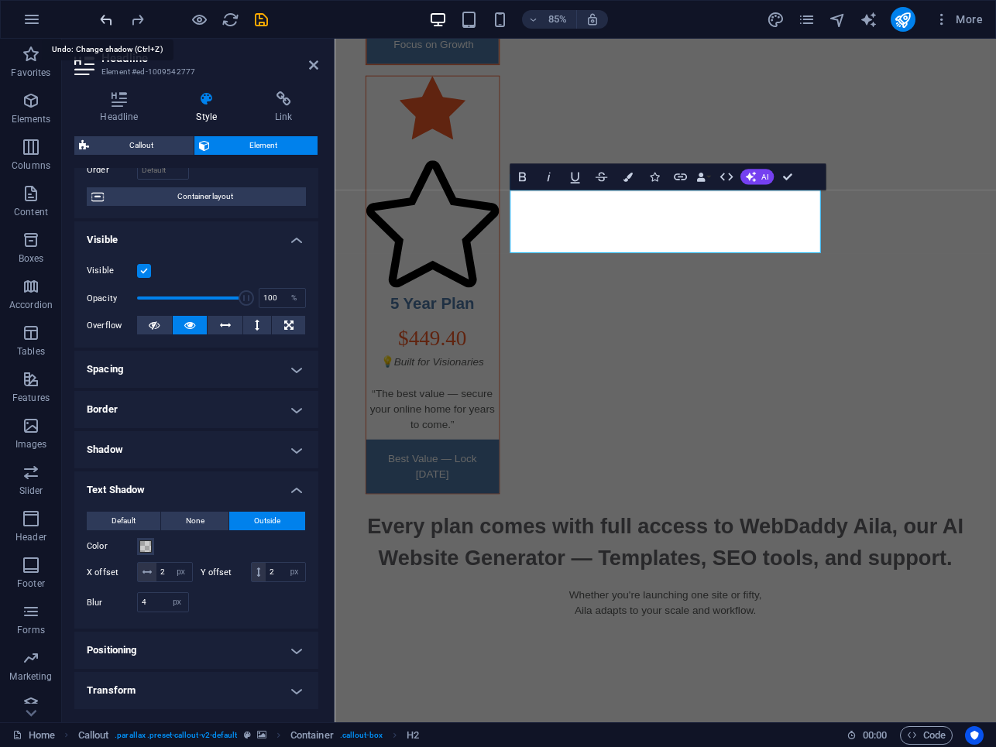
click at [107, 22] on icon "undo" at bounding box center [107, 20] width 18 height 18
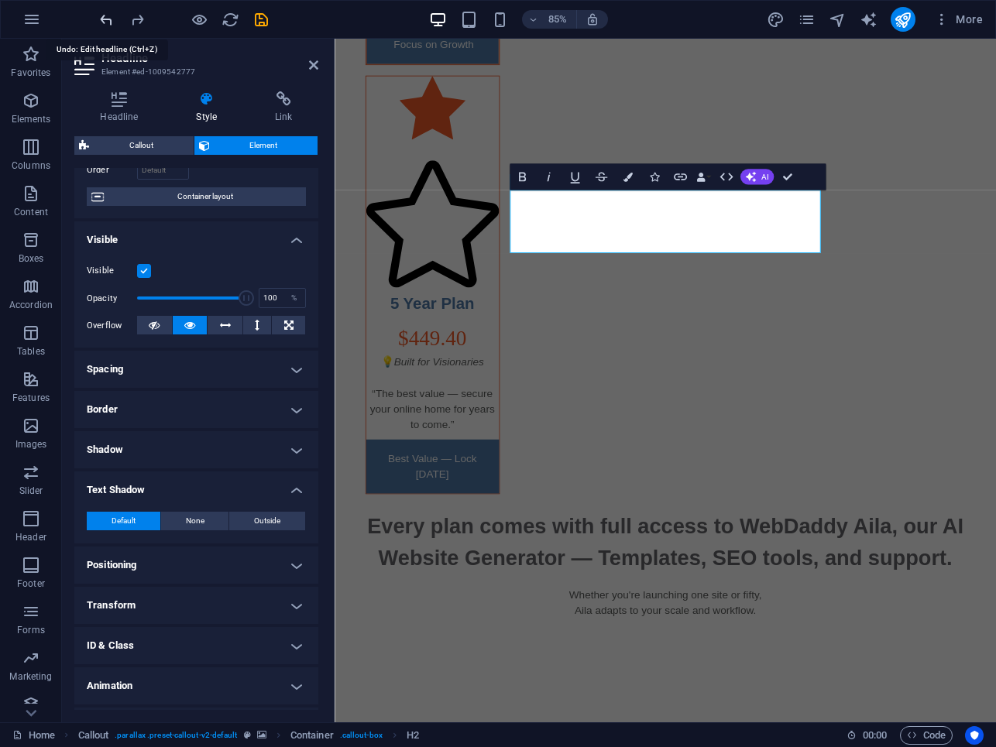
click at [109, 20] on icon "undo" at bounding box center [107, 20] width 18 height 18
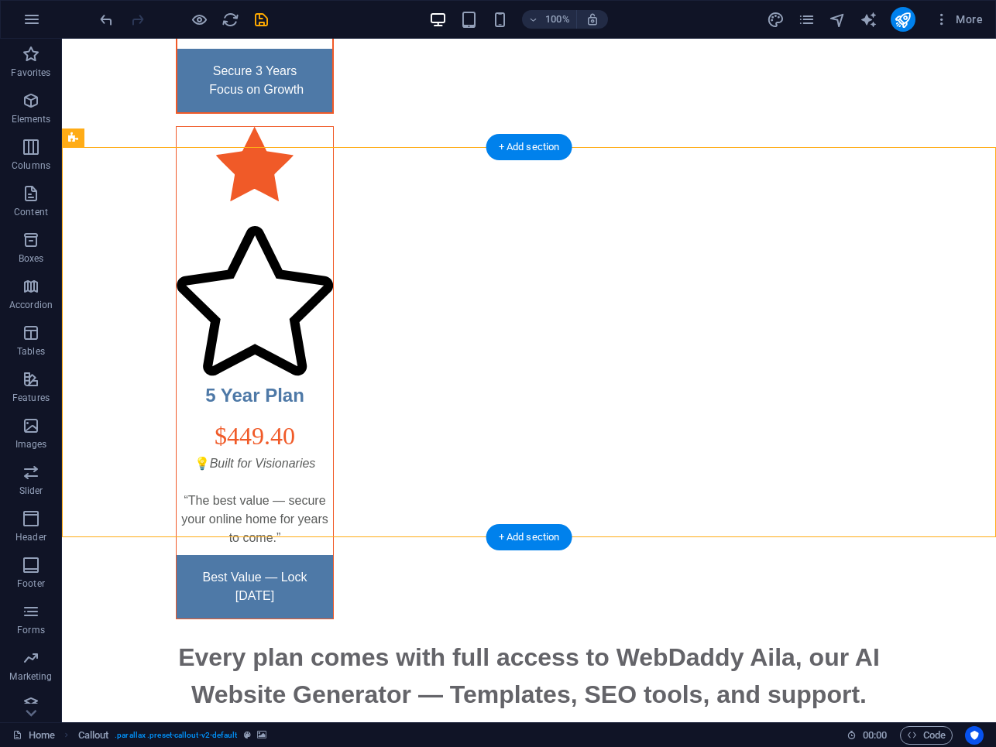
scroll to position [5311, 0]
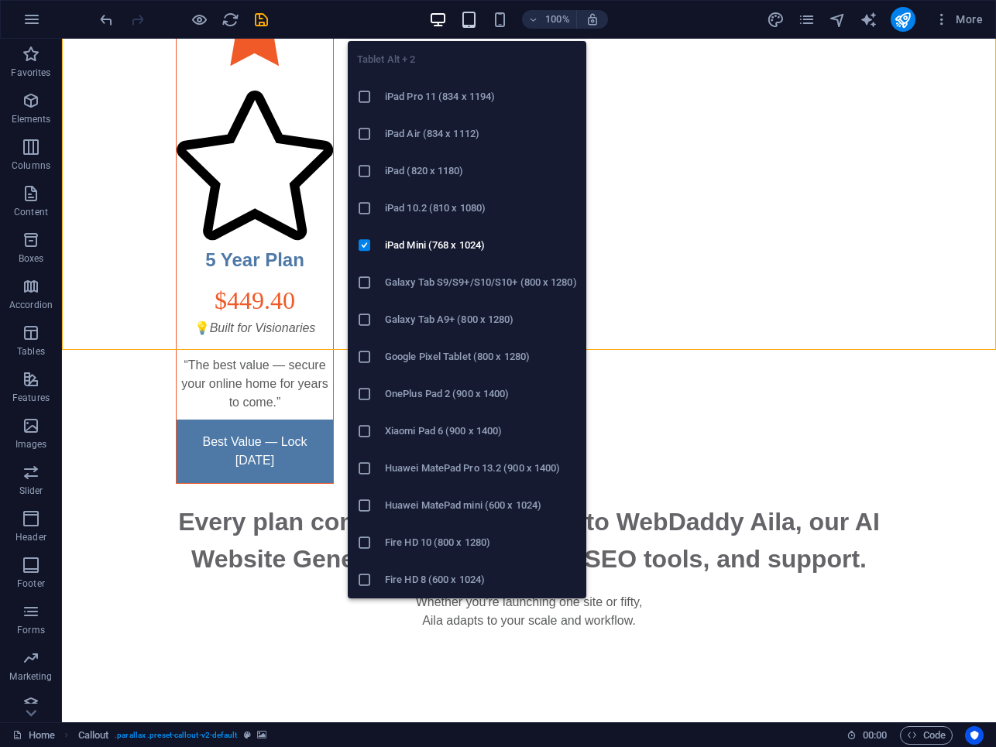
click at [470, 17] on icon "button" at bounding box center [469, 20] width 18 height 18
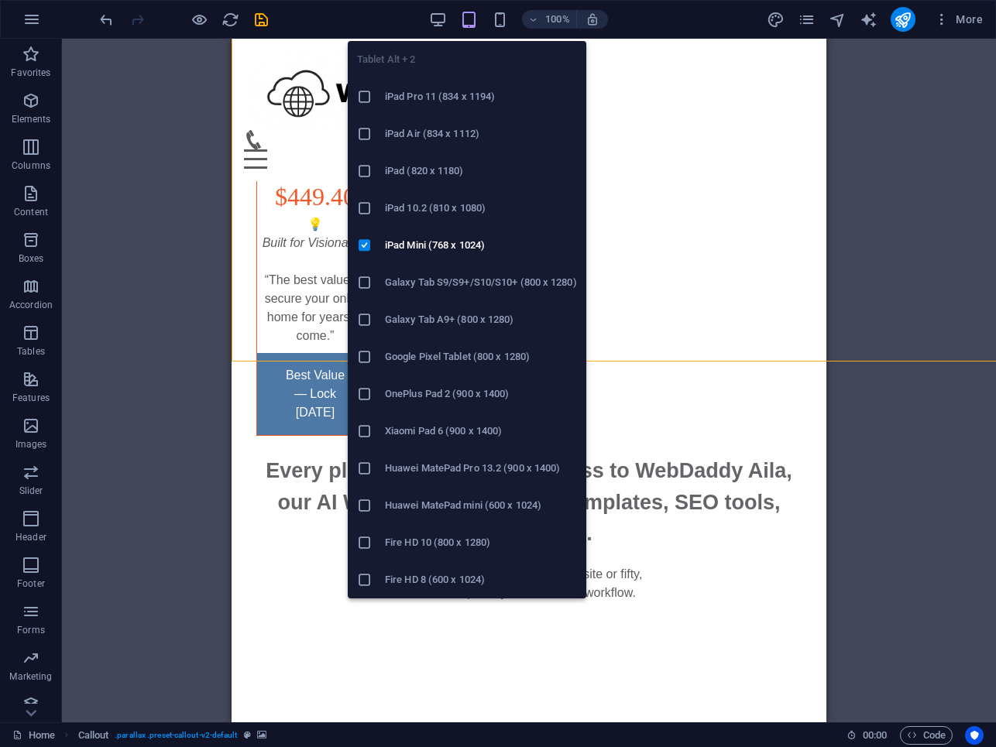
scroll to position [5277, 0]
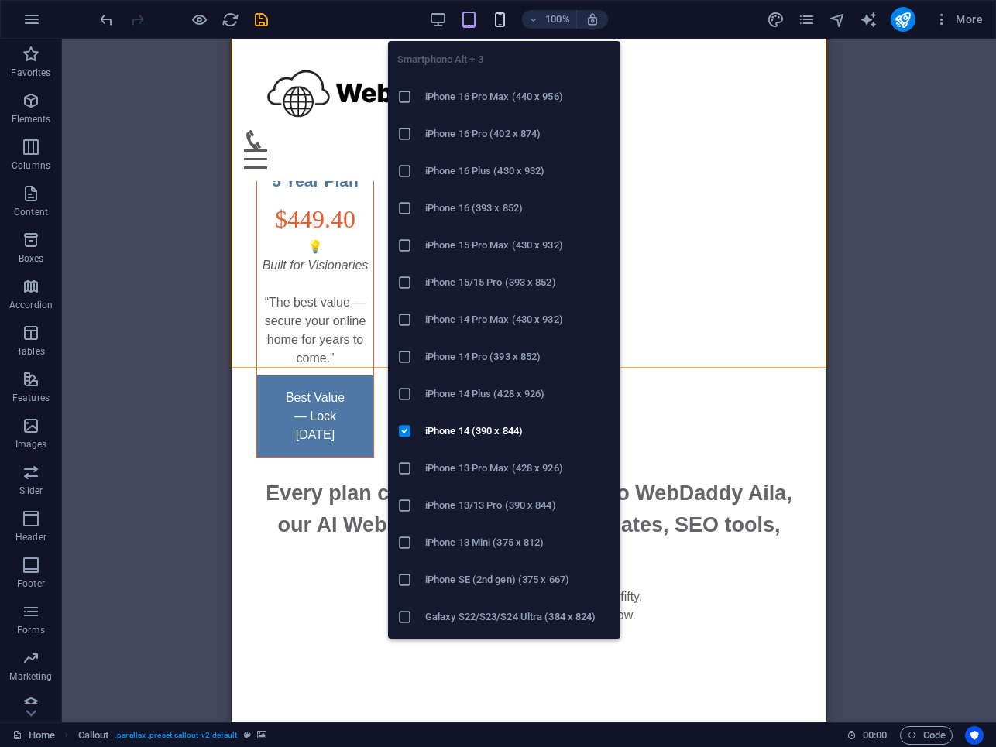
click at [494, 18] on icon "button" at bounding box center [500, 20] width 18 height 18
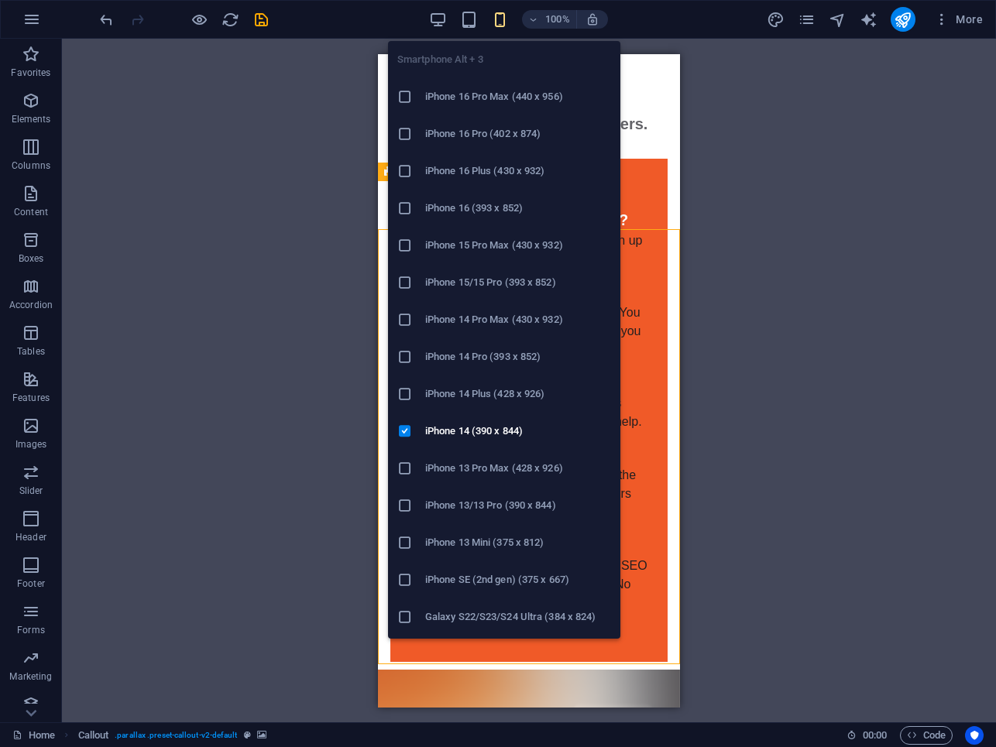
scroll to position [7312, 0]
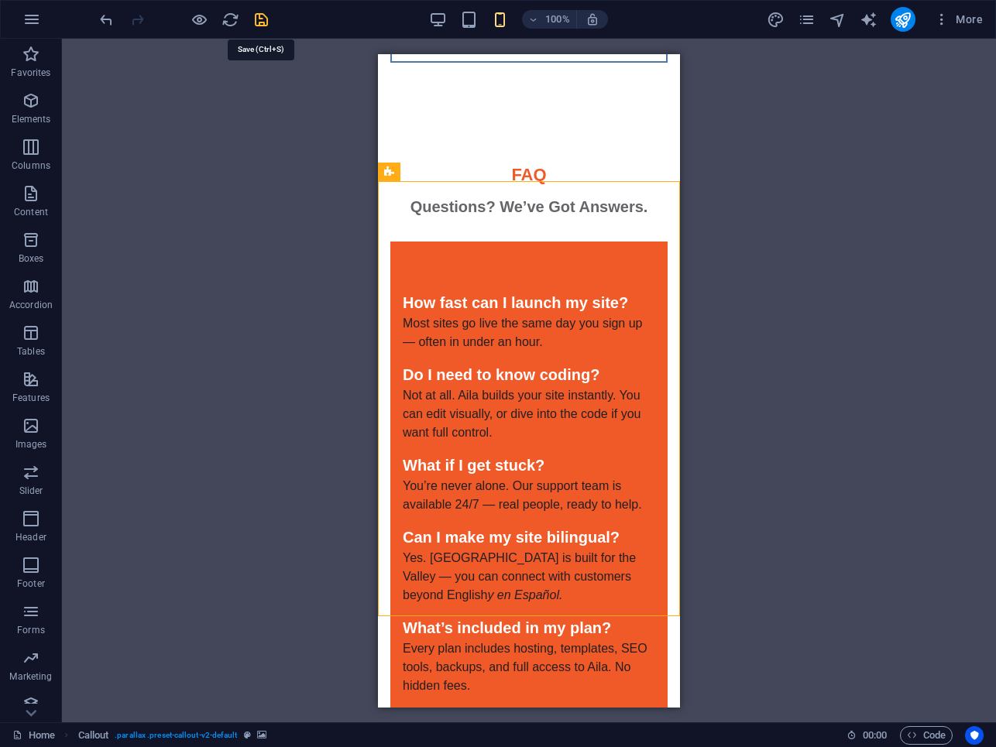
click at [263, 16] on icon "save" at bounding box center [261, 20] width 18 height 18
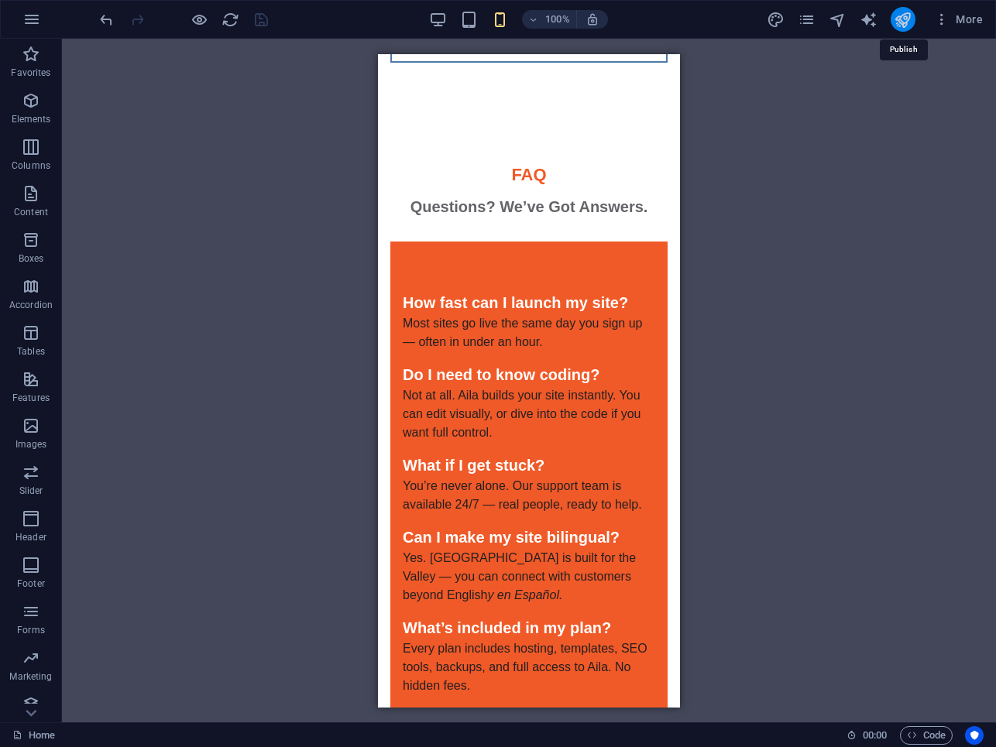
click at [904, 22] on icon "publish" at bounding box center [903, 20] width 18 height 18
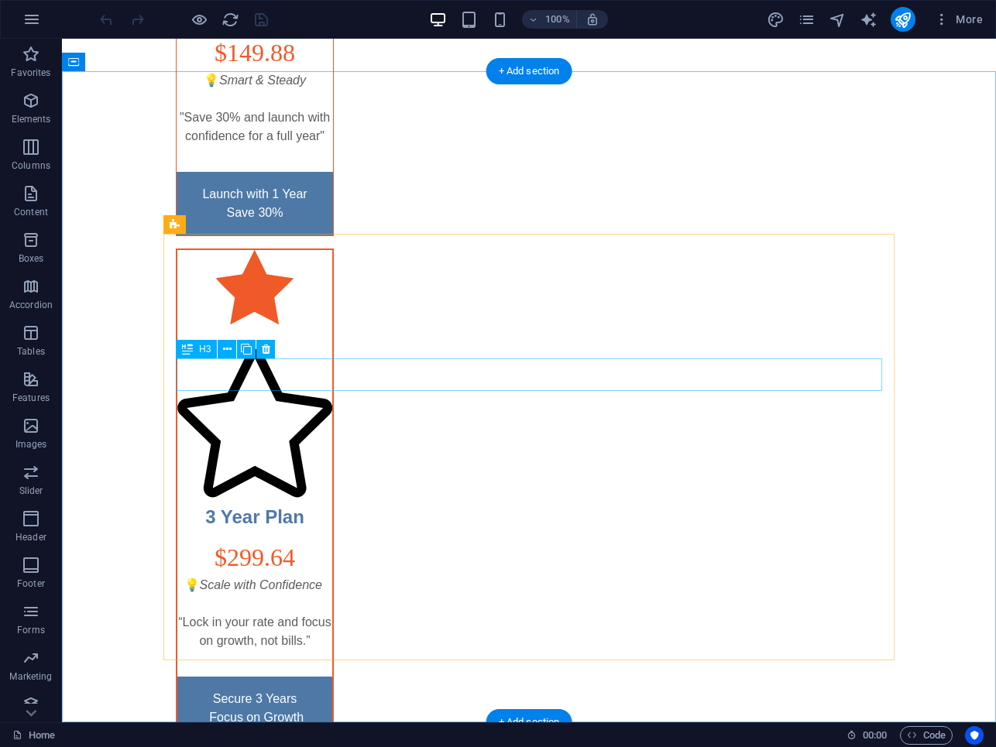
scroll to position [4549, 0]
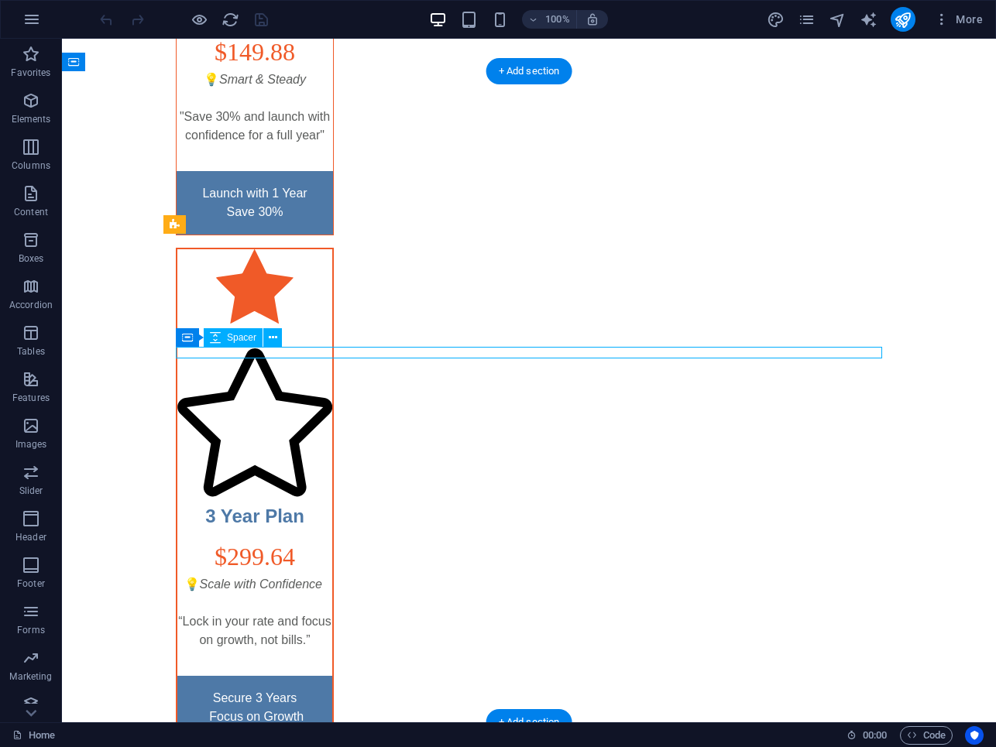
select select "px"
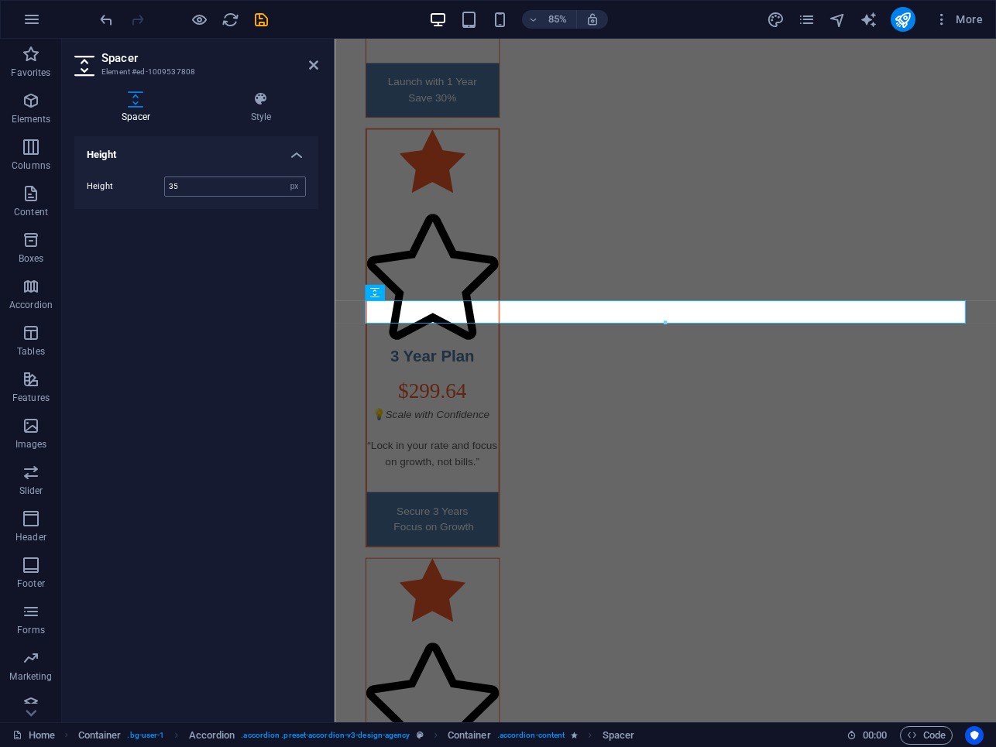
type input "35"
select select "px"
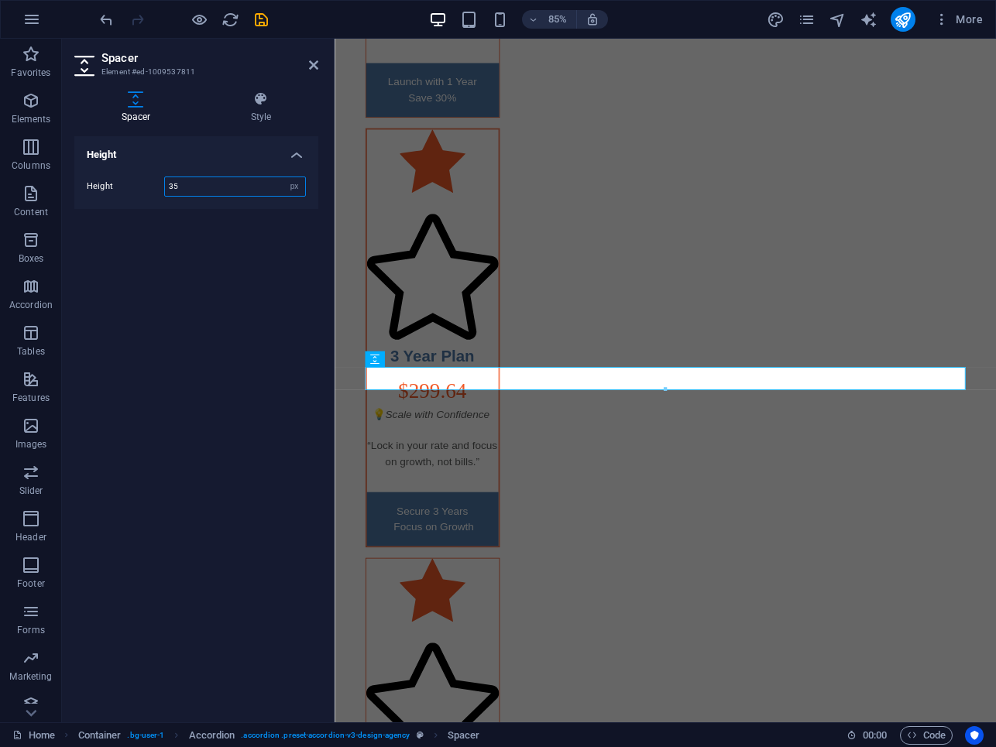
type input "35"
select select "px"
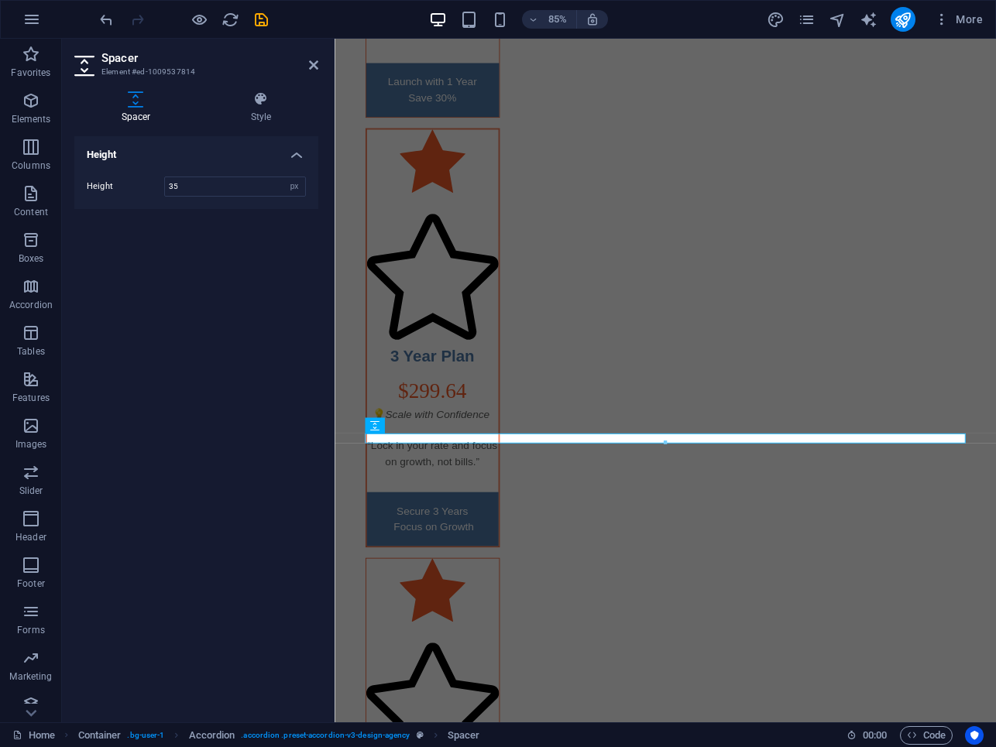
type input "35"
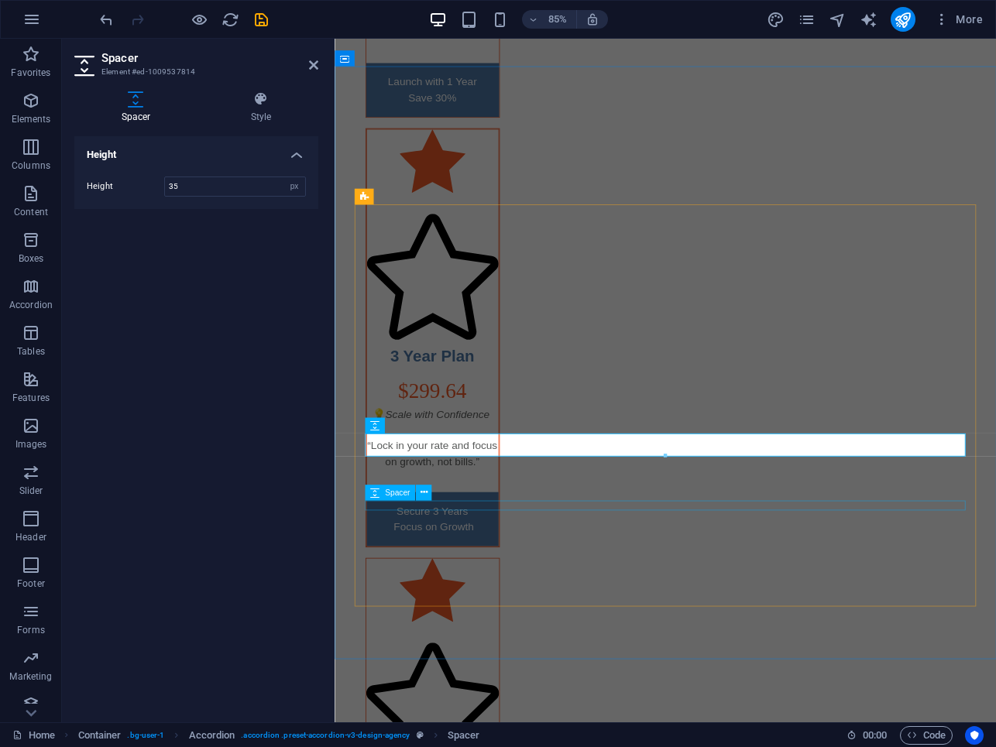
select select "px"
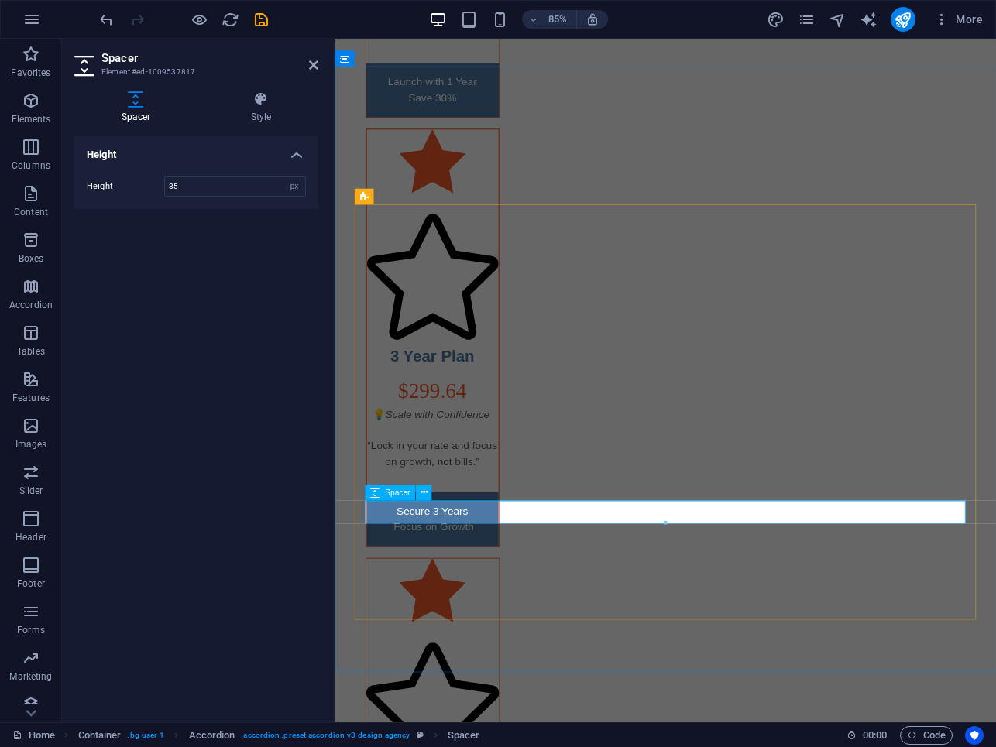
type input "35"
click at [259, 17] on icon "save" at bounding box center [261, 20] width 18 height 18
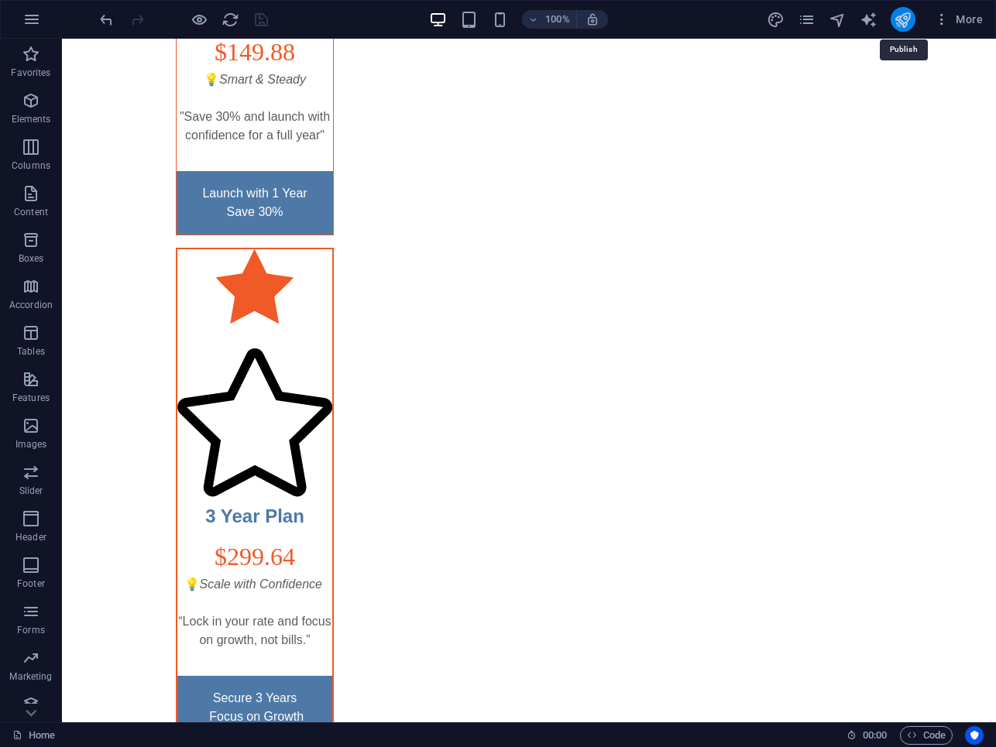
click at [901, 24] on icon "publish" at bounding box center [903, 20] width 18 height 18
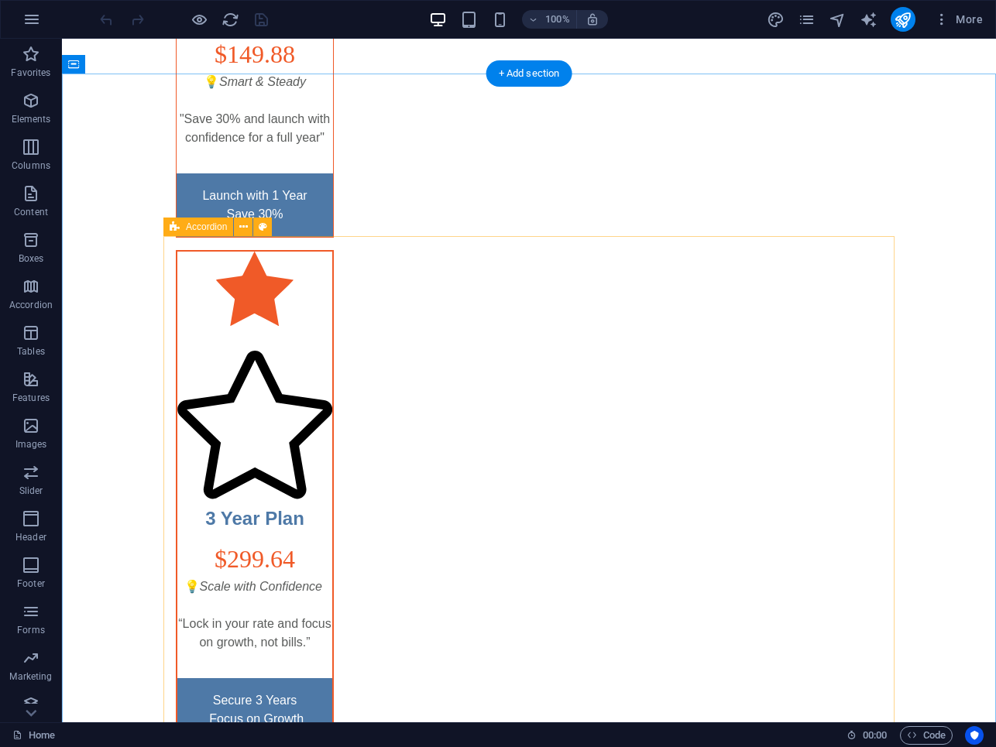
scroll to position [4558, 0]
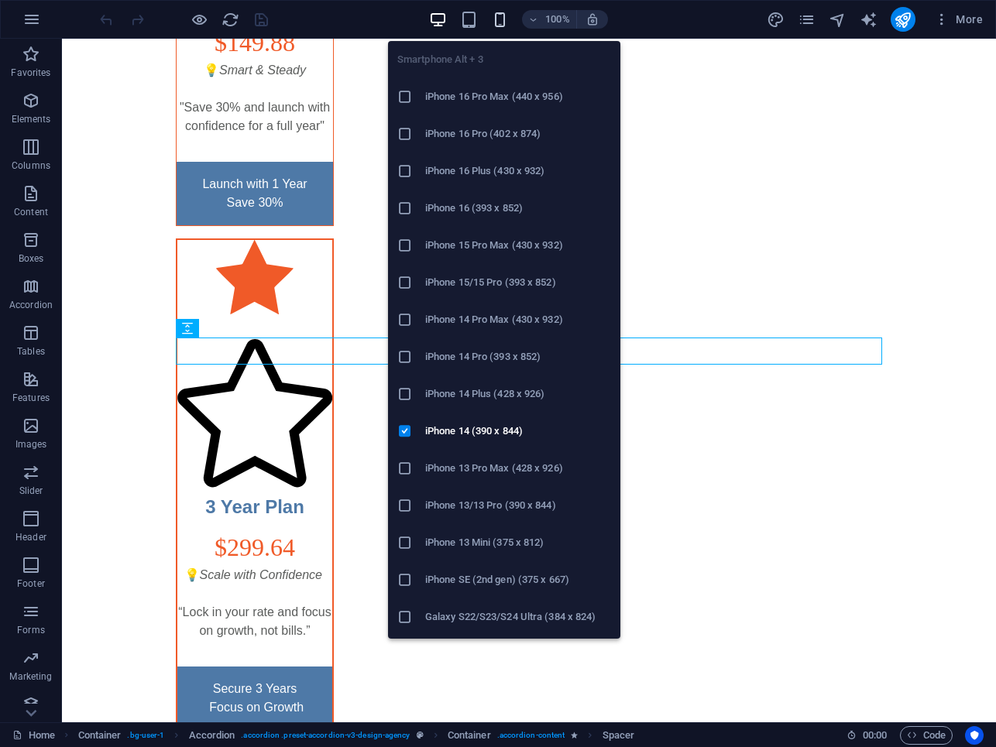
click at [503, 16] on icon "button" at bounding box center [500, 20] width 18 height 18
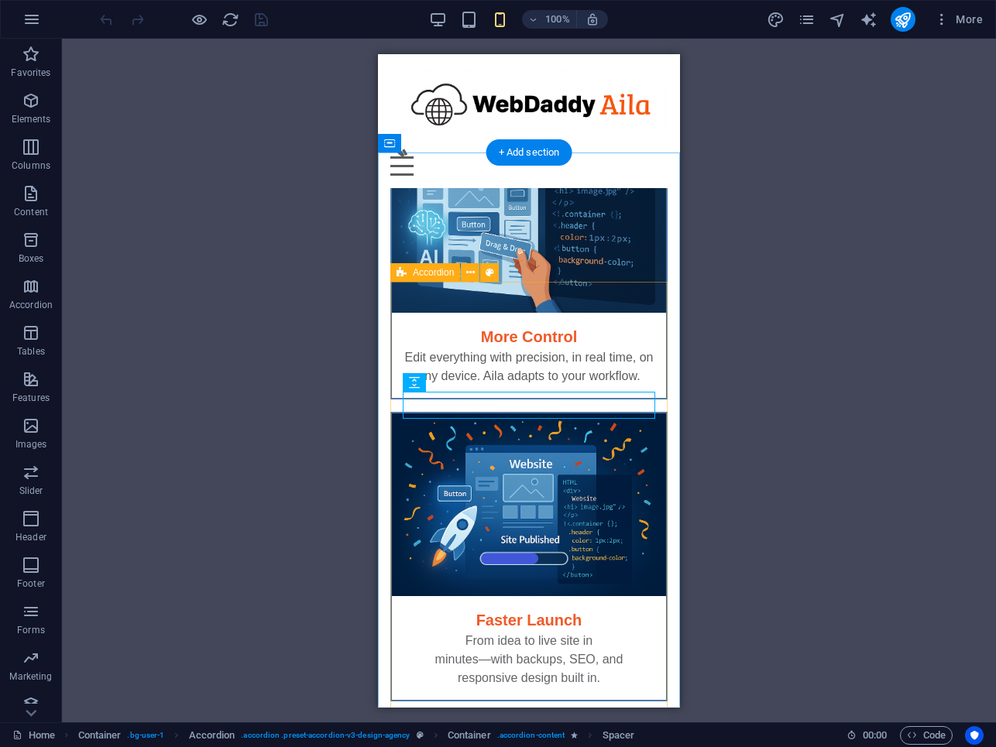
scroll to position [6655, 0]
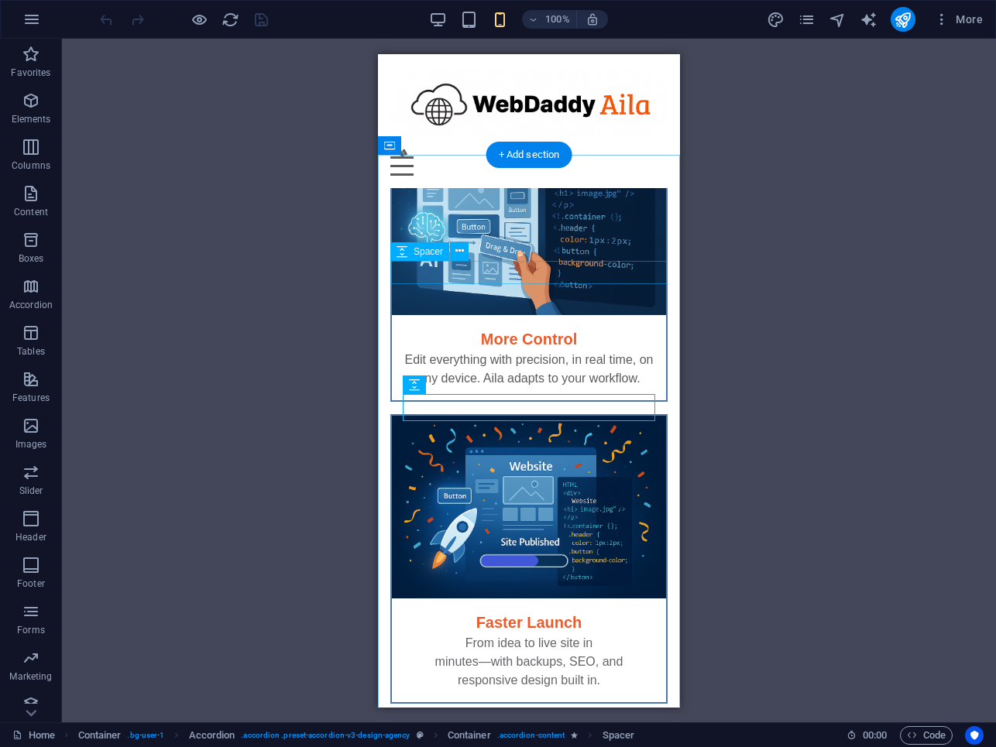
select select "px"
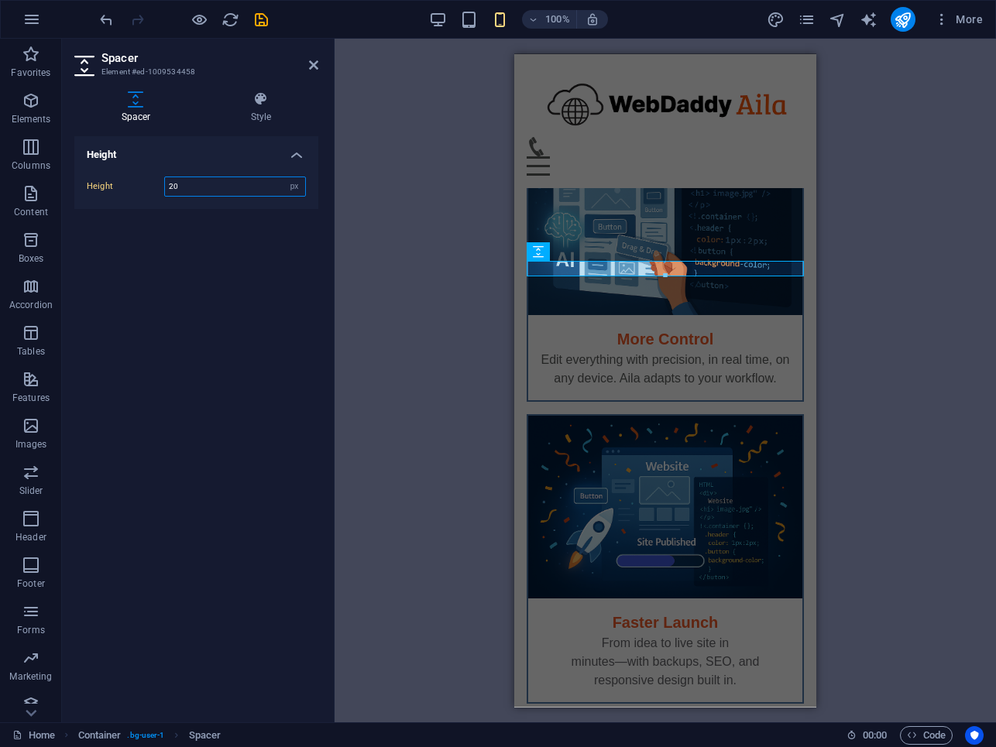
click at [210, 184] on input "20" at bounding box center [235, 186] width 140 height 19
type input "15"
click at [263, 22] on icon "save" at bounding box center [261, 20] width 18 height 18
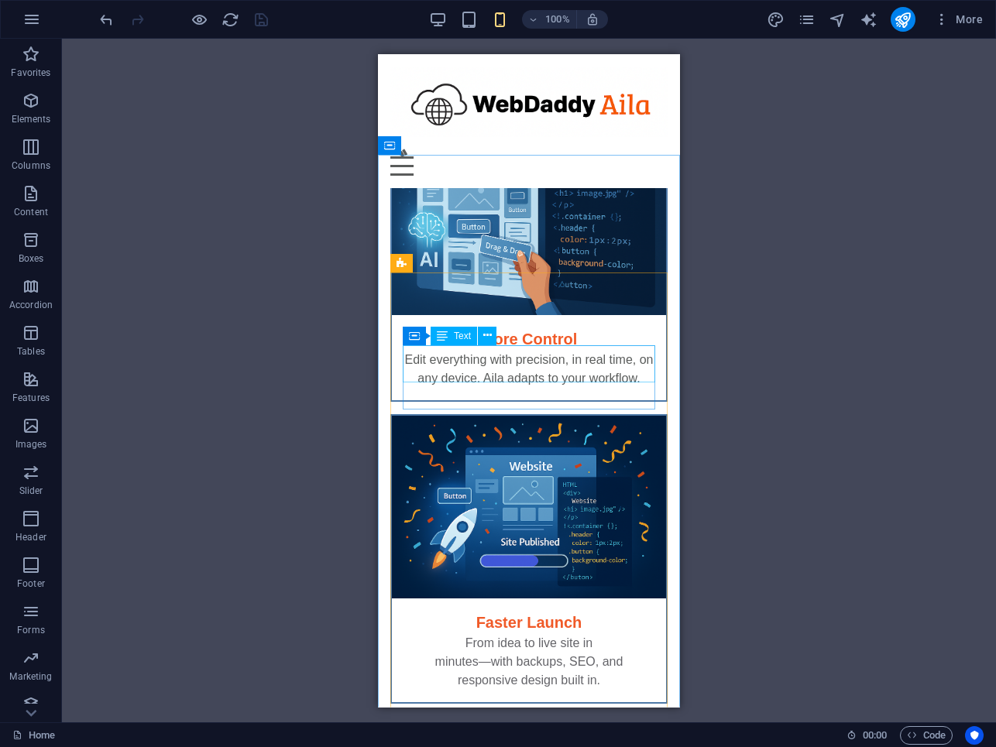
click at [505, 335] on div "Container Text" at bounding box center [455, 336] width 104 height 19
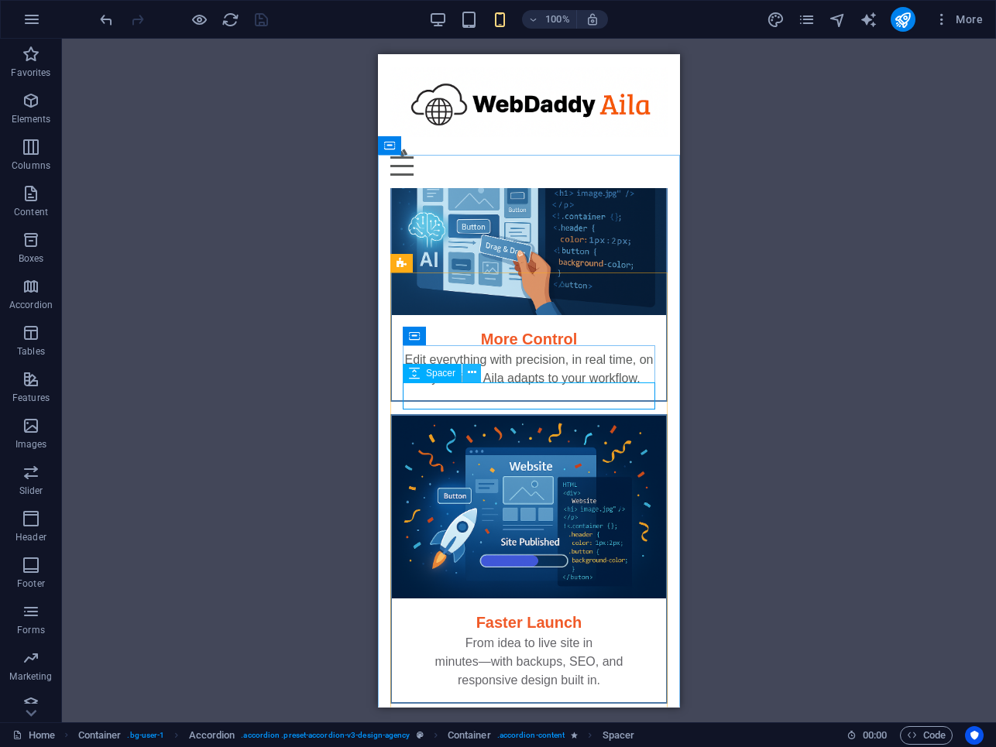
click at [468, 371] on icon at bounding box center [472, 373] width 9 height 16
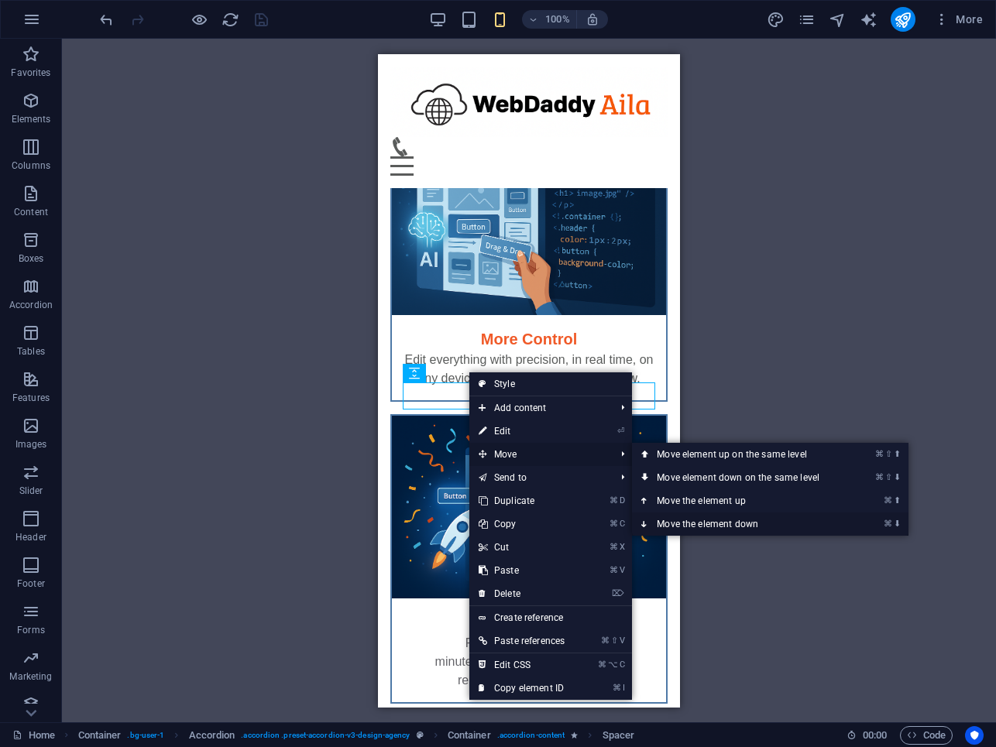
click at [675, 518] on link "⌘ ⬇ Move the element down" at bounding box center [741, 524] width 218 height 23
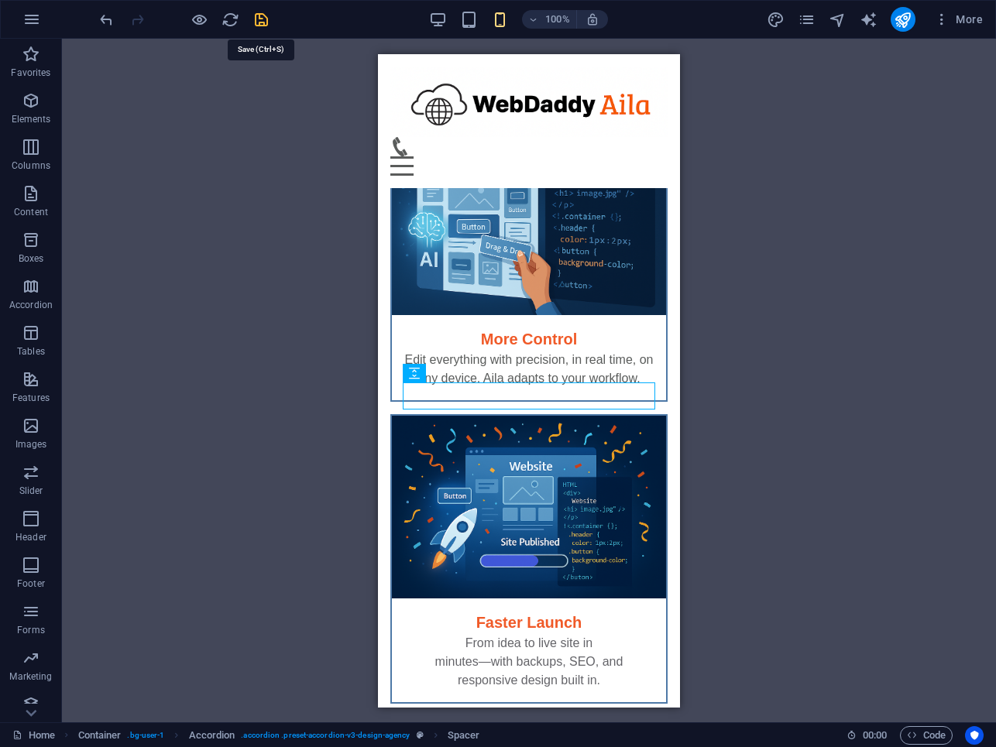
click at [266, 20] on icon "save" at bounding box center [261, 20] width 18 height 18
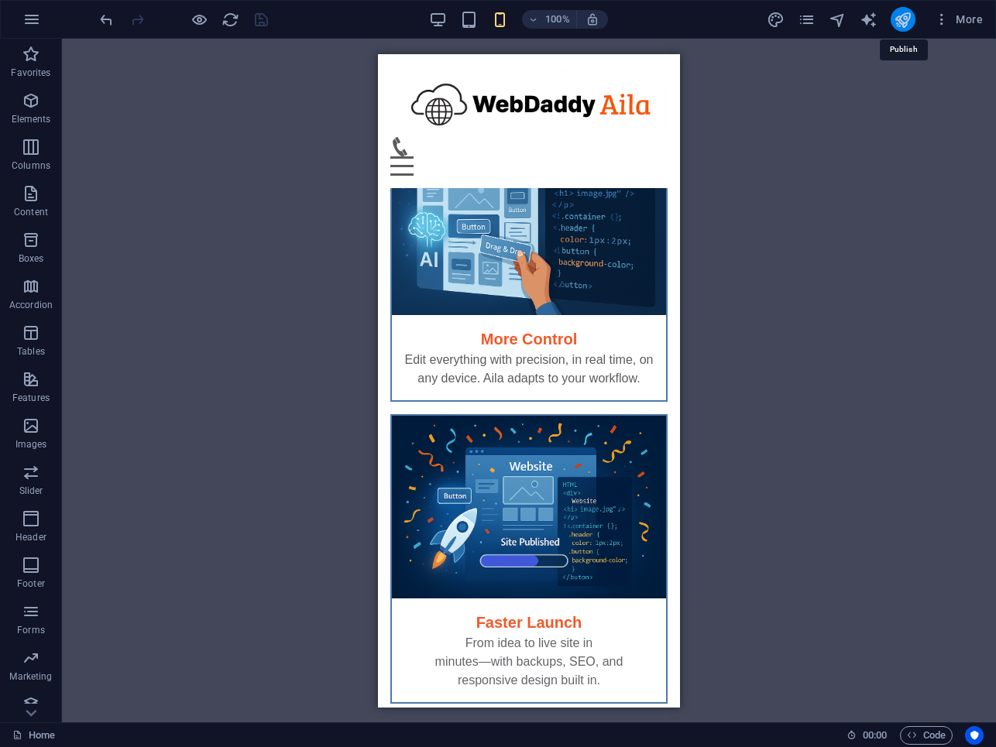
click at [897, 23] on icon "publish" at bounding box center [903, 20] width 18 height 18
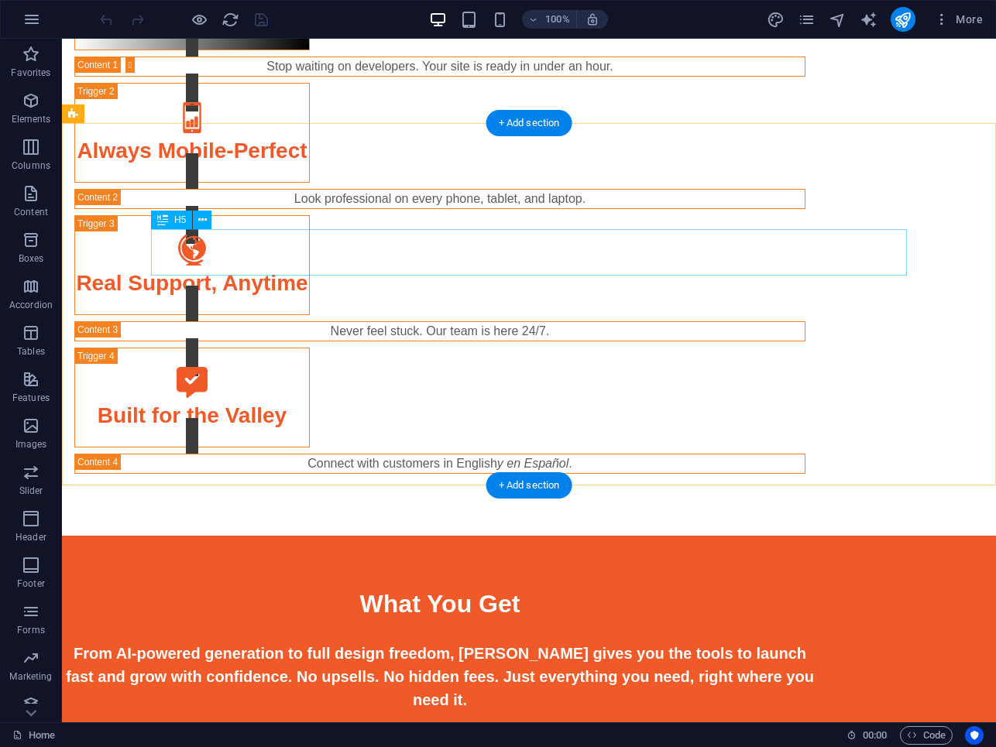
scroll to position [1923, 0]
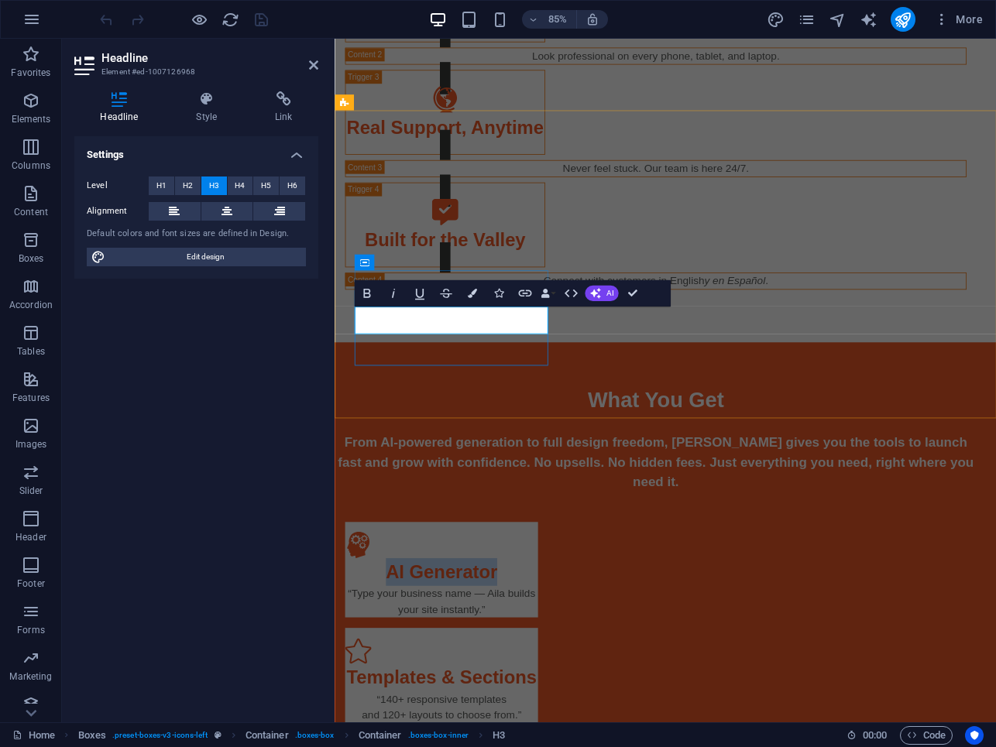
click at [440, 654] on span "AI Generator" at bounding box center [461, 666] width 132 height 24
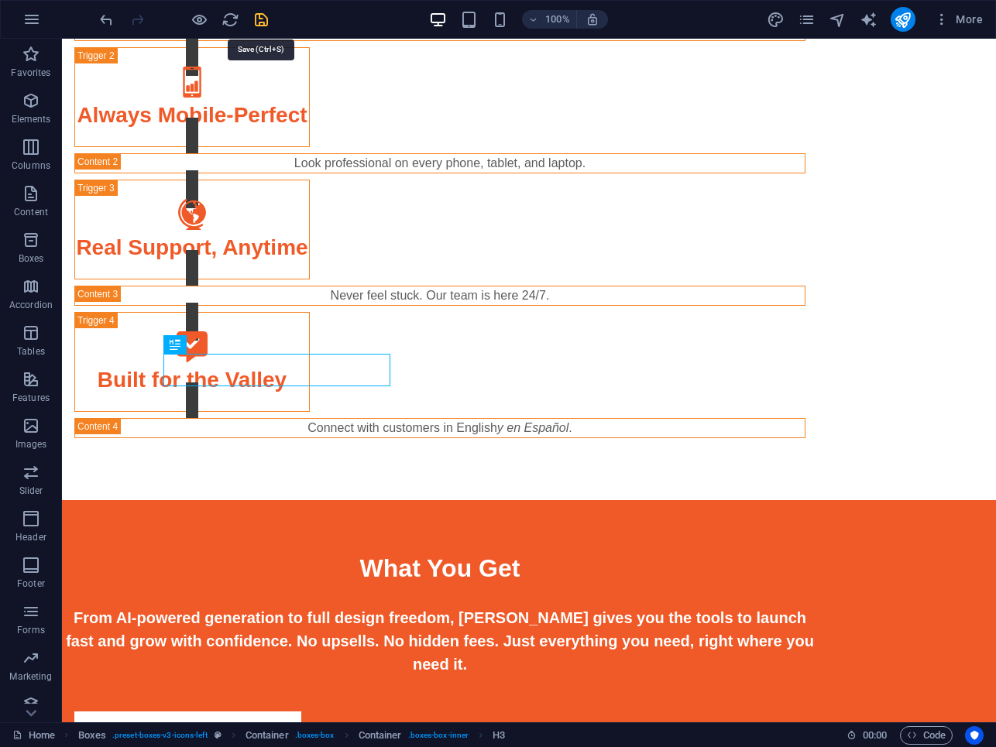
click at [262, 18] on icon "save" at bounding box center [261, 20] width 18 height 18
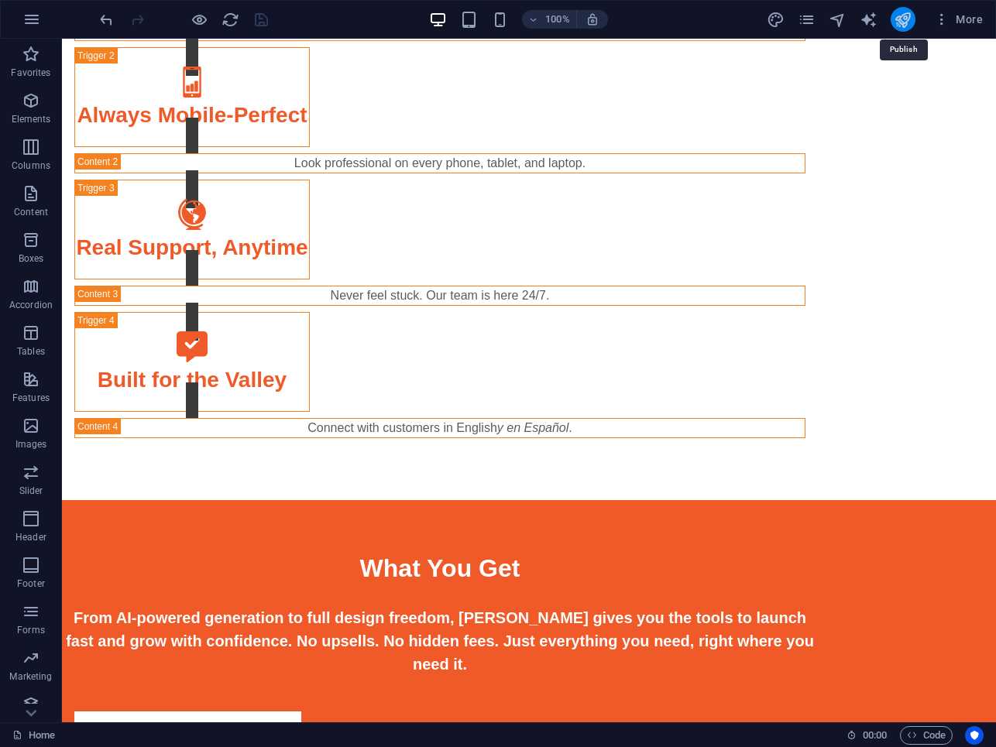
click at [908, 17] on icon "publish" at bounding box center [903, 20] width 18 height 18
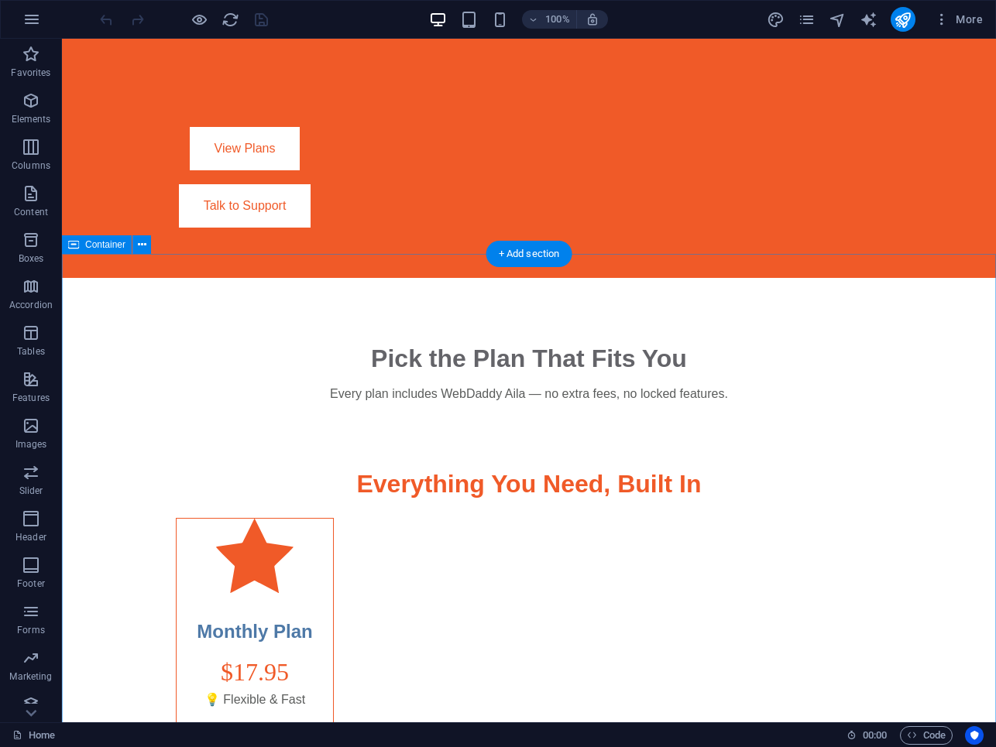
scroll to position [3391, 0]
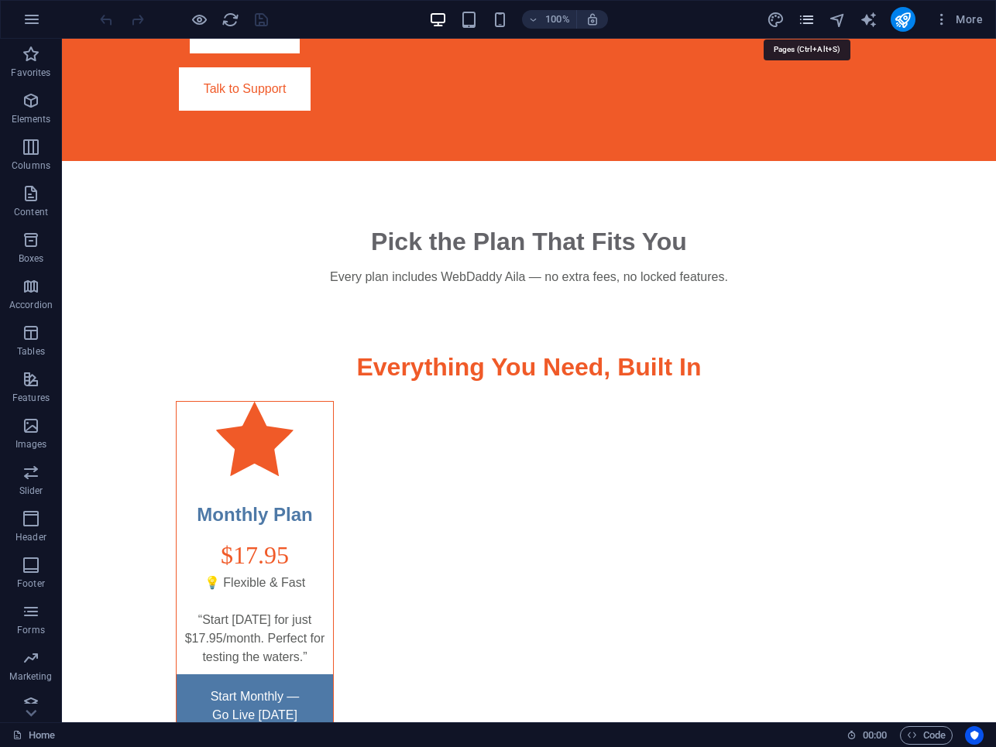
click at [809, 19] on icon "pages" at bounding box center [807, 20] width 18 height 18
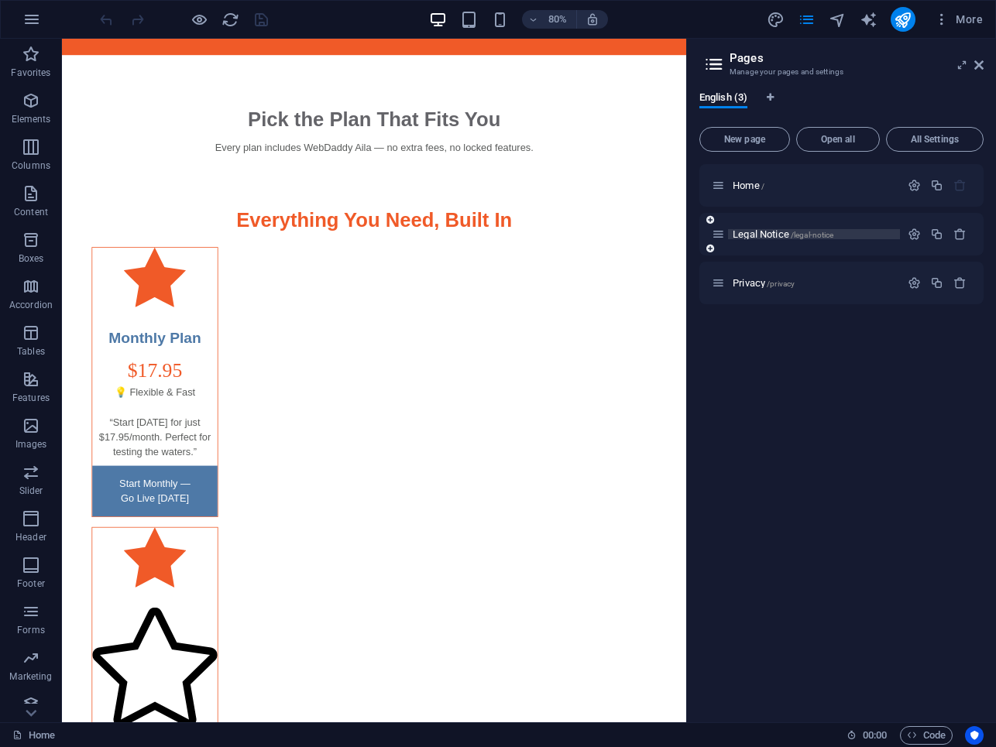
click at [812, 233] on span "/legal-notice" at bounding box center [812, 235] width 43 height 9
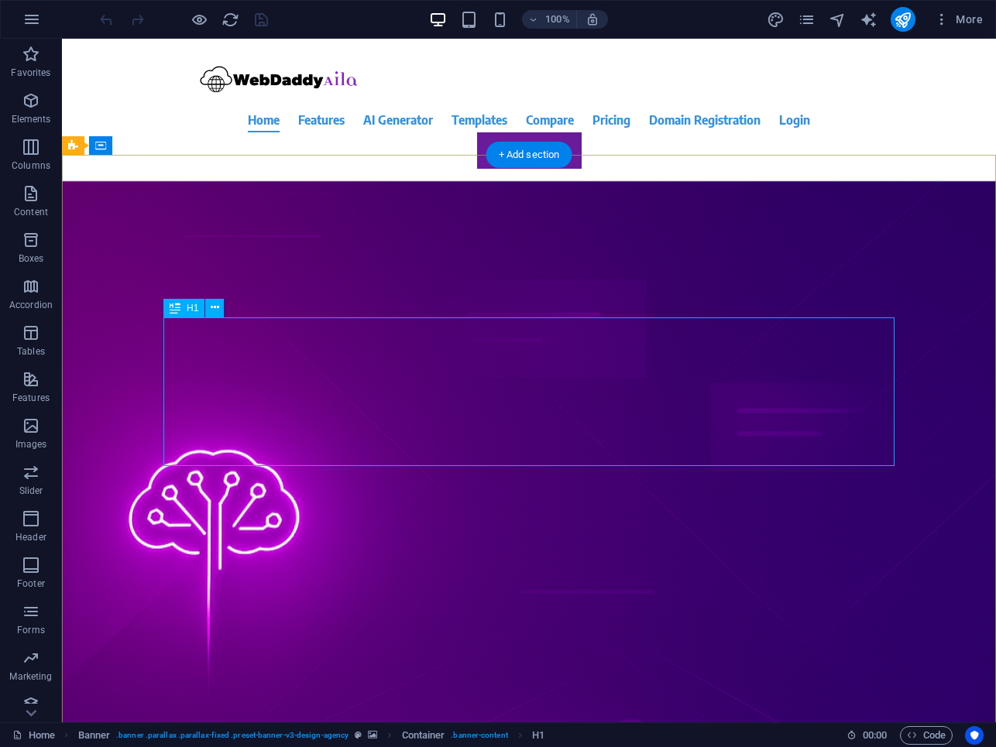
scroll to position [21, 0]
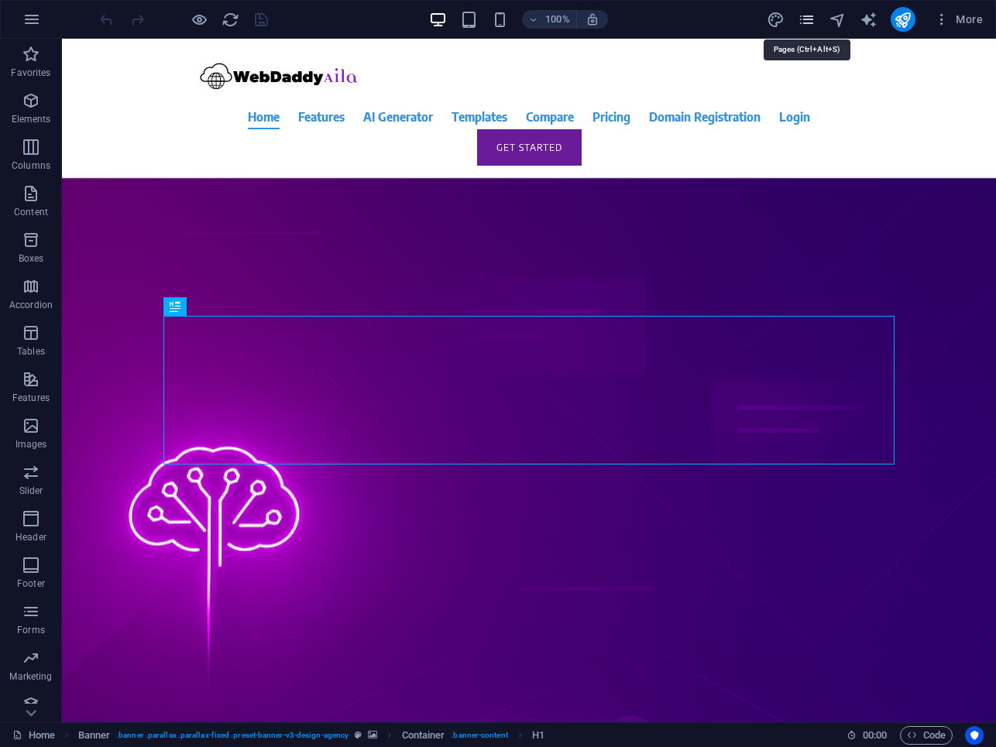
click at [809, 24] on icon "pages" at bounding box center [807, 20] width 18 height 18
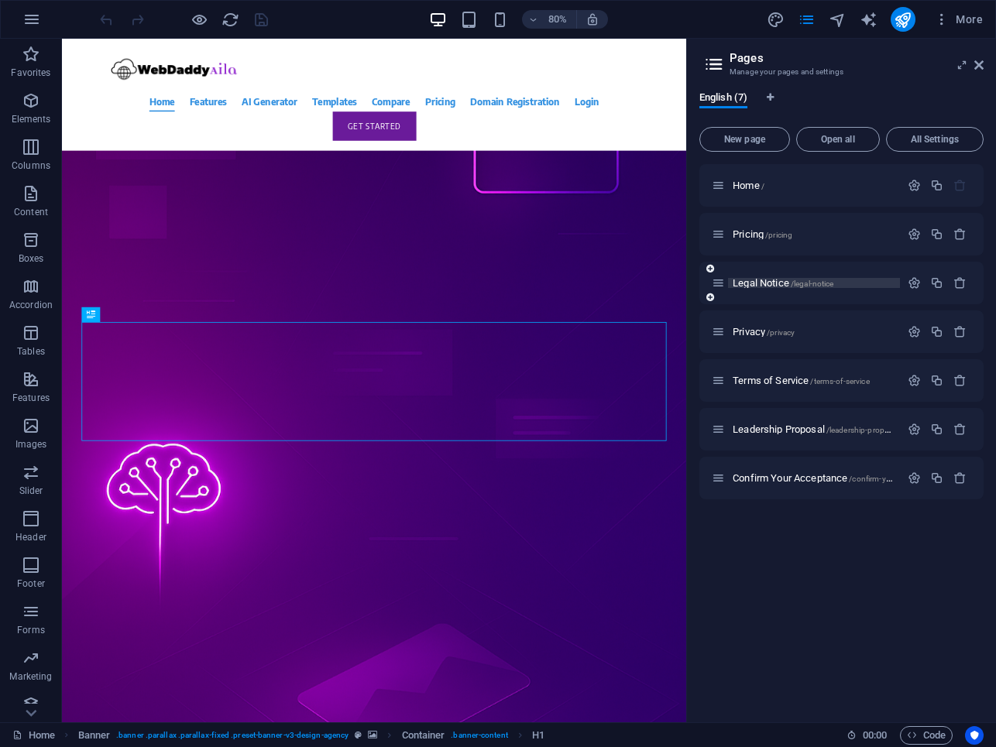
click at [757, 282] on span "Legal Notice /legal-notice" at bounding box center [783, 283] width 101 height 12
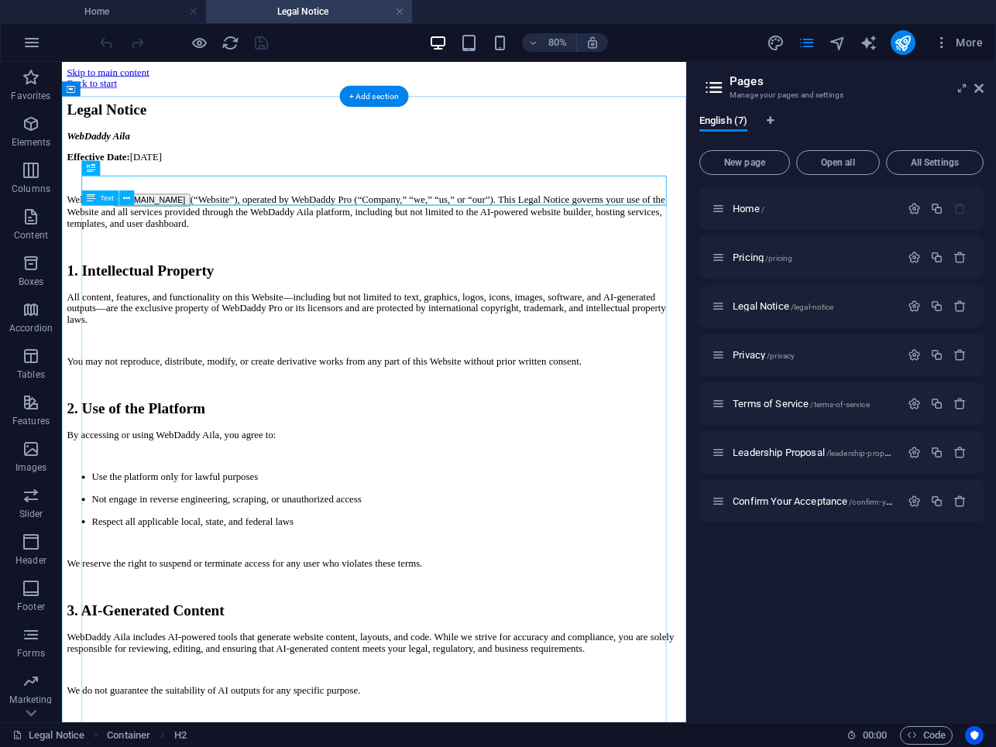
scroll to position [0, 0]
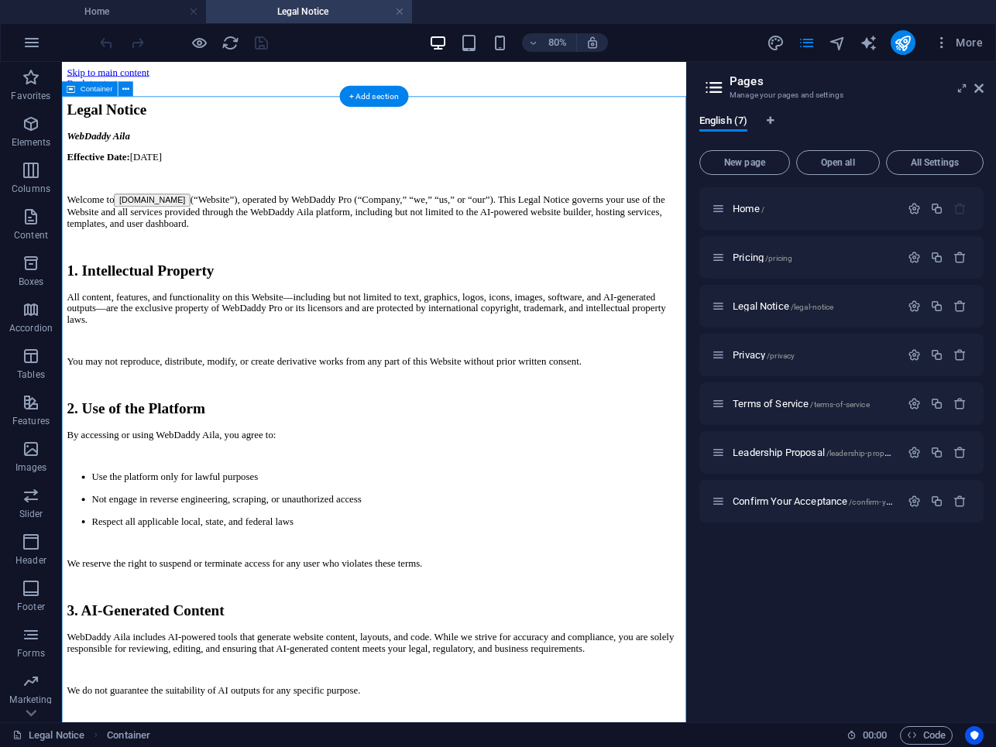
click at [125, 197] on icon at bounding box center [126, 198] width 7 height 13
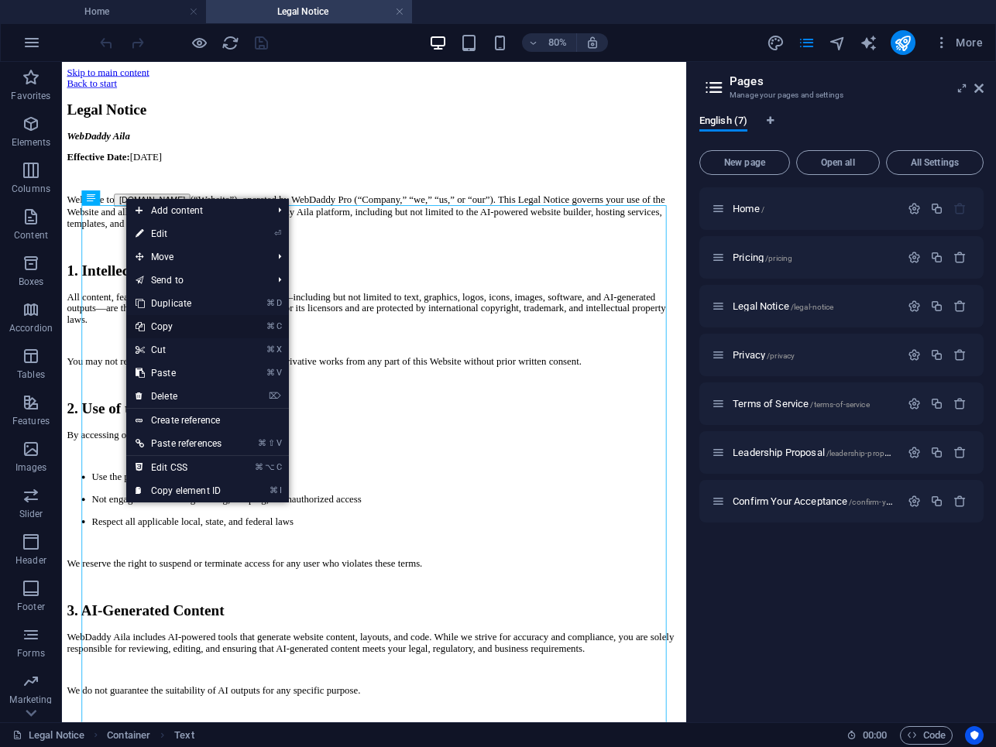
click at [162, 328] on link "⌘ C Copy" at bounding box center [178, 326] width 105 height 23
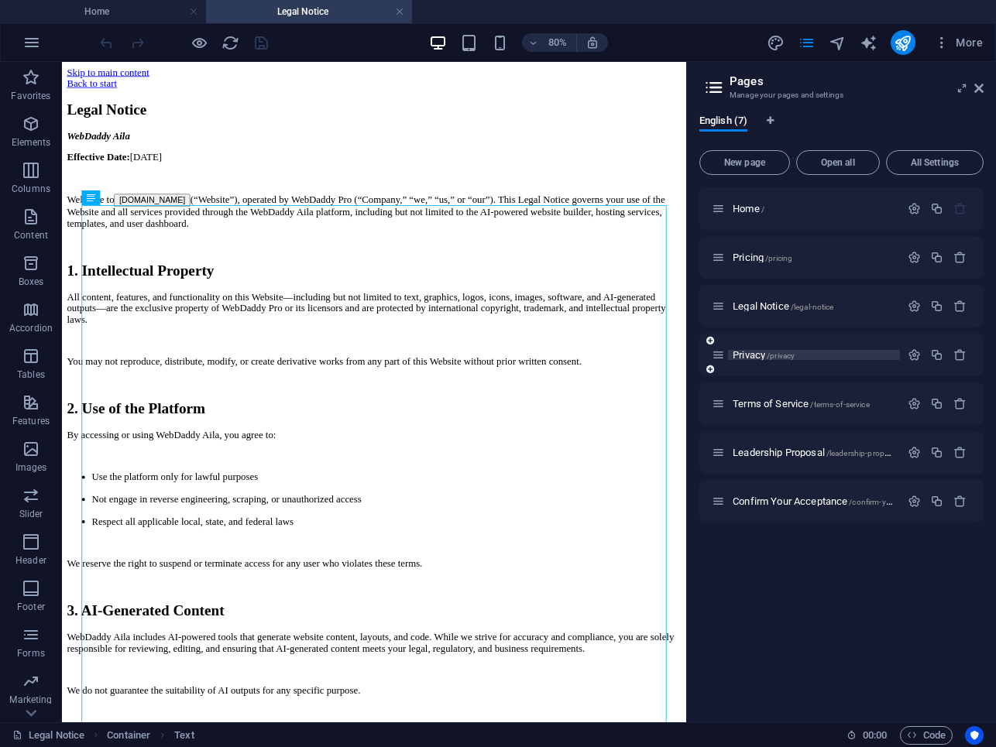
click at [750, 356] on span "Privacy /privacy" at bounding box center [764, 355] width 62 height 12
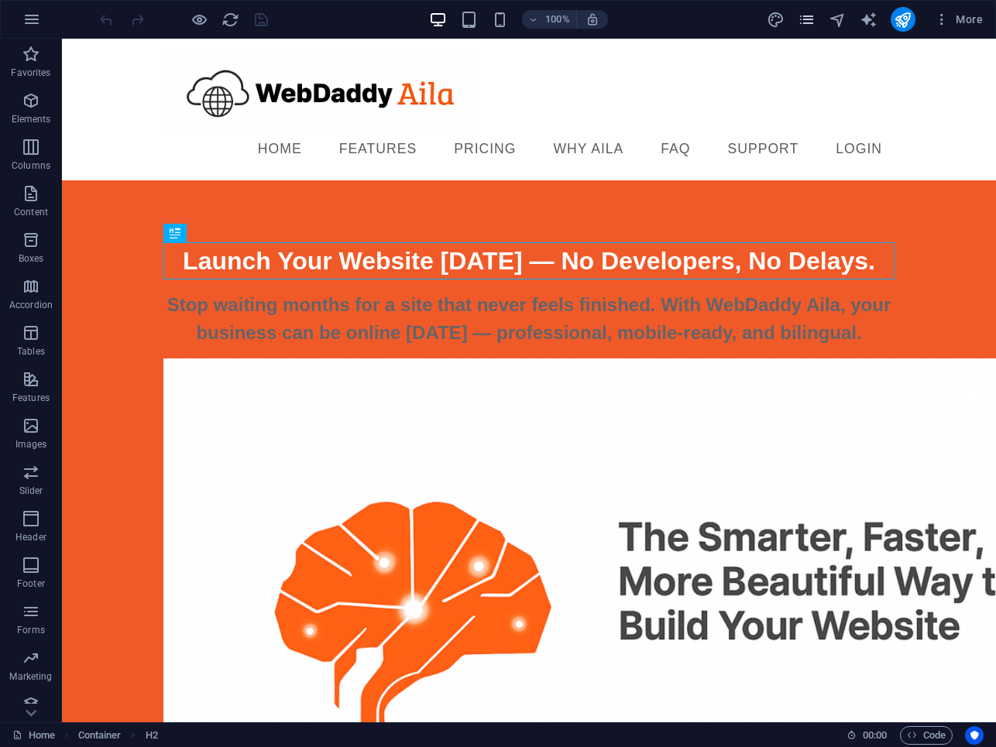
click at [808, 26] on icon "pages" at bounding box center [807, 20] width 18 height 18
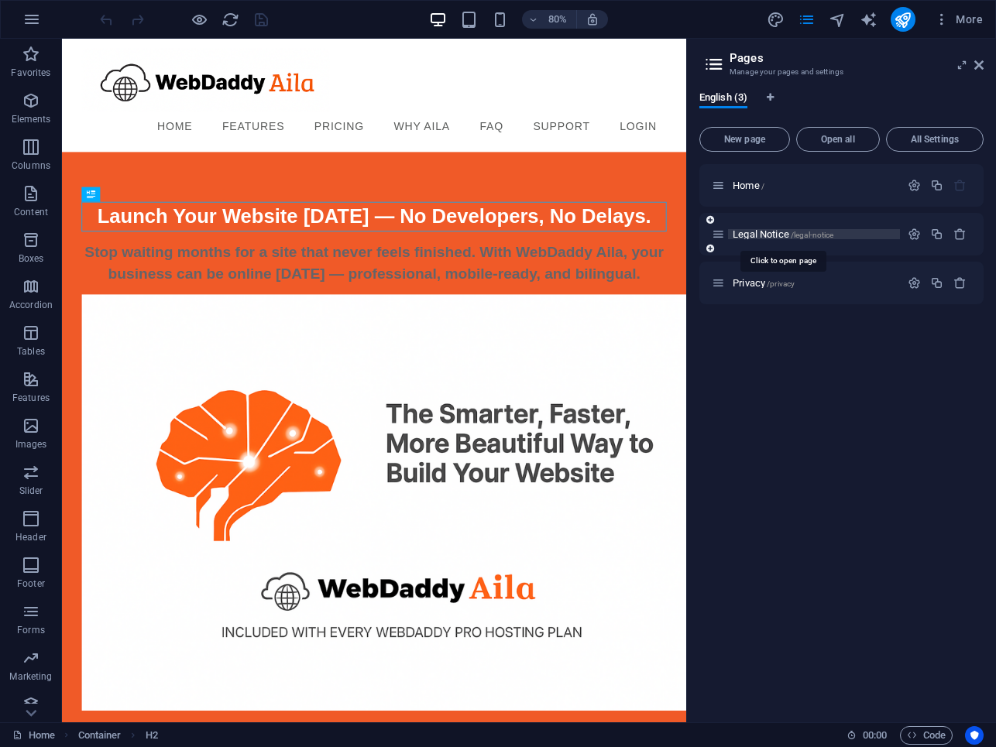
click at [751, 237] on span "Legal Notice /legal-notice" at bounding box center [783, 234] width 101 height 12
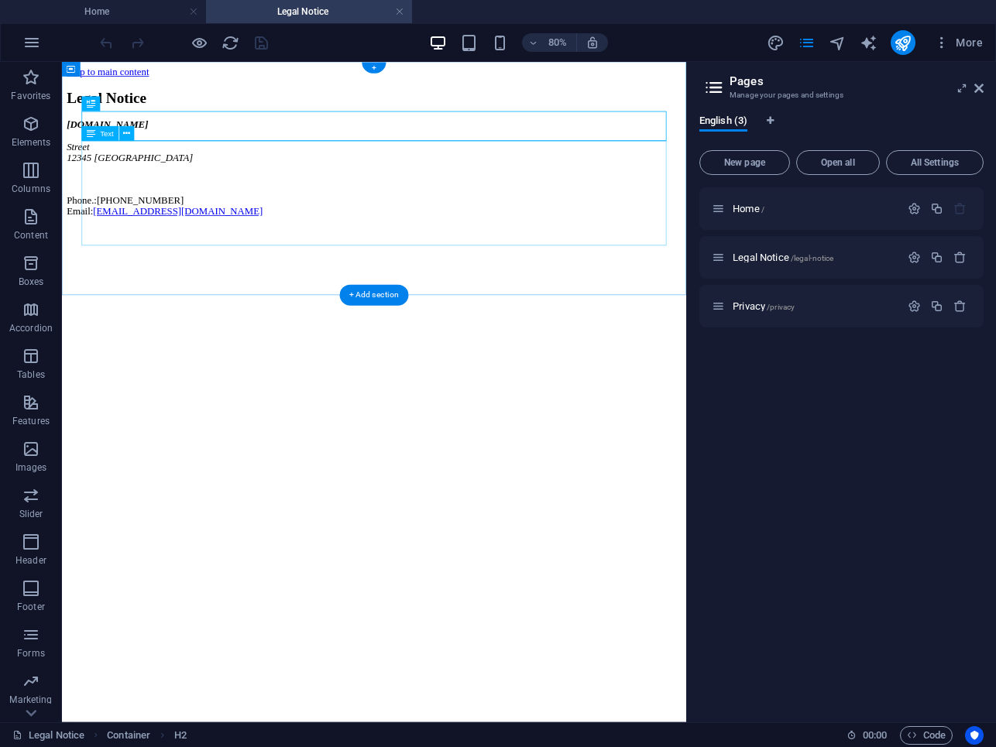
click at [269, 198] on div "[DOMAIN_NAME] [STREET_ADDRESS] Phone.: [PHONE_NUMBER] Email: [EMAIL_ADDRESS][DO…" at bounding box center [452, 195] width 768 height 122
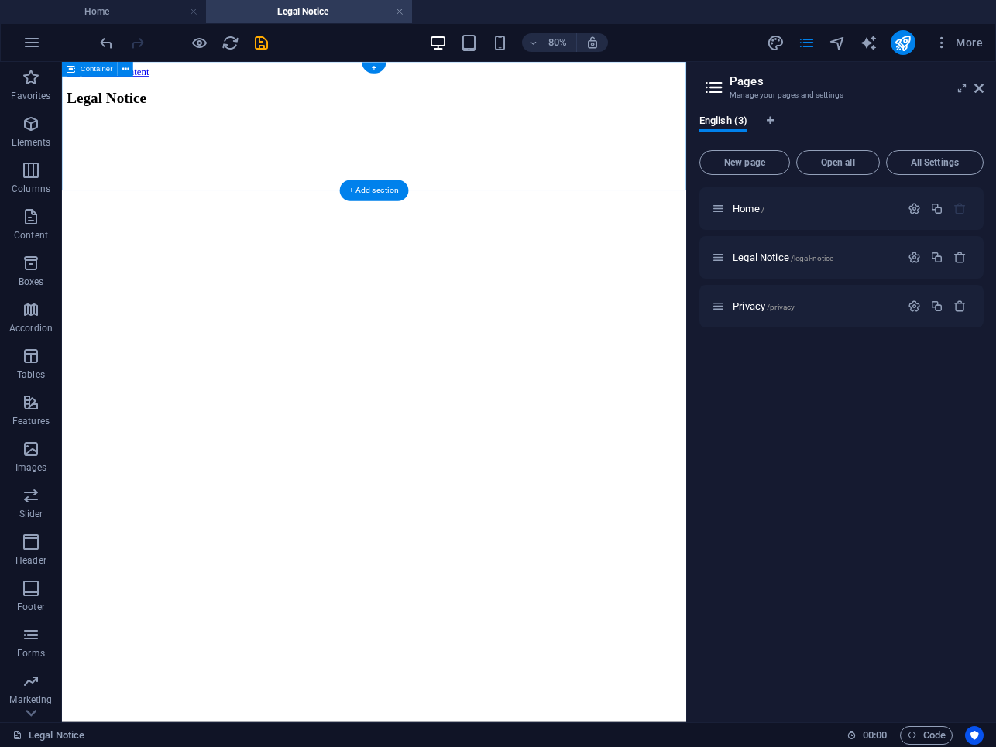
click at [161, 118] on div "Legal Notice" at bounding box center [452, 108] width 768 height 21
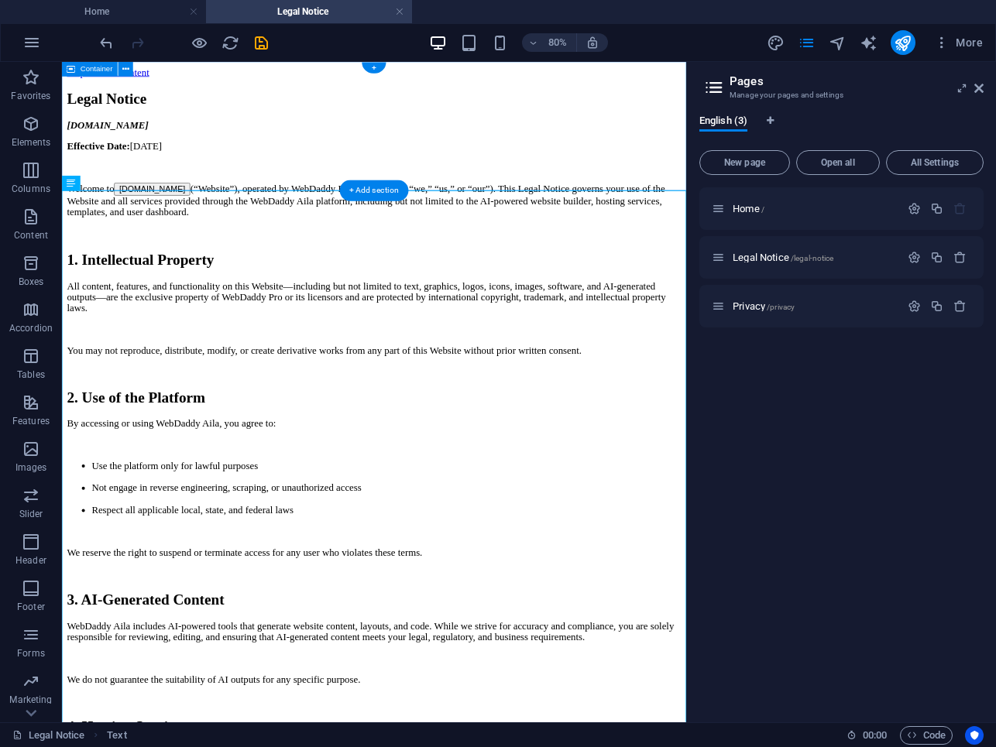
click at [132, 118] on div "Legal Notice" at bounding box center [452, 108] width 768 height 21
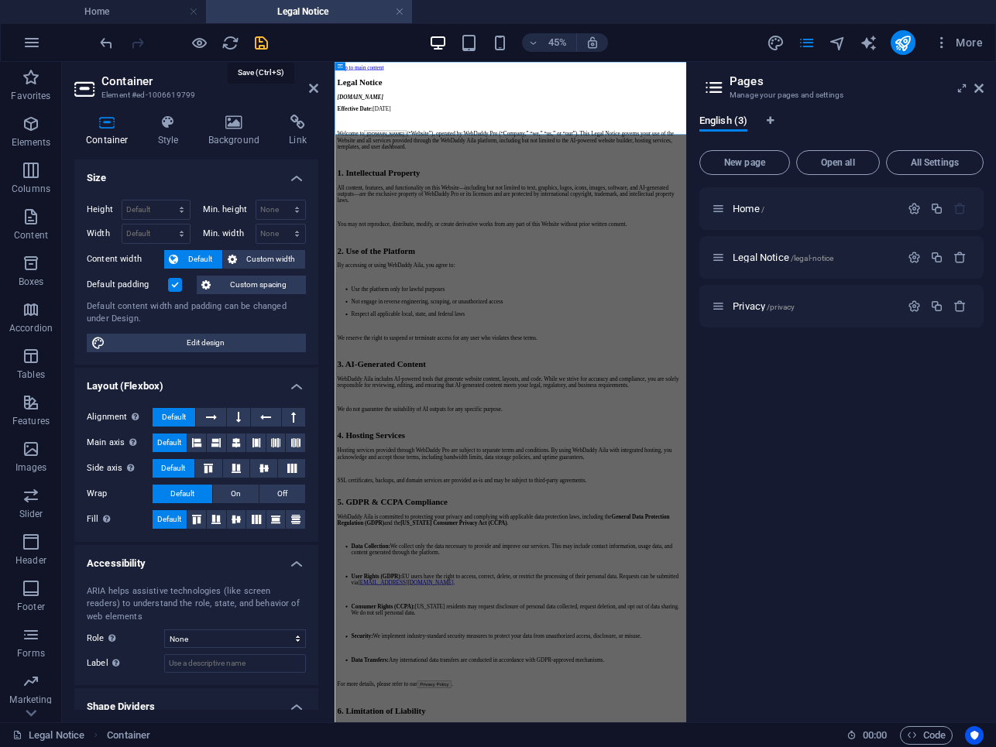
click at [266, 46] on icon "save" at bounding box center [261, 43] width 18 height 18
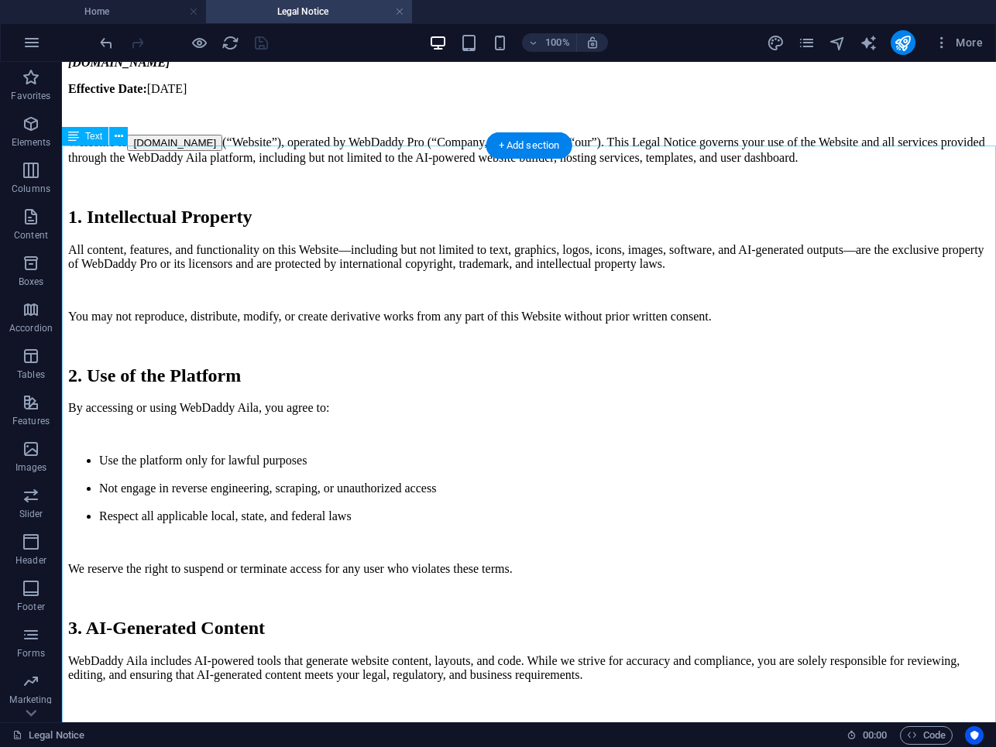
scroll to position [79, 0]
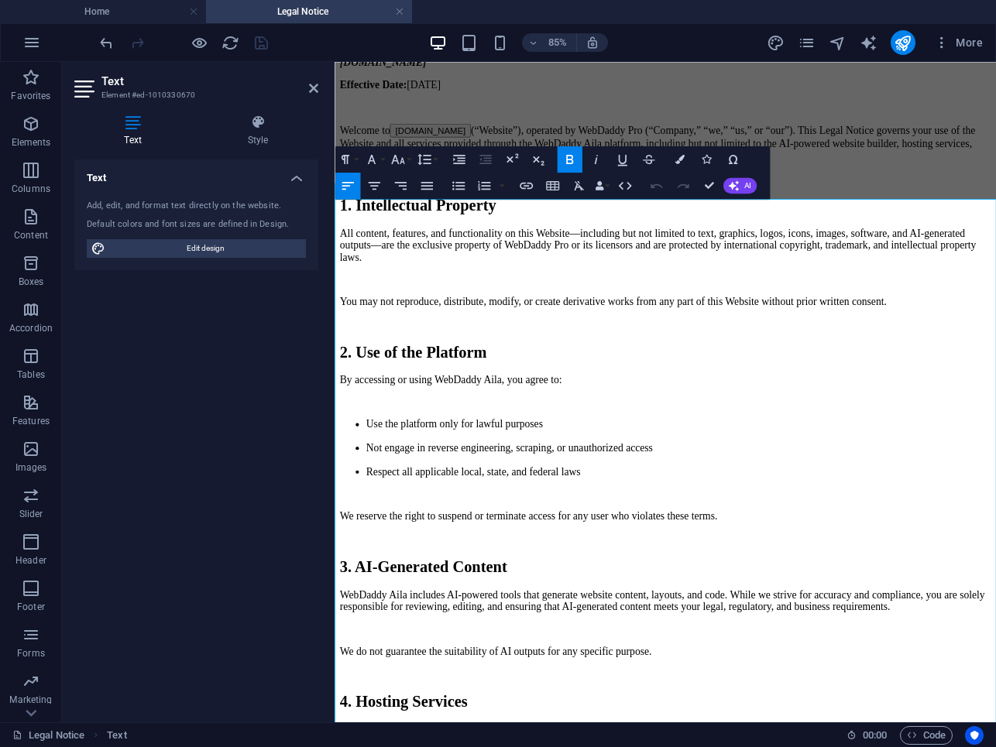
scroll to position [0, 0]
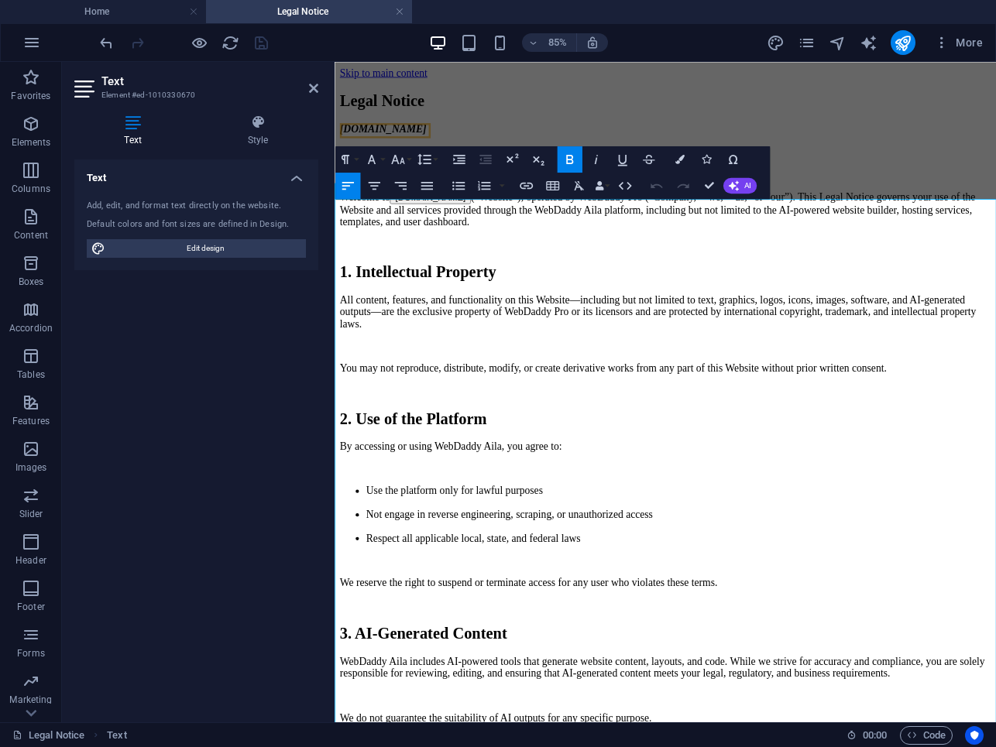
click at [445, 229] on button "[DOMAIN_NAME]" at bounding box center [447, 221] width 95 height 16
click at [495, 229] on button "[DOMAIN_NAME]" at bounding box center [447, 221] width 95 height 16
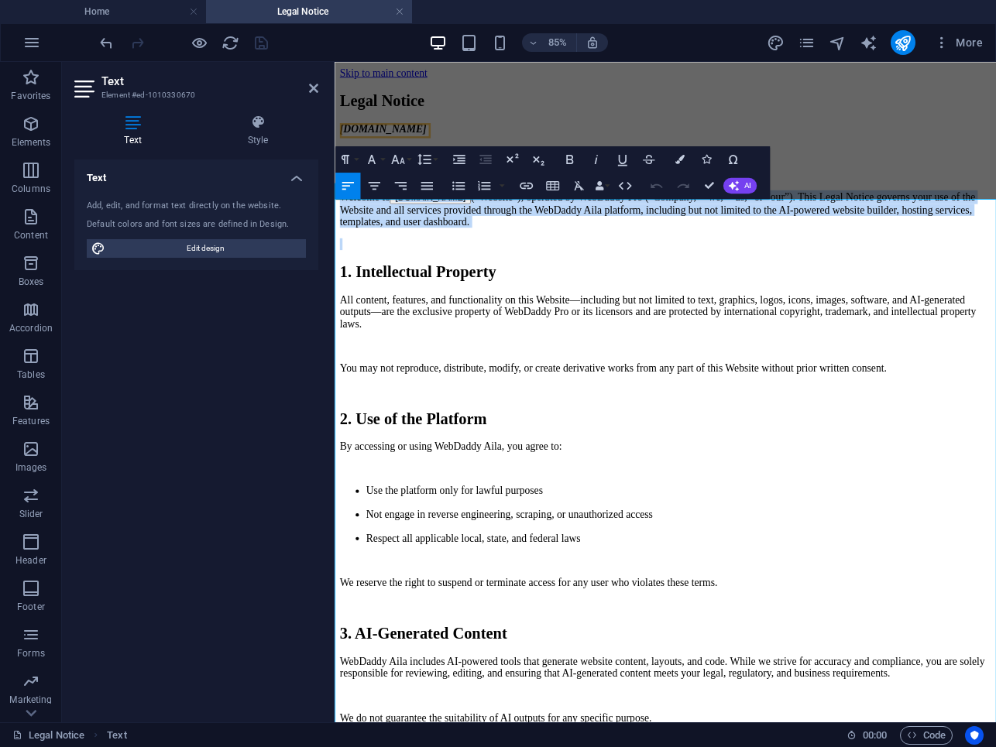
click at [495, 229] on button "[DOMAIN_NAME]" at bounding box center [447, 221] width 95 height 16
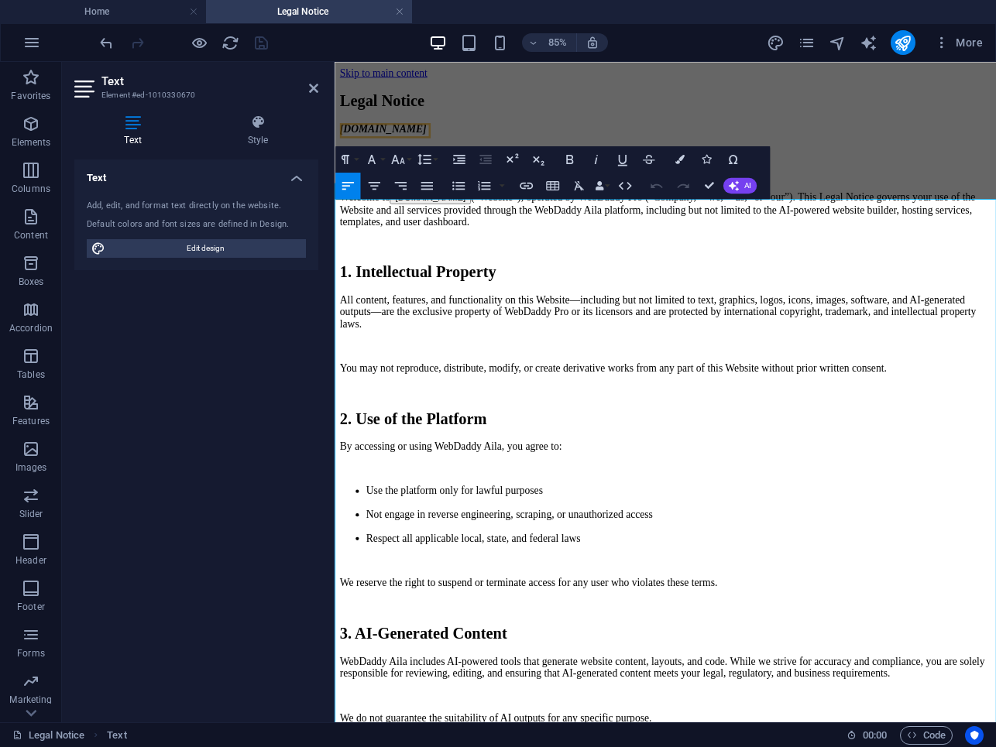
drag, startPoint x: 509, startPoint y: 287, endPoint x: 407, endPoint y: 290, distance: 102.3
click at [407, 229] on button "[DOMAIN_NAME]" at bounding box center [447, 221] width 95 height 16
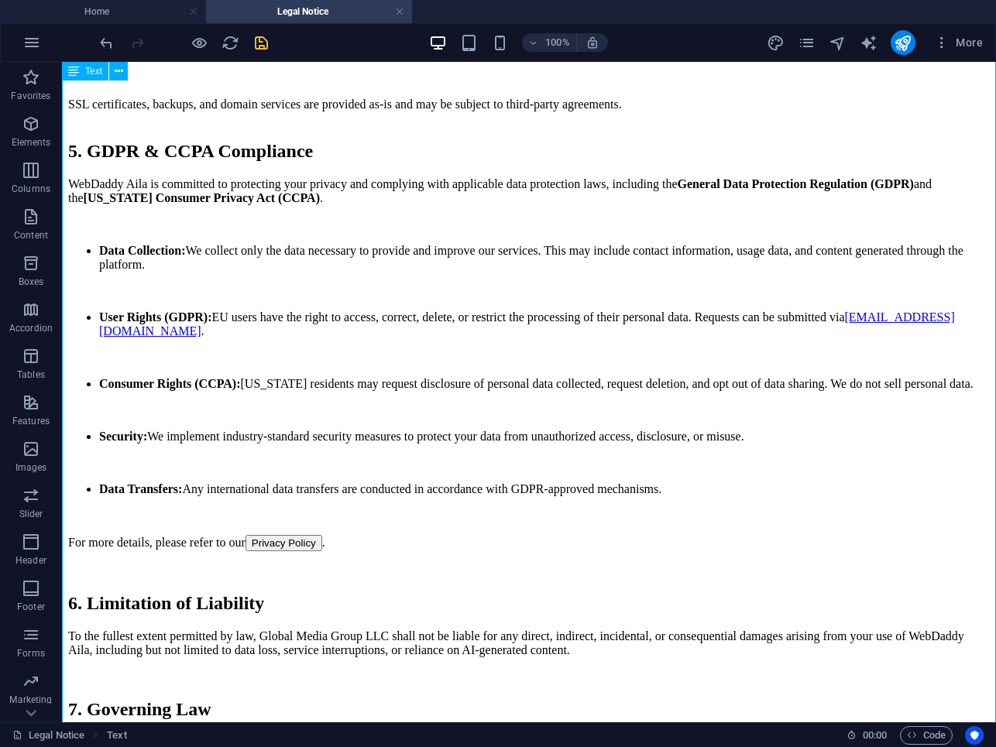
scroll to position [866, 0]
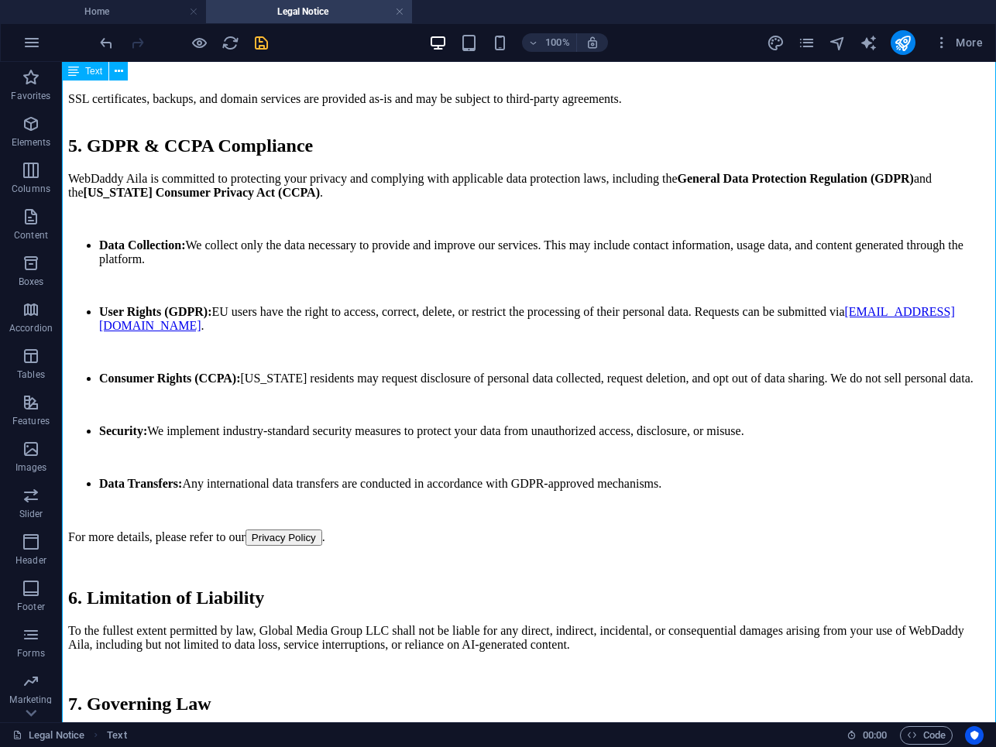
click at [167, 259] on div "aila.webdaddy.pro Effective Date: September 20, 2025 Welcome to Aila.WebDaddy.P…" at bounding box center [529, 166] width 922 height 1796
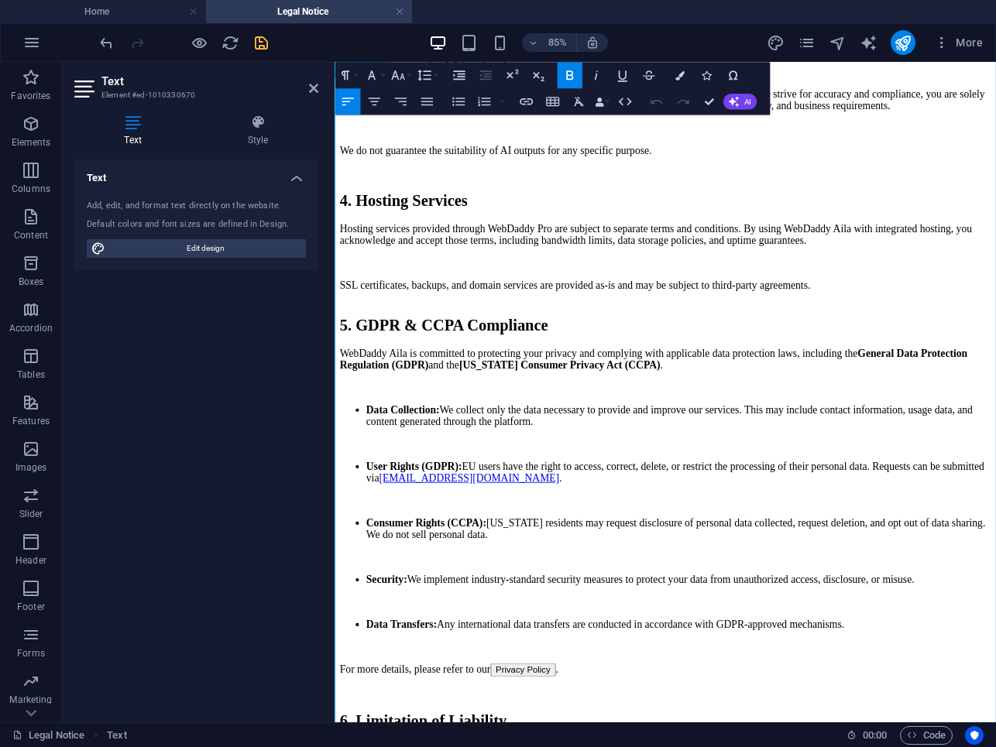
scroll to position [675, 0]
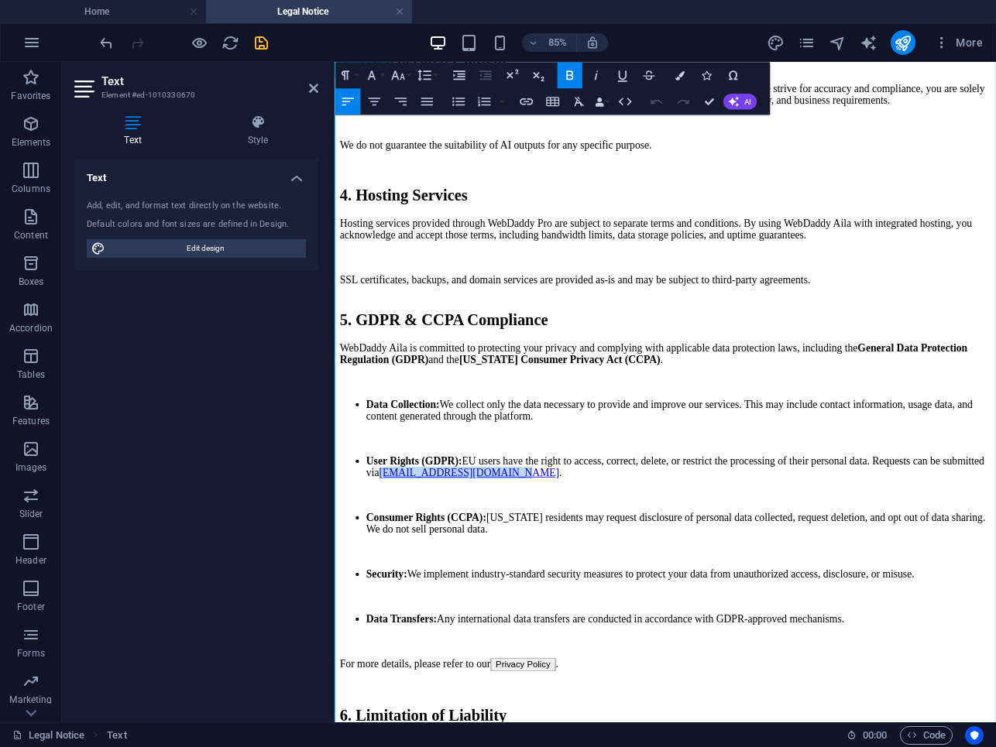
drag, startPoint x: 583, startPoint y: 509, endPoint x: 426, endPoint y: 517, distance: 157.4
click at [426, 524] on li "User Rights (GDPR): EU users have the right to access, correct, delete, or rest…" at bounding box center [739, 538] width 735 height 28
click at [487, 410] on icon "button" at bounding box center [483, 411] width 15 height 15
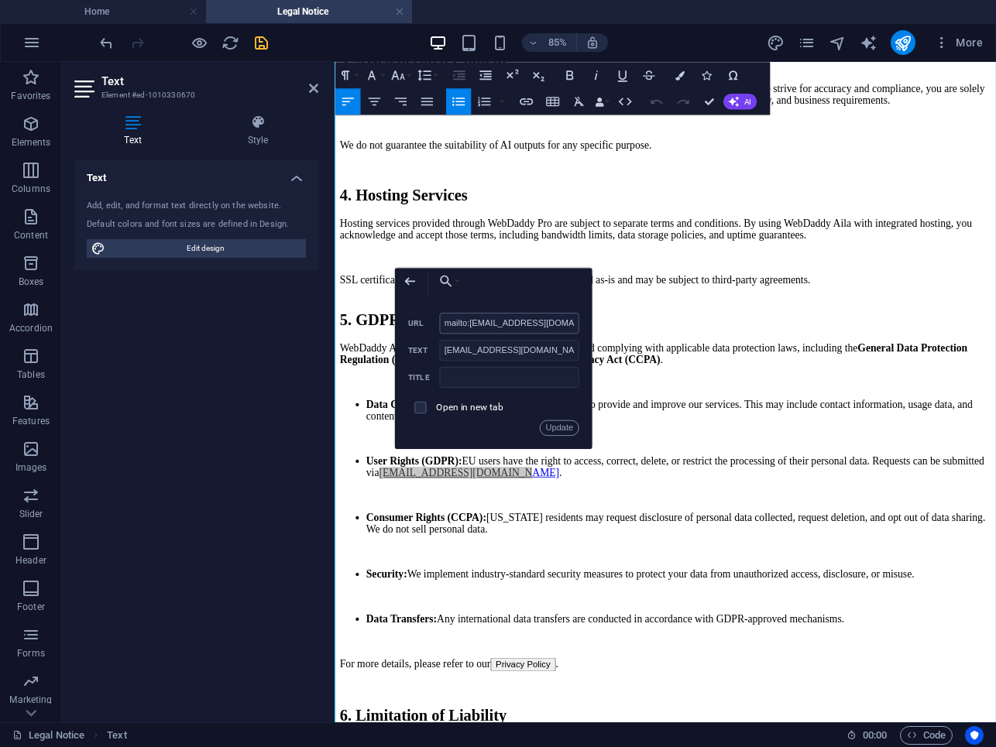
scroll to position [0, 3]
drag, startPoint x: 572, startPoint y: 323, endPoint x: 503, endPoint y: 328, distance: 69.9
click at [503, 328] on input "mailto:support@webdaddyaila.com" at bounding box center [508, 323] width 139 height 21
type input "mailto:support@Aila.WebDaddy.Pro"
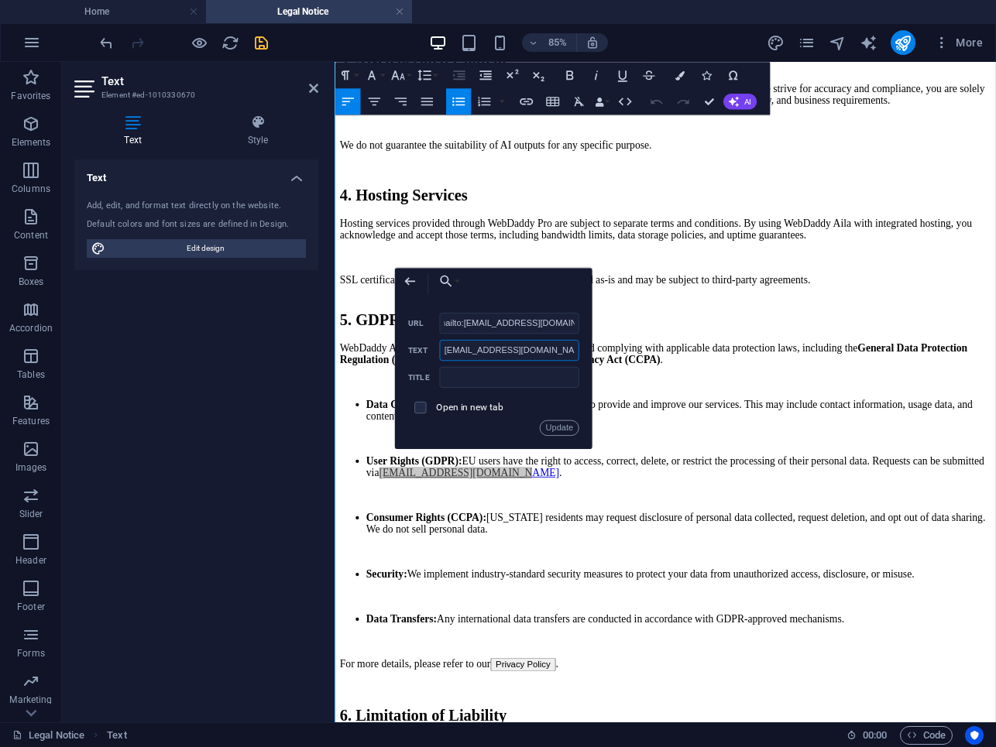
scroll to position [0, 0]
drag, startPoint x: 551, startPoint y: 349, endPoint x: 482, endPoint y: 351, distance: 69.7
click at [482, 351] on input "support@webdaddyaila.com" at bounding box center [508, 350] width 139 height 21
click at [447, 351] on input "support@Aila.WebDaddy.pro" at bounding box center [508, 350] width 139 height 21
type input "Support@Aila.WebDaddy.pro"
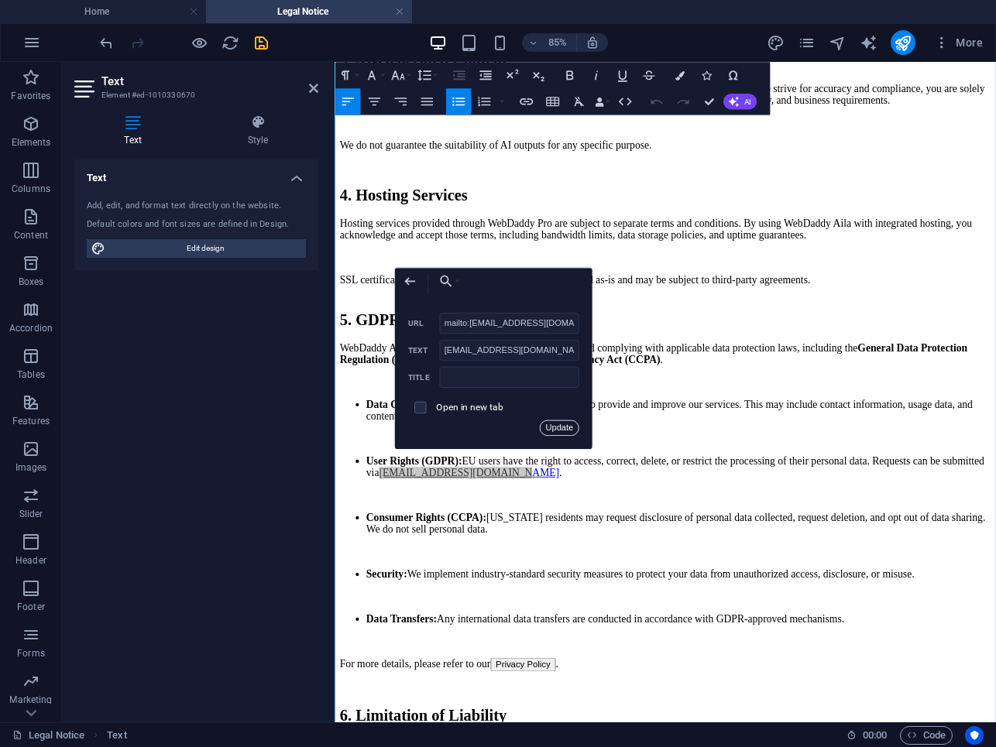
click at [558, 430] on button "Update" at bounding box center [559, 427] width 39 height 15
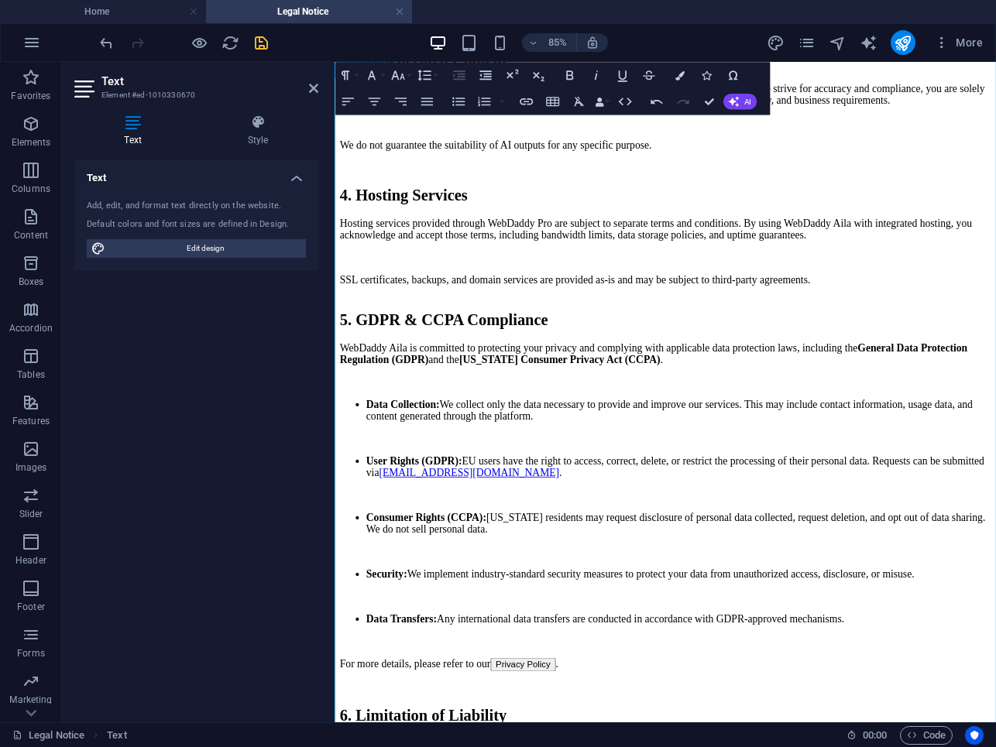
click at [550, 498] on p at bounding box center [724, 505] width 766 height 14
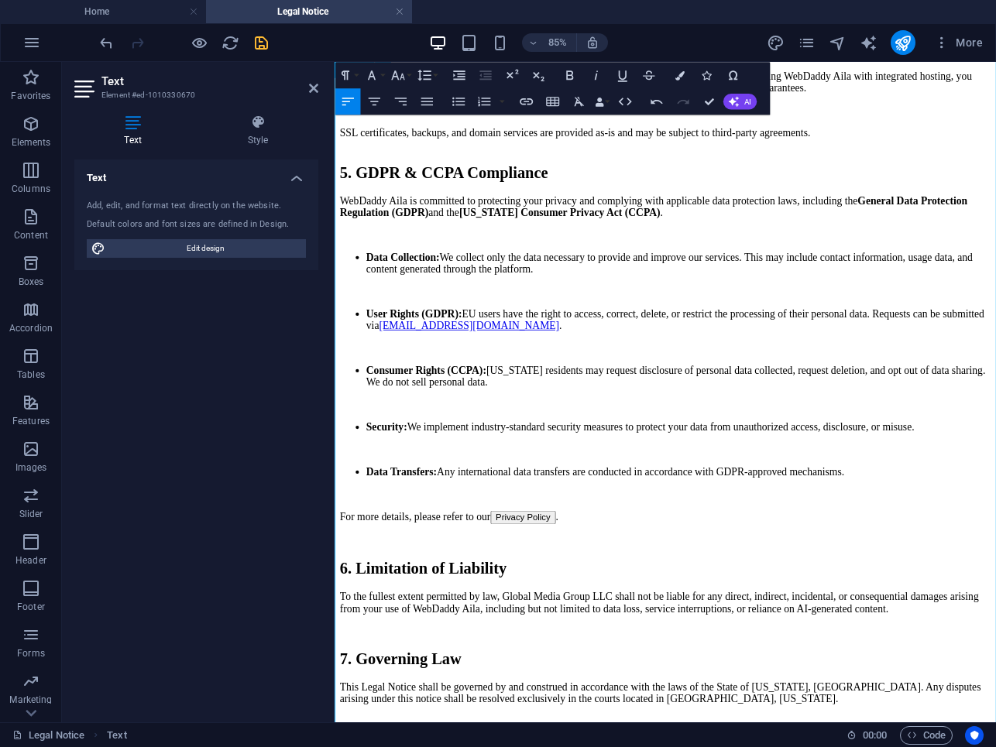
scroll to position [853, 0]
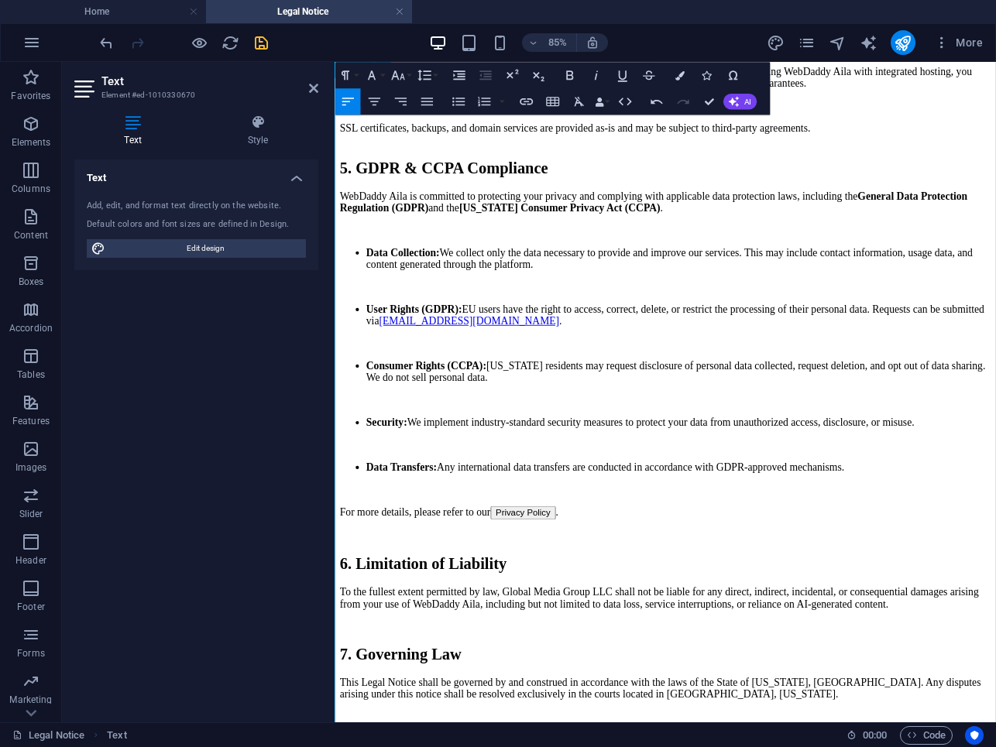
click at [562, 585] on button "Privacy Policy" at bounding box center [556, 593] width 77 height 16
click at [555, 585] on button "Privacy Policy" at bounding box center [556, 593] width 77 height 16
click at [578, 585] on button "Privacy Policy" at bounding box center [556, 593] width 77 height 16
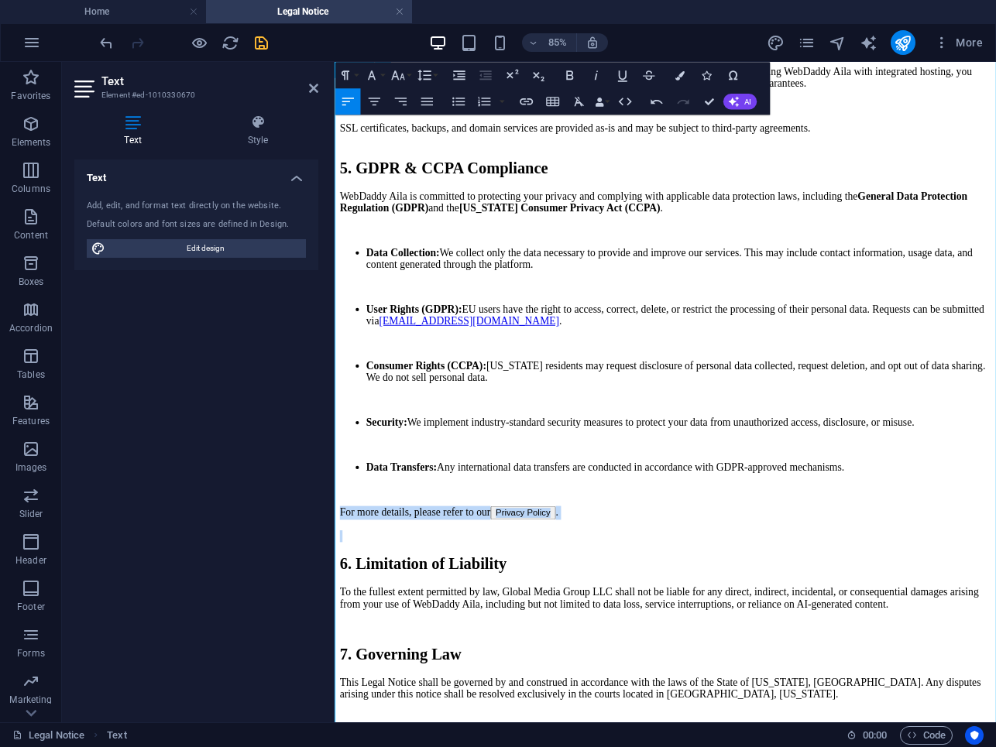
click at [578, 585] on button "Privacy Policy" at bounding box center [556, 593] width 77 height 16
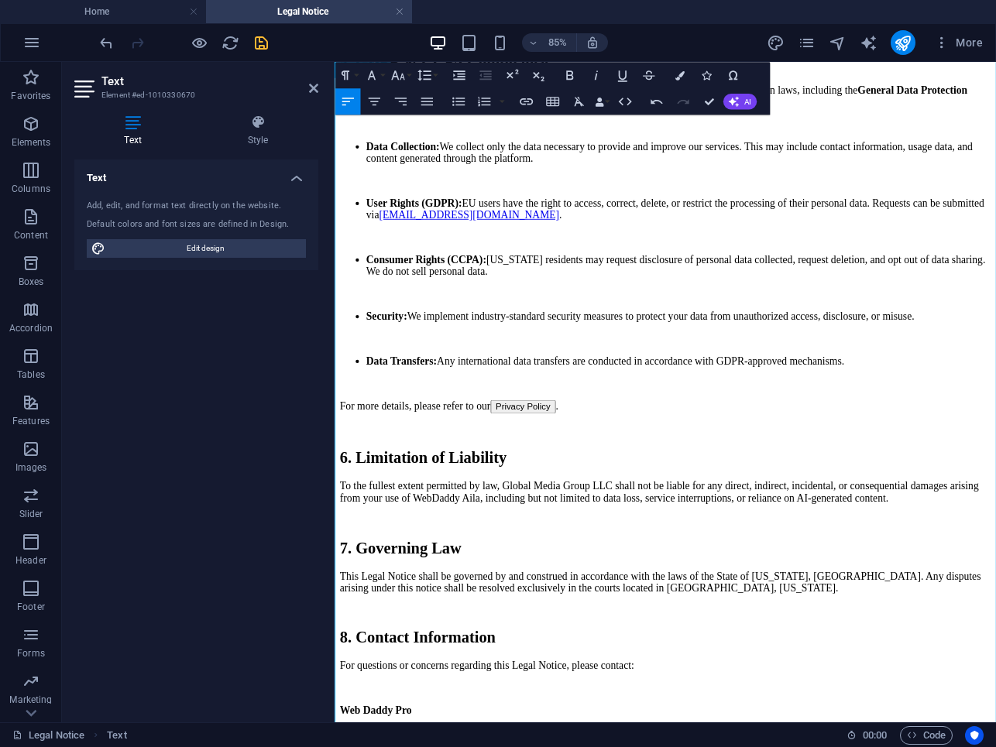
scroll to position [980, 0]
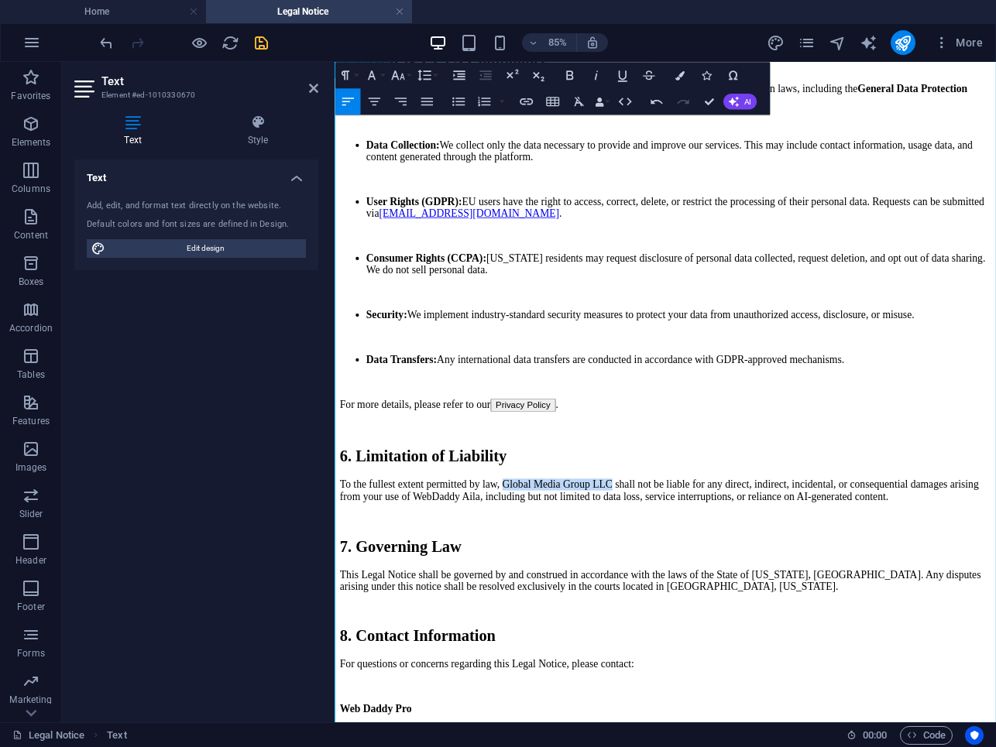
drag, startPoint x: 548, startPoint y: 443, endPoint x: 683, endPoint y: 442, distance: 135.5
click at [683, 552] on p "To the fullest extent permitted by law, Global Media Group LLC shall not be lia…" at bounding box center [724, 566] width 766 height 28
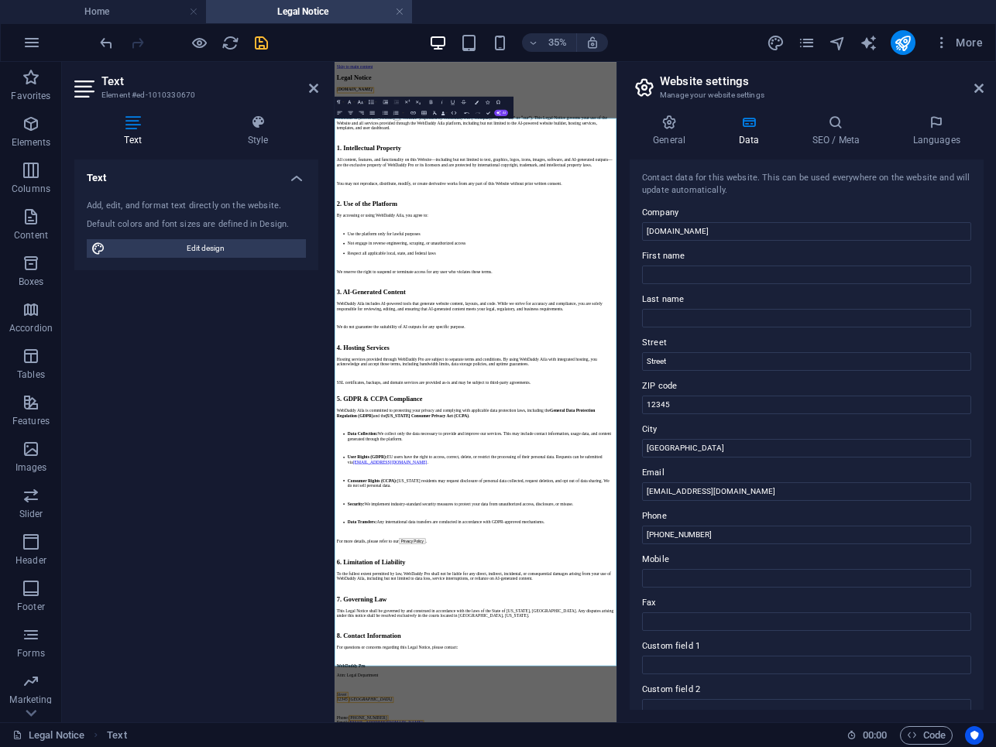
click at [672, 363] on input "Street" at bounding box center [806, 361] width 329 height 19
type input "[STREET_ADDRESS]"
click at [712, 445] on input "Berlin" at bounding box center [806, 448] width 329 height 19
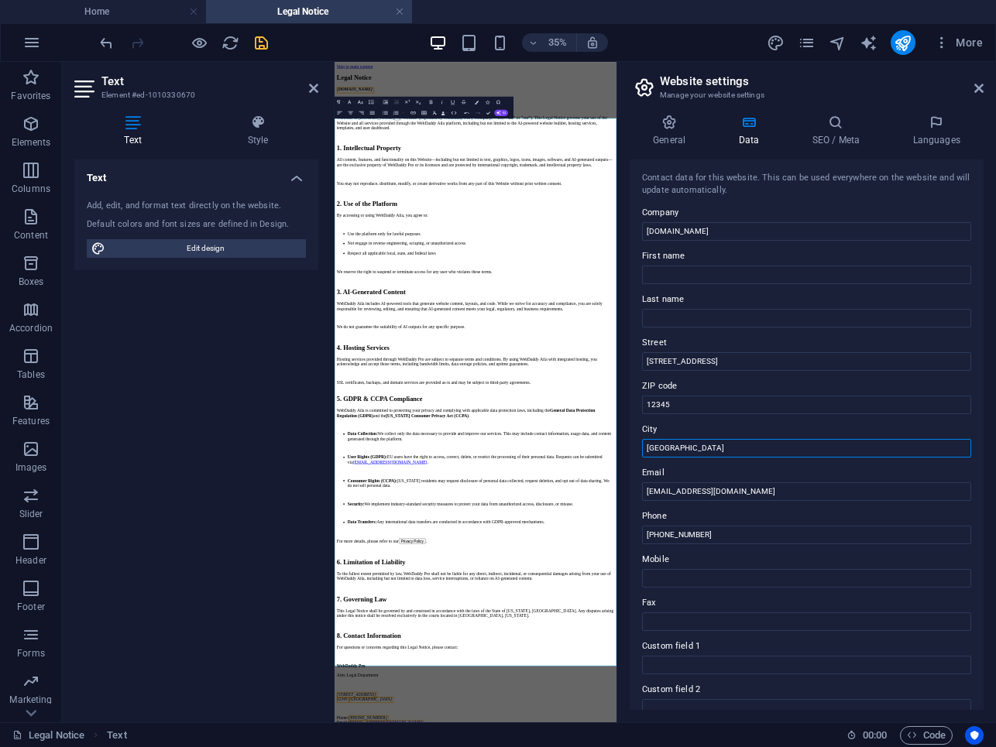
click at [712, 445] on input "Berlin" at bounding box center [806, 448] width 329 height 19
type input "Mineola, [GEOGRAPHIC_DATA]"
click at [692, 409] on input "12345" at bounding box center [806, 405] width 329 height 19
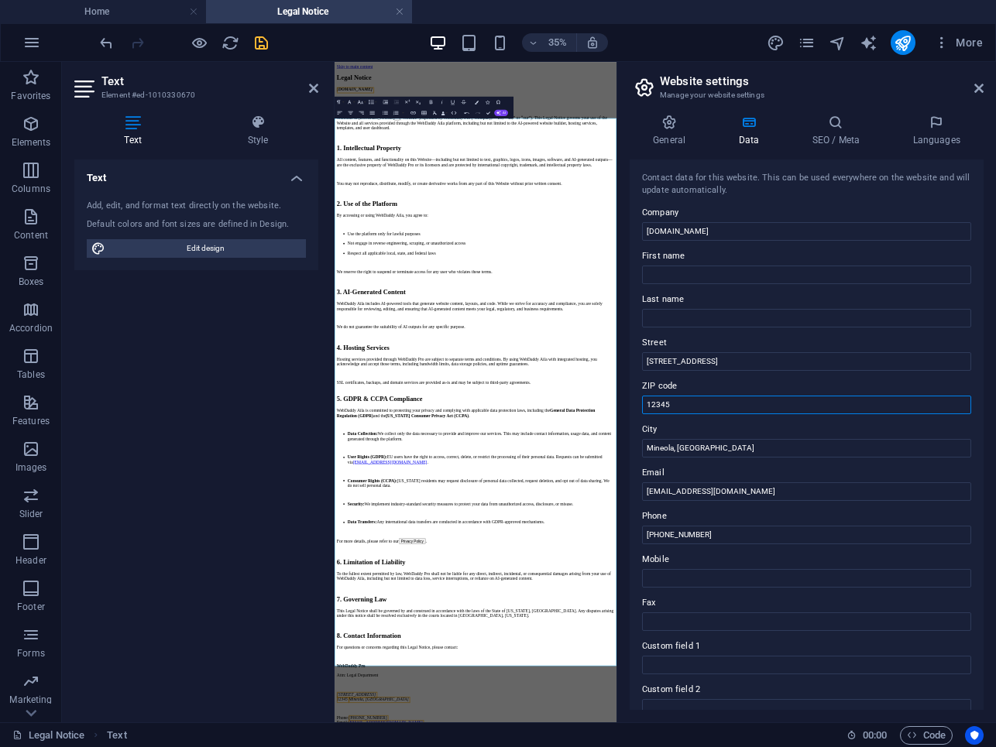
click at [692, 409] on input "12345" at bounding box center [806, 405] width 329 height 19
type input "75773"
click at [632, 387] on div "Contact data for this website. This can be used everywhere on the website and w…" at bounding box center [807, 435] width 354 height 551
click at [970, 86] on h2 "Website settings" at bounding box center [822, 81] width 324 height 14
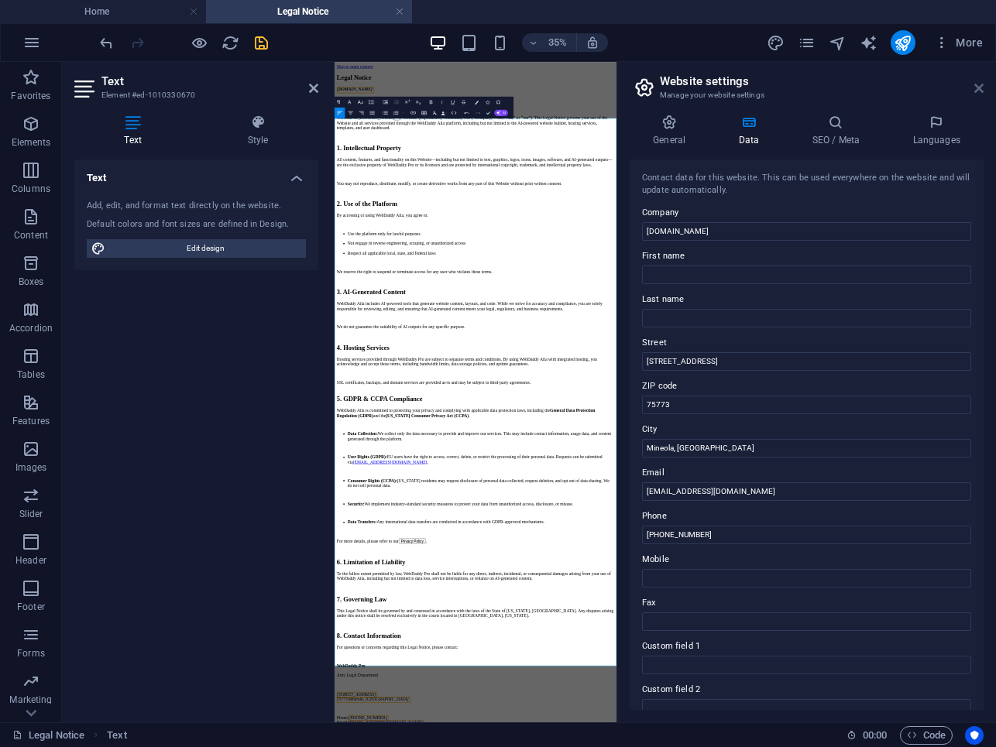
click at [975, 83] on icon at bounding box center [978, 88] width 9 height 12
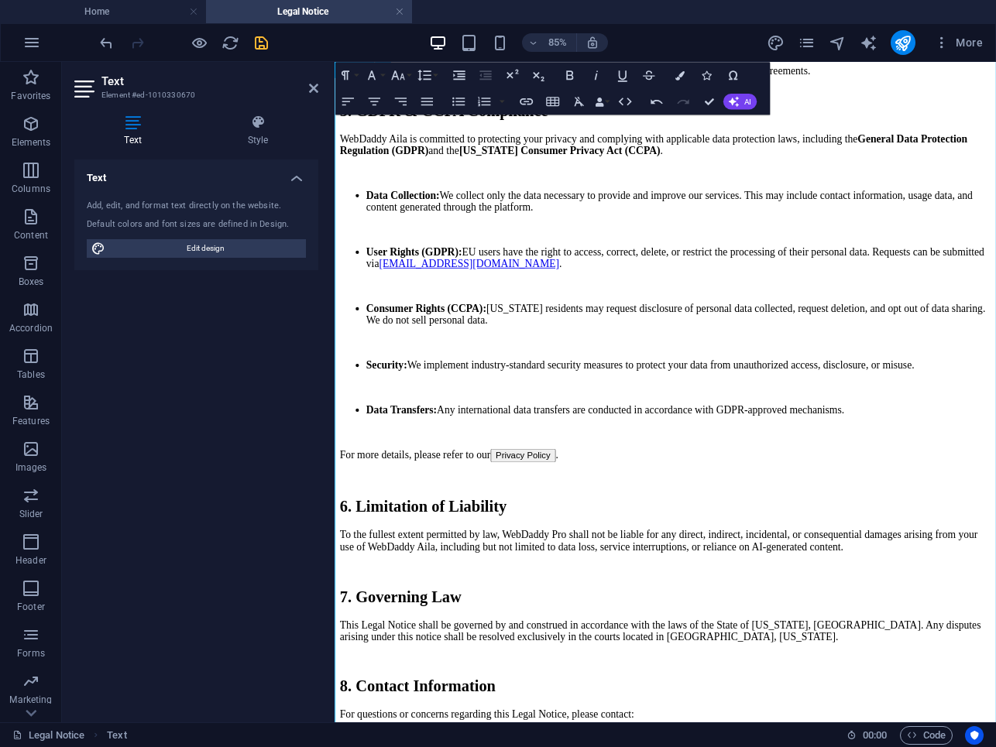
scroll to position [967, 0]
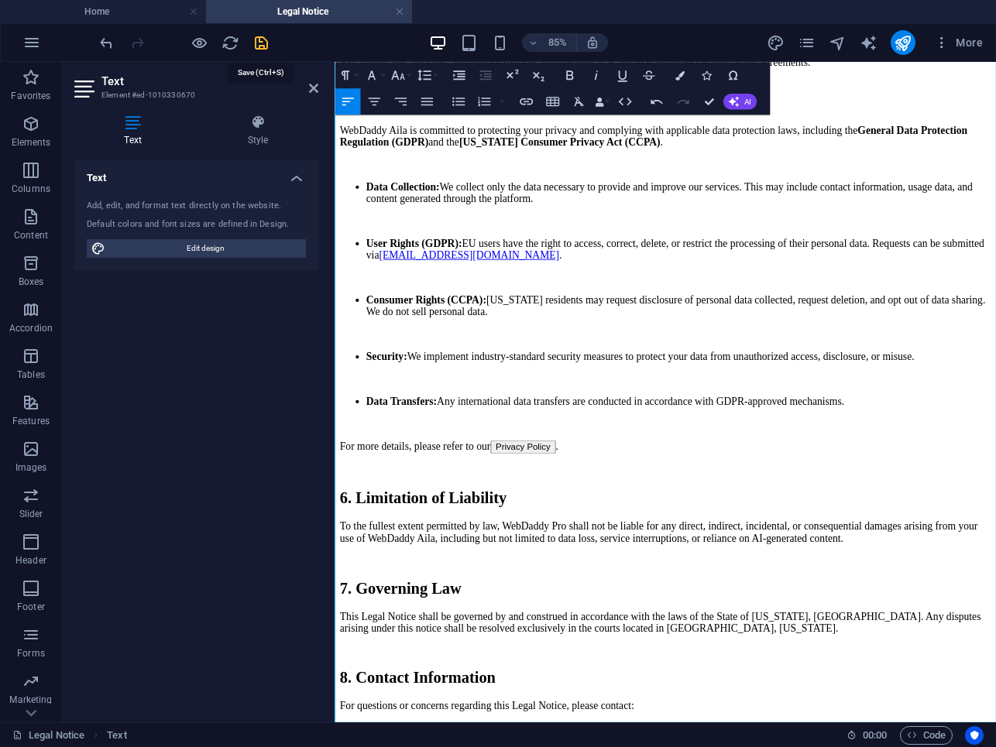
click at [263, 46] on icon "save" at bounding box center [261, 43] width 18 height 18
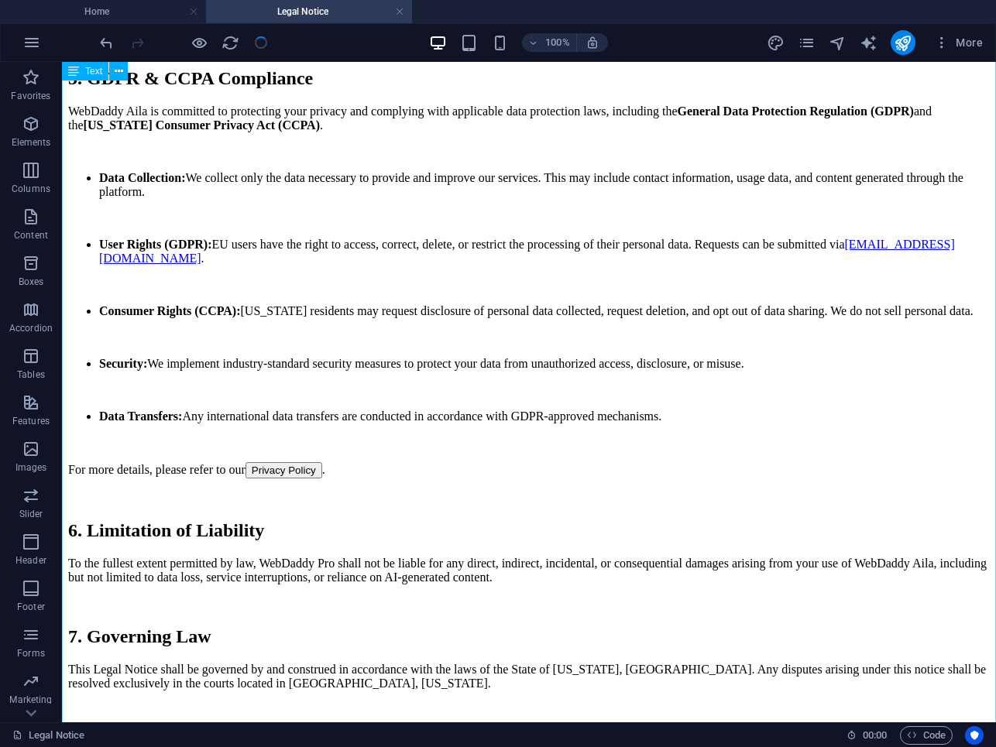
scroll to position [991, 0]
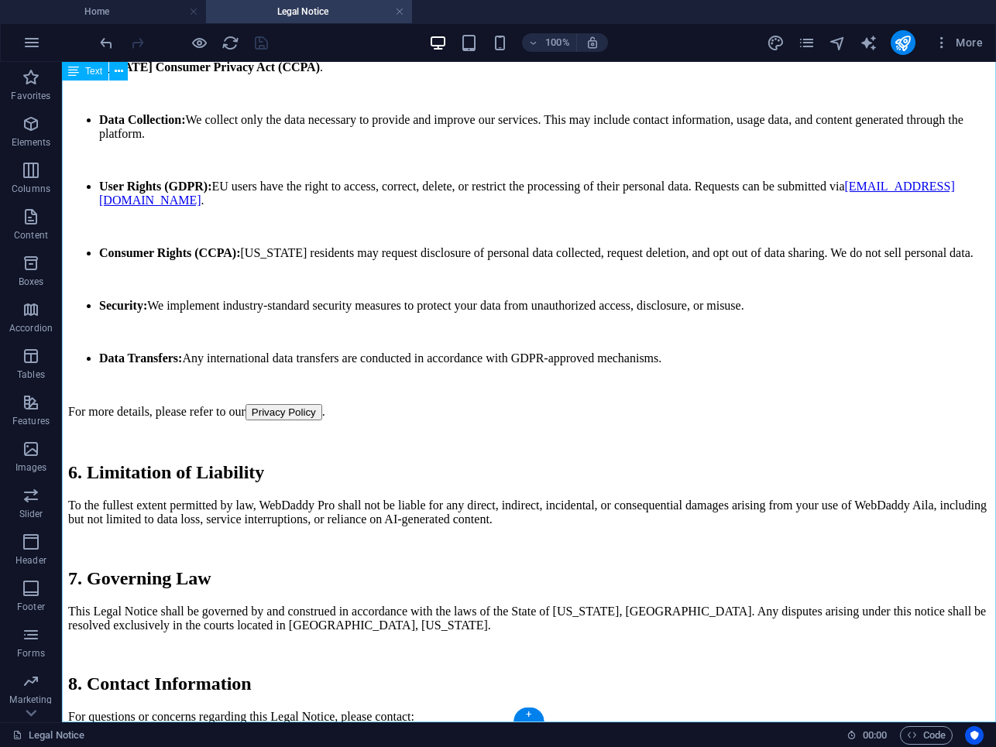
click at [144, 638] on div "[DOMAIN_NAME] Effective Date: [DATE] Welcome to [DOMAIN_NAME] (“Website”), oper…" at bounding box center [529, 21] width 922 height 1756
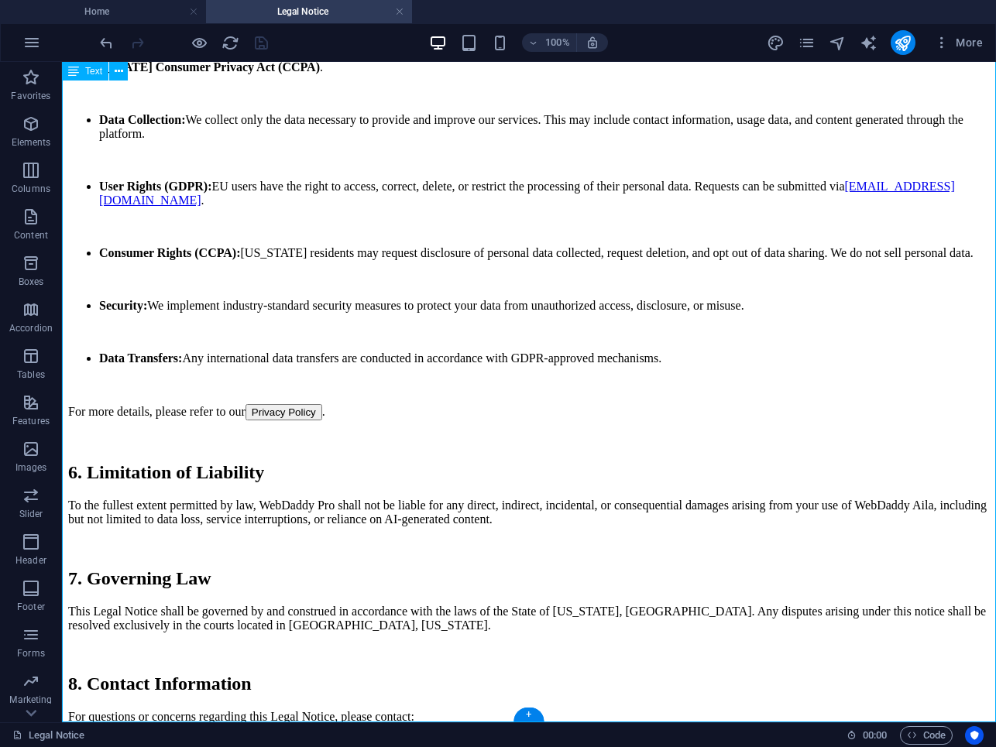
click at [144, 638] on div "[DOMAIN_NAME] Effective Date: [DATE] Welcome to [DOMAIN_NAME] (“Website”), oper…" at bounding box center [529, 21] width 922 height 1756
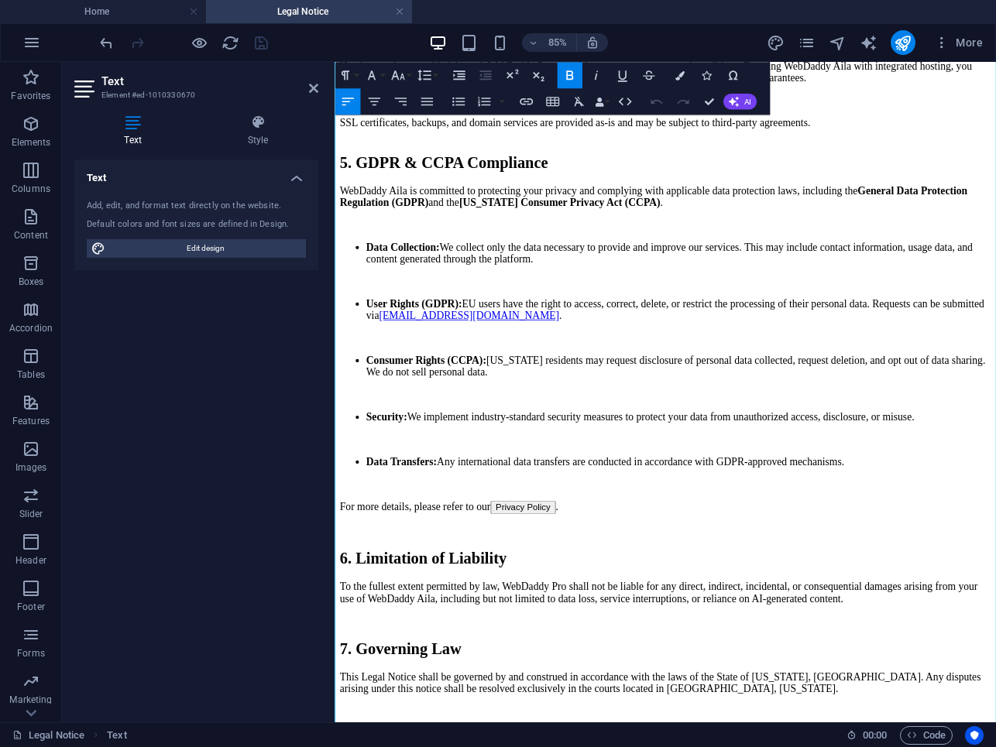
scroll to position [930, 0]
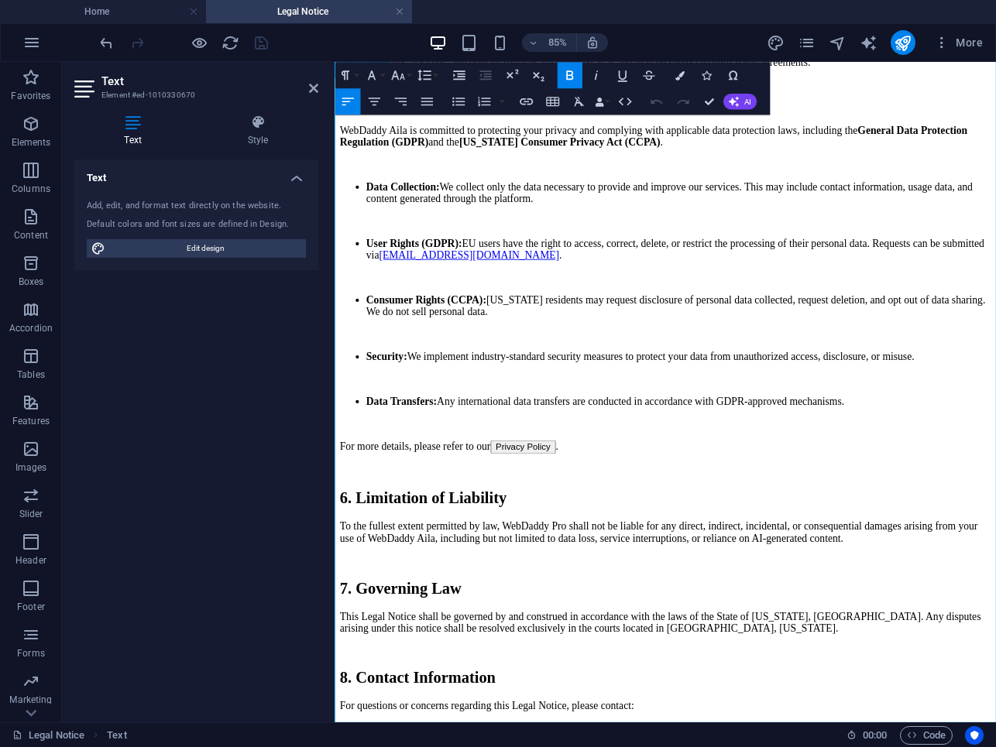
click at [452, 481] on p at bounding box center [724, 488] width 766 height 14
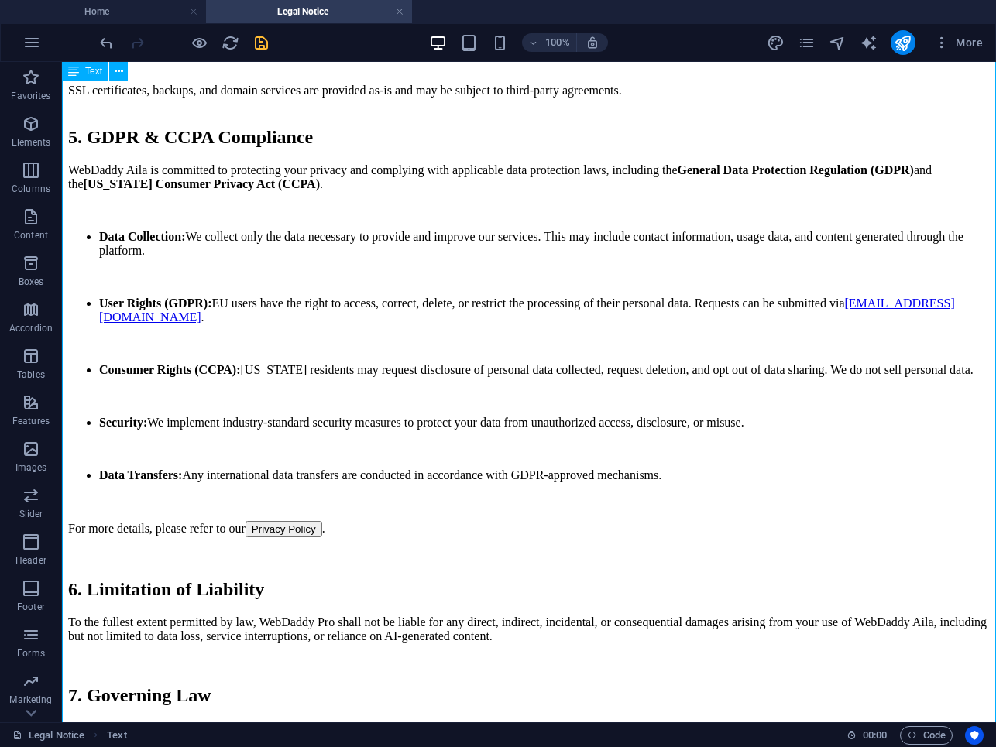
scroll to position [991, 0]
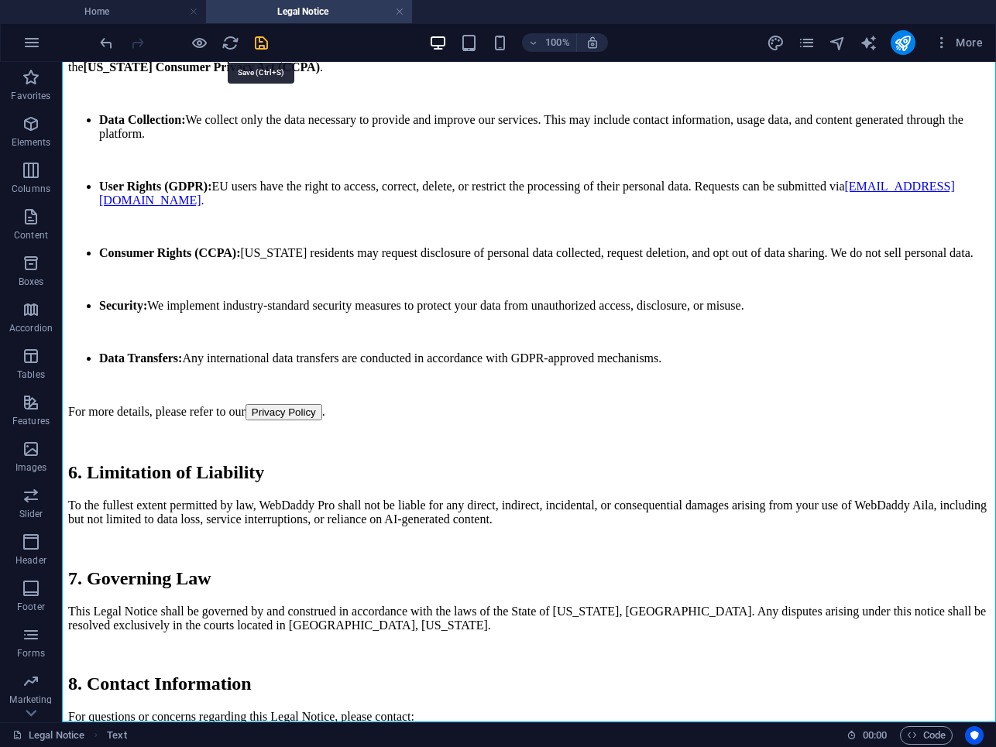
click at [266, 49] on icon "save" at bounding box center [261, 43] width 18 height 18
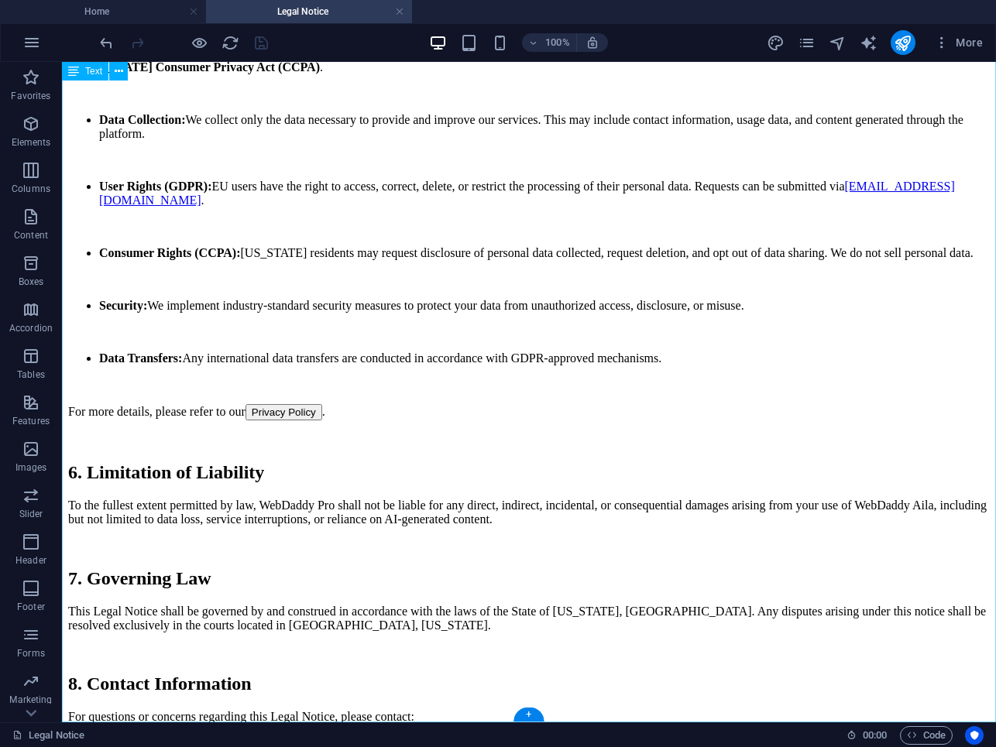
click at [186, 712] on div "[DOMAIN_NAME] Effective Date: [DATE] Welcome to [DOMAIN_NAME] (“Website”), oper…" at bounding box center [529, 21] width 922 height 1756
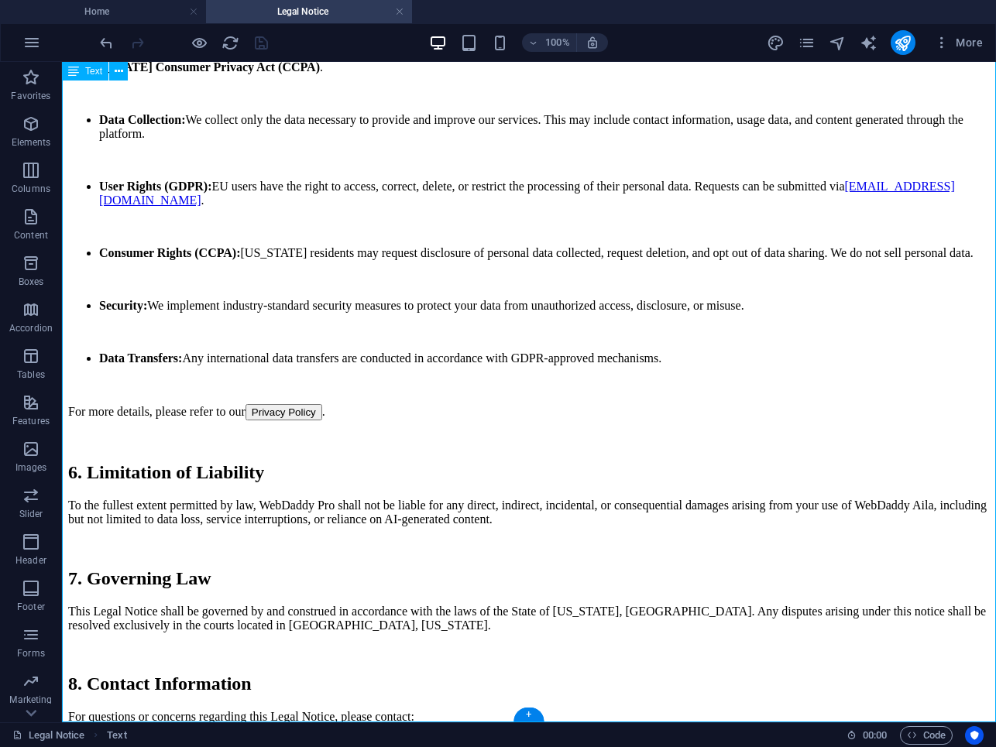
click at [186, 712] on div "[DOMAIN_NAME] Effective Date: [DATE] Welcome to [DOMAIN_NAME] (“Website”), oper…" at bounding box center [529, 21] width 922 height 1756
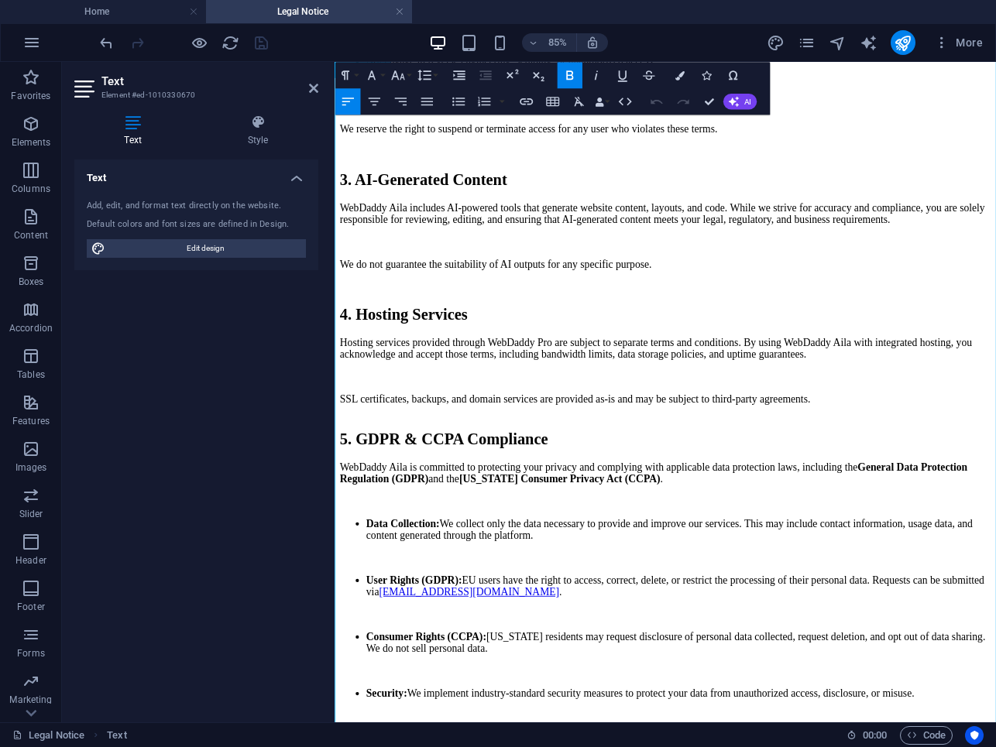
scroll to position [930, 0]
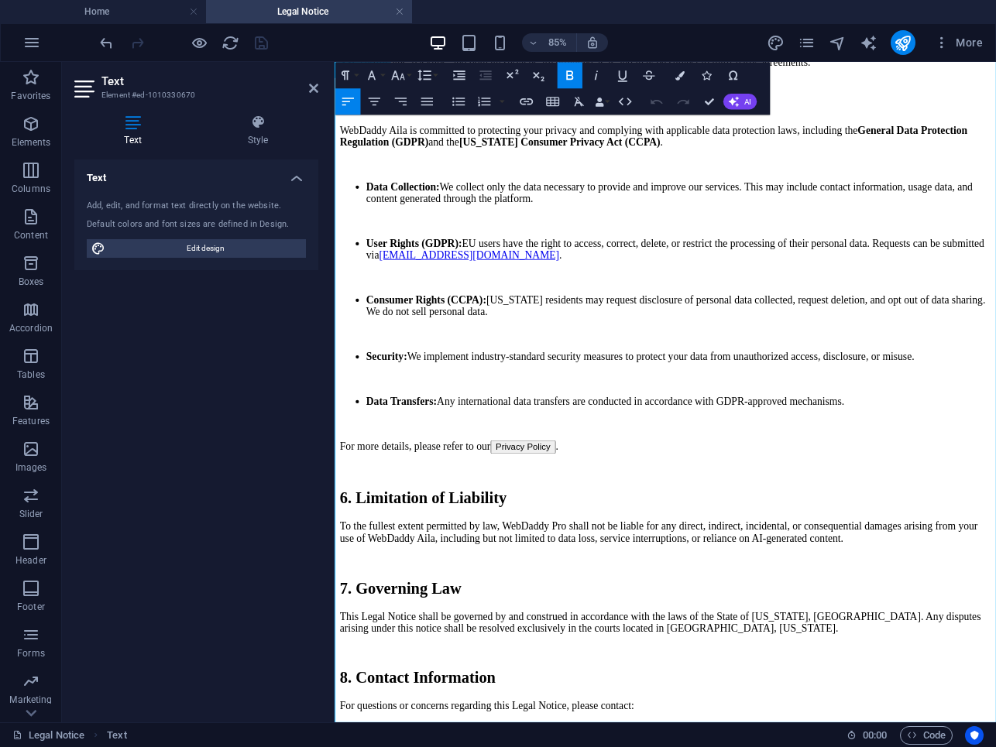
click at [973, 136] on p "WebDaddy Aila is committed to protecting your privacy and complying with applic…" at bounding box center [724, 150] width 766 height 28
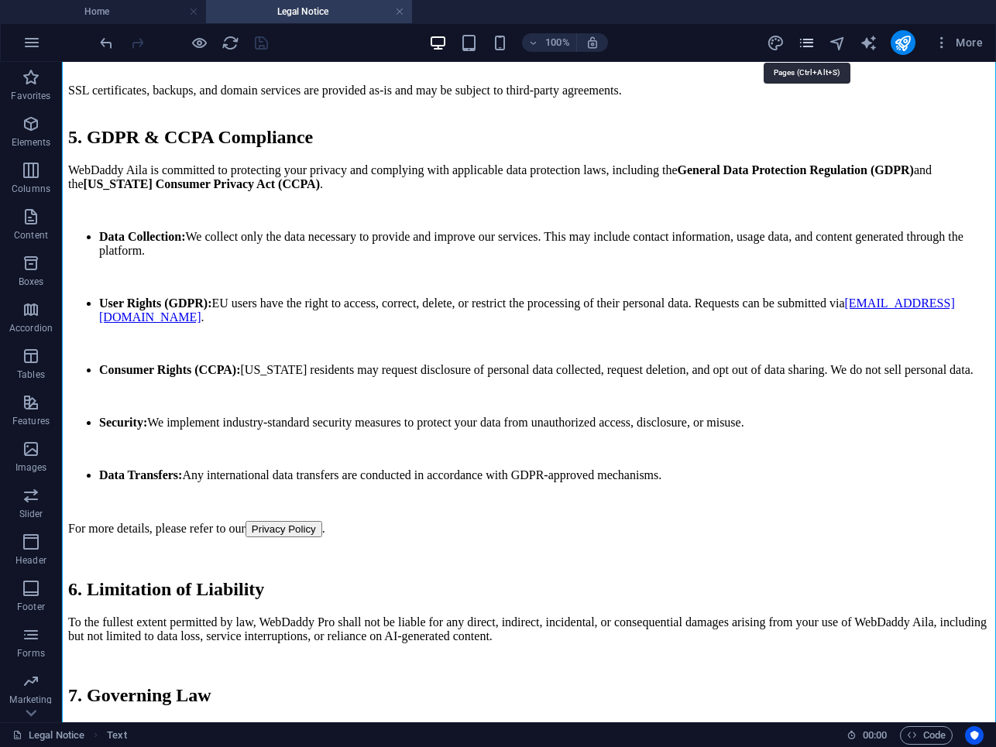
click at [812, 43] on icon "pages" at bounding box center [807, 43] width 18 height 18
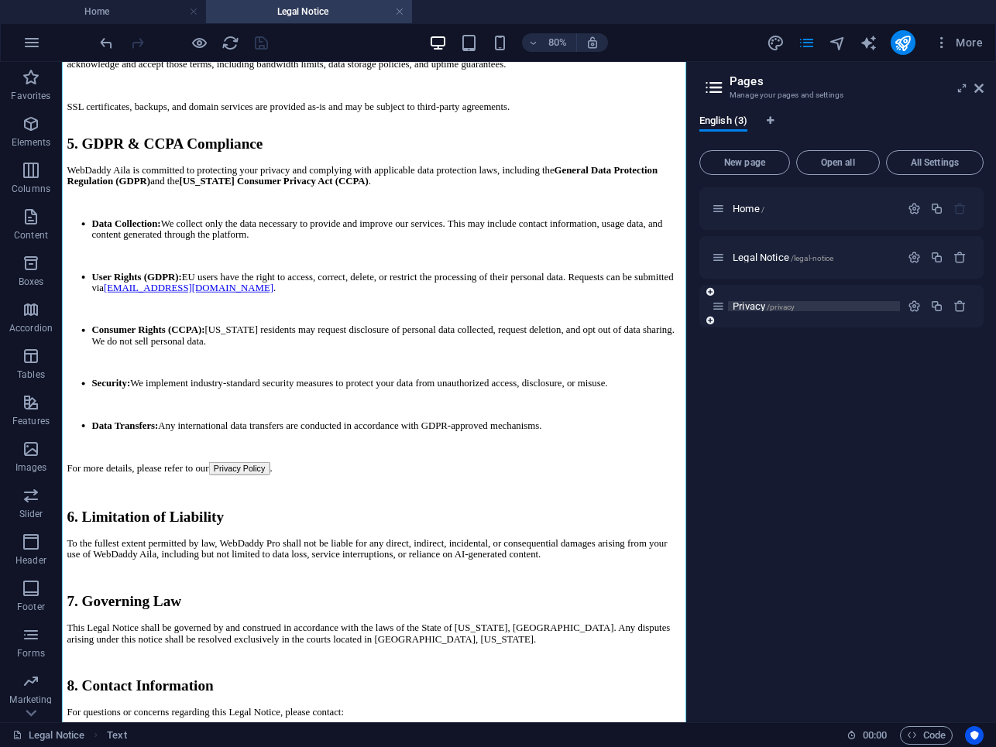
click at [754, 304] on span "Privacy /privacy" at bounding box center [764, 306] width 62 height 12
click at [754, 304] on div "Home / Legal Notice /legal-notice Privacy /privacy" at bounding box center [841, 448] width 284 height 523
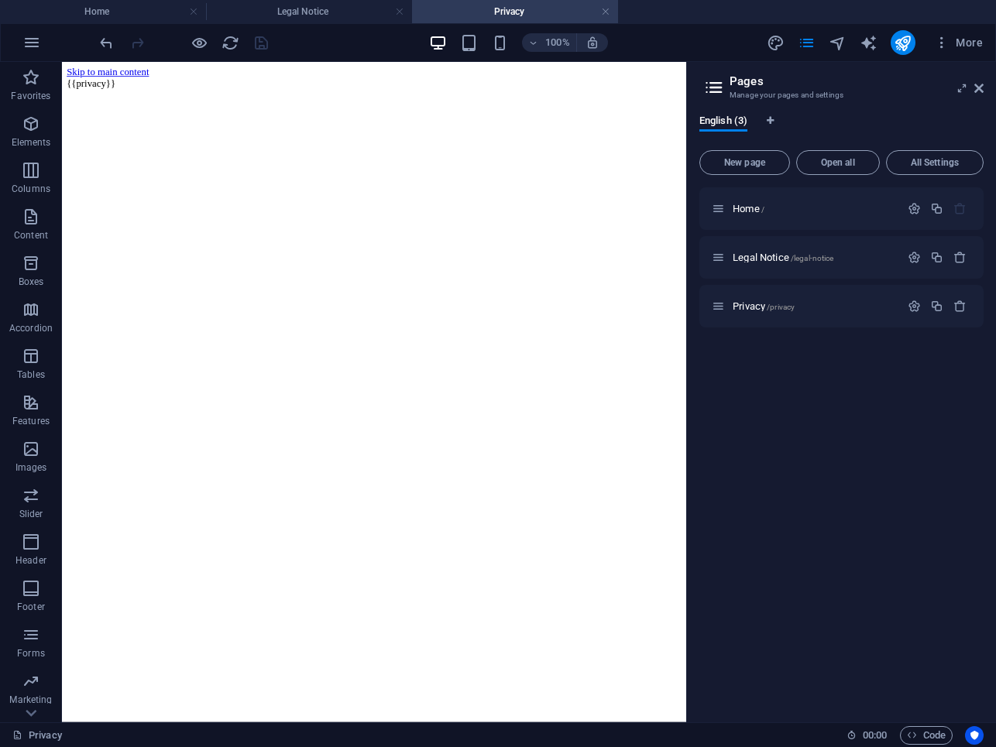
scroll to position [0, 0]
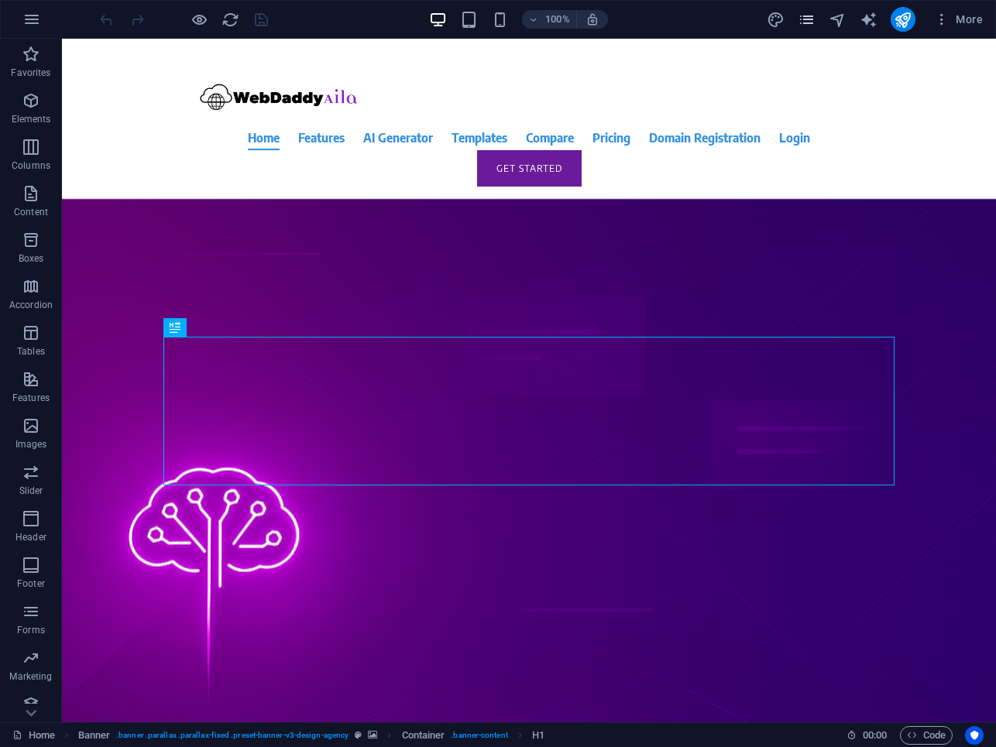
click at [810, 16] on icon "pages" at bounding box center [807, 20] width 18 height 18
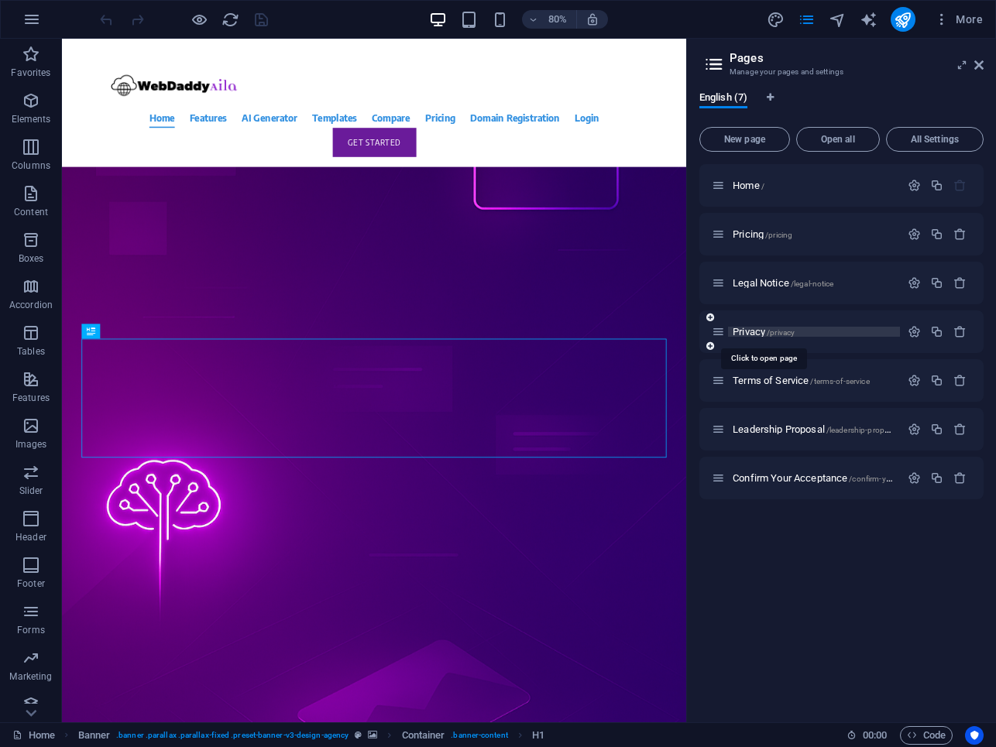
click at [758, 332] on span "Privacy /privacy" at bounding box center [764, 332] width 62 height 12
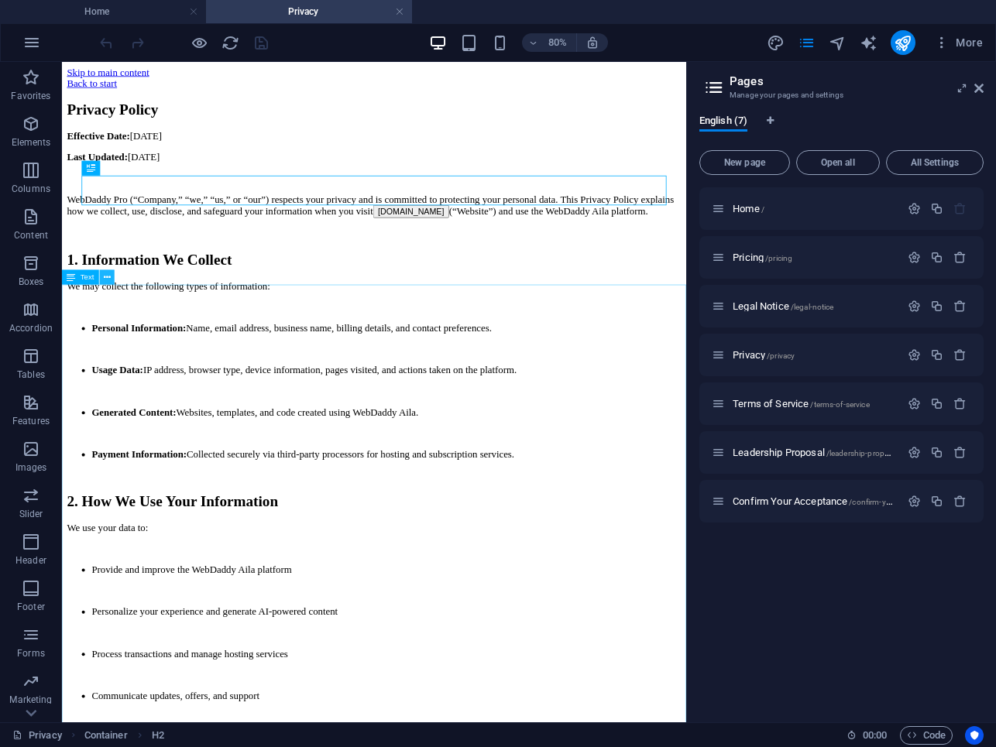
click at [105, 280] on icon at bounding box center [107, 277] width 7 height 13
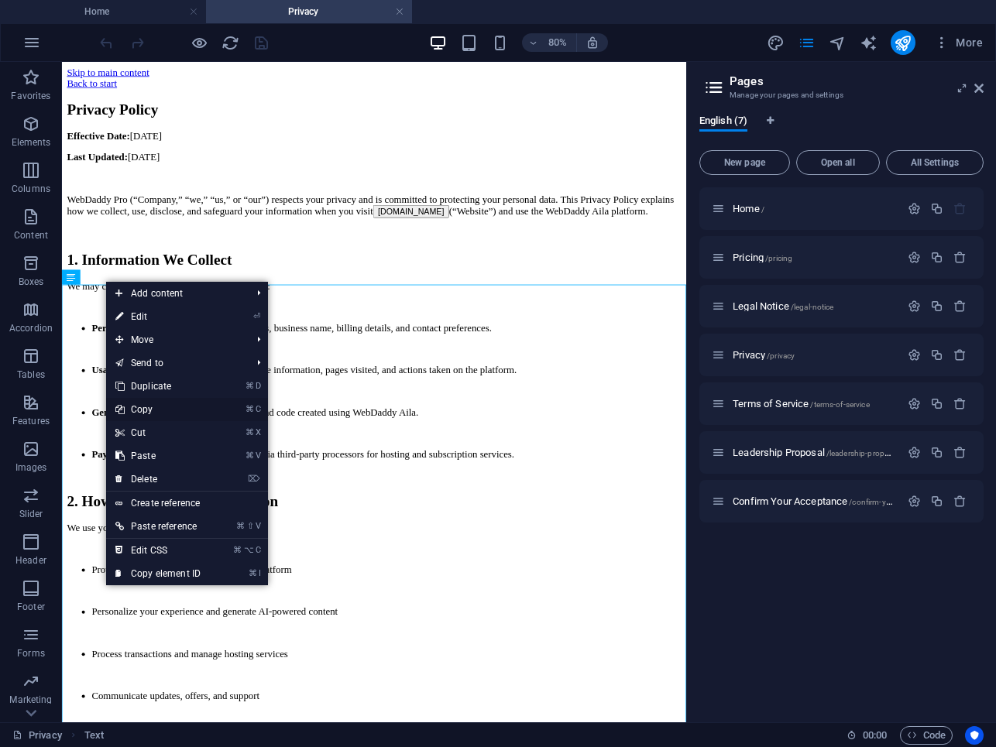
click at [153, 407] on link "⌘ C Copy" at bounding box center [158, 409] width 104 height 23
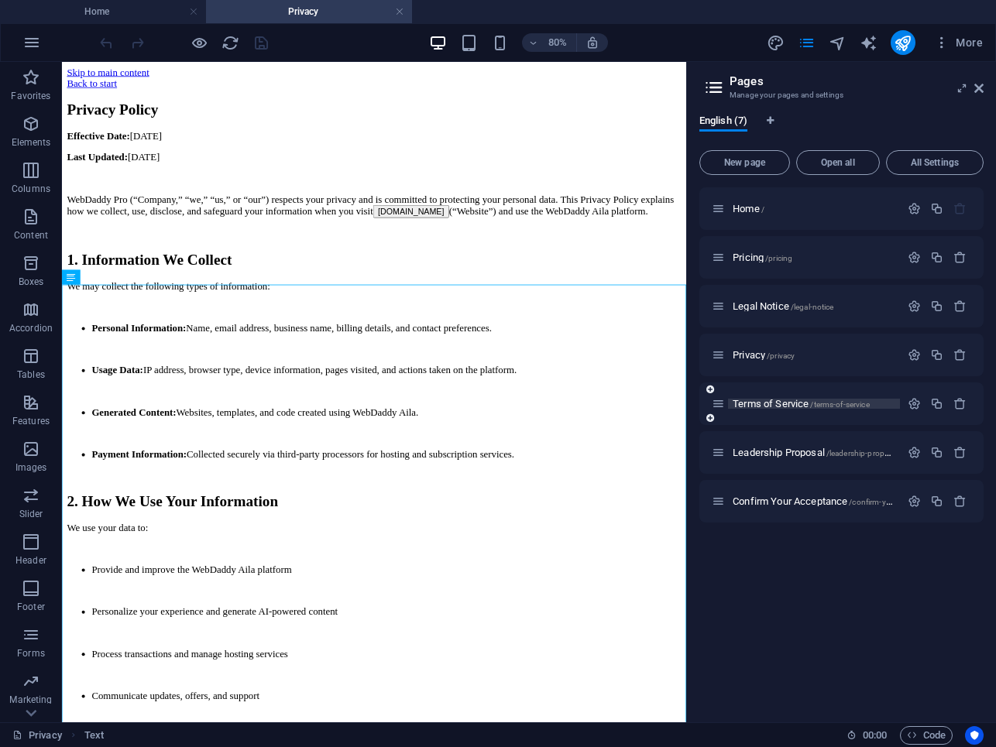
click at [768, 403] on span "Terms of Service /terms-of-service" at bounding box center [801, 404] width 137 height 12
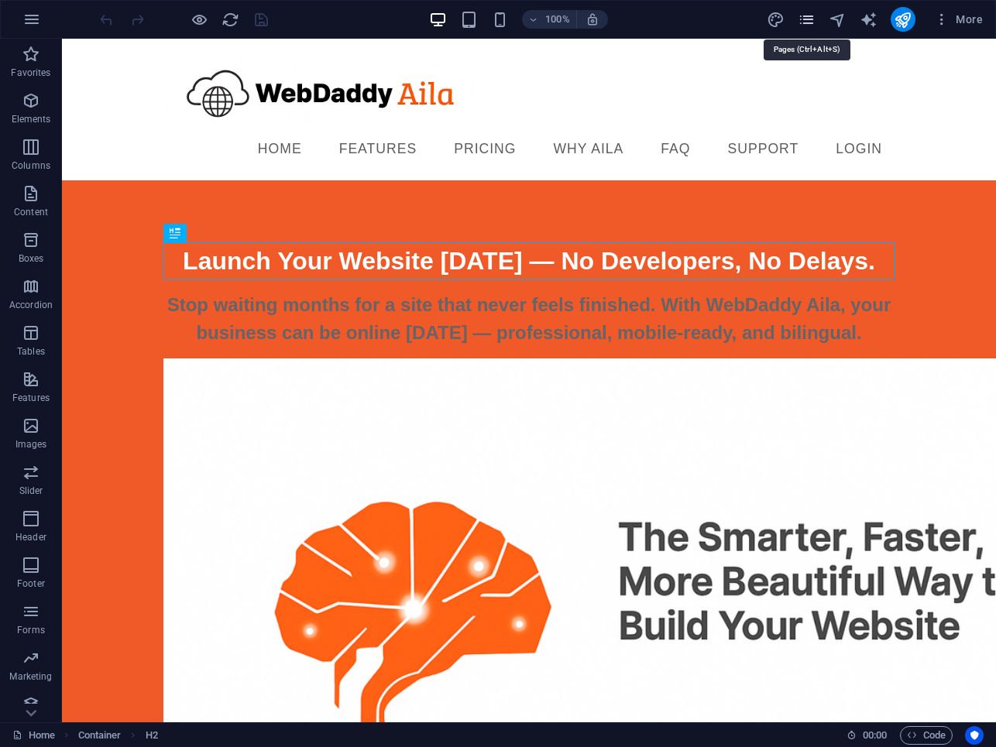
click at [808, 13] on icon "pages" at bounding box center [807, 20] width 18 height 18
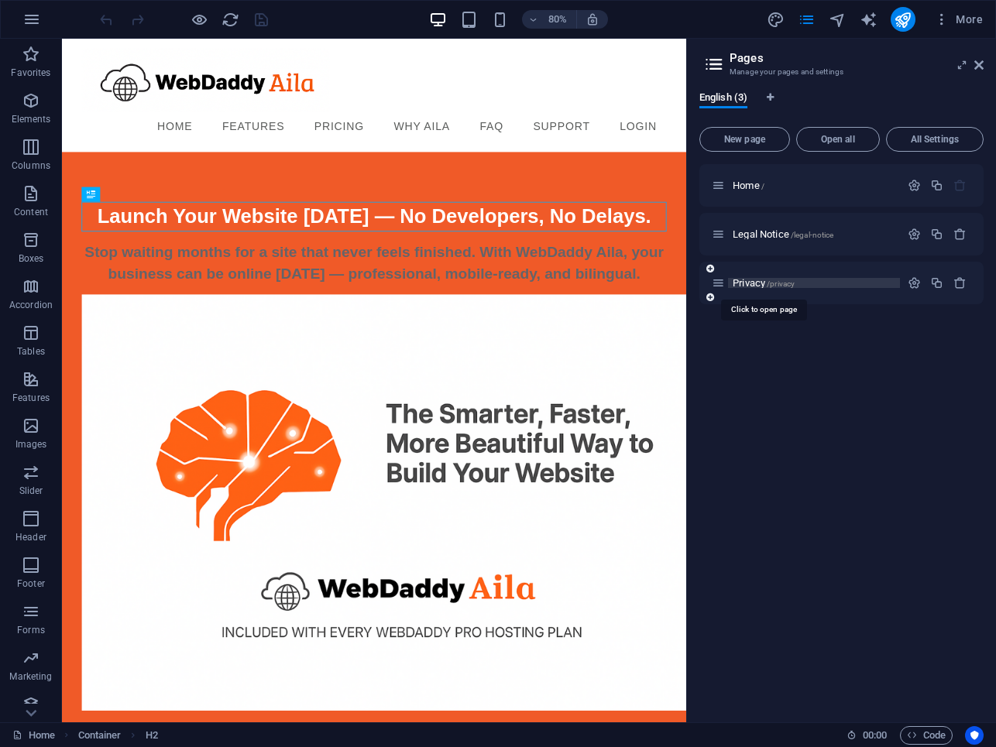
click at [753, 281] on span "Privacy /privacy" at bounding box center [764, 283] width 62 height 12
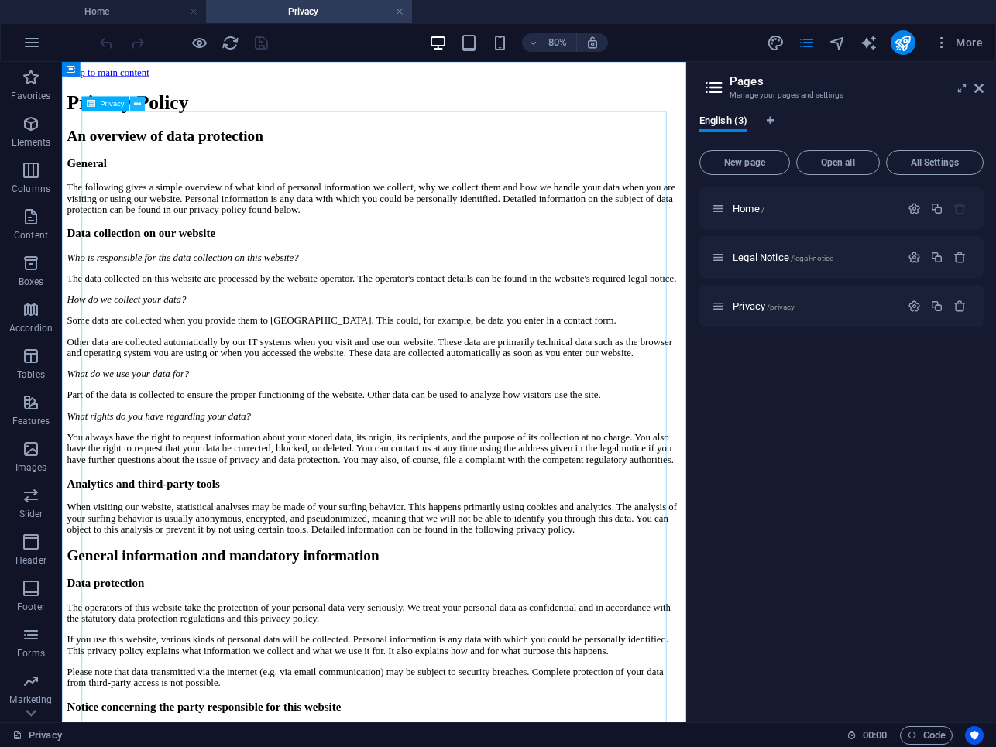
click at [136, 107] on icon at bounding box center [137, 104] width 7 height 13
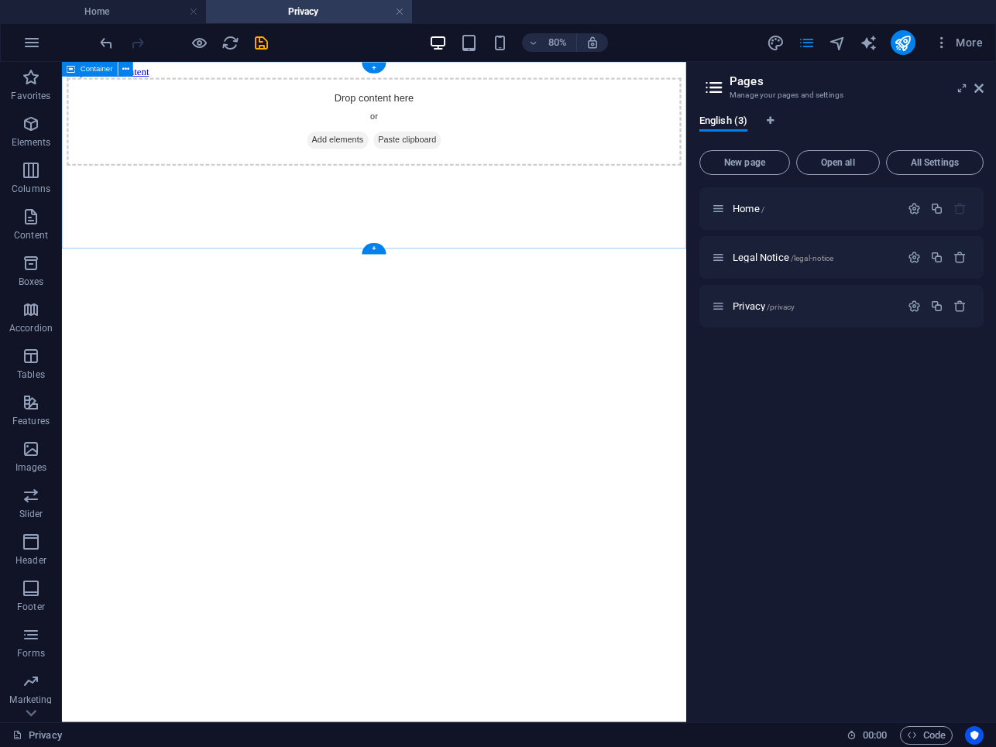
click at [148, 167] on div "Drop content here or Add elements Paste clipboard" at bounding box center [452, 137] width 768 height 110
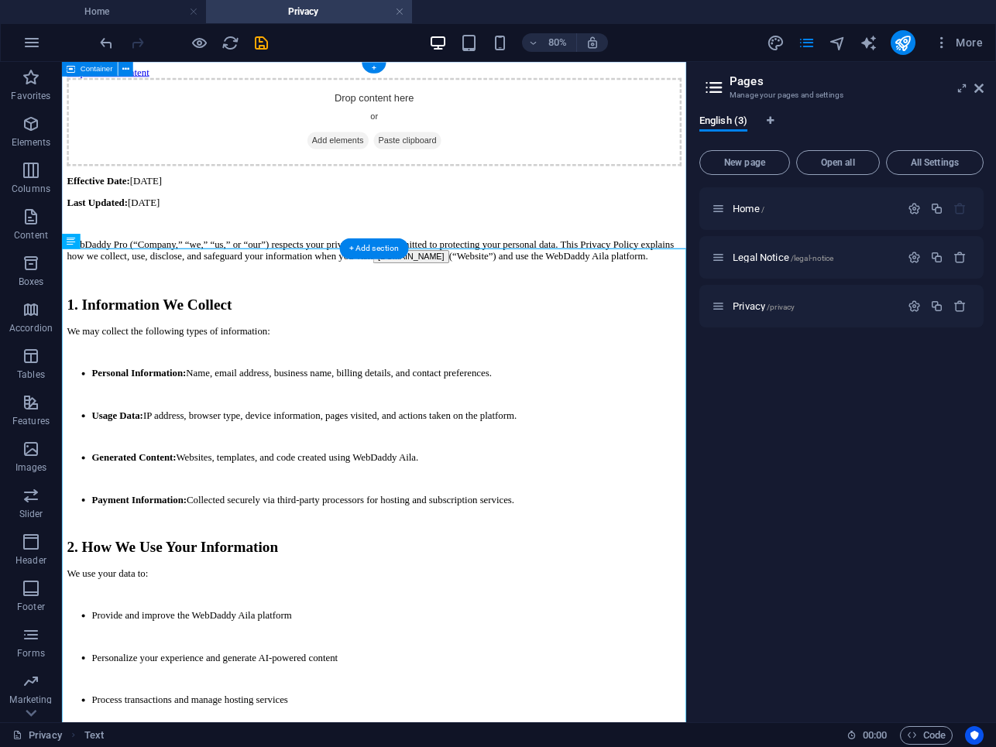
click at [375, 160] on icon at bounding box center [375, 160] width 0 height 0
click at [380, 171] on span "Add elements" at bounding box center [407, 160] width 77 height 22
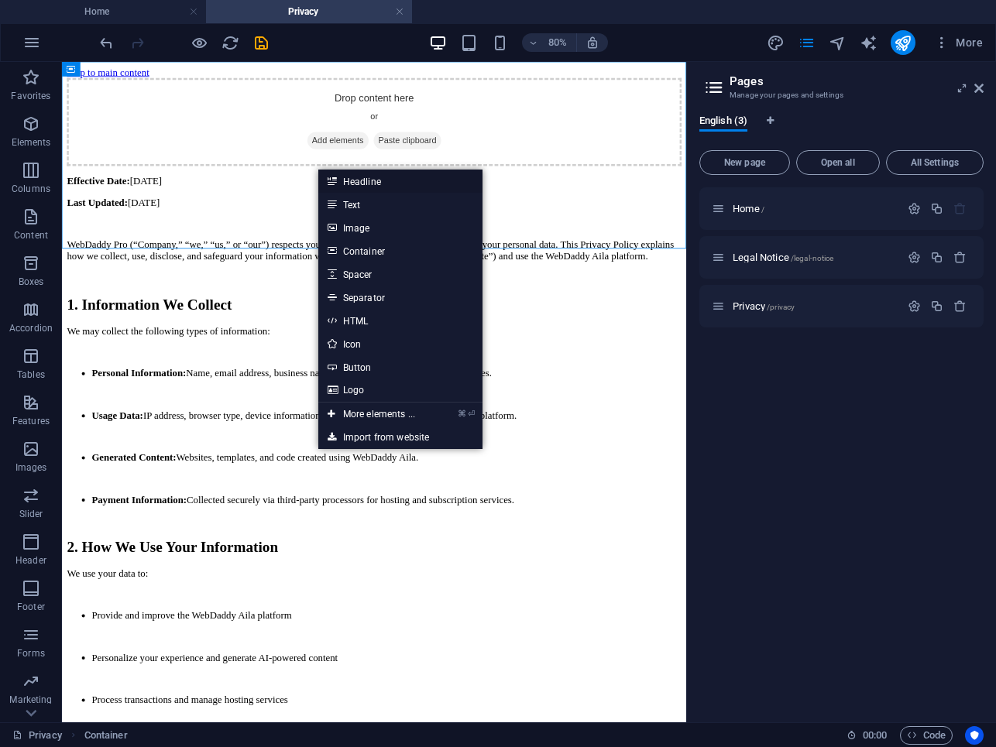
click at [350, 178] on link "Headline" at bounding box center [400, 181] width 164 height 23
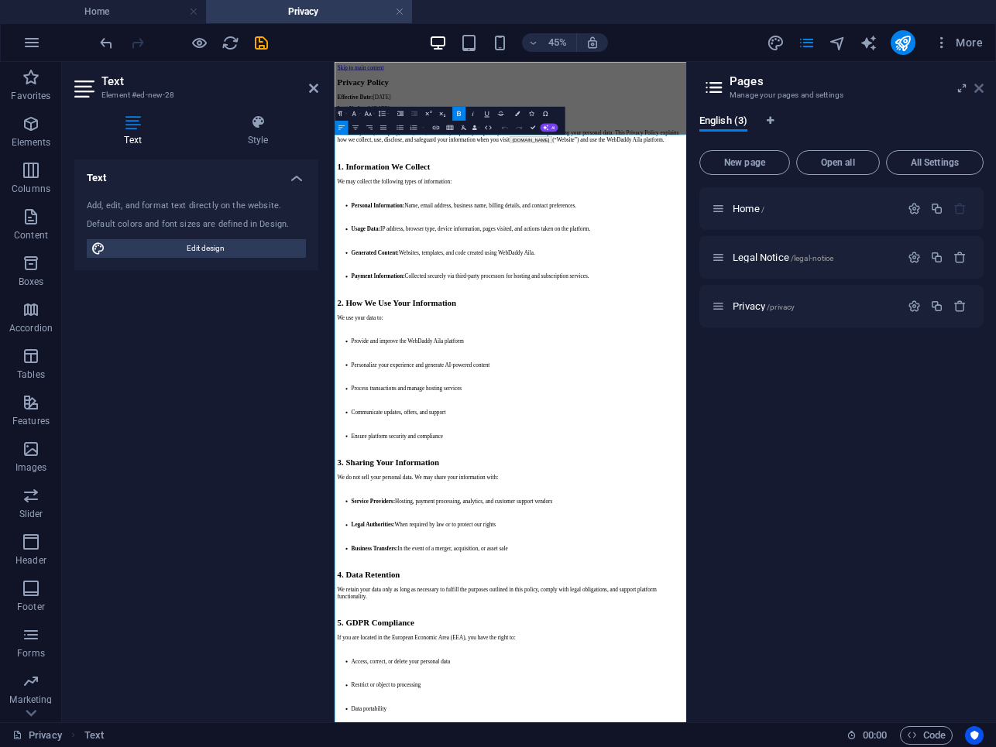
drag, startPoint x: 977, startPoint y: 91, endPoint x: 754, endPoint y: 33, distance: 230.3
click at [977, 91] on icon at bounding box center [978, 88] width 9 height 12
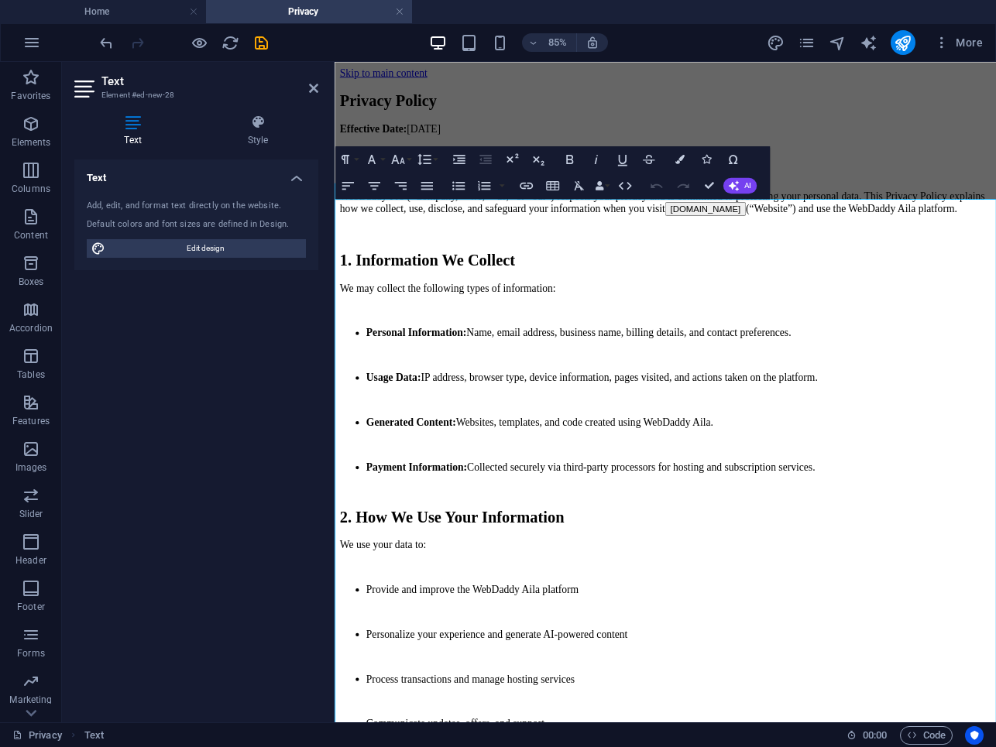
click at [819, 243] on button "[DOMAIN_NAME]" at bounding box center [770, 235] width 95 height 16
drag, startPoint x: 956, startPoint y: 307, endPoint x: 849, endPoint y: 310, distance: 107.7
click at [819, 243] on button "[DOMAIN_NAME]" at bounding box center [770, 235] width 95 height 16
drag, startPoint x: 850, startPoint y: 304, endPoint x: 953, endPoint y: 307, distance: 102.3
click at [953, 243] on p "WebDaddy Pro (“Company,” “we,” “us,” or “our”) respects your privacy and is com…" at bounding box center [724, 228] width 766 height 30
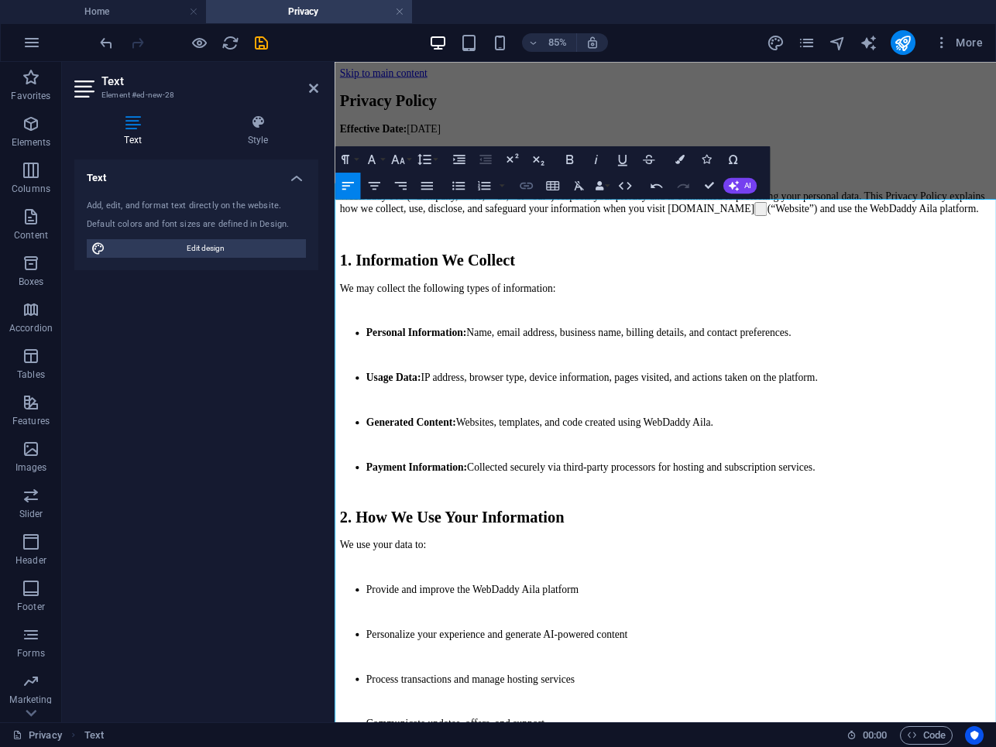
click at [527, 187] on icon "button" at bounding box center [525, 186] width 13 height 7
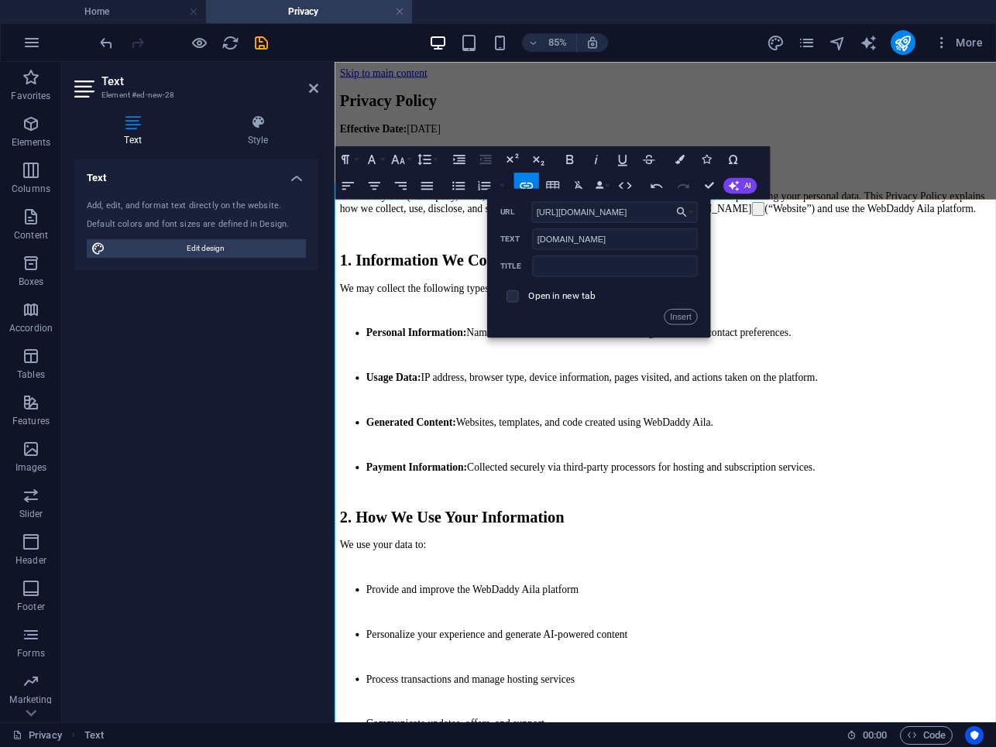
type input "https://Aila.WebDaddy.pro"
click at [512, 294] on input "checkbox" at bounding box center [510, 294] width 12 height 12
checkbox input "true"
click at [670, 317] on button "Insert" at bounding box center [680, 316] width 33 height 15
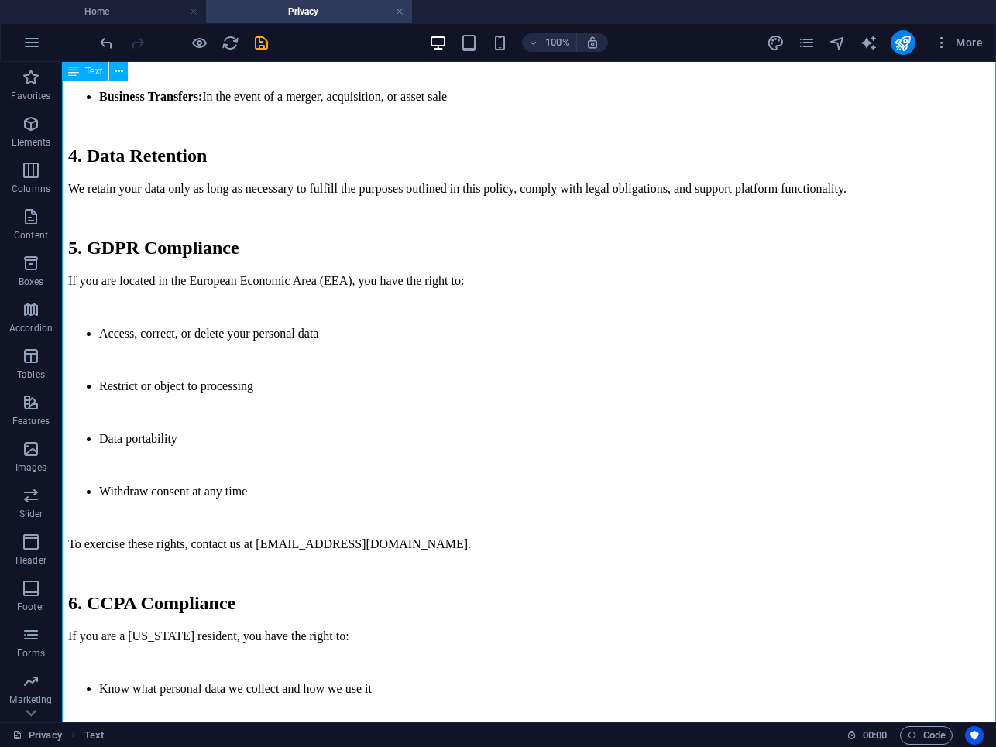
scroll to position [1054, 0]
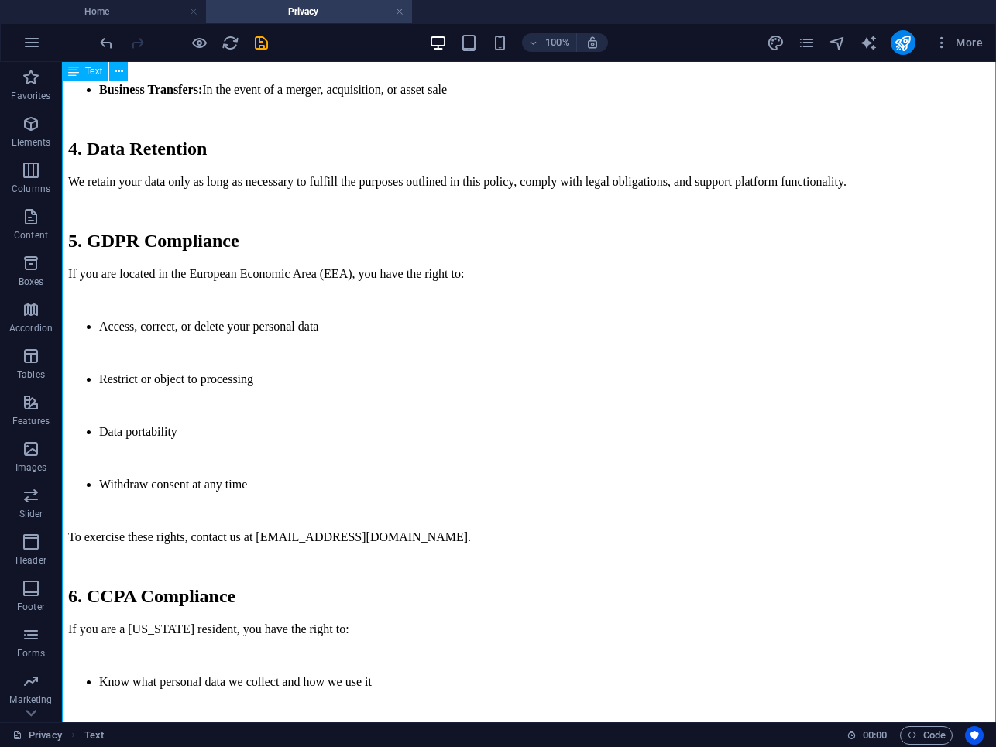
click at [385, 257] on div "Effective Date: [DATE] Last Updated: [DATE] WebDaddy Pro (“Company,” “we,” “us,…" at bounding box center [529, 437] width 922 height 2715
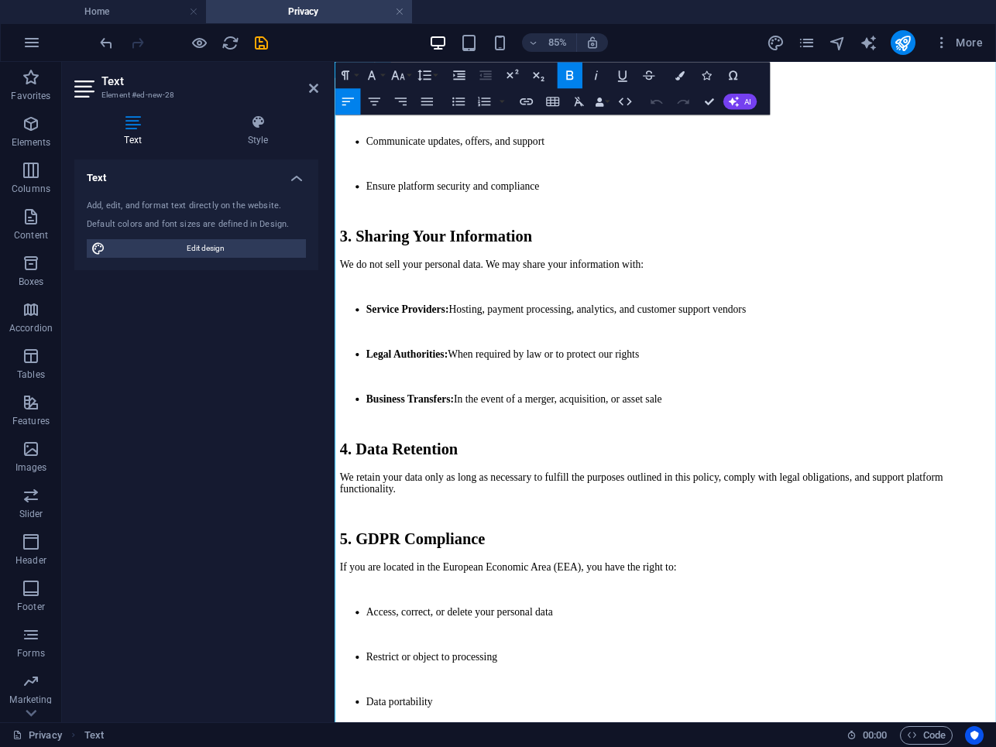
scroll to position [703, 0]
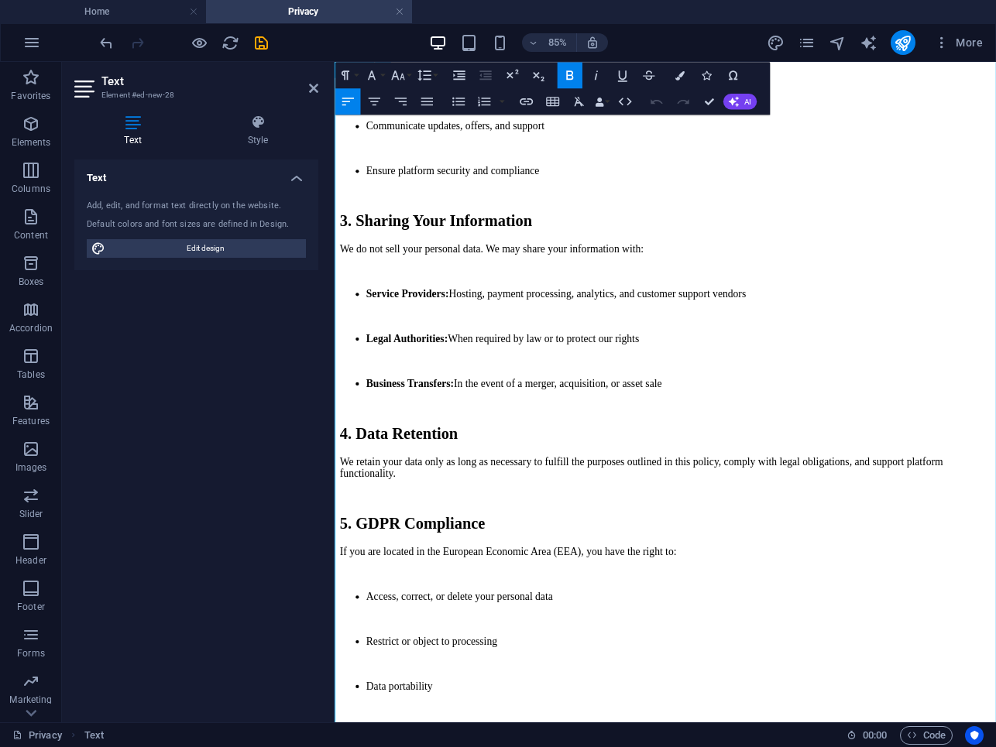
drag, startPoint x: 705, startPoint y: 648, endPoint x: 604, endPoint y: 651, distance: 100.7
click at [583, 533] on icon "button" at bounding box center [588, 531] width 15 height 15
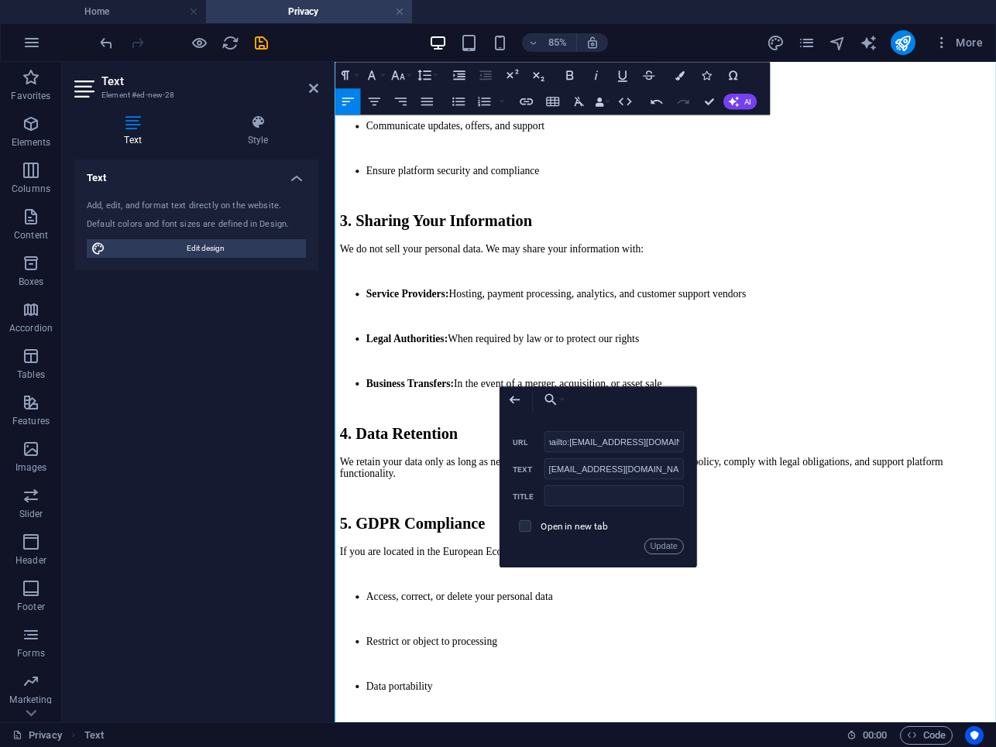
scroll to position [0, 0]
click at [521, 528] on input "checkbox" at bounding box center [523, 524] width 12 height 12
checkbox input "true"
click at [651, 545] on button "Update" at bounding box center [663, 546] width 39 height 15
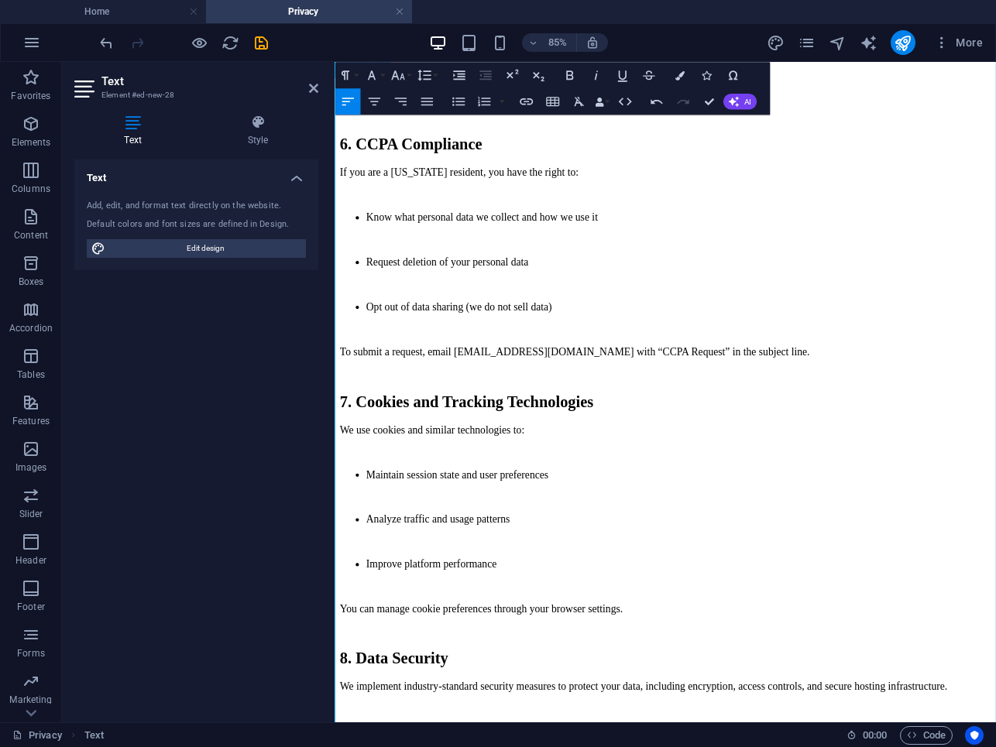
scroll to position [1506, 0]
drag, startPoint x: 531, startPoint y: 829, endPoint x: 422, endPoint y: 832, distance: 108.5
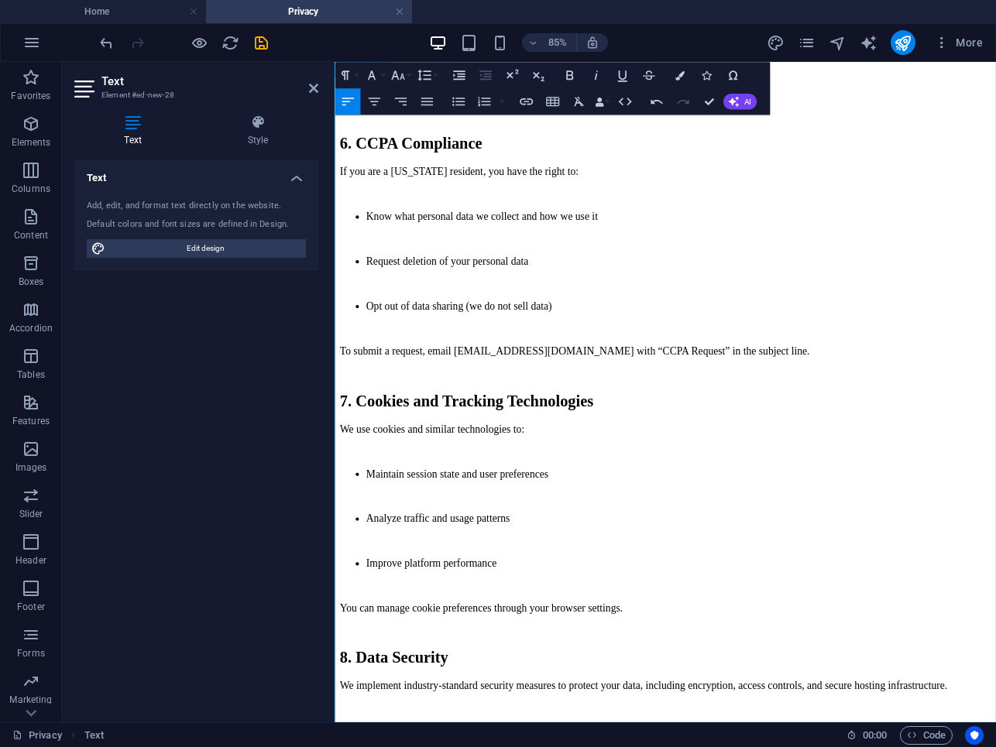
drag, startPoint x: 531, startPoint y: 830, endPoint x: 370, endPoint y: 829, distance: 160.3
type input "[EMAIL_ADDRESS][DOMAIN_NAME]"
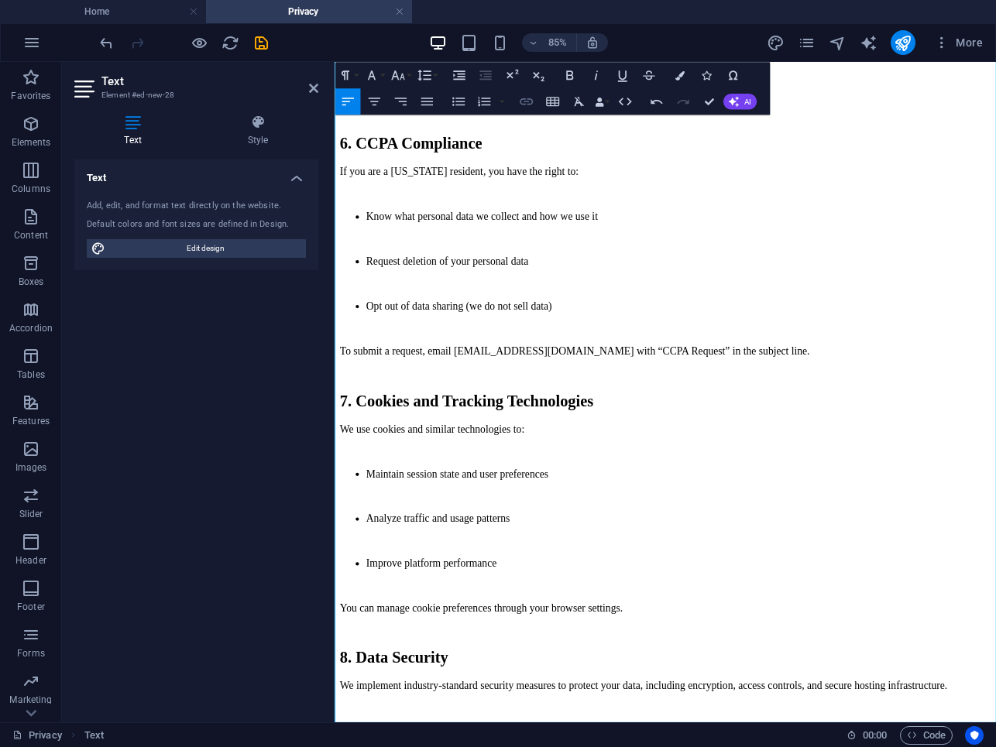
checkbox input "false"
click at [531, 101] on icon "button" at bounding box center [525, 101] width 15 height 15
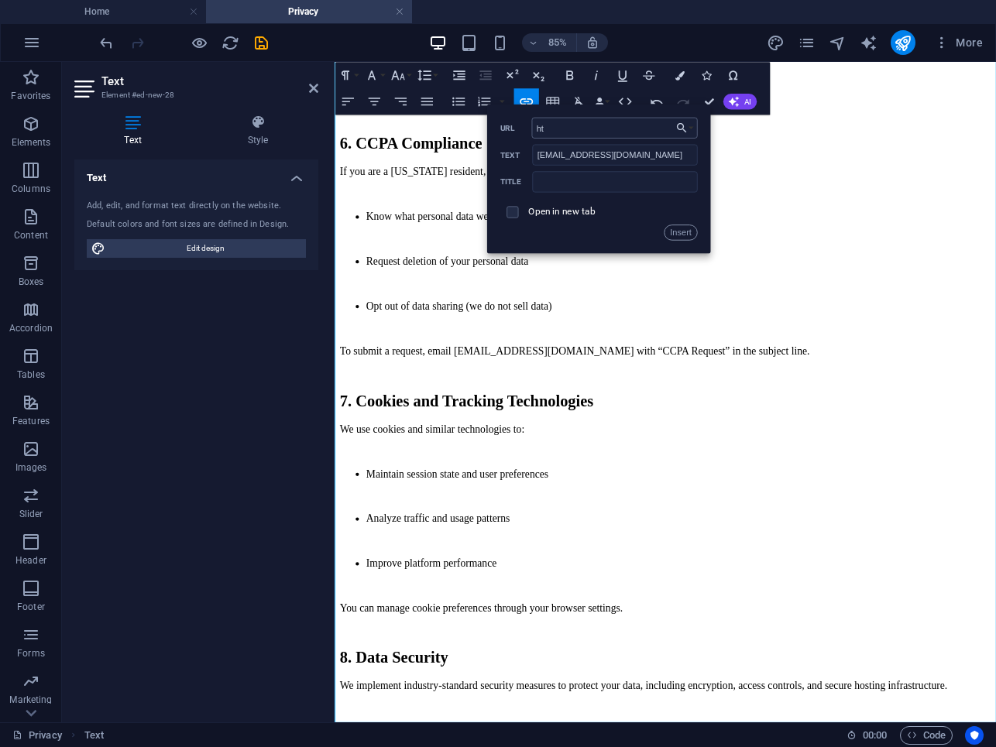
type input "h"
click at [515, 211] on input "checkbox" at bounding box center [510, 210] width 12 height 12
checkbox input "true"
click at [671, 231] on button "Insert" at bounding box center [680, 232] width 33 height 15
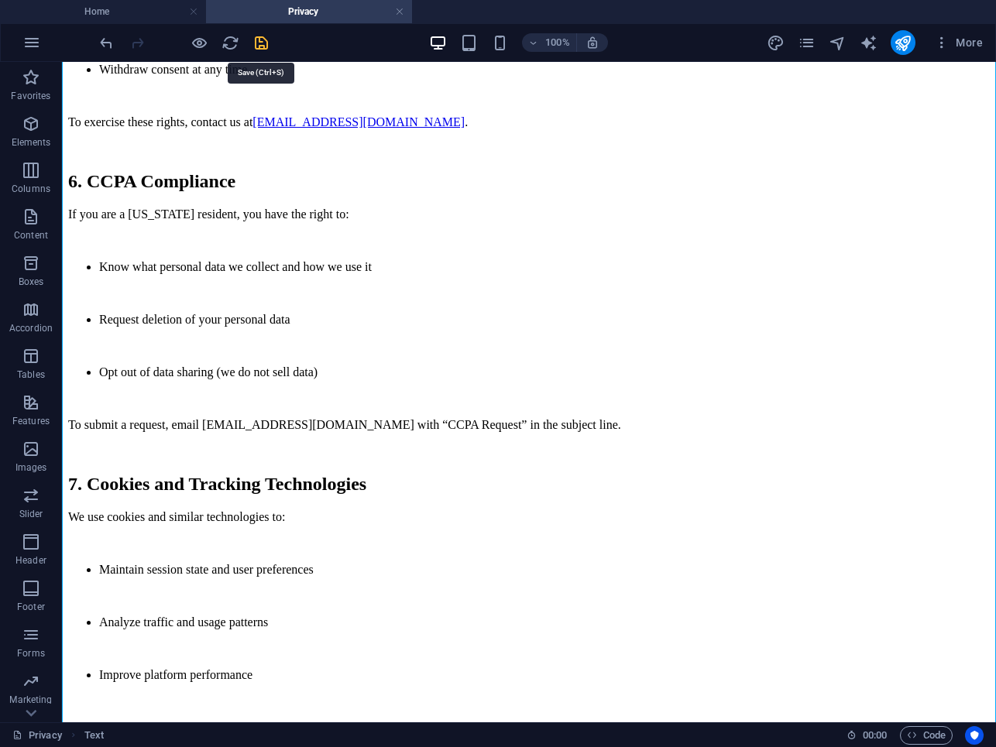
click at [265, 43] on icon "save" at bounding box center [261, 43] width 18 height 18
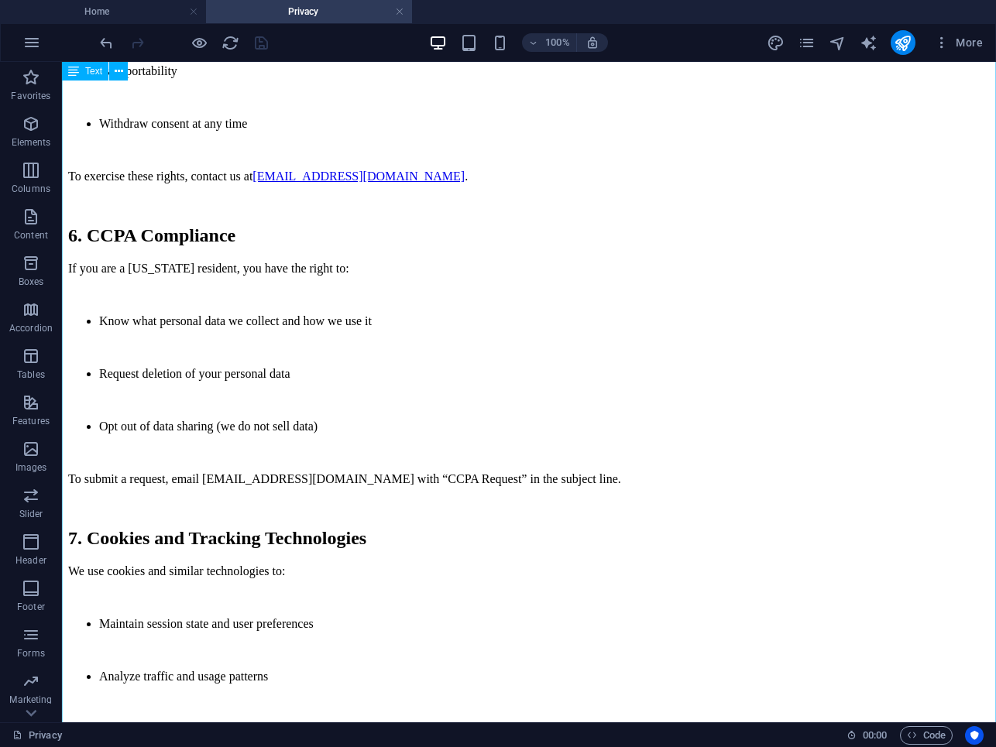
scroll to position [1411, 0]
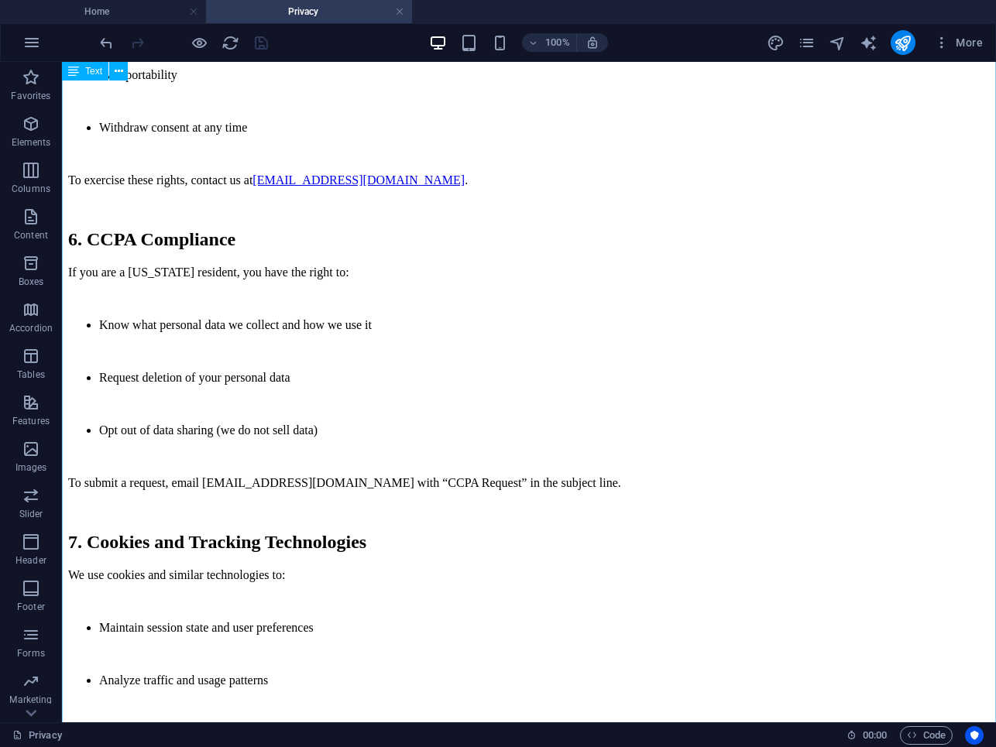
click at [309, 127] on div "Effective Date: August 30, 2025 Last Updated: September 20, 2025 WebDaddy Pro (…" at bounding box center [529, 80] width 922 height 2715
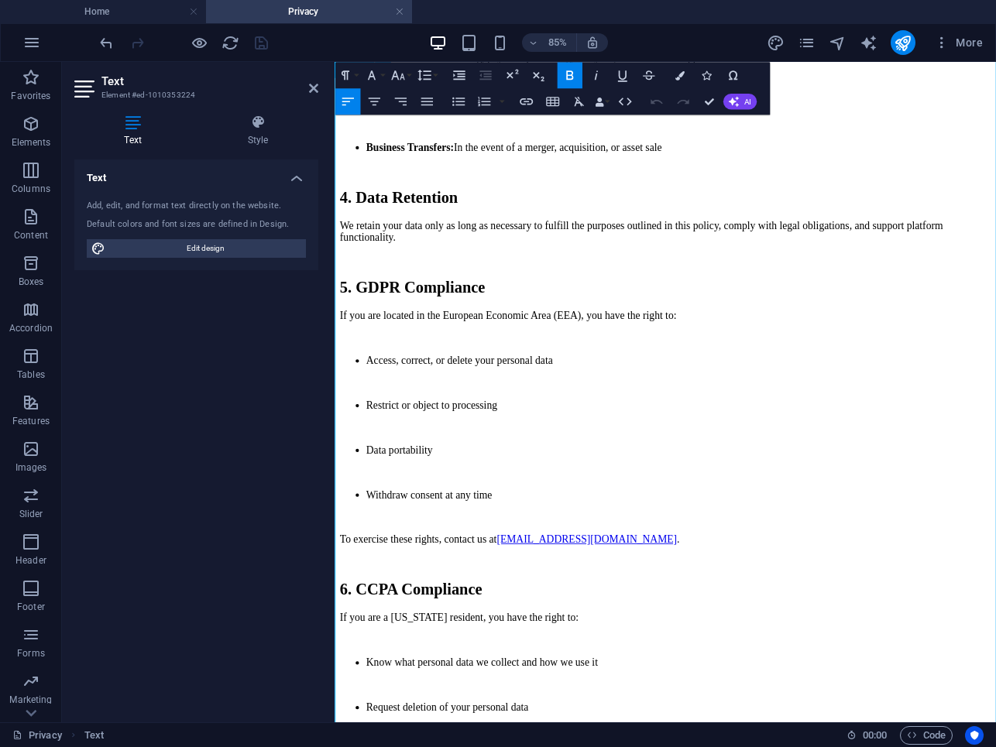
scroll to position [984, 0]
drag, startPoint x: 640, startPoint y: 592, endPoint x: 538, endPoint y: 592, distance: 101.5
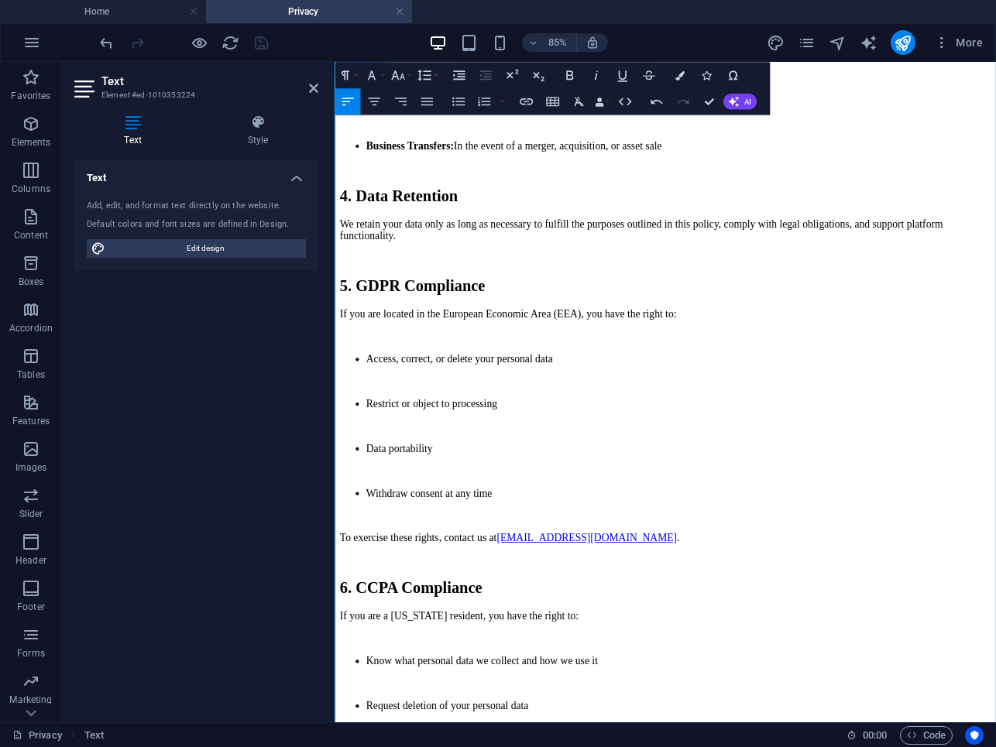
click at [555, 615] on link "support@Aila.WebDaddy.pro" at bounding box center [631, 621] width 212 height 13
click at [713, 615] on p "To exercise these rights, contact us at S upport@Aila.WebDaddy.pro ." at bounding box center [724, 622] width 766 height 14
click at [670, 615] on p "To exercise these rights, contact us at S upport@Aila.WebDaddy.pro" at bounding box center [724, 622] width 766 height 14
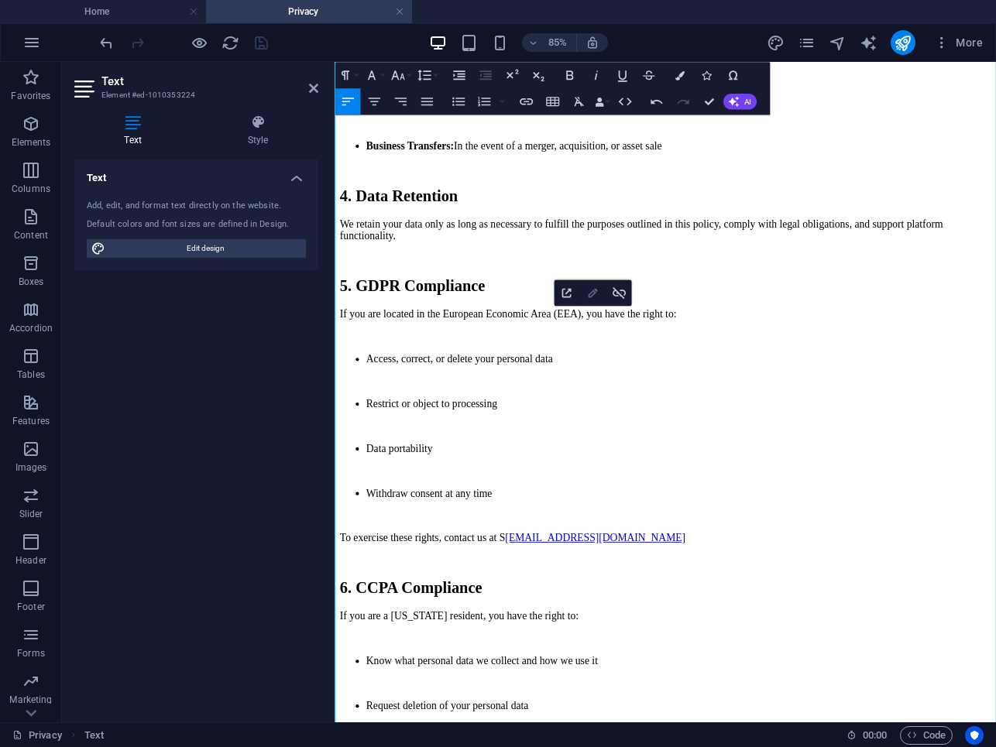
click at [592, 295] on icon "button" at bounding box center [592, 292] width 15 height 15
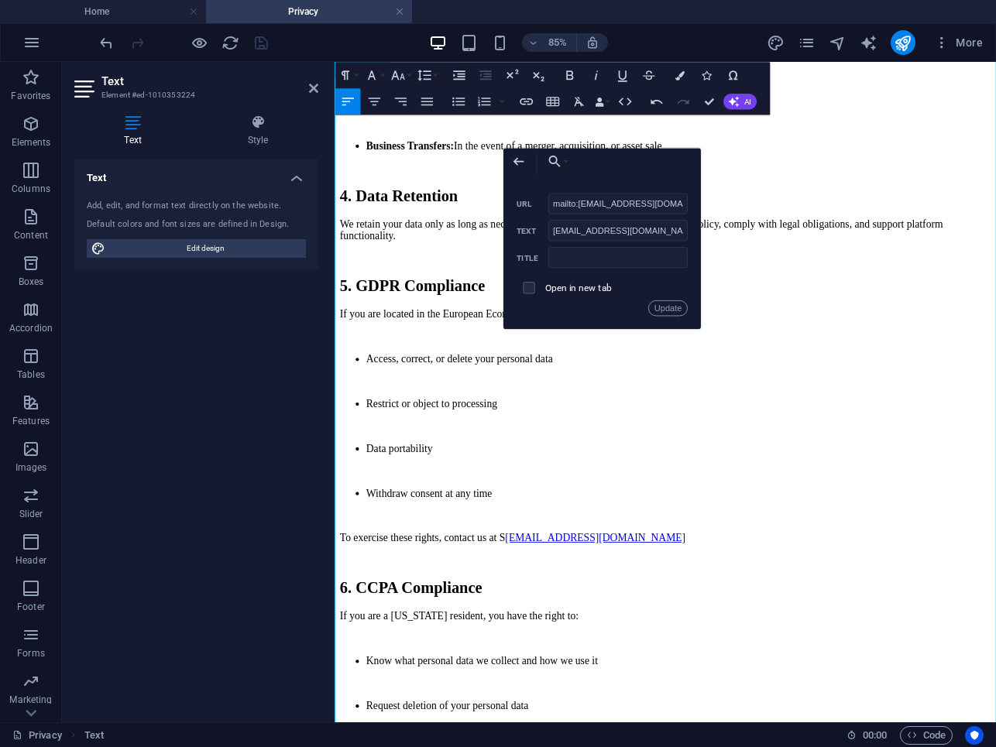
scroll to position [0, 1]
click at [579, 204] on input "mailto:upport@Aila.WebDaddy.pro" at bounding box center [617, 203] width 139 height 21
type input "mailto:Support@Aila.WebDaddy.pro"
click at [568, 288] on label "Open in new tab" at bounding box center [577, 287] width 67 height 11
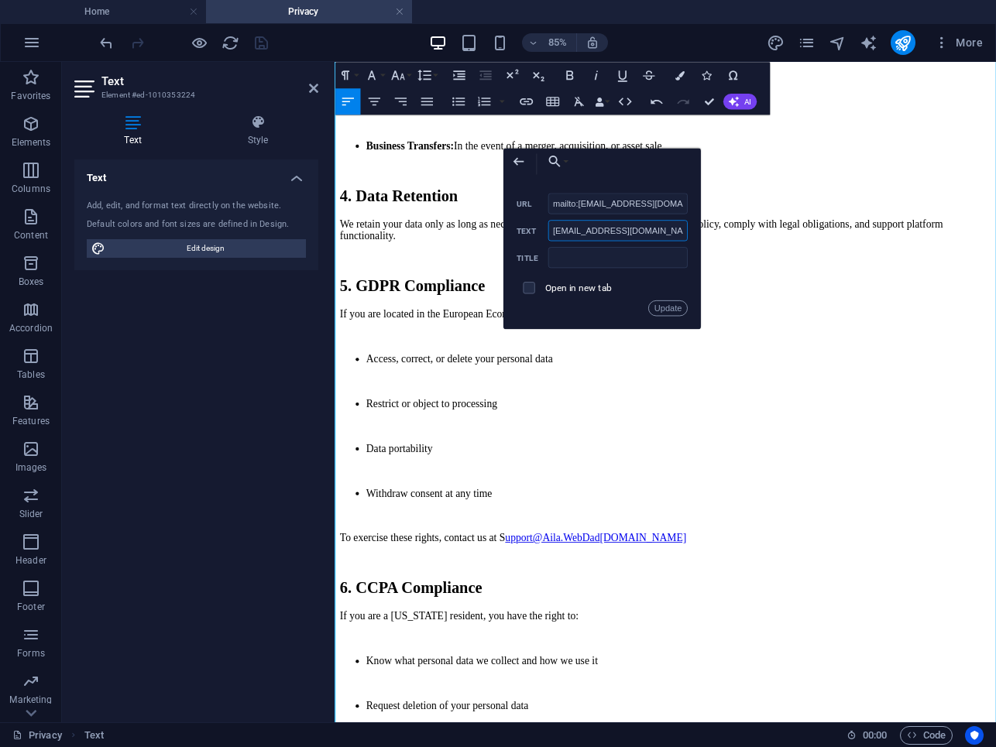
click at [554, 228] on input "[EMAIL_ADDRESS][DOMAIN_NAME]" at bounding box center [617, 230] width 139 height 21
type input "[EMAIL_ADDRESS][DOMAIN_NAME]"
click at [658, 300] on button "Update" at bounding box center [667, 307] width 39 height 15
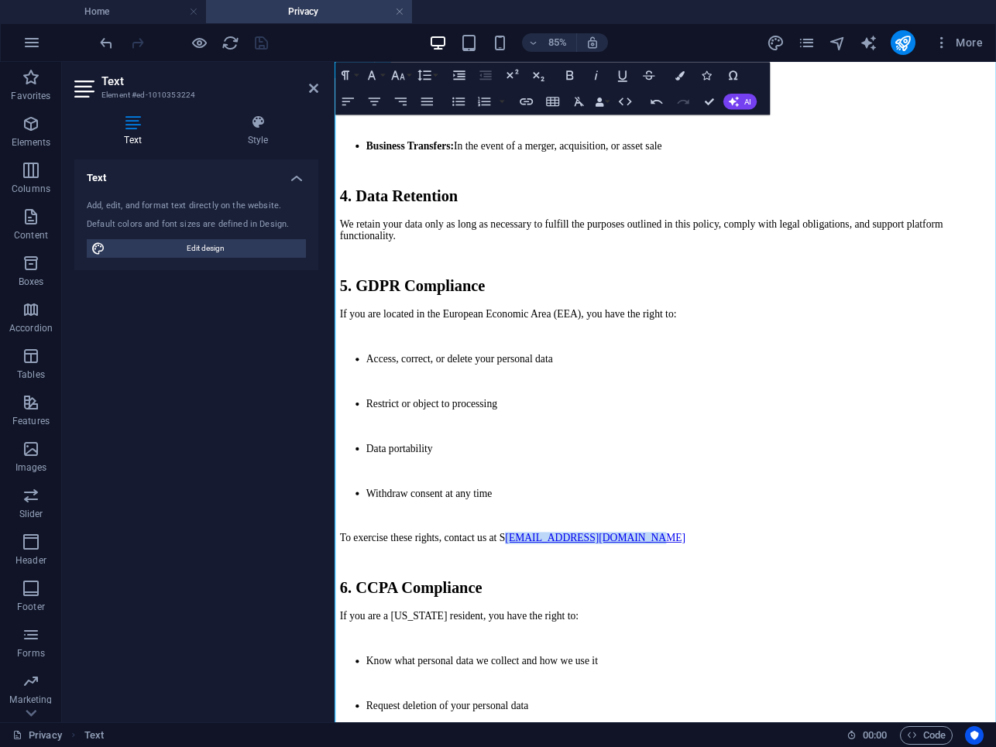
click at [555, 615] on link "[EMAIL_ADDRESS][DOMAIN_NAME]" at bounding box center [641, 621] width 212 height 13
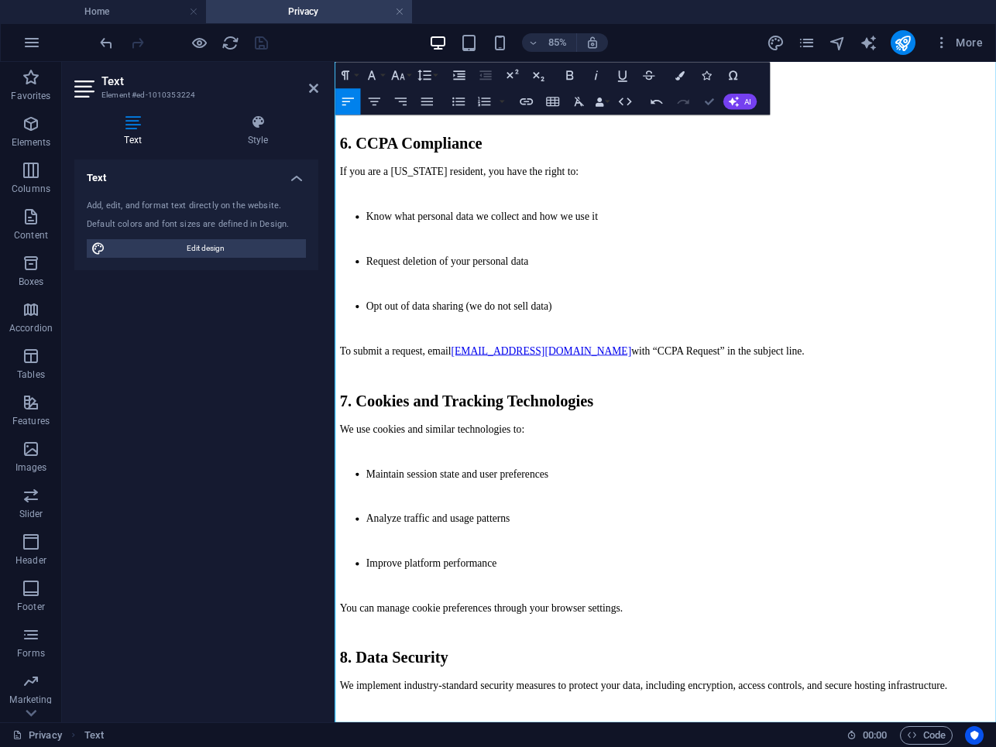
scroll to position [1469, 0]
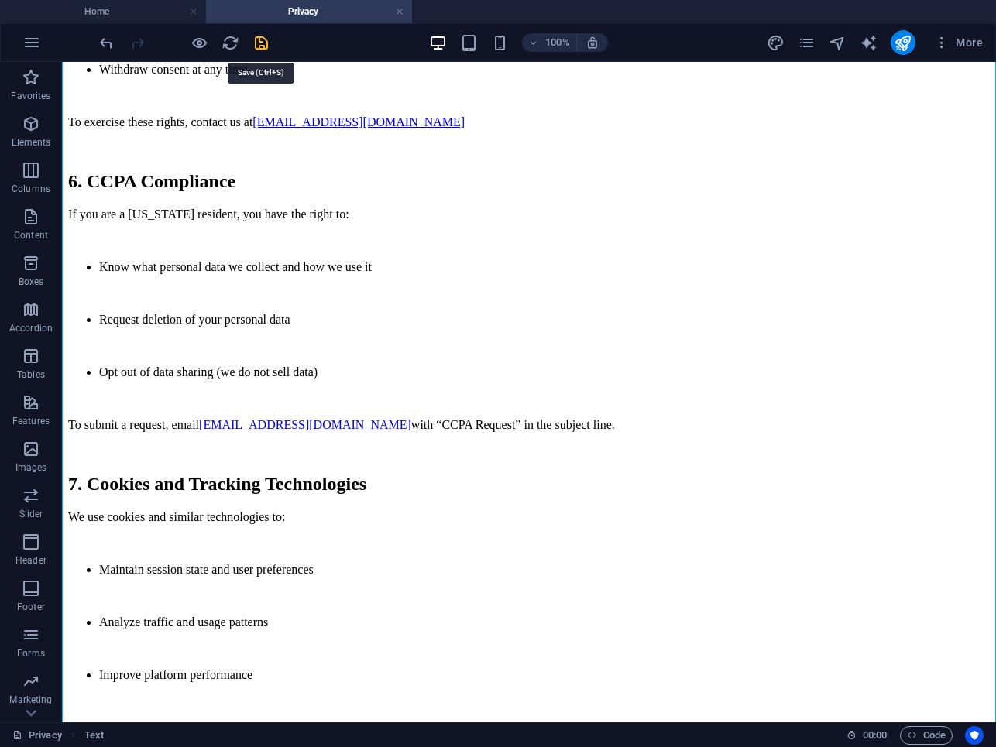
click at [266, 43] on icon "save" at bounding box center [261, 43] width 18 height 18
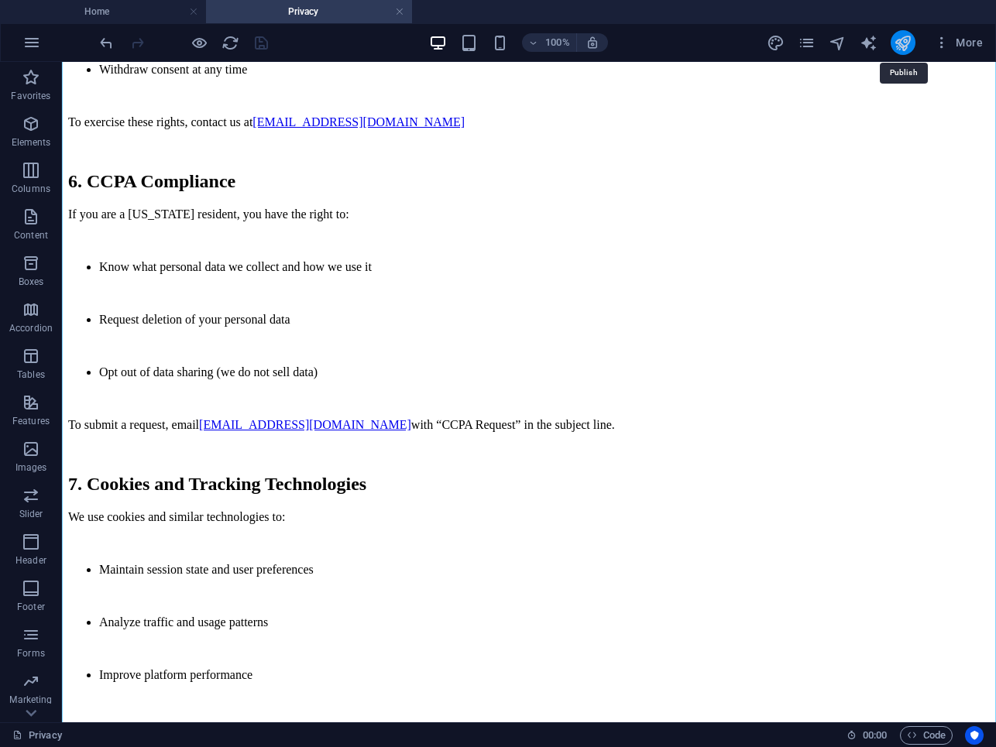
click at [902, 42] on icon "publish" at bounding box center [903, 43] width 18 height 18
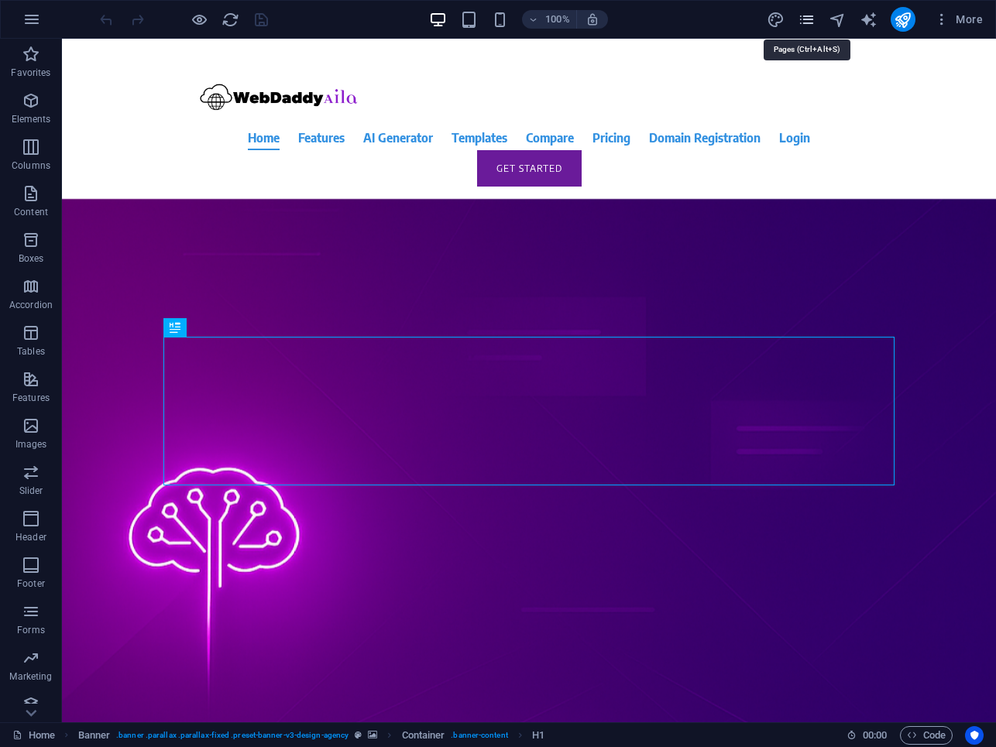
click at [806, 22] on icon "pages" at bounding box center [807, 20] width 18 height 18
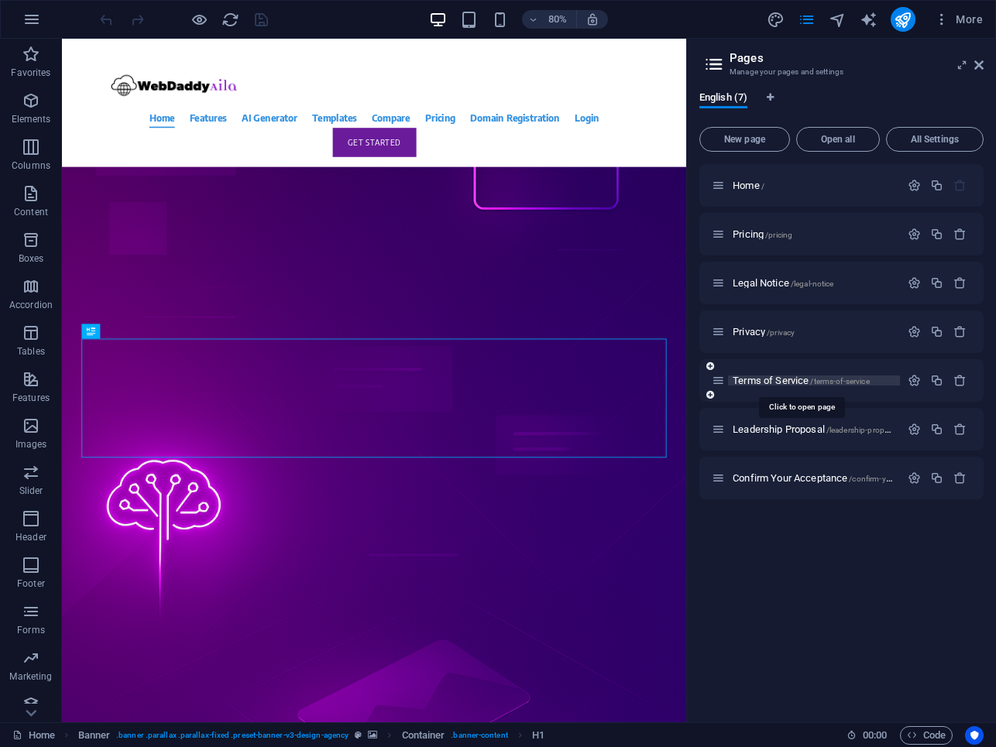
click at [758, 379] on span "Terms of Service /terms-of-service" at bounding box center [801, 381] width 137 height 12
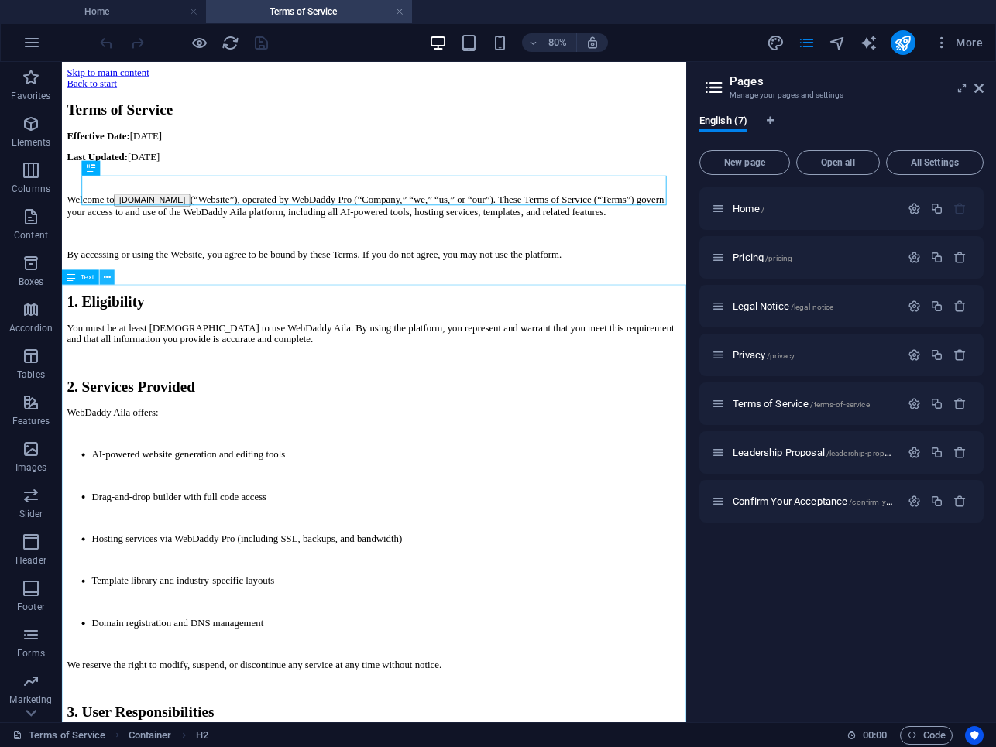
click at [105, 276] on icon at bounding box center [107, 277] width 7 height 13
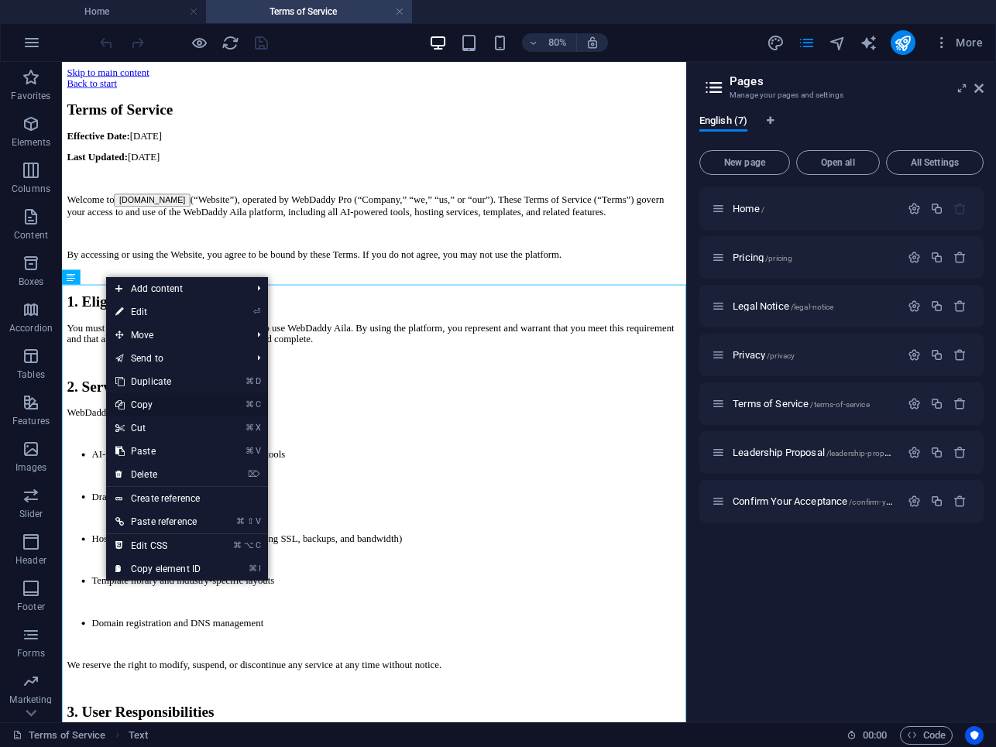
click at [148, 404] on link "⌘ C Copy" at bounding box center [158, 404] width 104 height 23
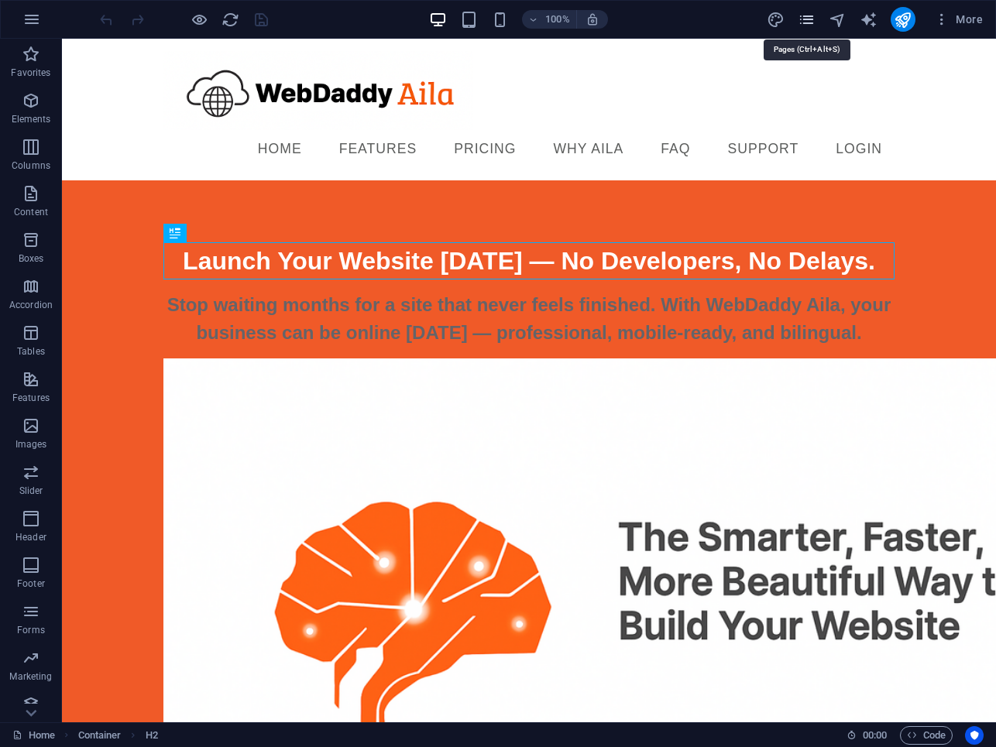
click at [812, 23] on icon "pages" at bounding box center [807, 20] width 18 height 18
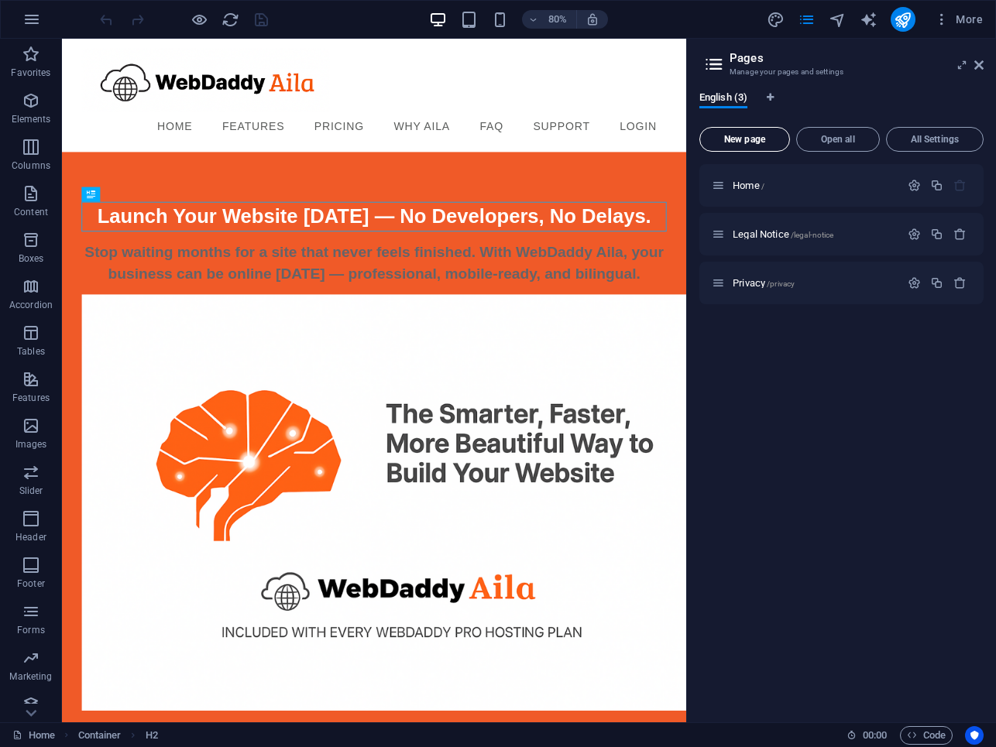
click at [744, 141] on span "New page" at bounding box center [744, 139] width 77 height 9
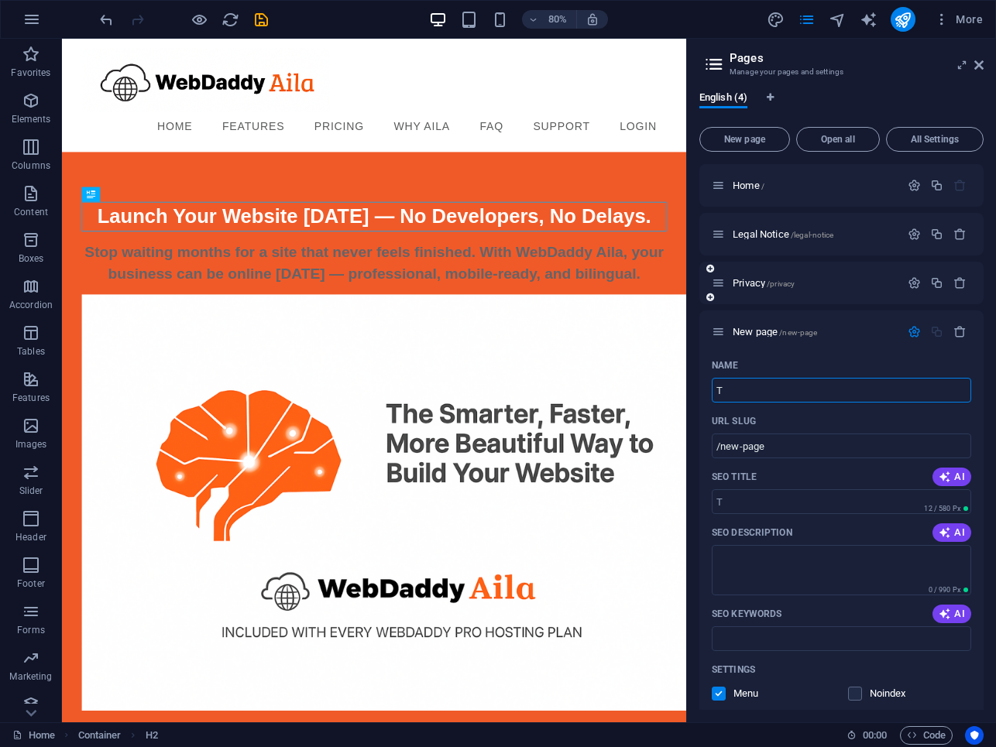
type input "Te"
type input "/t"
type input "Ter"
type input "/ter"
type input "Terms of Service"
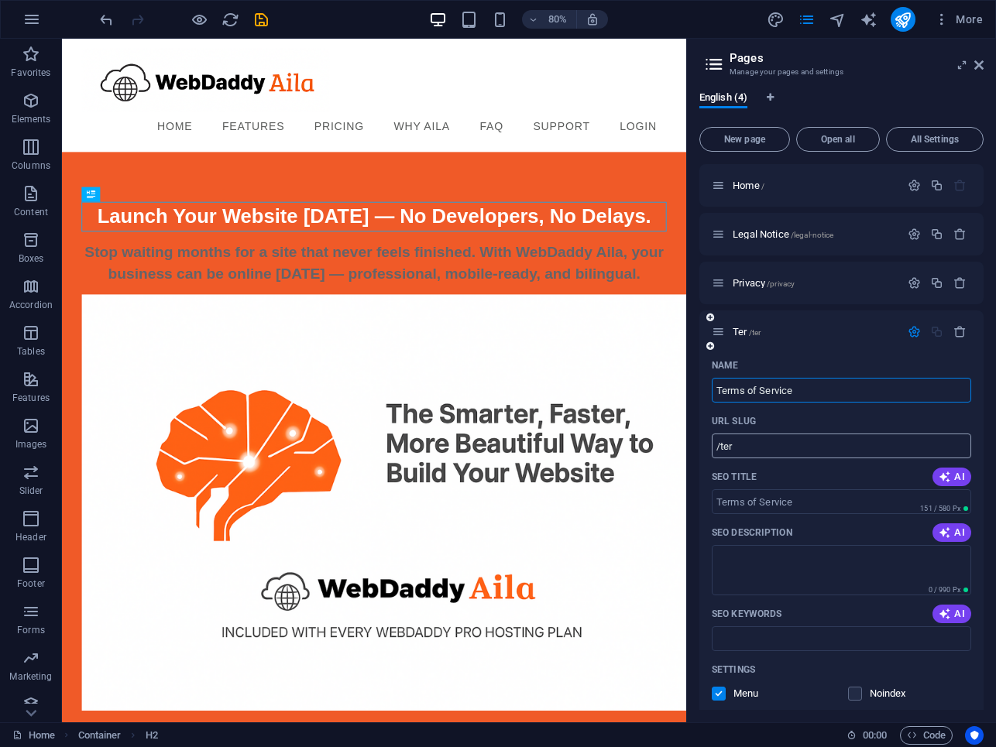
type input "/terms-of-service"
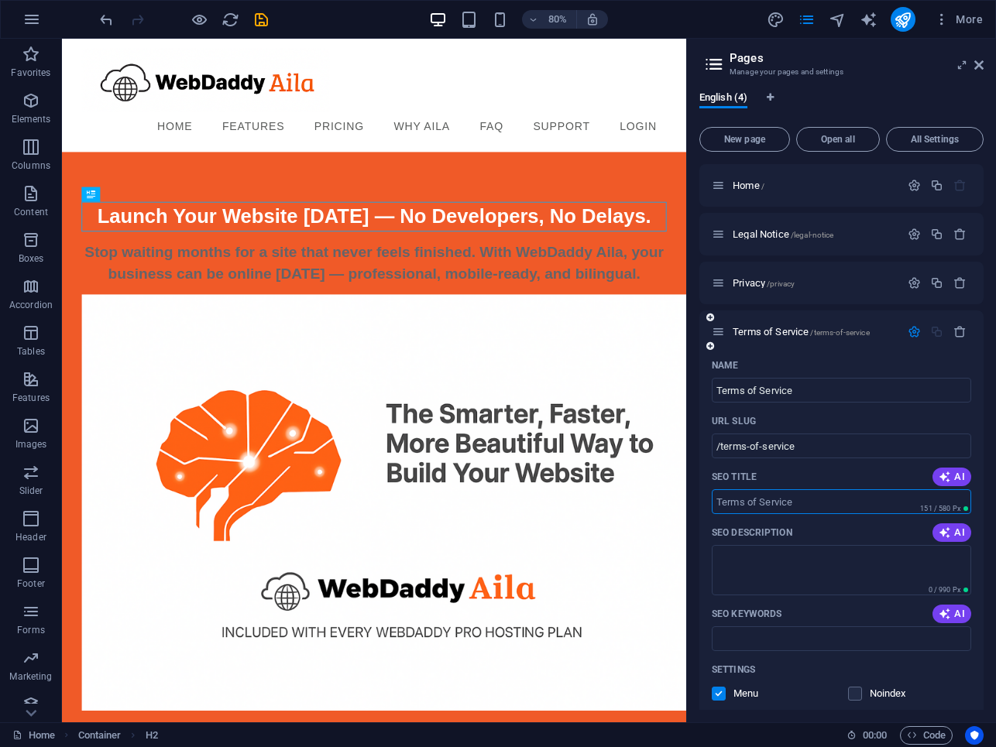
click at [792, 500] on input "SEO Title" at bounding box center [841, 501] width 259 height 25
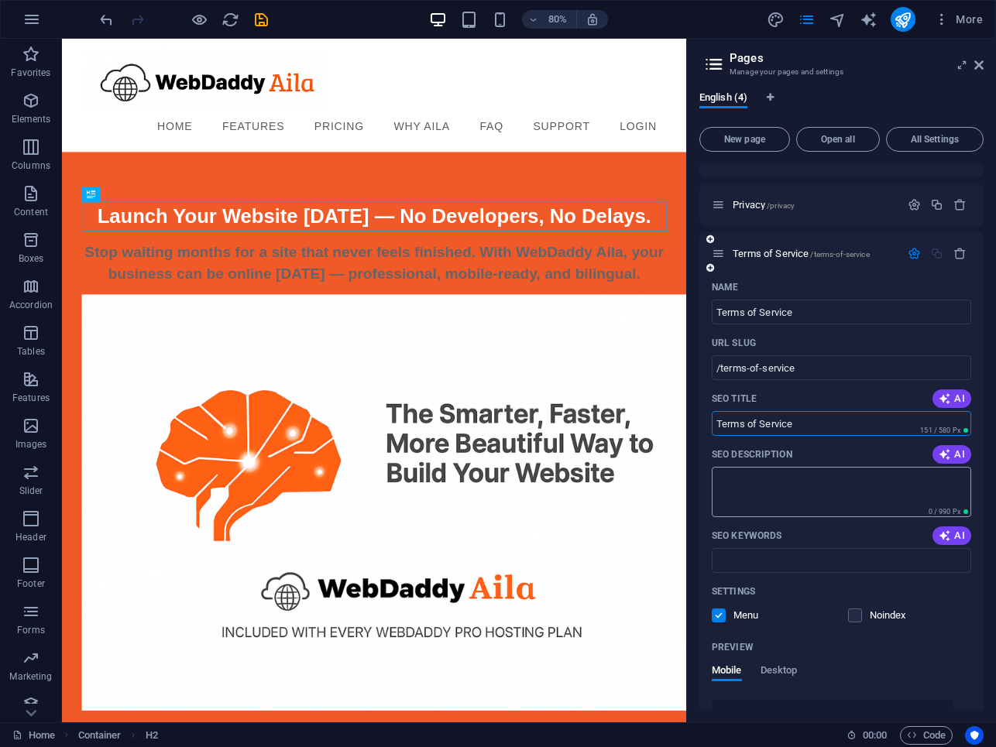
scroll to position [91, 0]
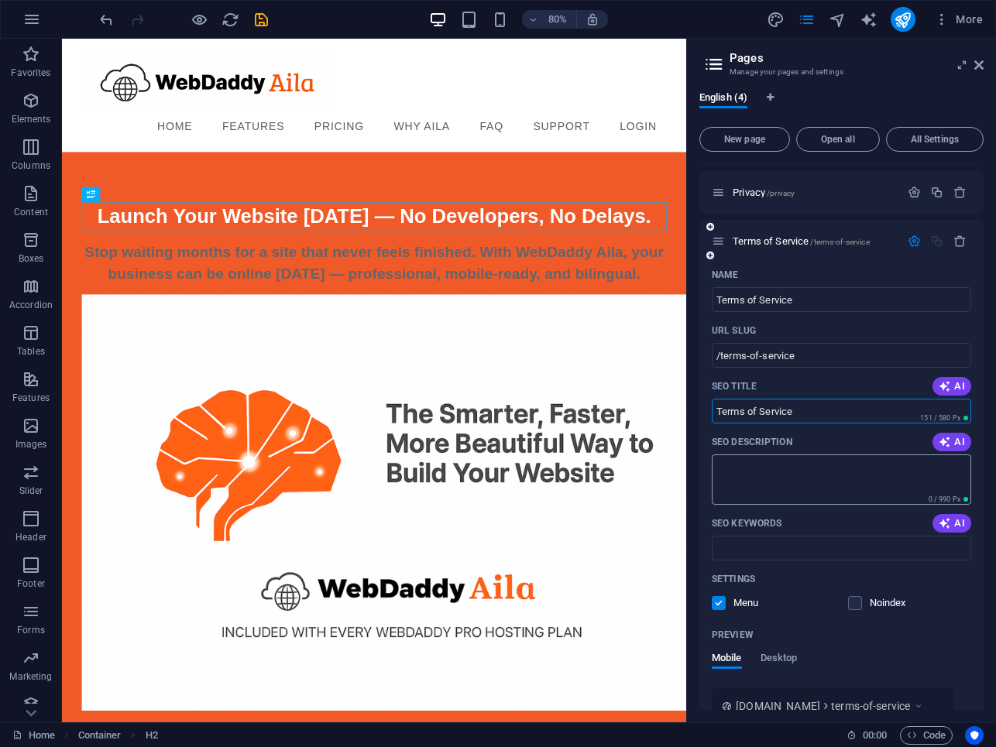
type input "Terms of Service"
click at [802, 471] on textarea "SEO Description" at bounding box center [841, 480] width 259 height 50
click at [950, 445] on span "AI" at bounding box center [952, 442] width 26 height 12
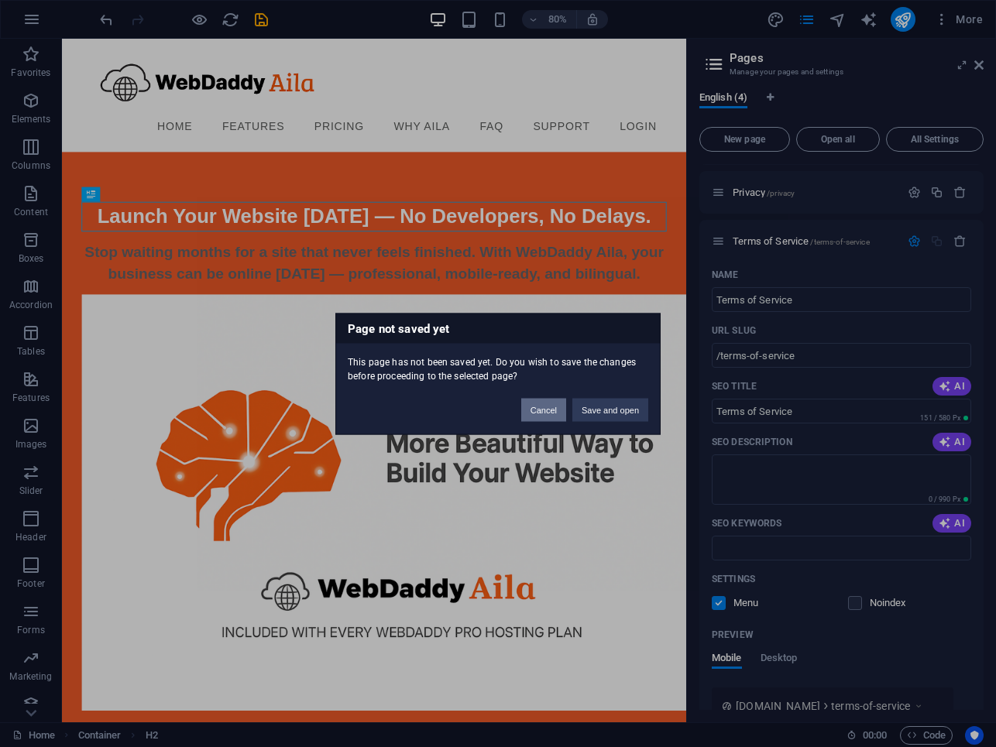
click at [561, 410] on button "Cancel" at bounding box center [543, 409] width 45 height 23
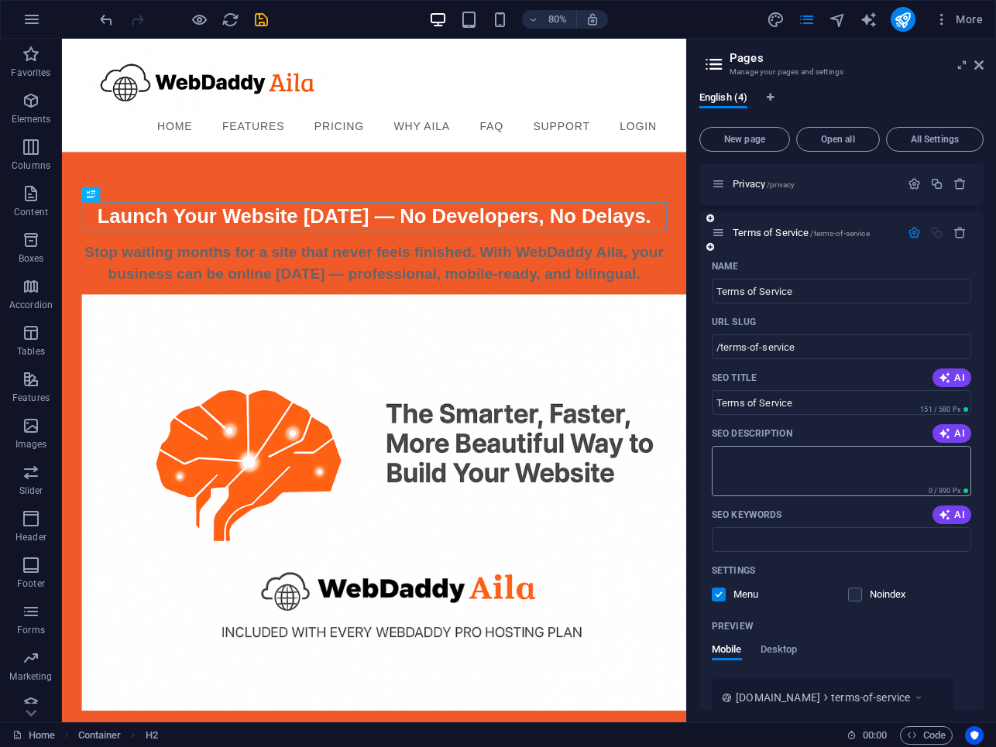
scroll to position [0, 0]
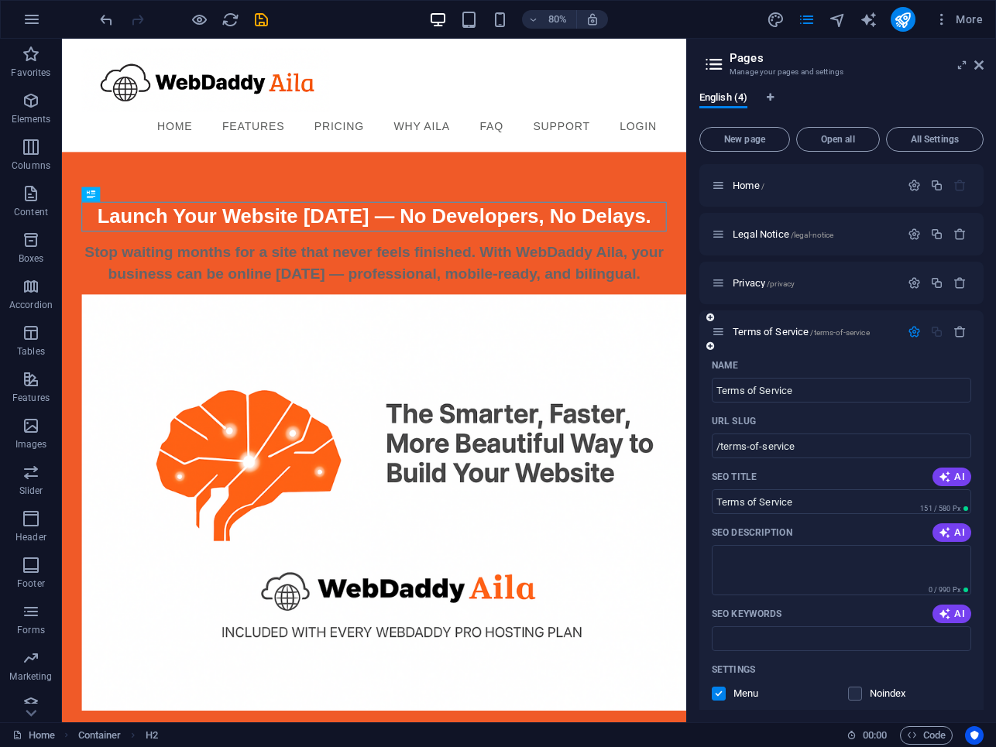
click at [908, 335] on icon "button" at bounding box center [914, 331] width 13 height 13
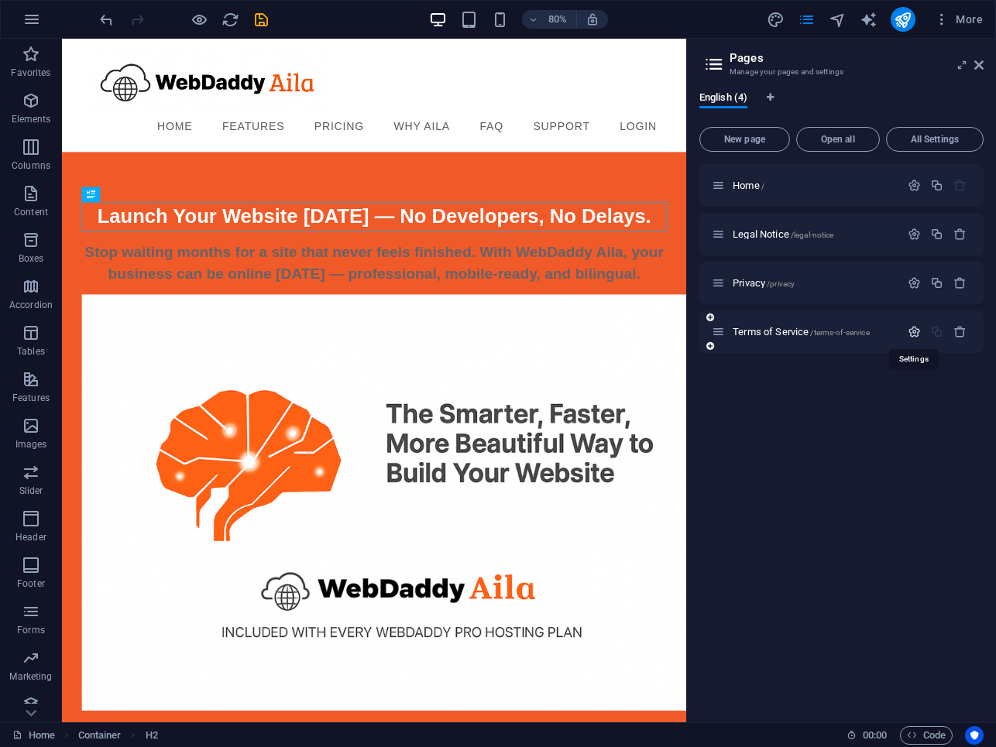
click at [908, 335] on icon "button" at bounding box center [914, 331] width 13 height 13
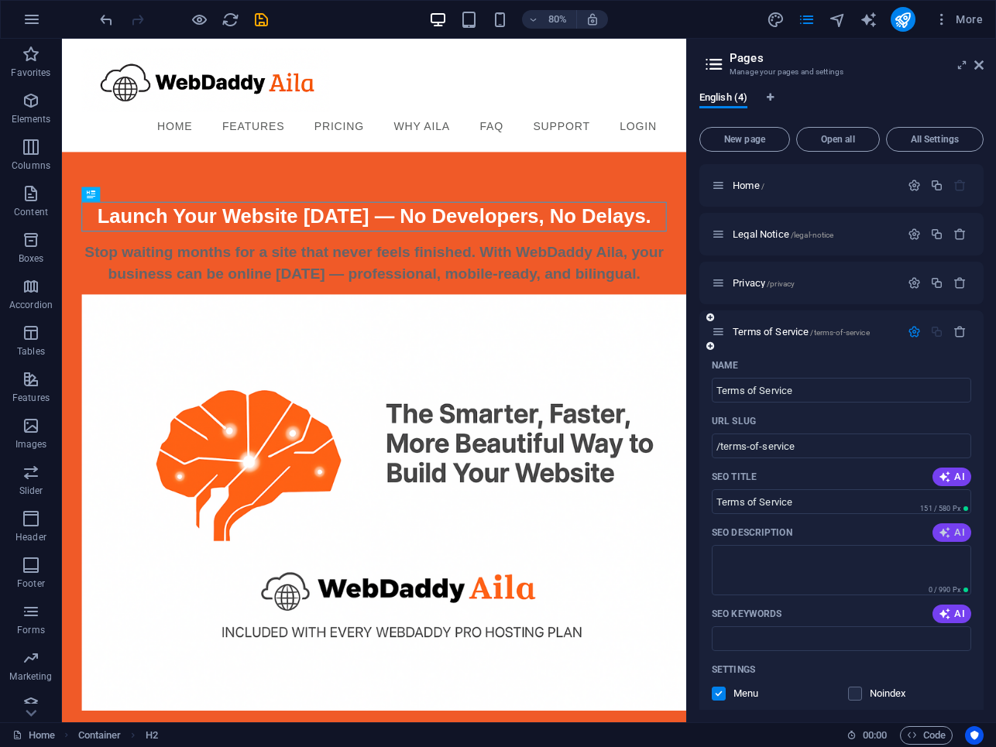
click at [943, 531] on icon "button" at bounding box center [945, 533] width 12 height 12
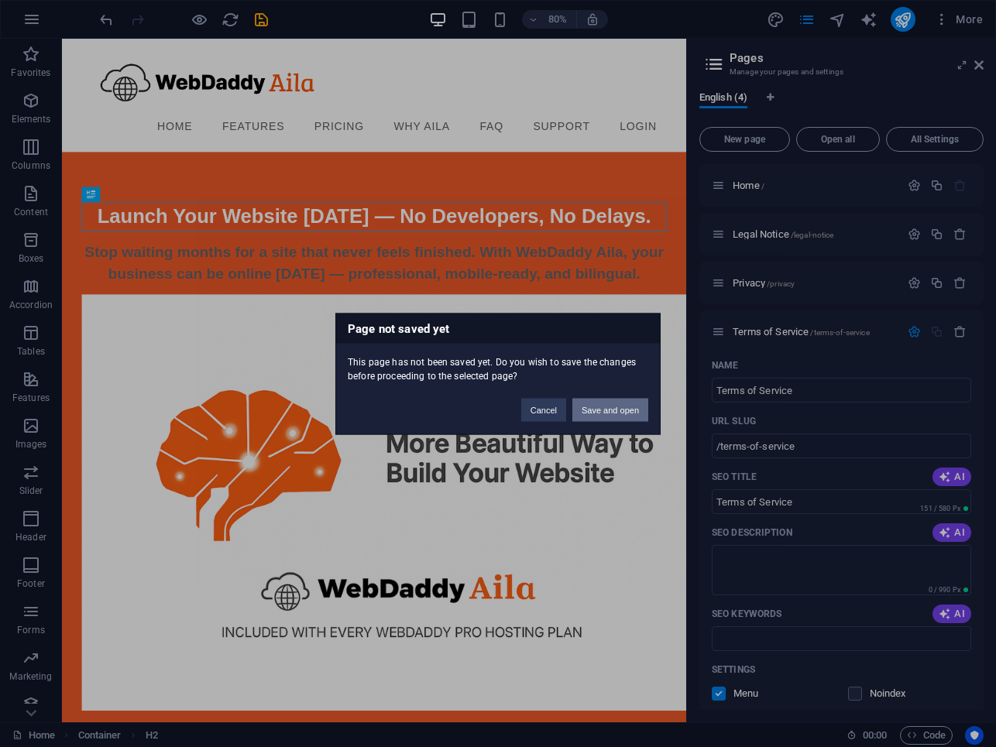
click at [630, 414] on button "Save and open" at bounding box center [610, 409] width 76 height 23
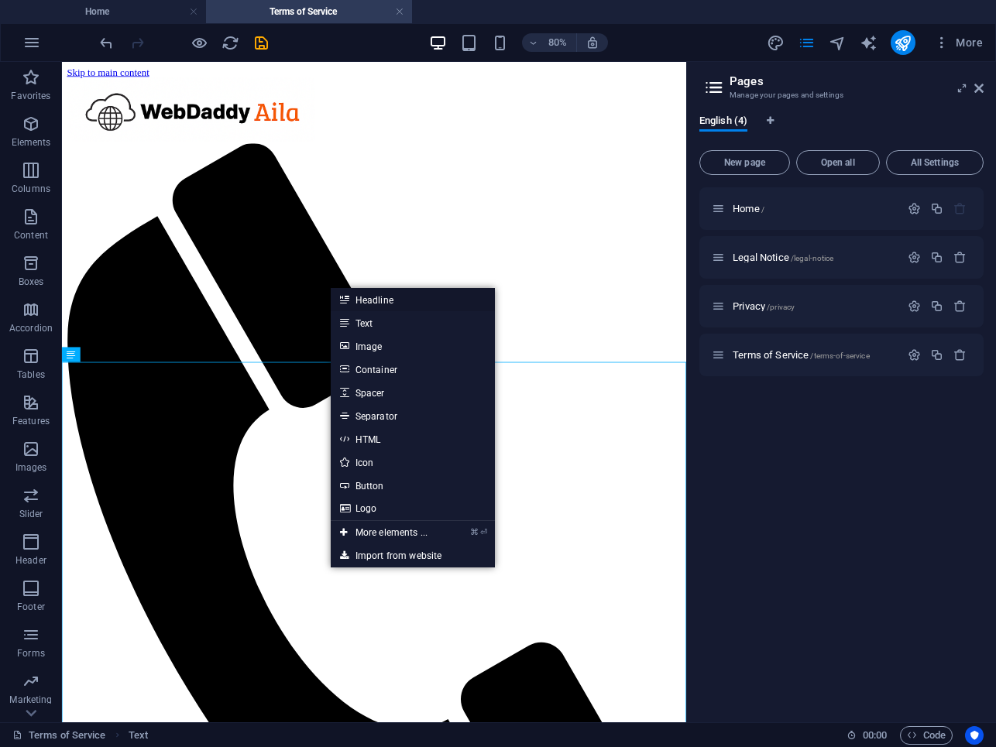
click at [349, 302] on link "Headline" at bounding box center [413, 299] width 164 height 23
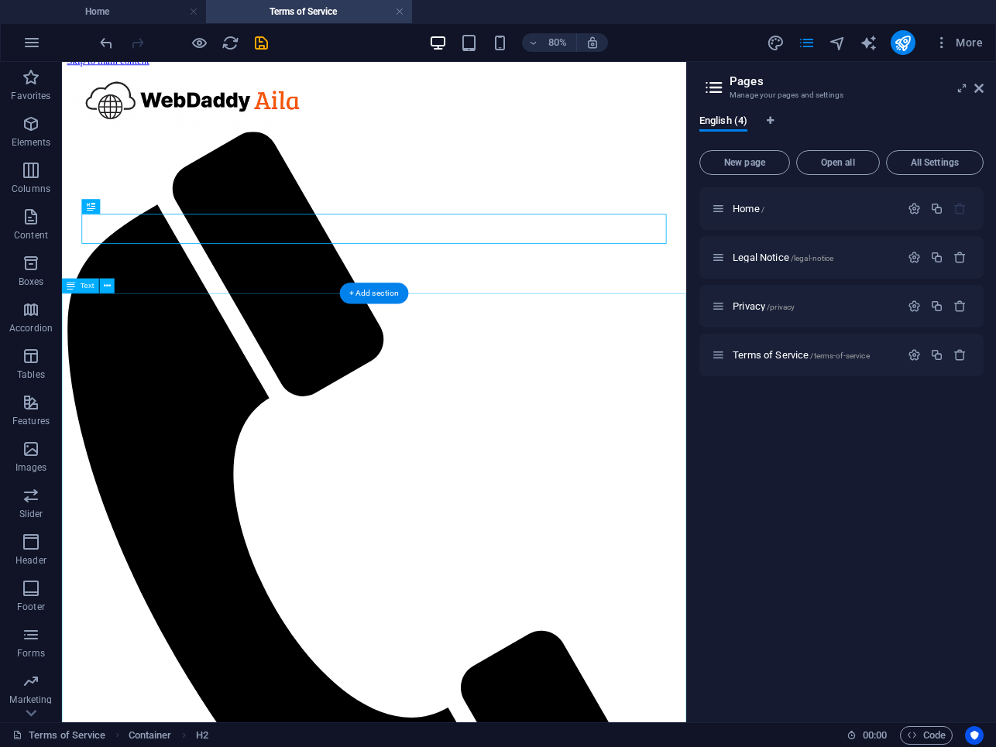
scroll to position [15, 0]
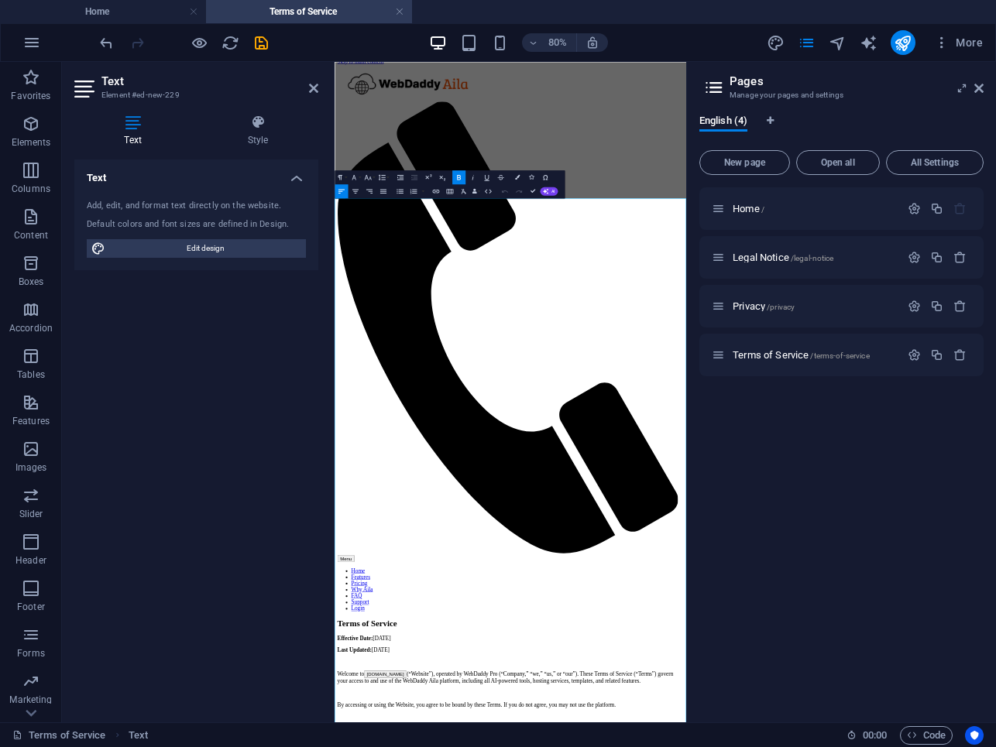
scroll to position [0, 0]
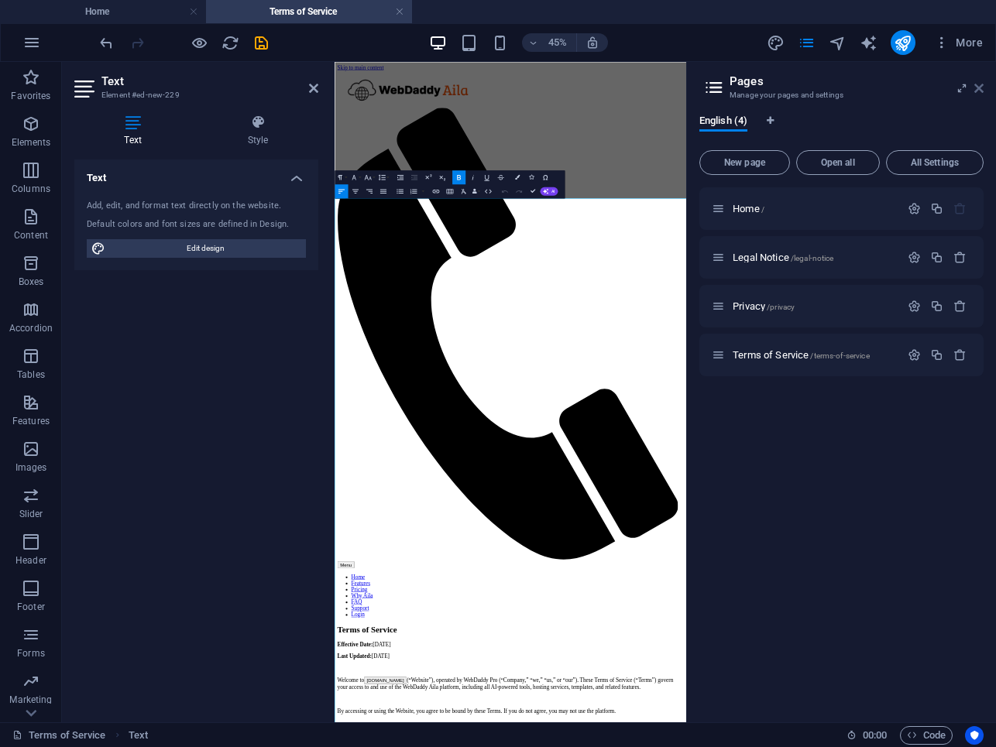
click at [981, 90] on icon at bounding box center [978, 88] width 9 height 12
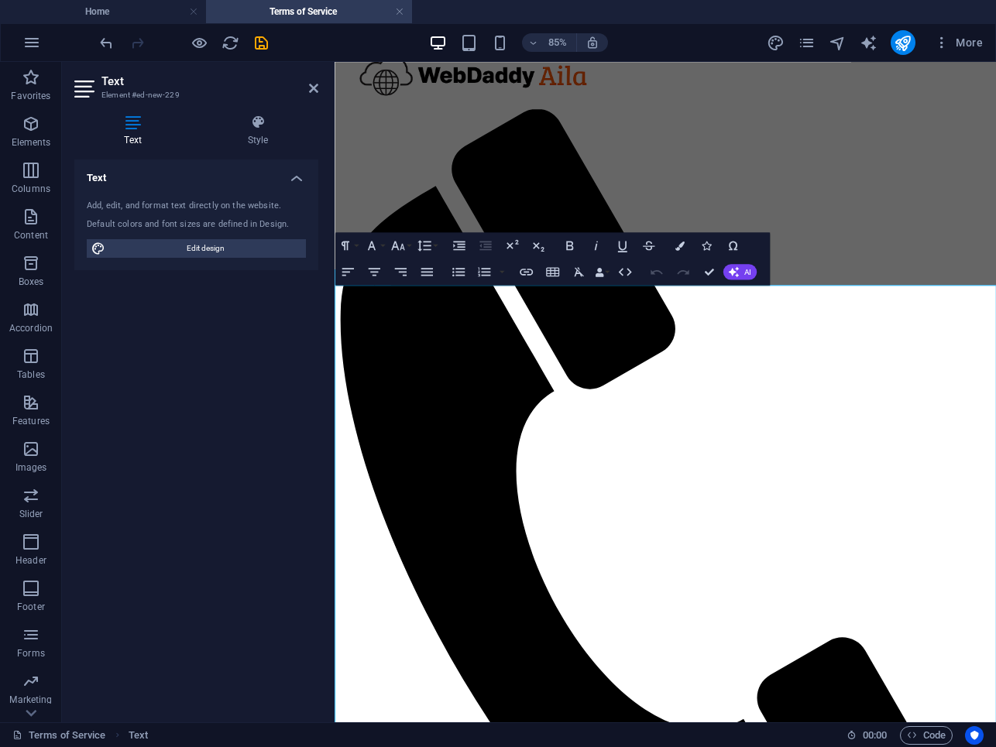
scroll to position [57, 0]
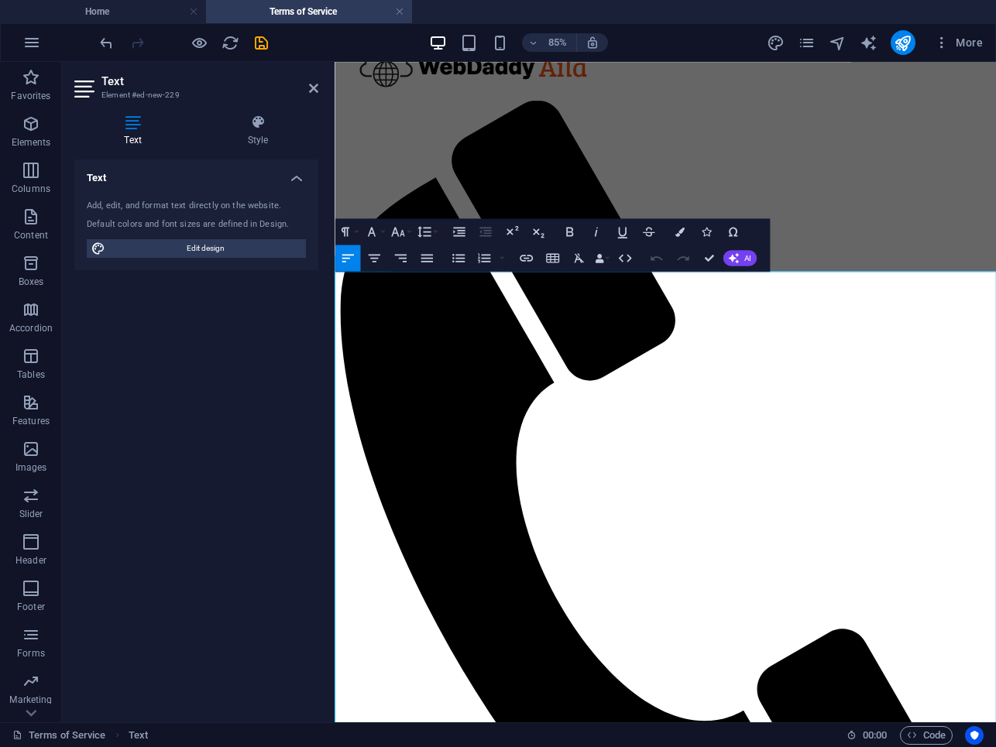
drag, startPoint x: 508, startPoint y: 369, endPoint x: 405, endPoint y: 371, distance: 103.0
drag, startPoint x: 404, startPoint y: 375, endPoint x: 508, endPoint y: 379, distance: 103.9
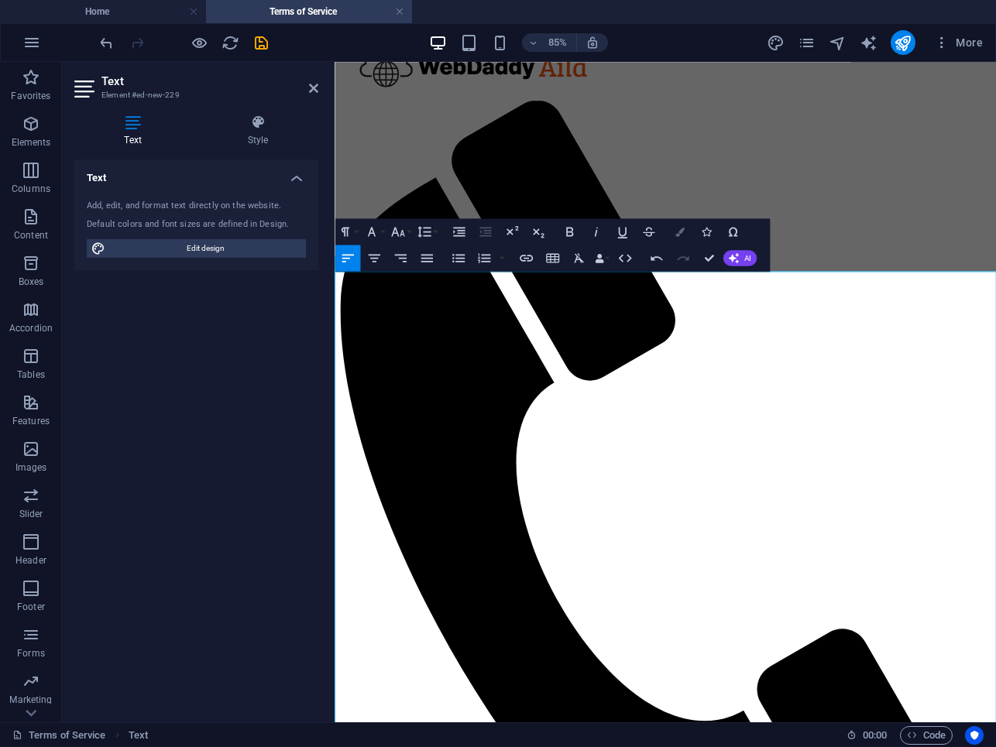
click at [679, 237] on button "Colors" at bounding box center [680, 231] width 25 height 26
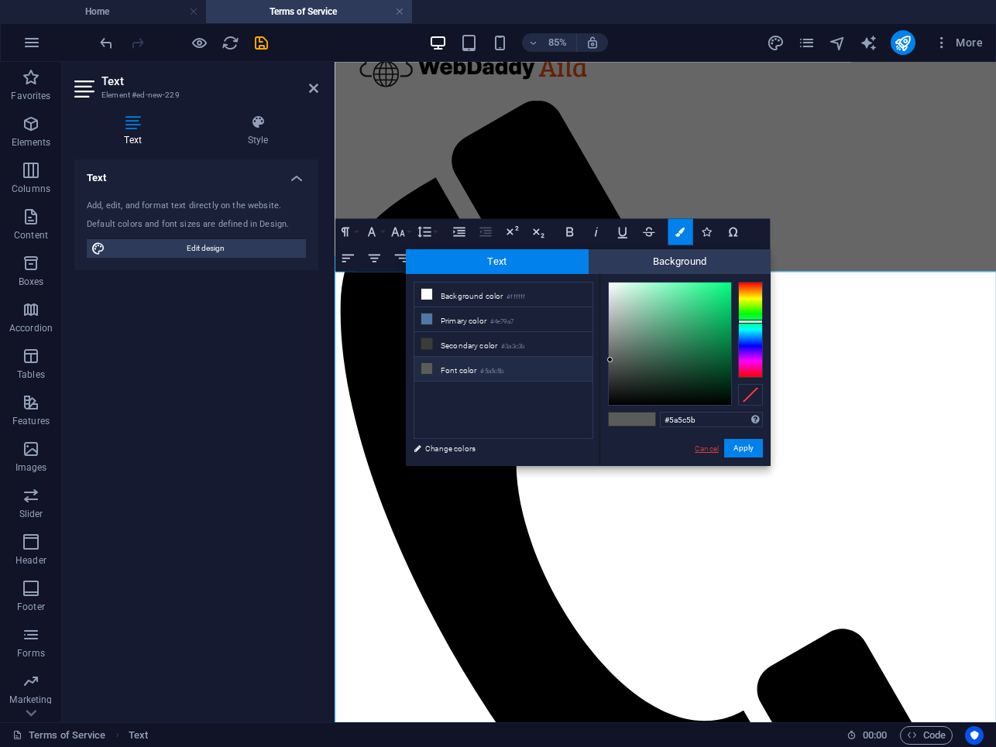
click at [709, 448] on link "Cancel" at bounding box center [706, 449] width 27 height 12
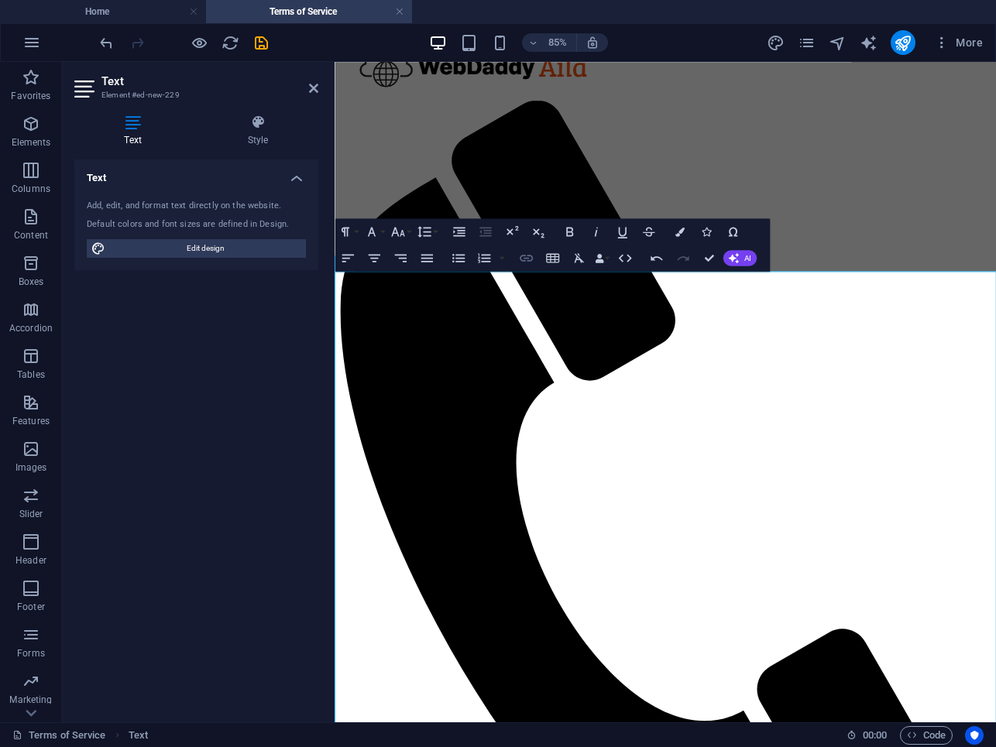
click at [525, 262] on icon "button" at bounding box center [525, 257] width 15 height 15
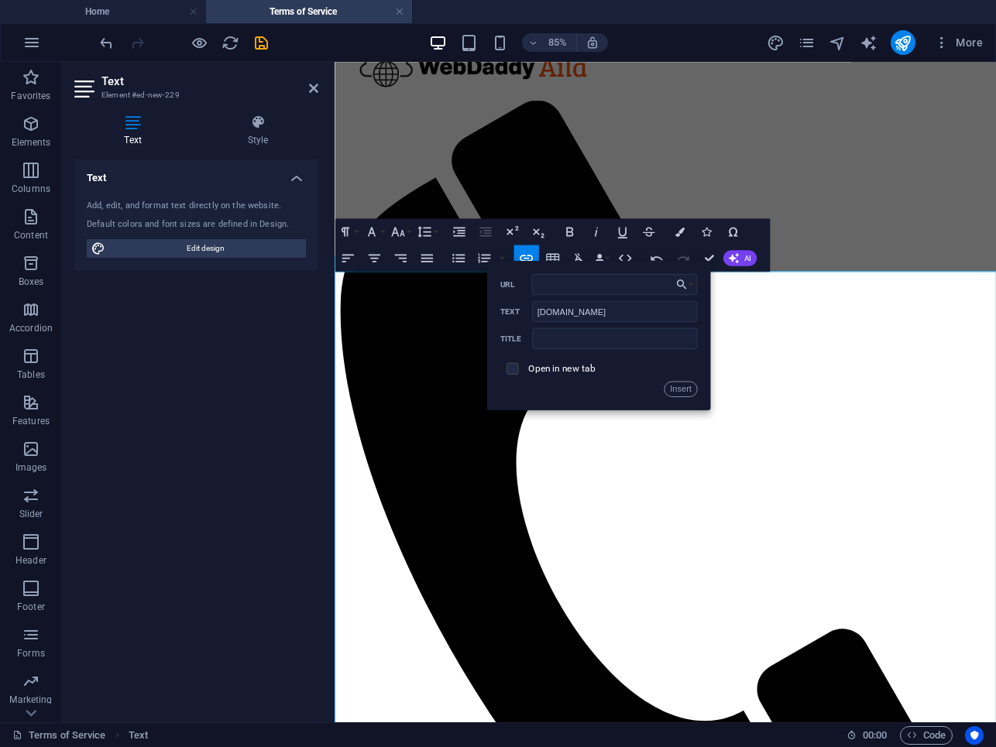
click at [511, 365] on input "checkbox" at bounding box center [510, 367] width 12 height 12
click at [685, 390] on button "Insert" at bounding box center [680, 388] width 33 height 15
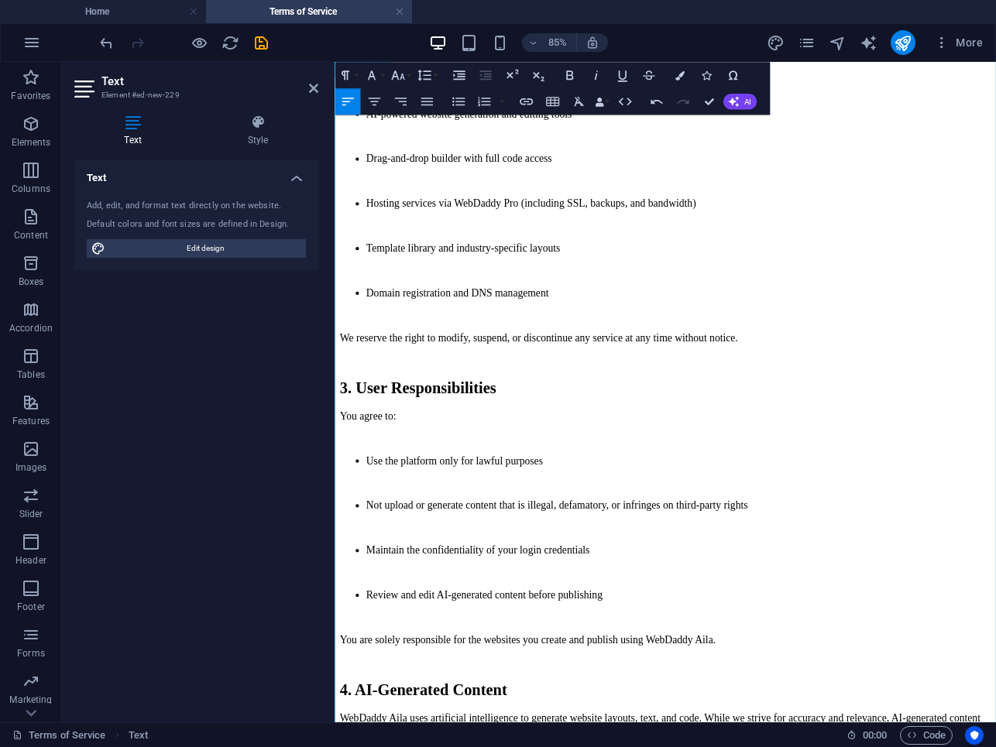
scroll to position [1623, 0]
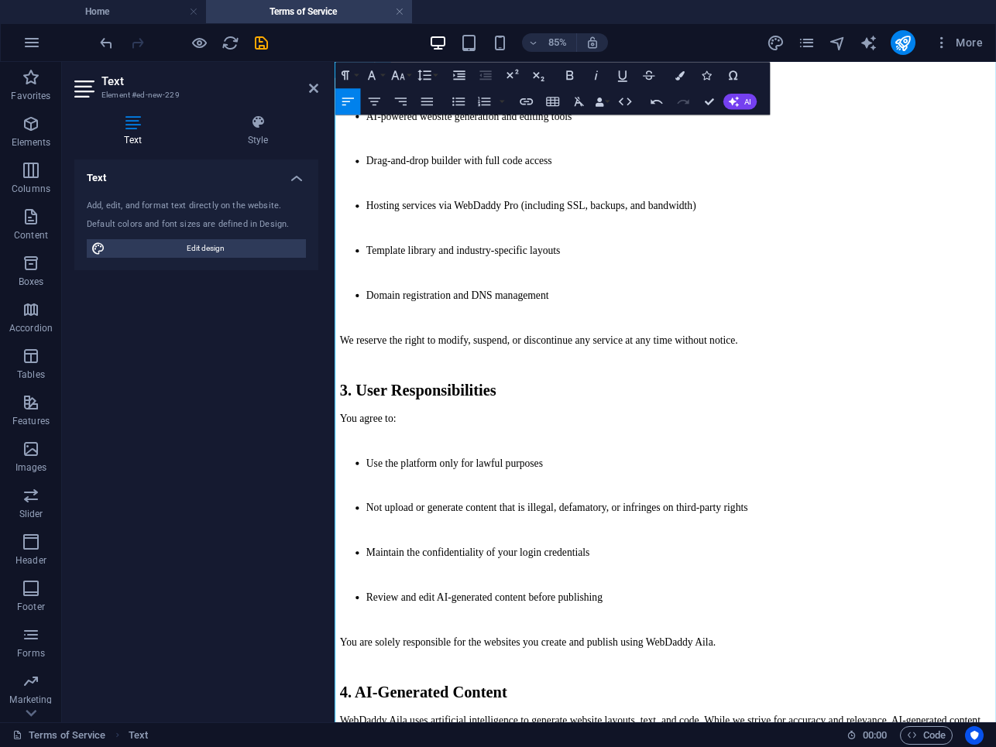
drag, startPoint x: 657, startPoint y: 275, endPoint x: 549, endPoint y: 279, distance: 107.7
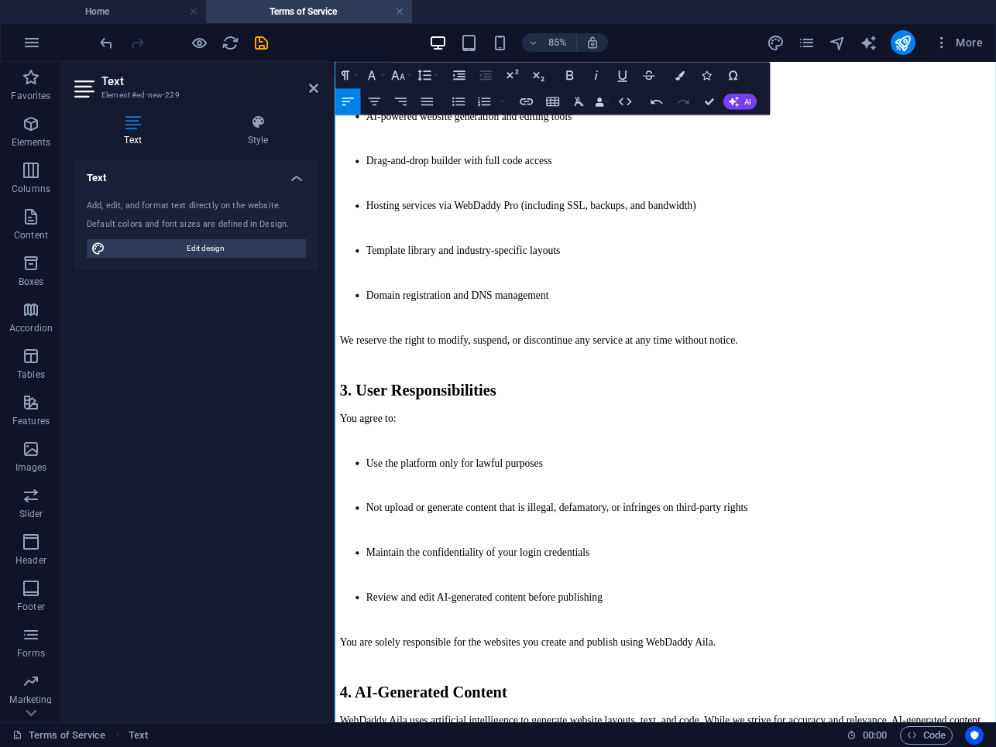
drag, startPoint x: 652, startPoint y: 278, endPoint x: 549, endPoint y: 277, distance: 103.0
checkbox input "false"
click at [528, 102] on icon "button" at bounding box center [525, 101] width 15 height 15
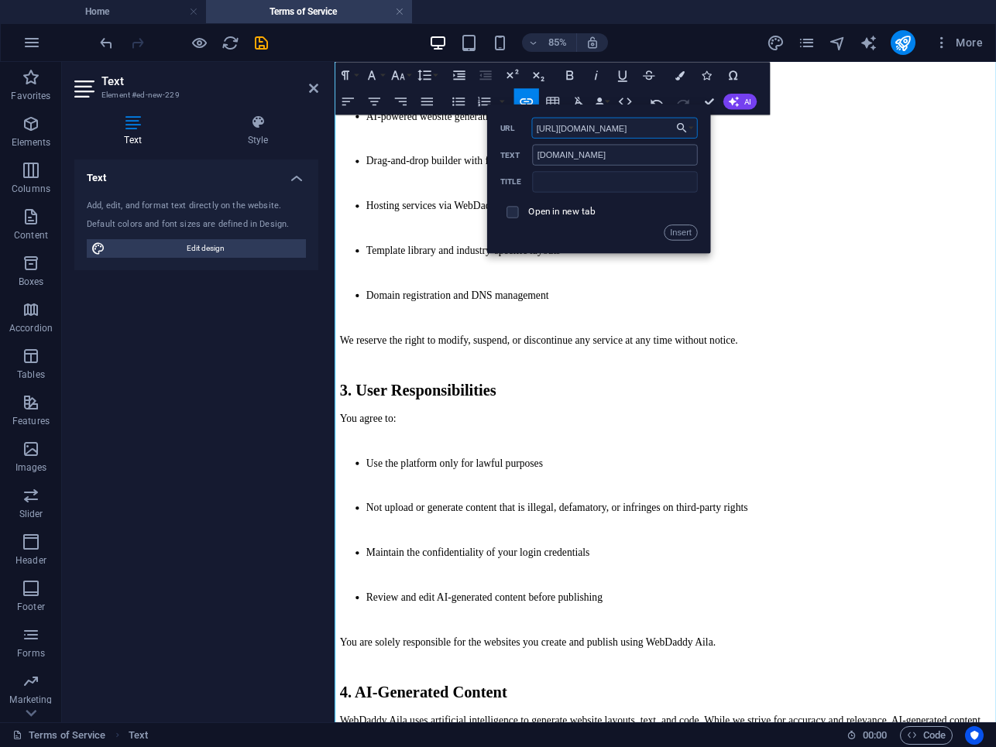
type input "[URL][DOMAIN_NAME]"
click at [529, 210] on label "Open in new tab" at bounding box center [561, 211] width 67 height 11
click at [683, 231] on button "Insert" at bounding box center [680, 232] width 33 height 15
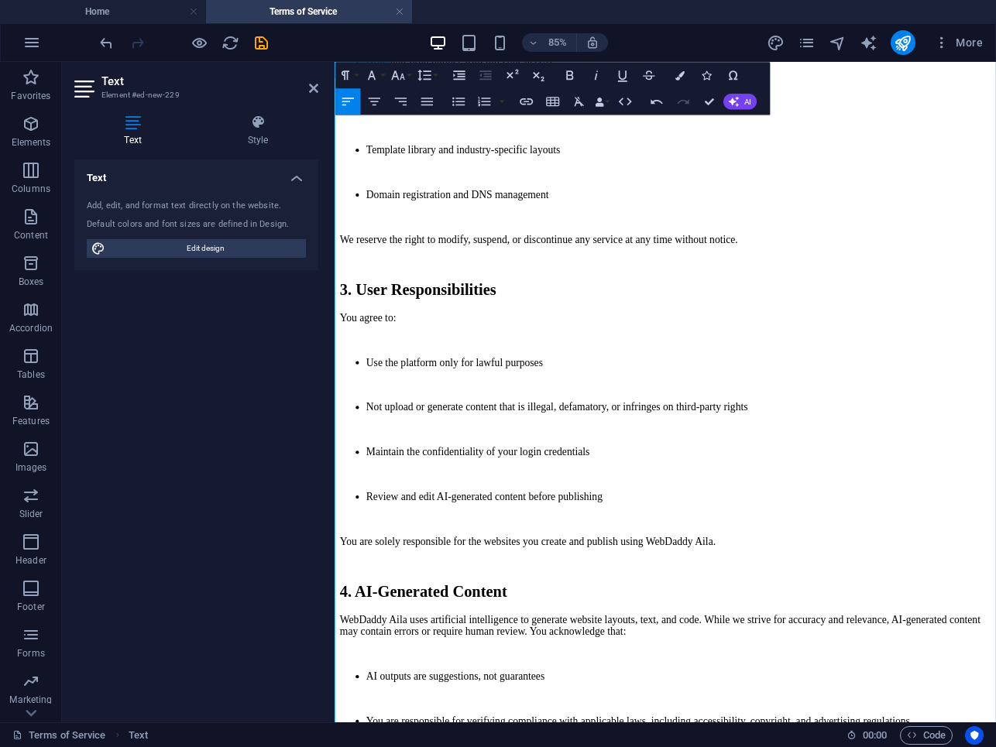
scroll to position [1742, 0]
drag, startPoint x: 611, startPoint y: 284, endPoint x: 688, endPoint y: 291, distance: 77.0
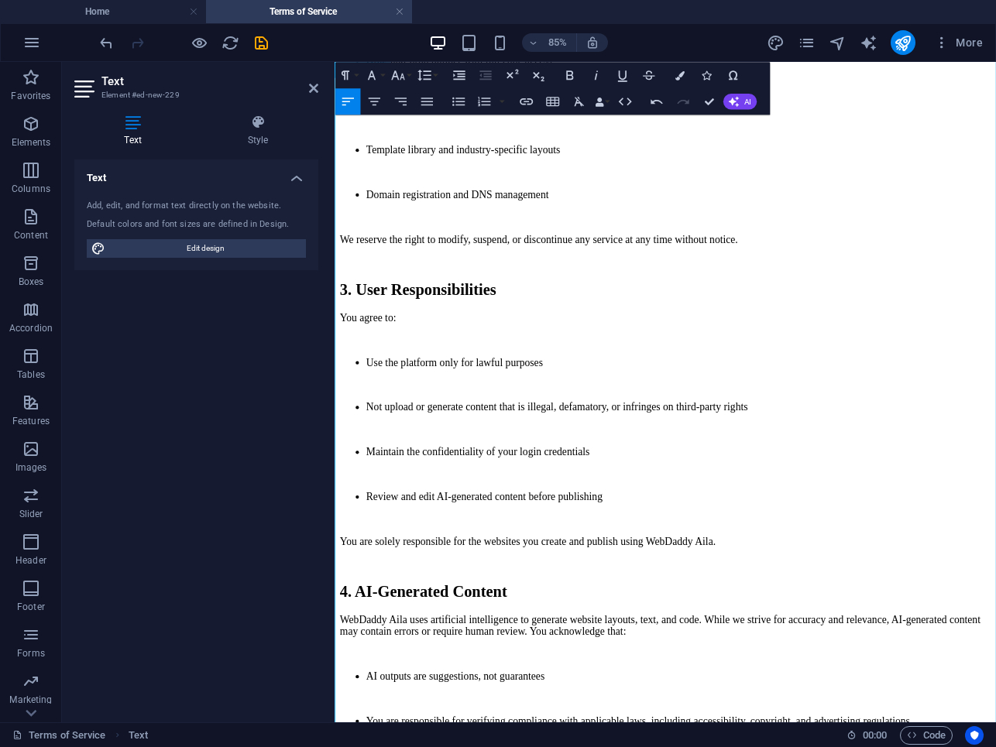
type input "Privacy Policy"
click at [525, 101] on icon "button" at bounding box center [525, 101] width 13 height 7
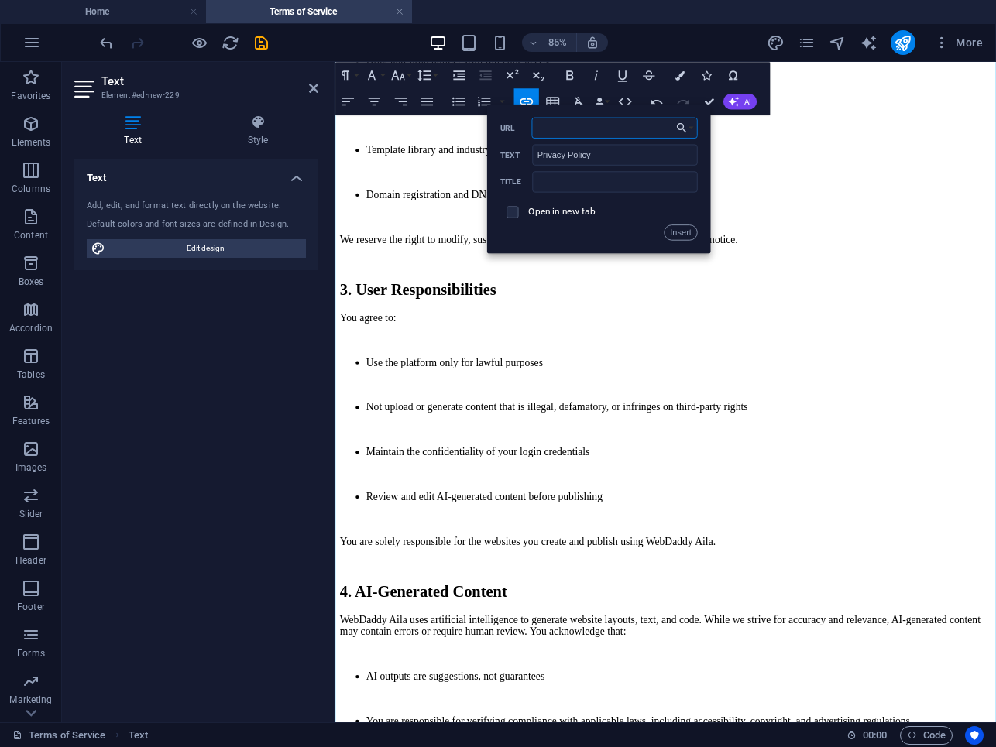
click at [571, 129] on input "URL" at bounding box center [614, 127] width 166 height 21
type input "https://Aila.WebDaddy.pro/privacy-policy"
click at [513, 215] on input "checkbox" at bounding box center [510, 210] width 12 height 12
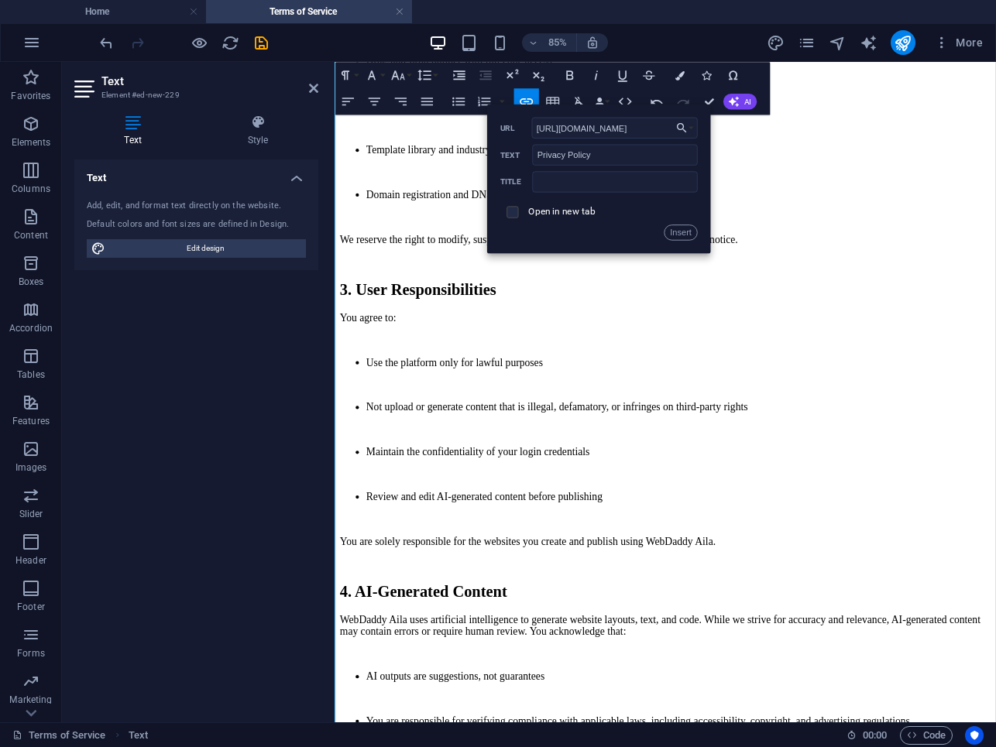
checkbox input "true"
click at [682, 232] on button "Insert" at bounding box center [680, 232] width 33 height 15
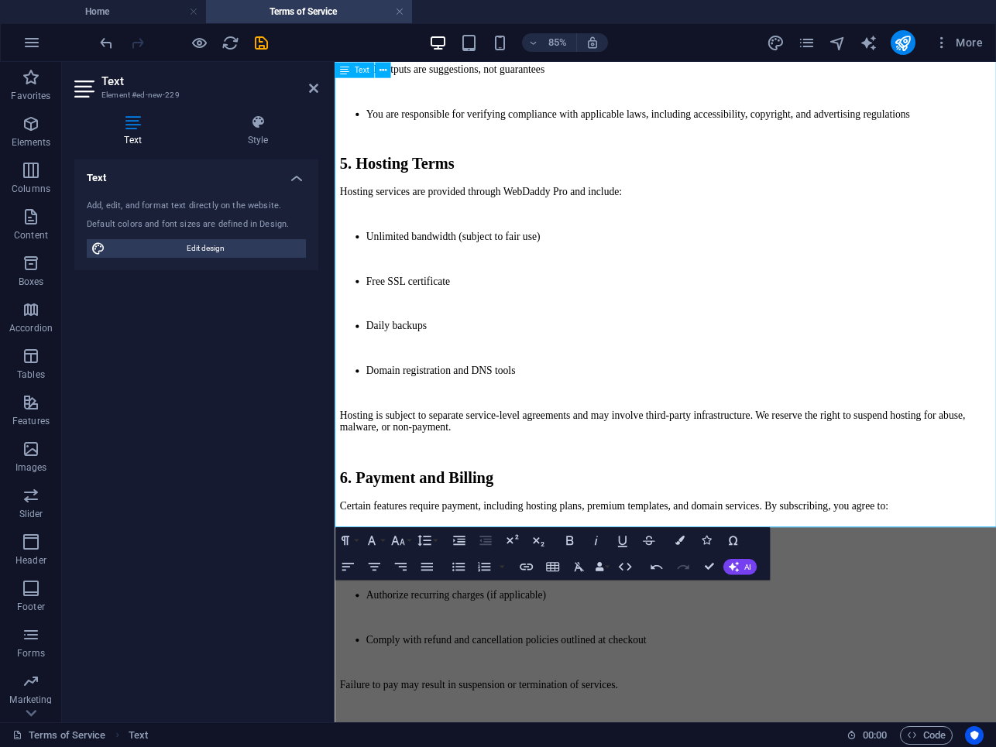
scroll to position [2457, 0]
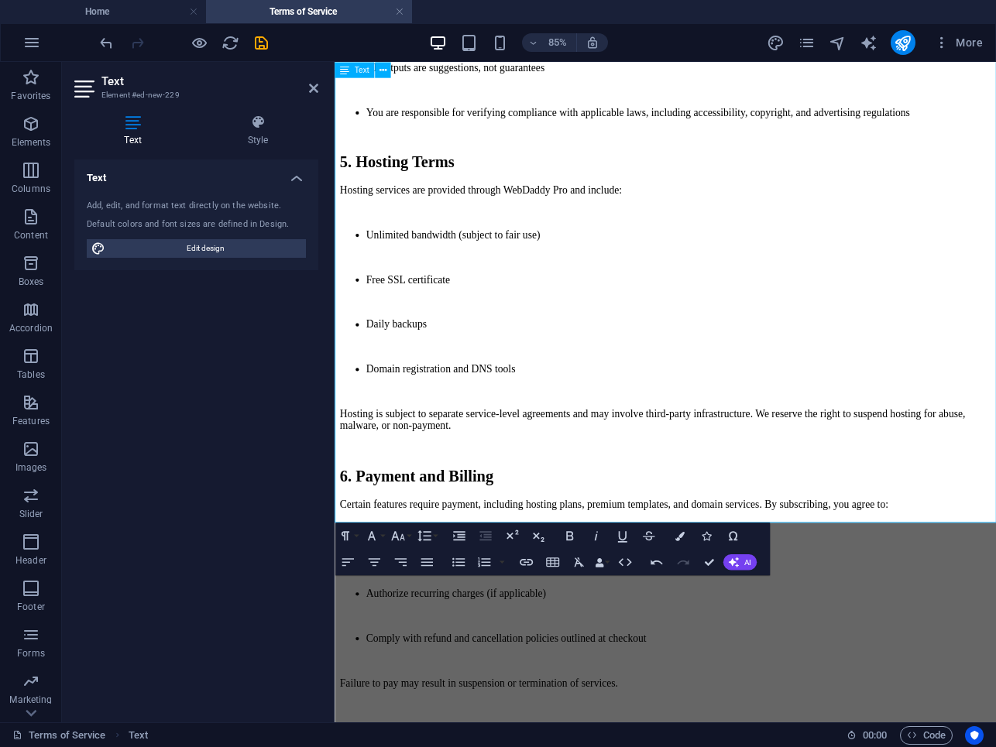
drag, startPoint x: 529, startPoint y: 596, endPoint x: 425, endPoint y: 592, distance: 103.8
drag, startPoint x: 537, startPoint y: 596, endPoint x: 381, endPoint y: 596, distance: 156.4
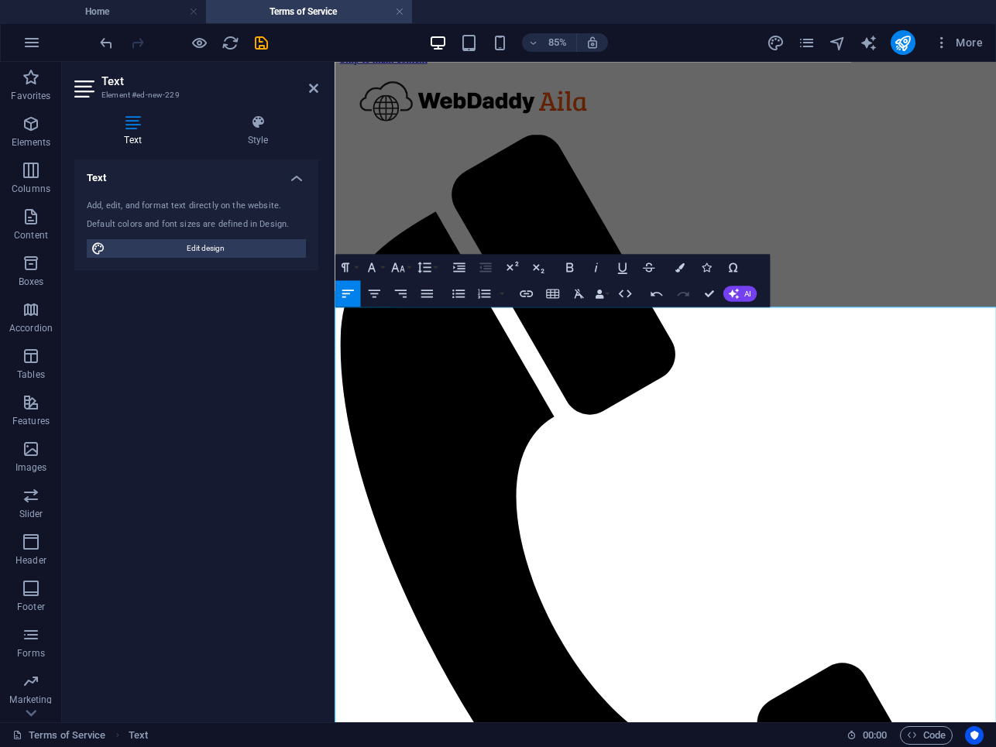
scroll to position [13, 0]
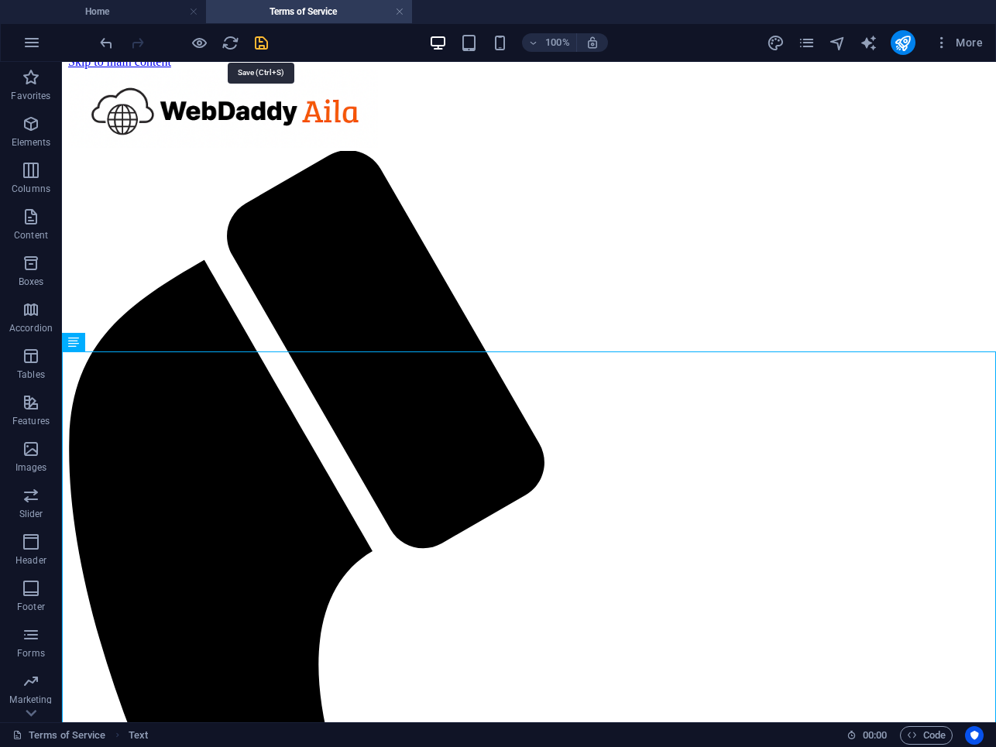
click at [258, 43] on icon "save" at bounding box center [261, 43] width 18 height 18
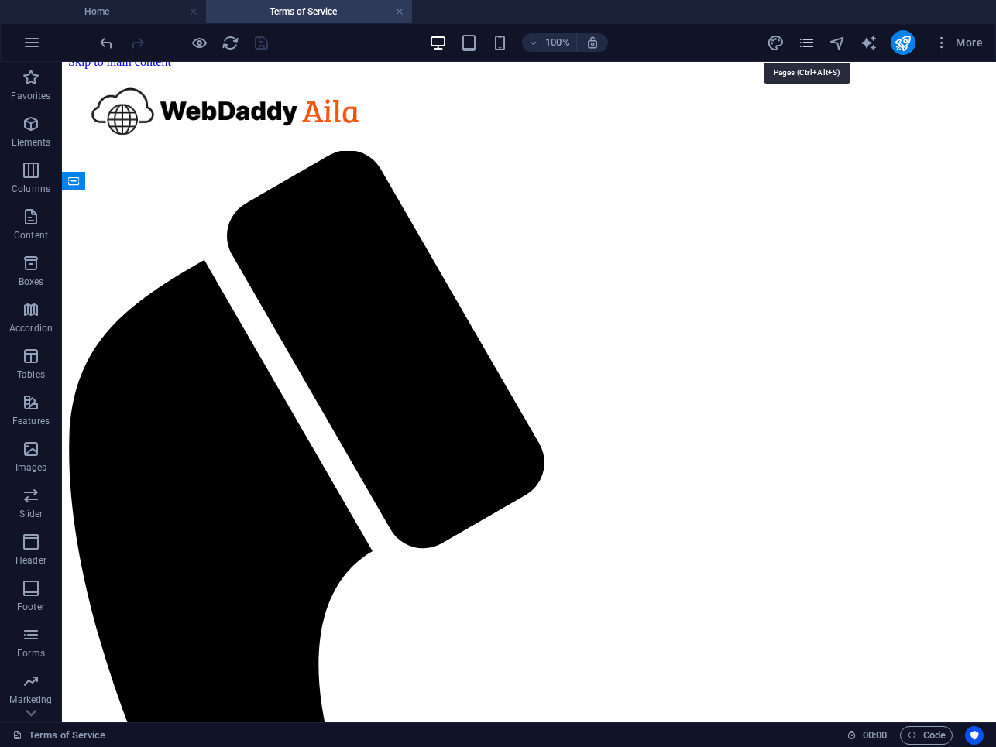
click at [805, 44] on icon "pages" at bounding box center [807, 43] width 18 height 18
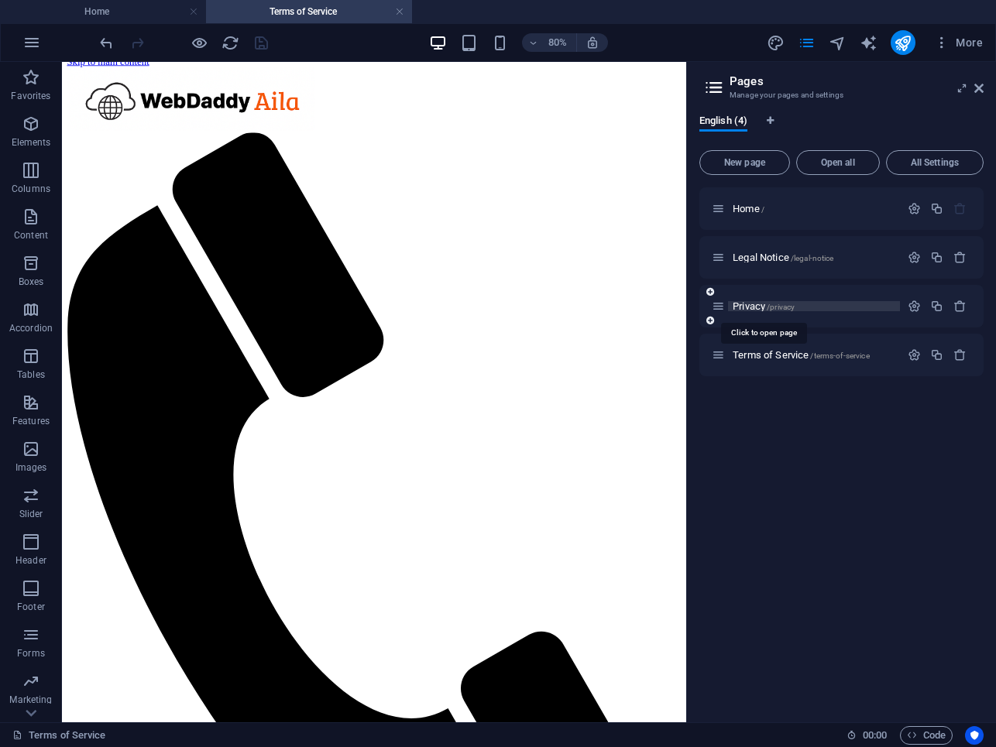
click at [758, 307] on span "Privacy /privacy" at bounding box center [764, 306] width 62 height 12
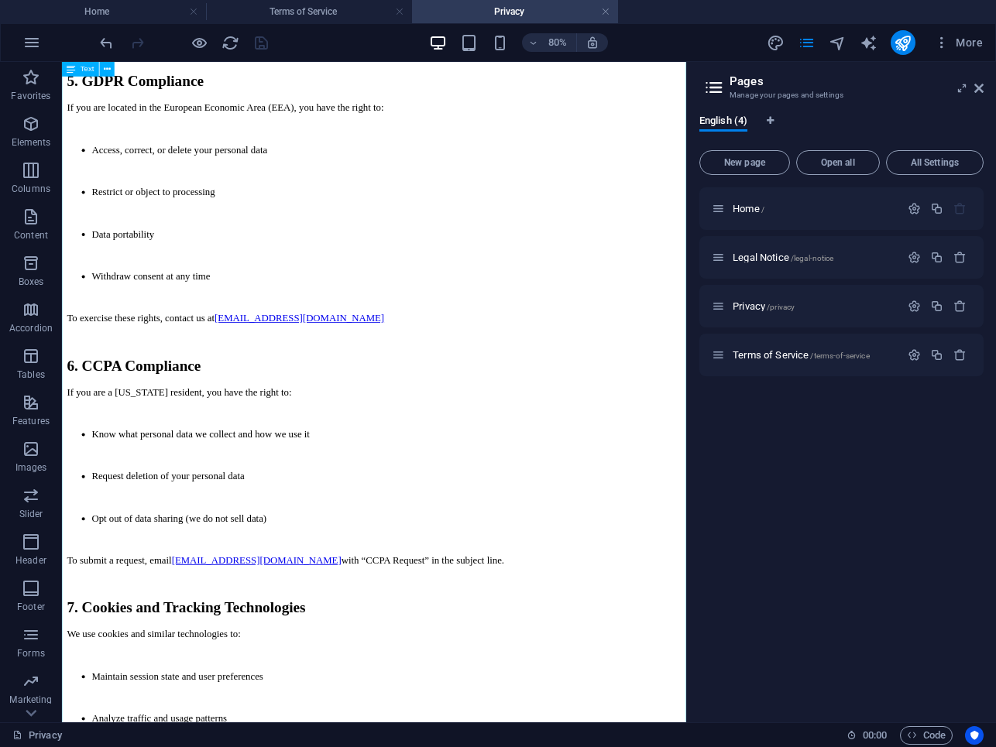
scroll to position [1224, 0]
click at [300, 345] on div "Effective Date: August 30, 2025 Last Updated: September 20, 2025 WebDaddy Pro (…" at bounding box center [452, 281] width 768 height 2742
click at [300, 346] on div "Effective Date: August 30, 2025 Last Updated: September 20, 2025 WebDaddy Pro (…" at bounding box center [452, 281] width 768 height 2742
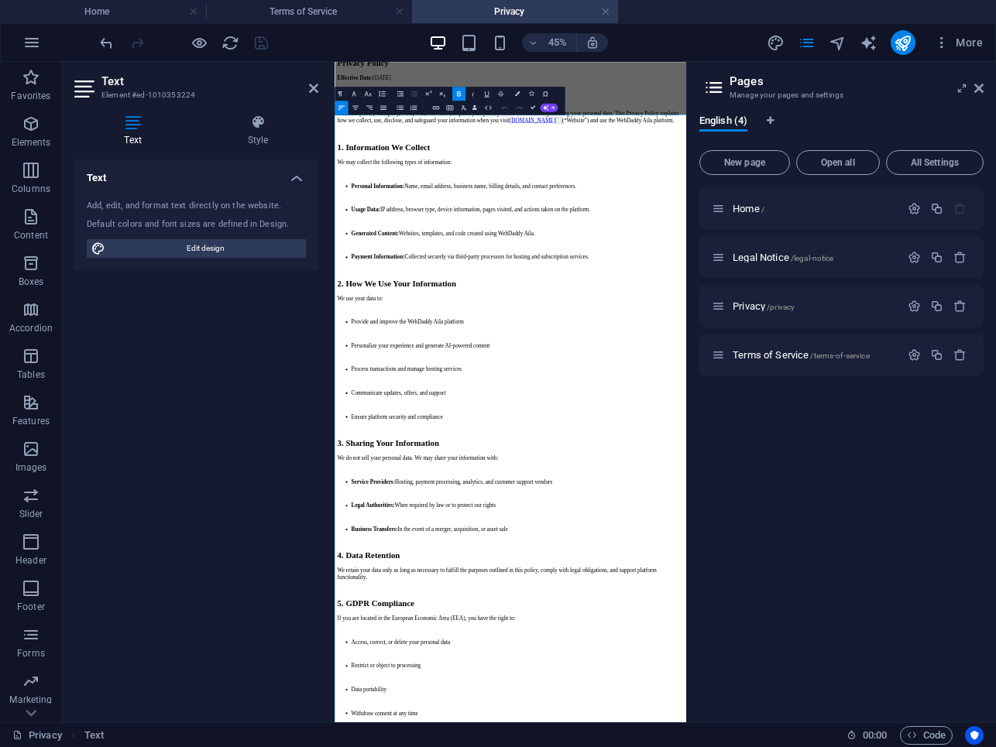
scroll to position [45, 0]
click at [978, 88] on icon at bounding box center [978, 88] width 9 height 12
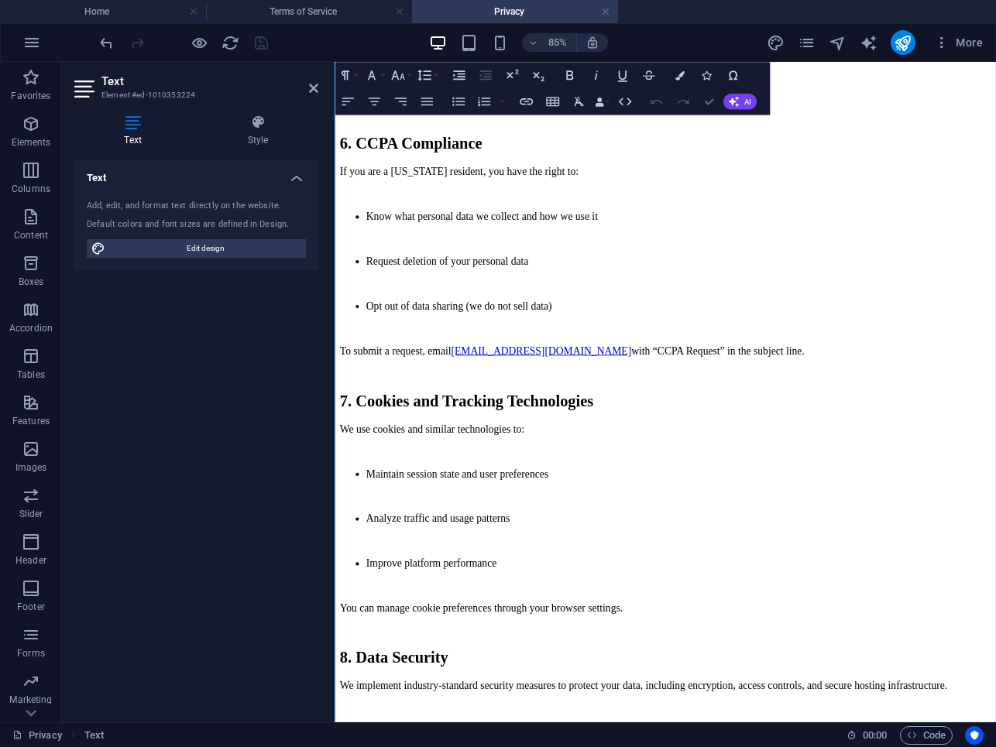
scroll to position [1469, 0]
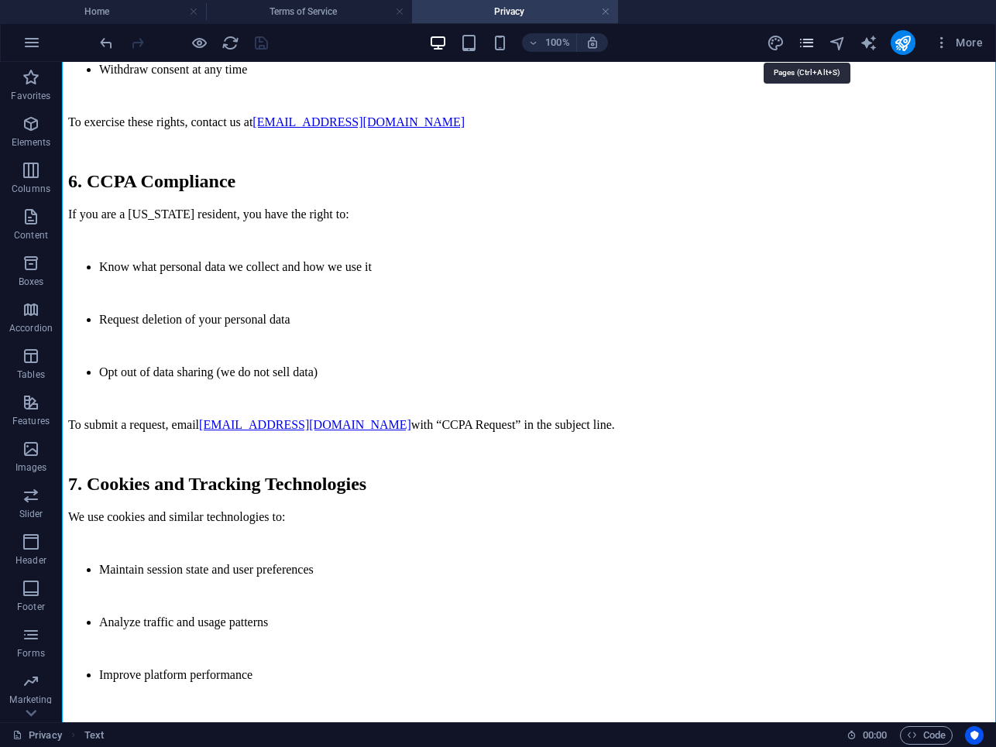
click at [804, 44] on icon "pages" at bounding box center [807, 43] width 18 height 18
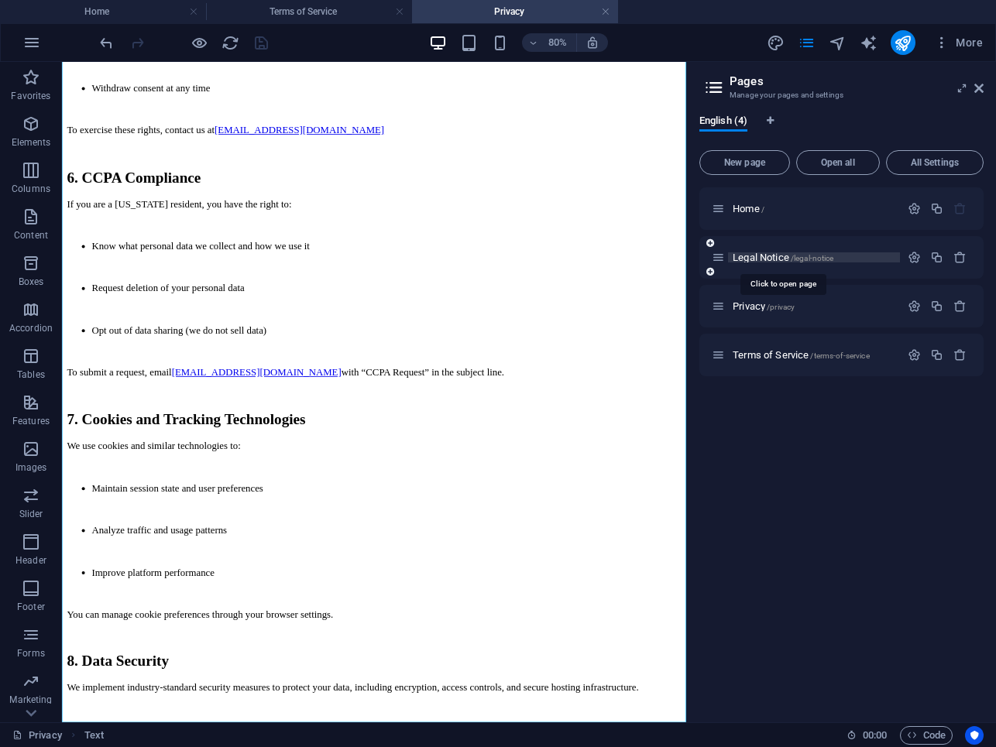
click at [757, 261] on span "Legal Notice /legal-notice" at bounding box center [783, 258] width 101 height 12
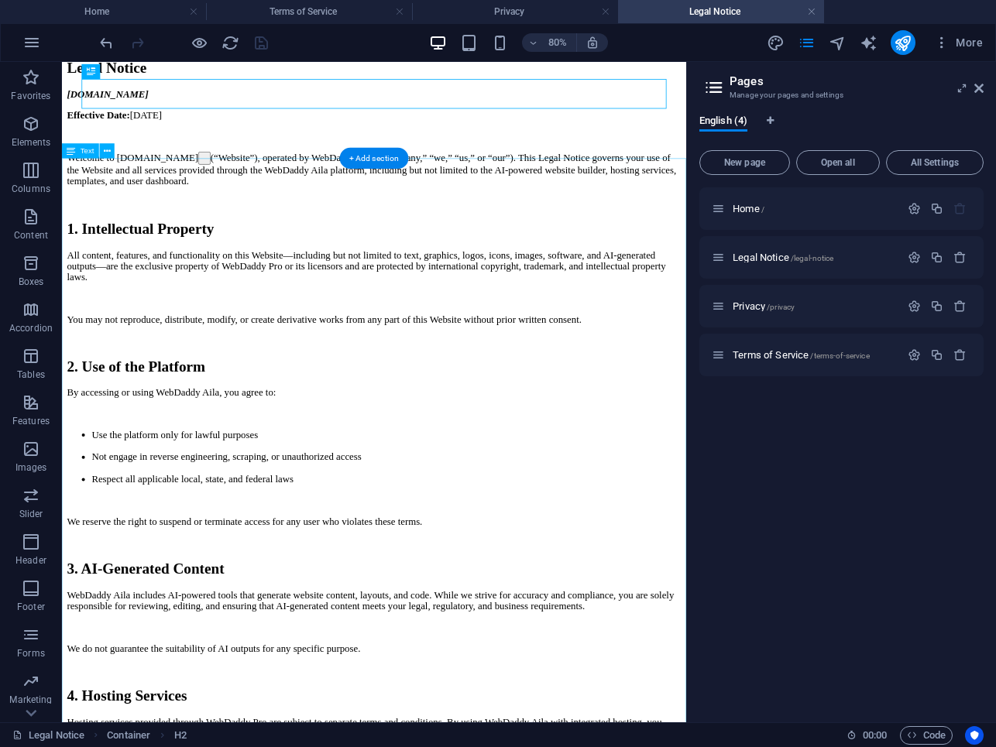
scroll to position [46, 0]
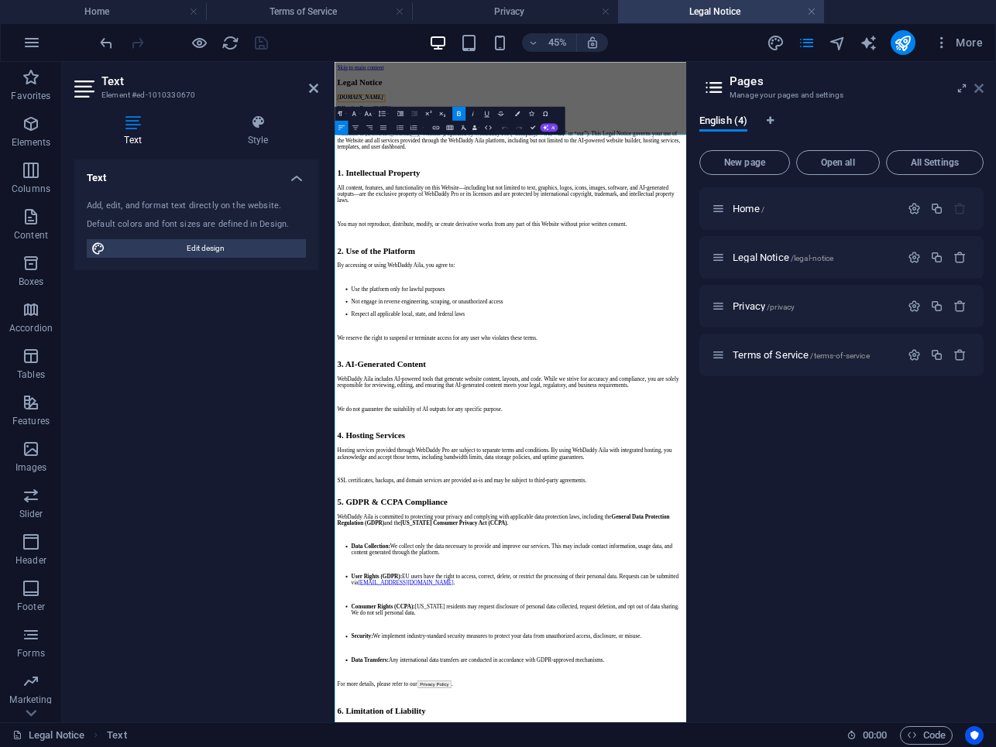
click at [977, 92] on icon at bounding box center [978, 88] width 9 height 12
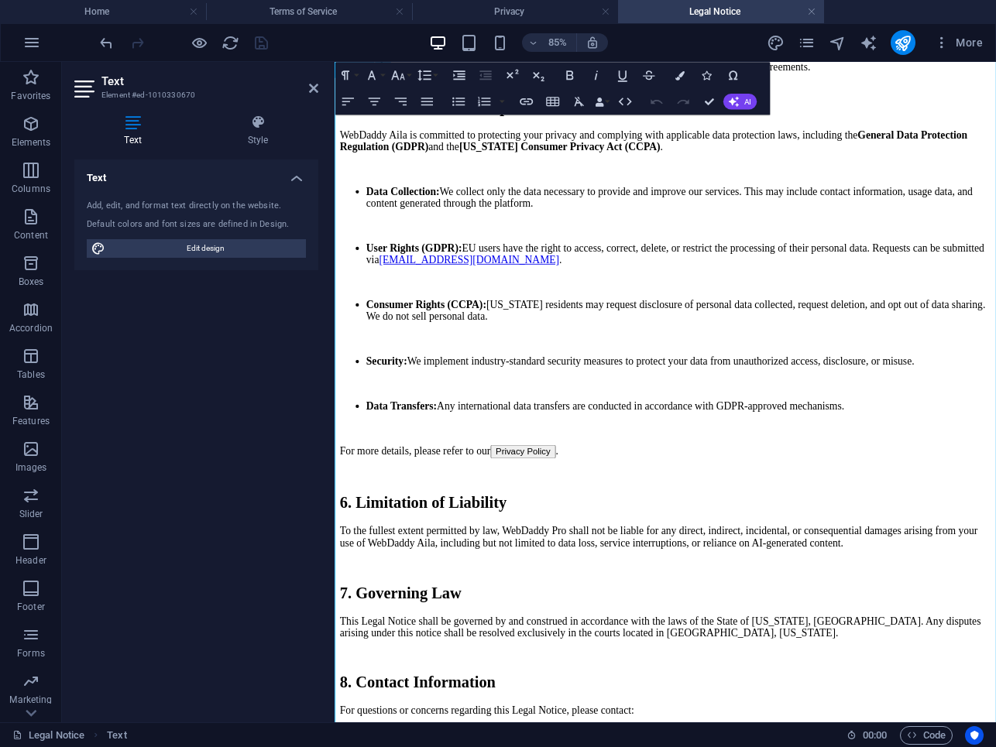
scroll to position [930, 0]
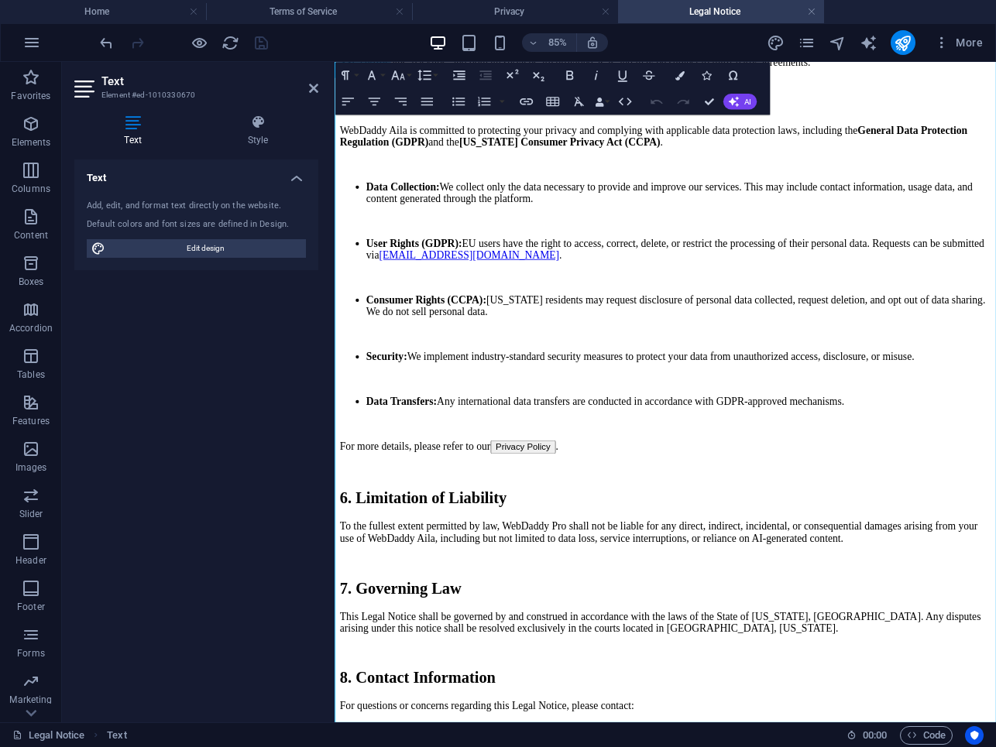
click at [589, 507] on button "Privacy Policy" at bounding box center [556, 515] width 77 height 16
click at [586, 507] on button "Privacy Policy" at bounding box center [556, 515] width 77 height 16
drag, startPoint x: 537, startPoint y: 419, endPoint x: 610, endPoint y: 424, distance: 73.0
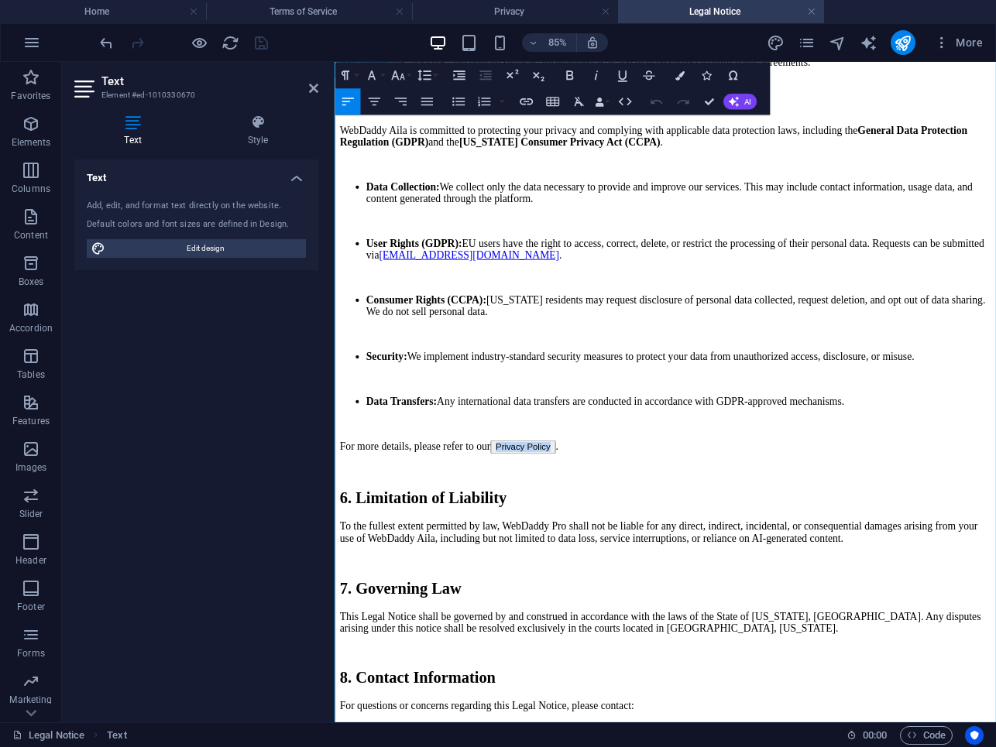
click at [595, 507] on button "Privacy Policy" at bounding box center [556, 515] width 77 height 16
click at [524, 99] on icon "button" at bounding box center [525, 101] width 15 height 15
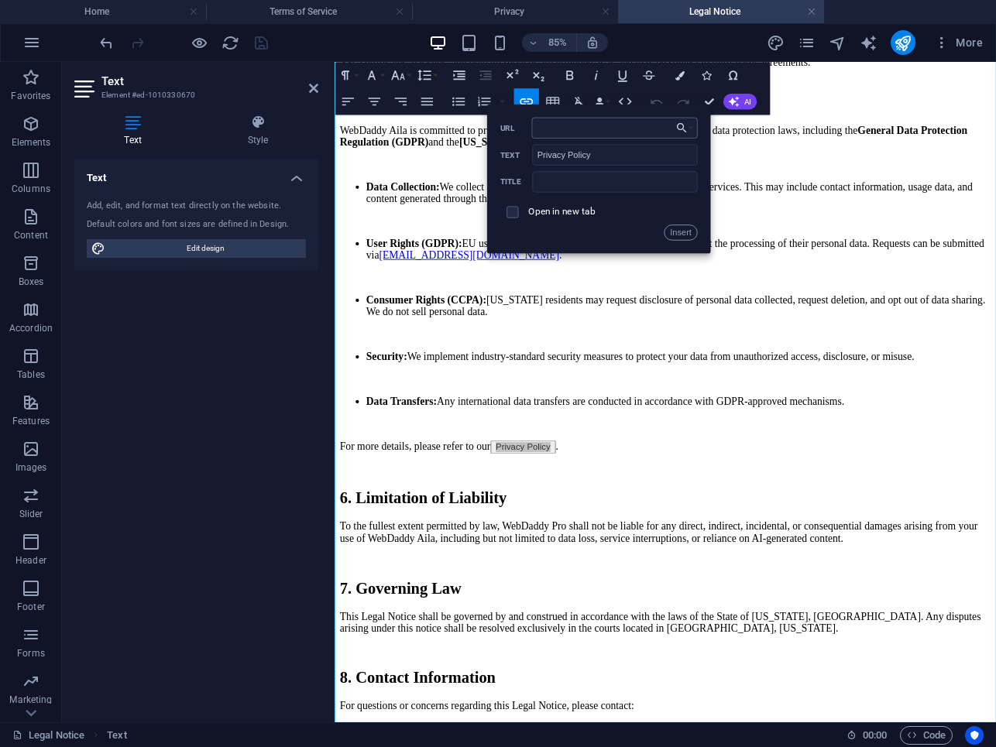
click at [552, 130] on input "URL" at bounding box center [614, 127] width 166 height 21
type input "https://Aila.WebDaddy.pro/privacy-policy"
click at [534, 208] on label "Open in new tab" at bounding box center [561, 211] width 67 height 11
click at [672, 228] on button "Insert" at bounding box center [680, 232] width 33 height 15
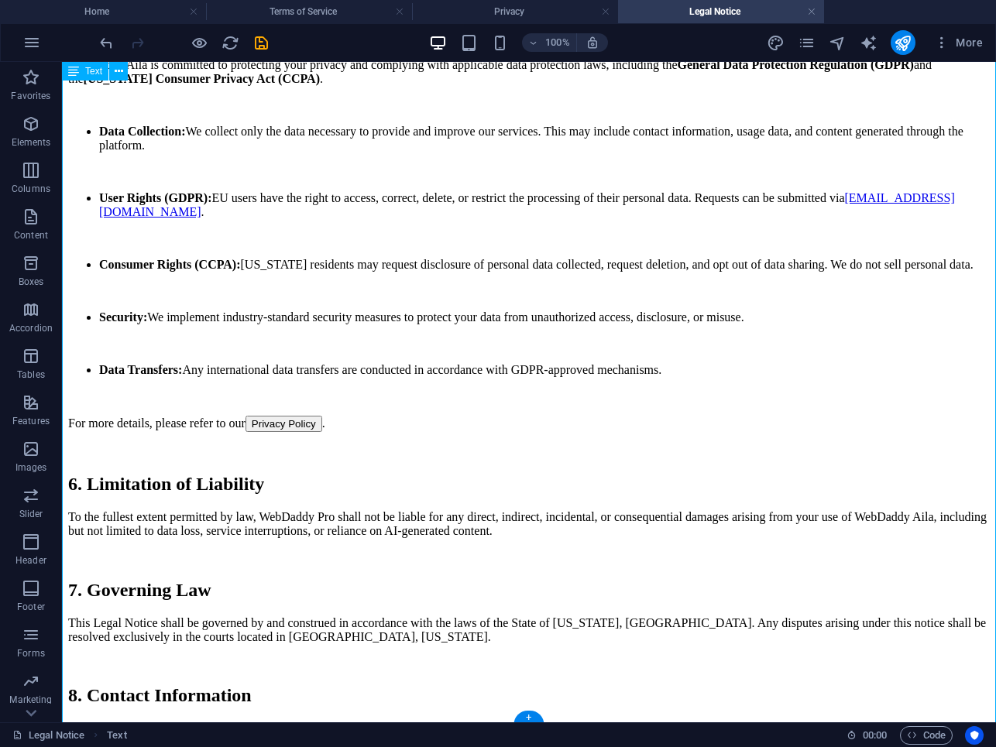
scroll to position [991, 0]
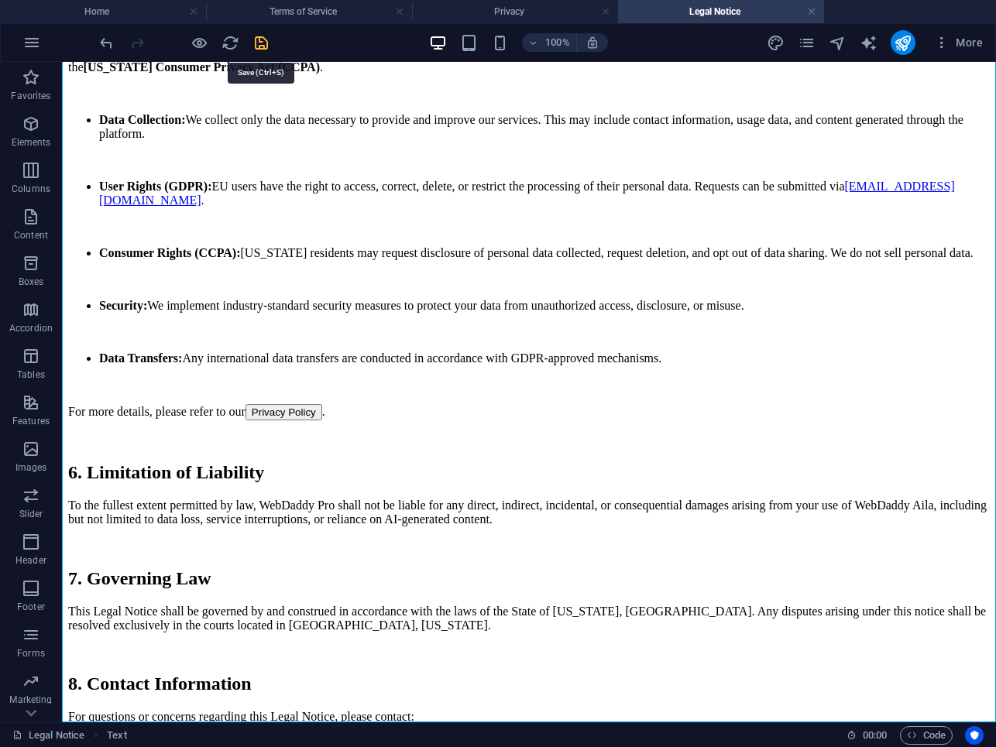
click at [268, 41] on icon "save" at bounding box center [261, 43] width 18 height 18
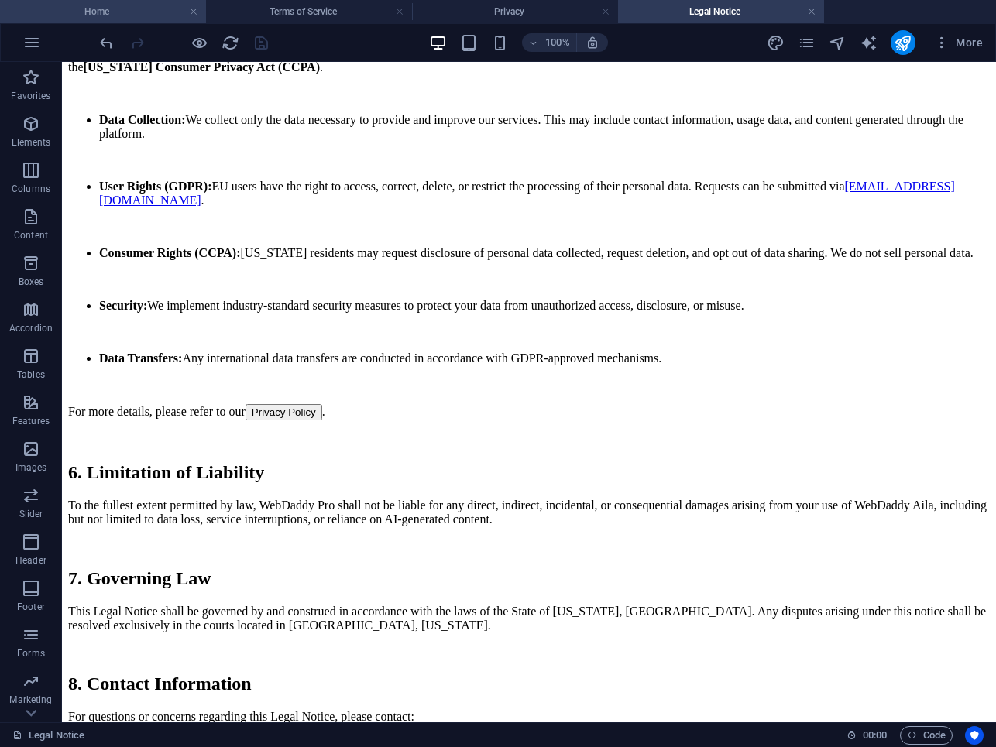
click at [110, 13] on h4 "Home" at bounding box center [103, 11] width 206 height 17
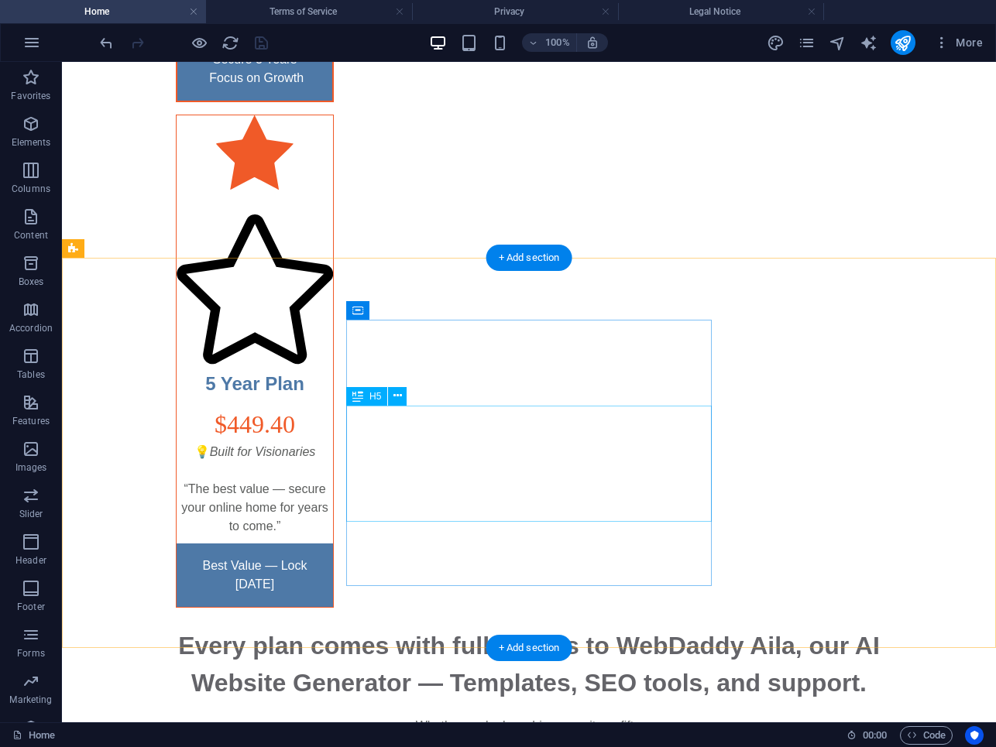
scroll to position [5397, 0]
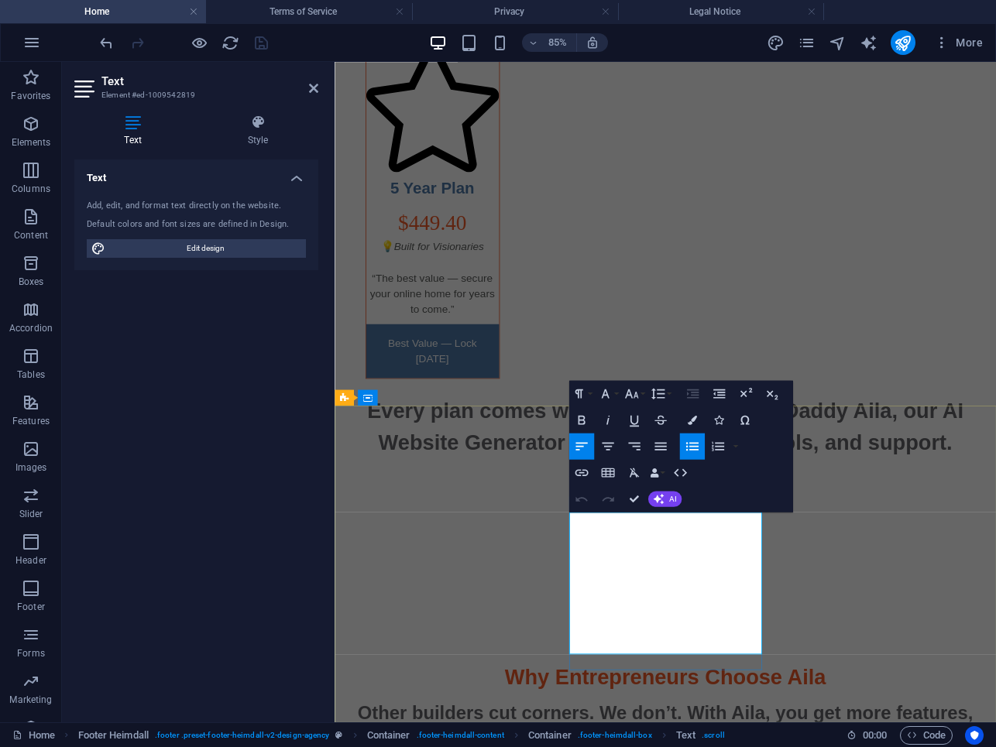
drag, startPoint x: 705, startPoint y: 733, endPoint x: 638, endPoint y: 733, distance: 66.6
click at [623, 602] on icon "button" at bounding box center [626, 601] width 9 height 9
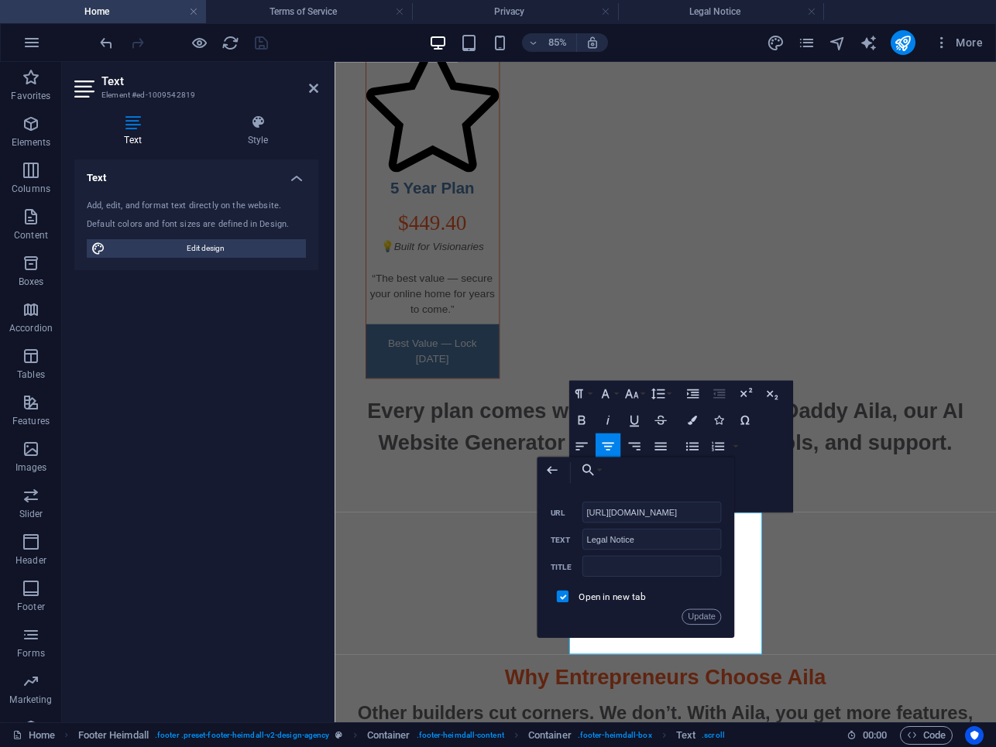
scroll to position [0, 43]
click at [649, 512] on input "https://www.WebDaddyAila.com/legal-notice" at bounding box center [651, 512] width 139 height 21
drag, startPoint x: 671, startPoint y: 513, endPoint x: 613, endPoint y: 515, distance: 58.1
click at [613, 515] on input "https://www.WebDaddyAila.com/legal-notice" at bounding box center [651, 512] width 139 height 21
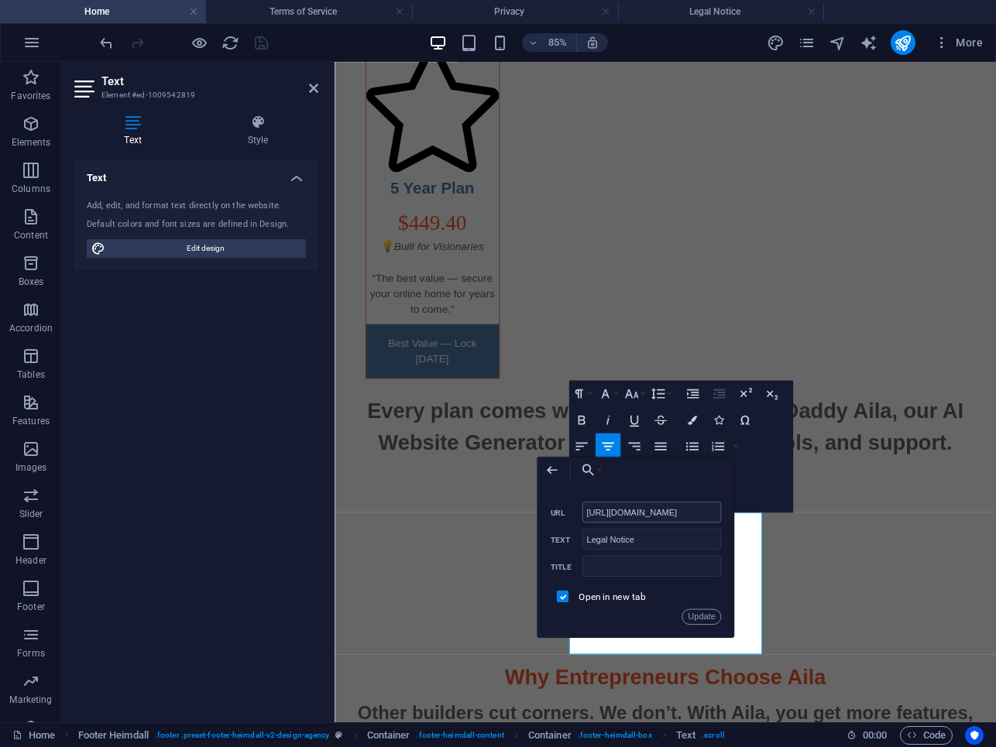
type input "https://Aila.WebDaddy.pro/legal-notice"
click at [699, 613] on button "Update" at bounding box center [701, 617] width 39 height 15
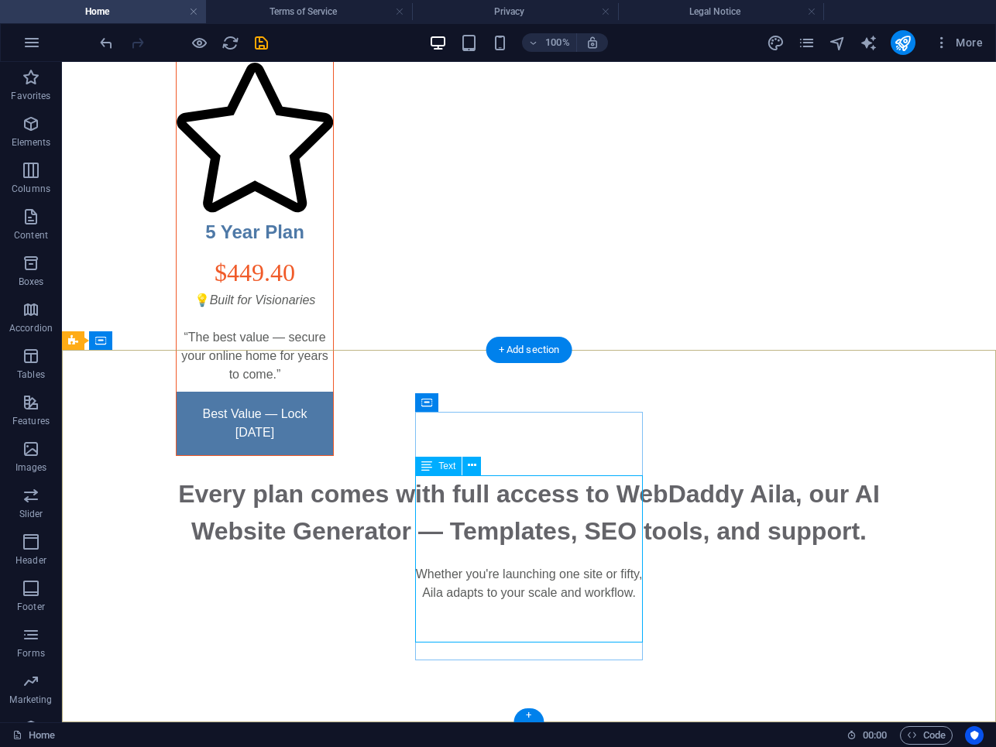
scroll to position [5397, 0]
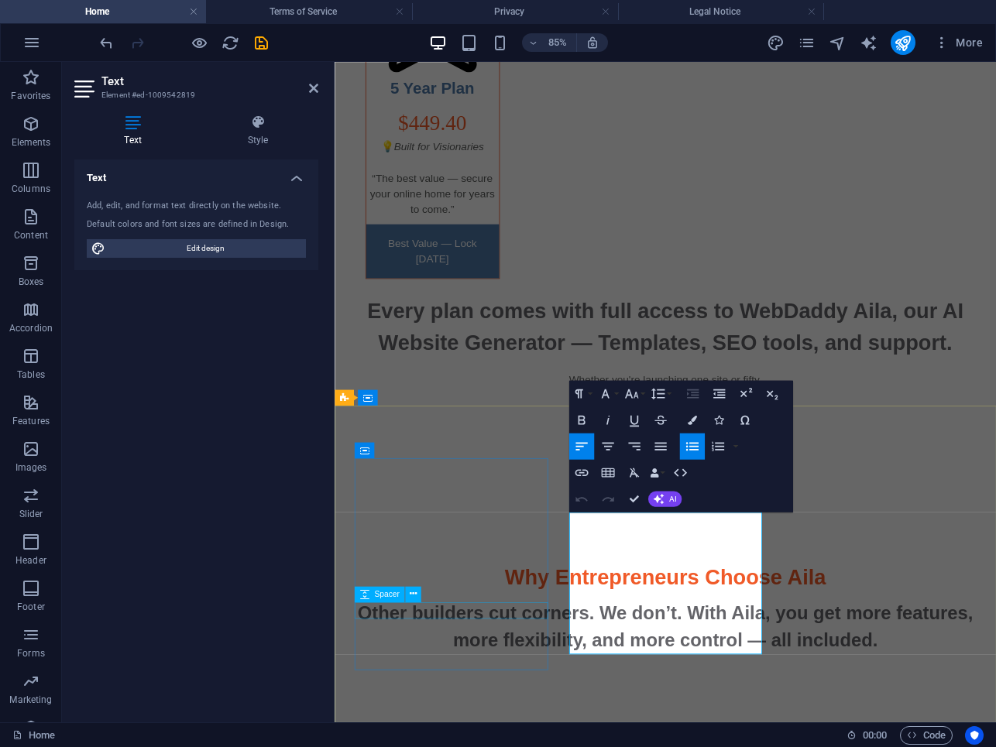
scroll to position [5280, 0]
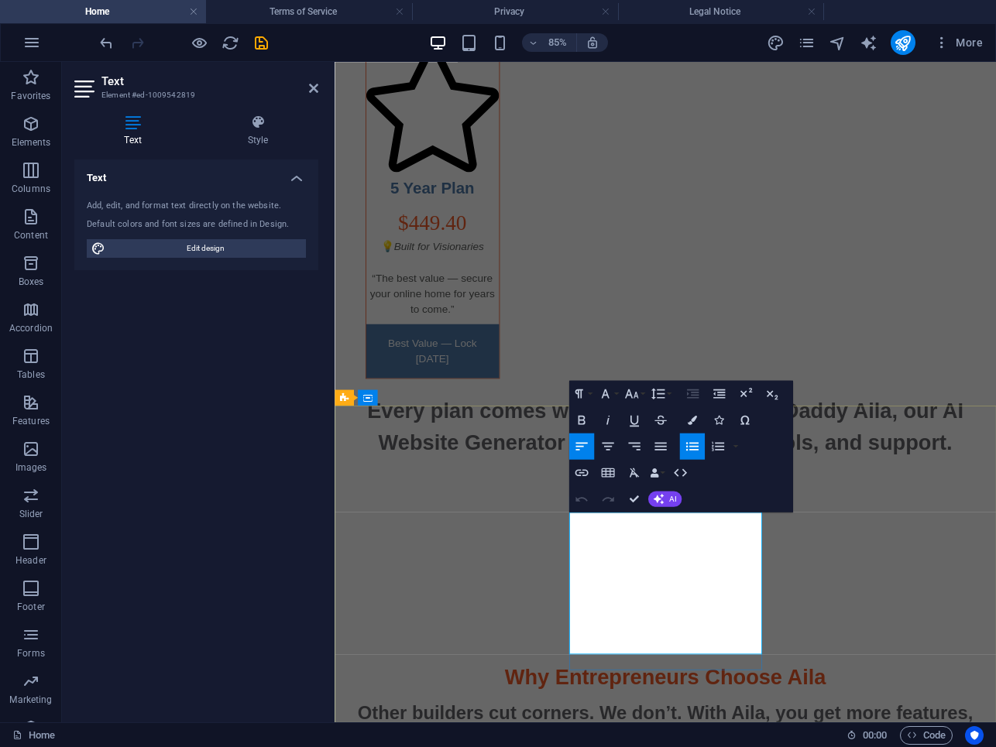
drag, startPoint x: 756, startPoint y: 733, endPoint x: 716, endPoint y: 733, distance: 39.5
click at [678, 600] on icon "button" at bounding box center [681, 601] width 15 height 15
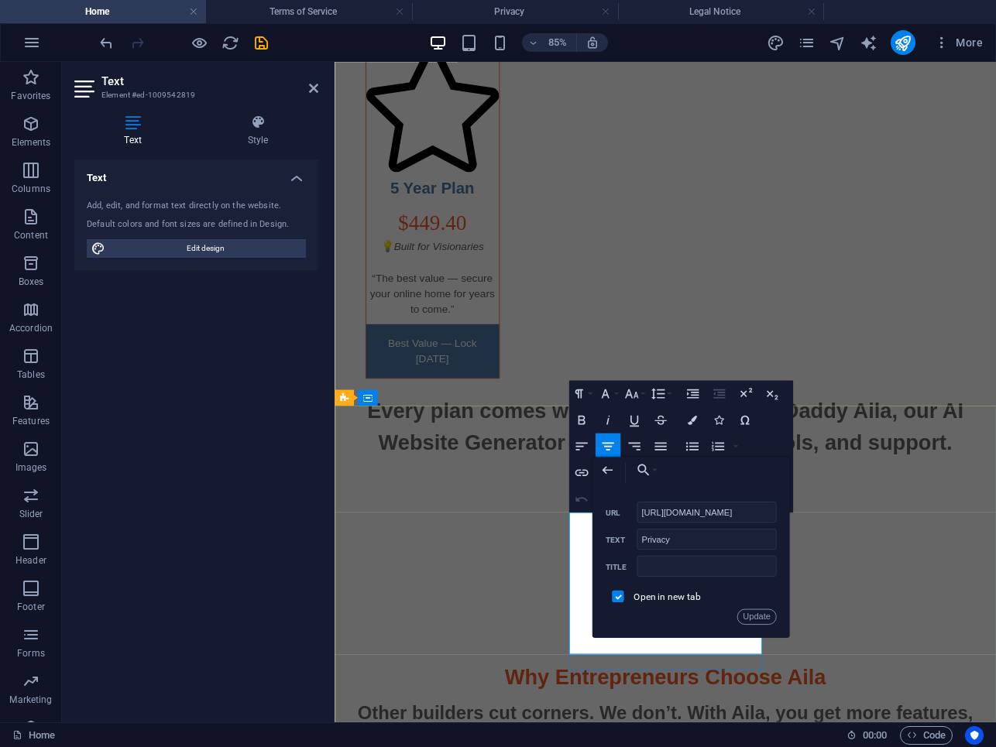
scroll to position [0, 24]
drag, startPoint x: 740, startPoint y: 516, endPoint x: 648, endPoint y: 513, distance: 92.2
click at [648, 513] on input "https://www.WebDaddyAila.com/privacy" at bounding box center [706, 512] width 139 height 21
click at [754, 614] on button "Update" at bounding box center [756, 617] width 39 height 15
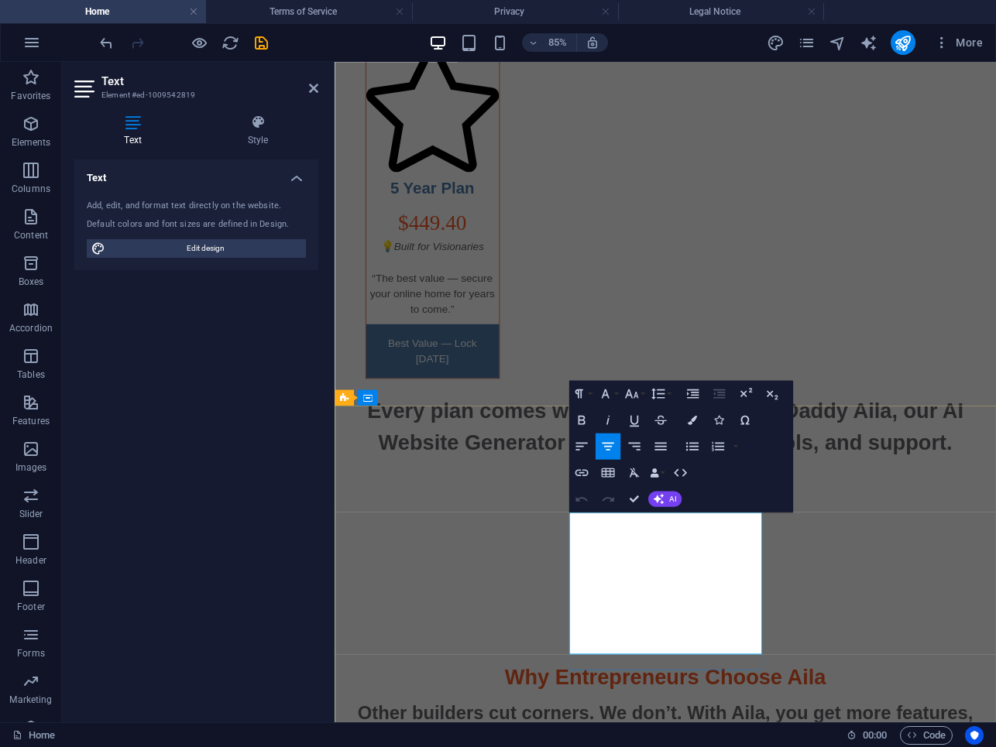
scroll to position [0, 0]
drag, startPoint x: 768, startPoint y: 732, endPoint x: 762, endPoint y: 753, distance: 21.6
type input "https://www.WebDaddyAila.com/terms-of-service"
type input "Terms & Conditions"
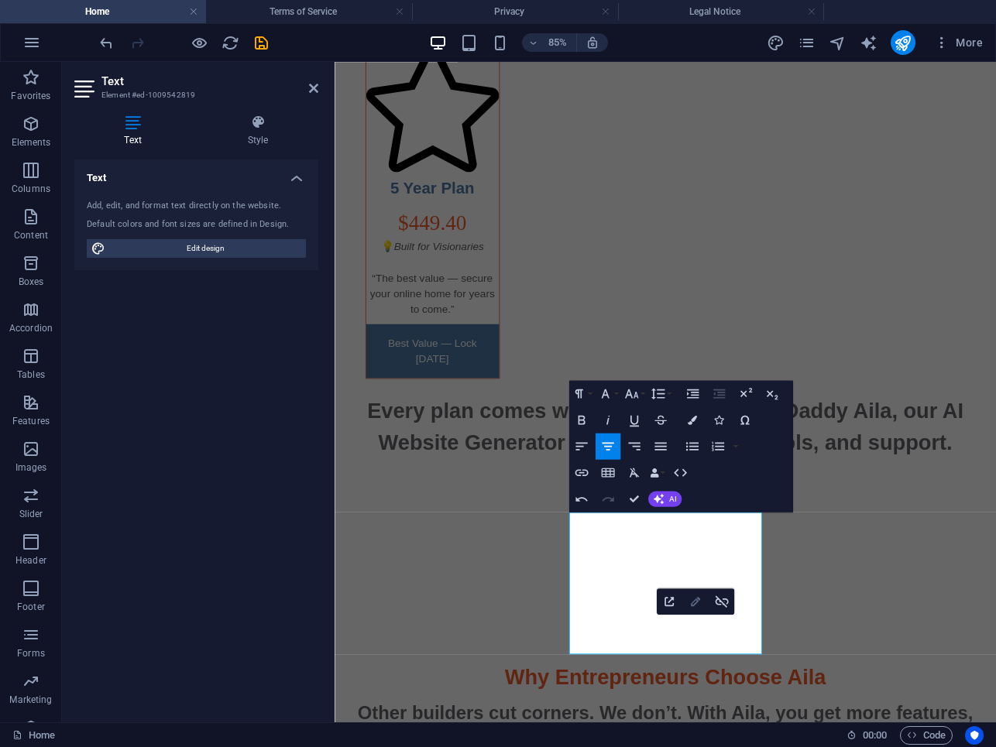
click at [692, 606] on icon "button" at bounding box center [695, 601] width 15 height 15
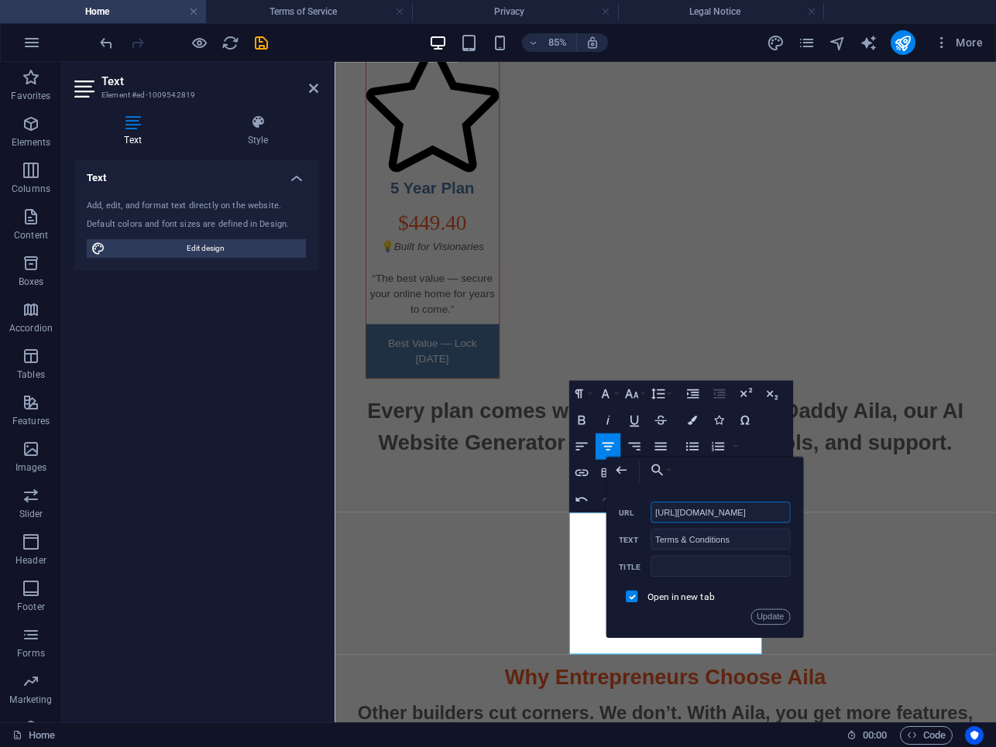
click at [700, 513] on input "https://www.WebDaddyAila.com/terms-of-service" at bounding box center [720, 512] width 139 height 21
drag, startPoint x: 702, startPoint y: 511, endPoint x: 679, endPoint y: 513, distance: 23.4
click at [679, 513] on input "https://www.WebDaddyAila.com/terms-of-service" at bounding box center [720, 512] width 139 height 21
type input "https:/Aila.WebDaddy.pro/terms-of-service"
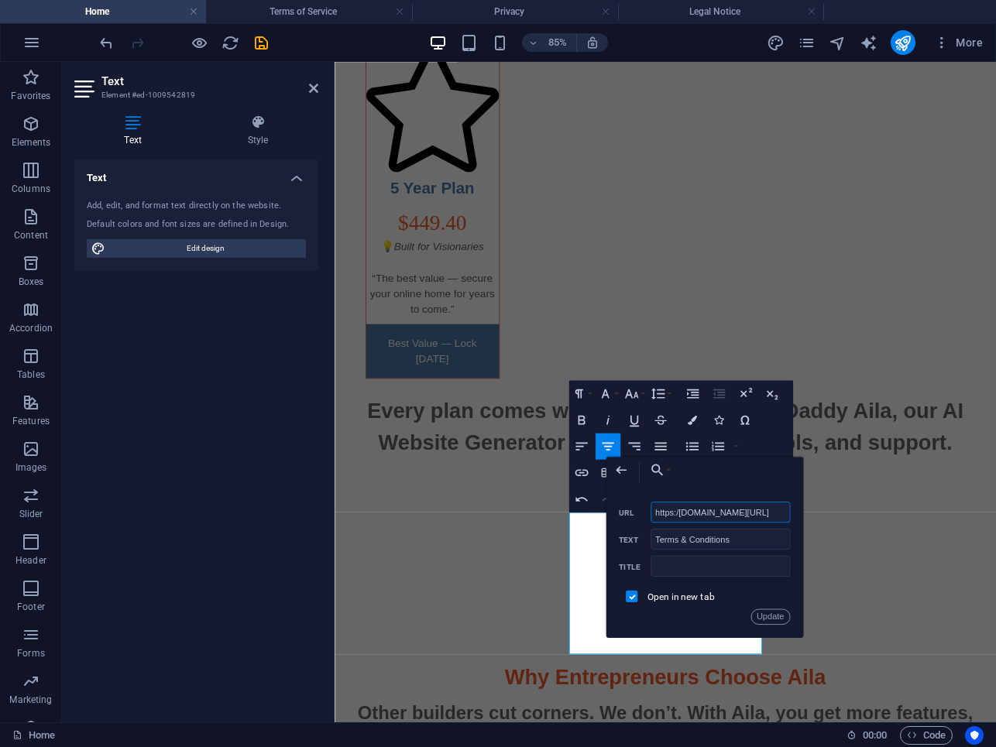
scroll to position [0, 35]
click at [774, 620] on button "Update" at bounding box center [769, 617] width 39 height 15
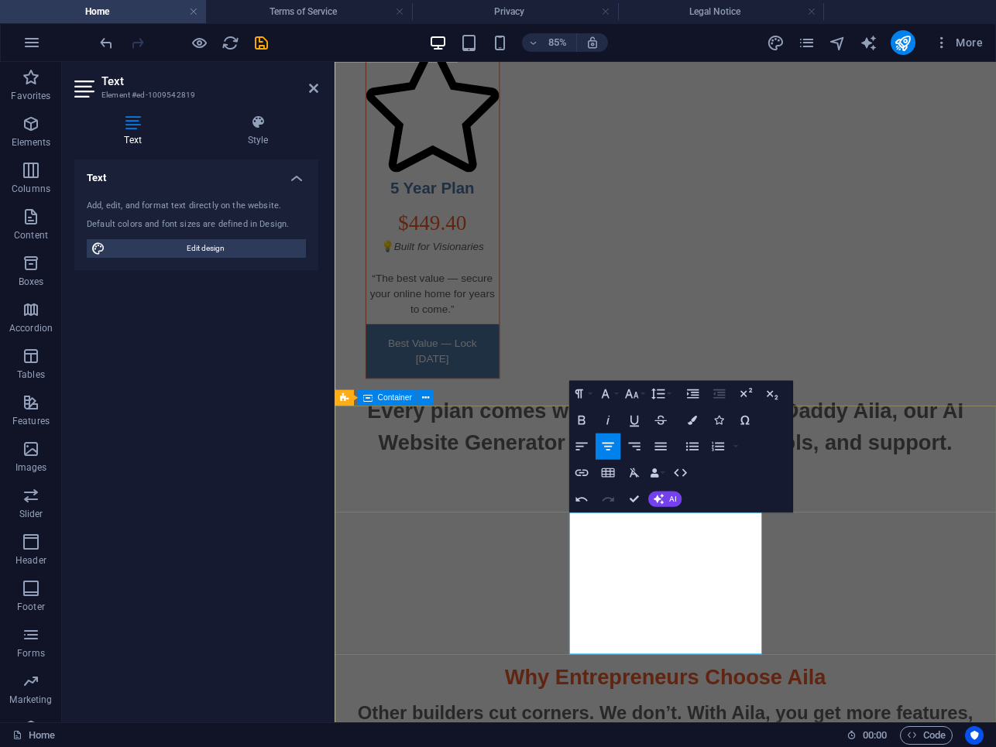
scroll to position [0, 0]
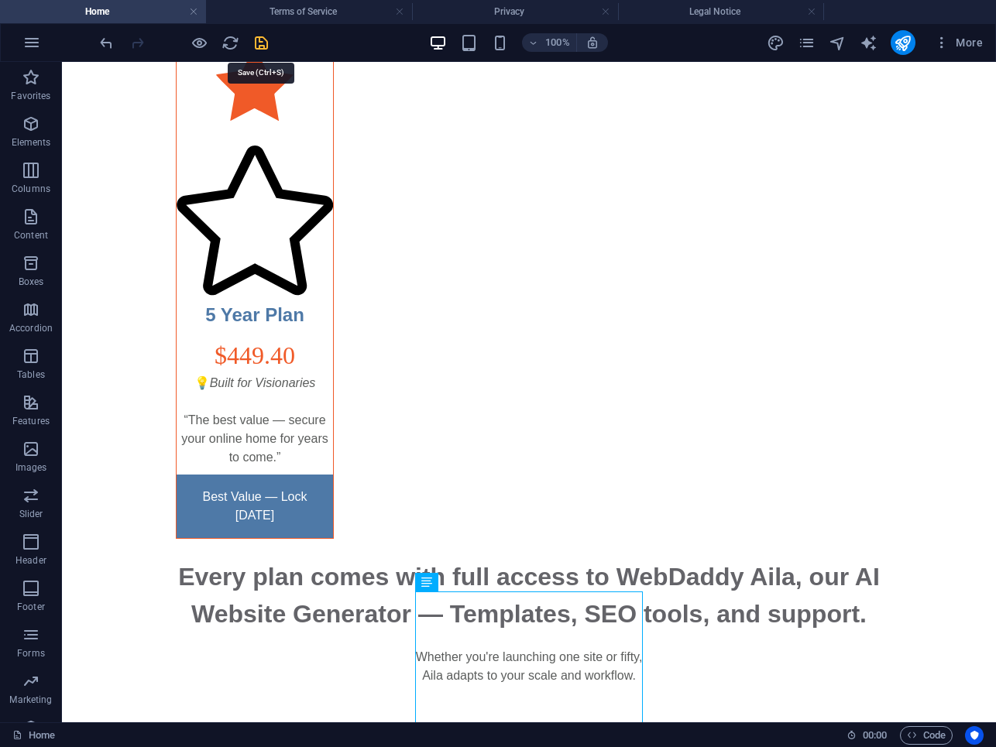
click at [263, 49] on icon "save" at bounding box center [261, 43] width 18 height 18
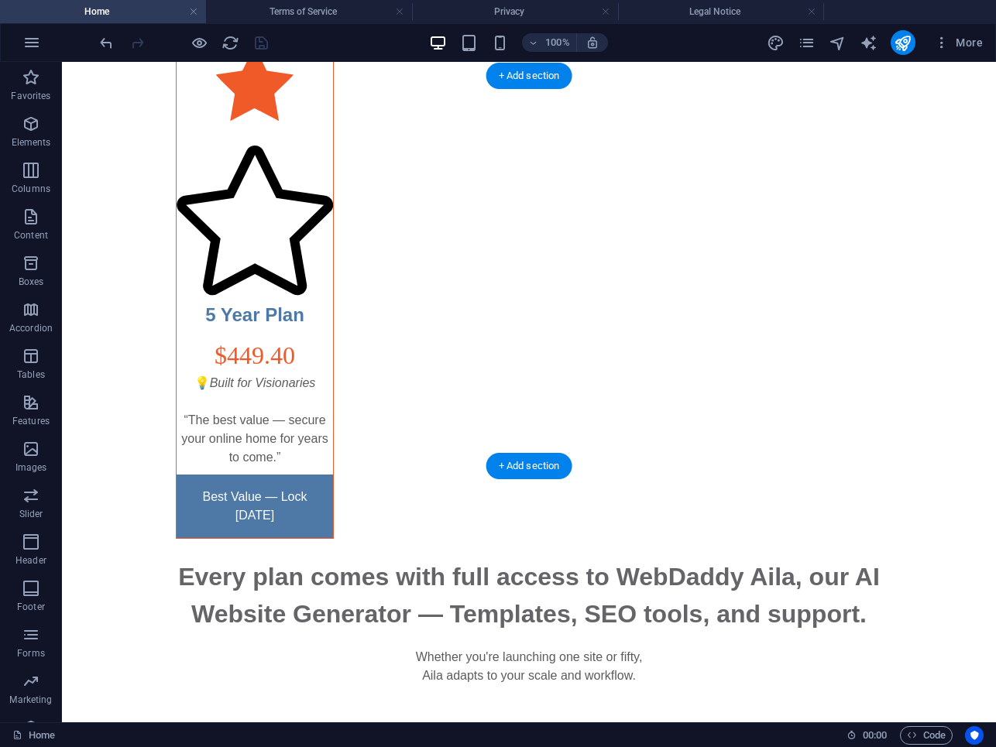
scroll to position [5397, 0]
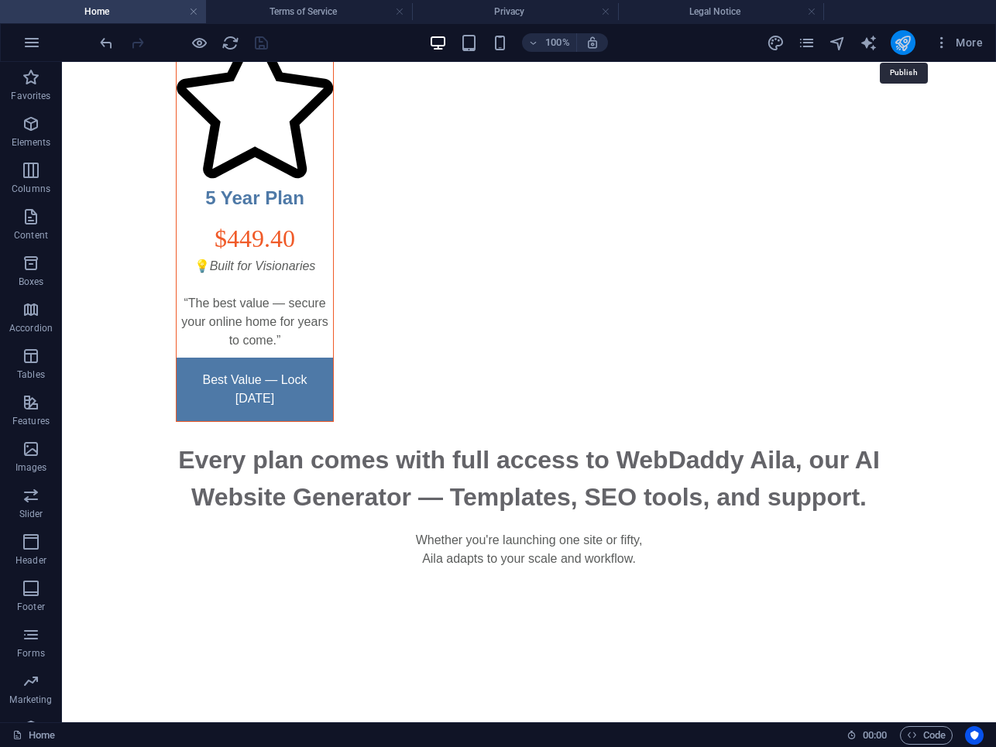
click at [908, 46] on icon "publish" at bounding box center [903, 43] width 18 height 18
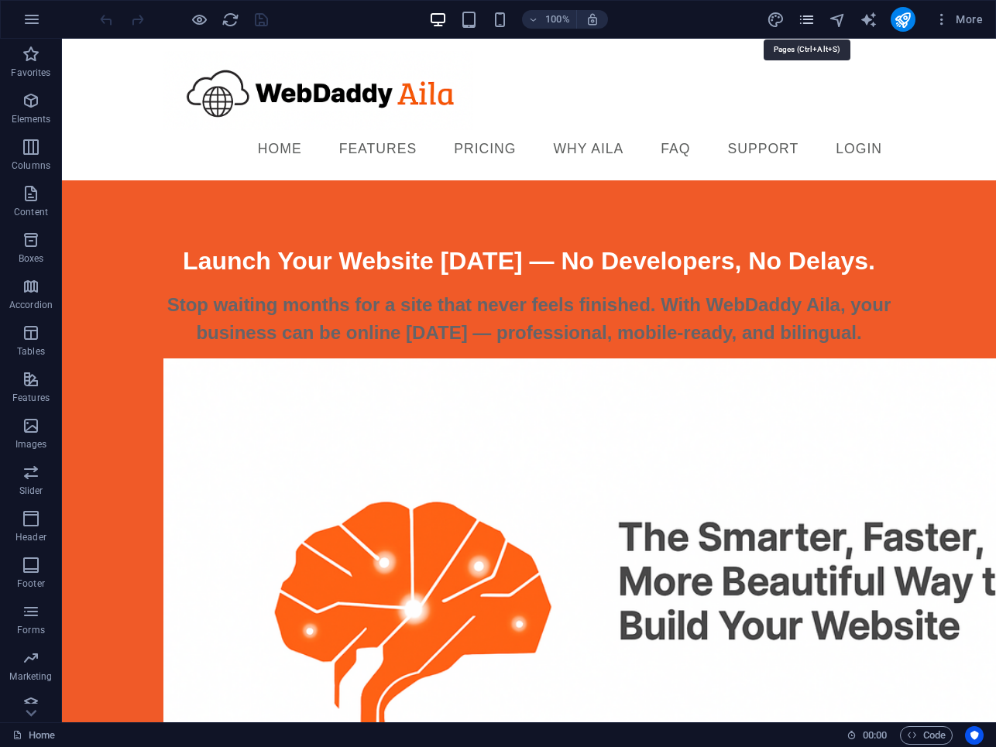
click at [813, 18] on icon "pages" at bounding box center [807, 20] width 18 height 18
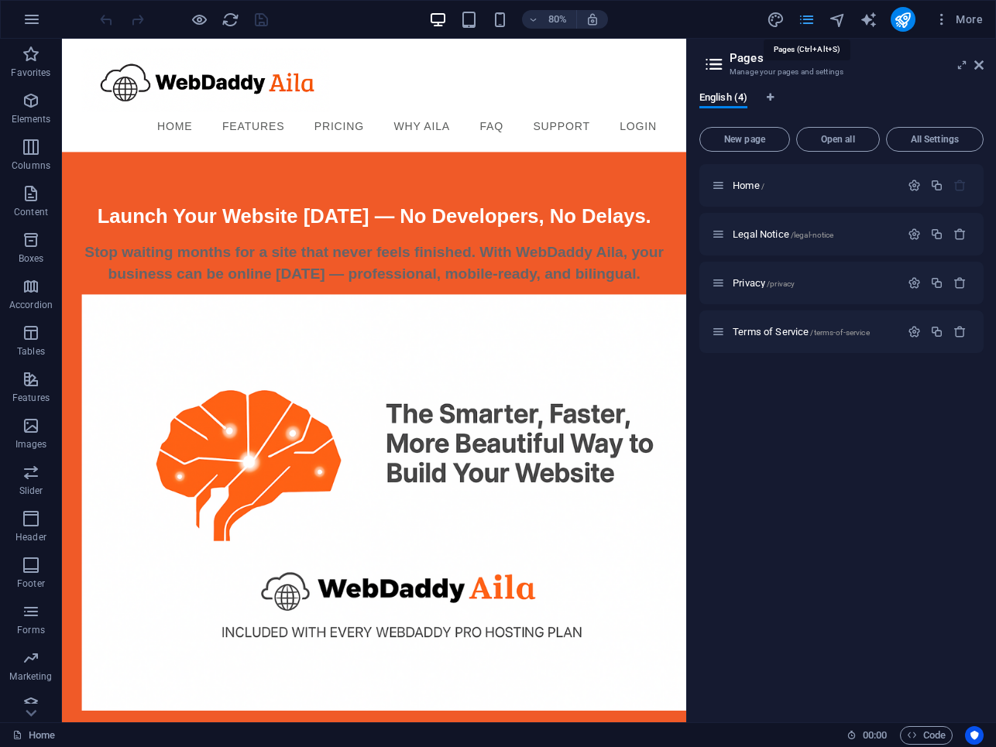
click at [814, 19] on icon "pages" at bounding box center [807, 20] width 18 height 18
click at [974, 63] on h2 "Pages" at bounding box center [857, 58] width 254 height 14
click at [982, 64] on icon at bounding box center [978, 65] width 9 height 12
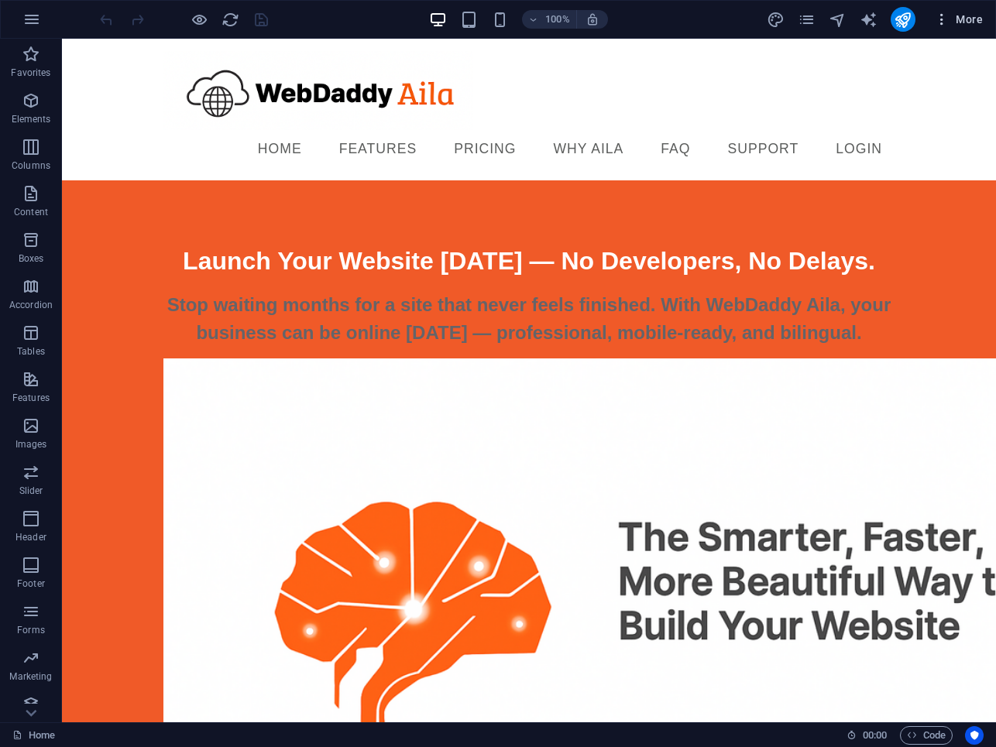
click at [945, 22] on icon "button" at bounding box center [941, 19] width 15 height 15
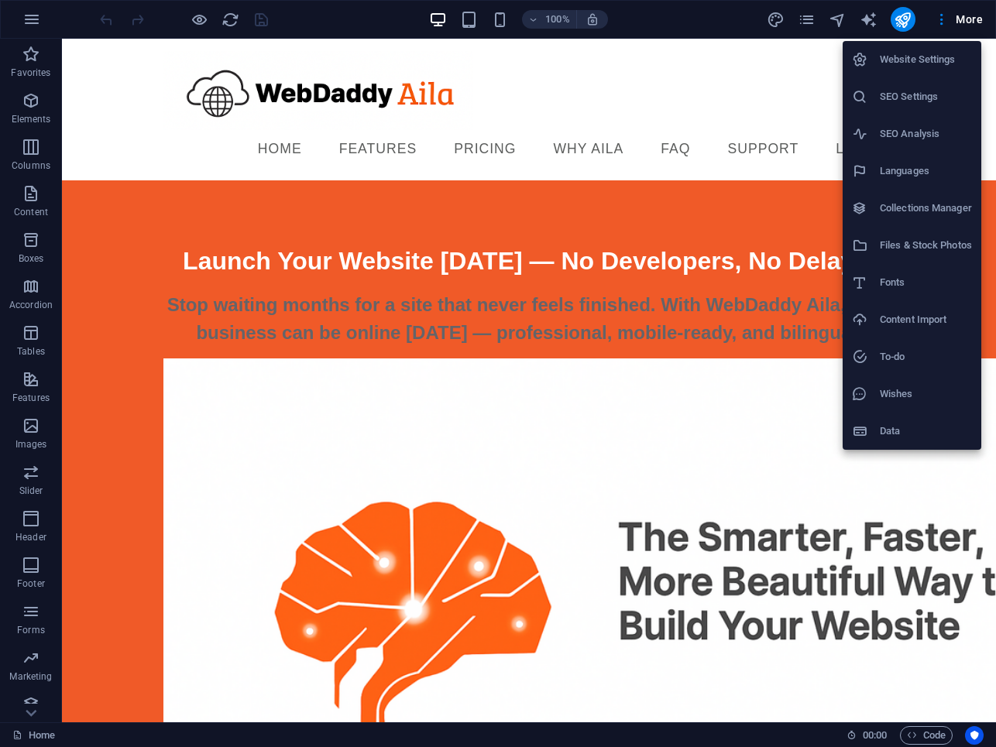
click at [959, 18] on div at bounding box center [498, 373] width 996 height 747
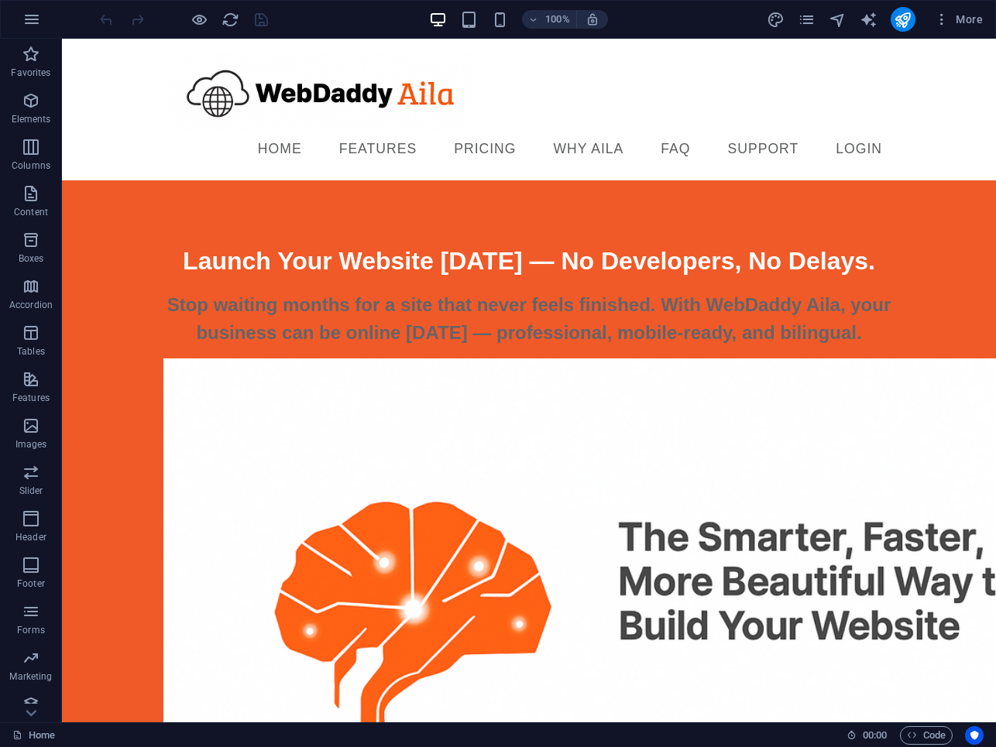
click at [959, 18] on span "More" at bounding box center [958, 19] width 49 height 15
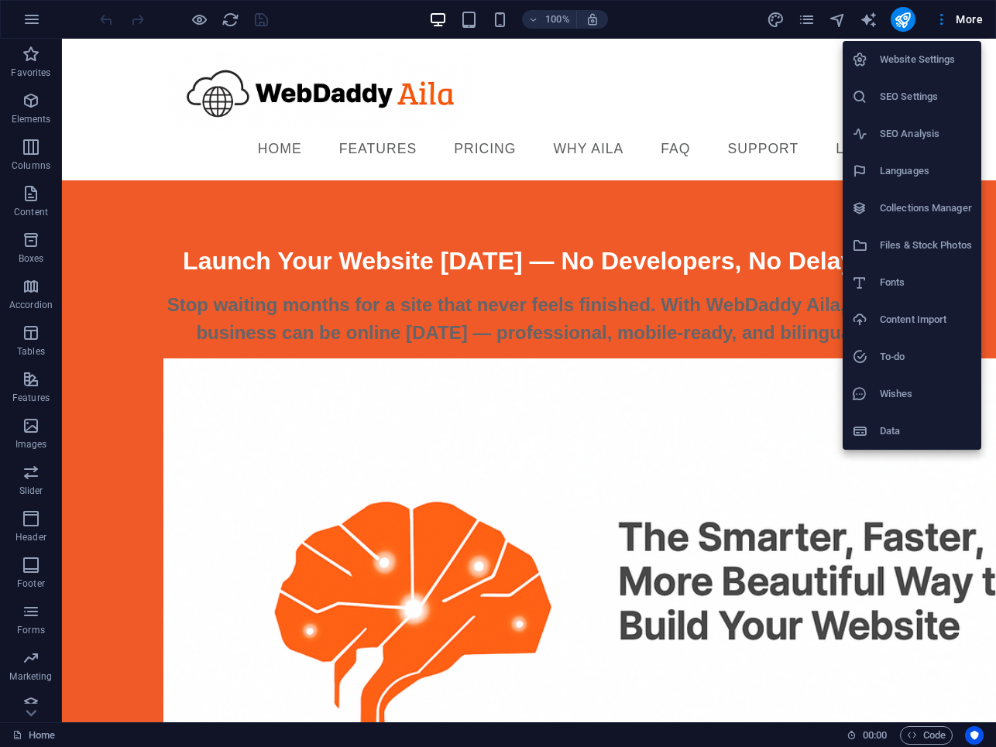
click at [916, 238] on h6 "Files & Stock Photos" at bounding box center [926, 245] width 92 height 19
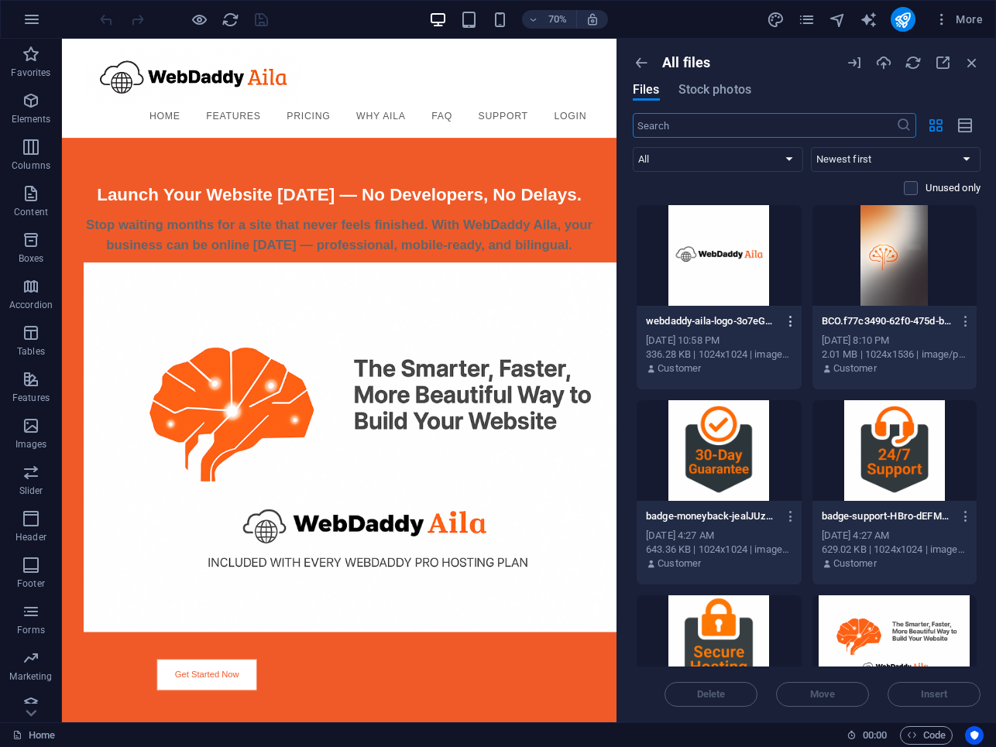
click at [787, 328] on icon "button" at bounding box center [791, 321] width 15 height 14
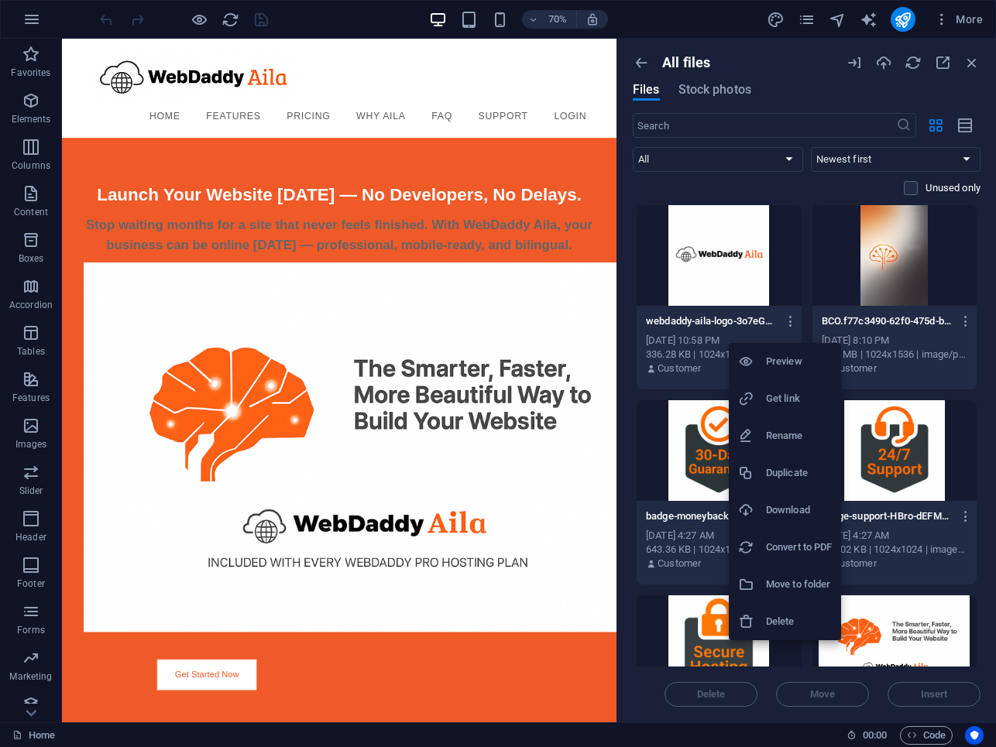
click at [781, 401] on h6 "Get link" at bounding box center [799, 399] width 66 height 19
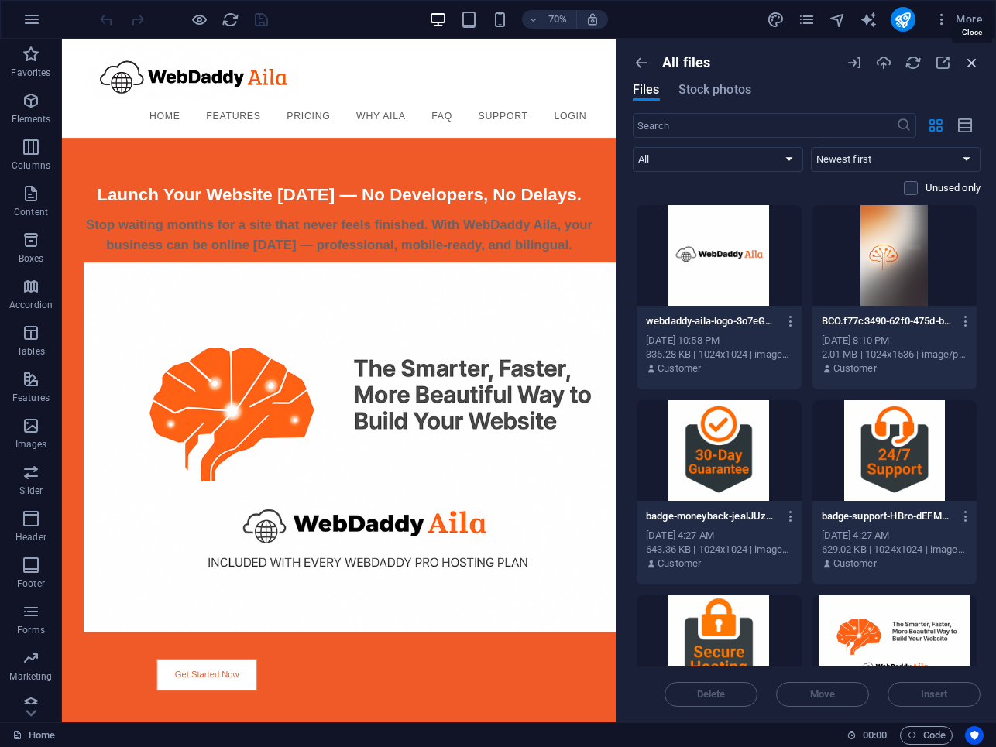
click at [970, 66] on icon "button" at bounding box center [971, 62] width 17 height 17
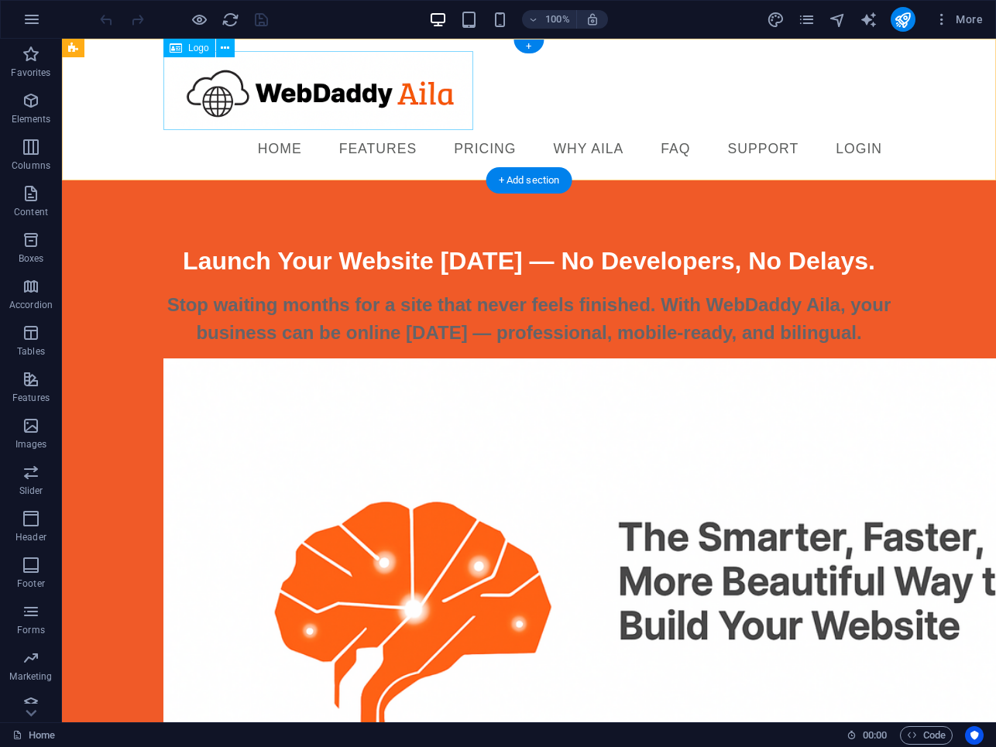
click at [252, 106] on div at bounding box center [528, 90] width 731 height 79
click at [252, 105] on div at bounding box center [528, 90] width 731 height 79
select select "px"
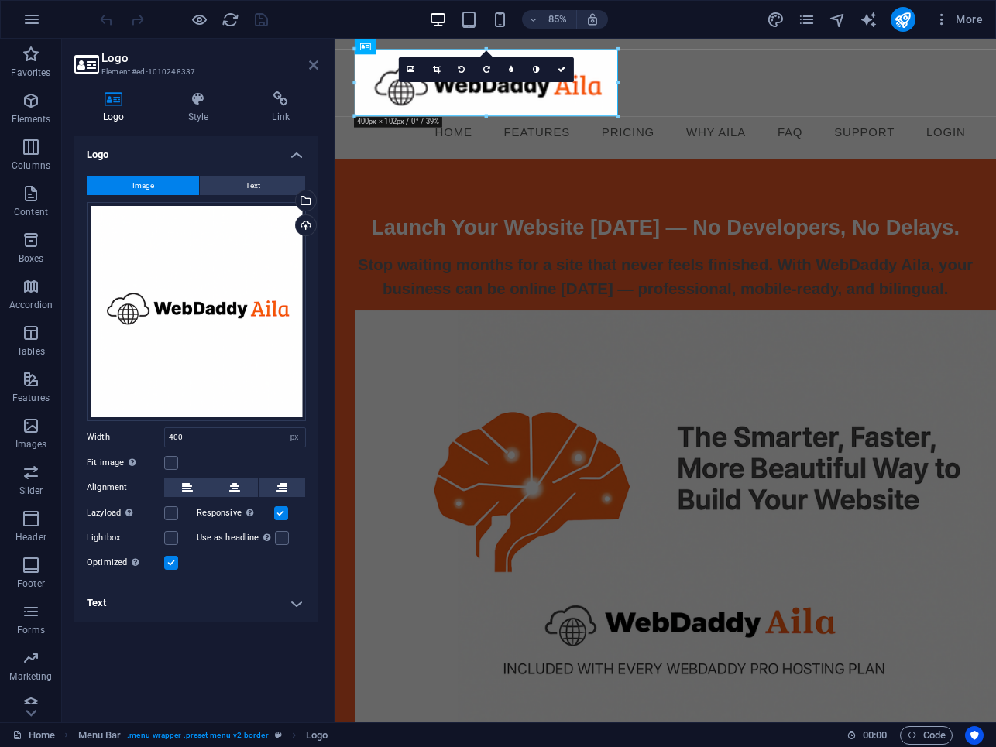
click at [315, 65] on icon at bounding box center [313, 65] width 9 height 12
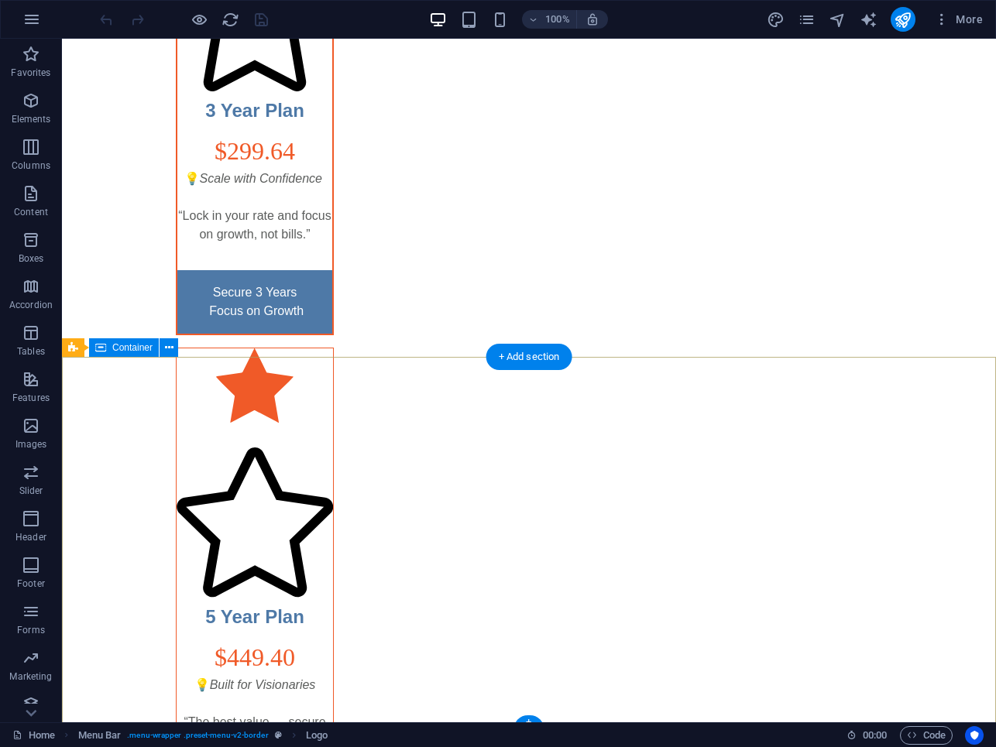
scroll to position [5373, 0]
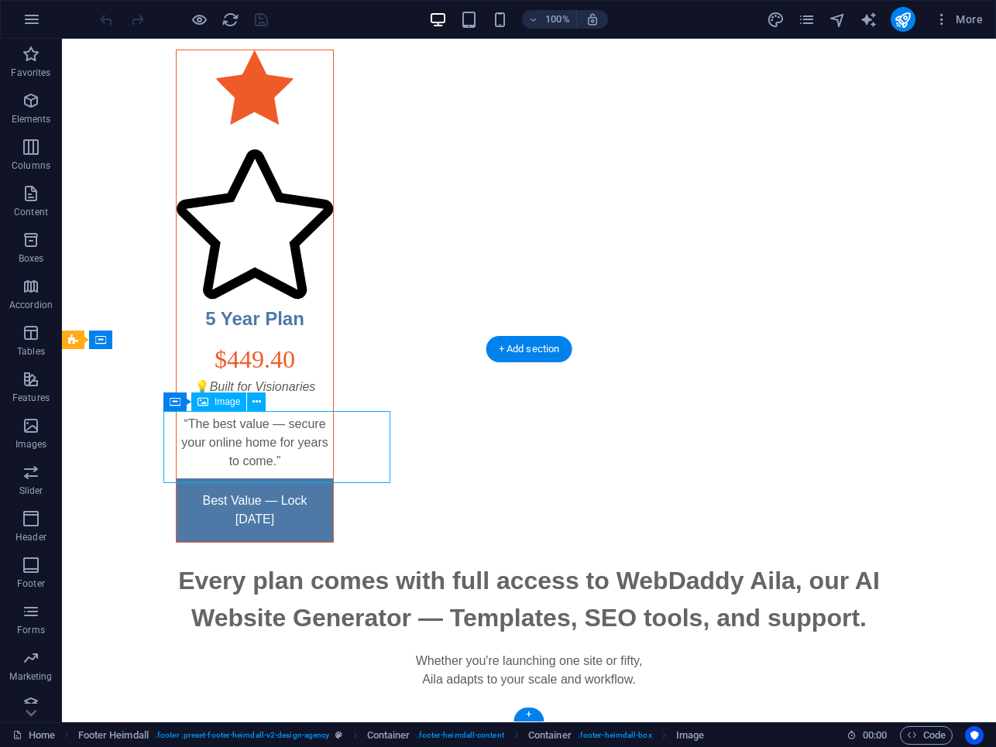
select select "px"
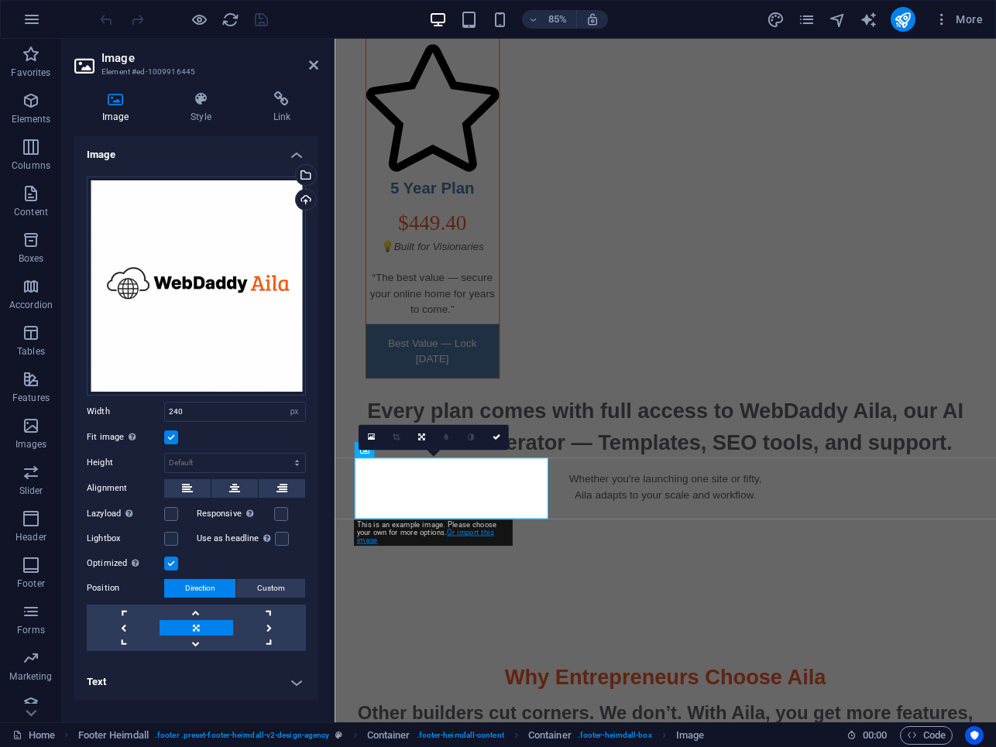
click at [458, 532] on link "Or import this image" at bounding box center [424, 537] width 137 height 16
click at [220, 300] on div "Drag files here, click to choose files or select files from Files or our free s…" at bounding box center [196, 286] width 219 height 219
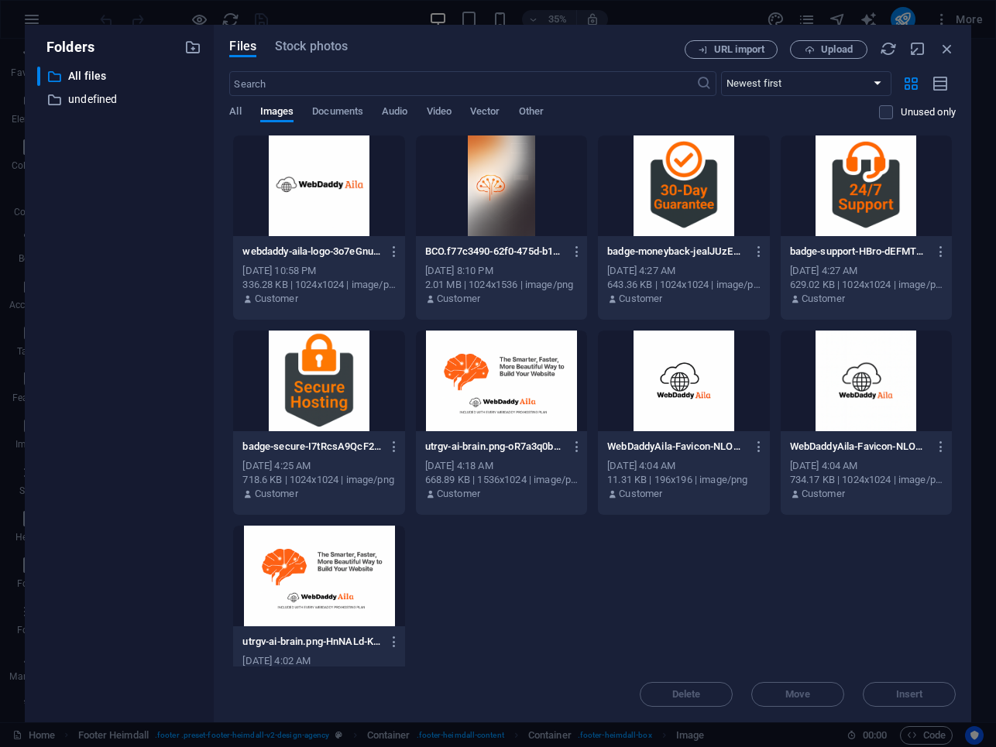
click at [220, 300] on div "Files Stock photos URL import Upload ​ Newest first Oldest first Name (A-Z) Nam…" at bounding box center [592, 374] width 757 height 698
click at [300, 214] on div at bounding box center [318, 186] width 171 height 101
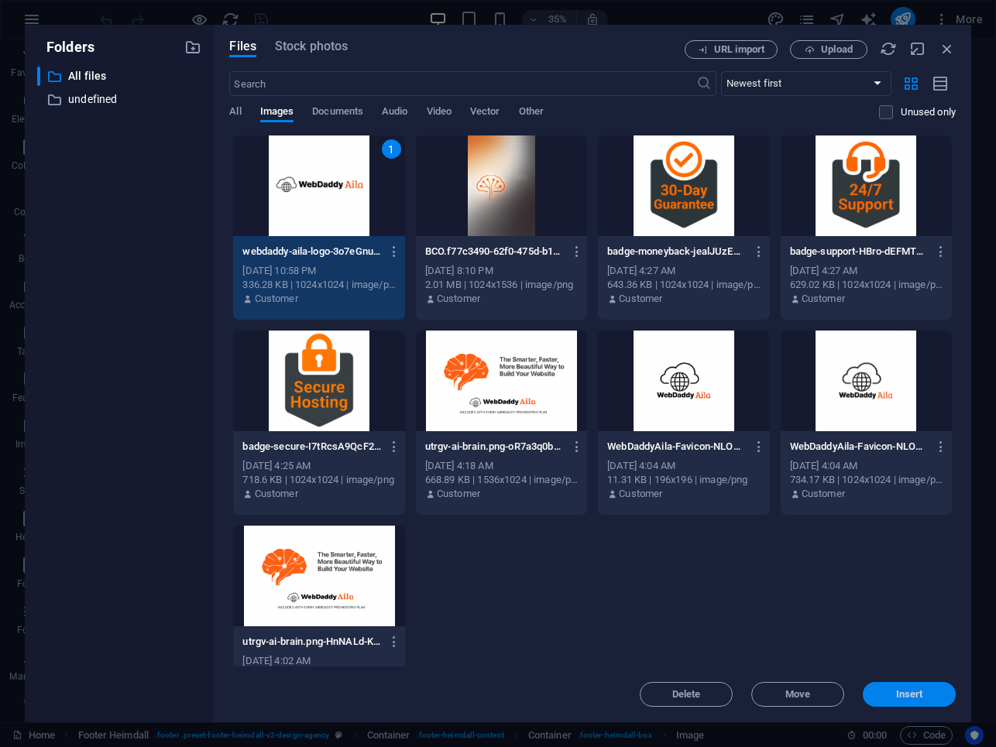
click at [906, 695] on span "Insert" at bounding box center [909, 694] width 27 height 9
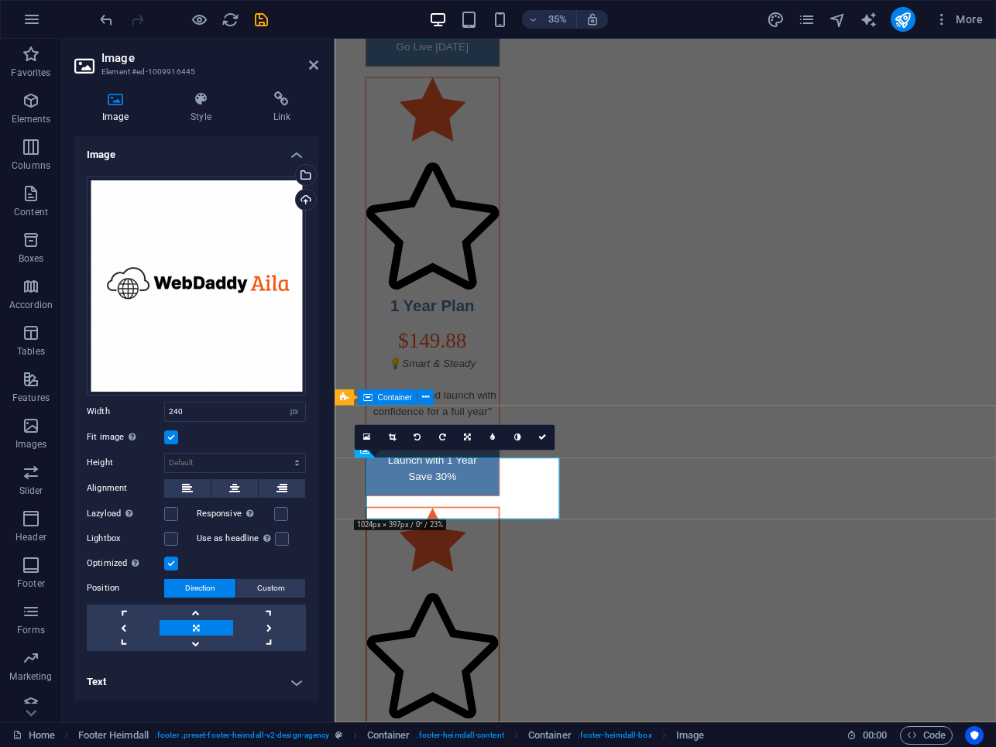
scroll to position [5253, 0]
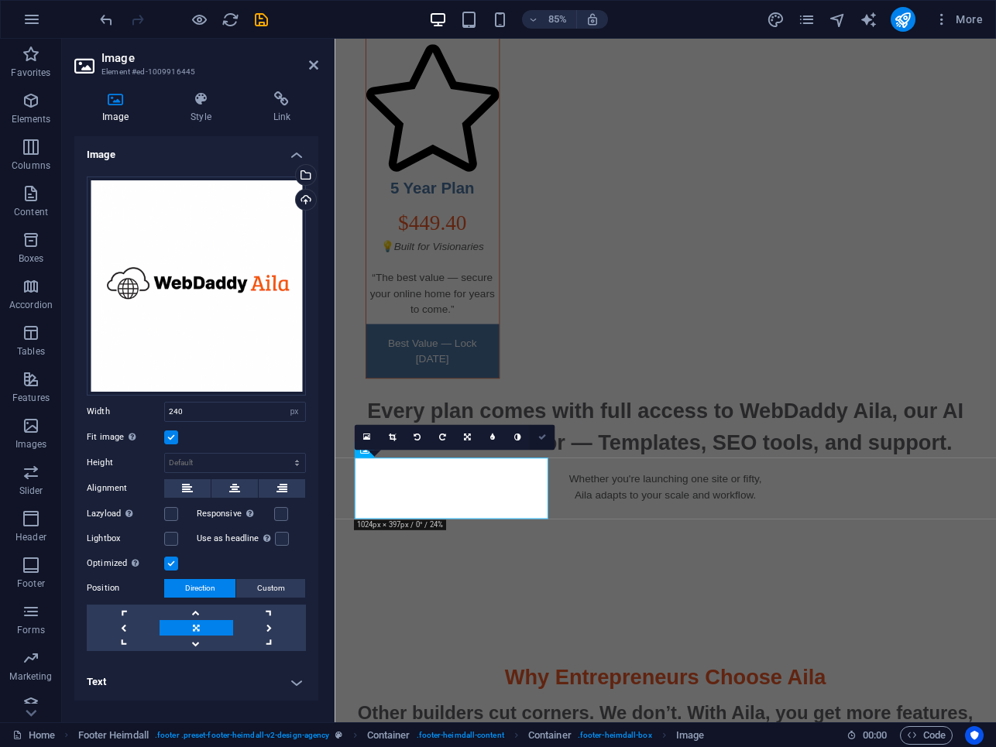
click at [541, 438] on icon at bounding box center [542, 438] width 8 height 8
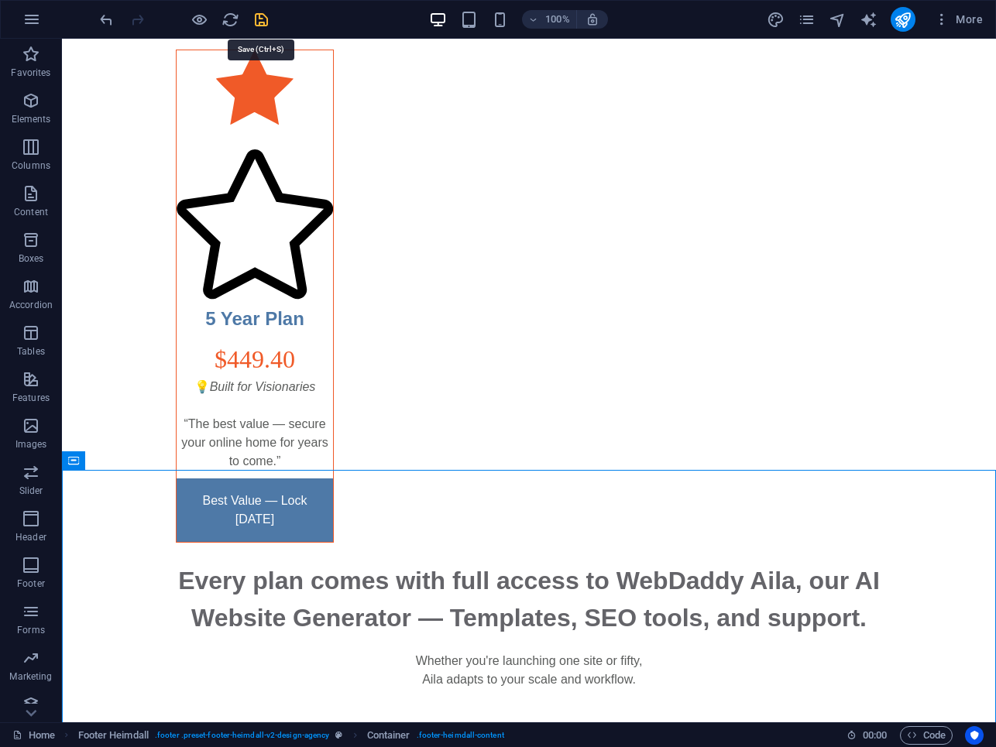
click at [265, 19] on icon "save" at bounding box center [261, 20] width 18 height 18
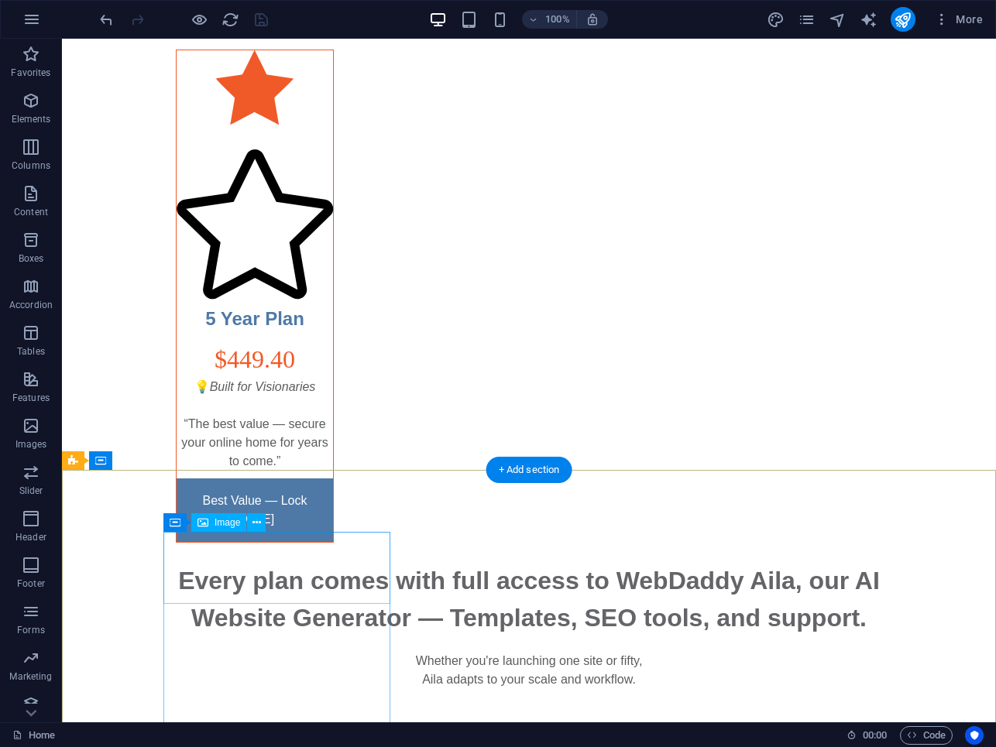
select select "px"
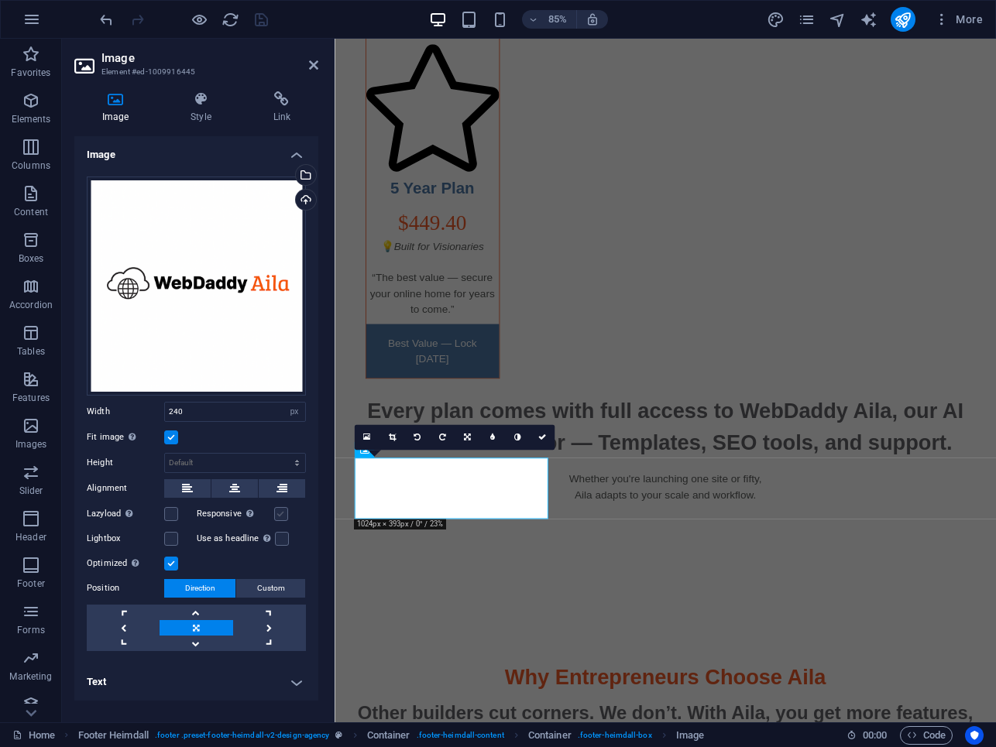
click at [282, 515] on label at bounding box center [281, 514] width 14 height 14
click at [0, 0] on input "Responsive Automatically load retina image and smartphone optimized sizes." at bounding box center [0, 0] width 0 height 0
click at [261, 20] on icon "save" at bounding box center [261, 20] width 18 height 18
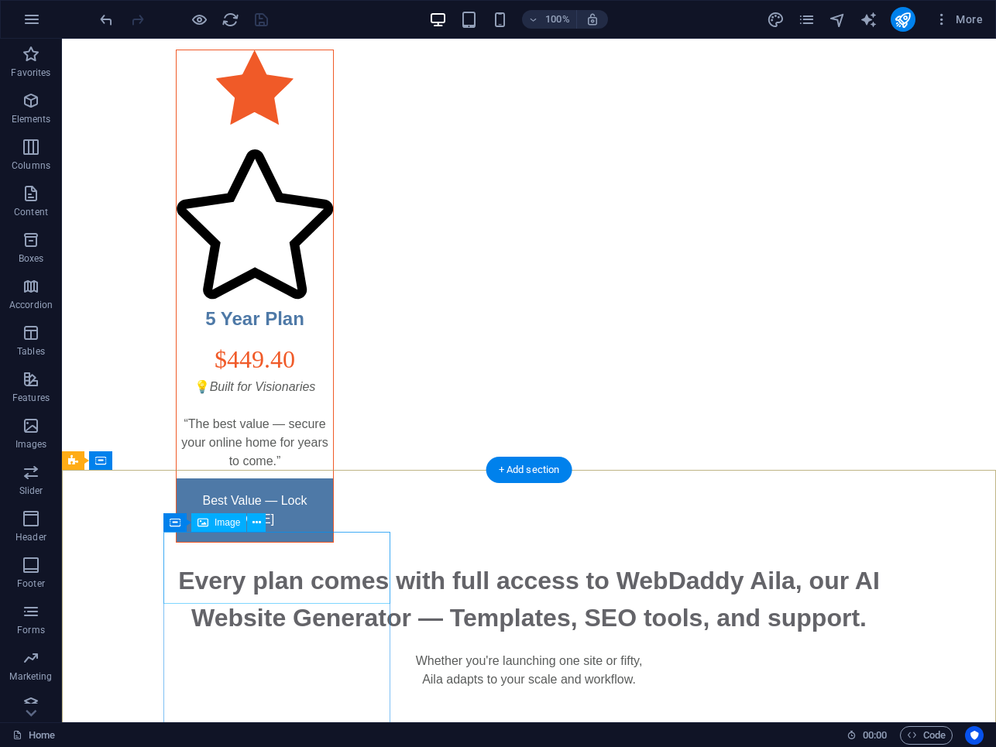
select select "px"
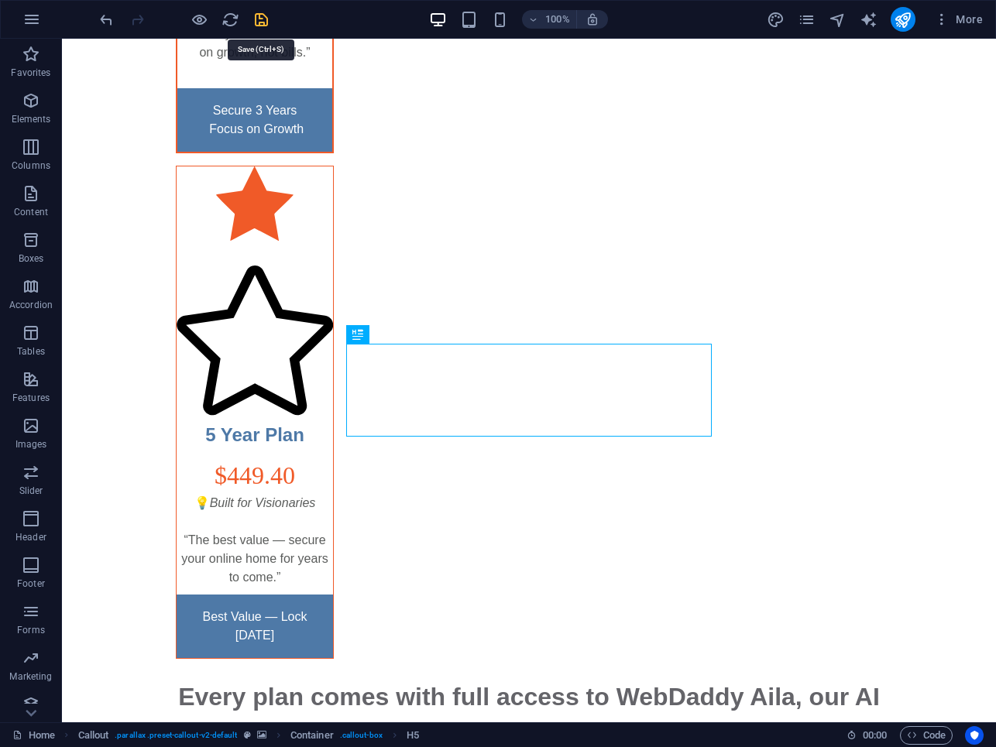
click at [263, 17] on icon "save" at bounding box center [261, 20] width 18 height 18
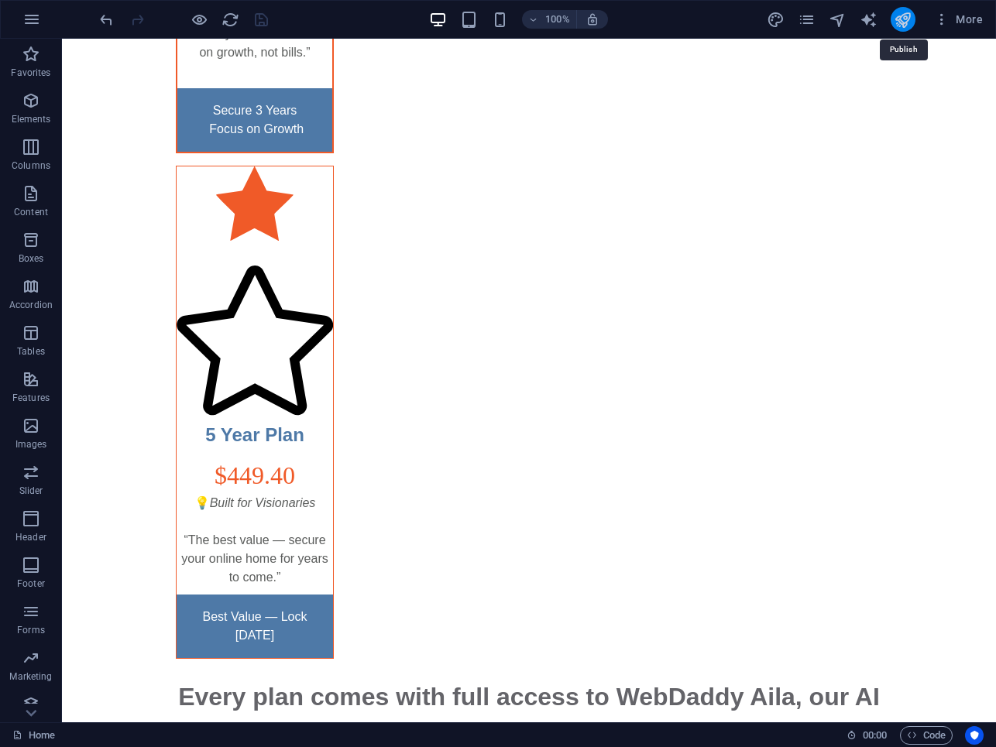
click at [900, 21] on icon "publish" at bounding box center [903, 20] width 18 height 18
